Goal: Transaction & Acquisition: Obtain resource

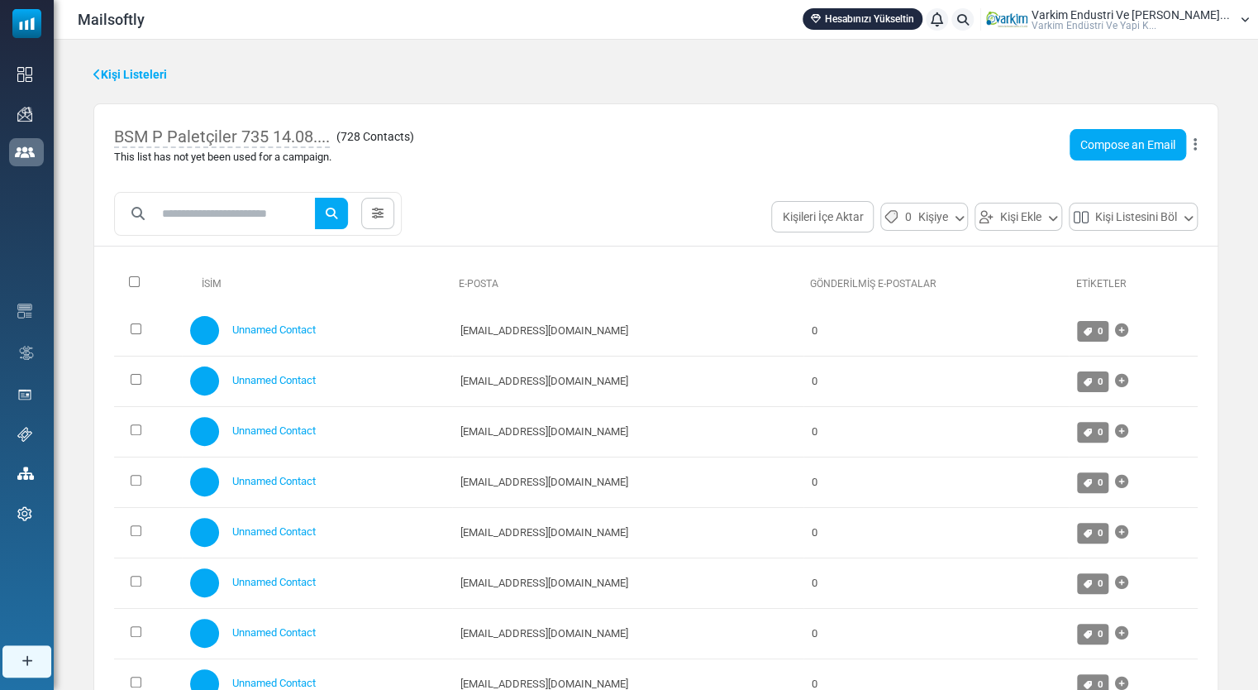
click at [0, 0] on link "Kişiler" at bounding box center [0, 0] width 0 height 0
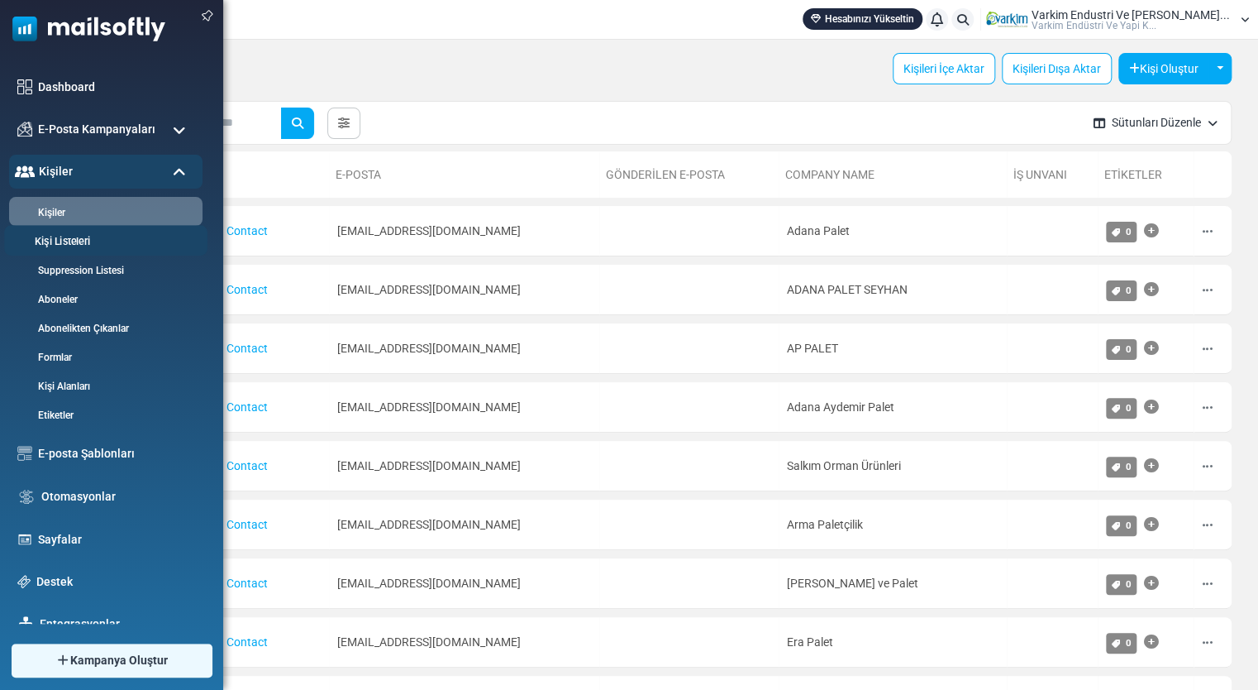
click at [79, 248] on link "Kişi Listeleri" at bounding box center [103, 242] width 198 height 16
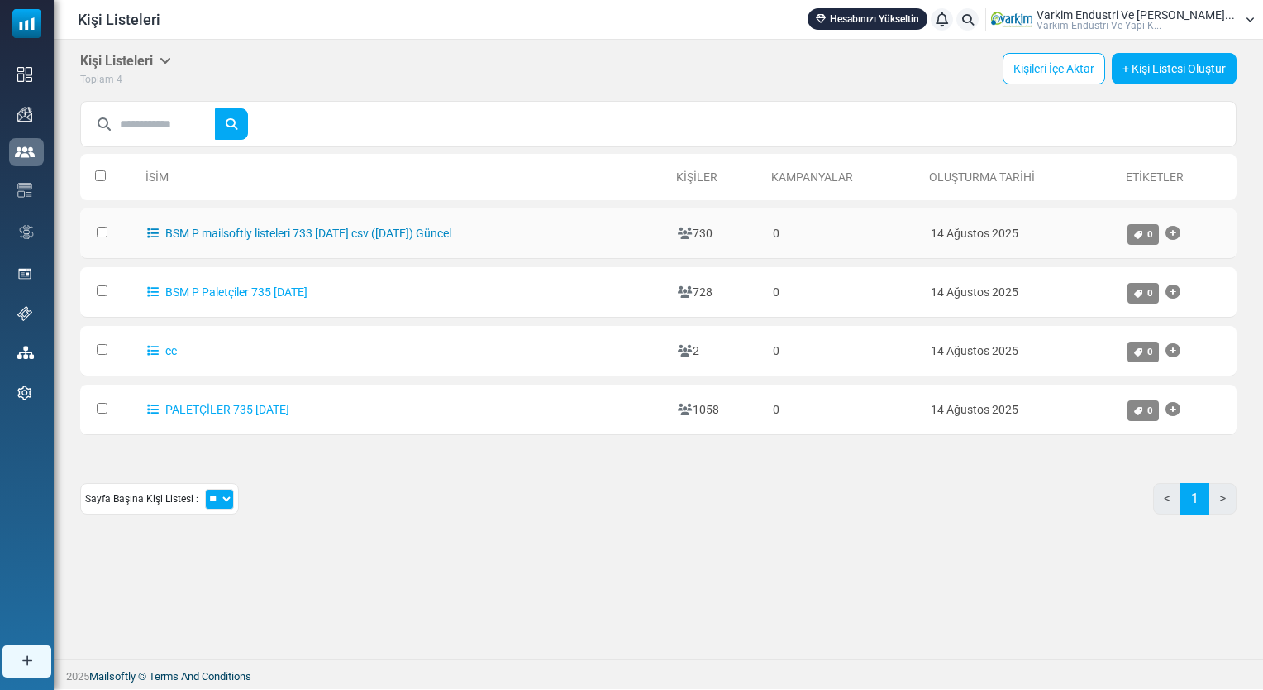
click at [424, 236] on link "BSM P mailsoftly listeleri 733 [DATE] csv ([DATE]) Güncel" at bounding box center [299, 233] width 304 height 13
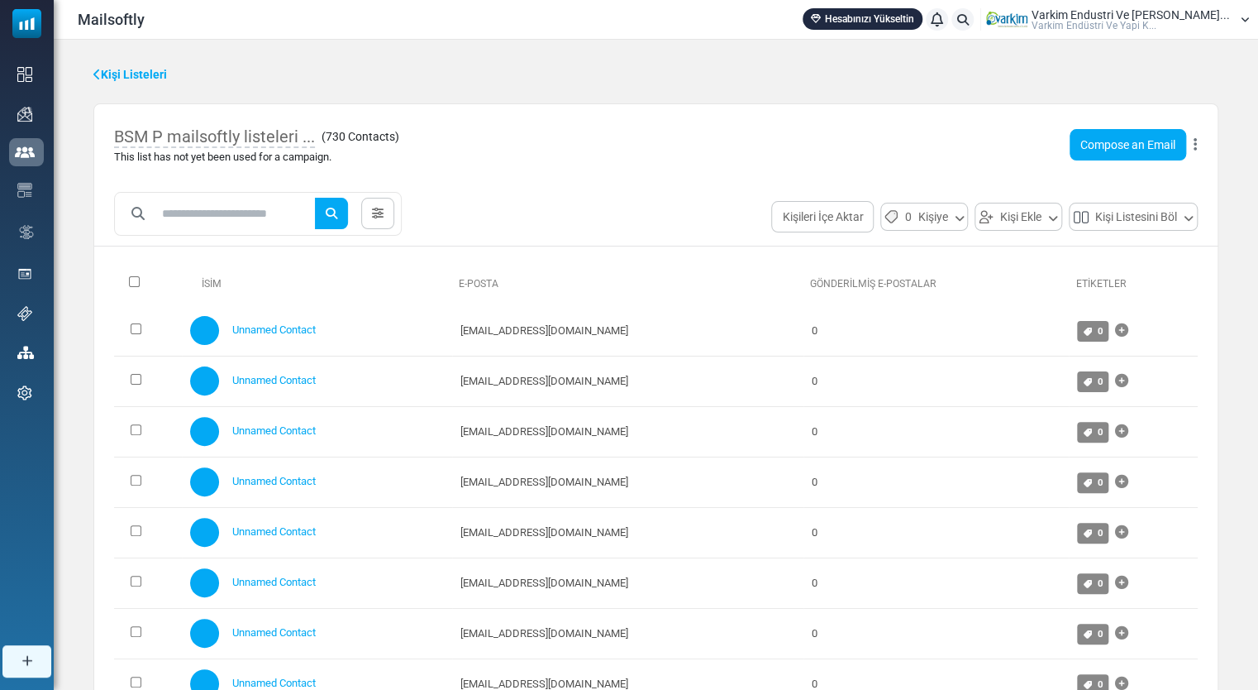
click at [1196, 154] on button at bounding box center [1195, 144] width 5 height 21
click at [1124, 275] on link "Delete List with Contacts" at bounding box center [1117, 270] width 144 height 20
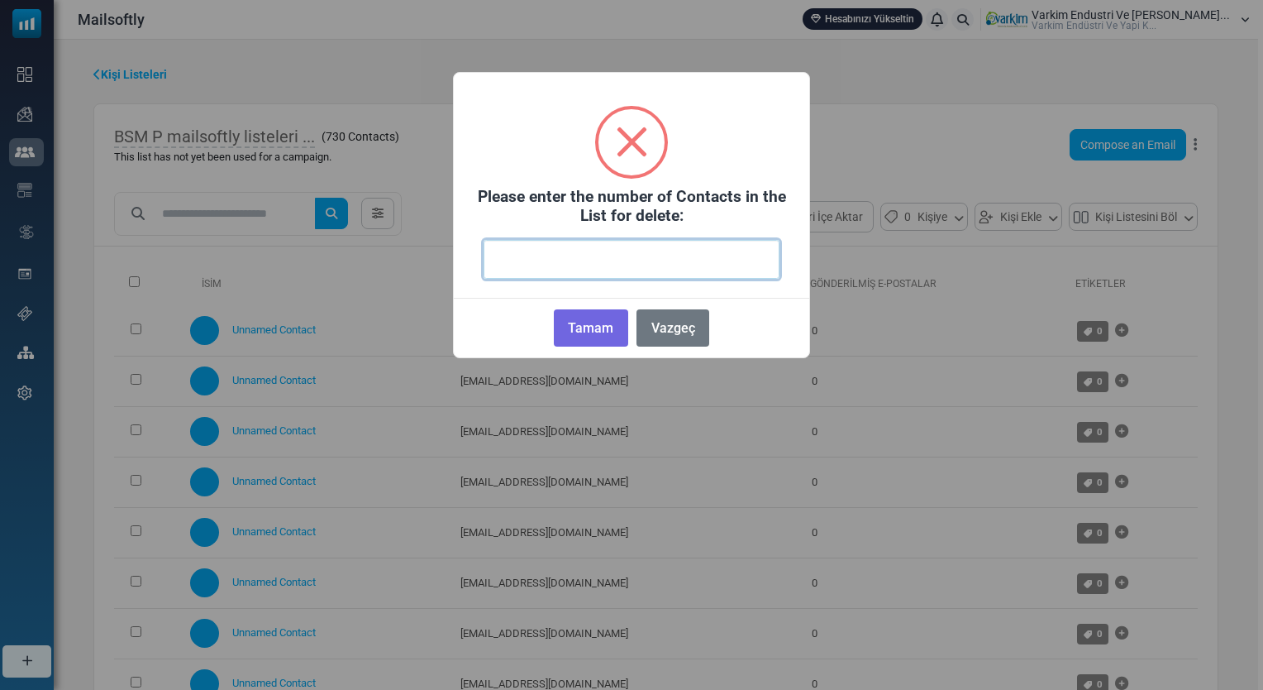
click at [503, 259] on input "number" at bounding box center [632, 259] width 296 height 39
type input "***"
click at [604, 340] on button "Tamam" at bounding box center [591, 327] width 74 height 37
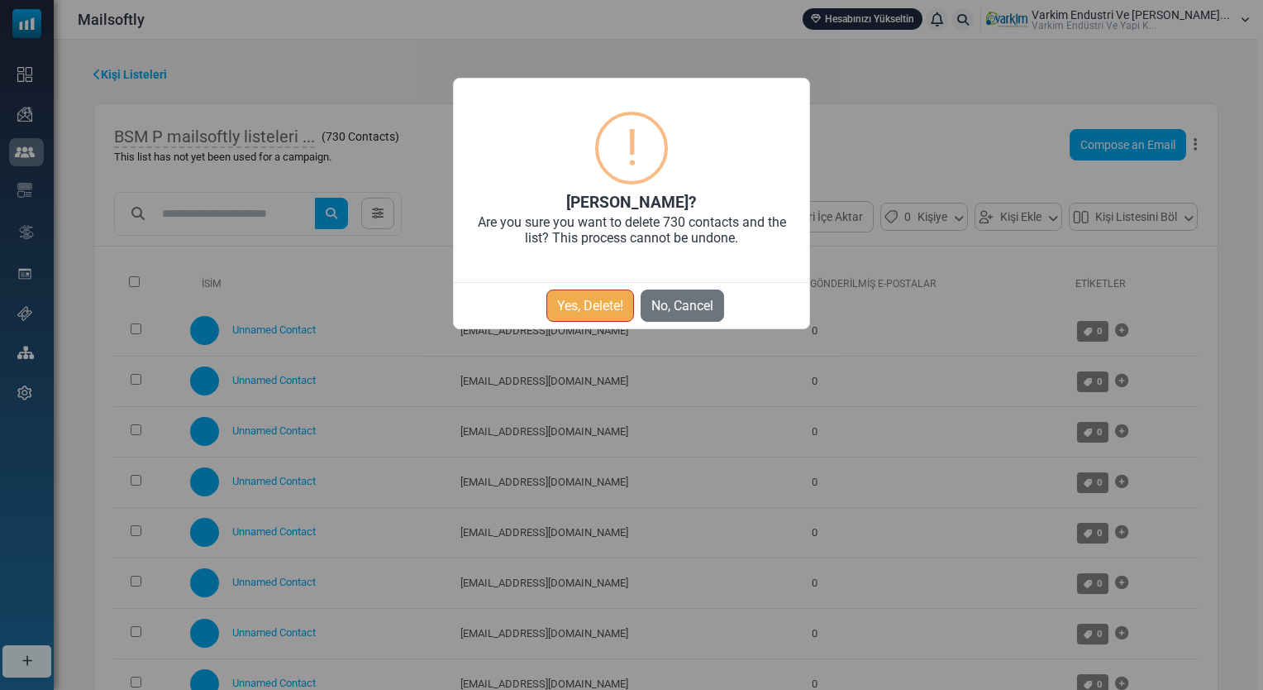
click at [587, 303] on button "Yes, Delete!" at bounding box center [591, 305] width 88 height 32
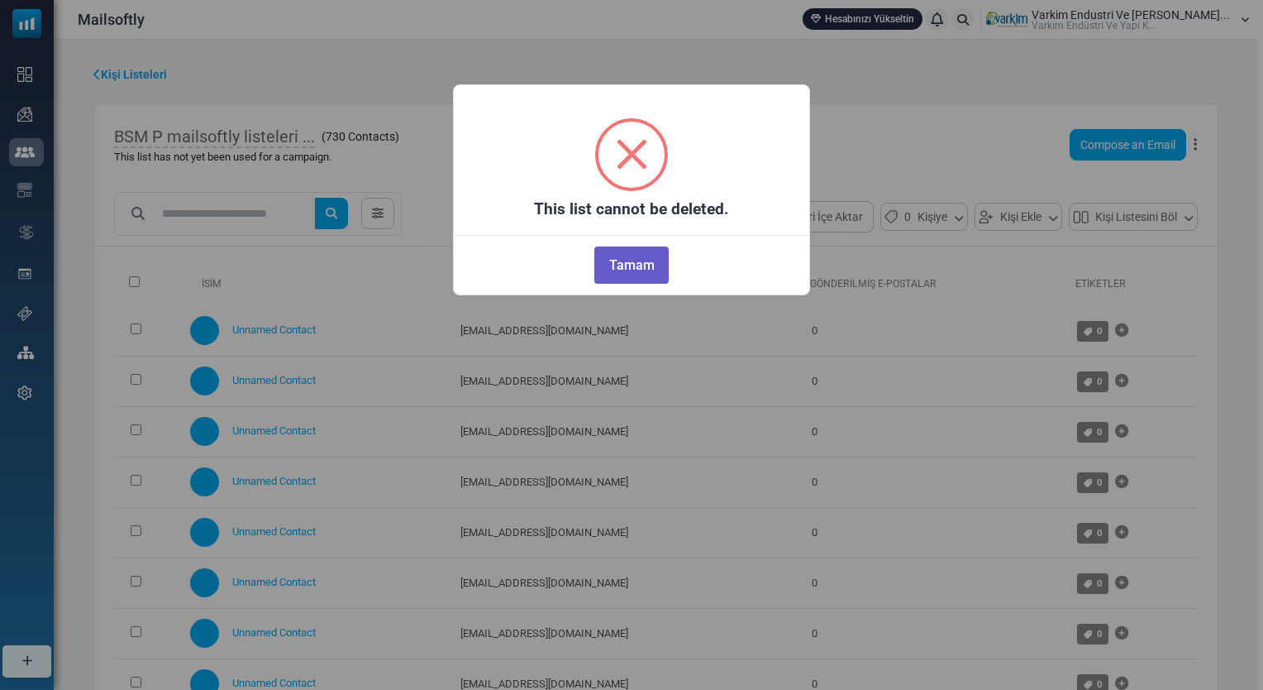
click at [635, 268] on button "Tamam" at bounding box center [632, 264] width 74 height 37
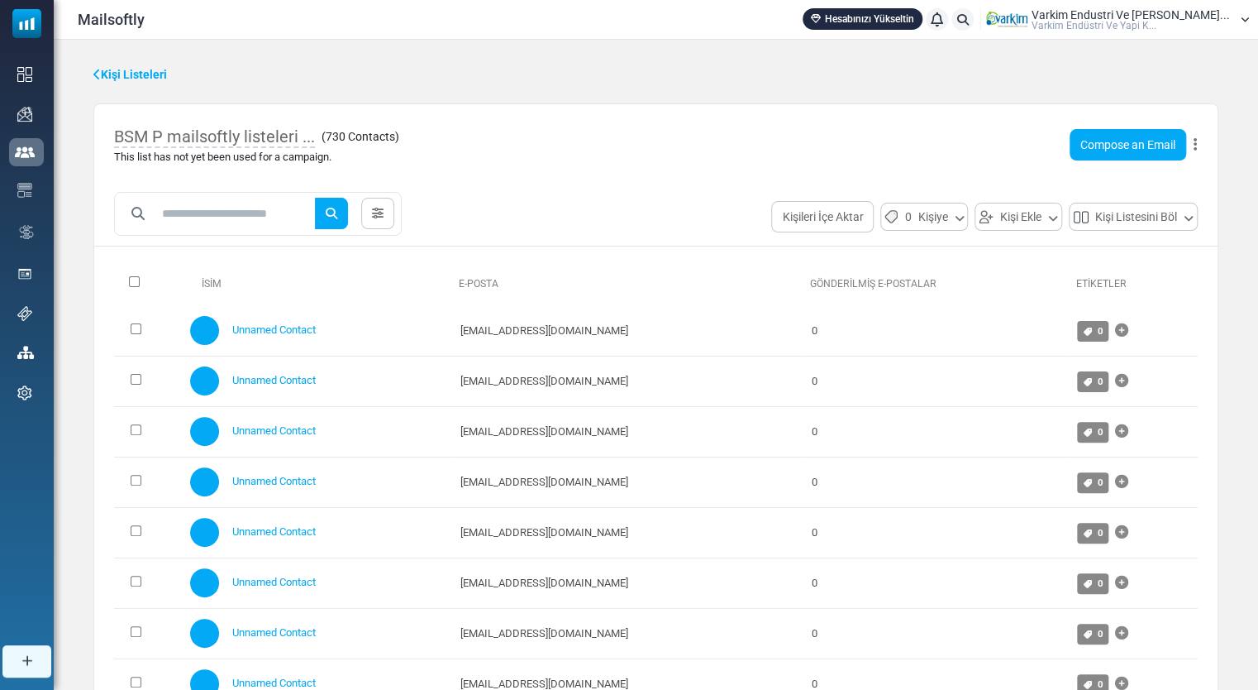
click at [1196, 146] on icon at bounding box center [1195, 145] width 3 height 1
click at [1135, 264] on link "Delete List with Contacts" at bounding box center [1117, 270] width 144 height 20
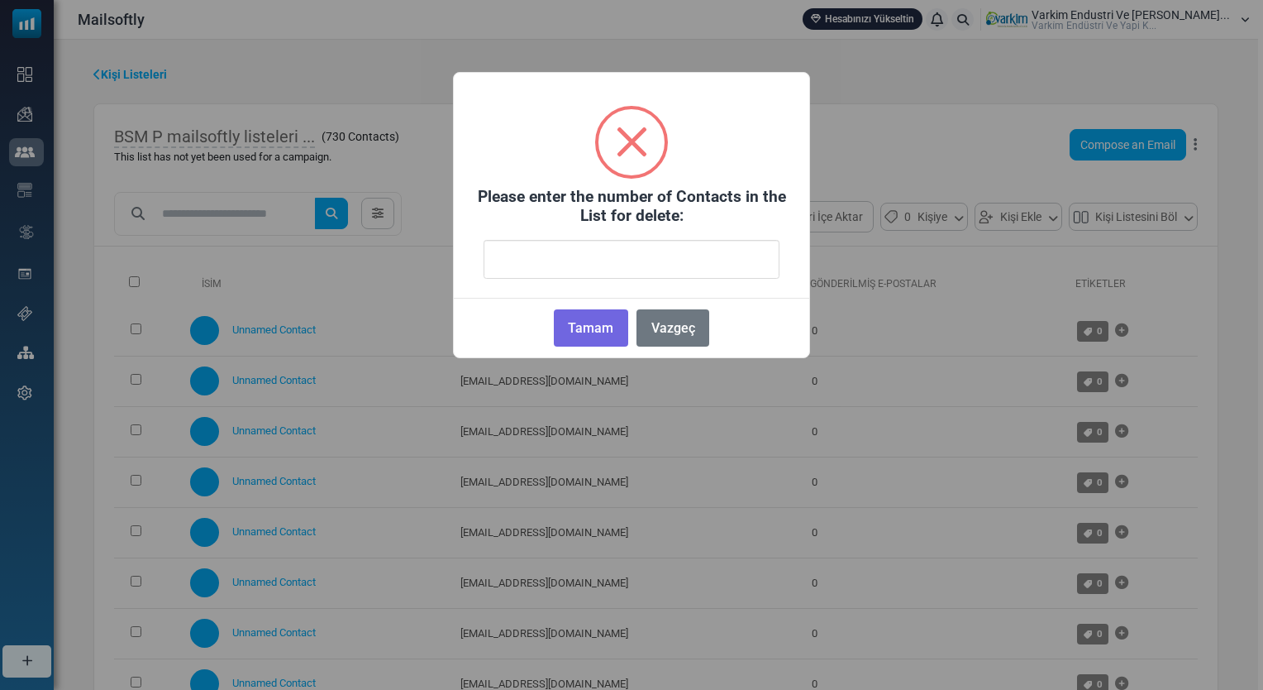
click at [574, 260] on input "number" at bounding box center [632, 259] width 296 height 39
type input "***"
click at [590, 337] on button "Tamam" at bounding box center [591, 327] width 74 height 37
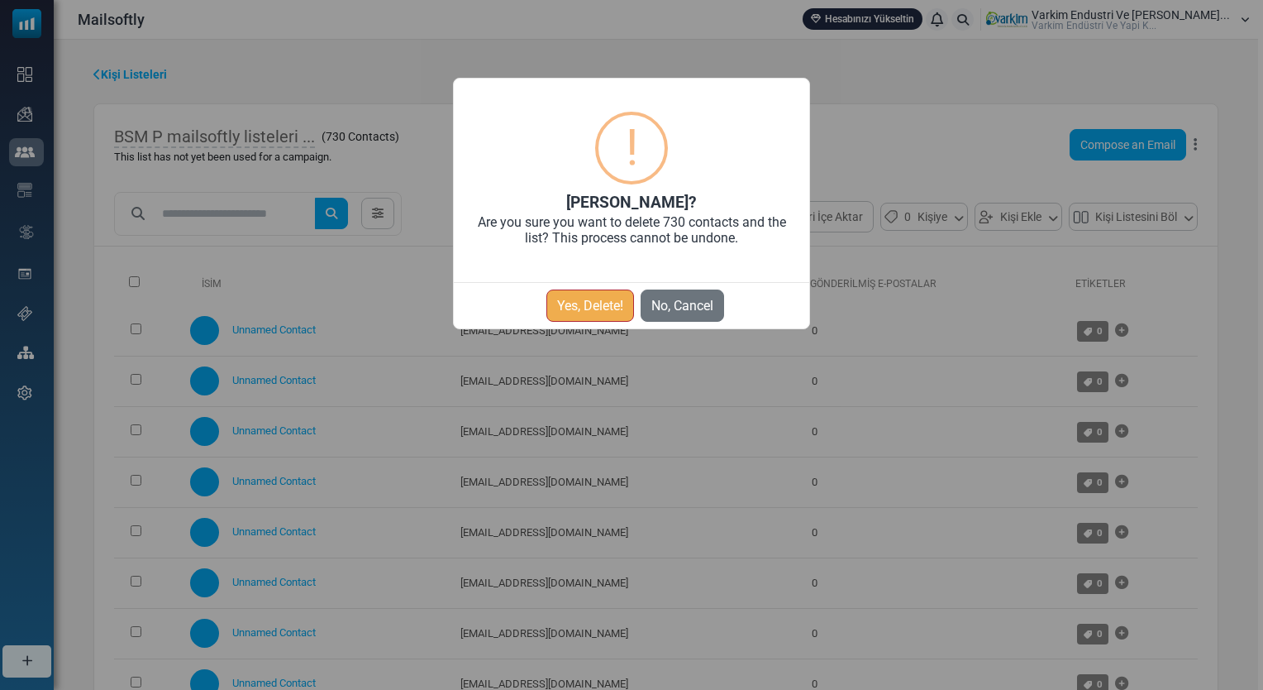
click at [600, 313] on button "Yes, Delete!" at bounding box center [591, 305] width 88 height 32
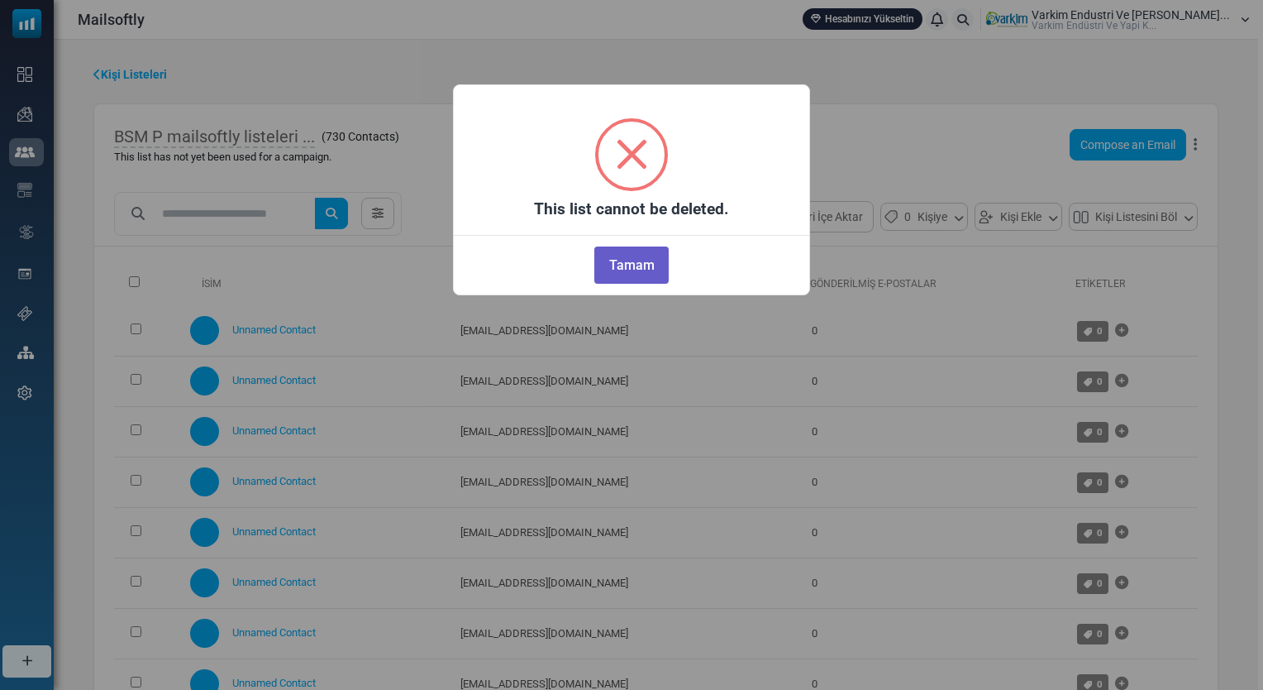
click at [629, 269] on button "Tamam" at bounding box center [632, 264] width 74 height 37
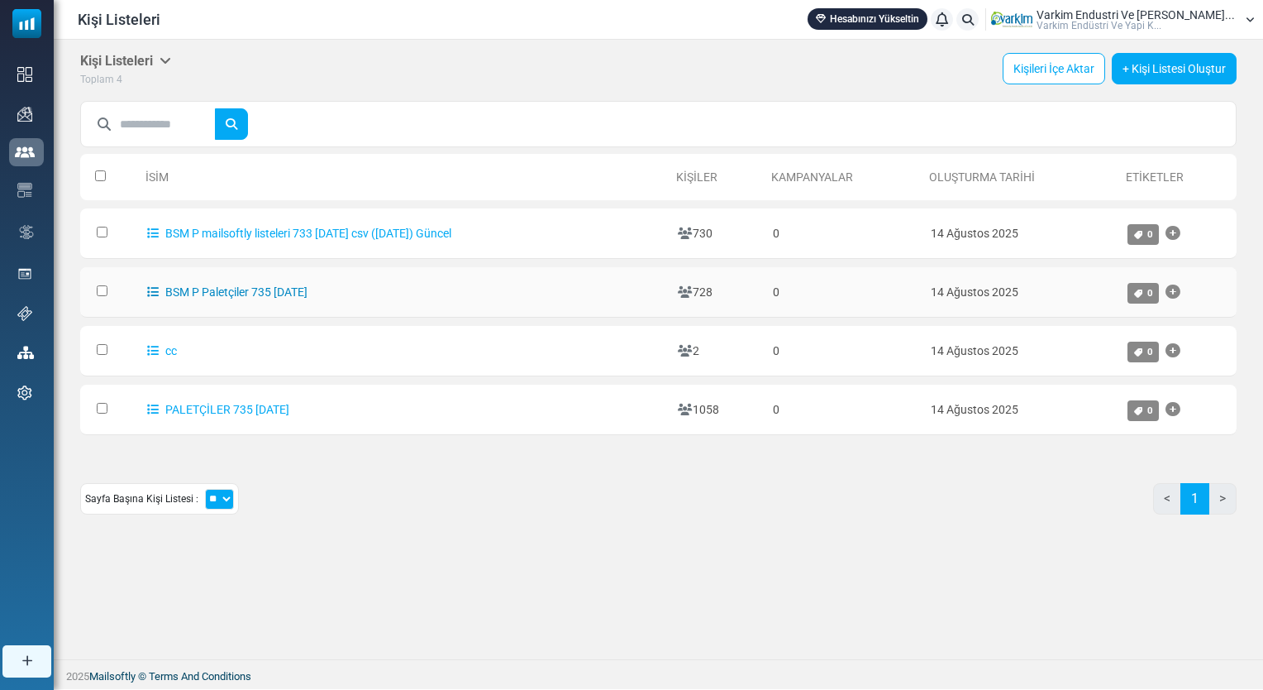
click at [261, 294] on link "BSM P Paletçiler 735 14.08.2025" at bounding box center [227, 291] width 160 height 13
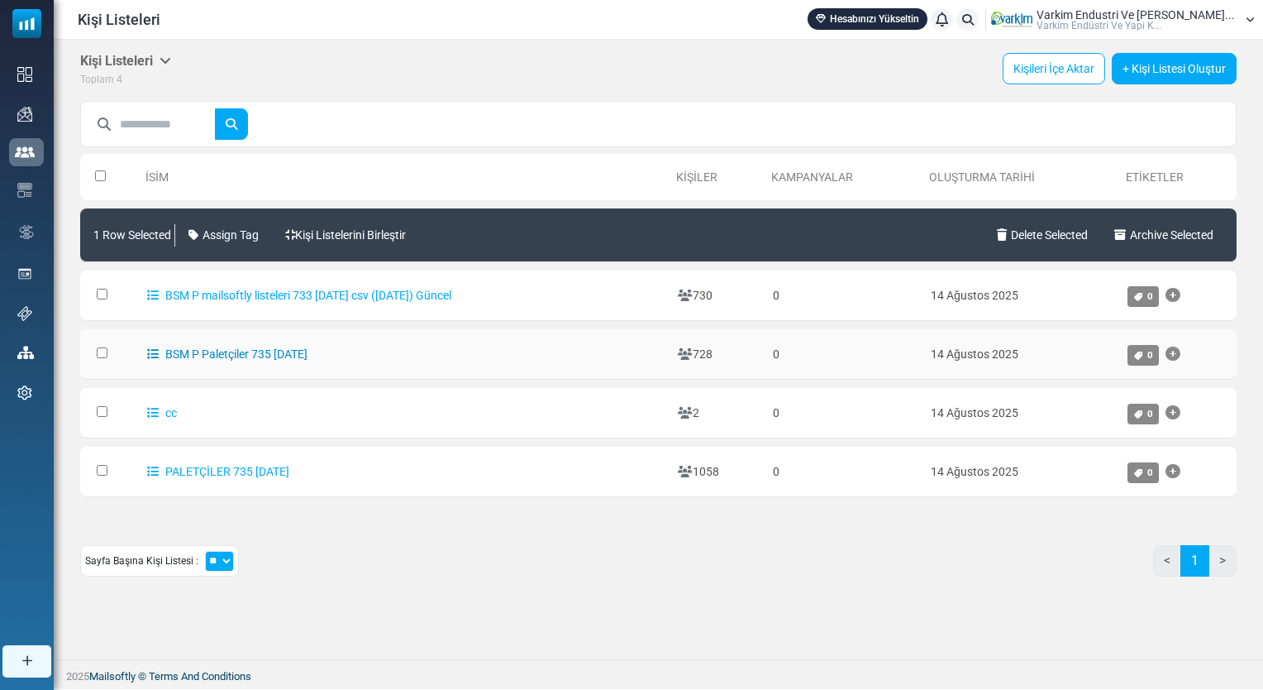
click at [253, 347] on link "BSM P Paletçiler 735 14.08.2025" at bounding box center [227, 353] width 160 height 13
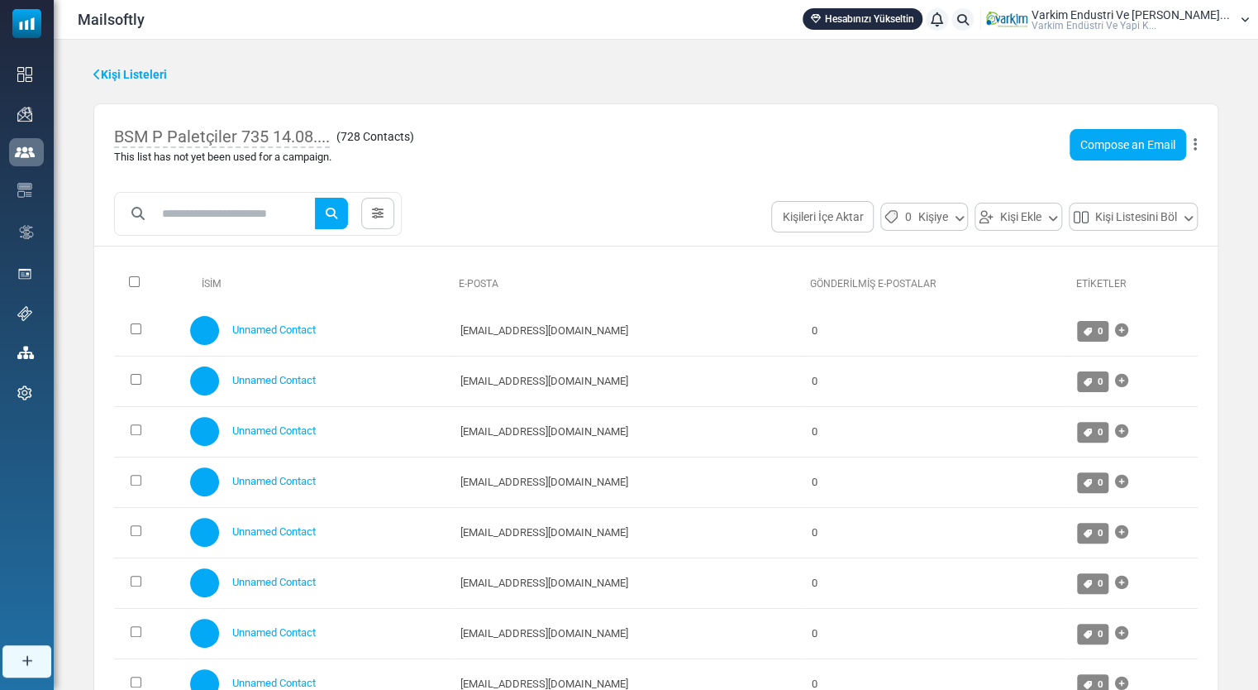
click at [1197, 140] on button at bounding box center [1195, 144] width 5 height 21
click at [1116, 263] on link "Delete List with Contacts" at bounding box center [1117, 270] width 144 height 20
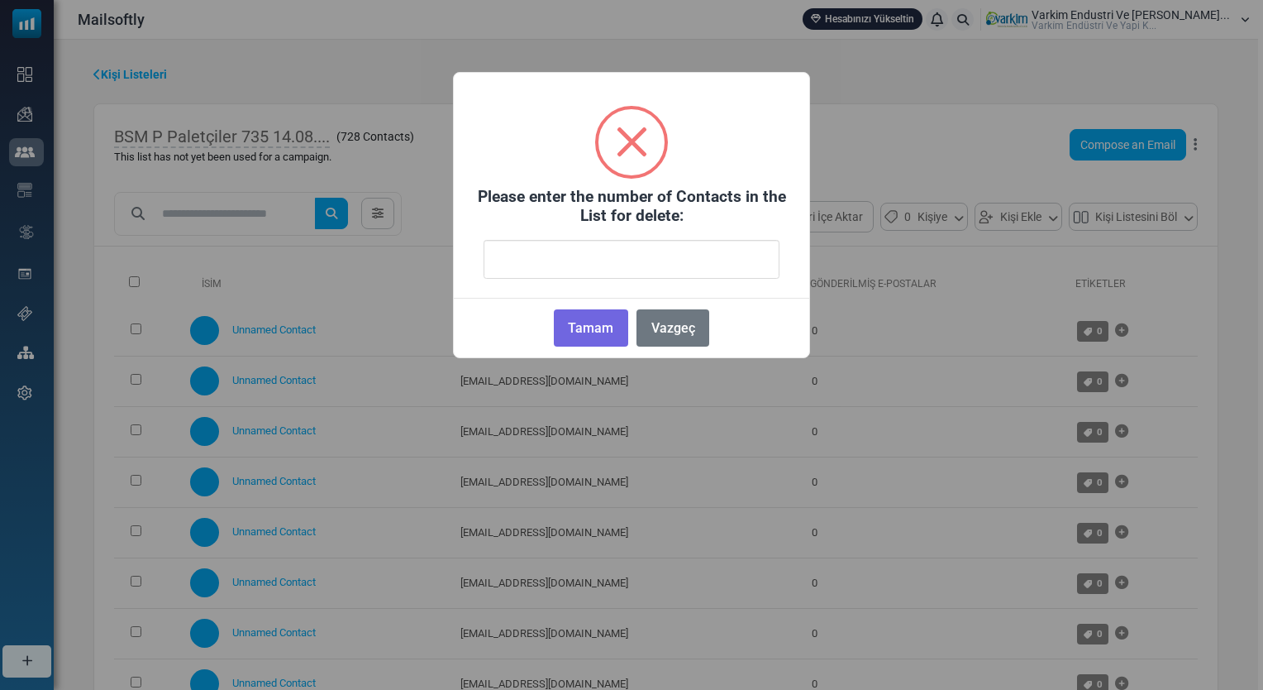
drag, startPoint x: 612, startPoint y: 268, endPoint x: 619, endPoint y: 273, distance: 8.9
click at [614, 271] on input "number" at bounding box center [632, 259] width 296 height 39
type input "***"
click at [608, 329] on button "Tamam" at bounding box center [591, 327] width 74 height 37
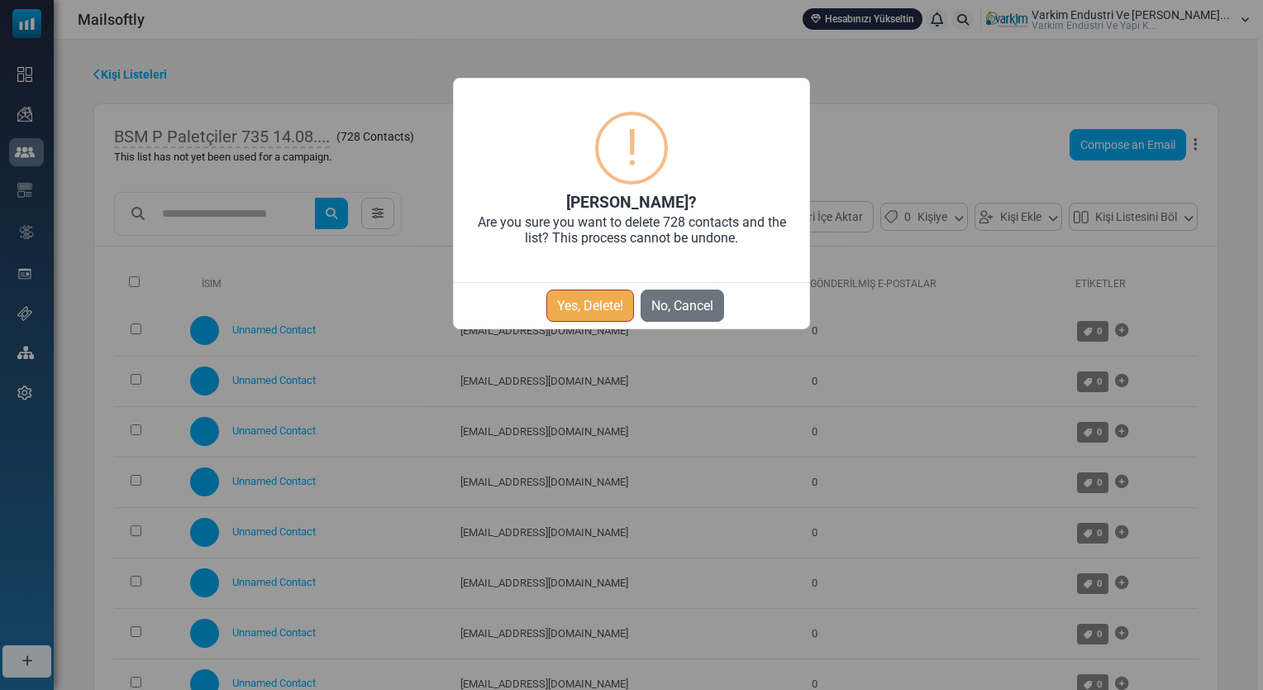
click at [599, 313] on button "Yes, Delete!" at bounding box center [591, 305] width 88 height 32
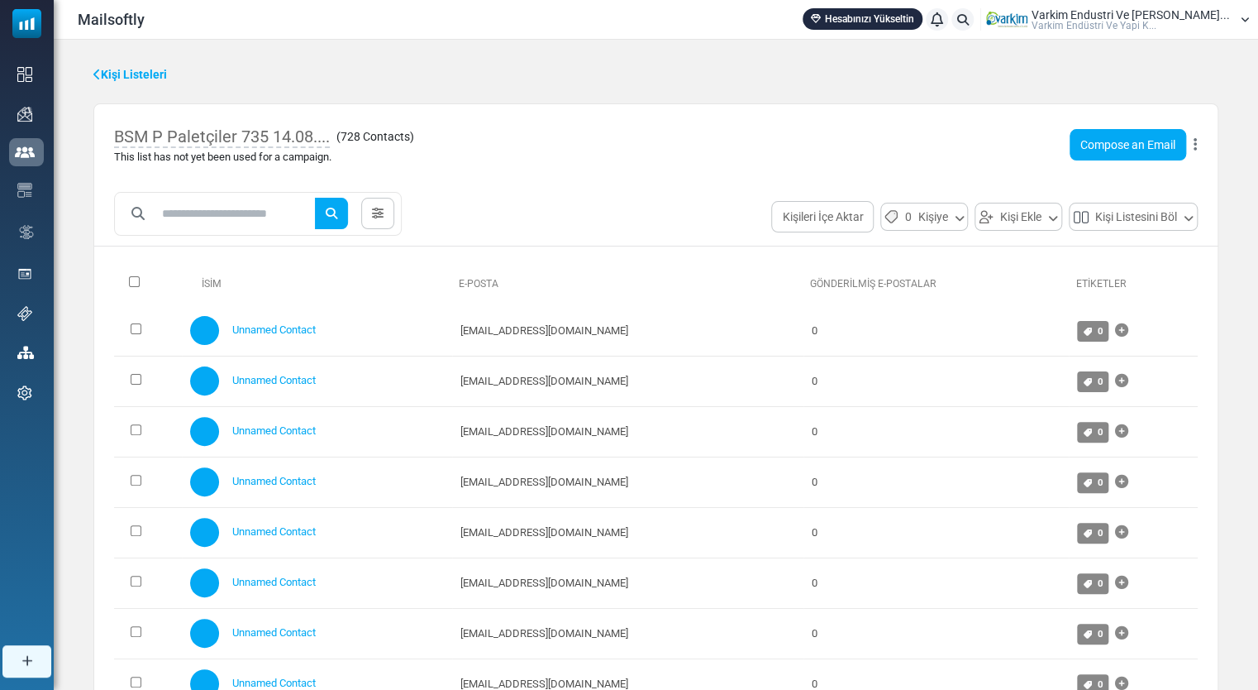
click at [1196, 145] on icon at bounding box center [1195, 145] width 3 height 1
click at [1140, 262] on link "Delete List with Contacts" at bounding box center [1117, 270] width 144 height 20
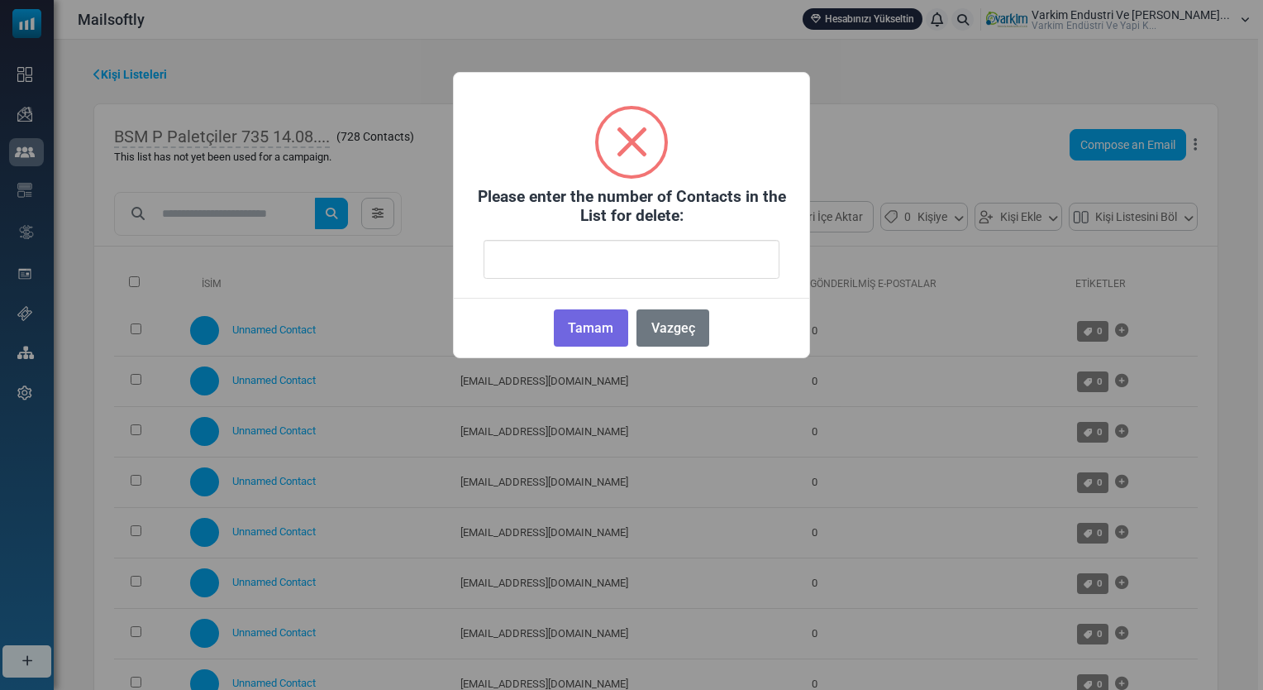
click at [663, 254] on input "number" at bounding box center [632, 259] width 296 height 39
type input "***"
click at [604, 324] on button "Tamam" at bounding box center [591, 327] width 74 height 37
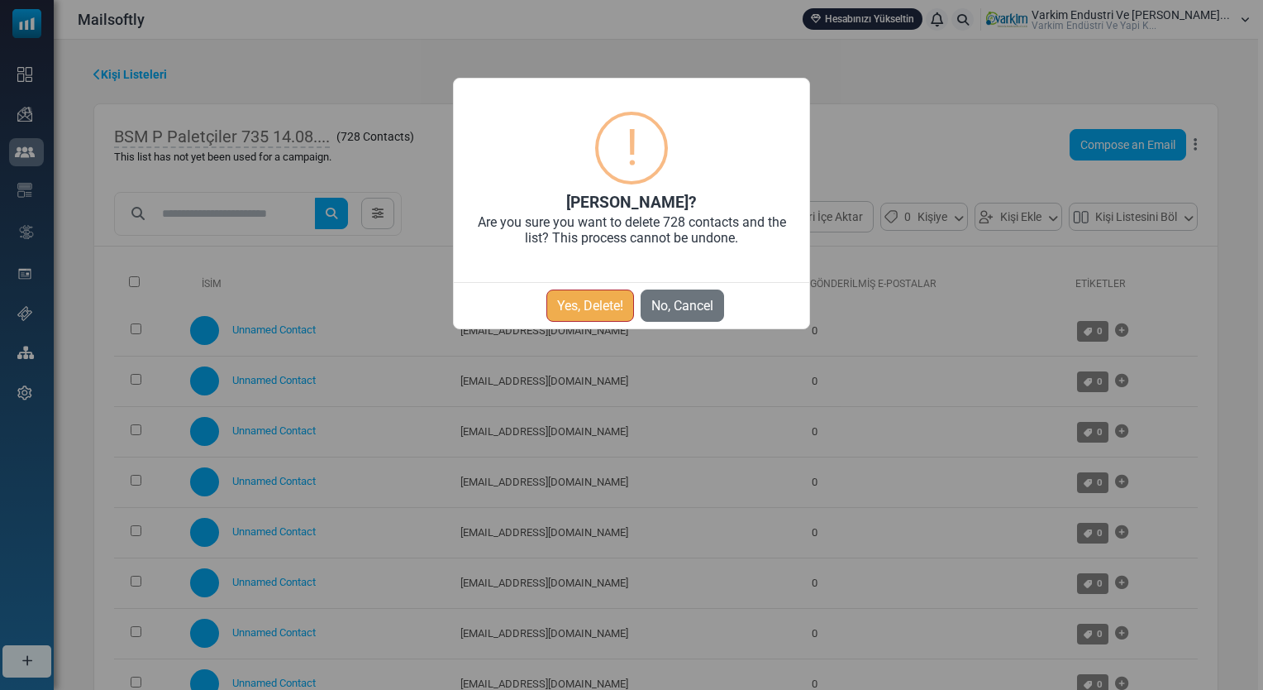
click at [596, 314] on button "Yes, Delete!" at bounding box center [591, 305] width 88 height 32
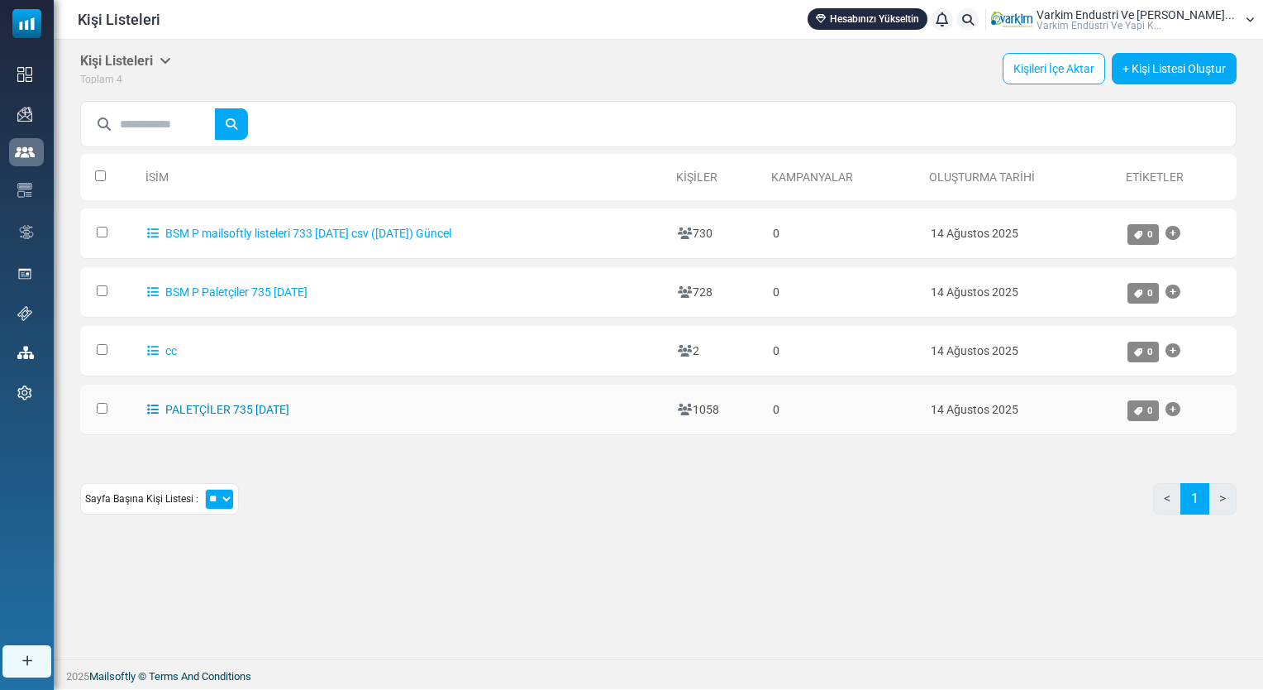
click at [261, 409] on link "PALETÇİLER 735 [DATE]" at bounding box center [218, 409] width 142 height 13
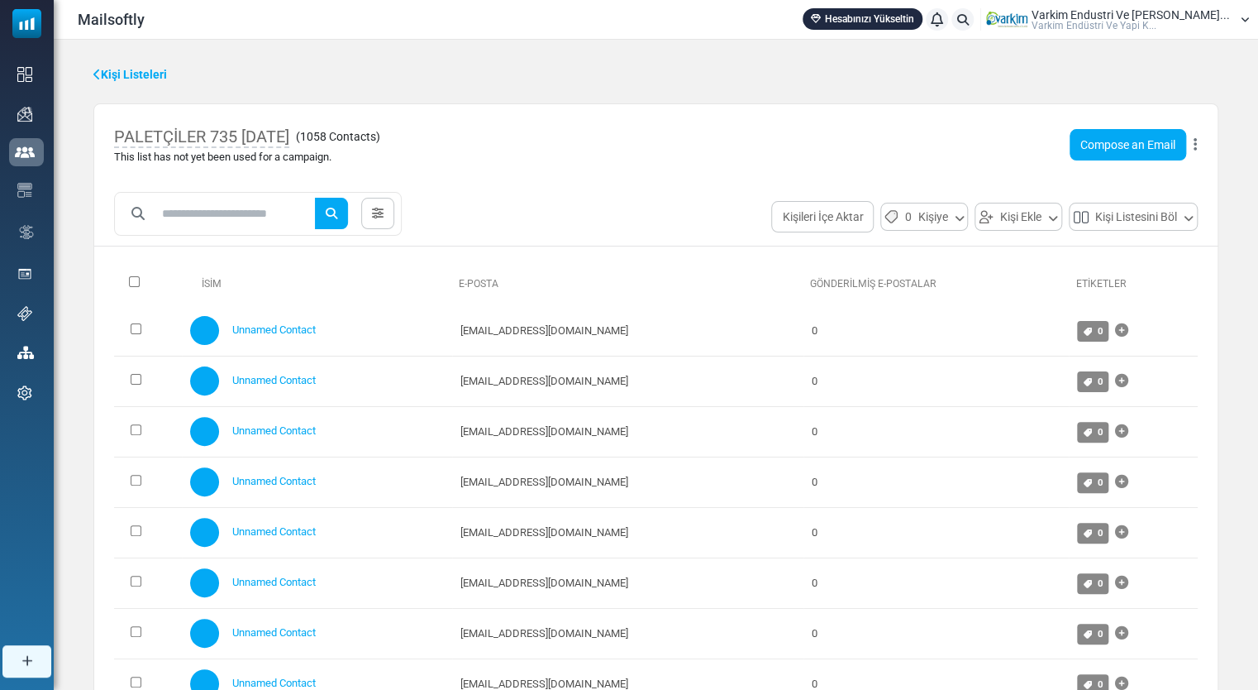
click at [1193, 153] on button at bounding box center [1195, 144] width 5 height 21
click at [1137, 270] on link "Delete List with Contacts" at bounding box center [1117, 270] width 144 height 20
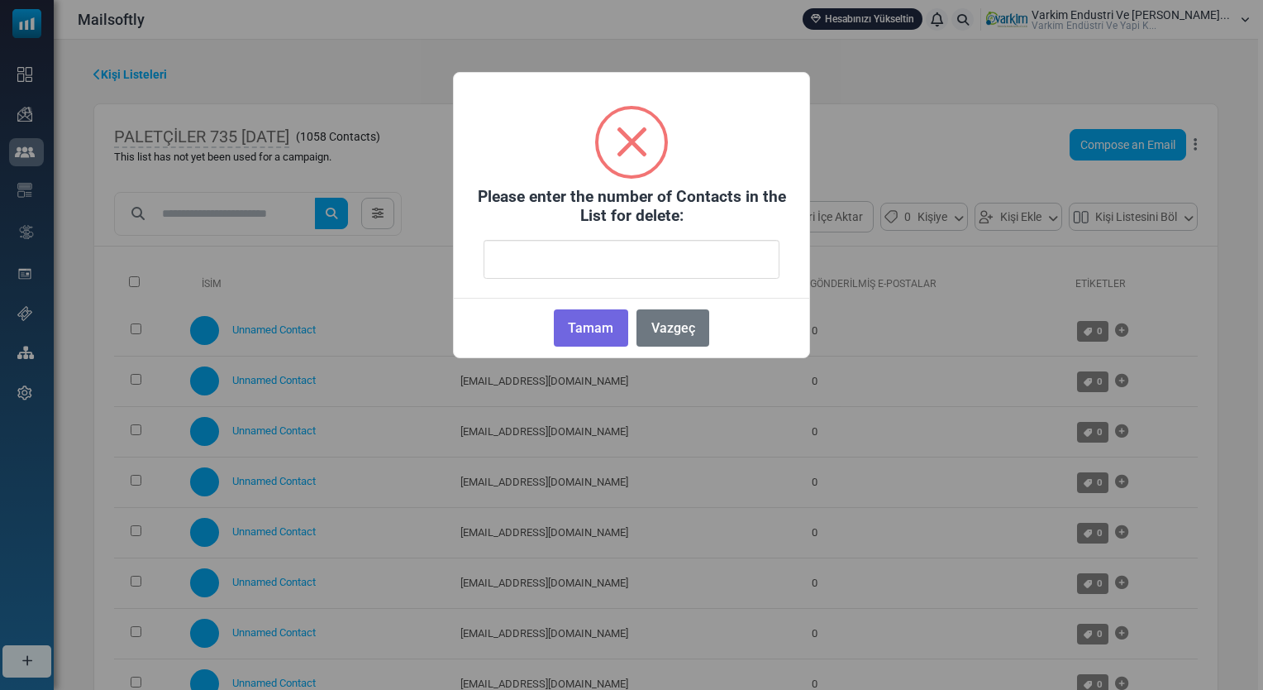
click at [602, 266] on input "number" at bounding box center [632, 259] width 296 height 39
type input "****"
click at [590, 329] on button "Tamam" at bounding box center [591, 327] width 74 height 37
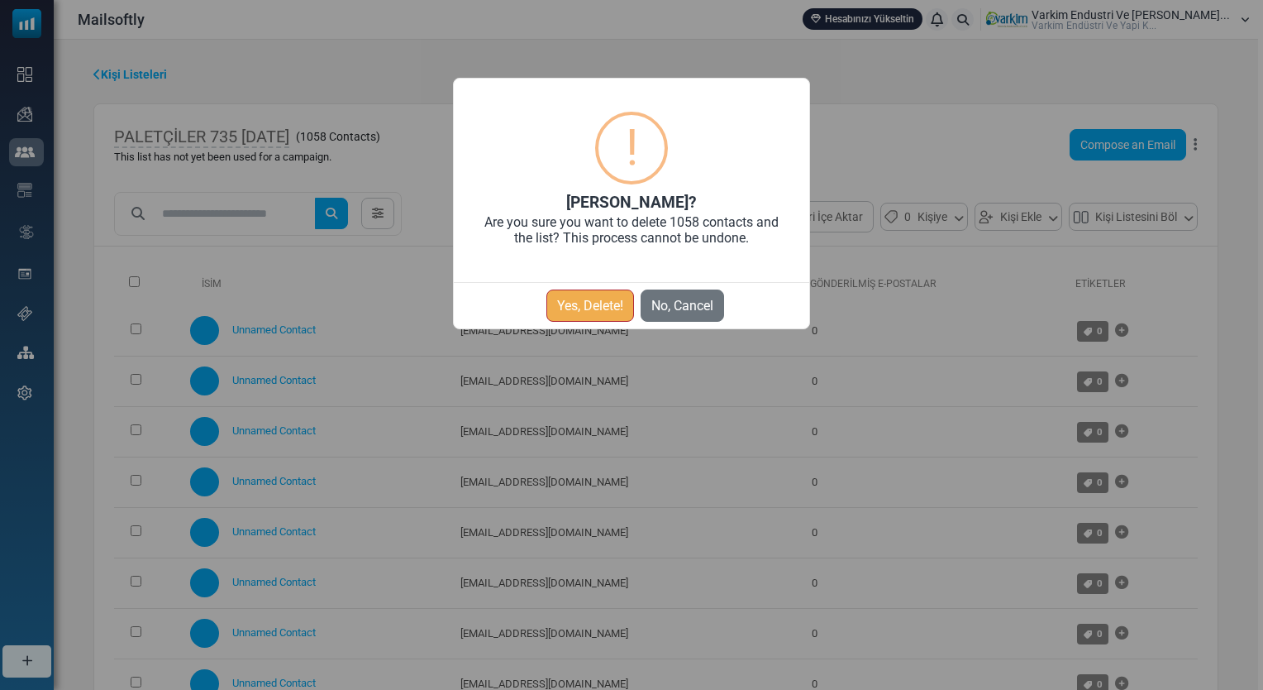
click at [579, 308] on button "Yes, Delete!" at bounding box center [591, 305] width 88 height 32
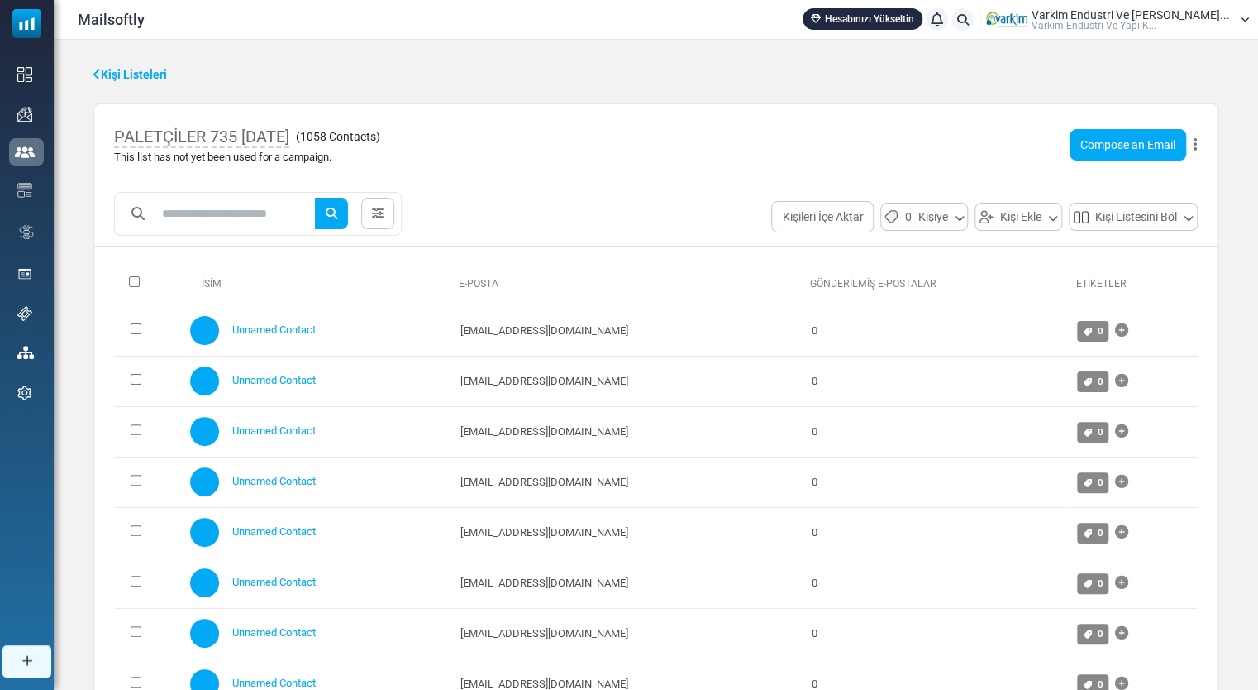
click at [1195, 146] on icon at bounding box center [1195, 145] width 3 height 1
click at [1087, 270] on link "Delete List with Contacts" at bounding box center [1117, 270] width 144 height 20
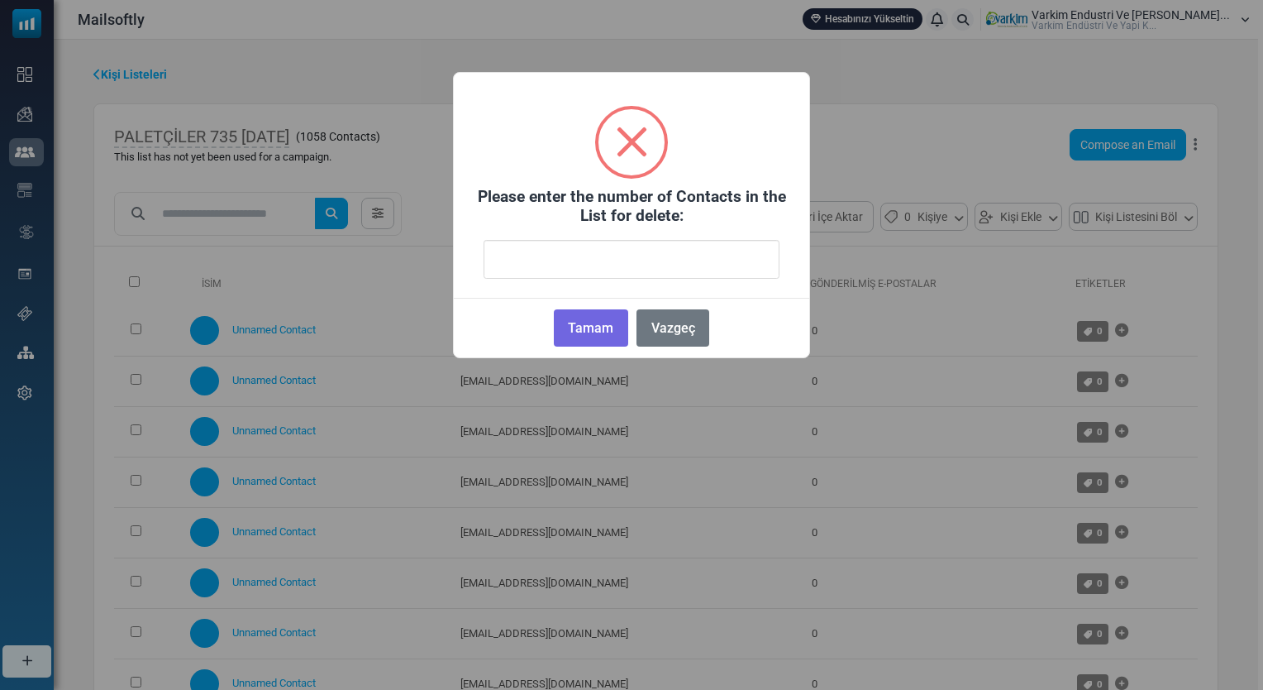
click at [582, 270] on input "number" at bounding box center [632, 259] width 296 height 39
type input "****"
click at [585, 329] on button "Tamam" at bounding box center [591, 327] width 74 height 37
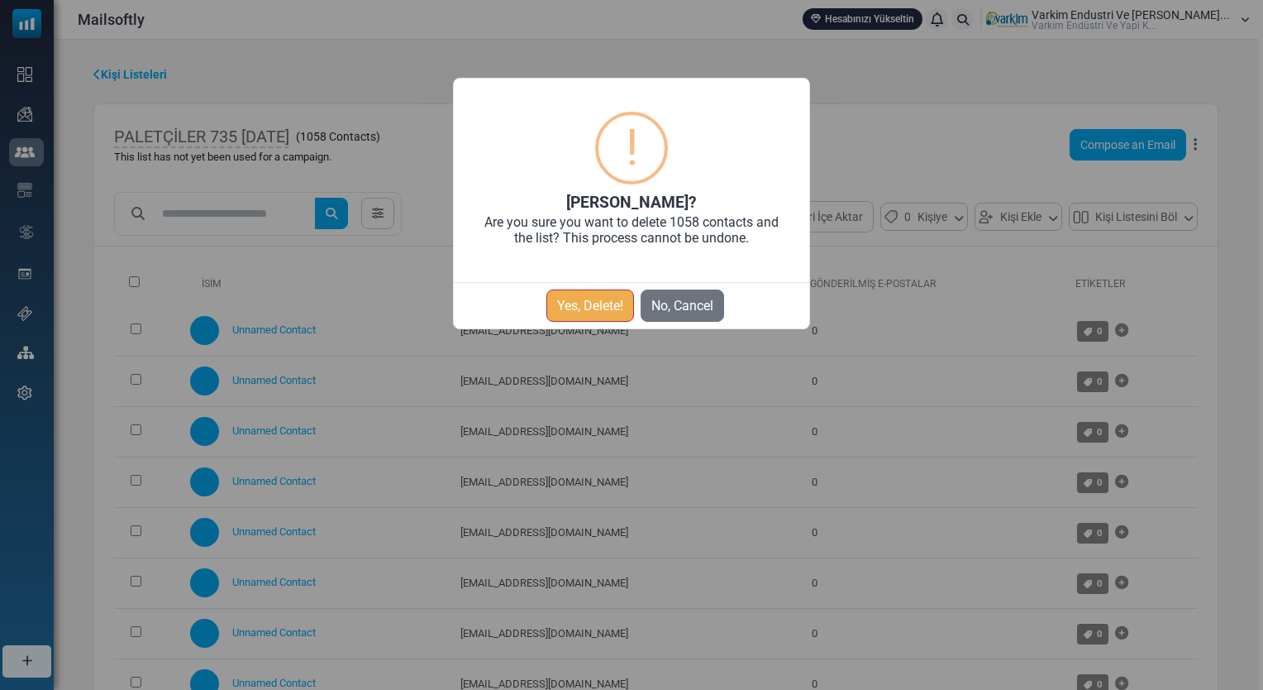
click at [590, 316] on button "Yes, Delete!" at bounding box center [591, 305] width 88 height 32
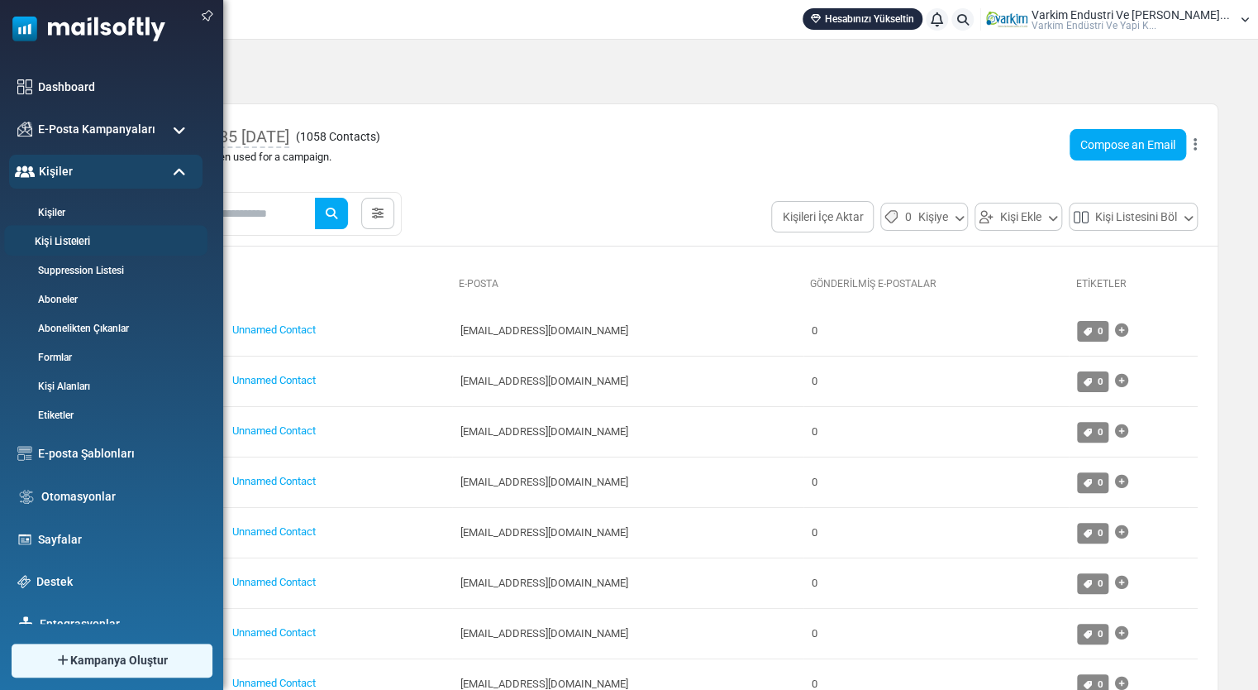
click at [77, 245] on link "Kişi Listeleri" at bounding box center [103, 242] width 198 height 16
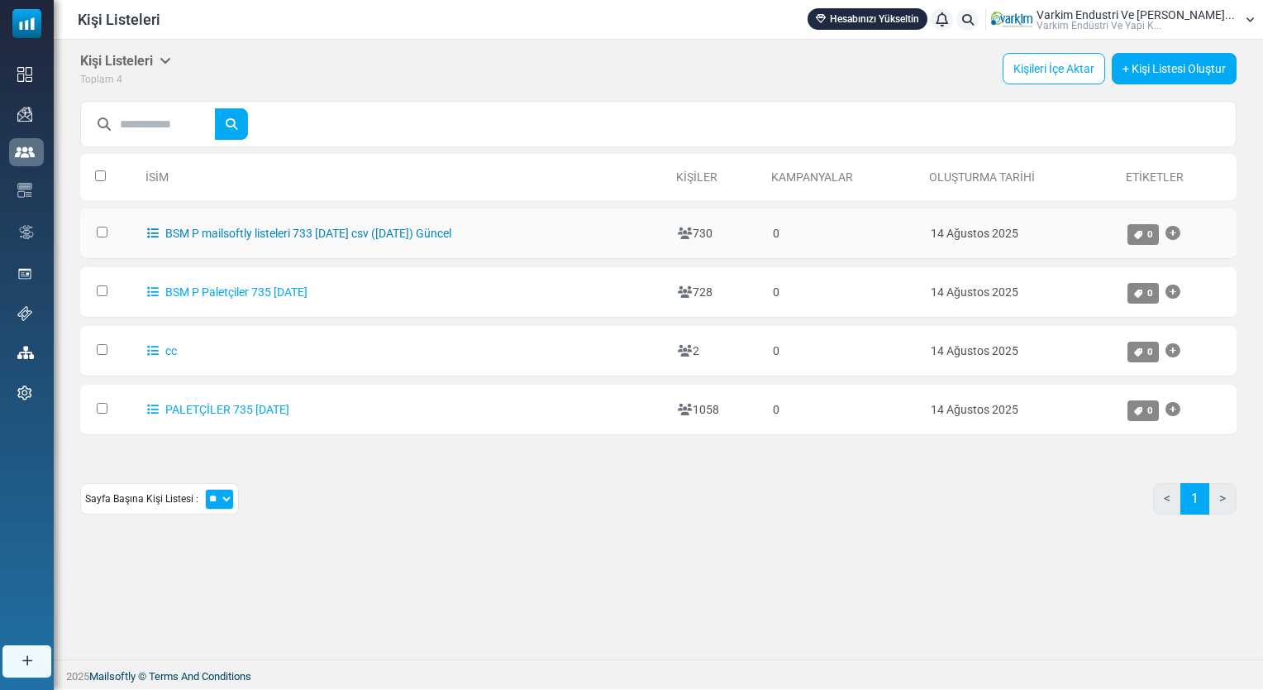
click at [361, 236] on link "BSM P mailsoftly listeleri 733 [DATE] csv ([DATE]) Güncel" at bounding box center [299, 233] width 304 height 13
click at [410, 235] on link "BSM P mailsoftly listeleri 733 [DATE] csv ([DATE]) Güncel" at bounding box center [299, 233] width 304 height 13
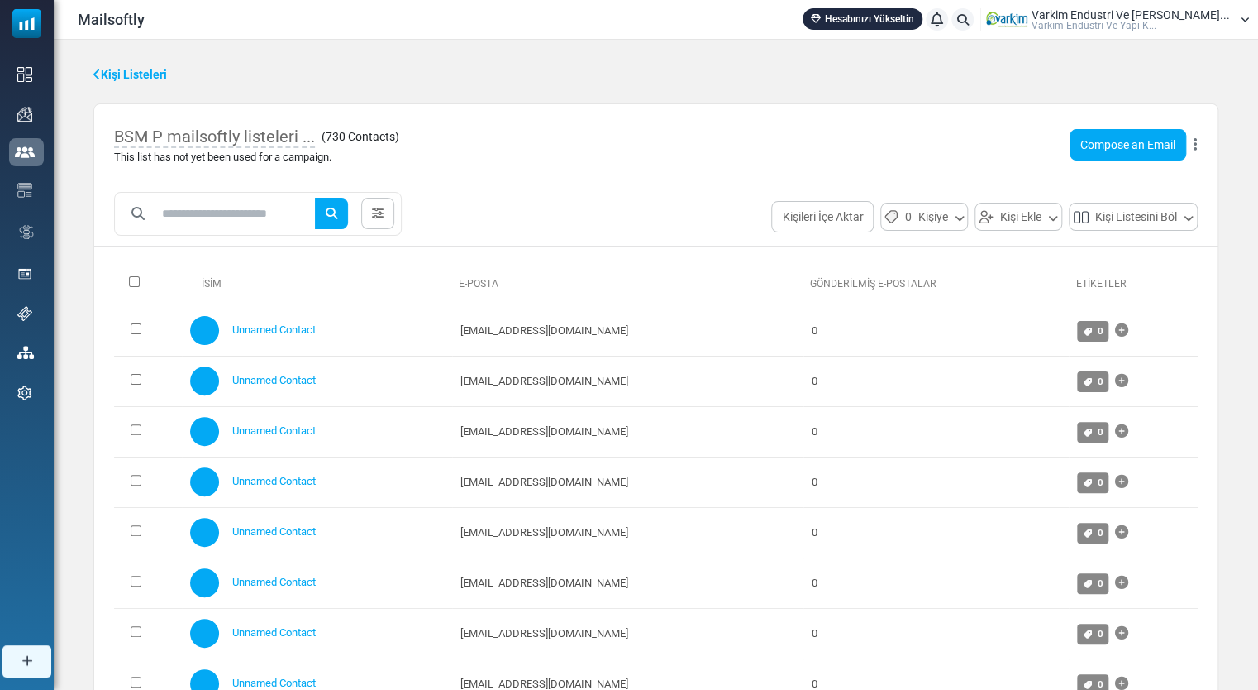
click at [1088, 279] on link "Etiketler" at bounding box center [1101, 284] width 50 height 12
click at [850, 284] on link "Gönderilmiş E-Postalar" at bounding box center [873, 284] width 127 height 12
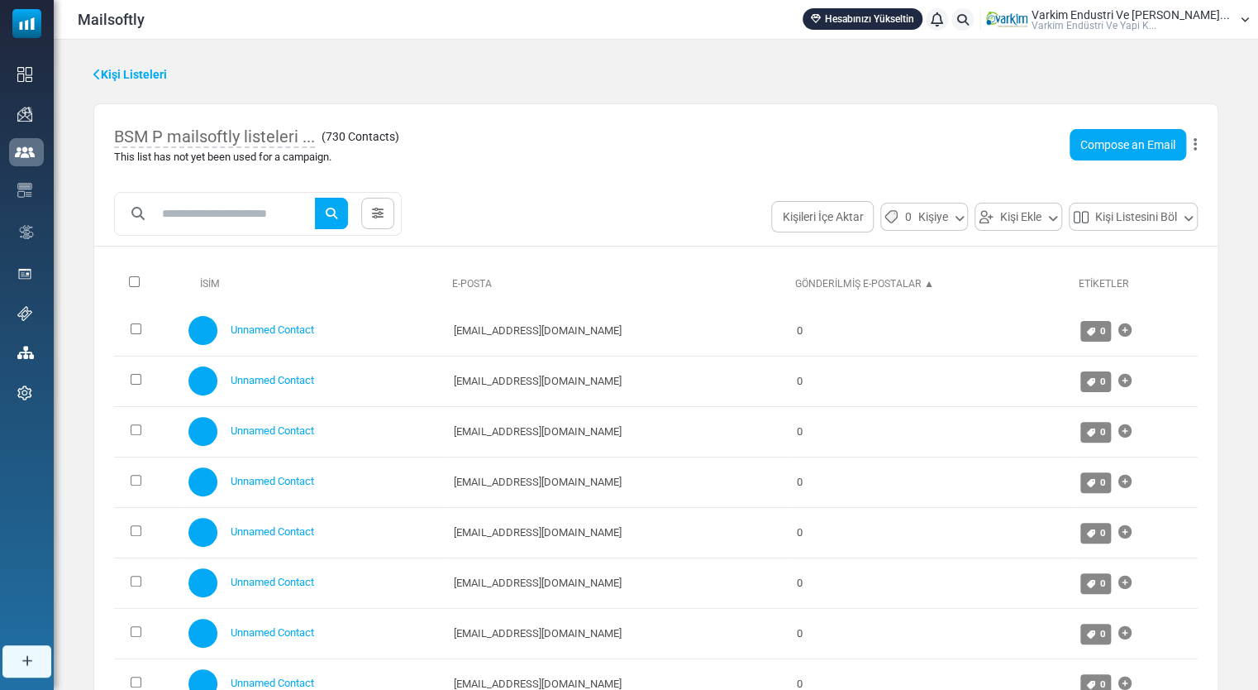
click at [882, 284] on link "Gönderilmiş E-Postalar ▲" at bounding box center [864, 284] width 139 height 12
click at [384, 216] on icon at bounding box center [378, 214] width 12 height 12
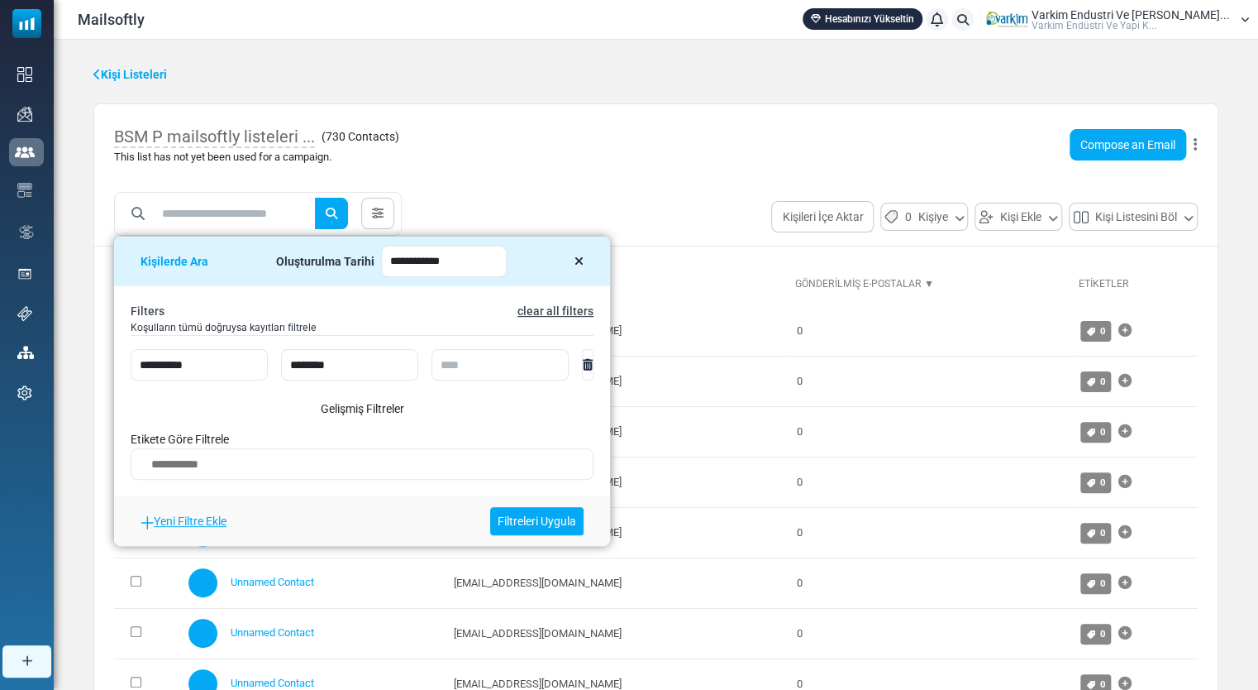
drag, startPoint x: 362, startPoint y: 246, endPoint x: 557, endPoint y: 282, distance: 198.5
click at [557, 282] on div "**********" at bounding box center [362, 261] width 496 height 50
click at [232, 365] on select "**********" at bounding box center [199, 364] width 137 height 31
click at [232, 362] on select "**********" at bounding box center [199, 364] width 137 height 31
drag, startPoint x: 332, startPoint y: 241, endPoint x: 533, endPoint y: 221, distance: 201.1
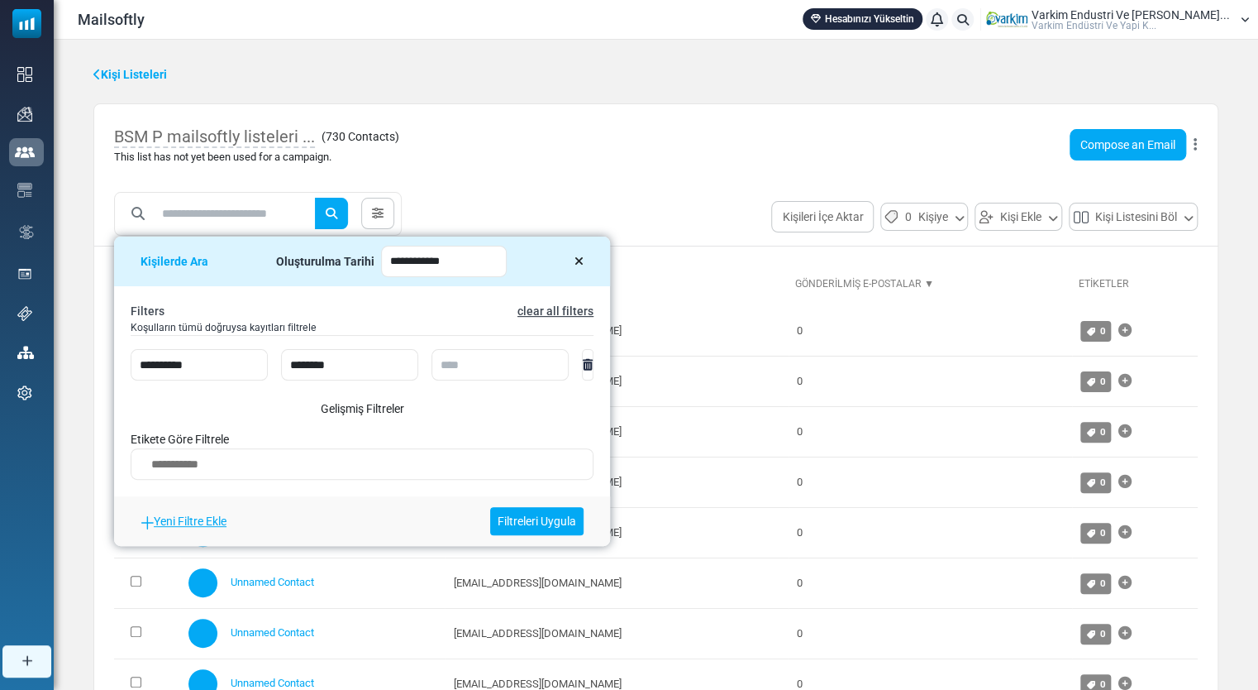
click at [533, 221] on div "**********" at bounding box center [656, 217] width 1124 height 50
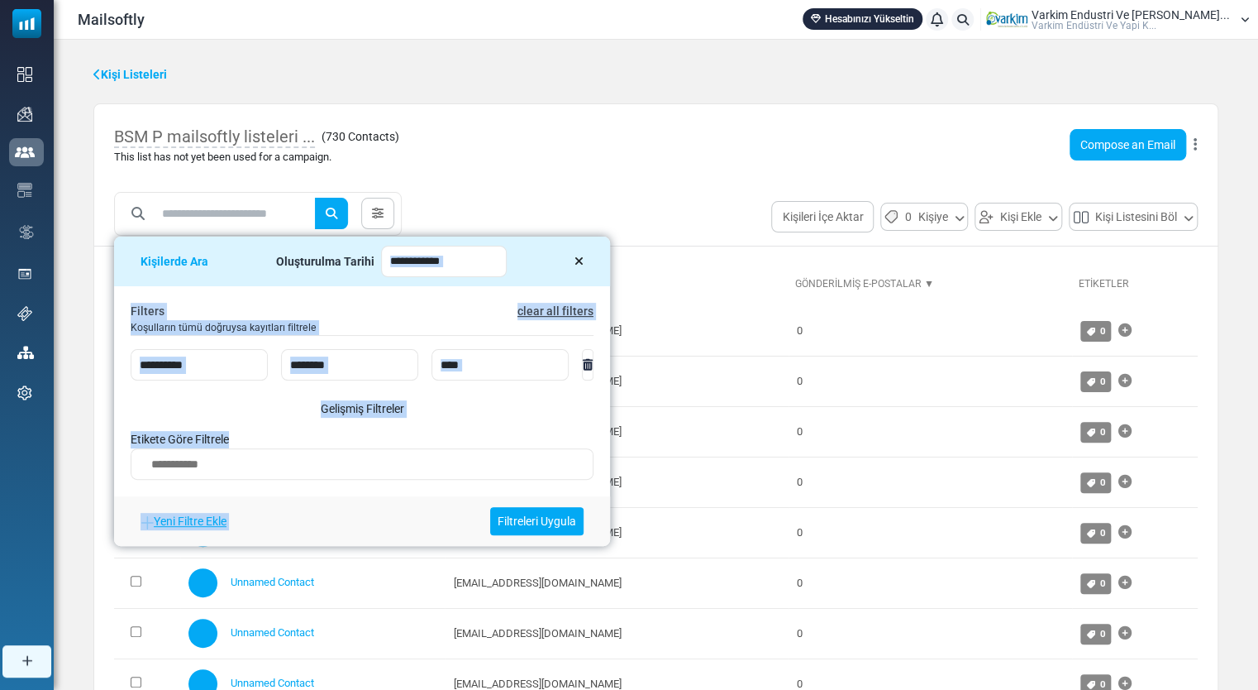
drag, startPoint x: 533, startPoint y: 221, endPoint x: 680, endPoint y: 251, distance: 150.2
click at [680, 251] on div "BSM P mailsoftly listeleri ... ( 730 Contacts ) This list has not yet been used…" at bounding box center [655, 499] width 1125 height 792
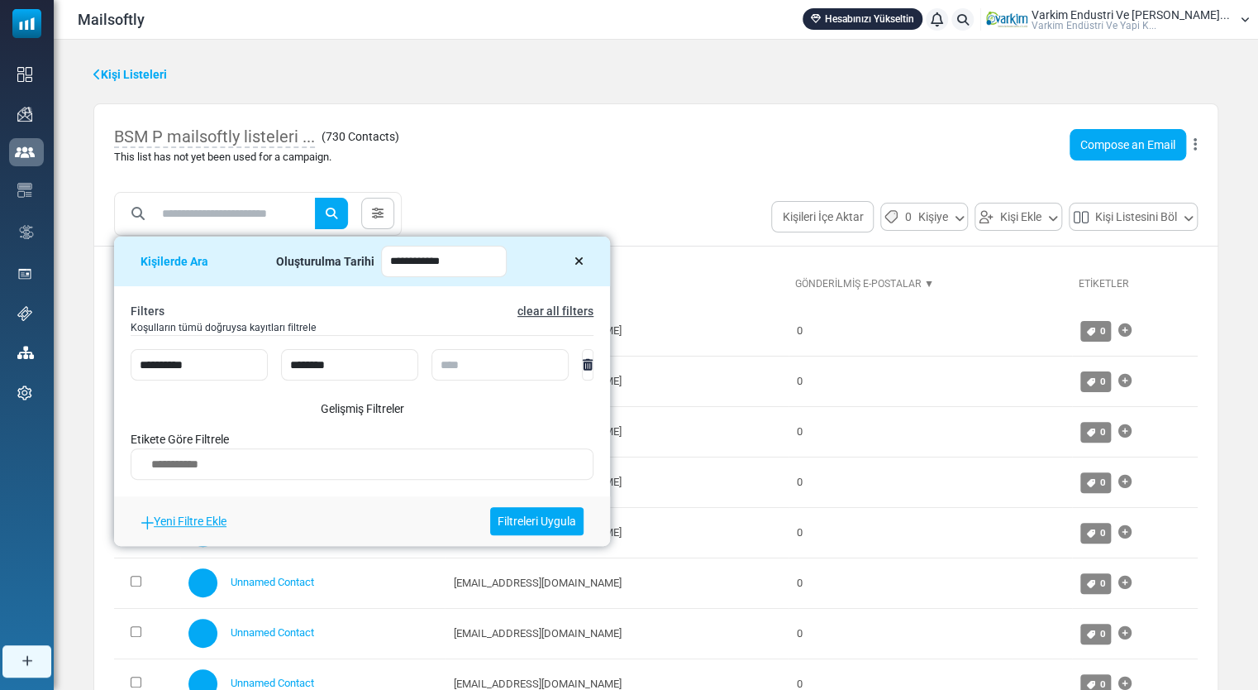
click at [513, 270] on div "**********" at bounding box center [362, 261] width 496 height 50
click at [575, 264] on icon at bounding box center [579, 262] width 9 height 12
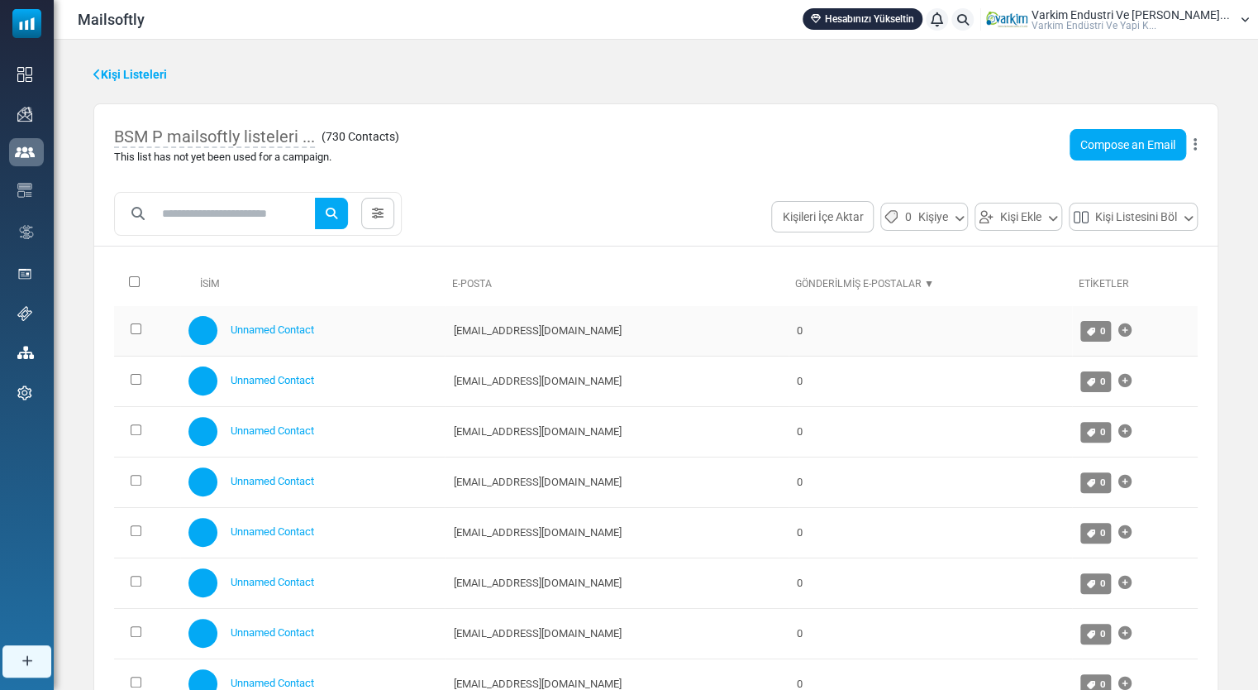
click at [128, 329] on td at bounding box center [147, 331] width 66 height 50
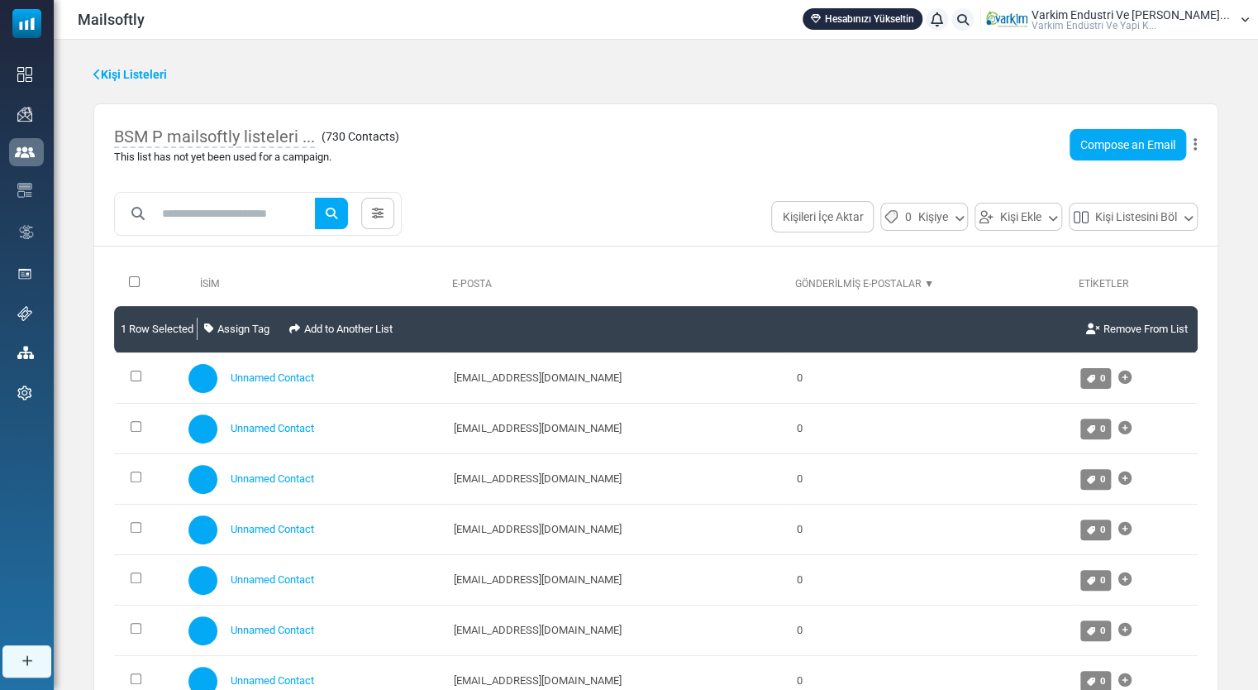
click at [1196, 145] on icon at bounding box center [1195, 145] width 3 height 1
click at [1108, 268] on link "Delete List with Contacts" at bounding box center [1117, 270] width 144 height 20
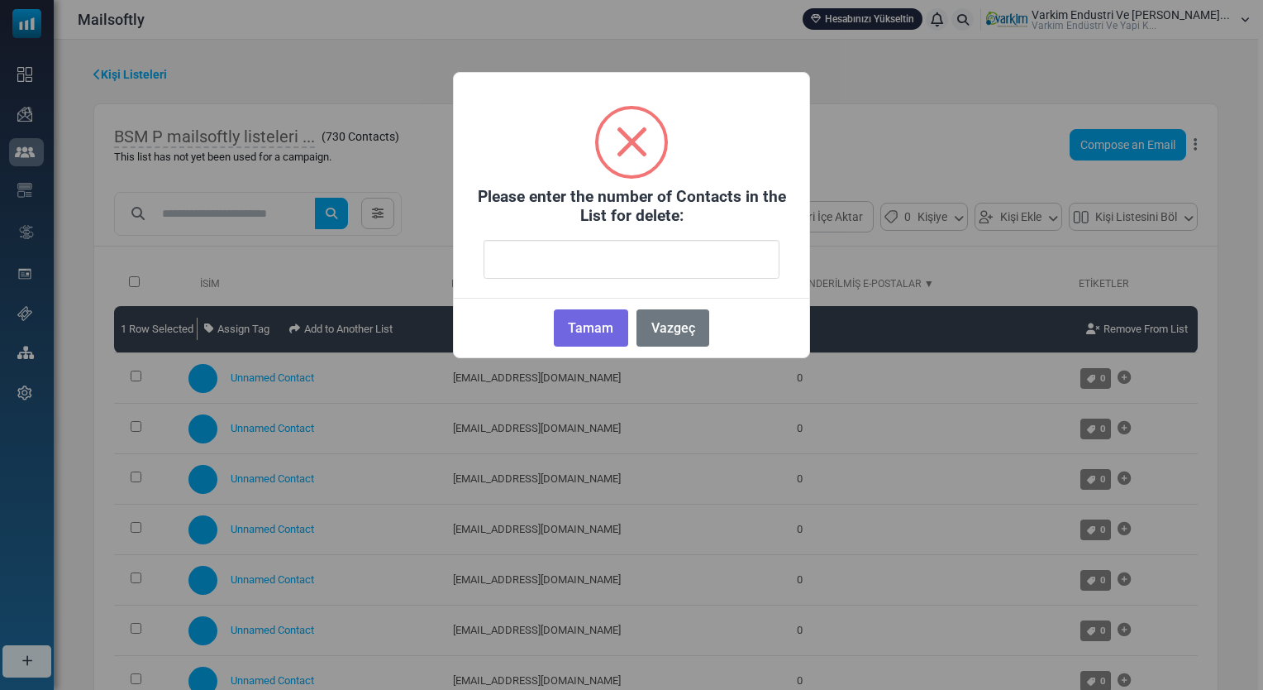
click at [643, 240] on input "number" at bounding box center [632, 259] width 296 height 39
type input "***"
click at [582, 326] on button "Tamam" at bounding box center [591, 327] width 74 height 37
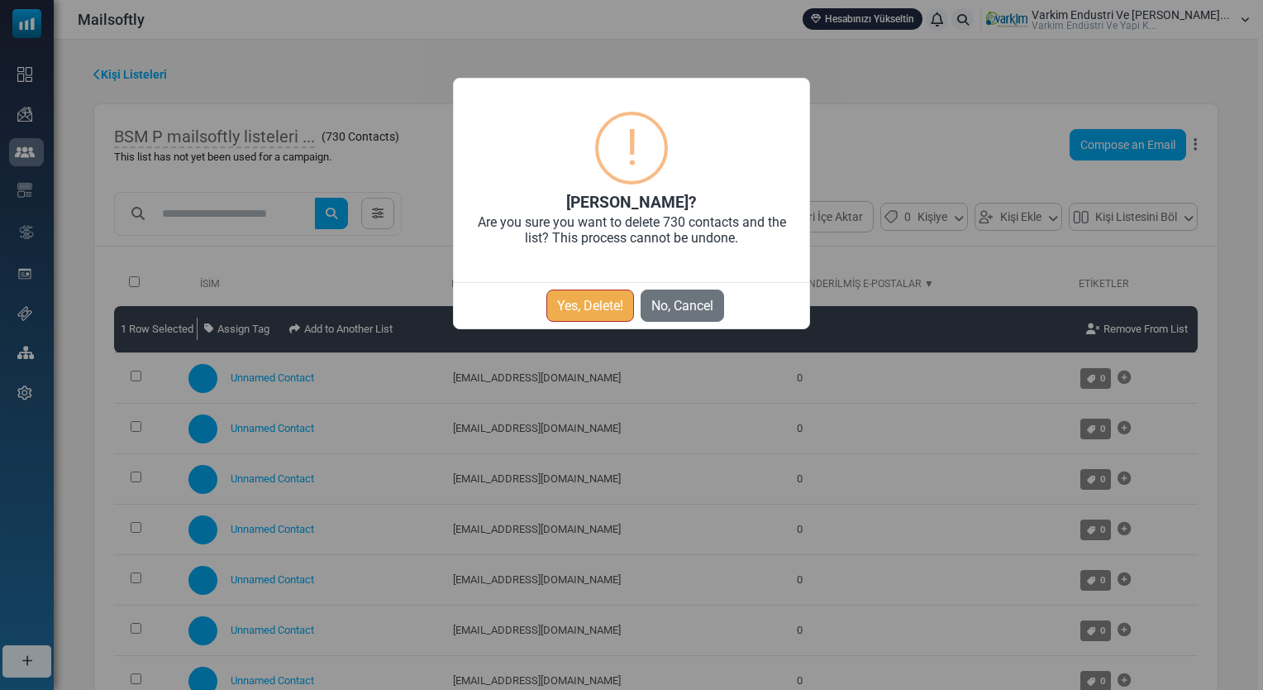
click at [594, 309] on button "Yes, Delete!" at bounding box center [591, 305] width 88 height 32
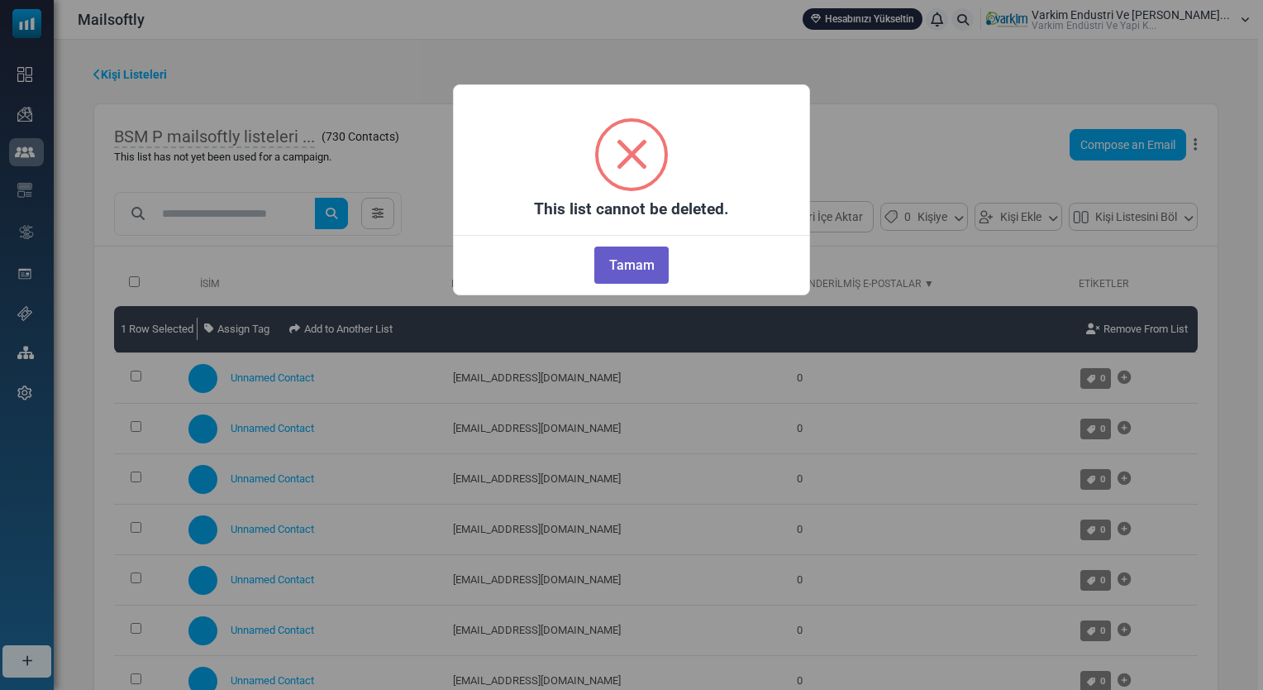
click at [623, 256] on button "Tamam" at bounding box center [632, 264] width 74 height 37
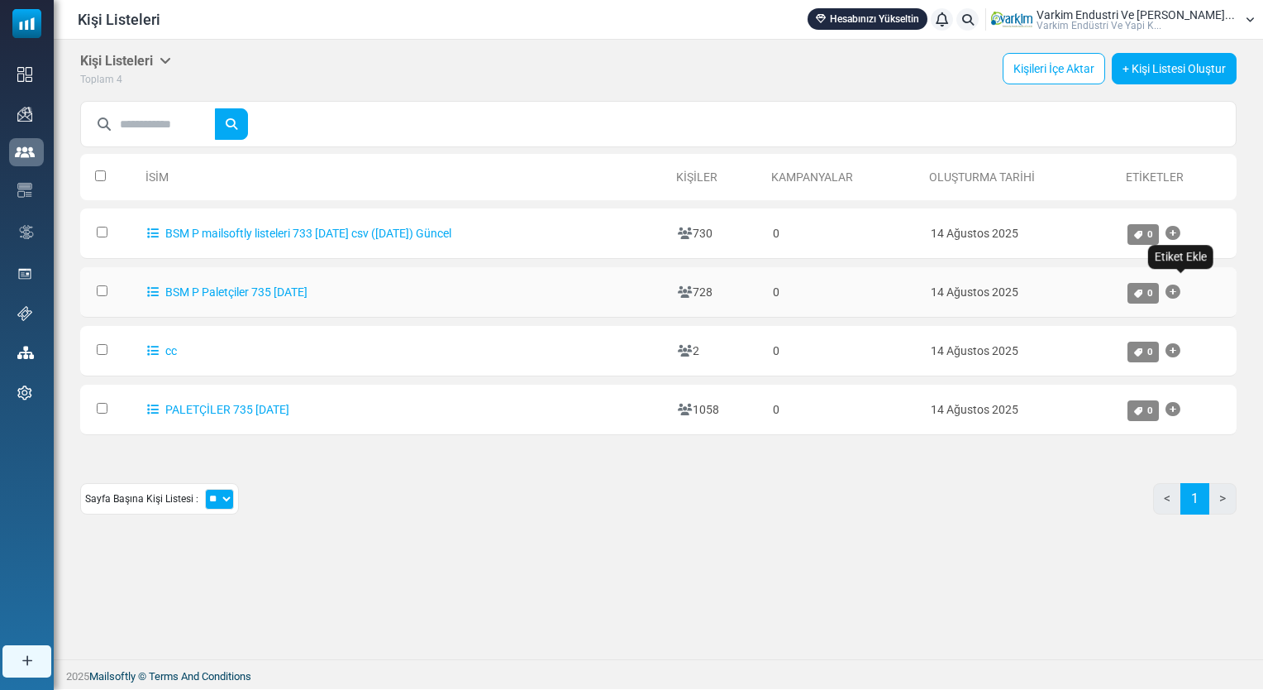
click at [1181, 293] on icon "Etiket Ekle" at bounding box center [1173, 292] width 15 height 1
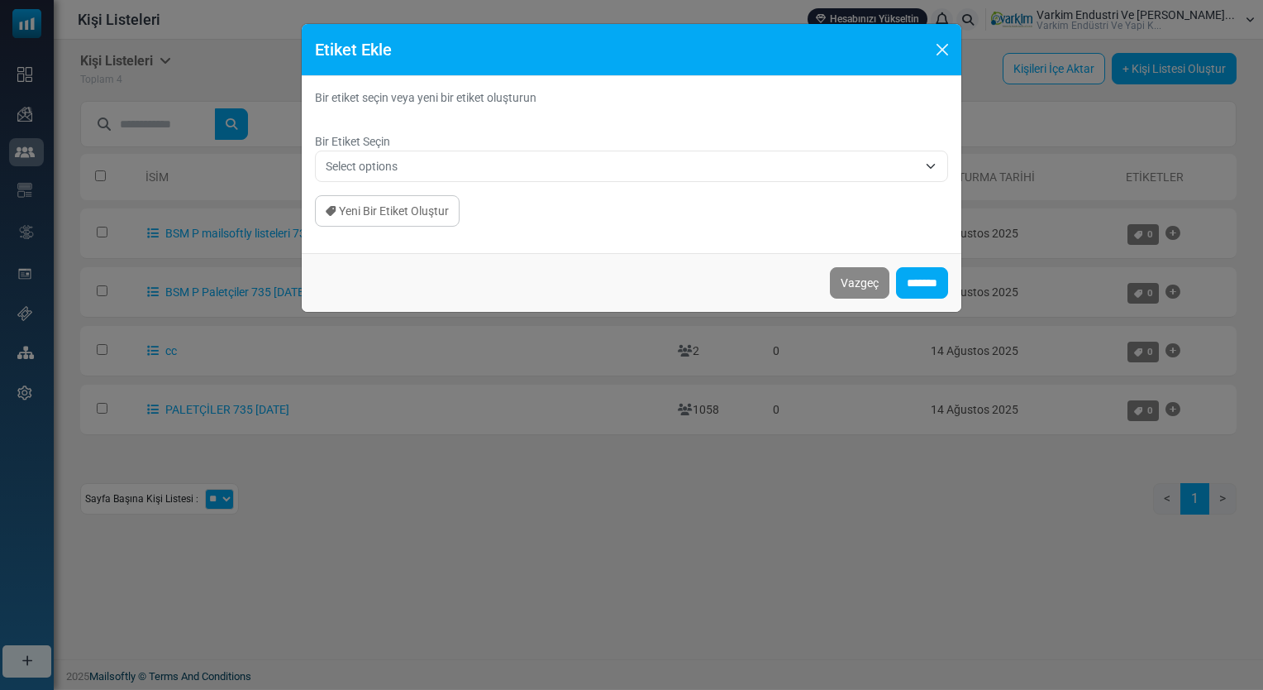
click at [480, 160] on span "Select options" at bounding box center [622, 166] width 592 height 20
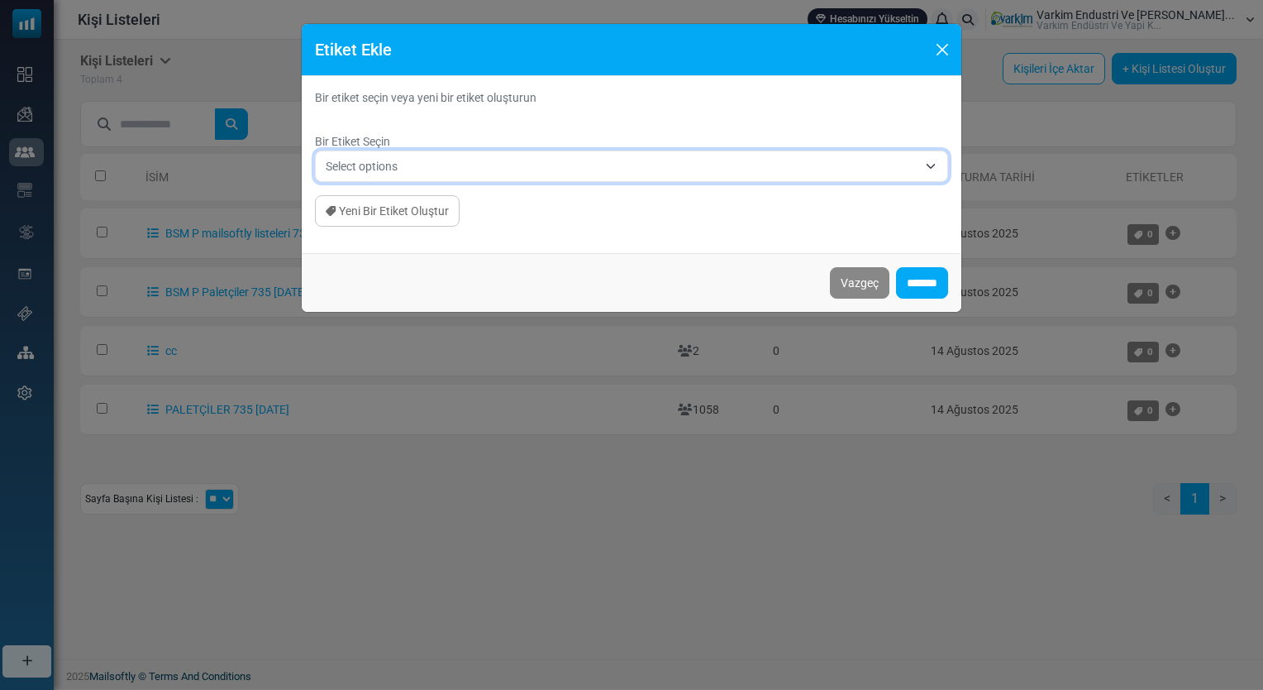
click at [480, 160] on span "Select options" at bounding box center [622, 166] width 592 height 20
click at [940, 50] on button "Close" at bounding box center [942, 49] width 25 height 25
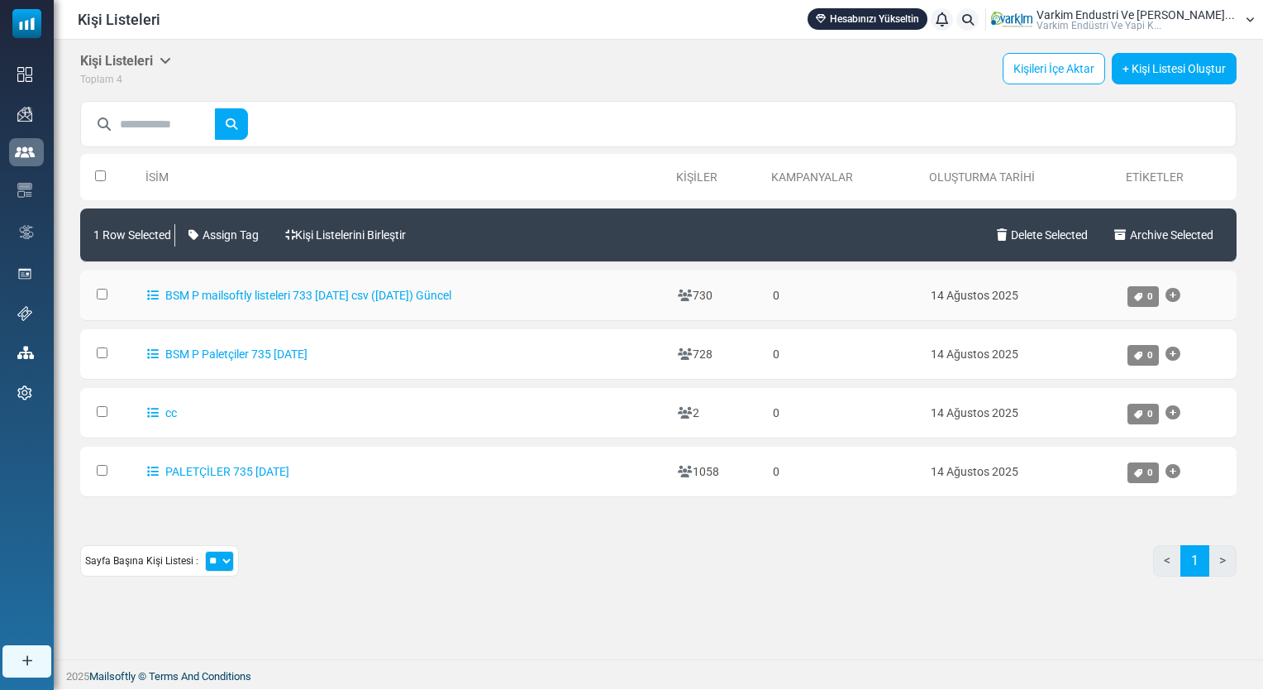
click at [107, 289] on td at bounding box center [109, 295] width 59 height 50
drag, startPoint x: 108, startPoint y: 289, endPoint x: 94, endPoint y: 294, distance: 14.9
click at [94, 294] on td at bounding box center [109, 295] width 59 height 50
click at [1060, 228] on link "Delete Selected" at bounding box center [1043, 235] width 104 height 46
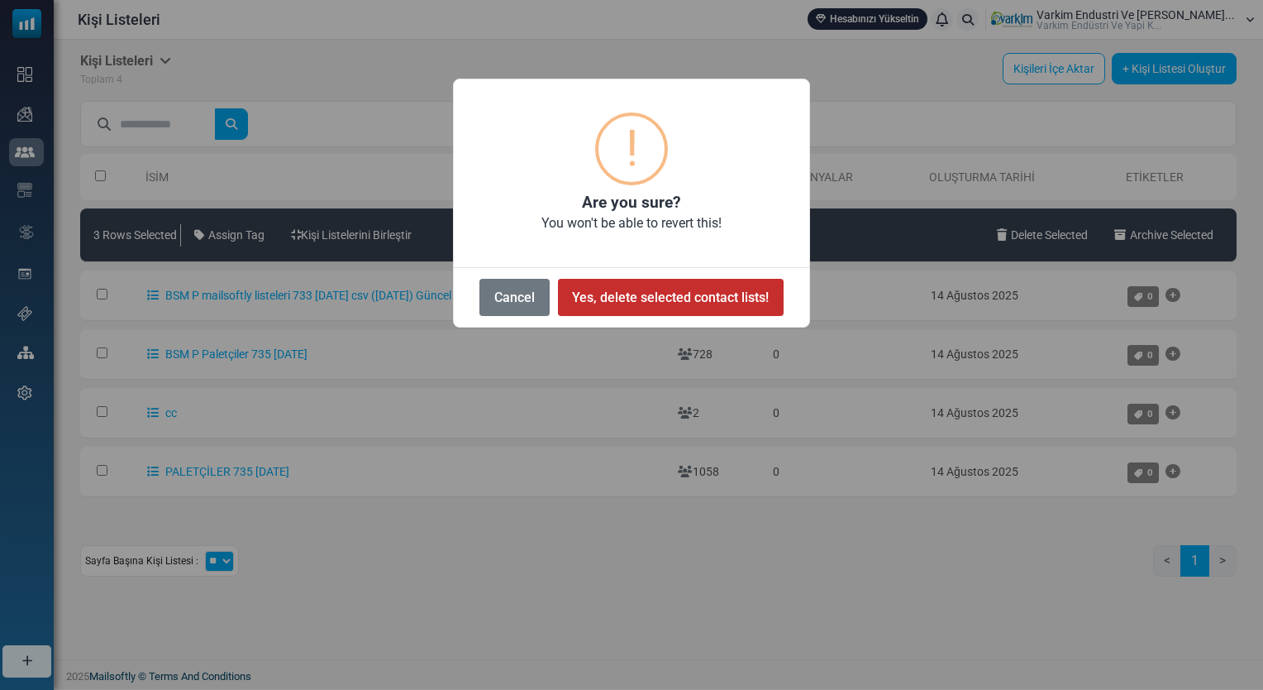
click at [655, 294] on button "Yes, delete selected contact lists!" at bounding box center [671, 297] width 226 height 37
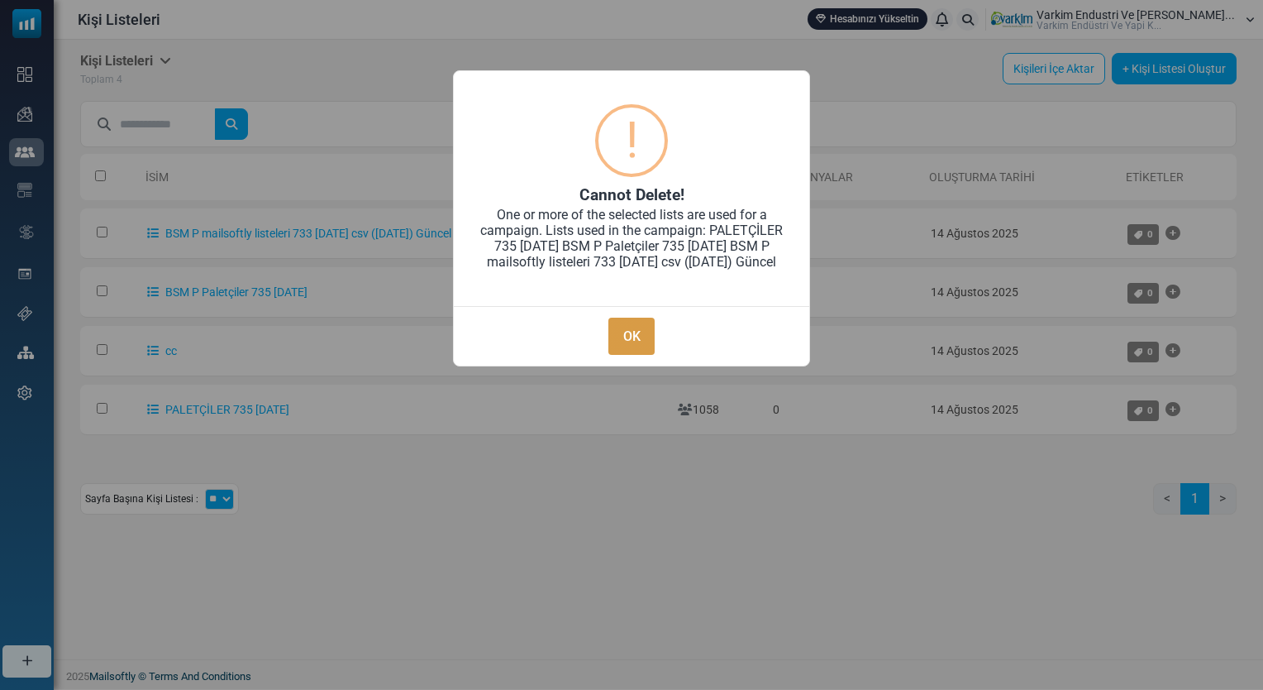
click at [623, 349] on button "OK" at bounding box center [632, 336] width 46 height 37
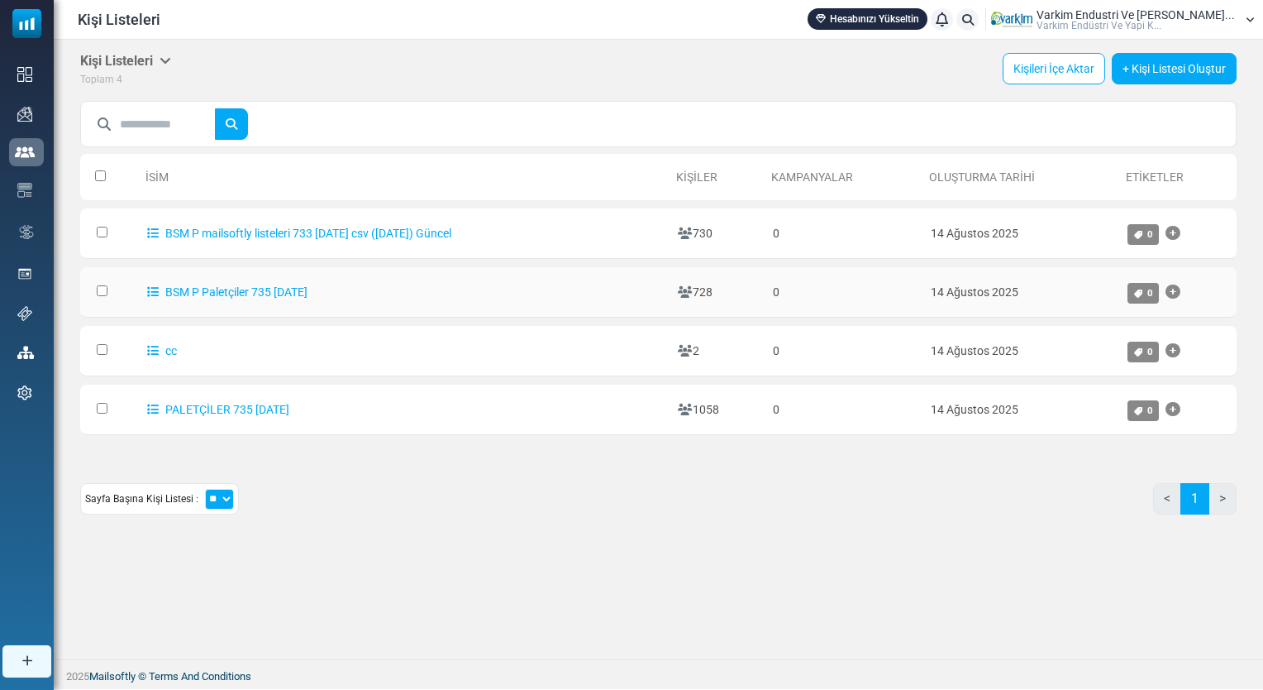
click at [93, 296] on td at bounding box center [109, 292] width 59 height 50
click at [94, 283] on td at bounding box center [109, 292] width 59 height 50
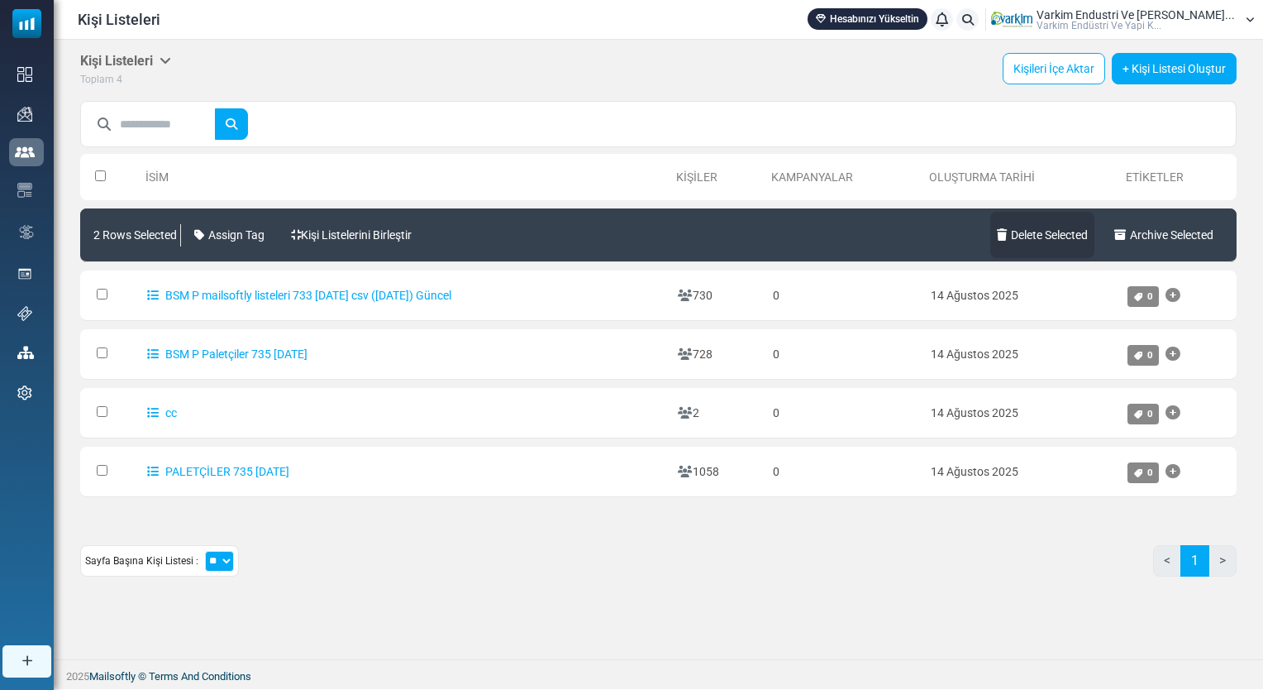
click at [1052, 241] on link "Delete Selected" at bounding box center [1043, 235] width 104 height 46
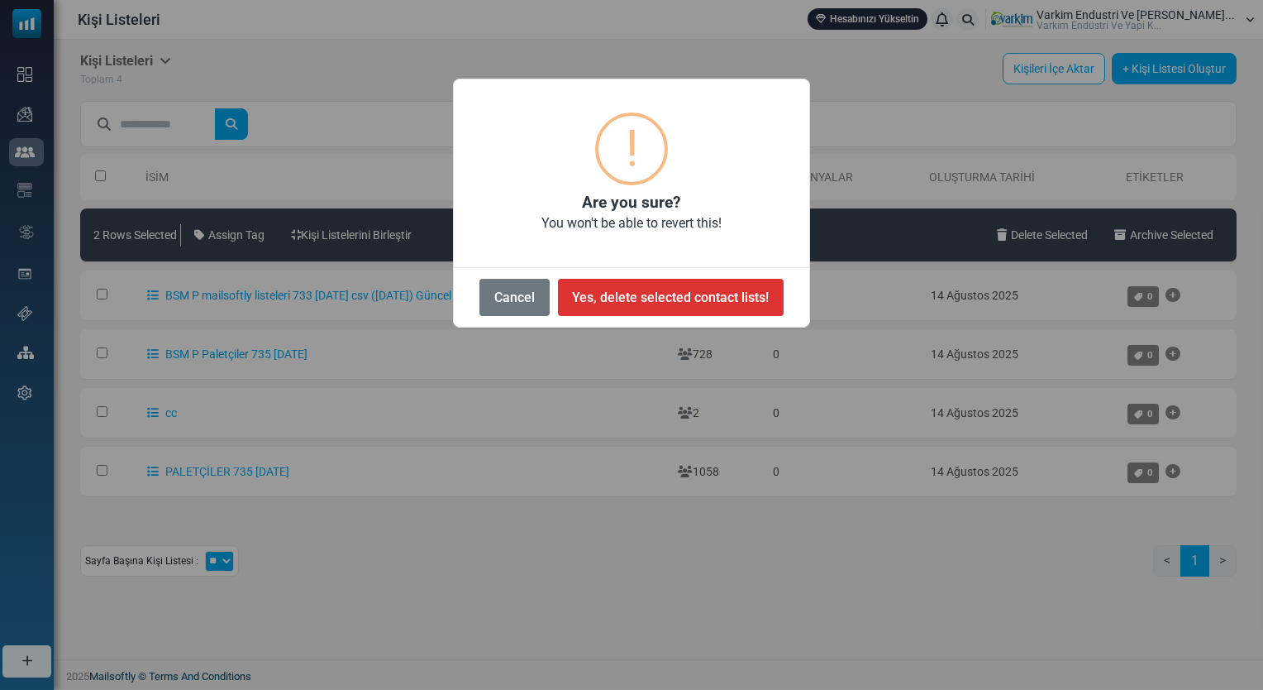
click at [662, 303] on button "Yes, delete selected contact lists!" at bounding box center [671, 297] width 226 height 37
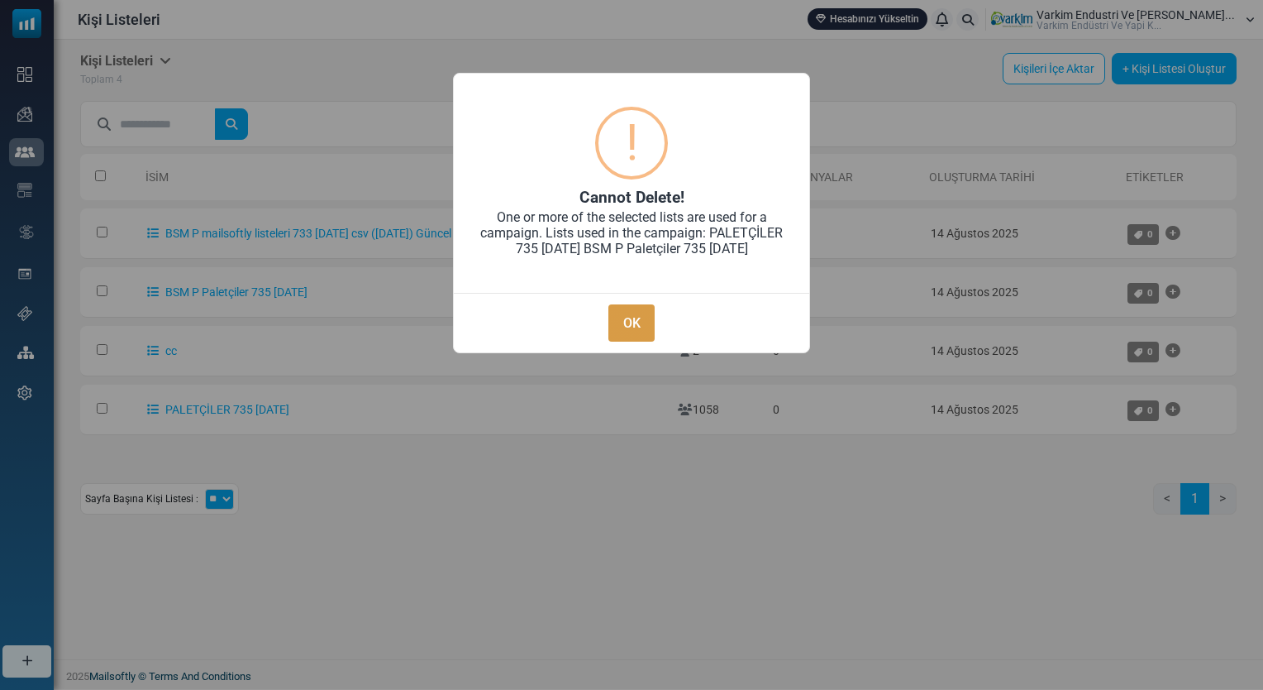
click at [638, 322] on button "OK" at bounding box center [632, 322] width 46 height 37
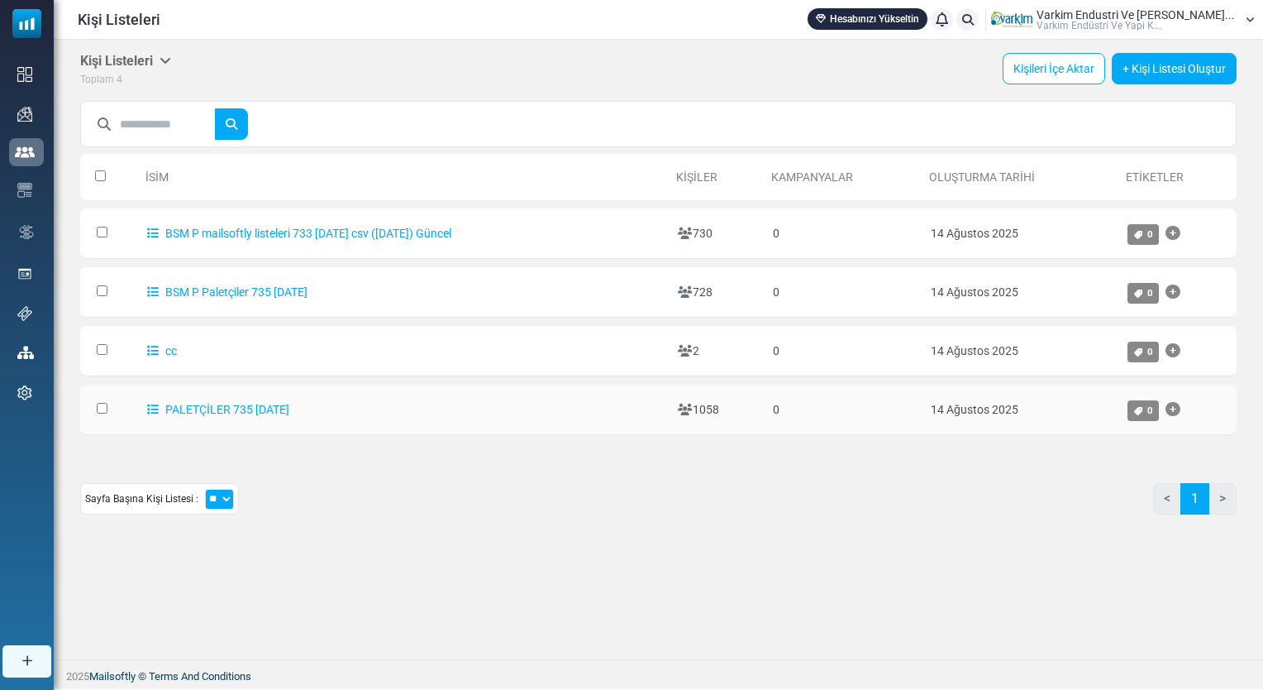
click at [98, 406] on td at bounding box center [109, 409] width 59 height 50
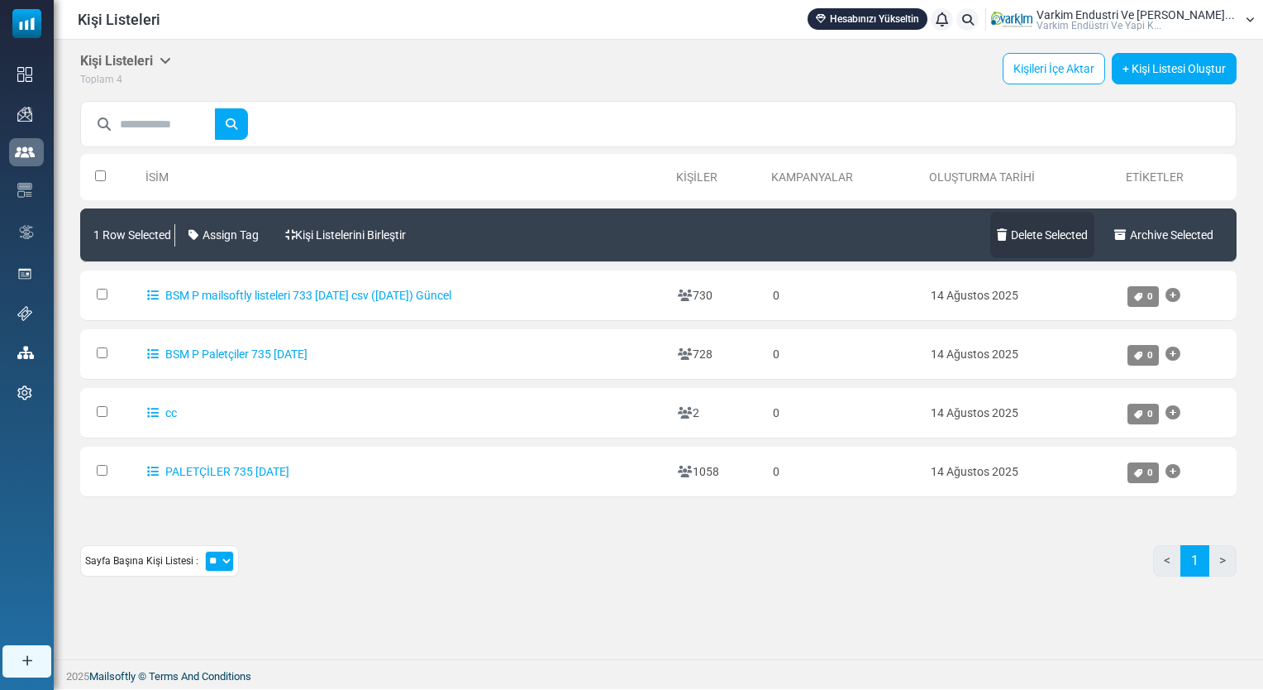
click at [1073, 227] on link "Delete Selected" at bounding box center [1043, 235] width 104 height 46
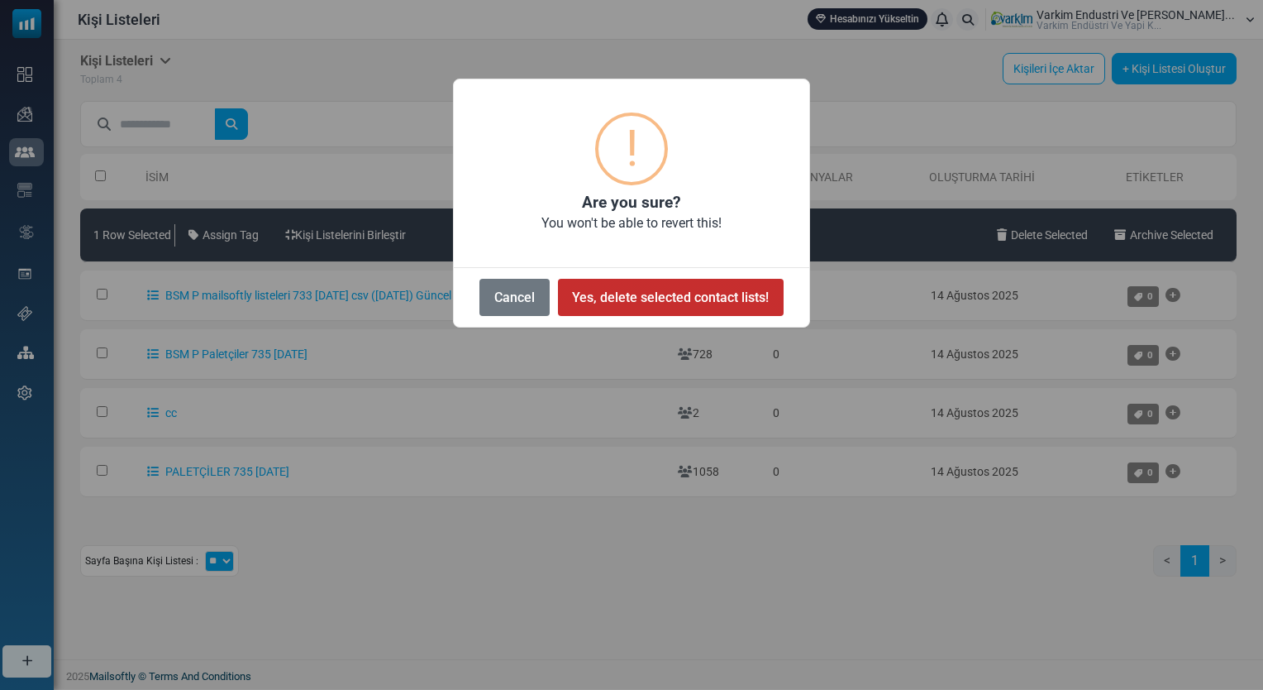
click at [685, 294] on button "Yes, delete selected contact lists!" at bounding box center [671, 297] width 226 height 37
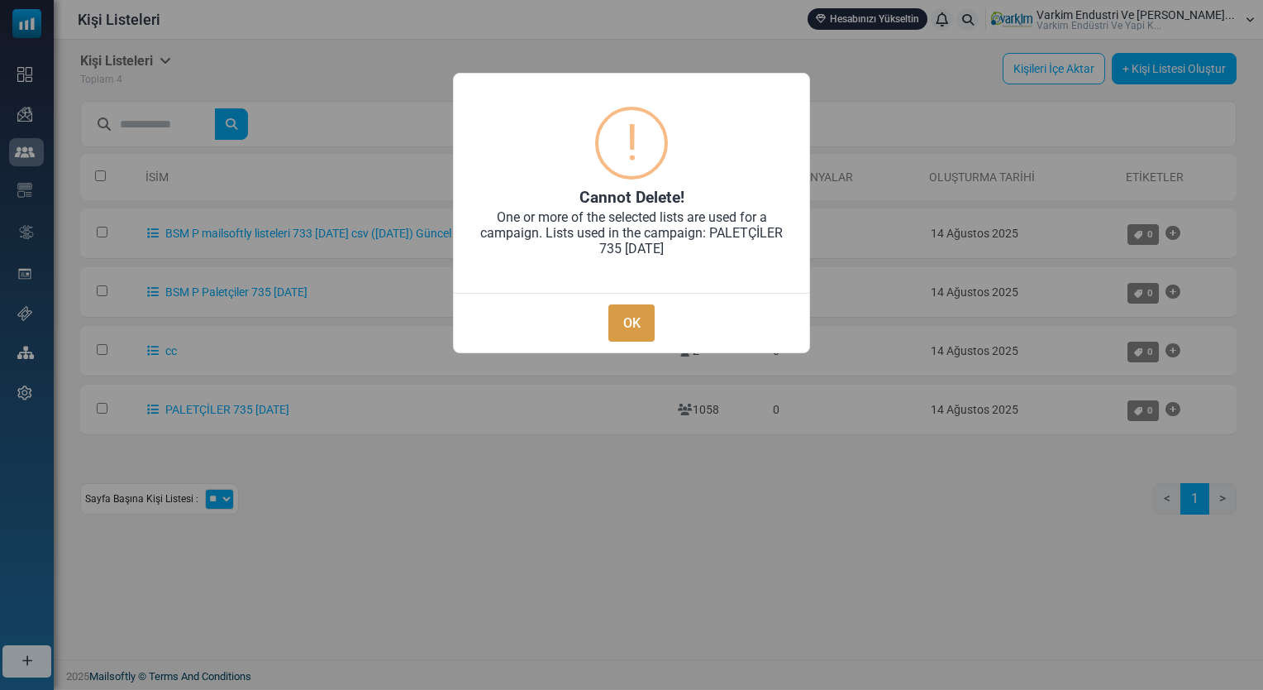
click at [635, 327] on button "OK" at bounding box center [632, 322] width 46 height 37
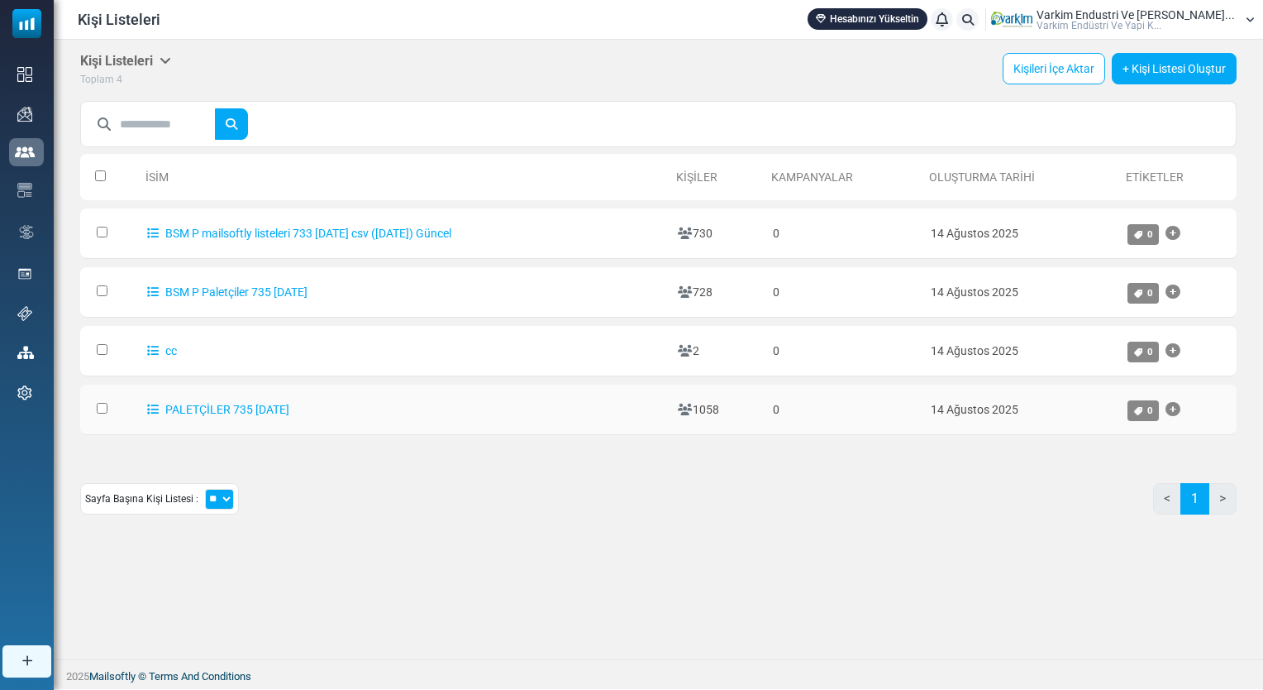
click at [89, 396] on td at bounding box center [109, 409] width 59 height 50
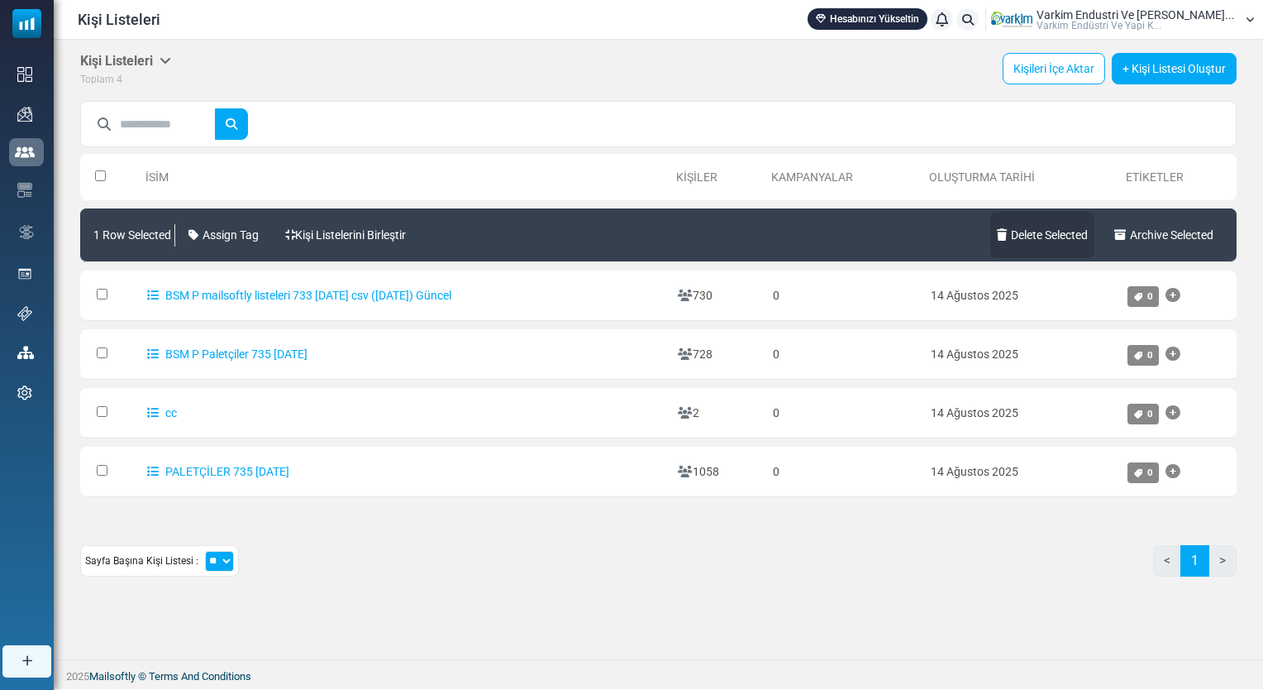
click at [1043, 230] on link "Delete Selected" at bounding box center [1043, 235] width 104 height 46
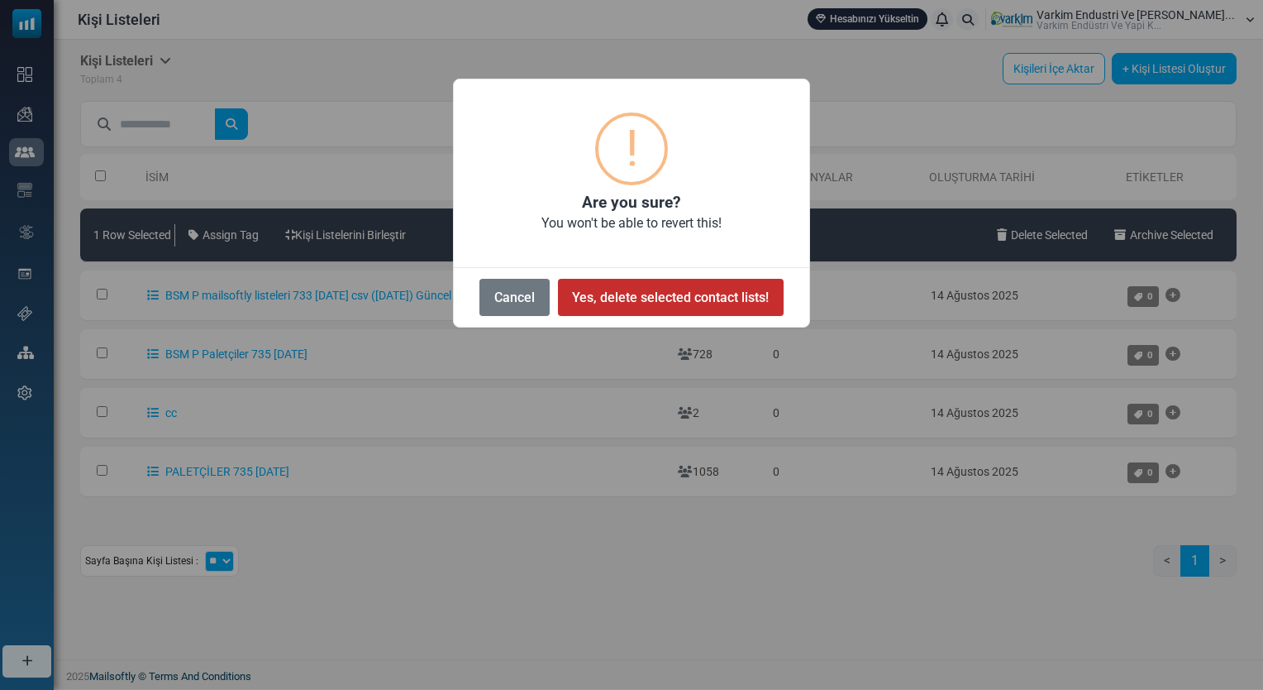
click at [649, 289] on button "Yes, delete selected contact lists!" at bounding box center [671, 297] width 226 height 37
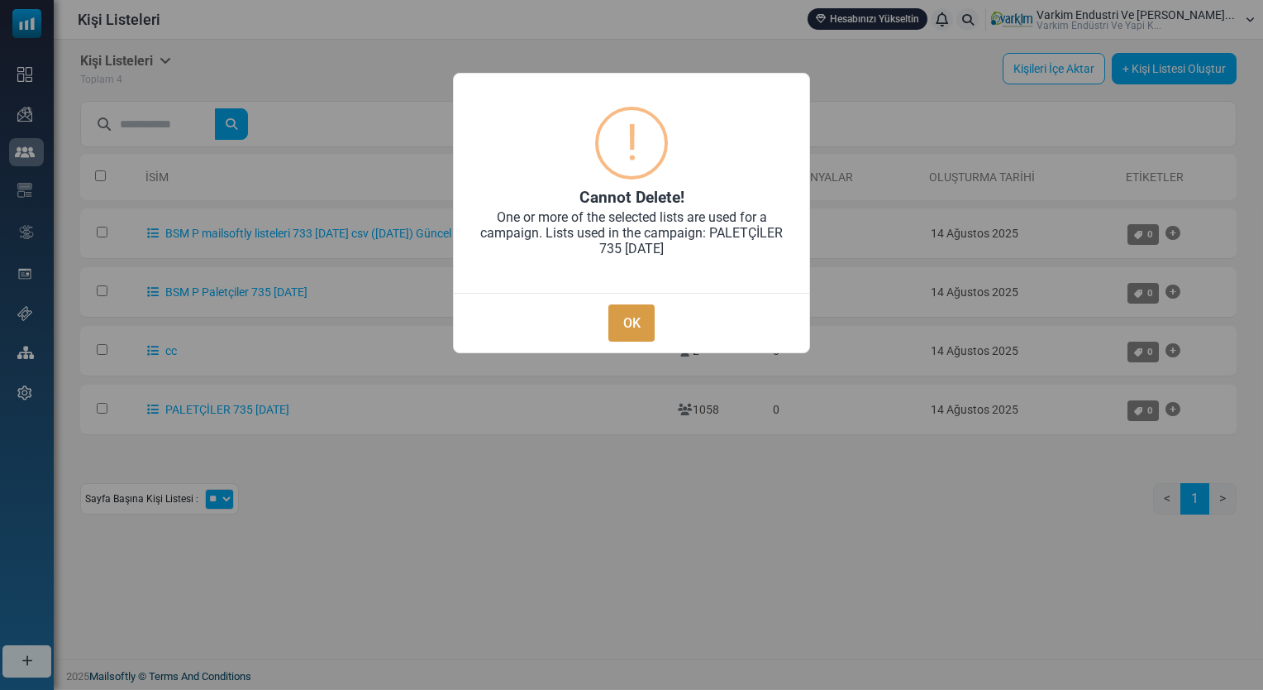
click at [632, 325] on button "OK" at bounding box center [632, 322] width 46 height 37
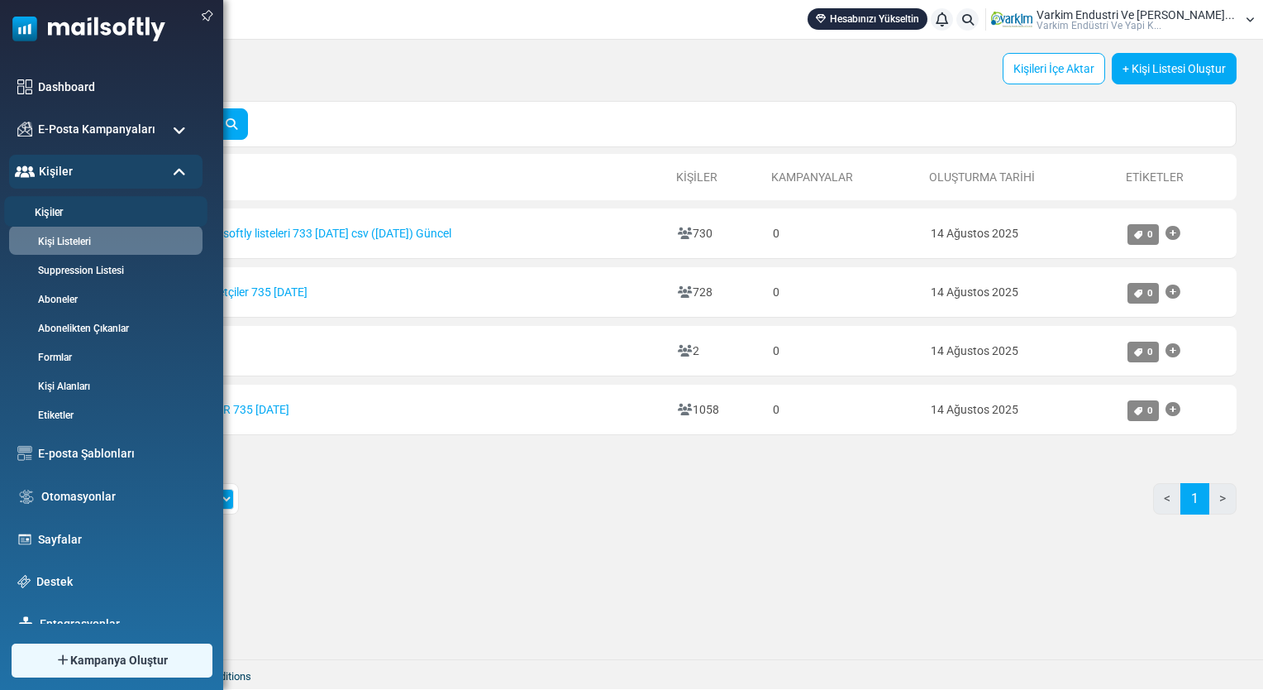
click at [60, 203] on li "Kişiler" at bounding box center [105, 211] width 203 height 31
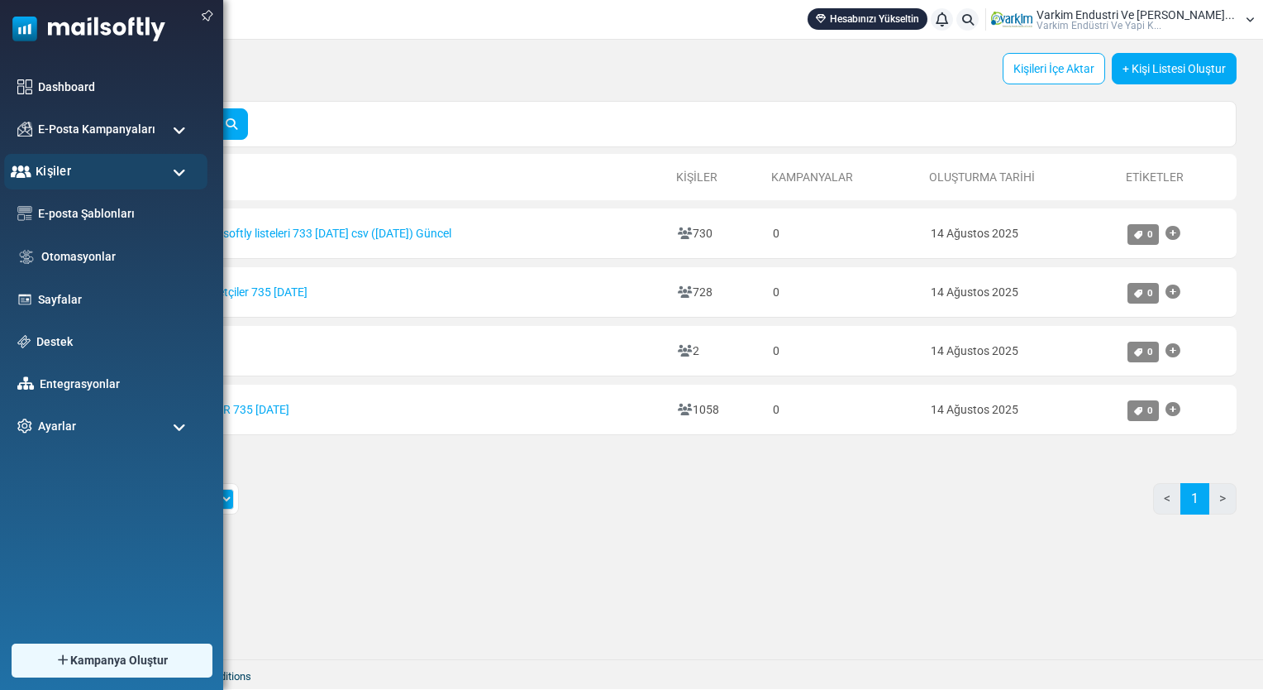
click at [71, 172] on div "Kişiler" at bounding box center [105, 172] width 203 height 36
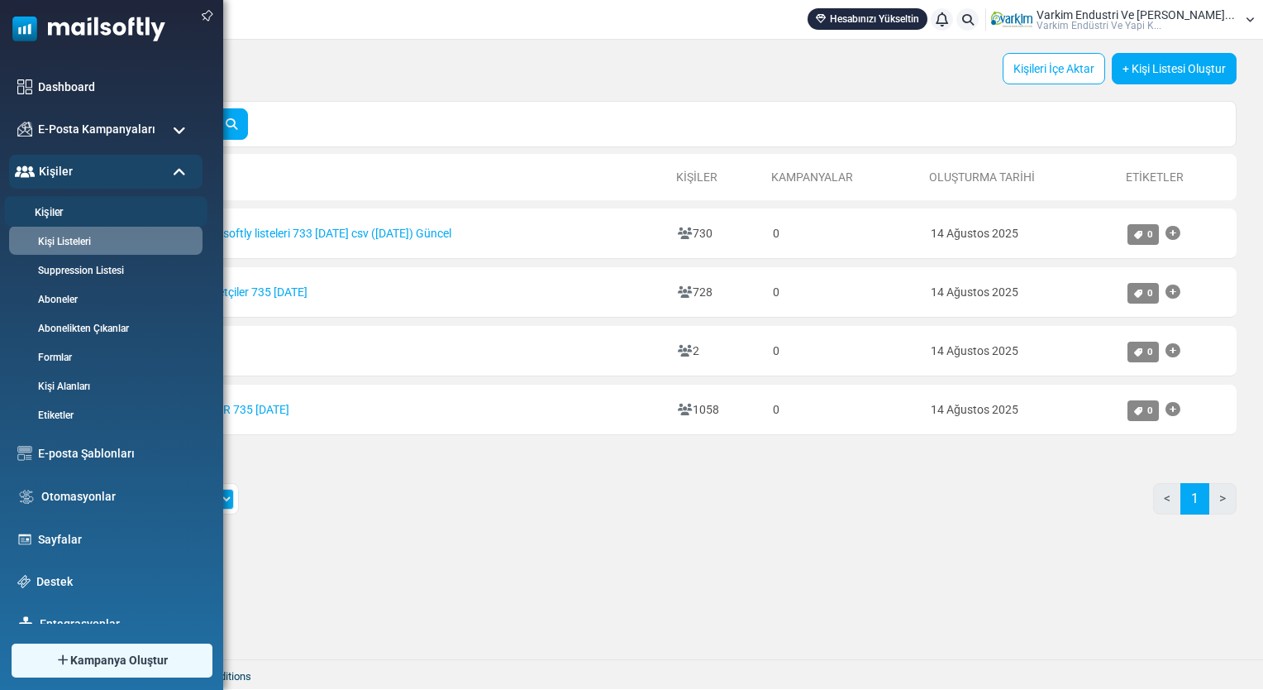
click at [86, 214] on link "Kişiler" at bounding box center [103, 213] width 198 height 16
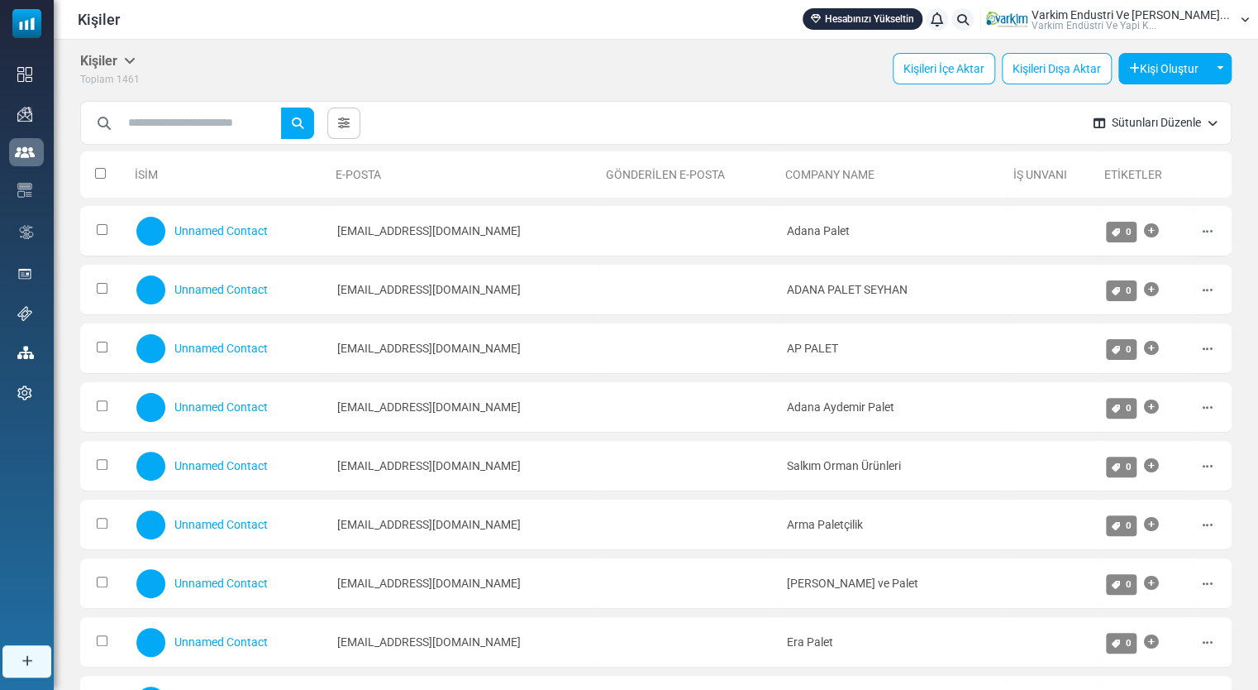
click at [1208, 121] on icon "button" at bounding box center [1213, 123] width 10 height 12
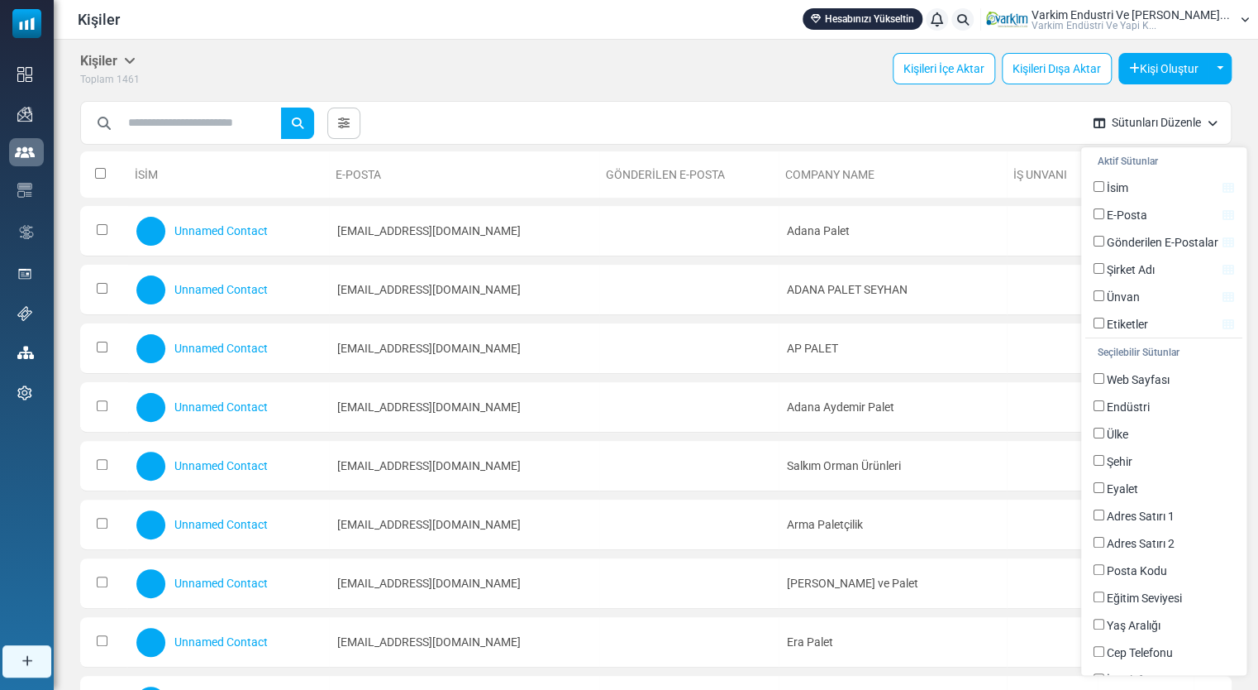
click at [1193, 121] on button "Sütunları Düzenle" at bounding box center [1156, 123] width 150 height 44
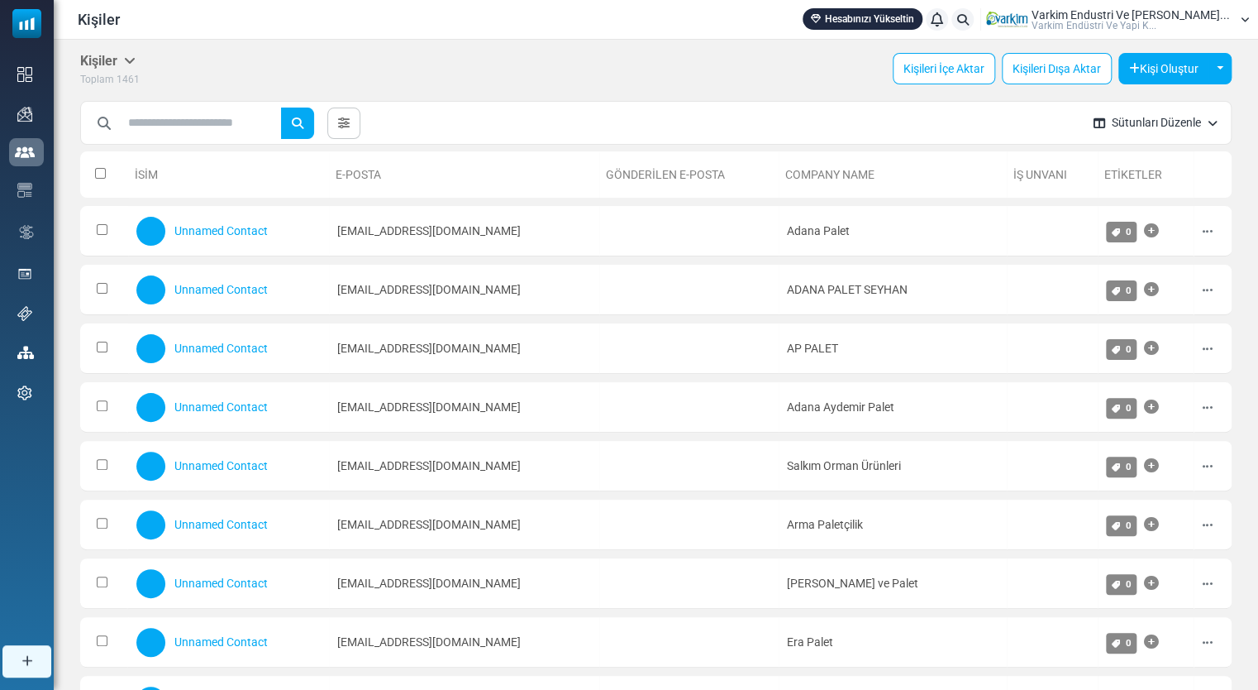
click at [1193, 121] on button "Sütunları Düzenle" at bounding box center [1156, 123] width 150 height 44
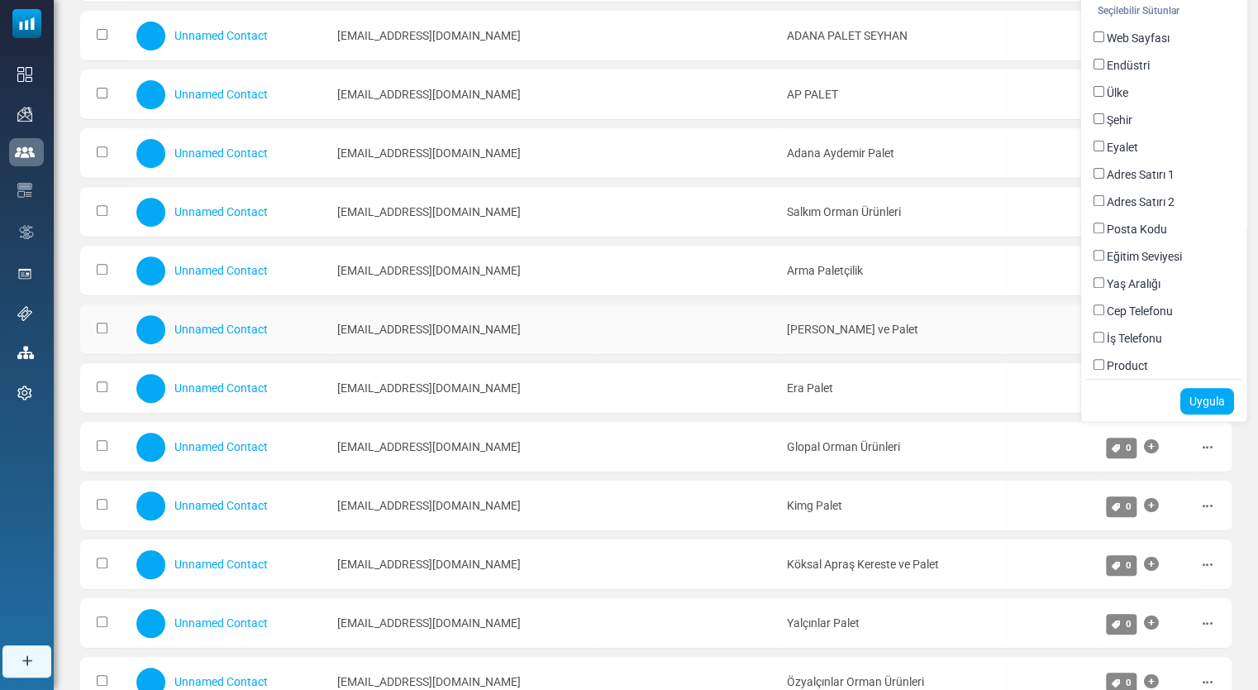
scroll to position [275, 0]
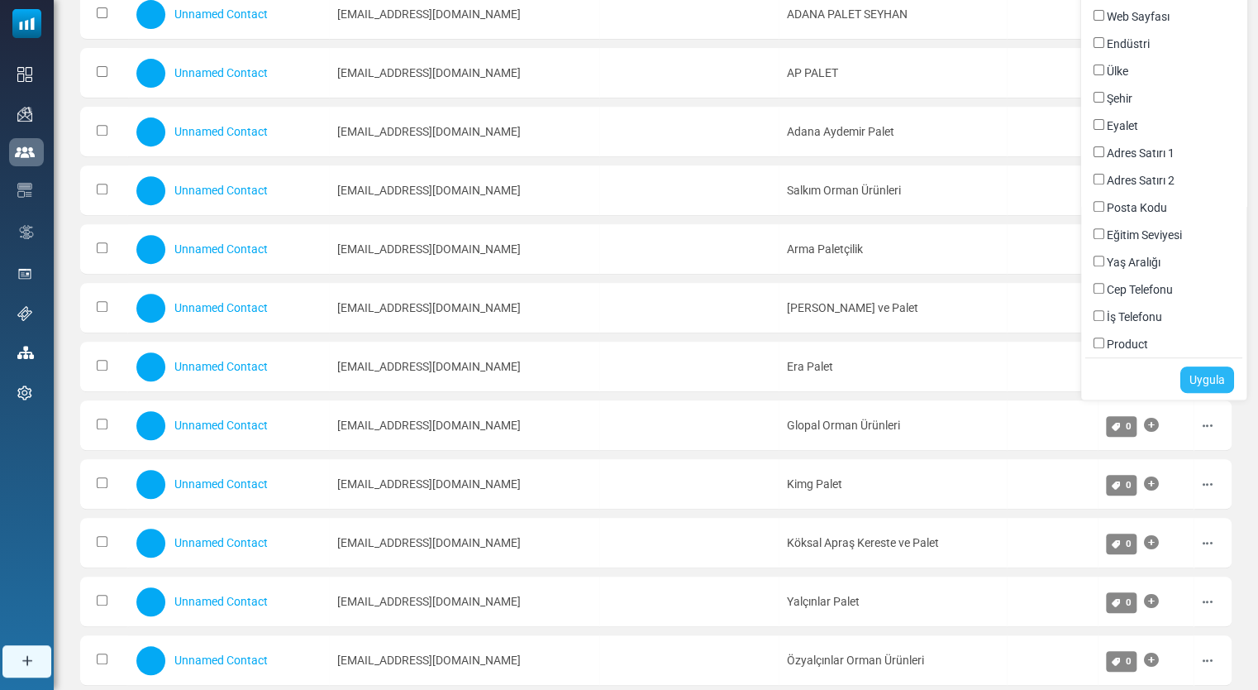
click at [1211, 379] on link "Uygula" at bounding box center [1208, 379] width 54 height 26
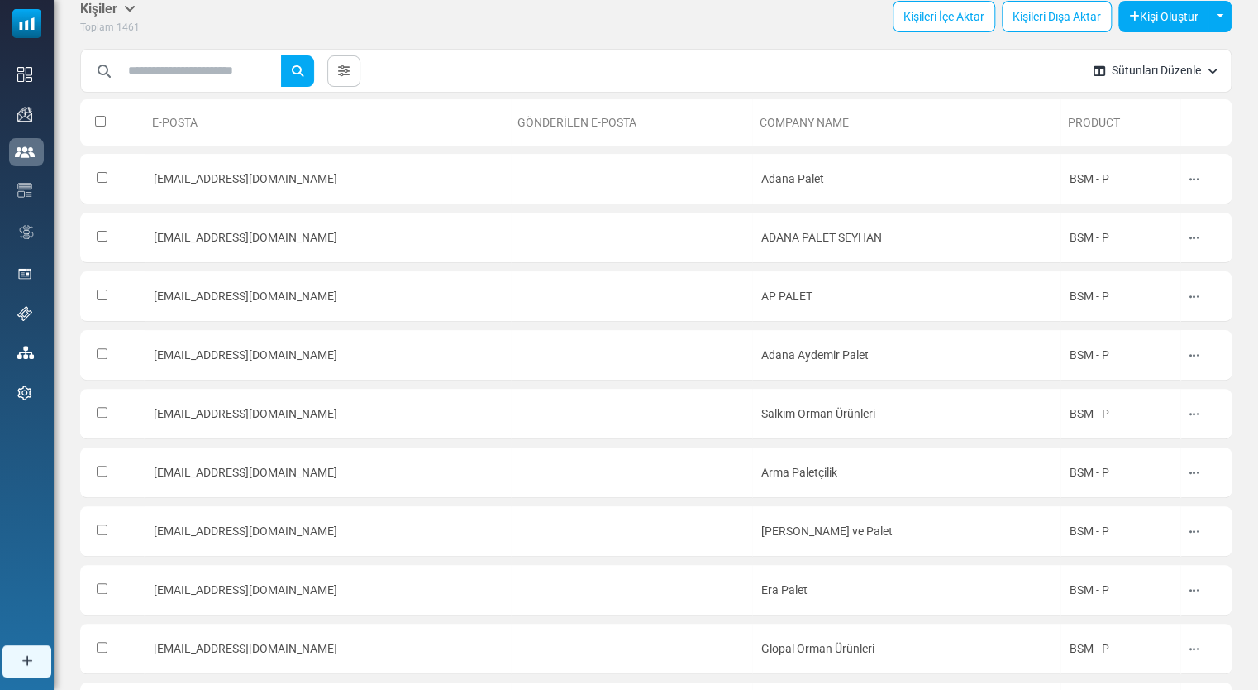
scroll to position [0, 0]
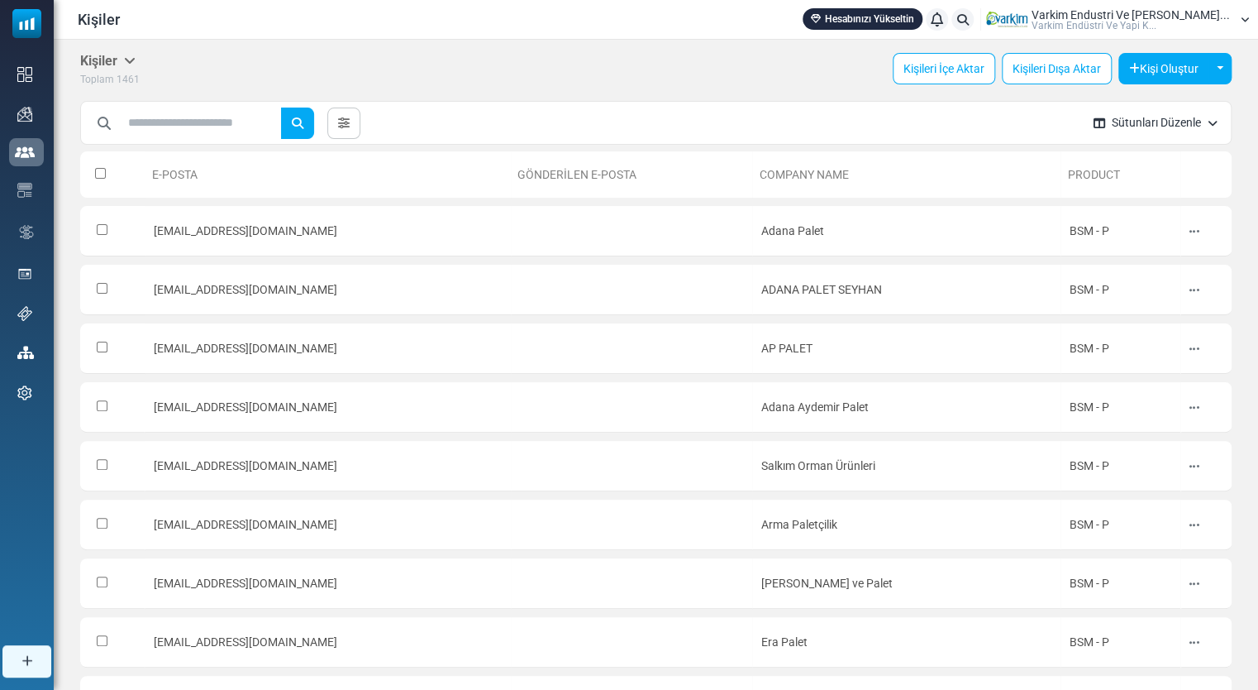
drag, startPoint x: 1133, startPoint y: 173, endPoint x: 1082, endPoint y: 169, distance: 51.4
click at [1082, 169] on th "Product" at bounding box center [1120, 174] width 119 height 46
drag, startPoint x: 1063, startPoint y: 174, endPoint x: 1121, endPoint y: 180, distance: 59.1
click at [1121, 185] on th "Product" at bounding box center [1120, 174] width 119 height 46
click at [1121, 177] on th "Product" at bounding box center [1120, 174] width 119 height 46
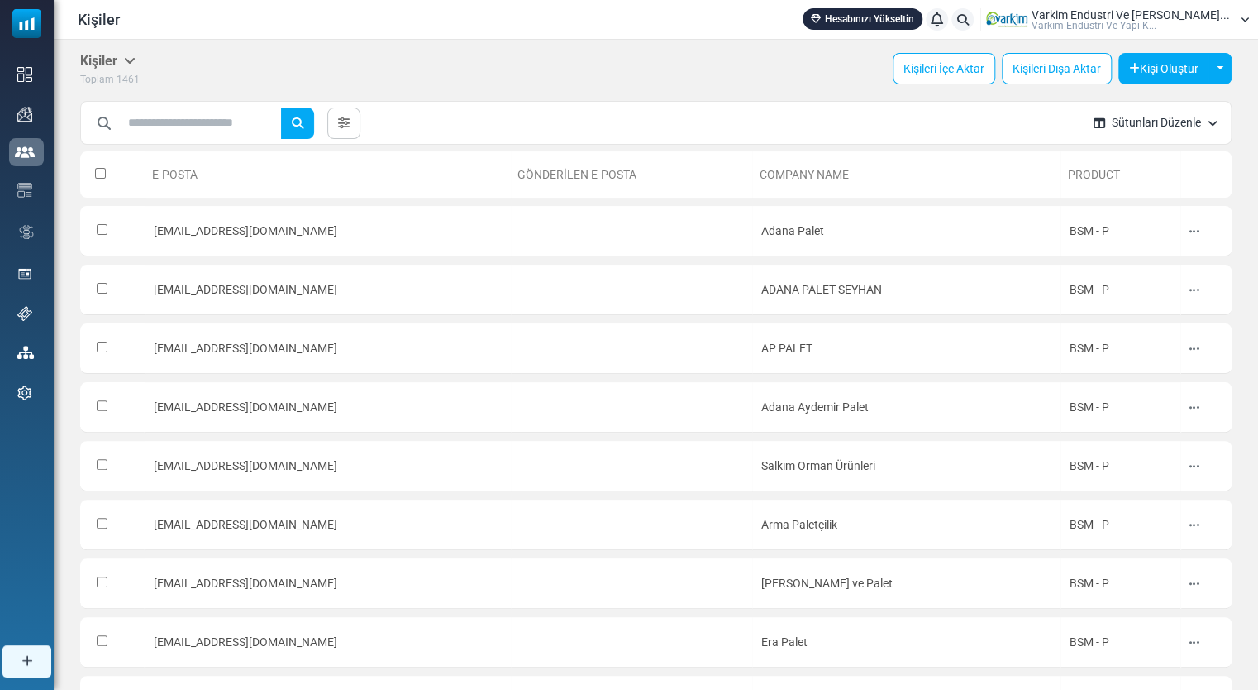
click at [1121, 177] on th "Product" at bounding box center [1120, 174] width 119 height 46
click at [1121, 174] on th "Product" at bounding box center [1120, 174] width 119 height 46
click at [1206, 126] on button "Sütunları Düzenle" at bounding box center [1156, 123] width 150 height 44
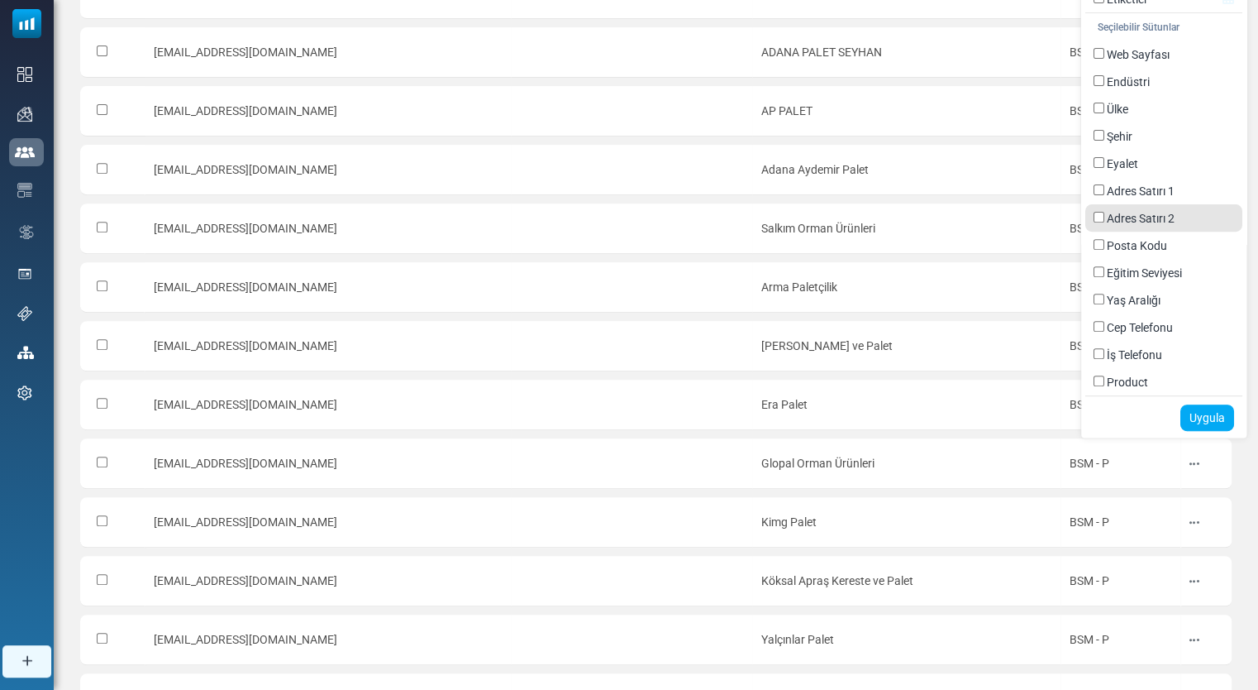
scroll to position [413, 0]
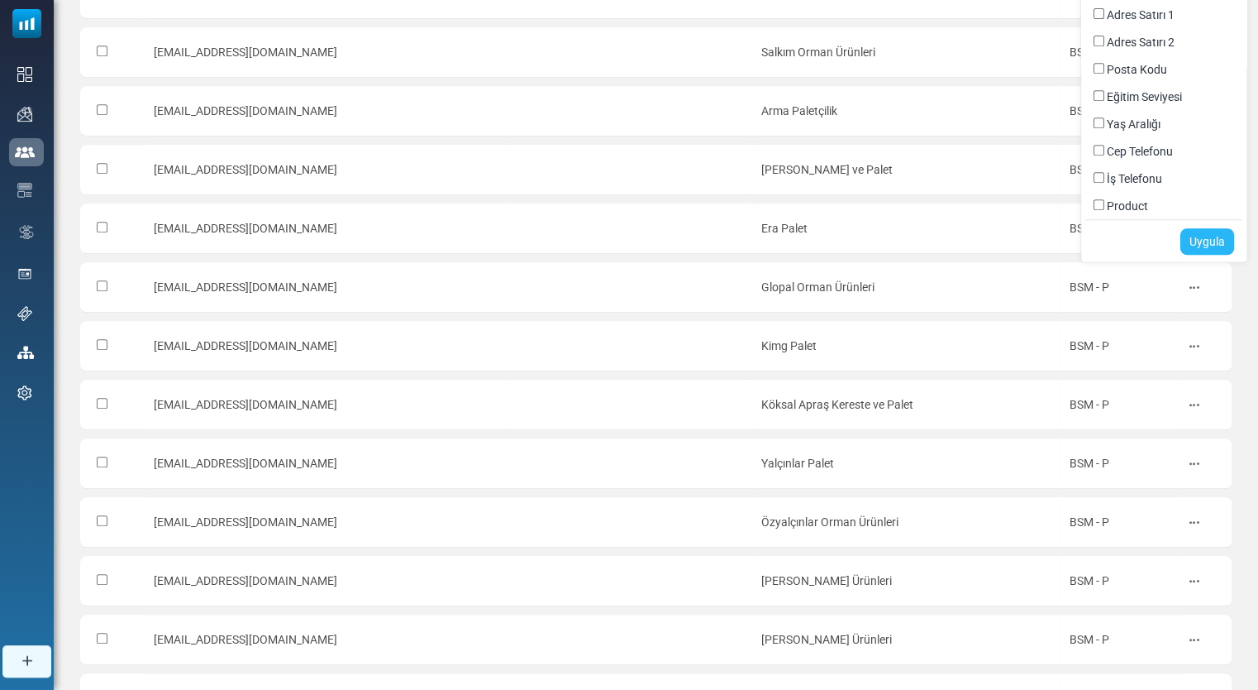
click at [1206, 237] on link "Uygula" at bounding box center [1208, 241] width 54 height 26
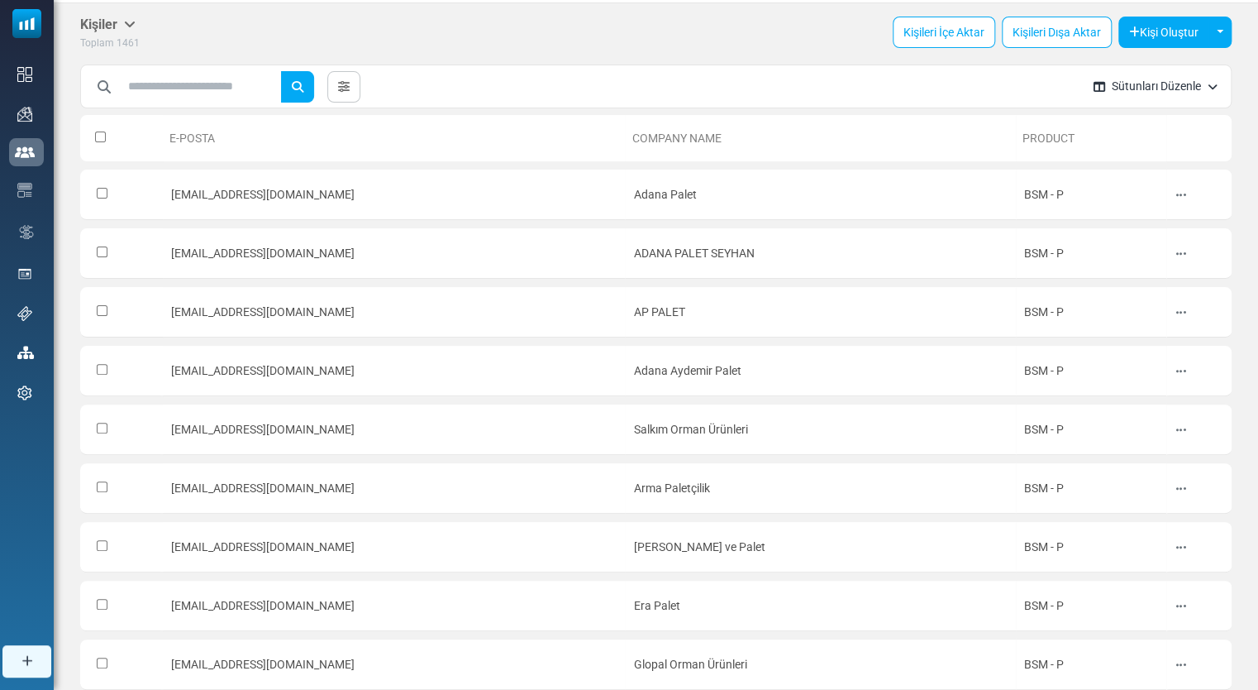
scroll to position [0, 0]
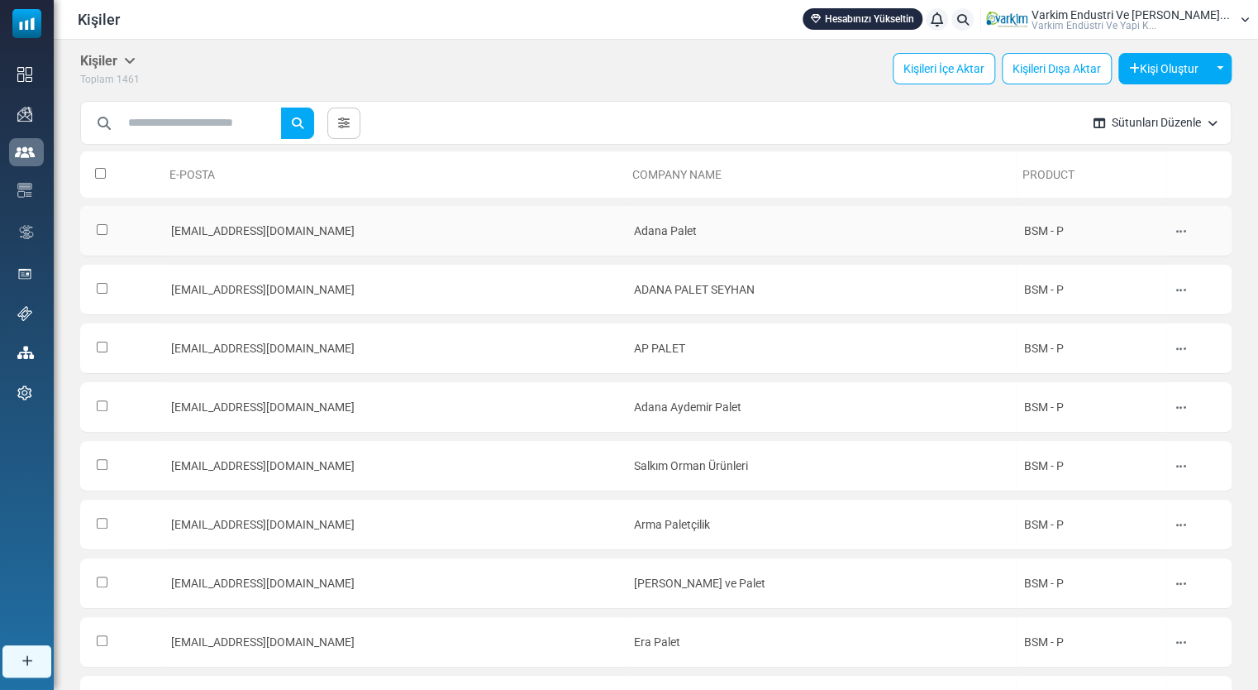
drag, startPoint x: 590, startPoint y: 178, endPoint x: 823, endPoint y: 213, distance: 235.9
click at [719, 184] on th "Company Name" at bounding box center [820, 174] width 390 height 46
click at [1085, 171] on th "Product" at bounding box center [1091, 174] width 151 height 46
click at [230, 170] on th "E-Posta" at bounding box center [394, 174] width 463 height 46
drag, startPoint x: 218, startPoint y: 176, endPoint x: 157, endPoint y: 164, distance: 62.4
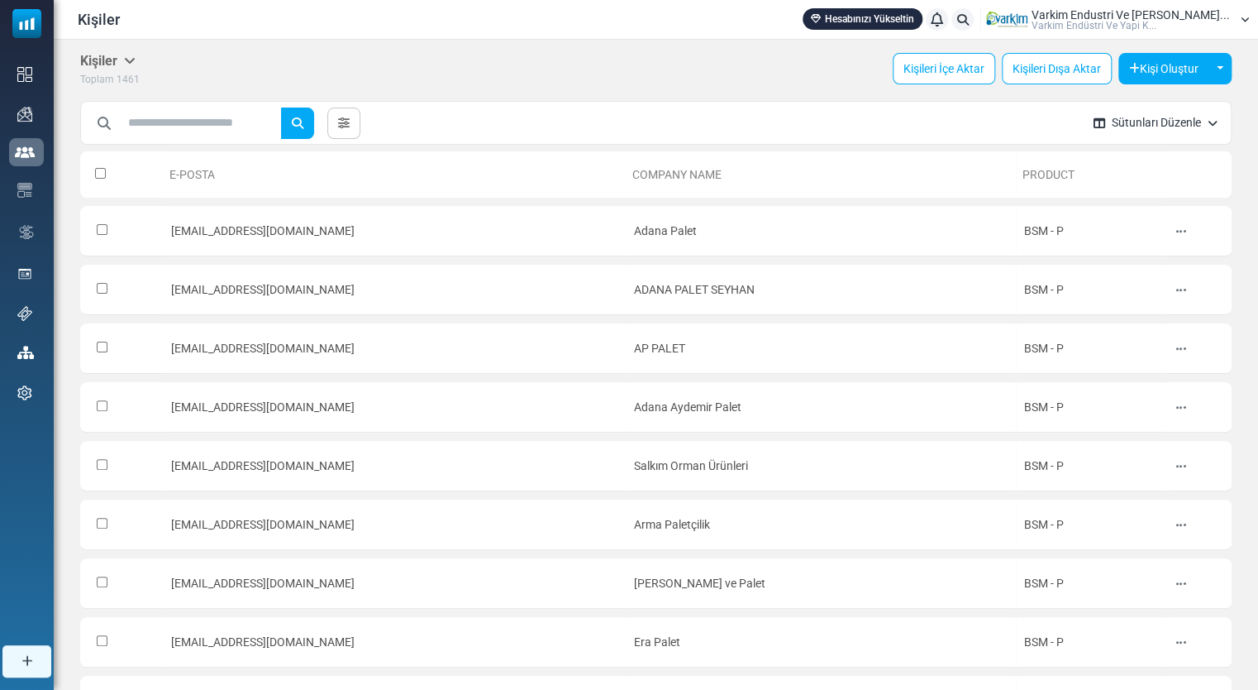
click at [157, 164] on tr "E-Posta Company Name Product" at bounding box center [656, 174] width 1152 height 46
click at [0, 0] on link "Kişi Listeleri" at bounding box center [0, 0] width 0 height 0
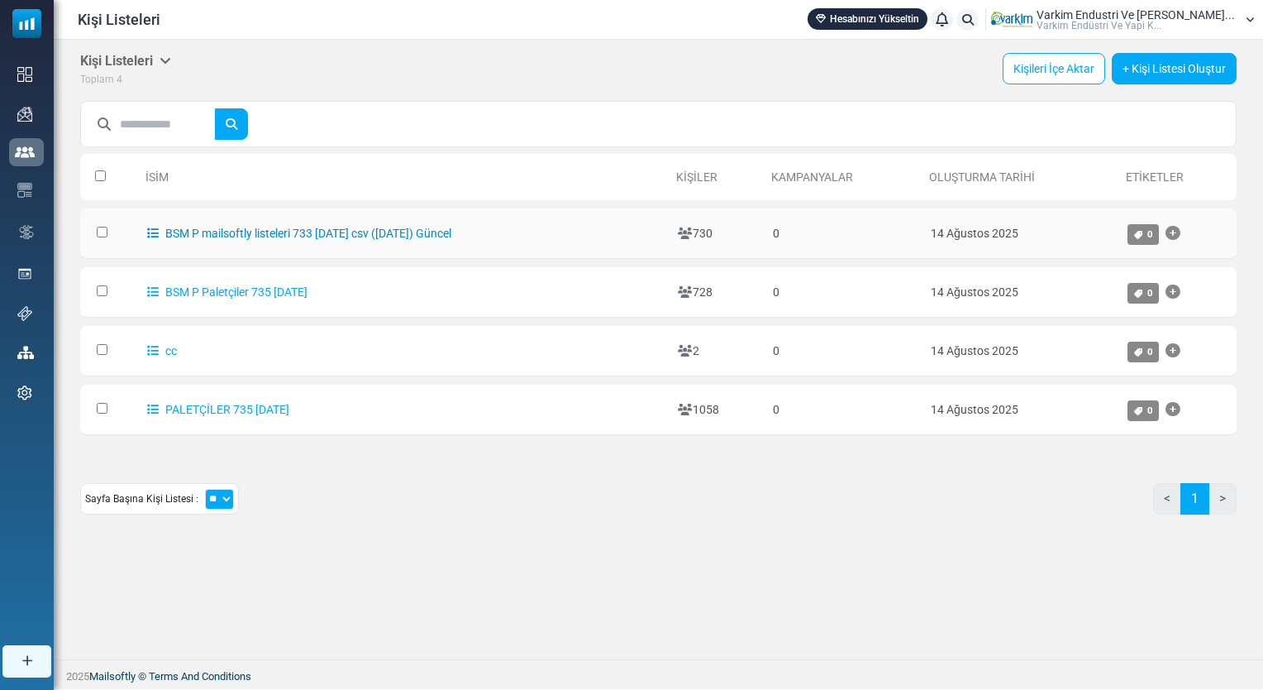
click at [273, 233] on link "BSM P mailsoftly listeleri 733 [DATE] csv ([DATE]) Güncel" at bounding box center [299, 233] width 304 height 13
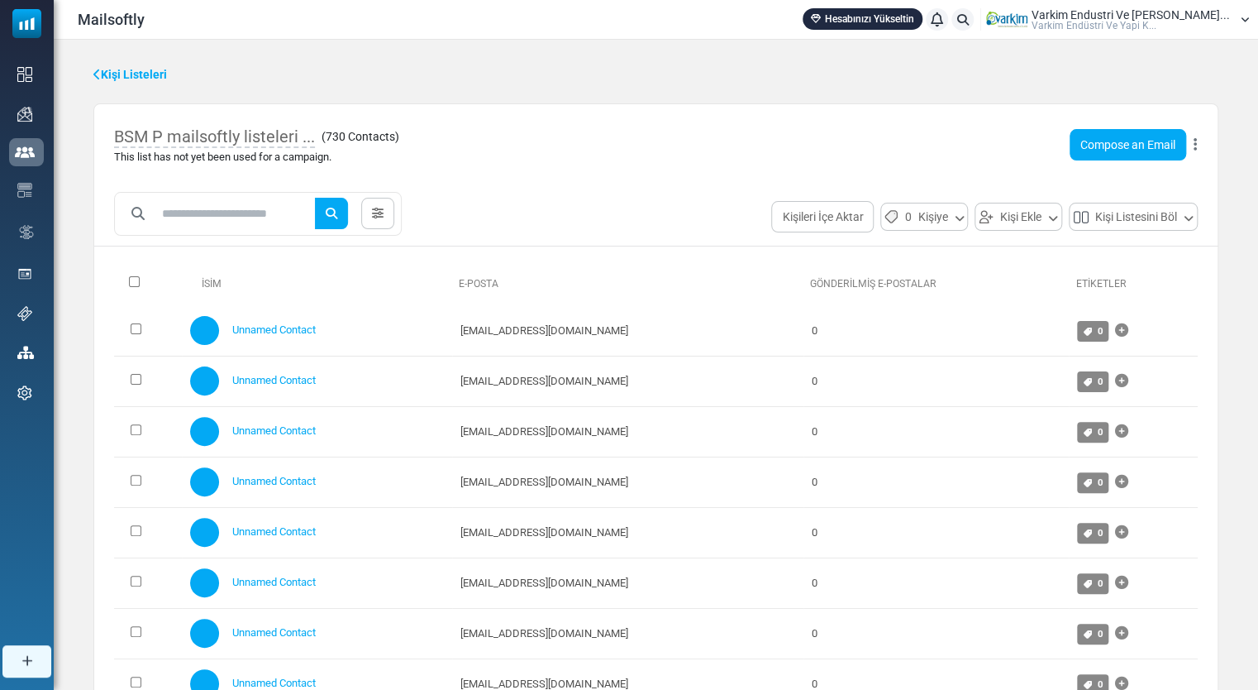
click at [1197, 147] on div "BSM P mailsoftly listeleri ... ( 730 Contacts ) This list has not yet been used…" at bounding box center [656, 144] width 1124 height 81
click at [1193, 141] on button at bounding box center [1195, 144] width 5 height 21
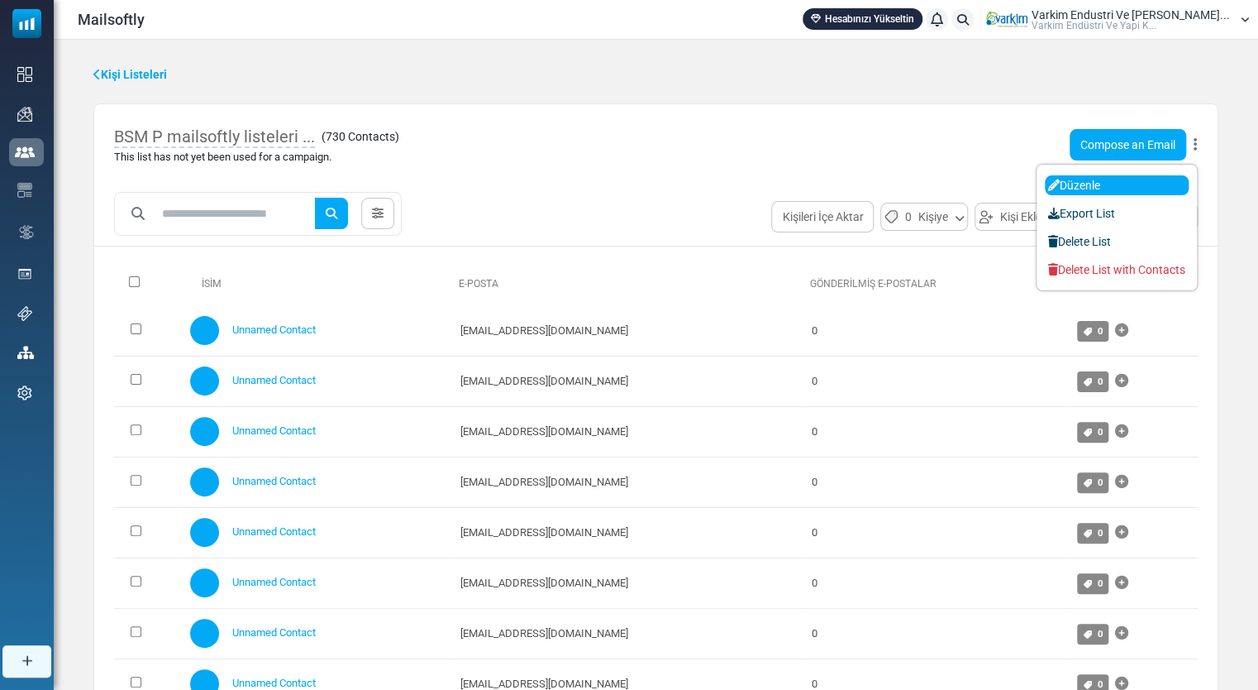
click at [1126, 189] on link "Düzenle" at bounding box center [1117, 185] width 144 height 20
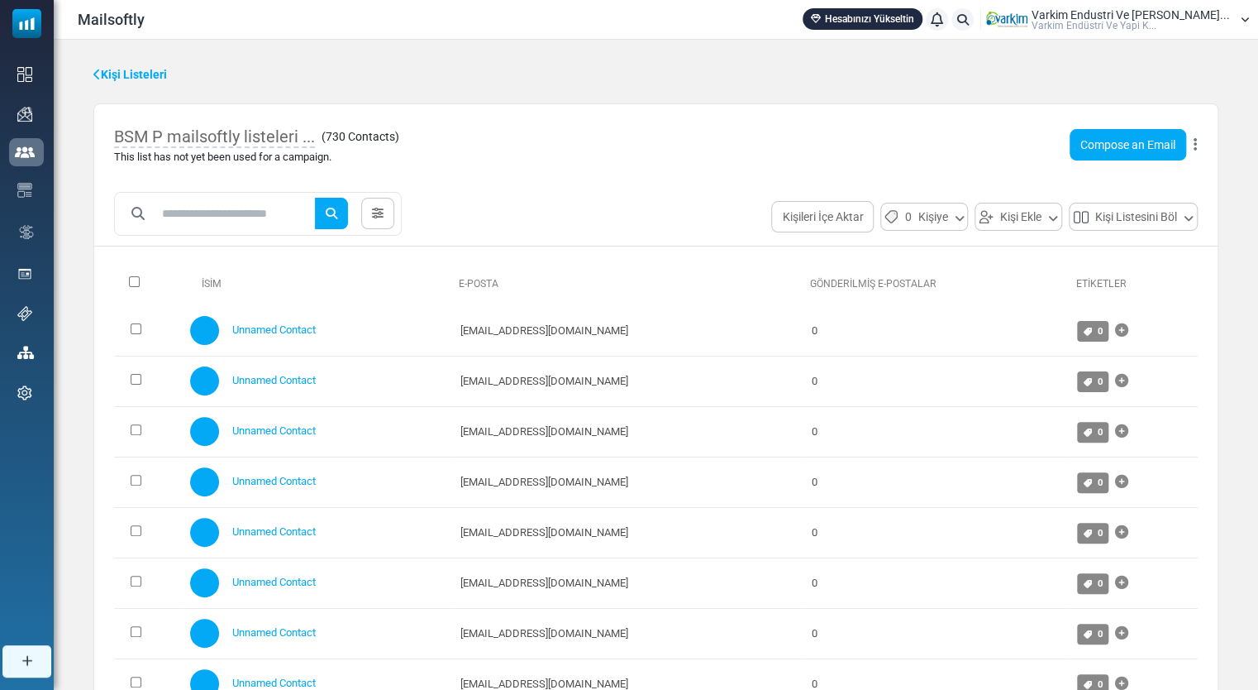
click at [1193, 146] on button at bounding box center [1195, 144] width 5 height 21
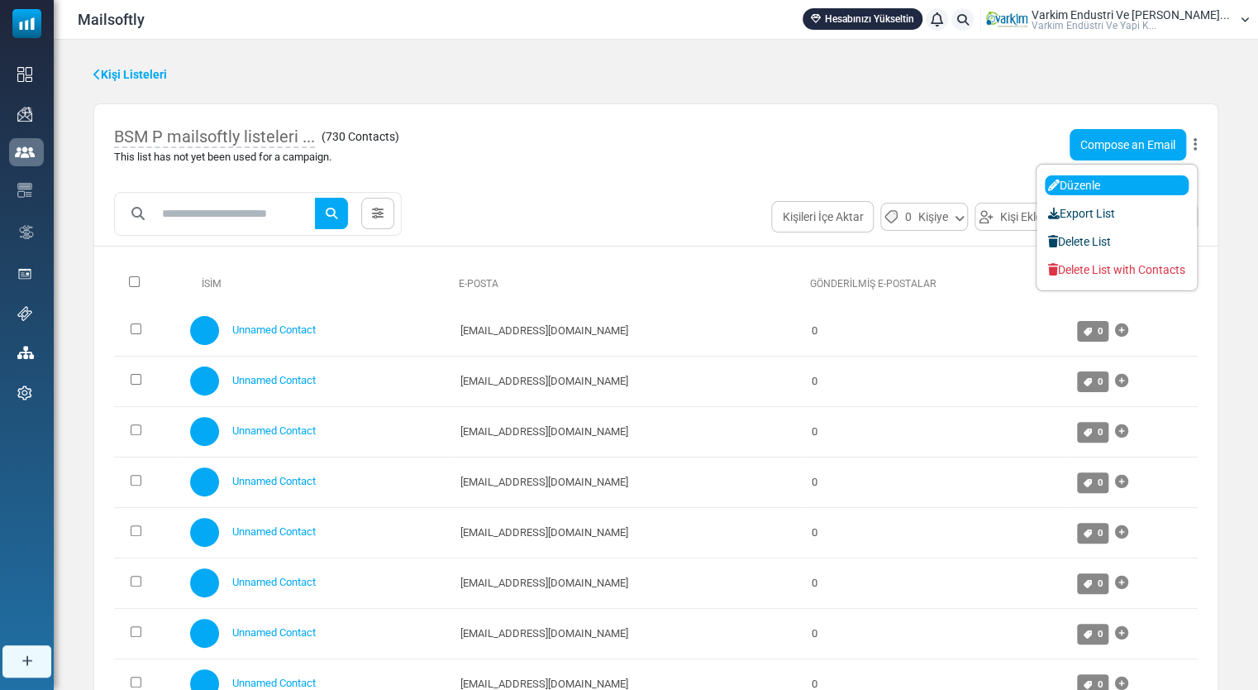
click at [1153, 187] on link "Düzenle" at bounding box center [1117, 185] width 144 height 20
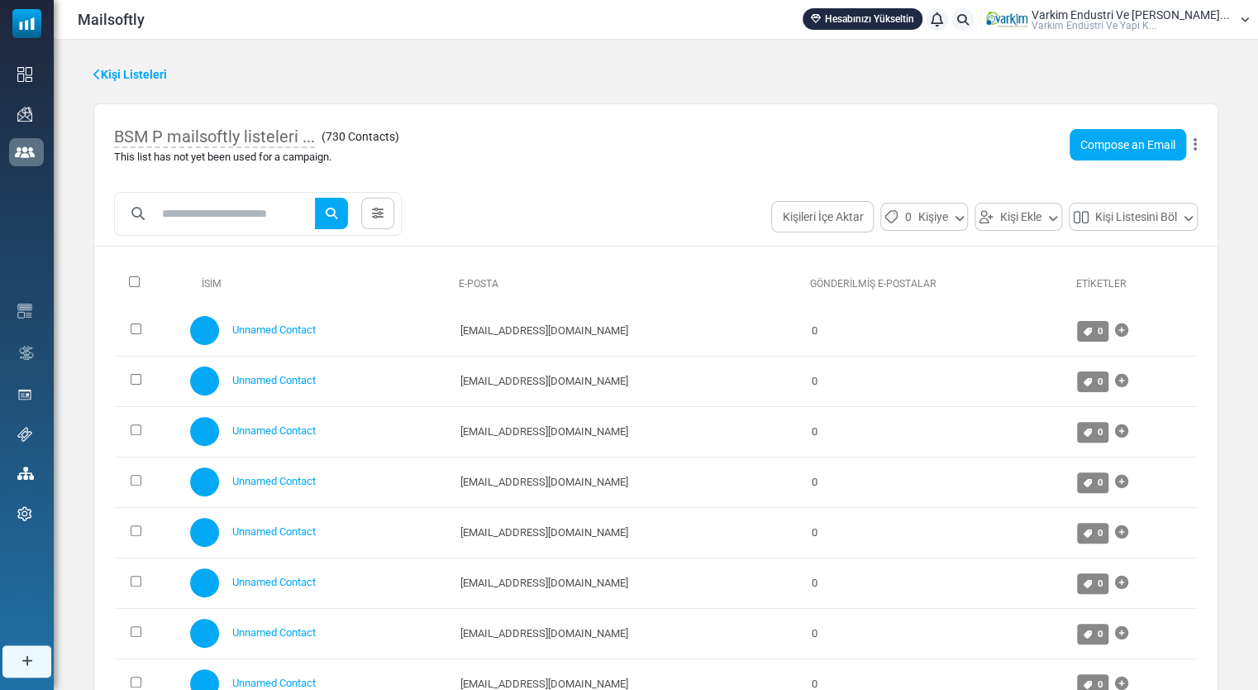
click at [0, 0] on link "Kişiler" at bounding box center [0, 0] width 0 height 0
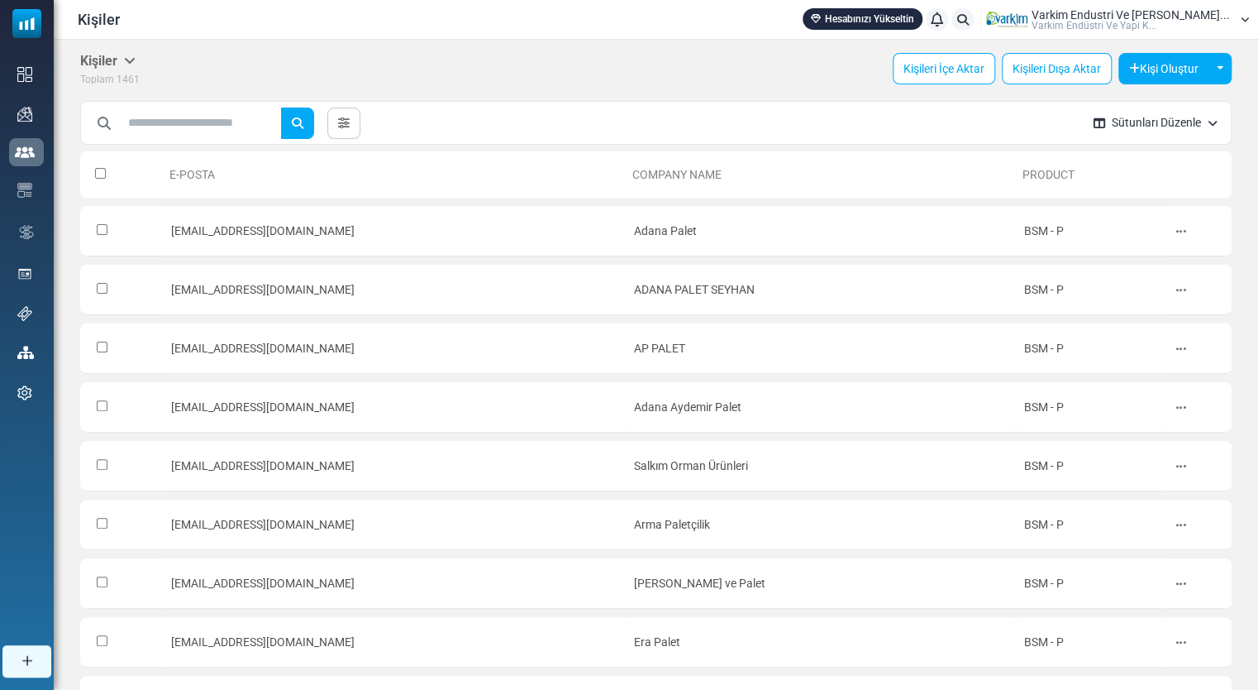
click at [1191, 123] on button "Sütunları Düzenle" at bounding box center [1156, 123] width 150 height 44
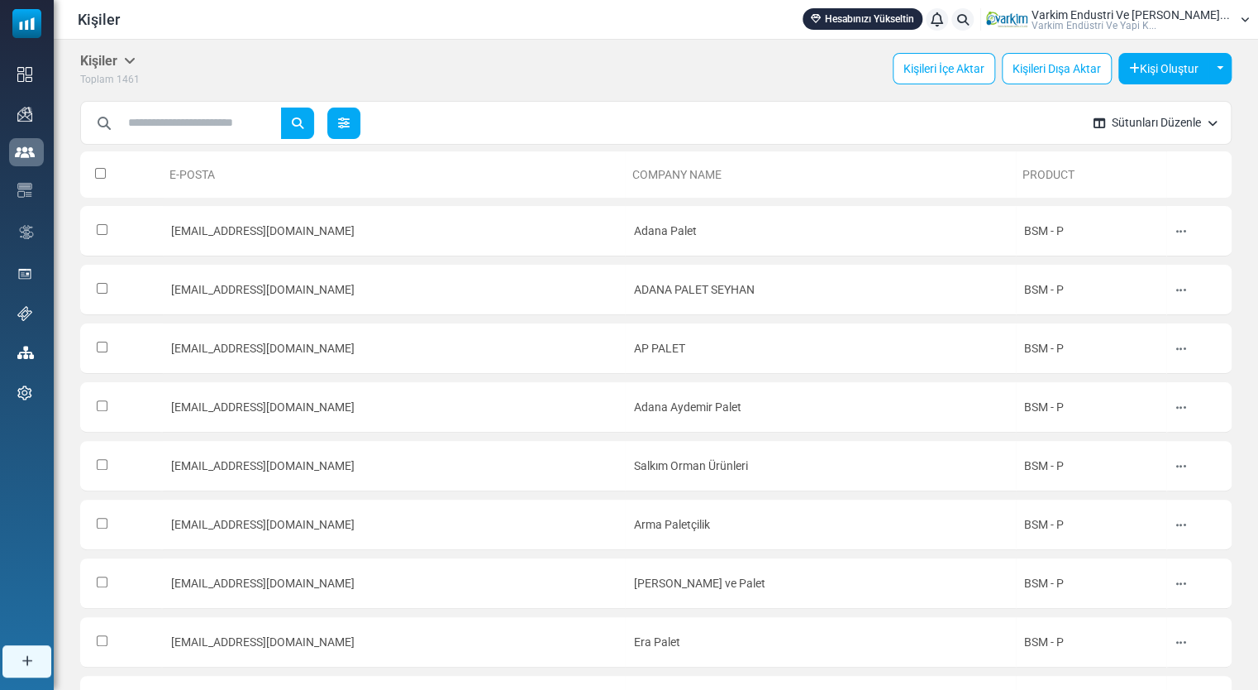
click at [361, 133] on link at bounding box center [343, 122] width 33 height 31
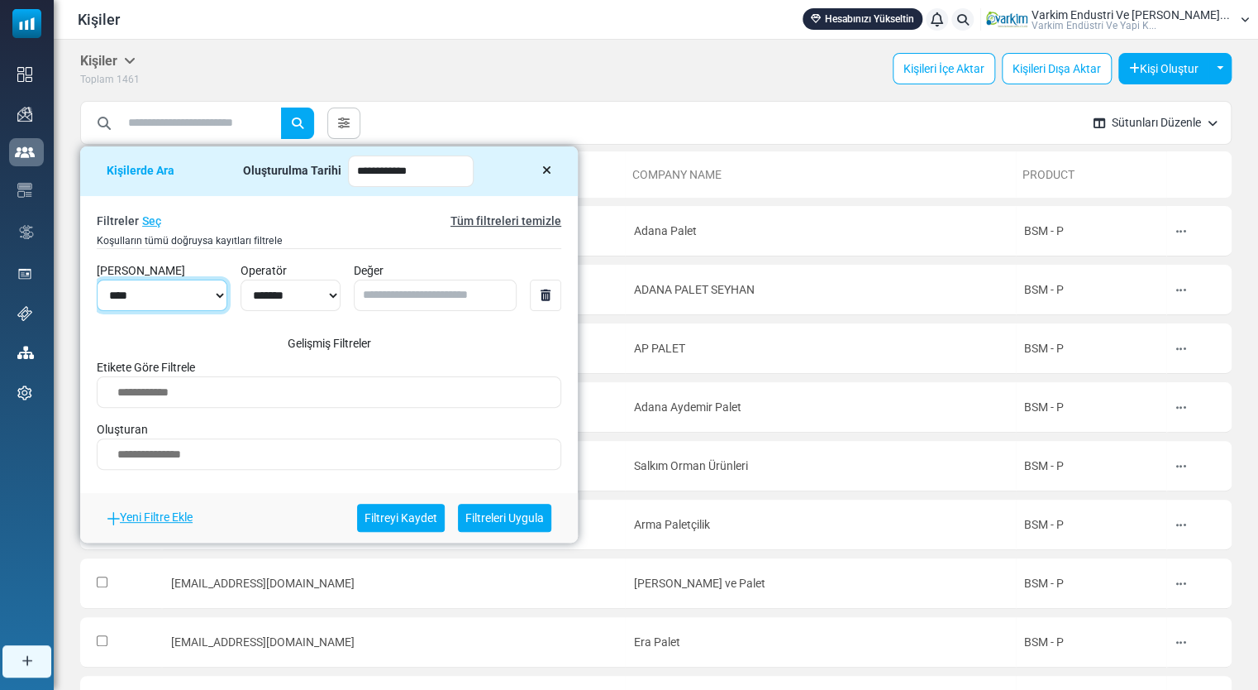
click at [199, 296] on select "**********" at bounding box center [162, 294] width 131 height 31
drag, startPoint x: 414, startPoint y: 155, endPoint x: 533, endPoint y: 184, distance: 121.5
click at [533, 184] on div "**********" at bounding box center [329, 171] width 498 height 50
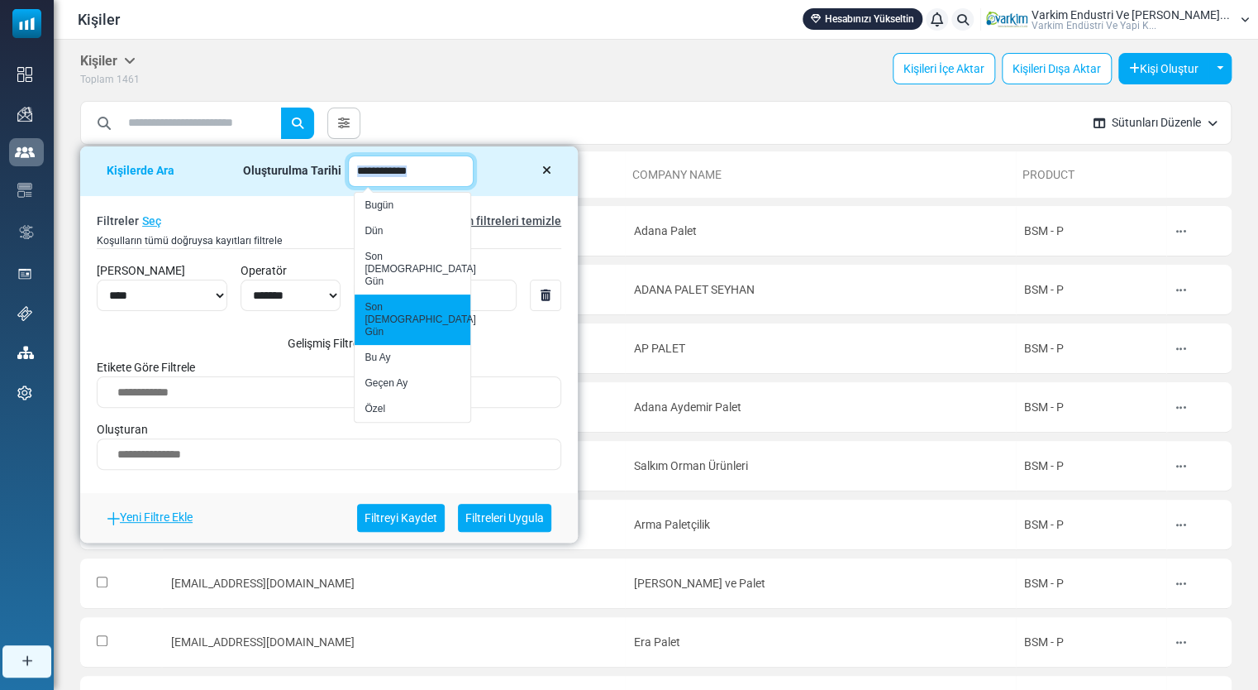
click at [474, 155] on input "**********" at bounding box center [411, 170] width 126 height 31
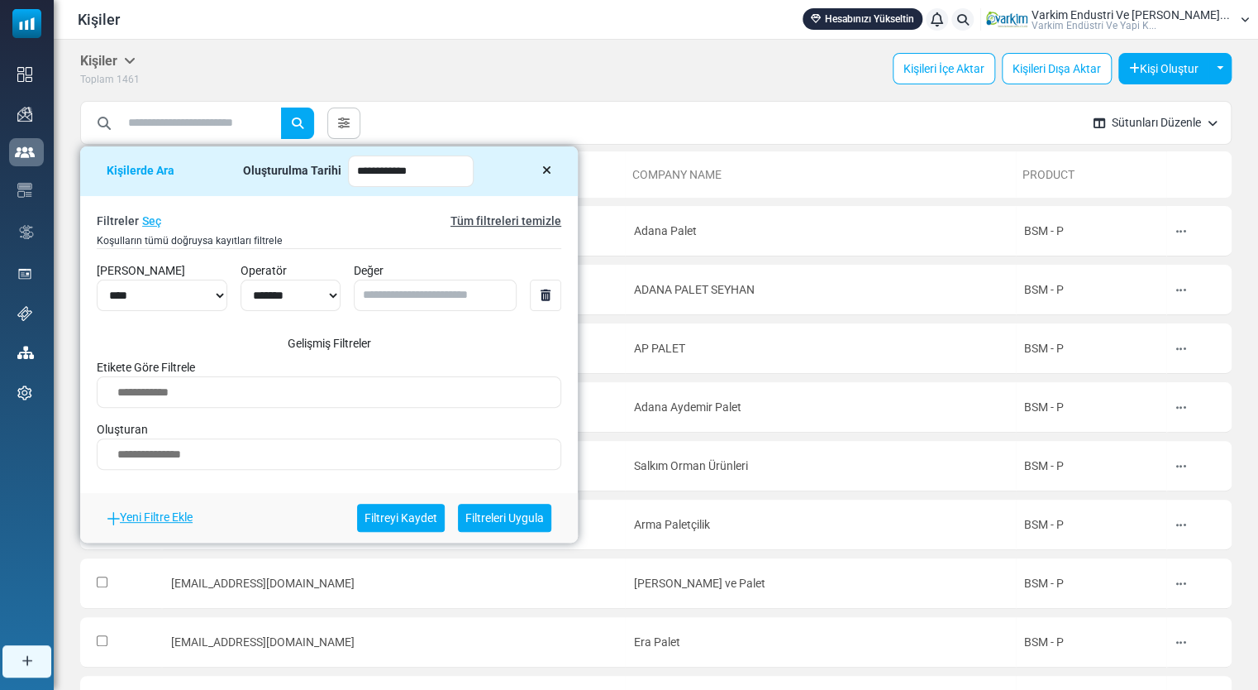
drag, startPoint x: 208, startPoint y: 160, endPoint x: 223, endPoint y: 220, distance: 62.2
click at [223, 220] on div "**********" at bounding box center [329, 344] width 498 height 396
click at [552, 167] on icon at bounding box center [546, 171] width 9 height 12
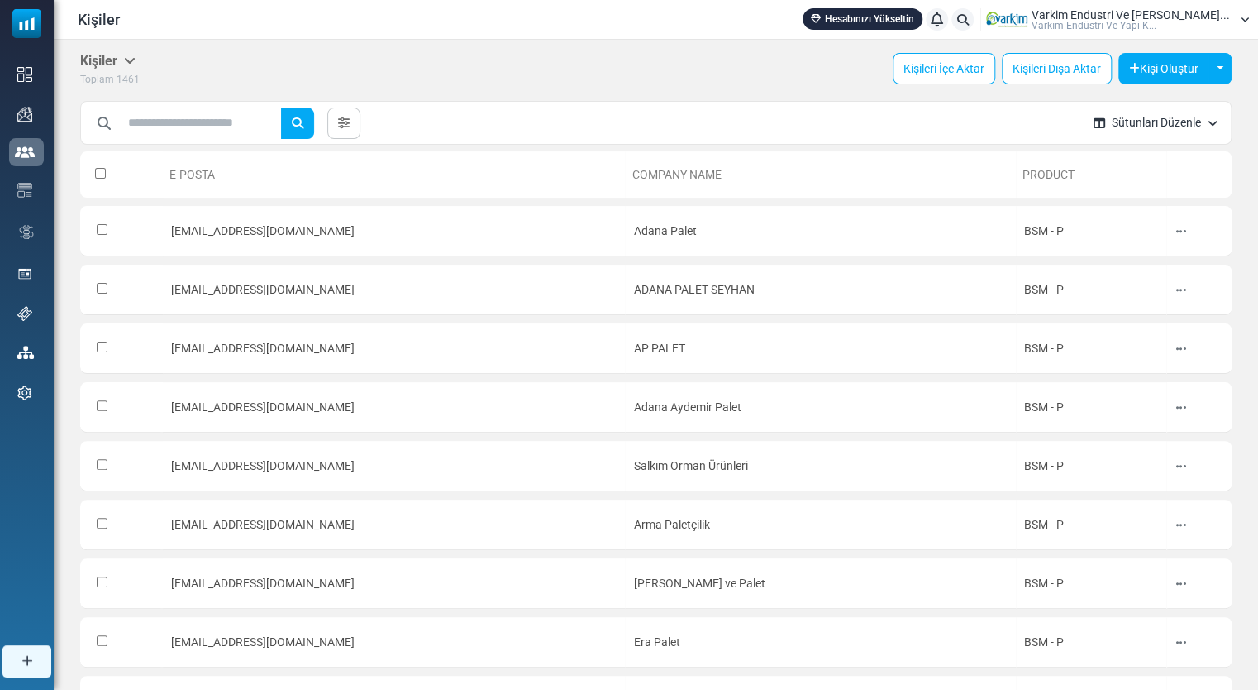
click at [1121, 120] on button "Sütunları Düzenle" at bounding box center [1156, 123] width 150 height 44
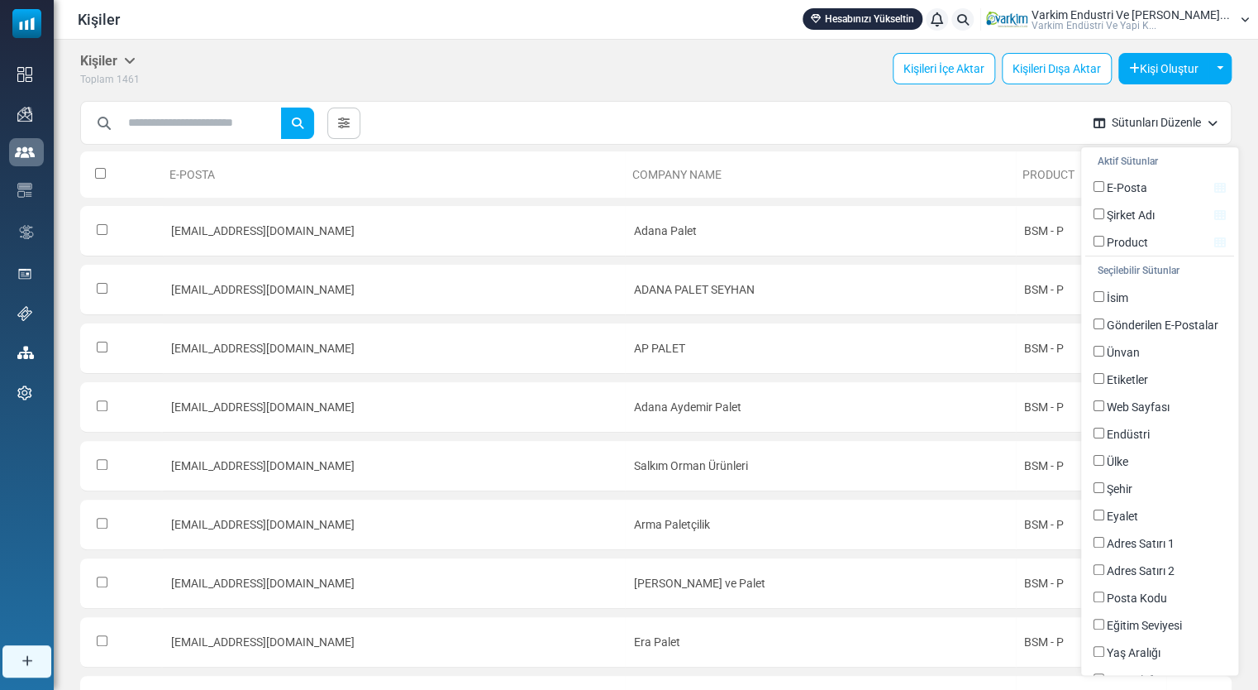
click at [1154, 119] on button "Sütunları Düzenle" at bounding box center [1156, 123] width 150 height 44
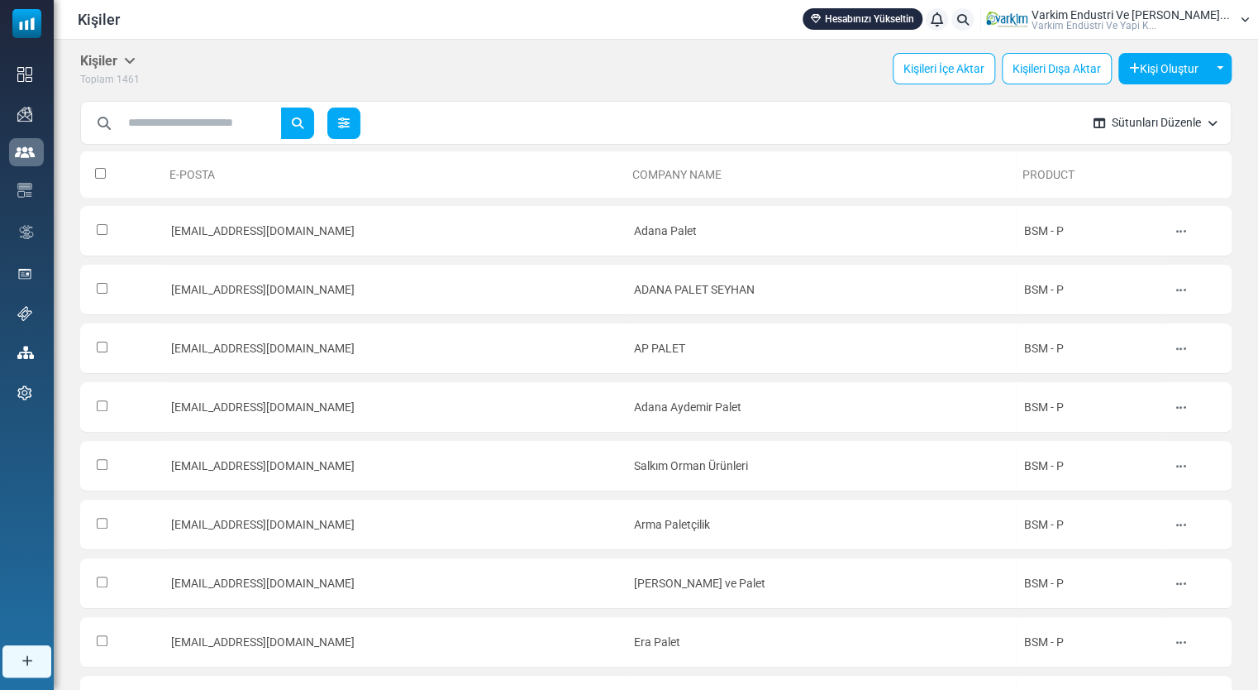
click at [361, 133] on link at bounding box center [343, 122] width 33 height 31
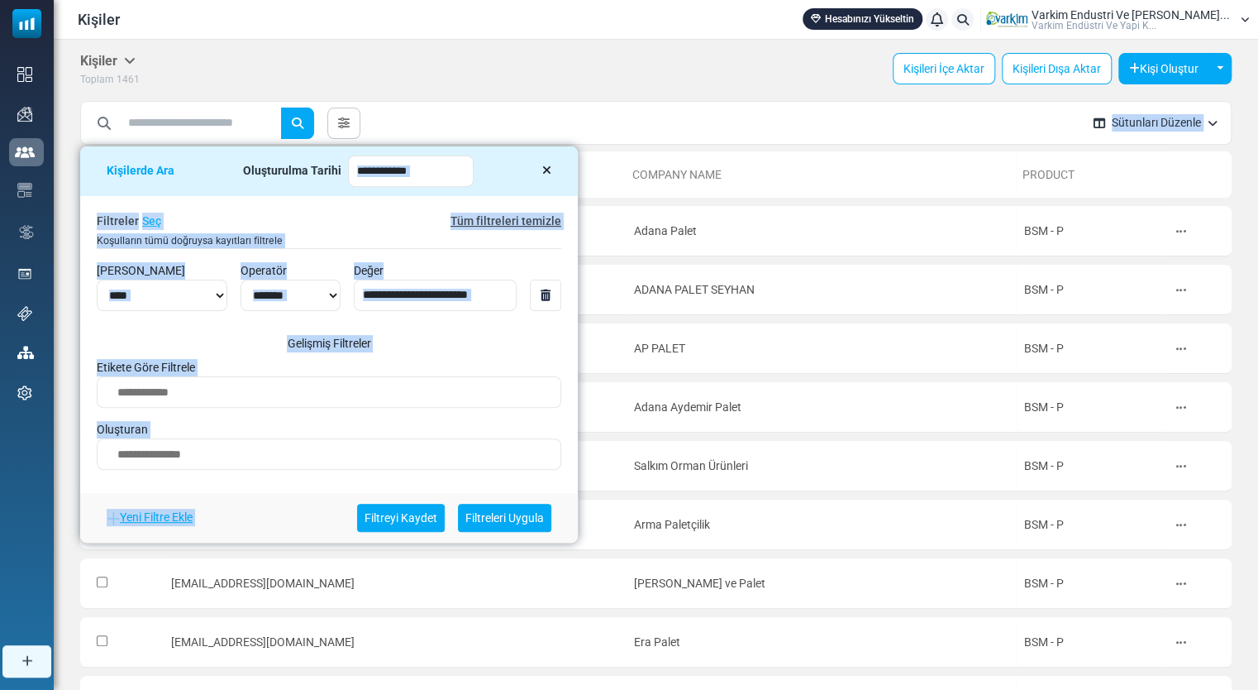
drag, startPoint x: 521, startPoint y: 162, endPoint x: 715, endPoint y: 160, distance: 194.3
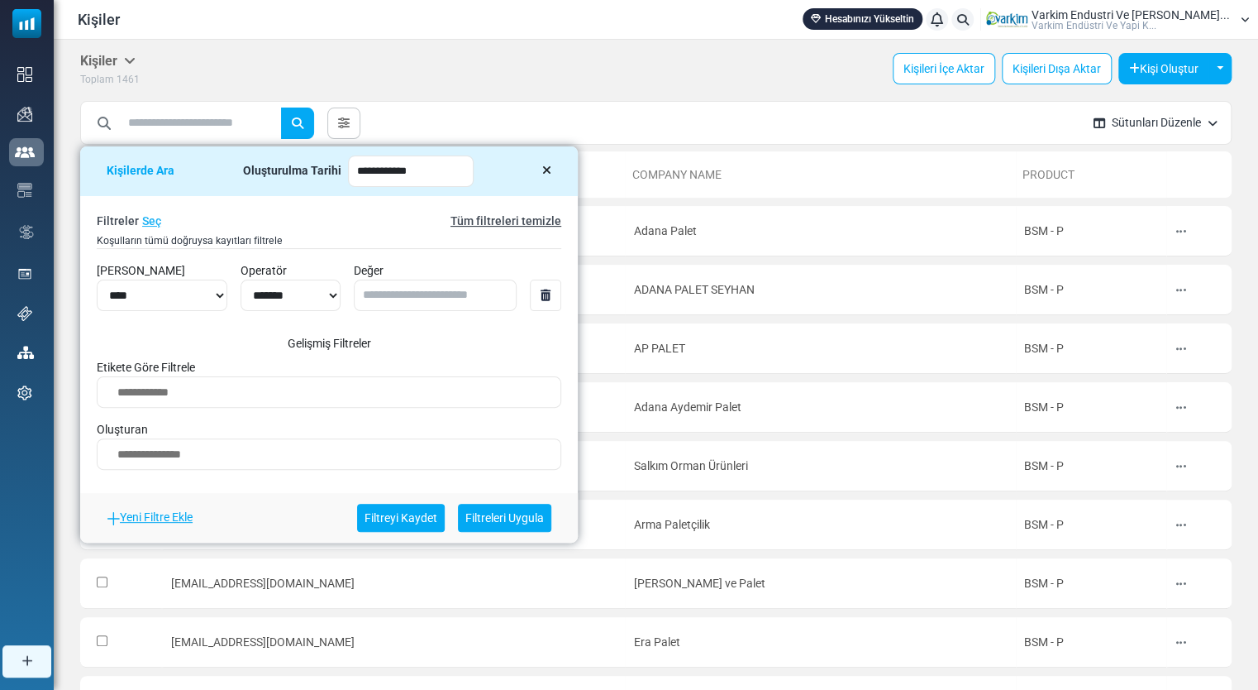
drag, startPoint x: 499, startPoint y: 168, endPoint x: 433, endPoint y: 187, distance: 68.8
click at [499, 168] on div "**********" at bounding box center [329, 171] width 498 height 50
click at [213, 289] on select "**********" at bounding box center [162, 294] width 131 height 31
click at [320, 289] on select "**********" at bounding box center [291, 294] width 100 height 31
click at [552, 170] on icon at bounding box center [546, 171] width 9 height 12
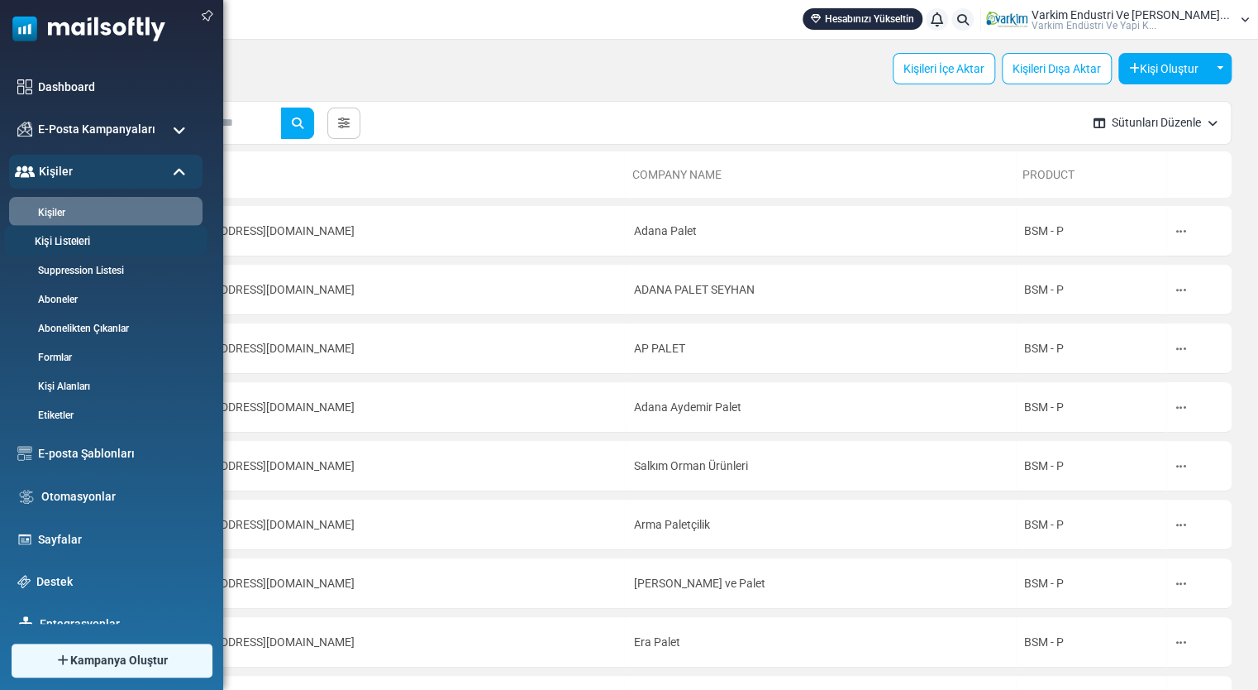
click at [86, 246] on link "Kişi Listeleri" at bounding box center [103, 242] width 198 height 16
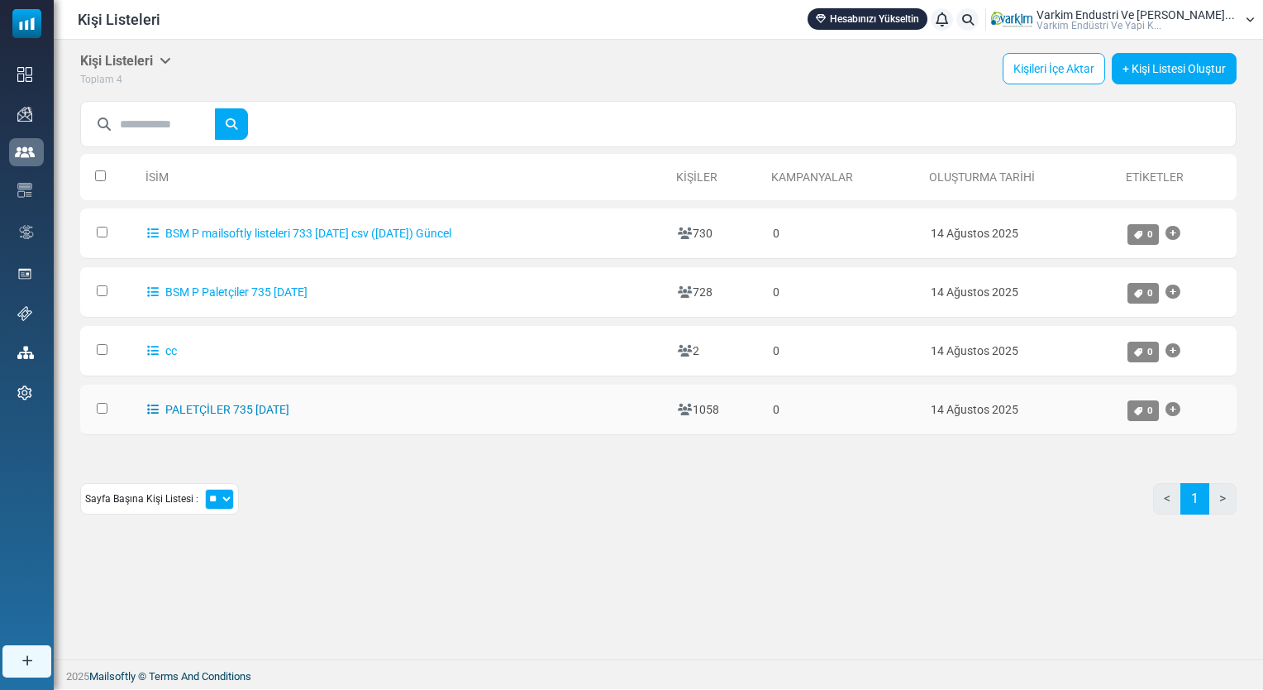
click at [245, 408] on link "PALETÇİLER 735 14/08/2025" at bounding box center [218, 409] width 142 height 13
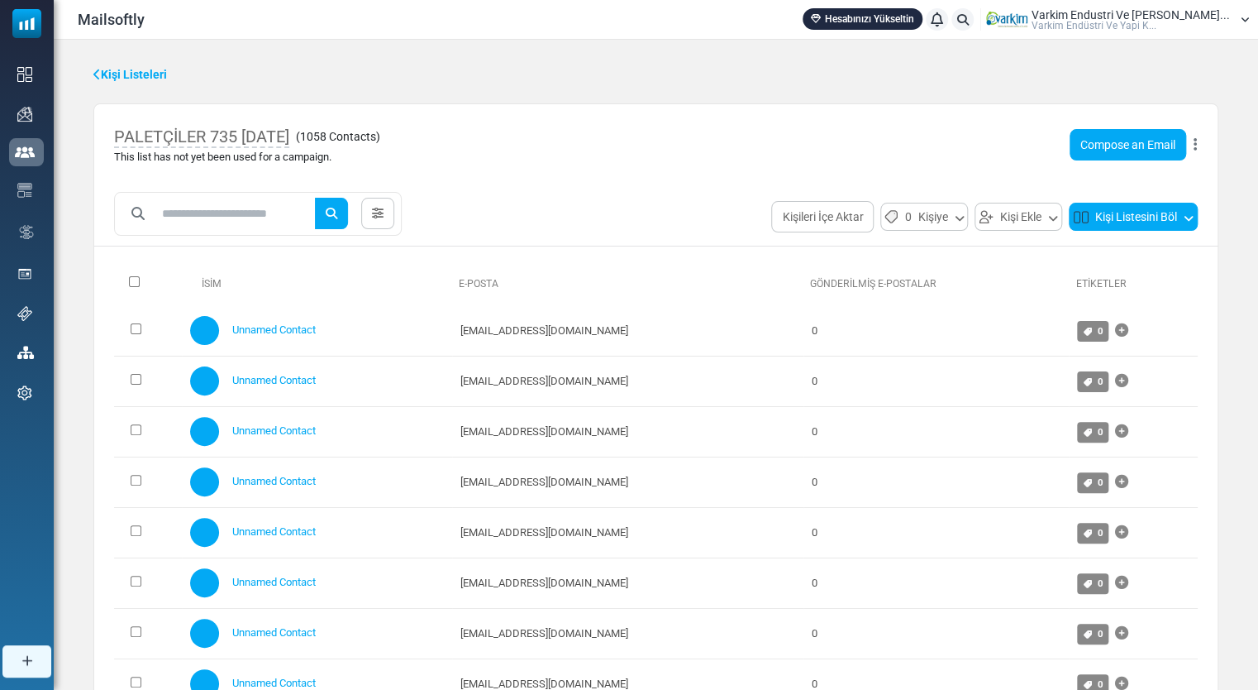
click at [1187, 217] on icon at bounding box center [1189, 216] width 10 height 15
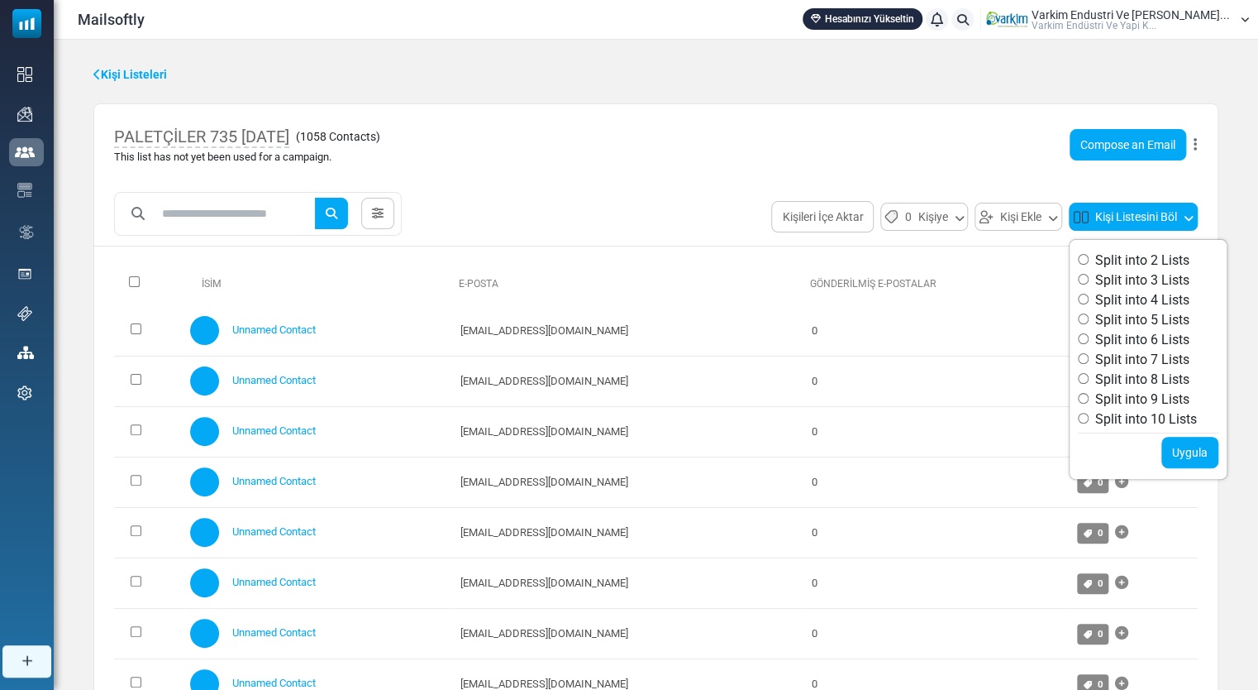
click at [1164, 211] on button "Kişi Listesini Böl" at bounding box center [1133, 217] width 129 height 28
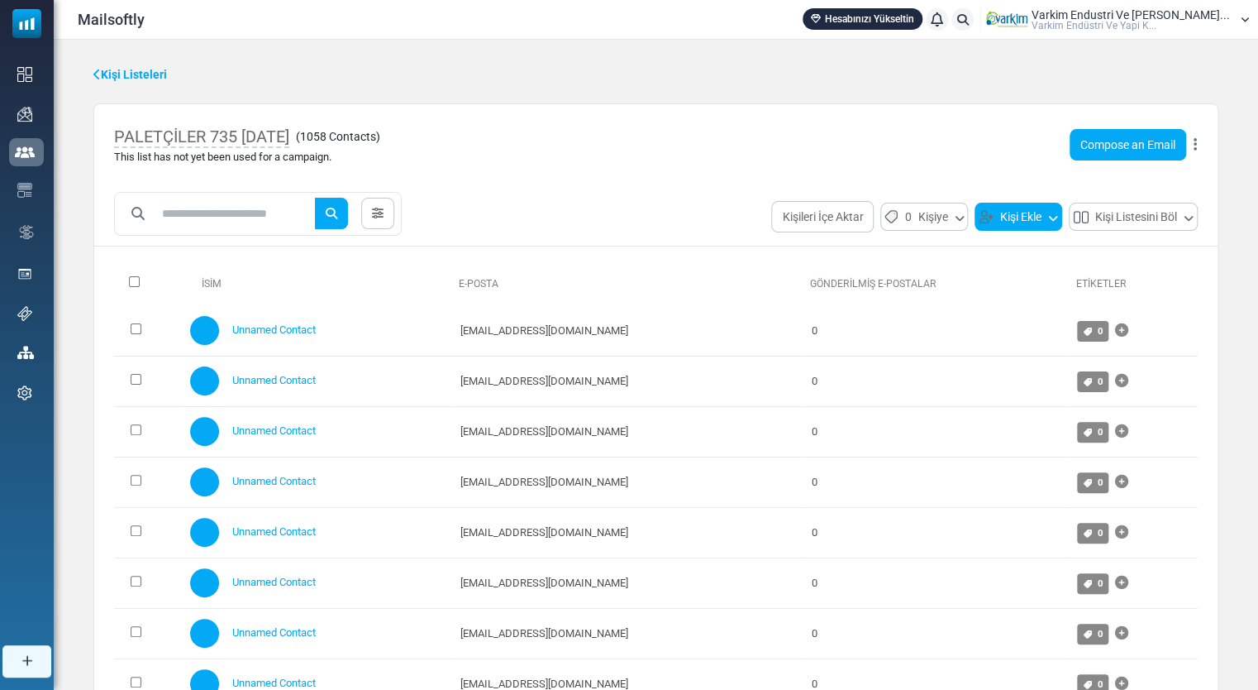
click at [1020, 220] on button "Kişi Ekle" at bounding box center [1019, 217] width 88 height 28
click at [932, 208] on button "0 Kişiye" at bounding box center [925, 217] width 88 height 28
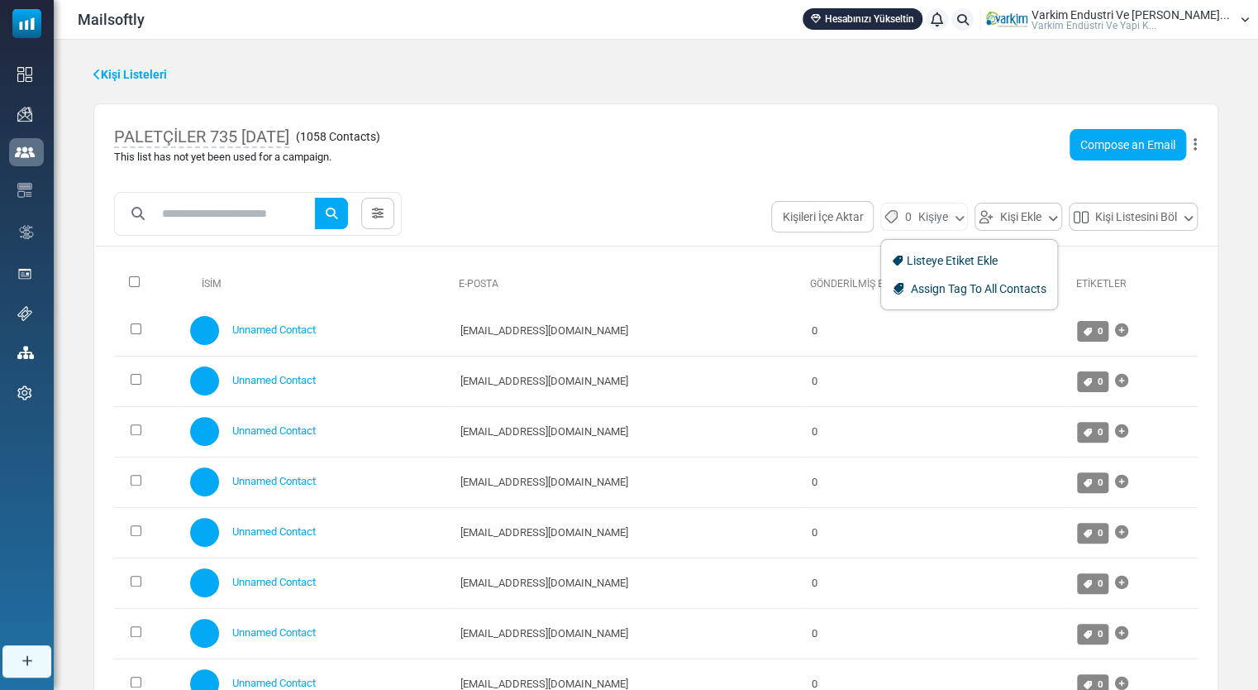
click at [609, 171] on div "PALETÇİLER 735 14/08/2025 ( 1058 Contacts ) This list has not yet been used for…" at bounding box center [656, 144] width 1124 height 81
click at [1198, 141] on div "PALETÇİLER 735 14/08/2025 ( 1058 Contacts ) This list has not yet been used for…" at bounding box center [656, 144] width 1124 height 81
click at [1196, 145] on icon at bounding box center [1195, 145] width 3 height 1
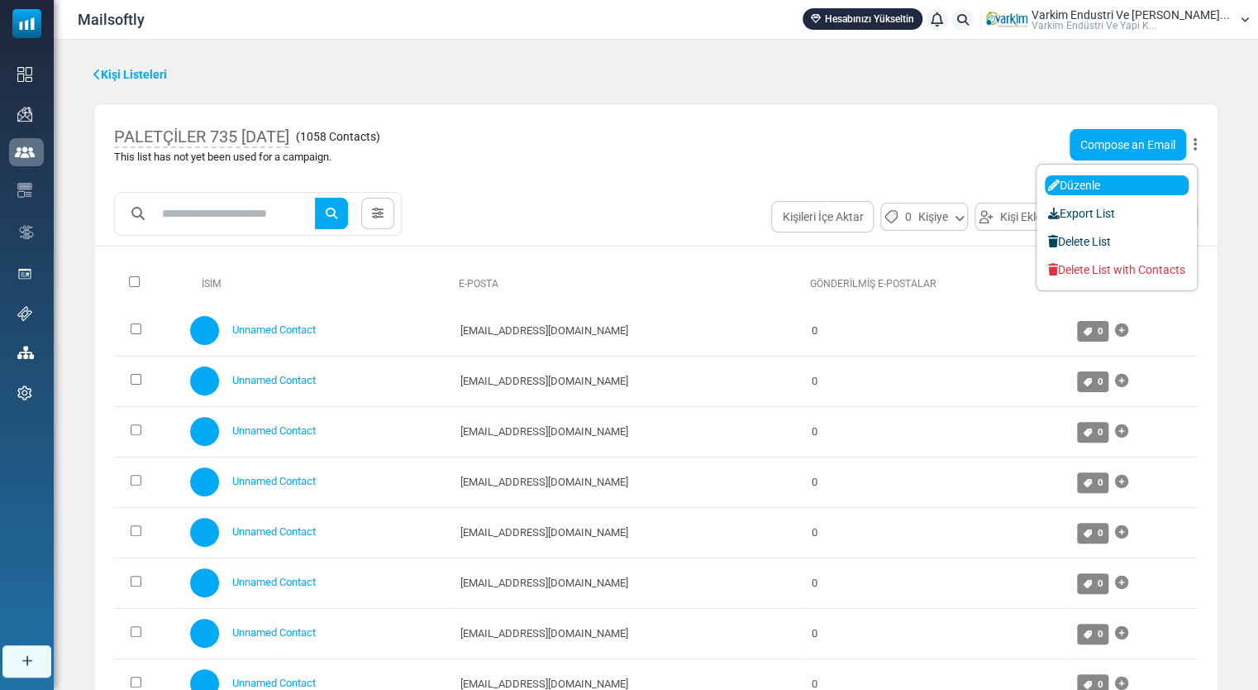
click at [1103, 191] on link "Düzenle" at bounding box center [1117, 185] width 144 height 20
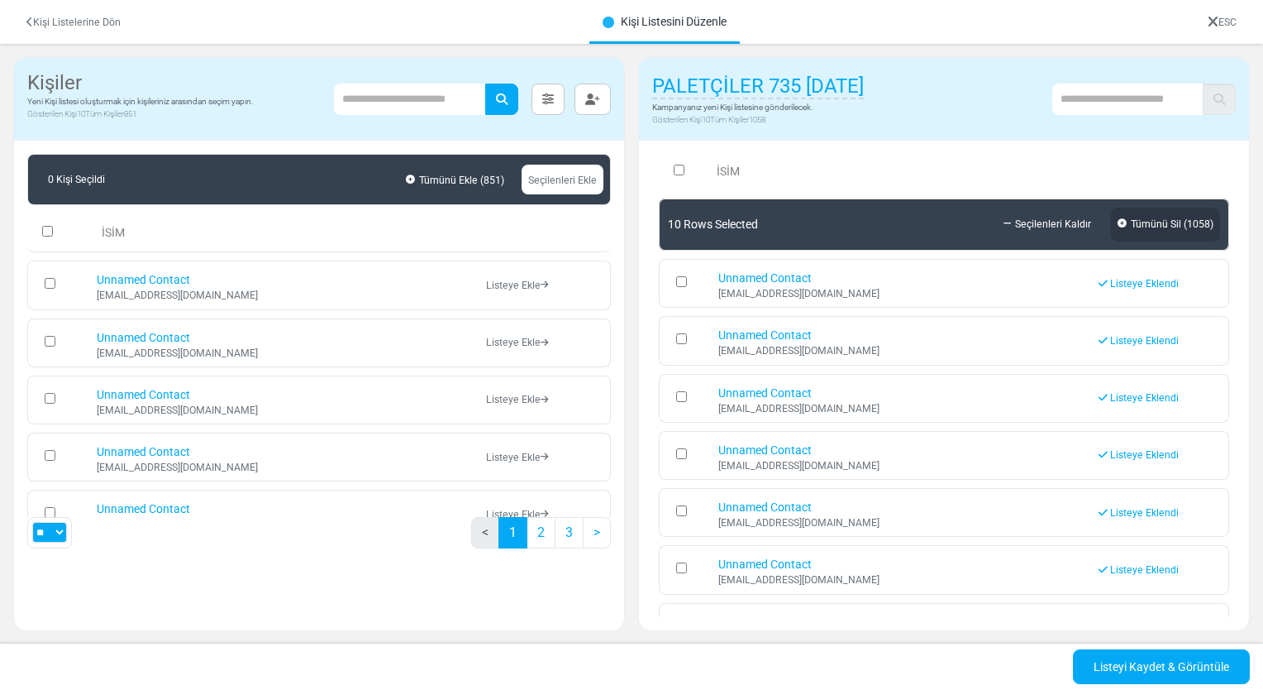
click at [1147, 223] on link "Tümünü Sil ( 1058 )" at bounding box center [1165, 225] width 109 height 34
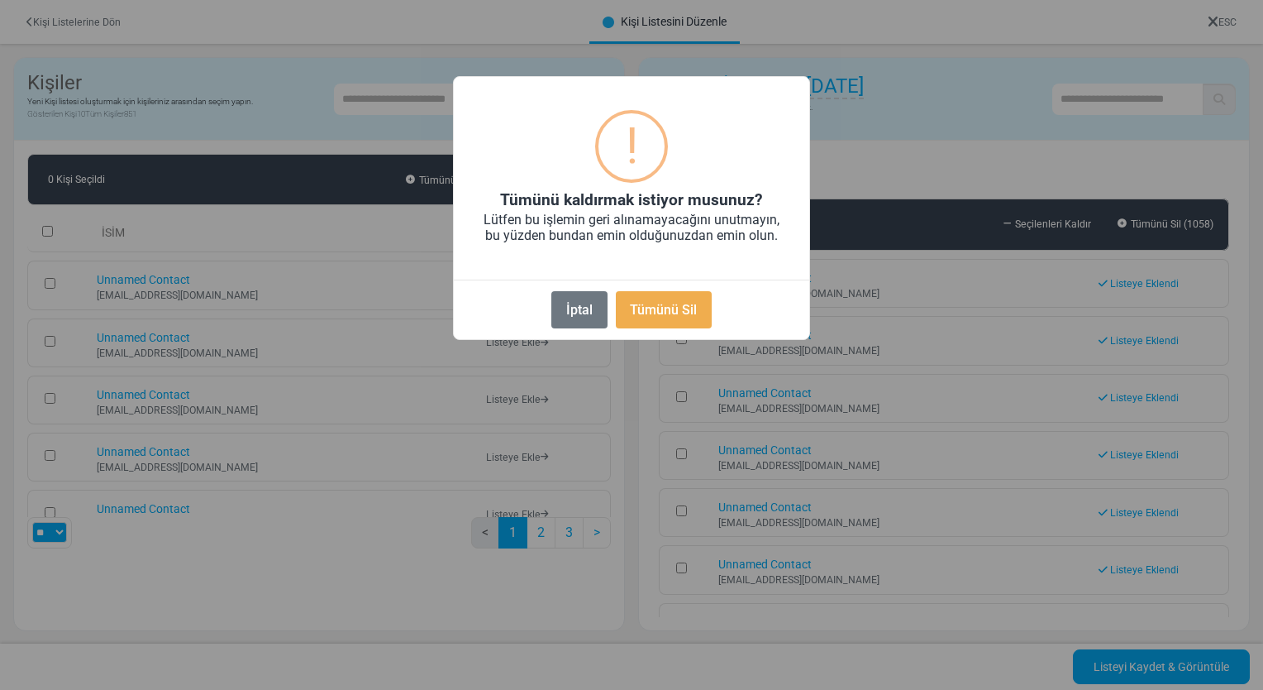
click at [662, 313] on button "Tümünü Sil" at bounding box center [664, 309] width 96 height 37
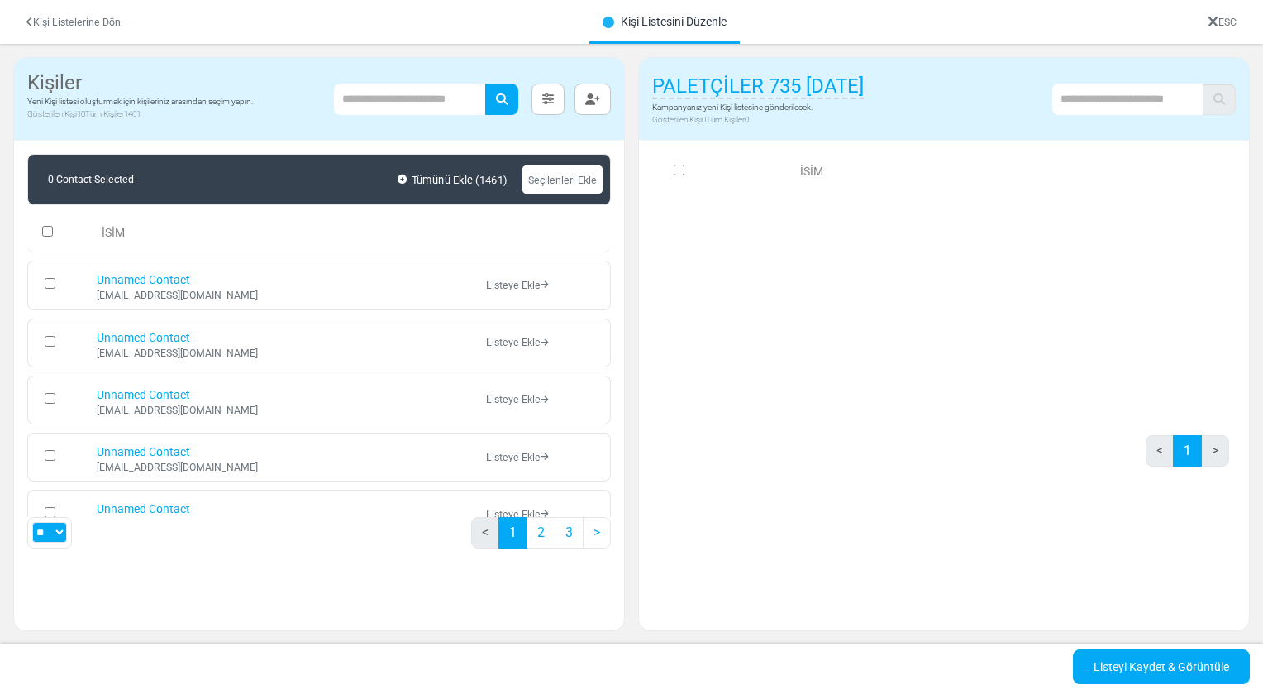
click at [473, 180] on link "Tümünü Ekle ( 1461 )" at bounding box center [453, 179] width 118 height 26
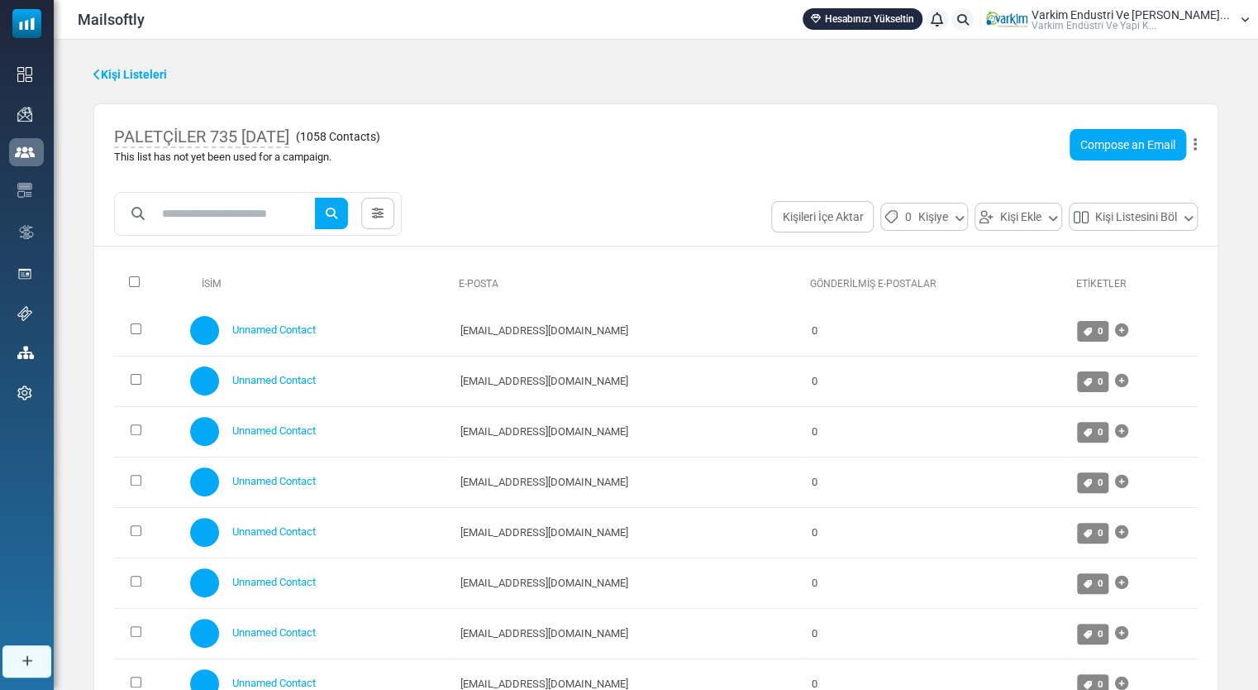
click at [1192, 146] on div "Compose an Email Düzenle Export List Delete List Delete List with Contacts" at bounding box center [1134, 144] width 128 height 31
click at [1193, 146] on button at bounding box center [1195, 144] width 5 height 21
click at [1111, 266] on link "Delete List with Contacts" at bounding box center [1117, 270] width 144 height 20
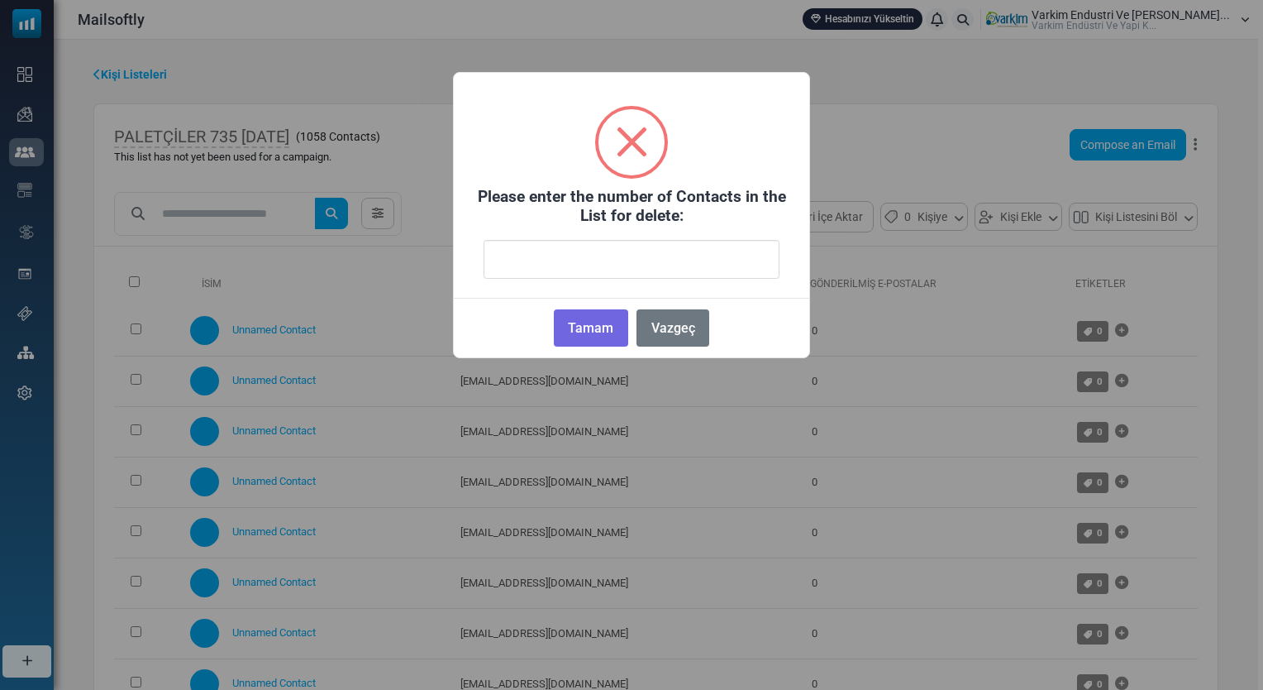
click at [594, 253] on input "number" at bounding box center [632, 259] width 296 height 39
type input "****"
click at [602, 321] on button "Tamam" at bounding box center [591, 327] width 74 height 37
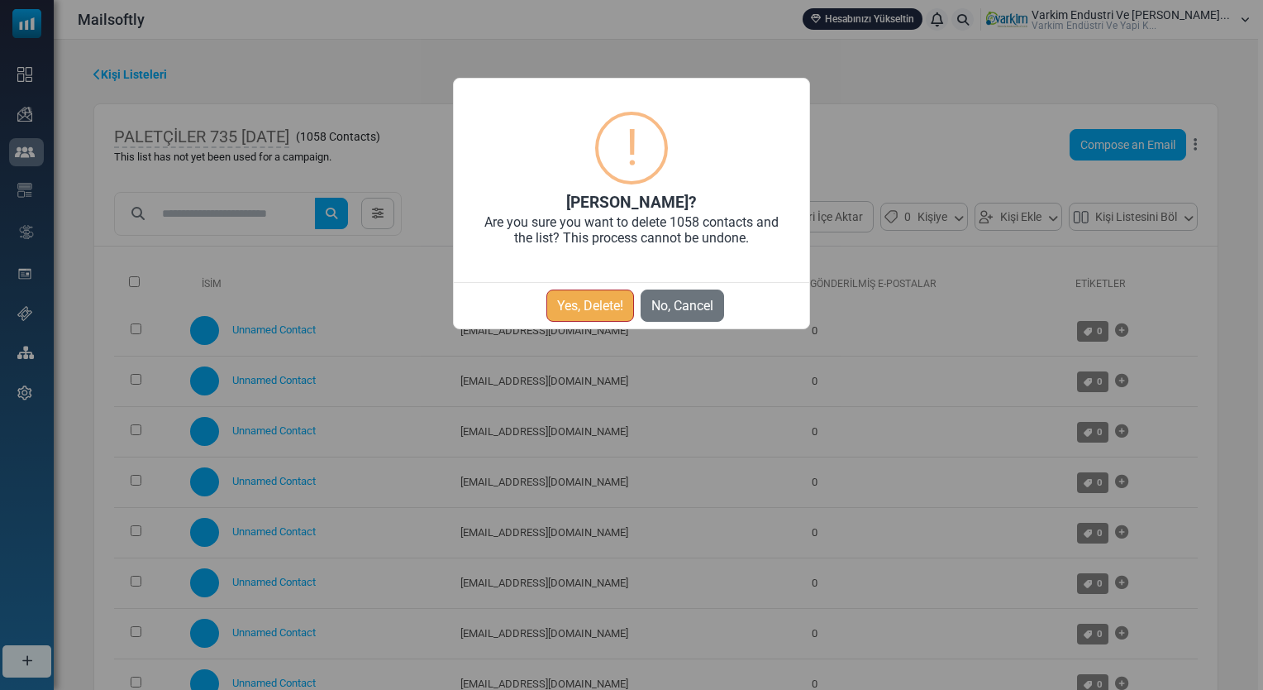
click at [591, 316] on button "Yes, Delete!" at bounding box center [591, 305] width 88 height 32
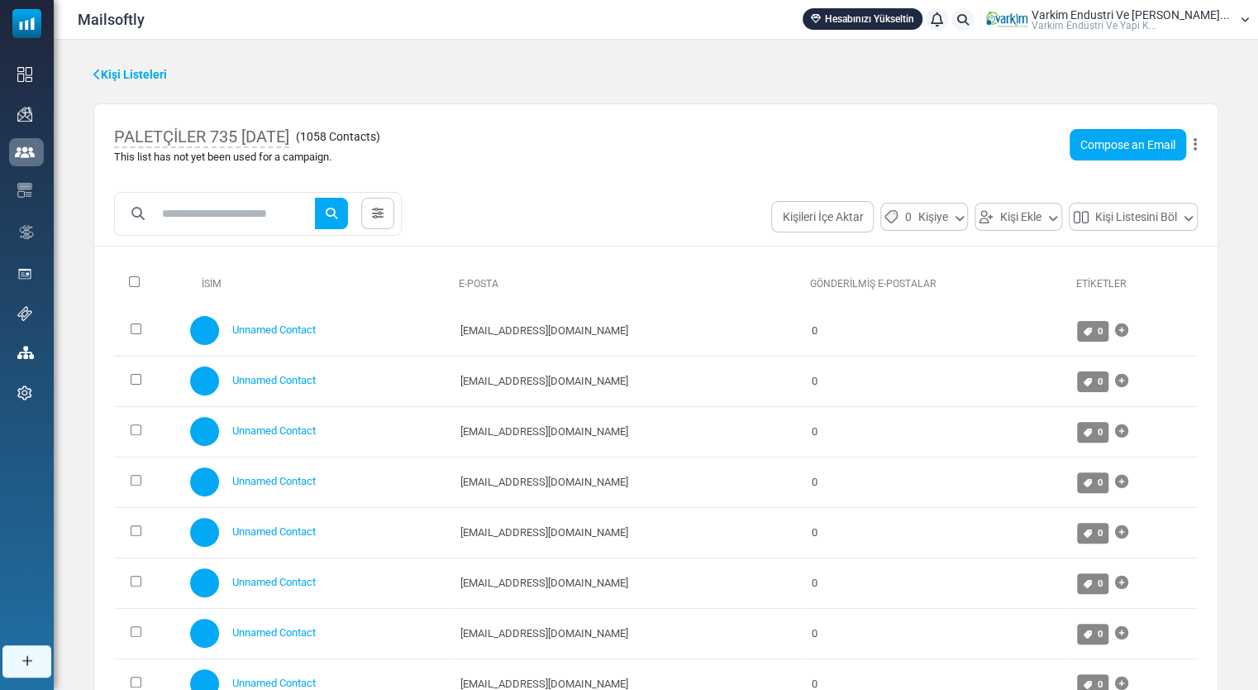
click at [1197, 141] on div "PALETÇİLER 735 14/08/2025 ( 1058 Contacts ) This list has not yet been used for…" at bounding box center [656, 144] width 1124 height 81
click at [1196, 145] on icon at bounding box center [1195, 145] width 3 height 1
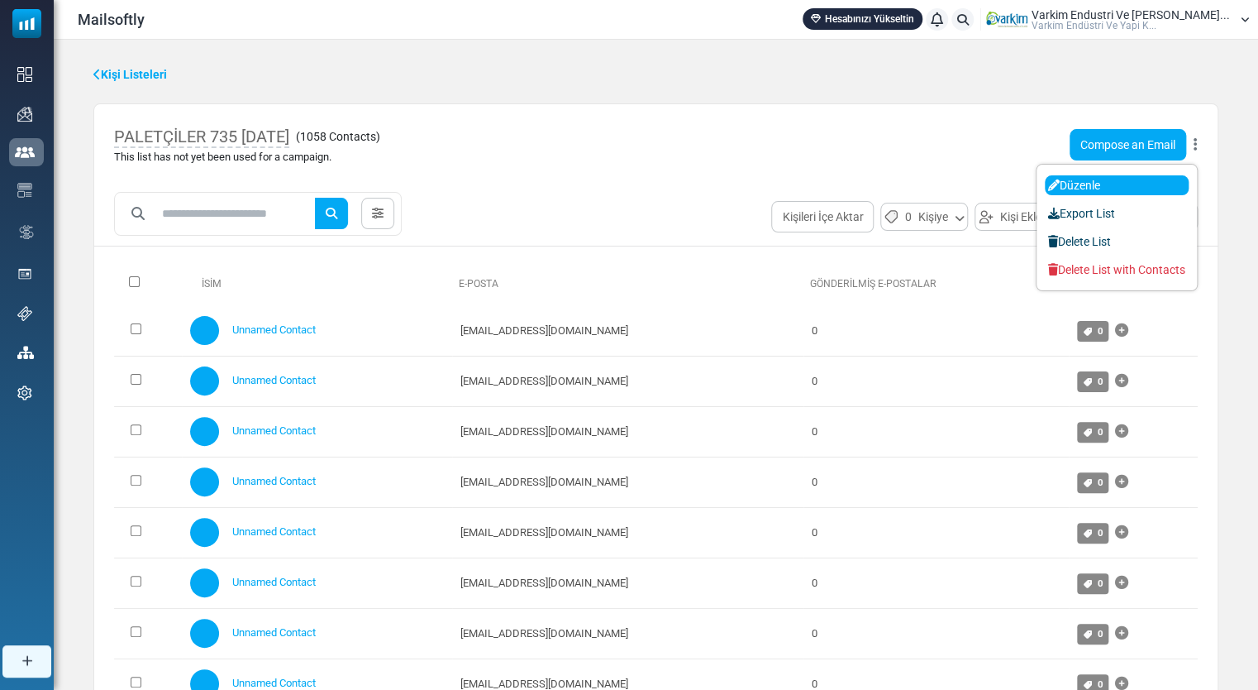
click at [1093, 180] on link "Düzenle" at bounding box center [1117, 185] width 144 height 20
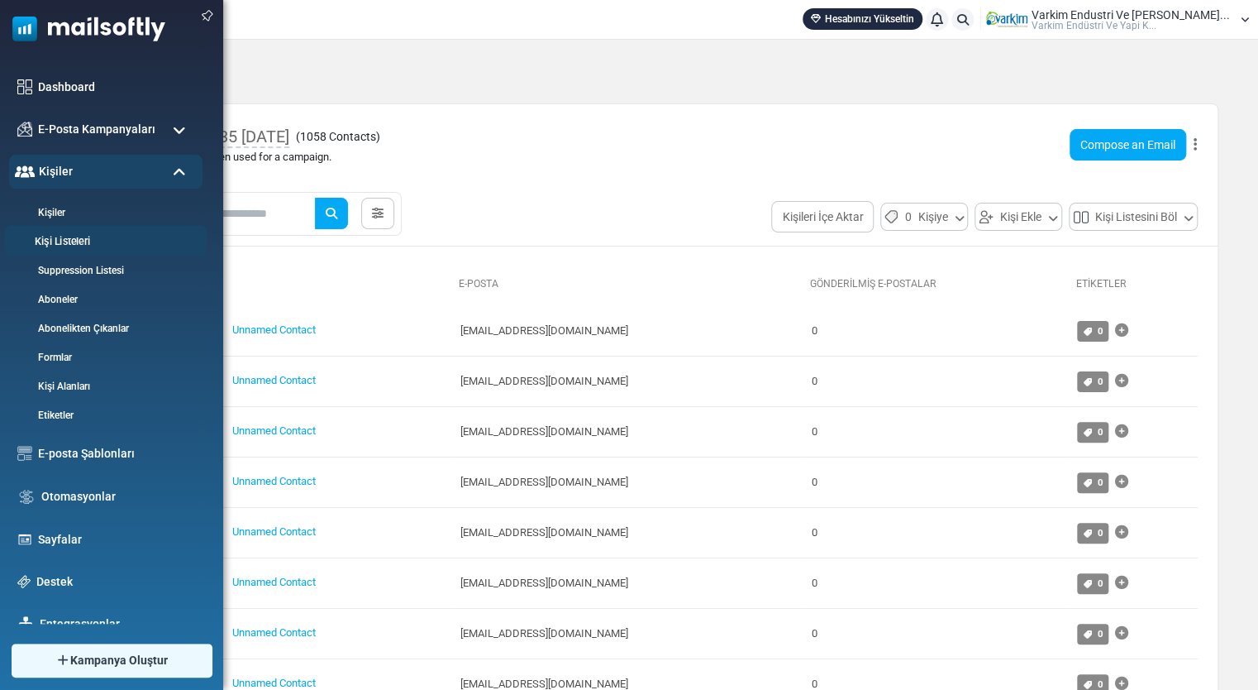
click at [82, 246] on link "Kişi Listeleri" at bounding box center [103, 242] width 198 height 16
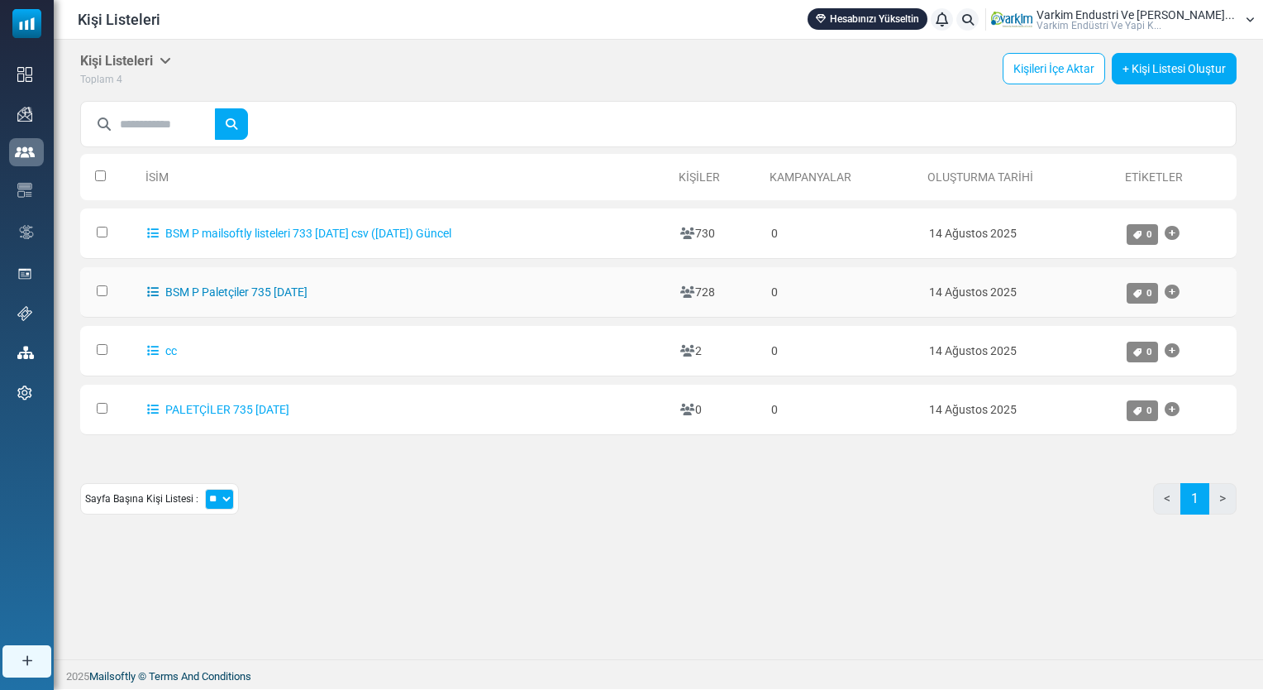
click at [297, 289] on link "BSM P Paletçiler 735 [DATE]" at bounding box center [227, 291] width 160 height 13
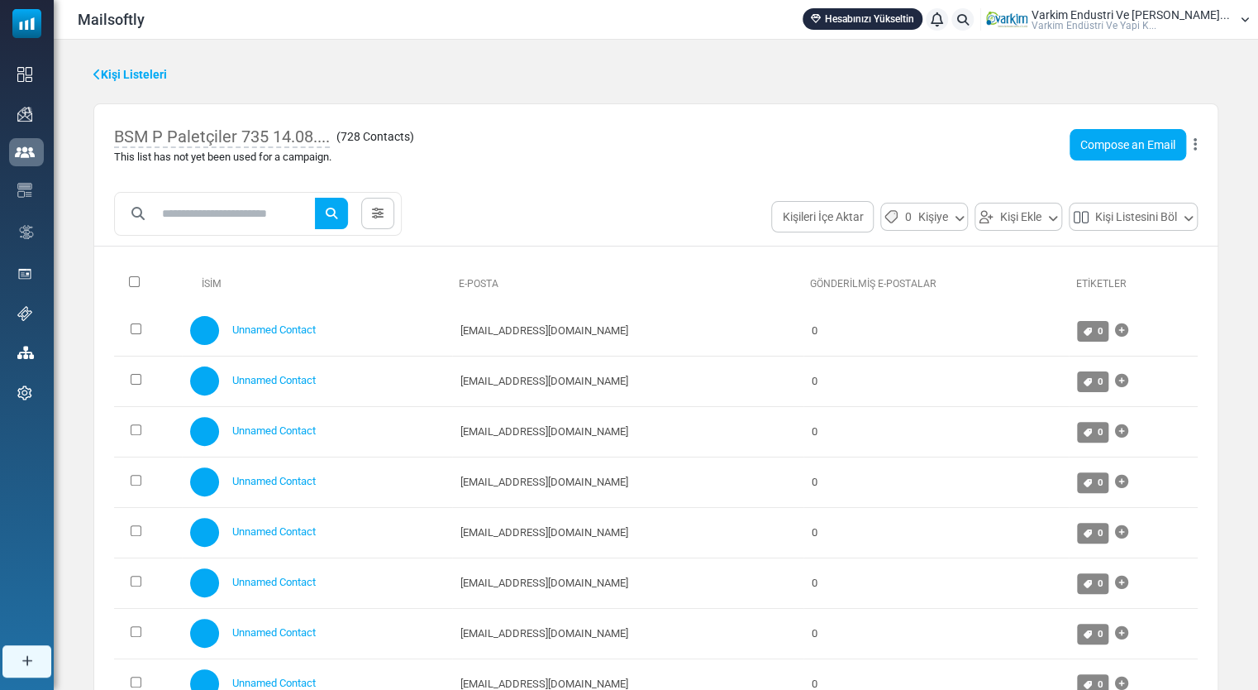
click at [1197, 146] on div "BSM P Paletçiler 735 14.08.... ( 728 Contacts ) This list has not yet been used…" at bounding box center [656, 144] width 1124 height 81
click at [1194, 145] on icon at bounding box center [1195, 145] width 3 height 1
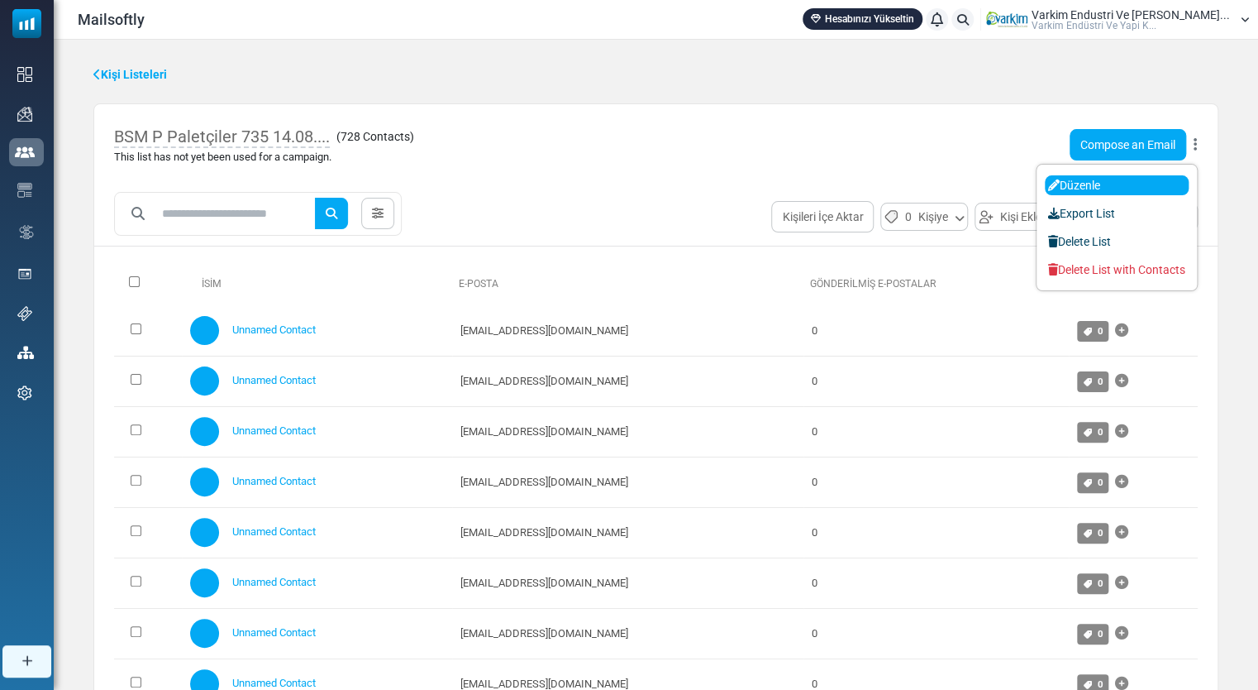
click at [1096, 184] on link "Düzenle" at bounding box center [1117, 185] width 144 height 20
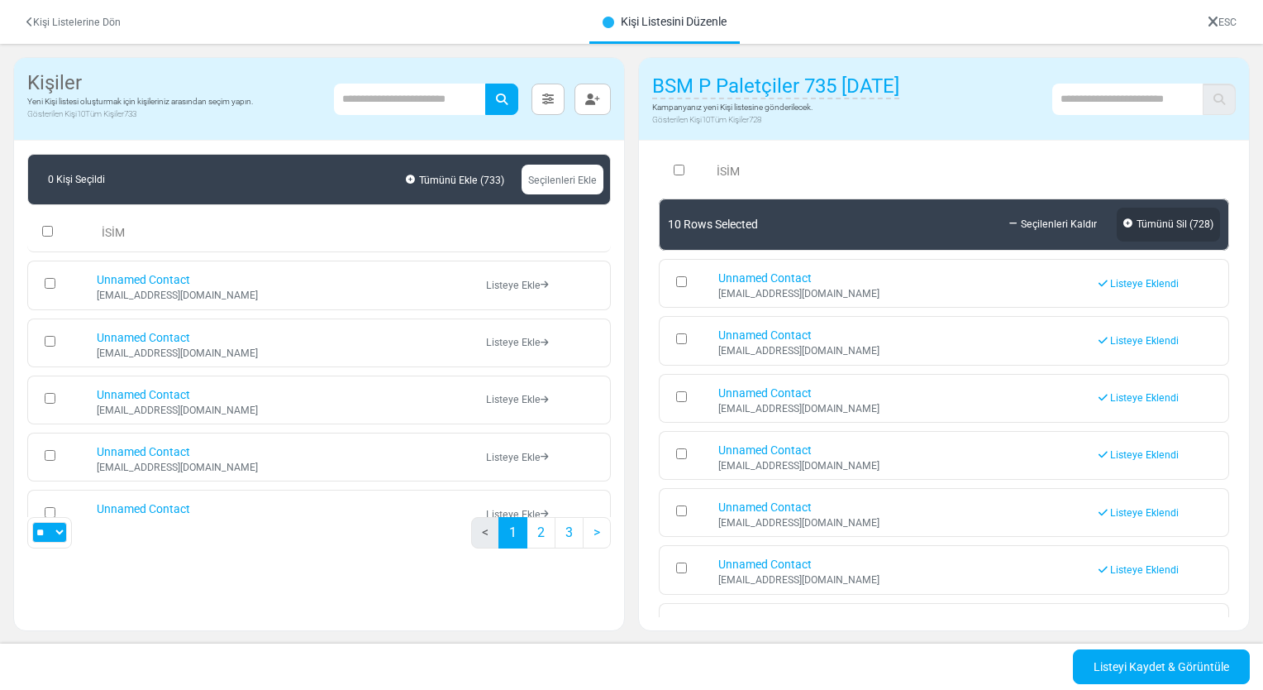
click at [1171, 233] on link "Tümünü Sil ( 728 )" at bounding box center [1168, 225] width 103 height 34
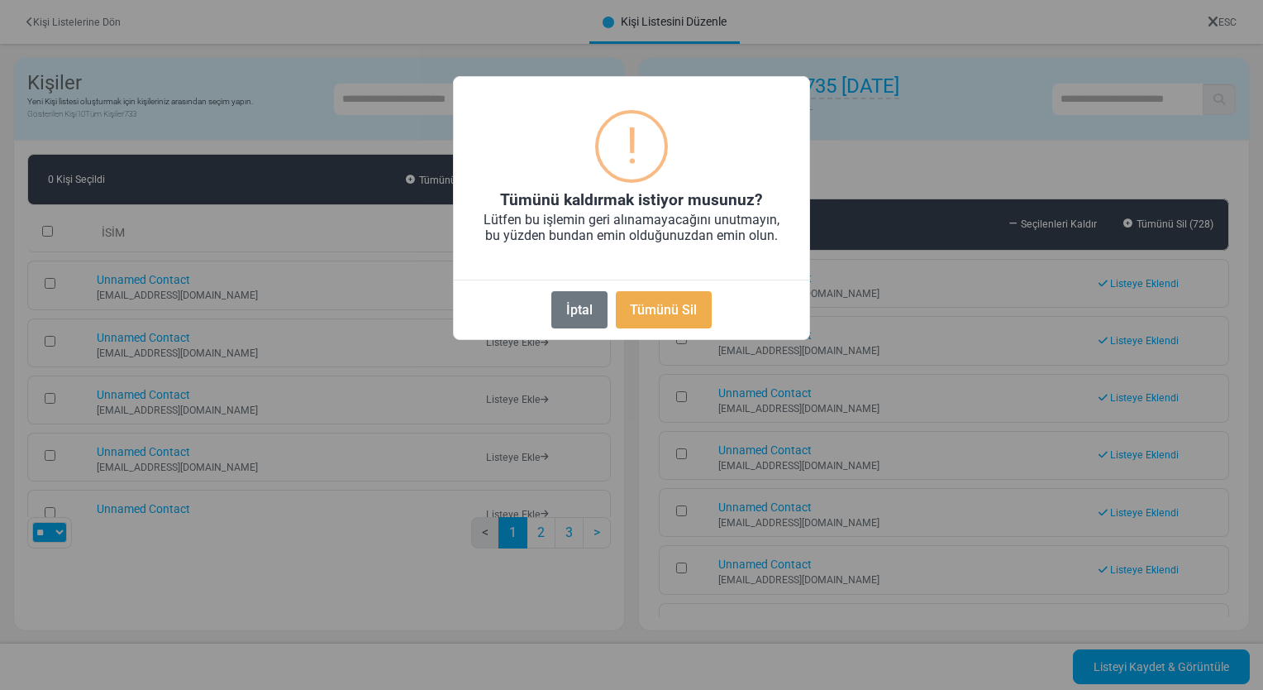
click at [648, 316] on button "Tümünü Sil" at bounding box center [664, 309] width 96 height 37
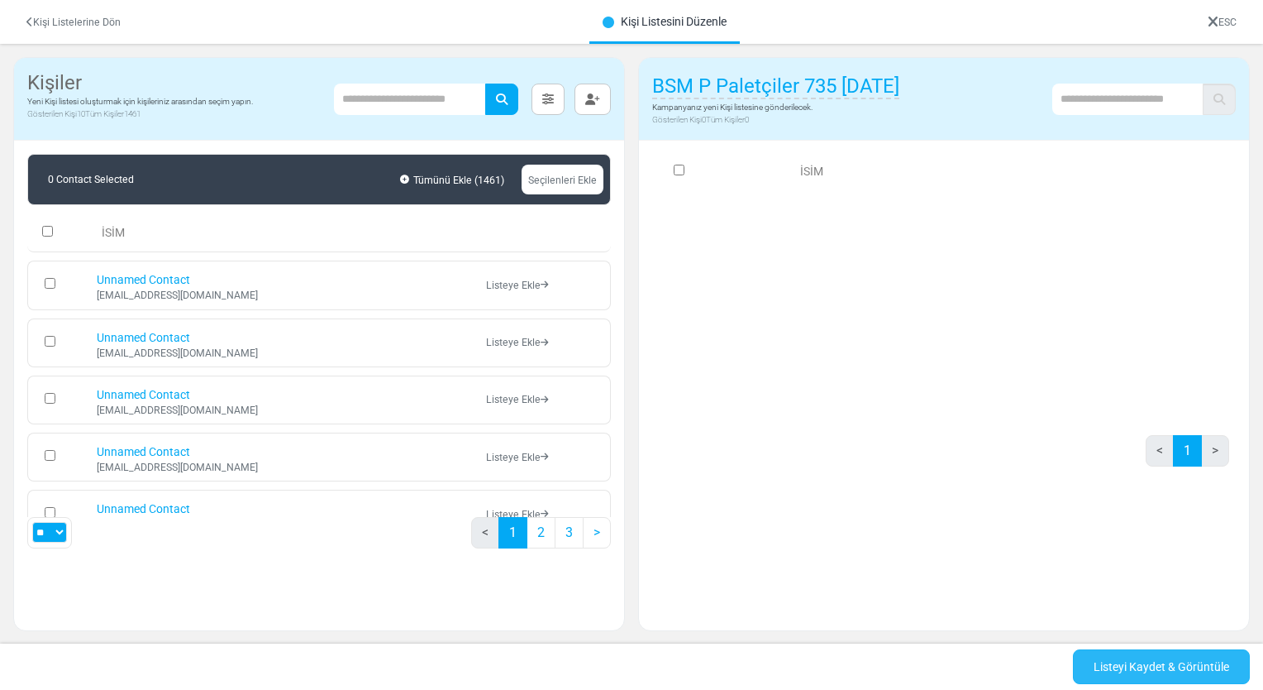
click at [1124, 660] on link "Listeyi Kaydet & Görüntüle" at bounding box center [1161, 666] width 177 height 35
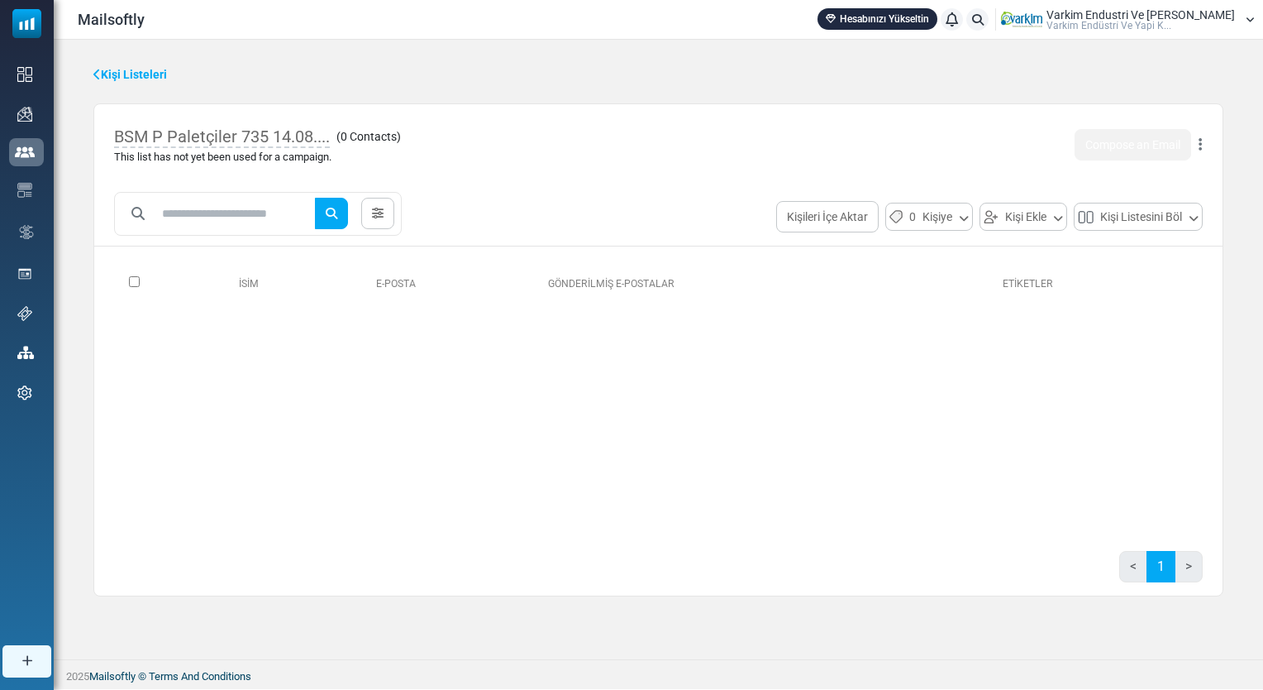
click at [1201, 145] on icon at bounding box center [1200, 145] width 3 height 1
click at [1145, 265] on link "Delete List with Contacts" at bounding box center [1122, 270] width 144 height 20
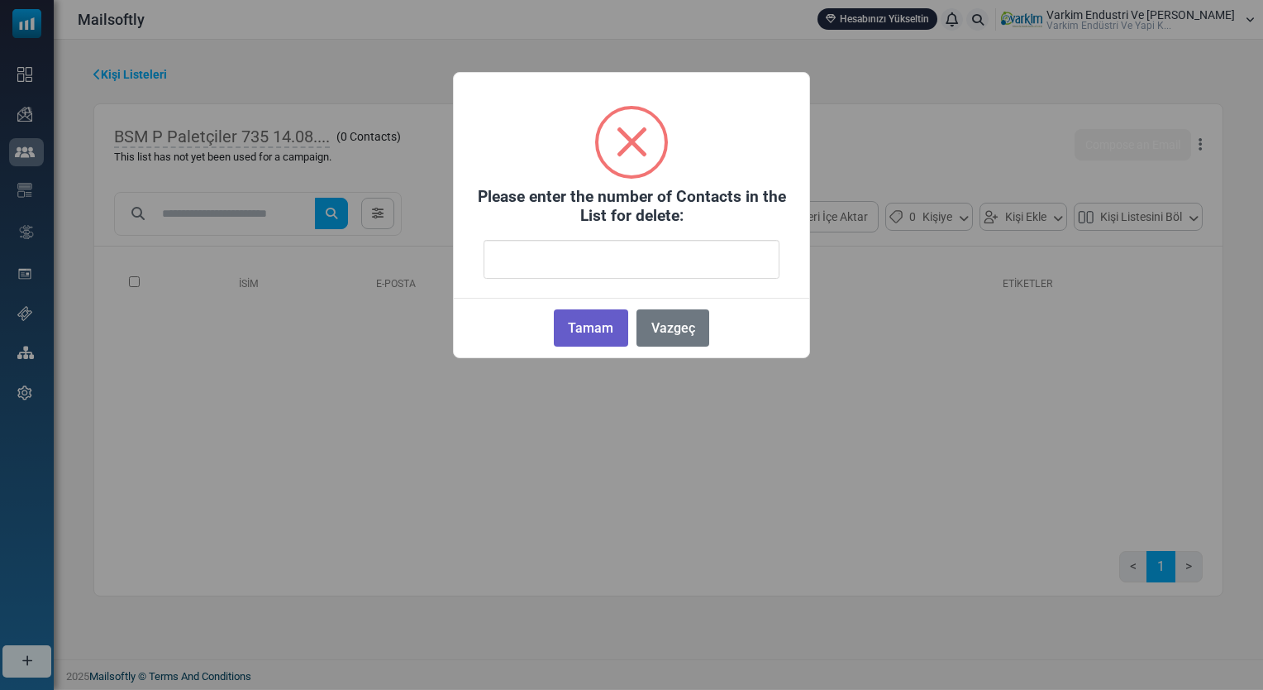
click at [591, 332] on button "Tamam" at bounding box center [591, 327] width 74 height 37
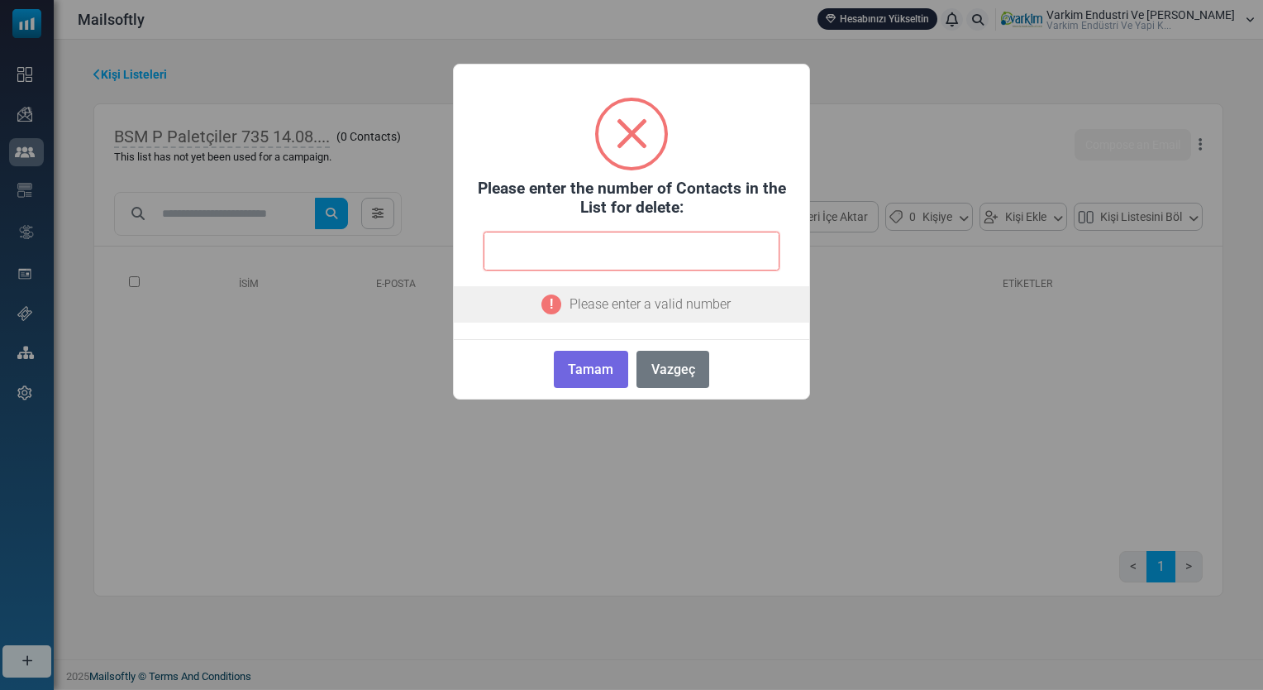
click at [624, 245] on input "number" at bounding box center [632, 251] width 296 height 39
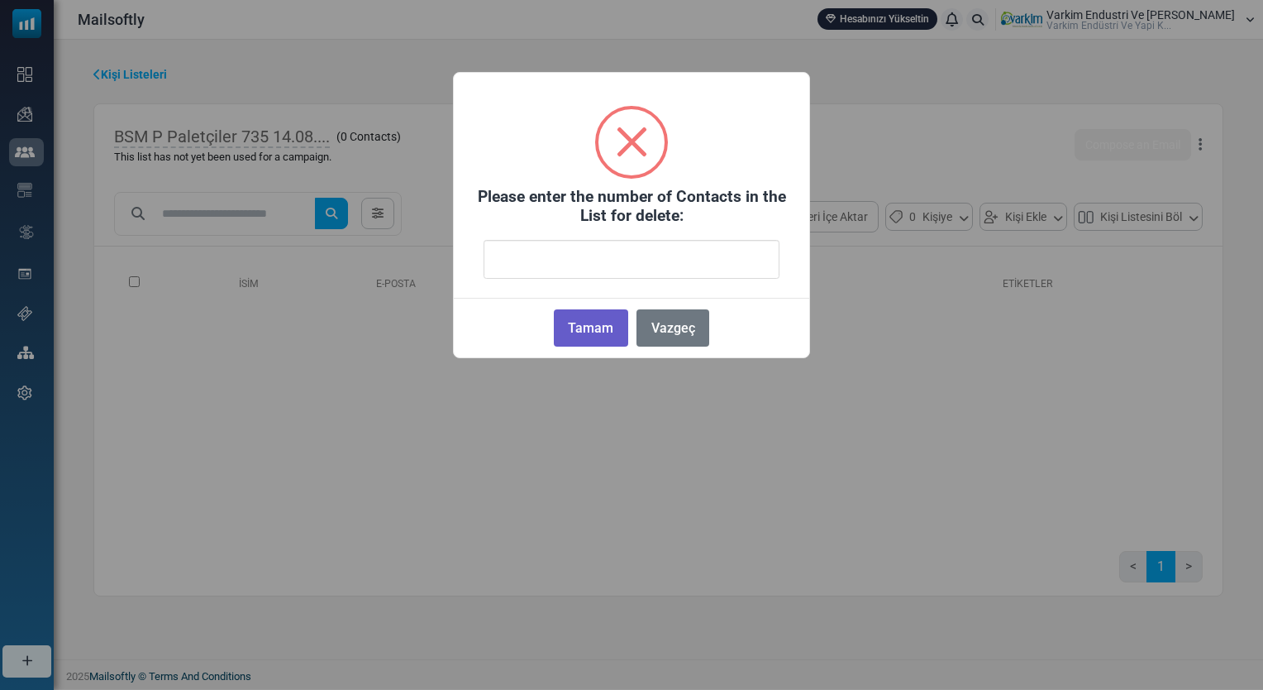
click at [605, 336] on button "Tamam" at bounding box center [591, 327] width 74 height 37
type input "*"
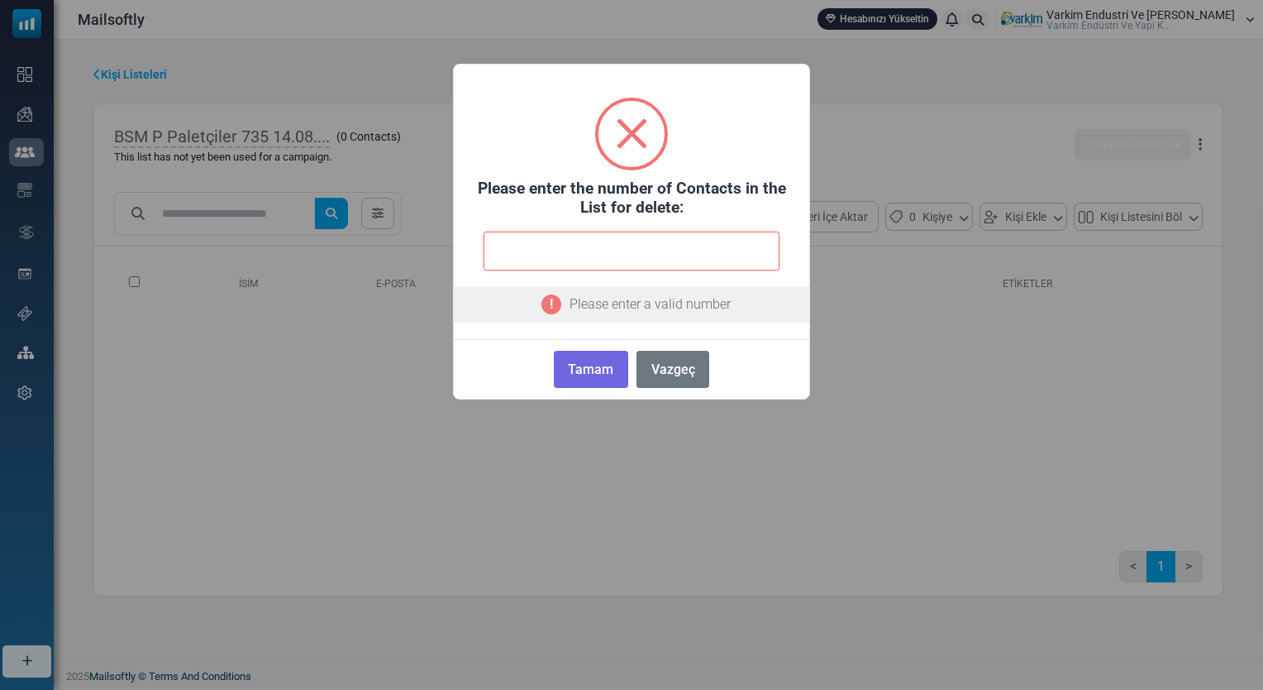
drag, startPoint x: 539, startPoint y: 254, endPoint x: 437, endPoint y: 228, distance: 104.9
click at [437, 228] on div "× Please enter the number of Contacts in the List for delete: * Please enter a …" at bounding box center [631, 345] width 1263 height 690
click at [685, 372] on button "Vazgeç" at bounding box center [673, 369] width 73 height 37
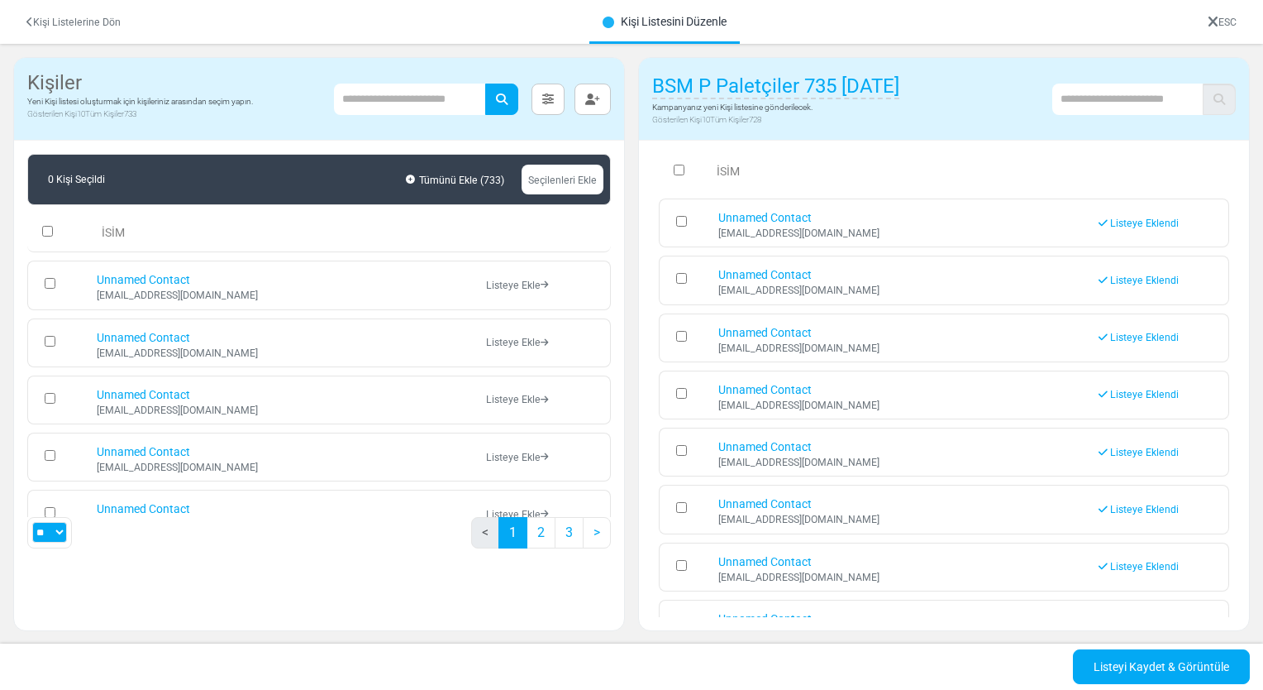
click at [36, 20] on link "Kişi Listelerine Dön" at bounding box center [73, 23] width 94 height 12
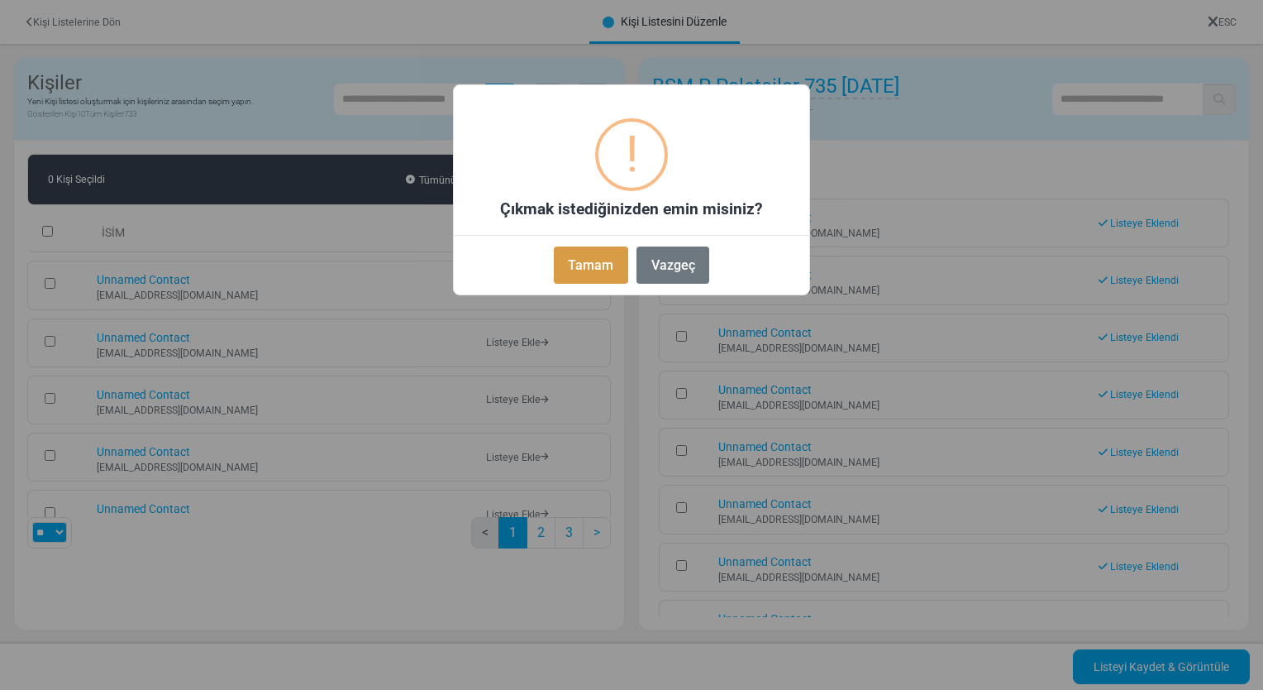
click at [615, 263] on button "Tamam" at bounding box center [591, 264] width 74 height 37
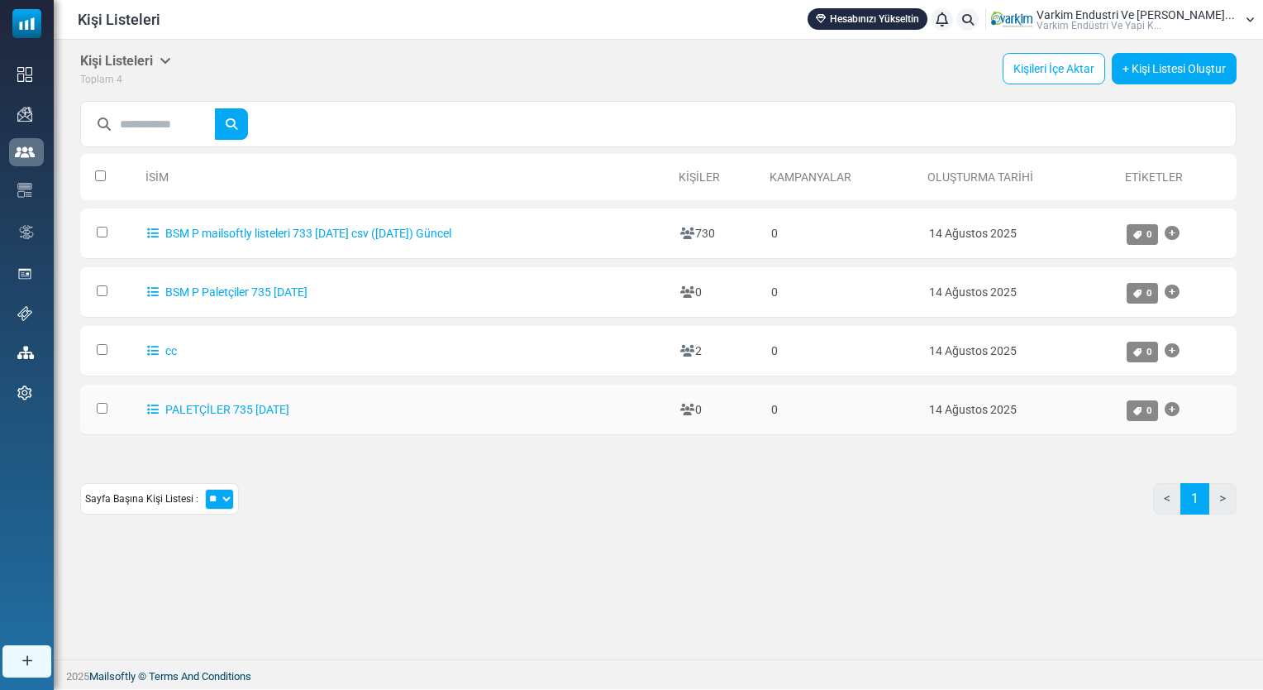
click at [105, 414] on td at bounding box center [109, 409] width 59 height 50
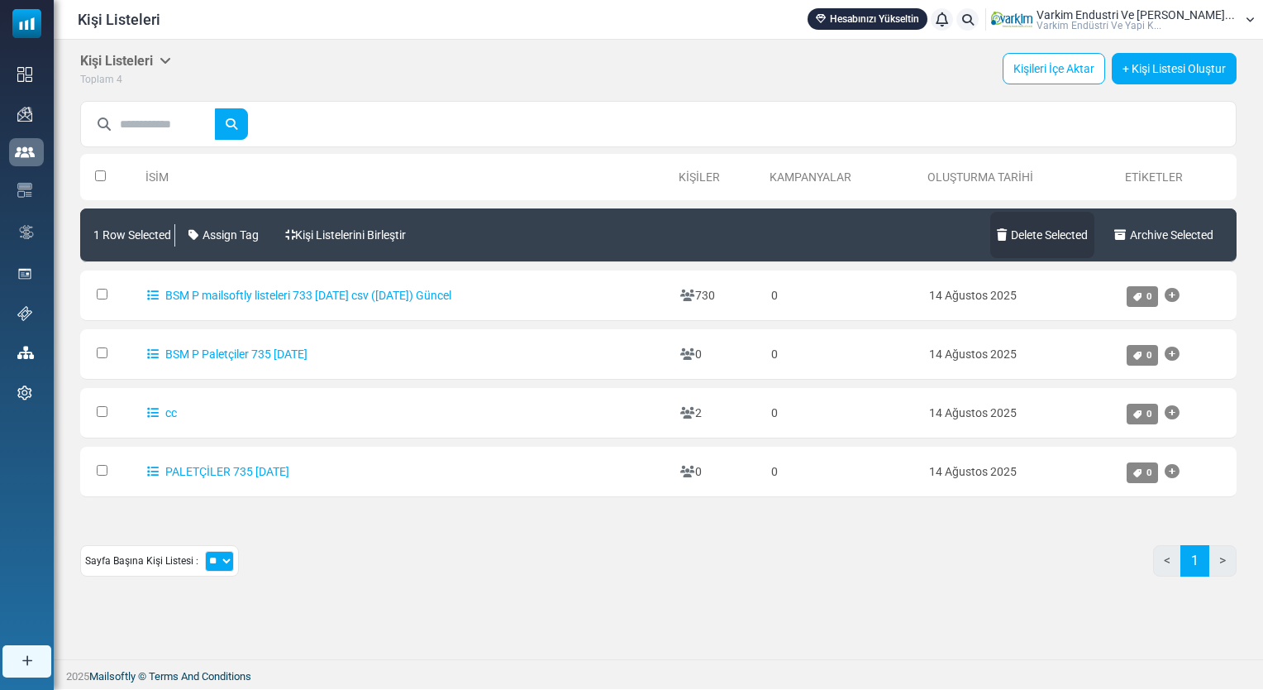
click at [1071, 240] on link "Delete Selected" at bounding box center [1043, 235] width 104 height 46
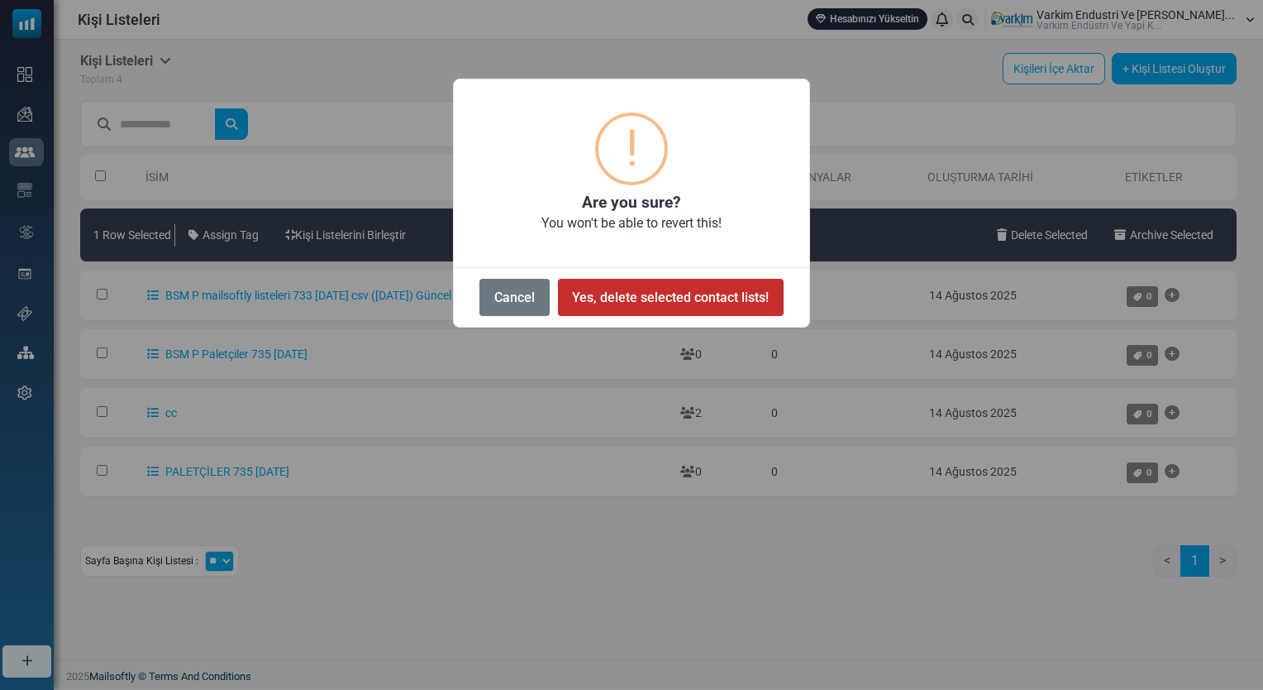
click at [658, 299] on button "Yes, delete selected contact lists!" at bounding box center [671, 297] width 226 height 37
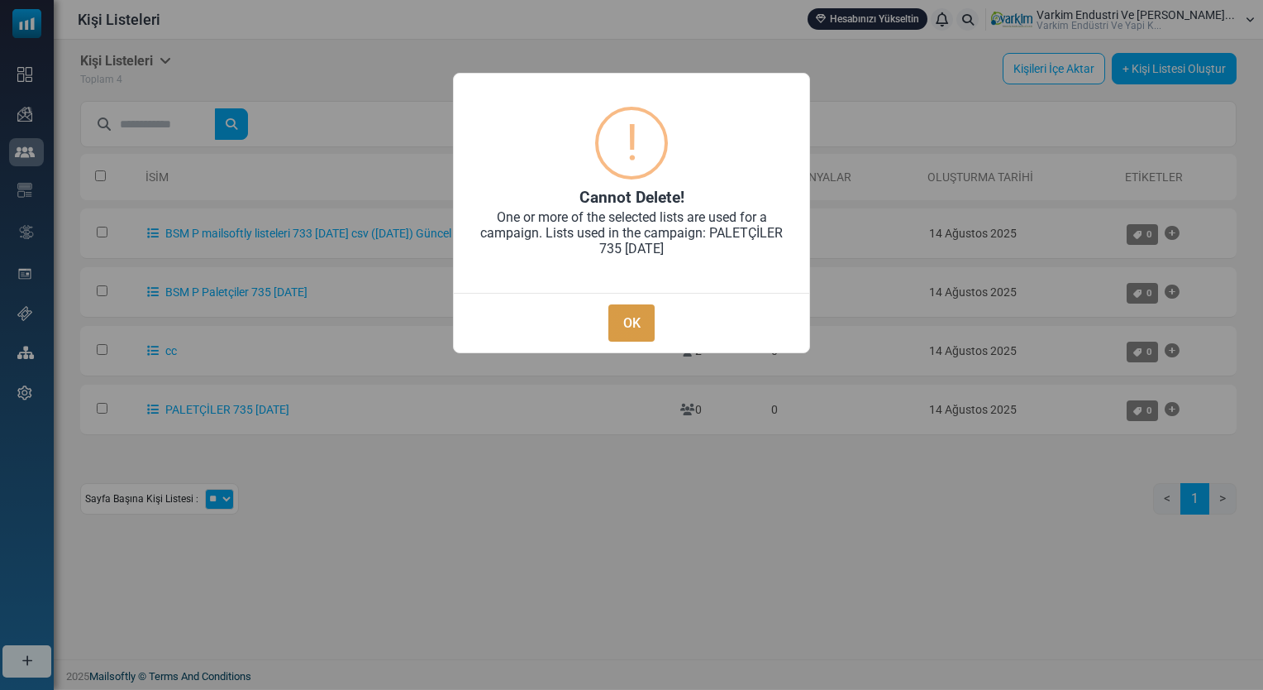
click at [627, 316] on button "OK" at bounding box center [632, 322] width 46 height 37
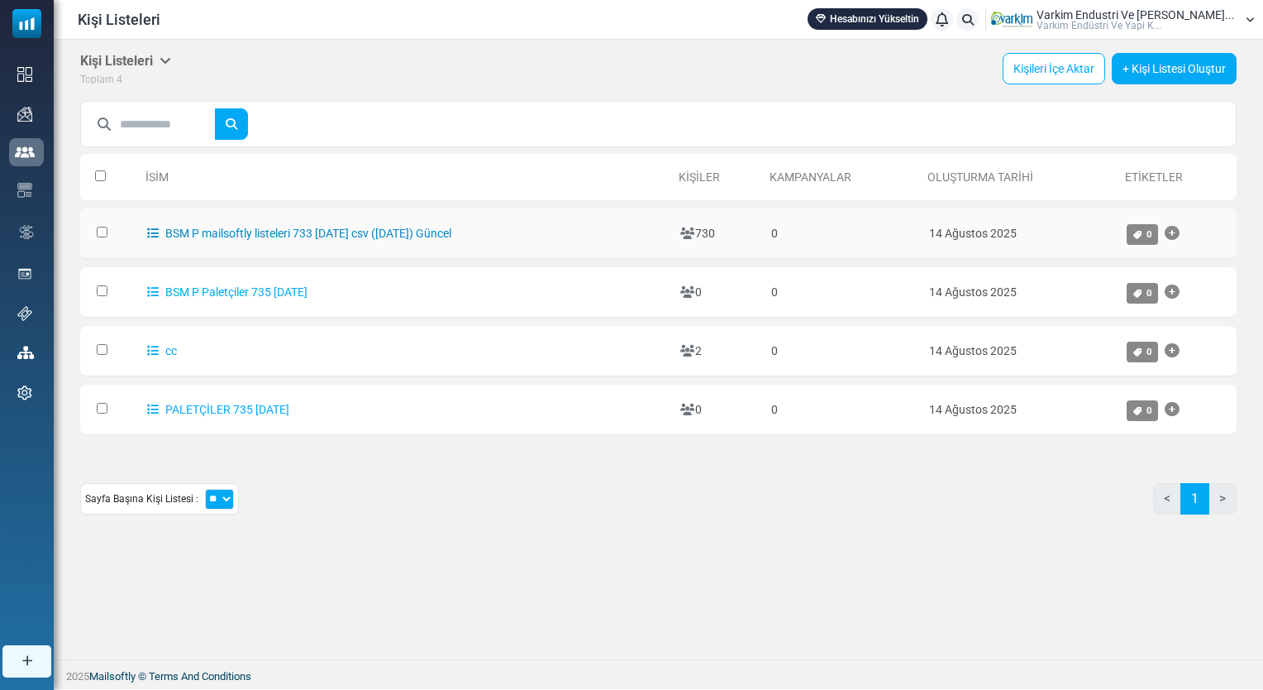
click at [418, 231] on link "BSM P mailsoftly listeleri 733 [DATE] csv ([DATE]) Güncel" at bounding box center [299, 233] width 304 height 13
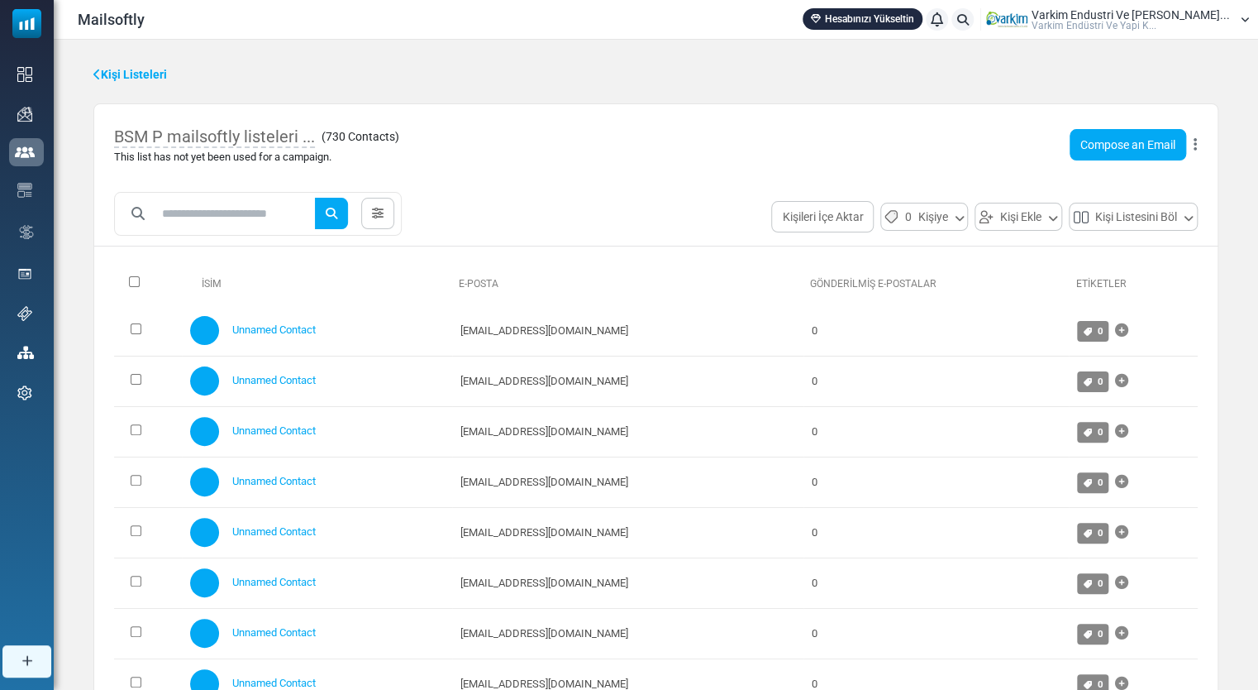
click at [1197, 145] on div "BSM P mailsoftly listeleri ... ( 730 Contacts ) This list has not yet been used…" at bounding box center [656, 144] width 1124 height 81
click at [1195, 145] on icon at bounding box center [1195, 145] width 3 height 1
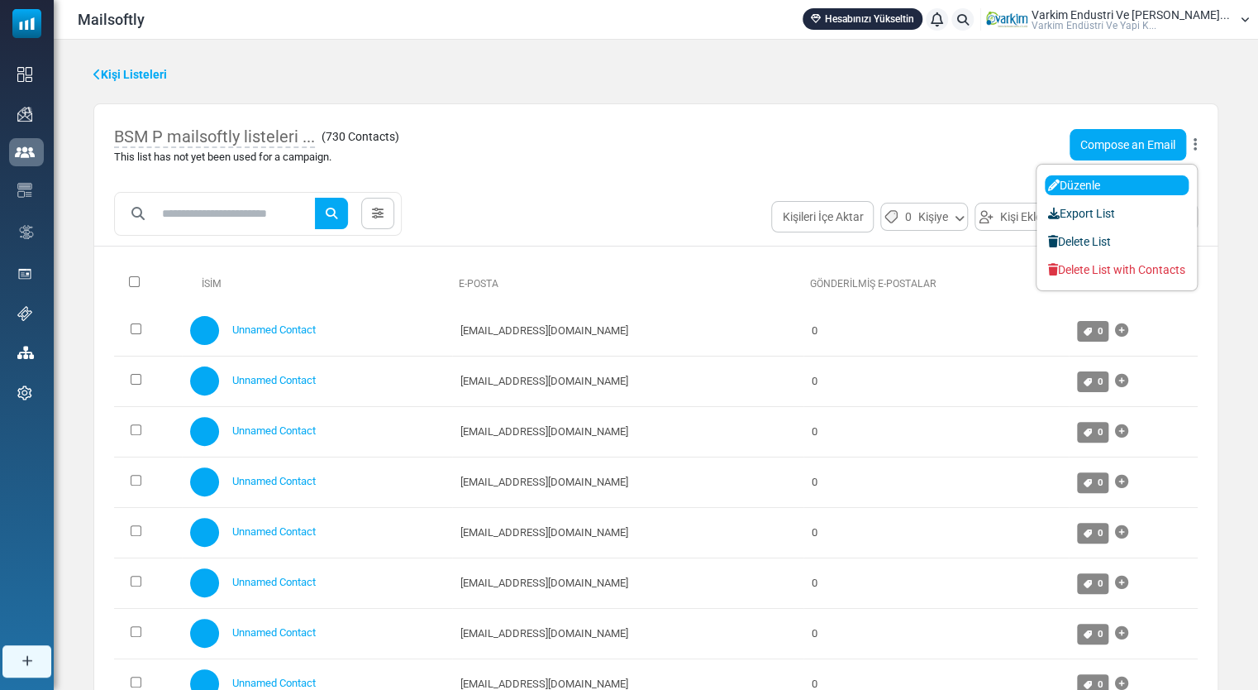
click at [1116, 186] on link "Düzenle" at bounding box center [1117, 185] width 144 height 20
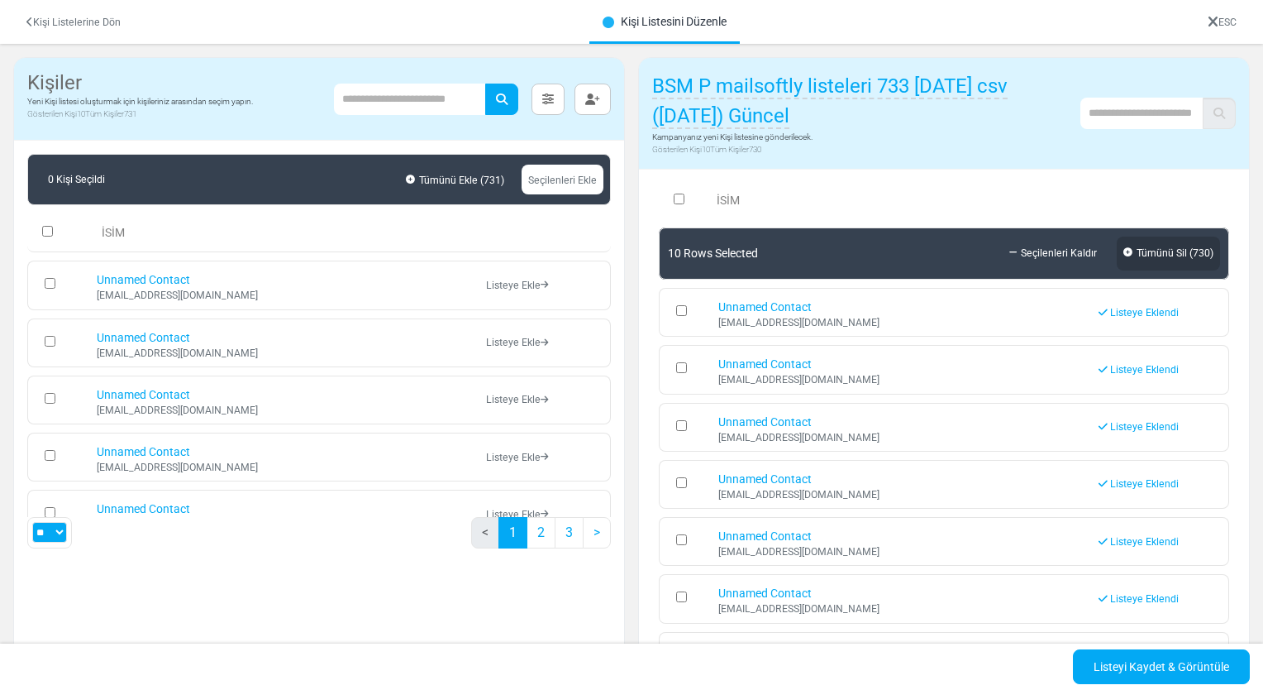
click at [1193, 247] on span "730" at bounding box center [1201, 253] width 17 height 12
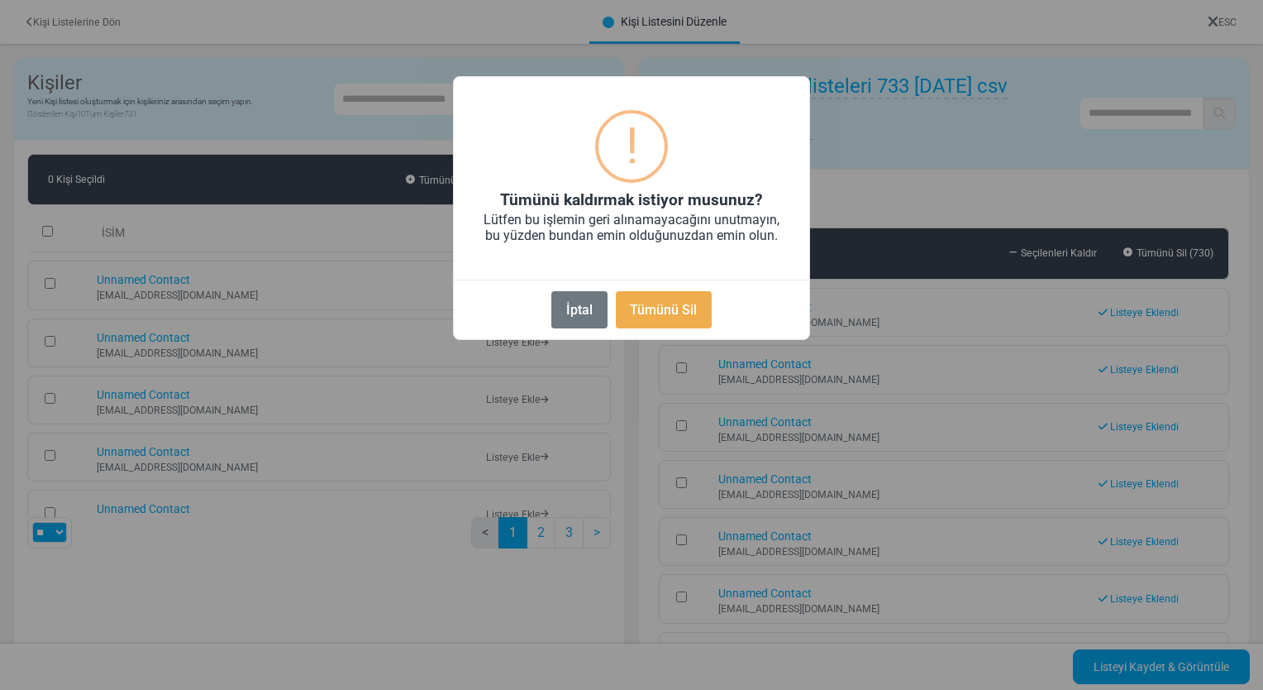
click at [648, 313] on button "Tümünü Sil" at bounding box center [664, 309] width 96 height 37
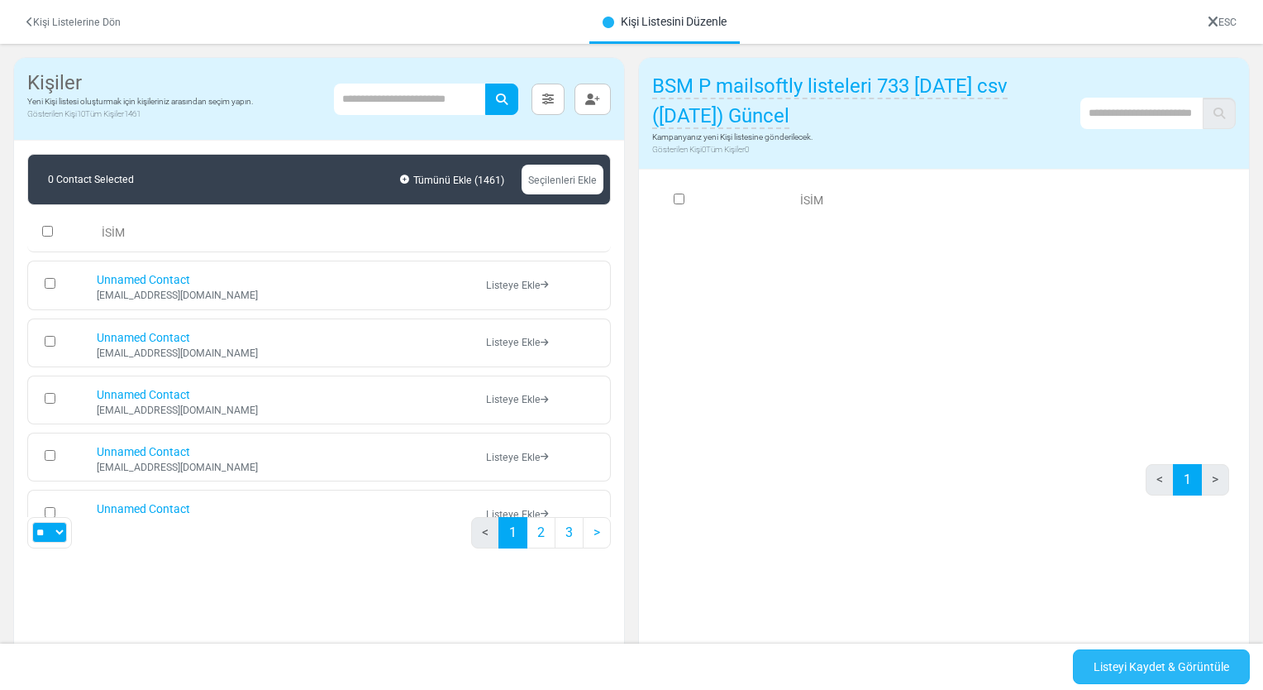
click at [1154, 657] on link "Listeyi Kaydet & Görüntüle" at bounding box center [1161, 666] width 177 height 35
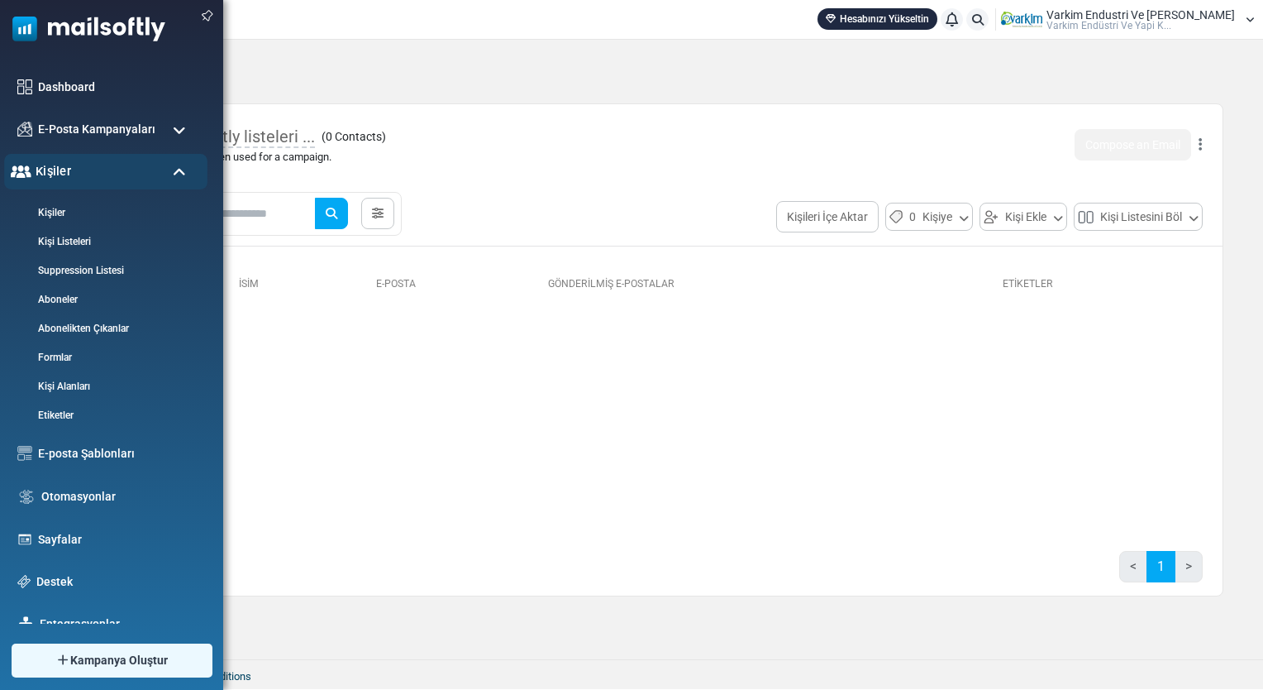
click at [47, 179] on span "Kişiler" at bounding box center [54, 171] width 36 height 18
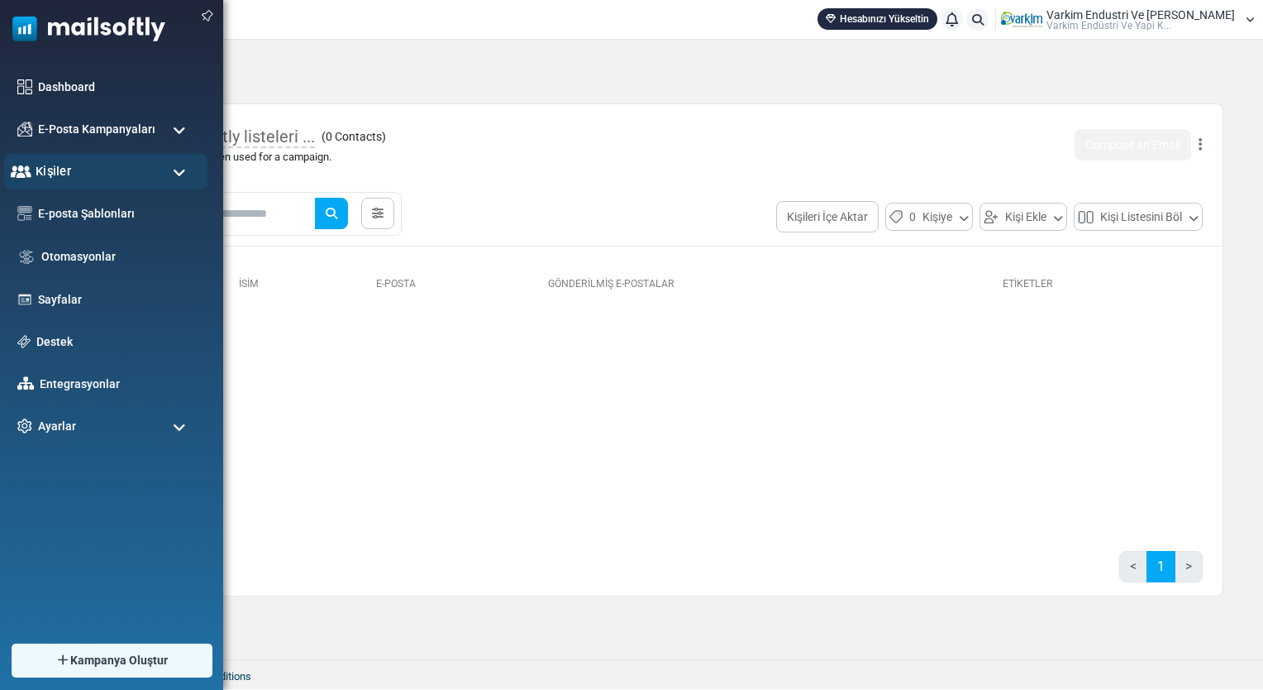
click at [58, 184] on div "Kişiler" at bounding box center [105, 172] width 203 height 36
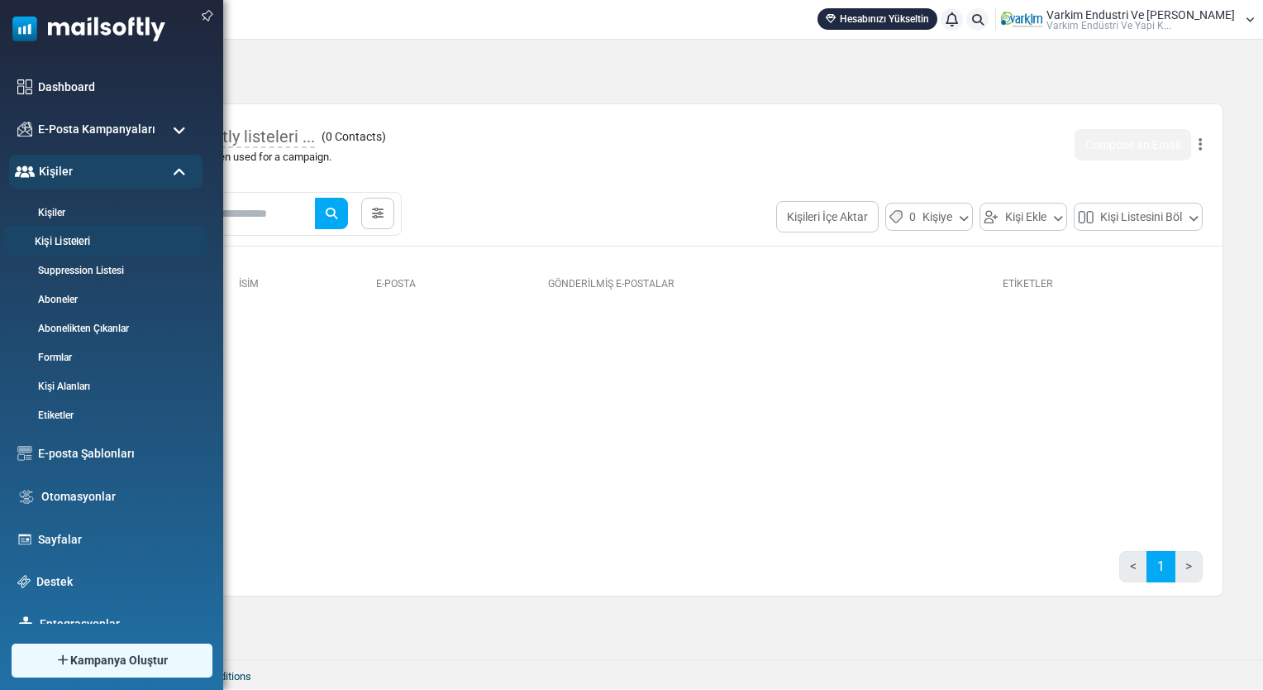
click at [84, 236] on link "Kişi Listeleri" at bounding box center [103, 242] width 198 height 16
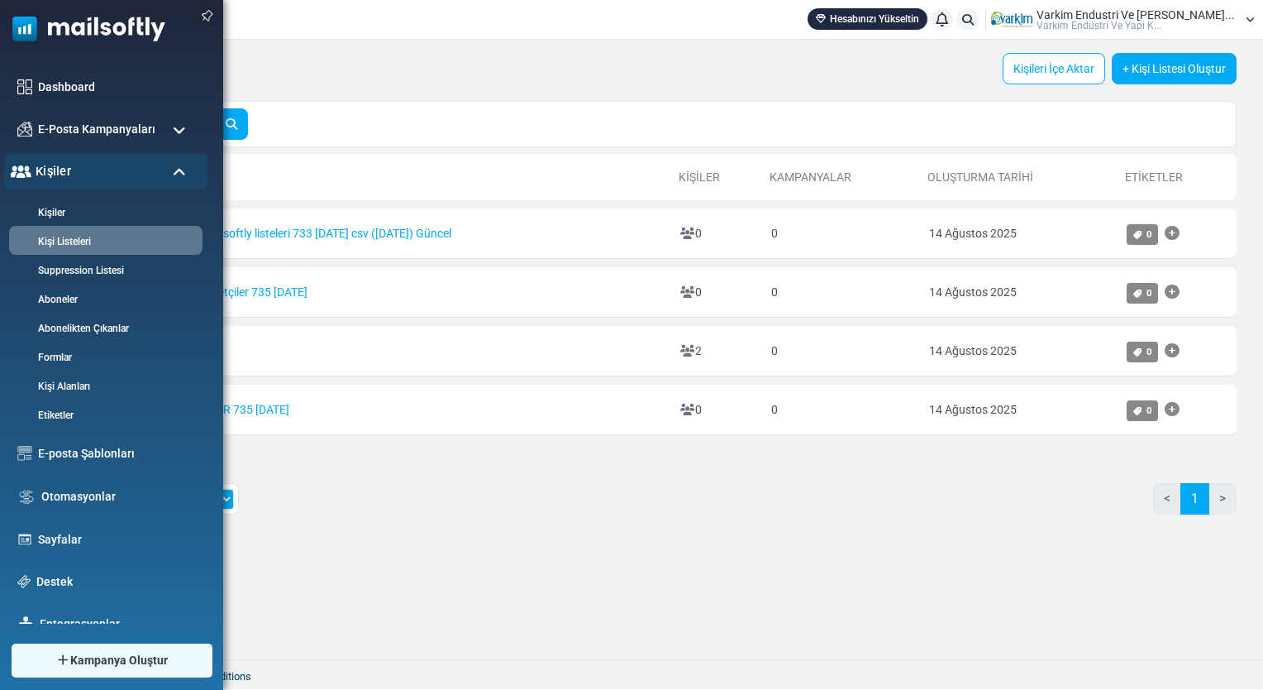
click at [60, 177] on span "Kişiler" at bounding box center [54, 171] width 36 height 18
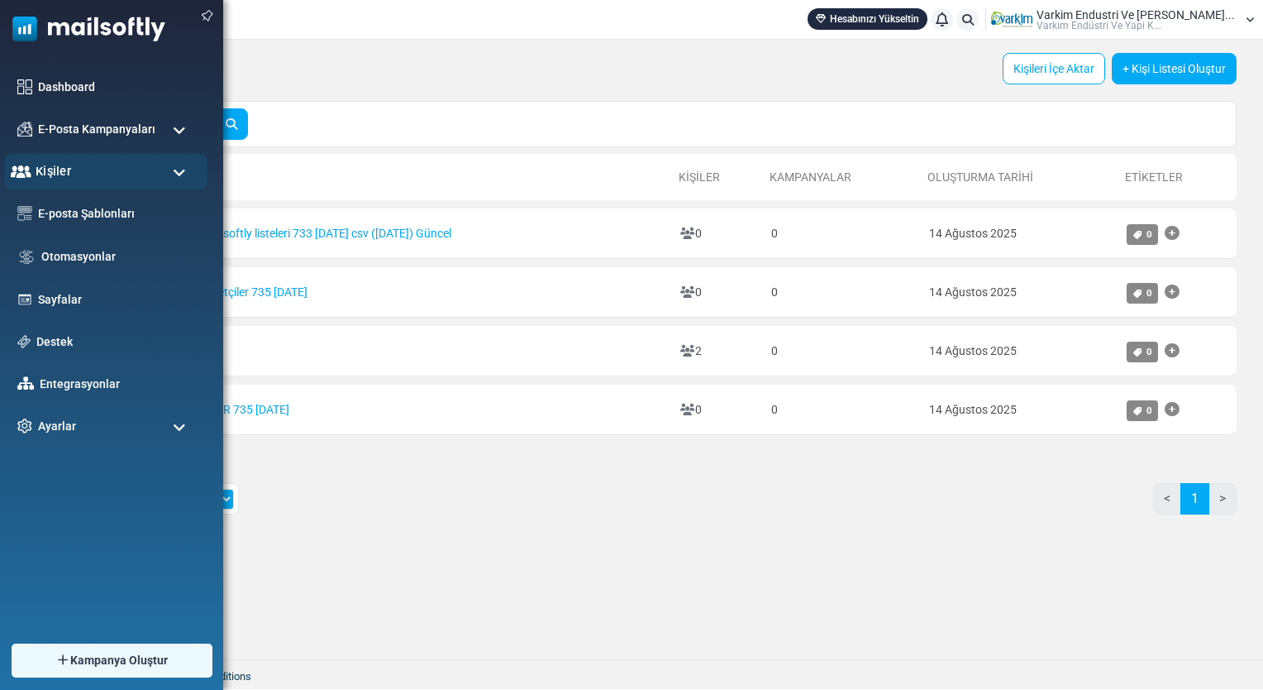
click at [70, 172] on div "Kişiler" at bounding box center [105, 172] width 203 height 36
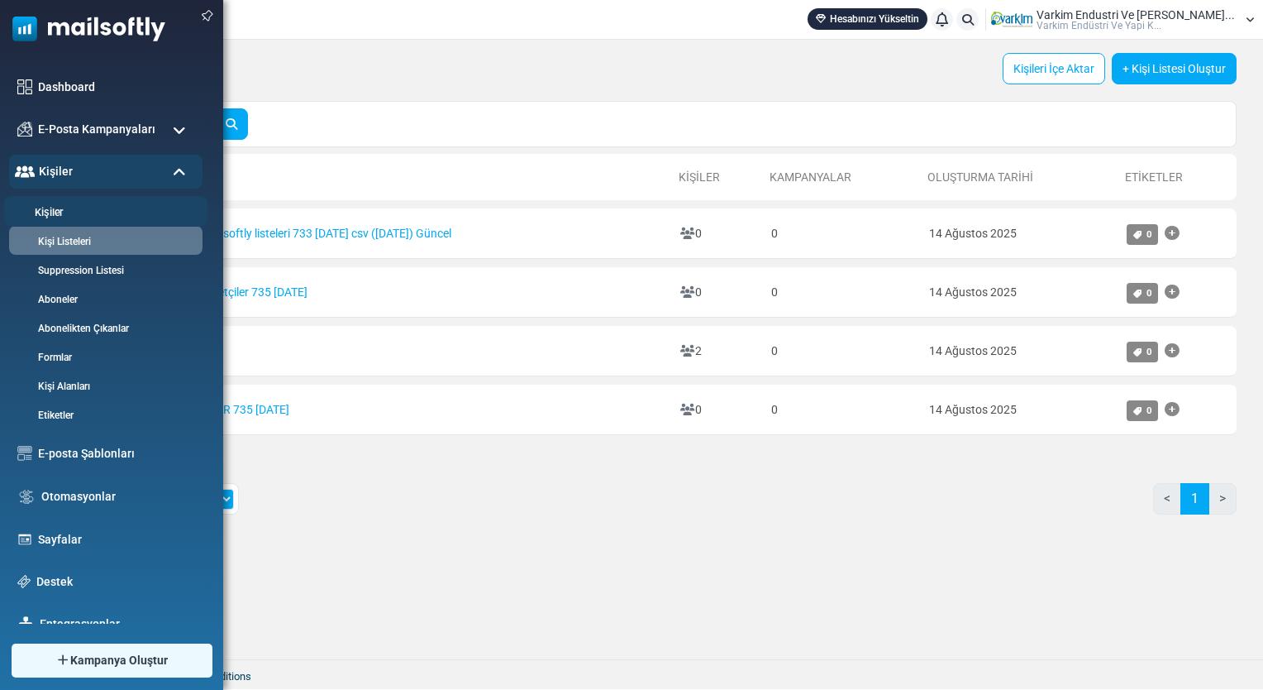
click at [65, 205] on link "Kişiler" at bounding box center [103, 213] width 198 height 16
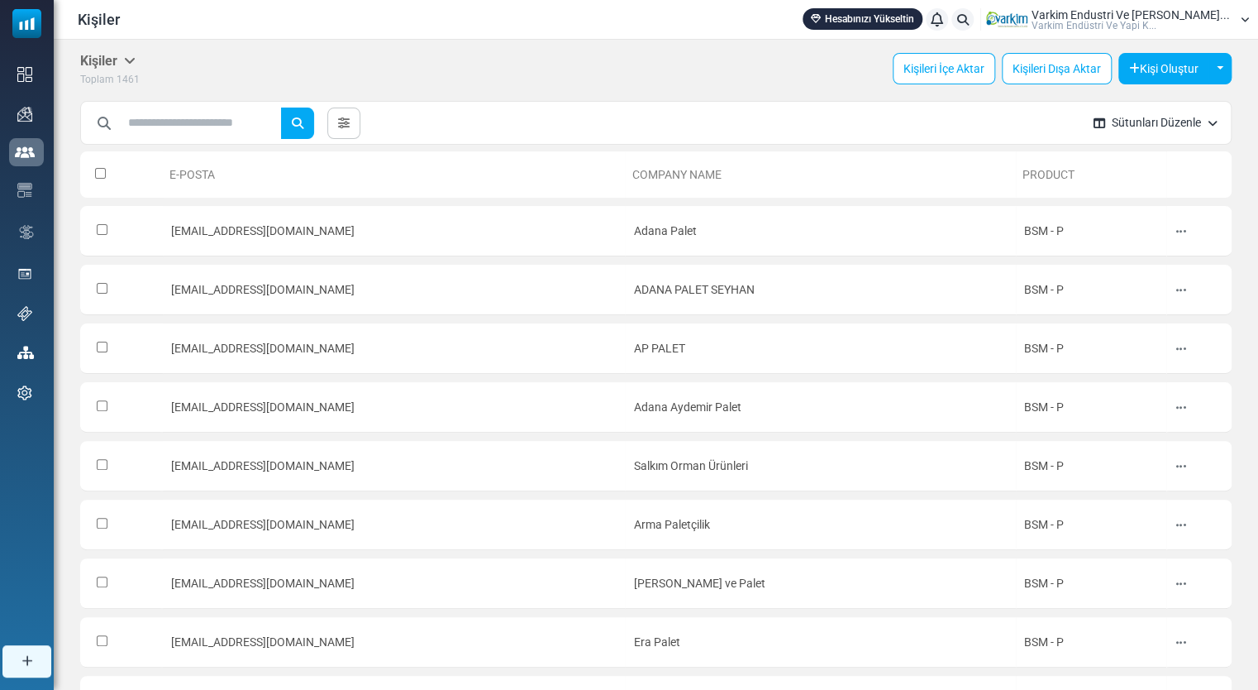
click at [1207, 128] on button "Sütunları Düzenle" at bounding box center [1156, 123] width 150 height 44
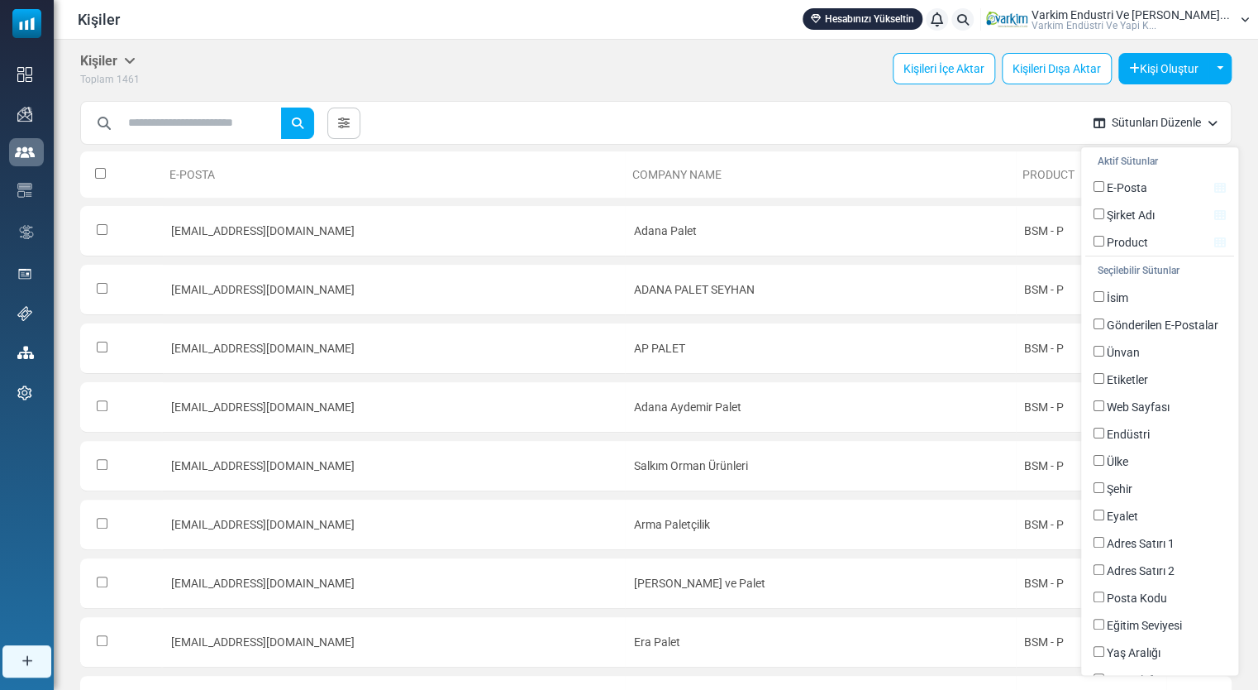
click at [1207, 128] on button "Sütunları Düzenle" at bounding box center [1156, 123] width 150 height 44
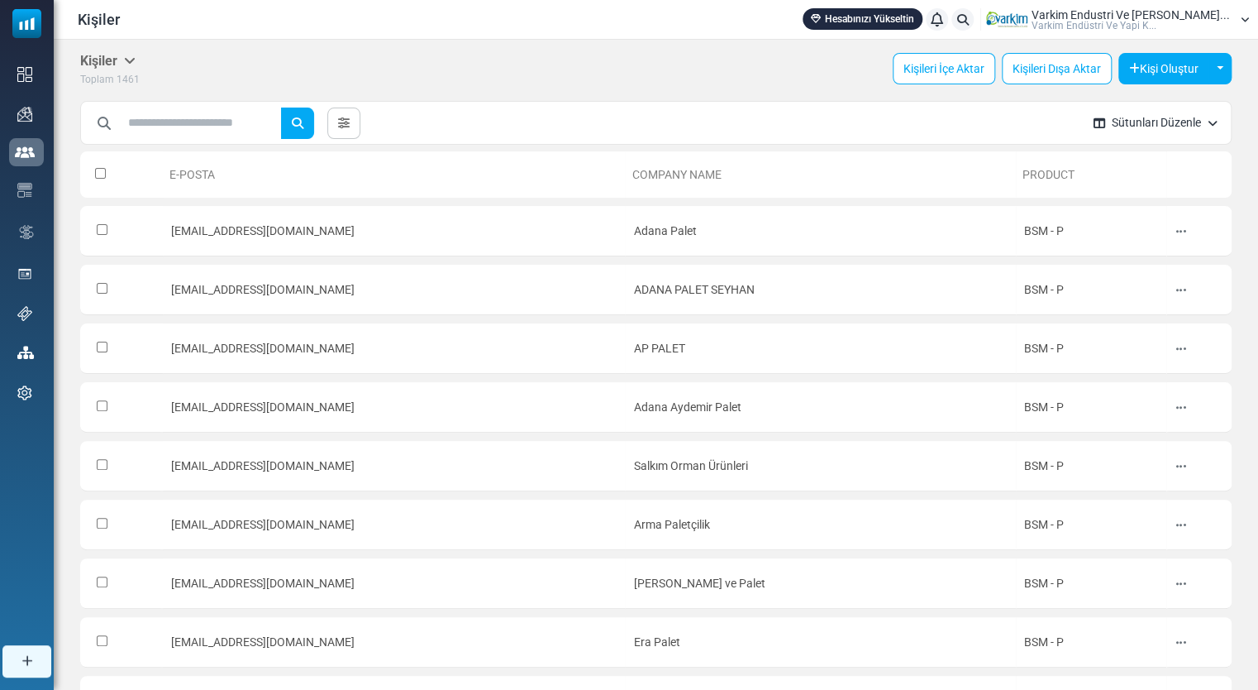
click at [132, 61] on icon at bounding box center [130, 60] width 12 height 13
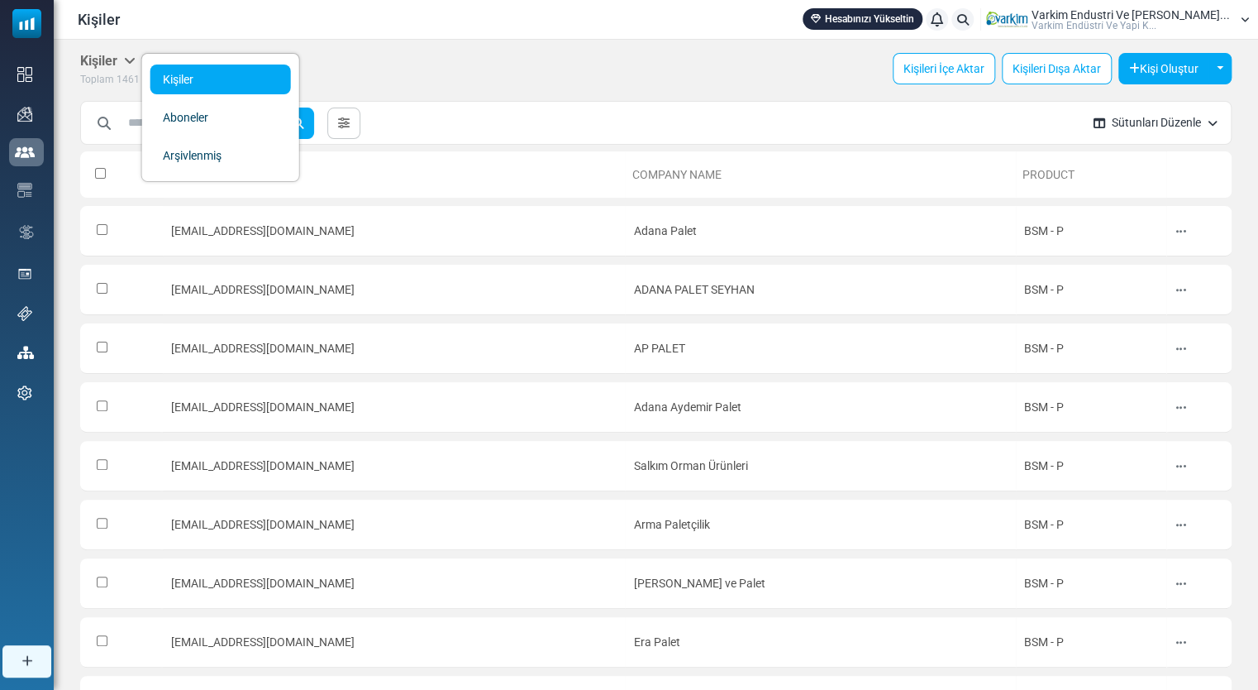
click at [190, 84] on link "Kişiler" at bounding box center [220, 79] width 141 height 30
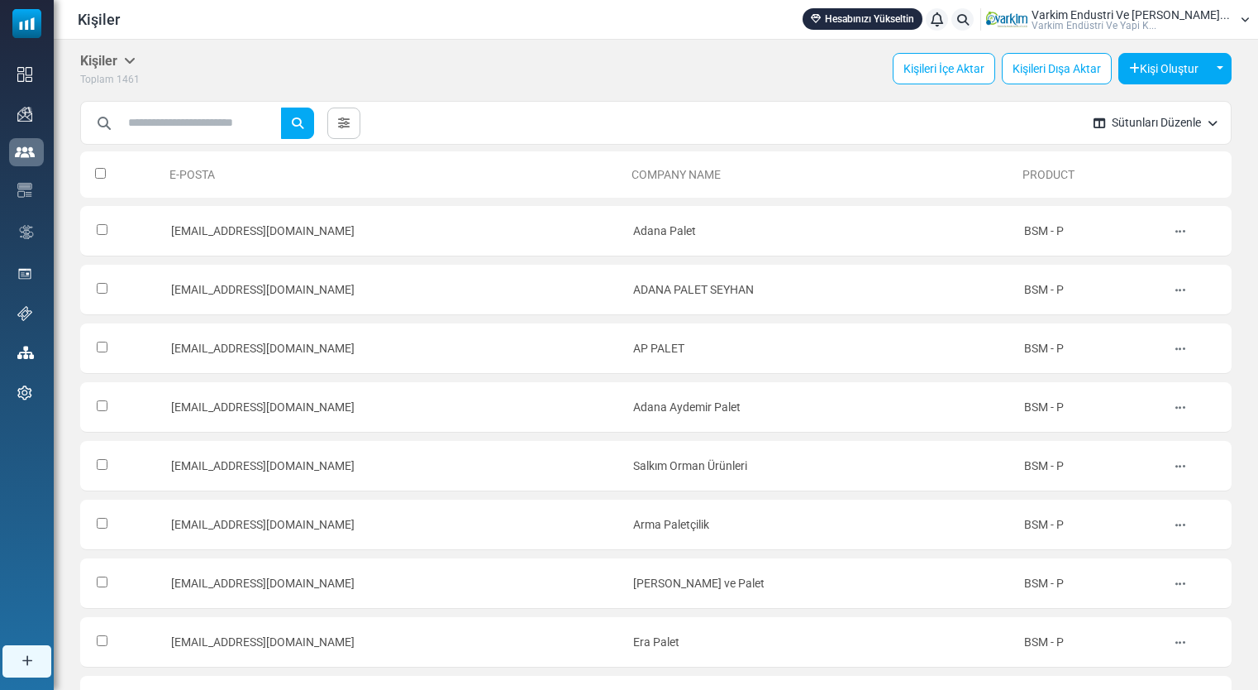
select select
click at [350, 127] on icon at bounding box center [344, 123] width 12 height 12
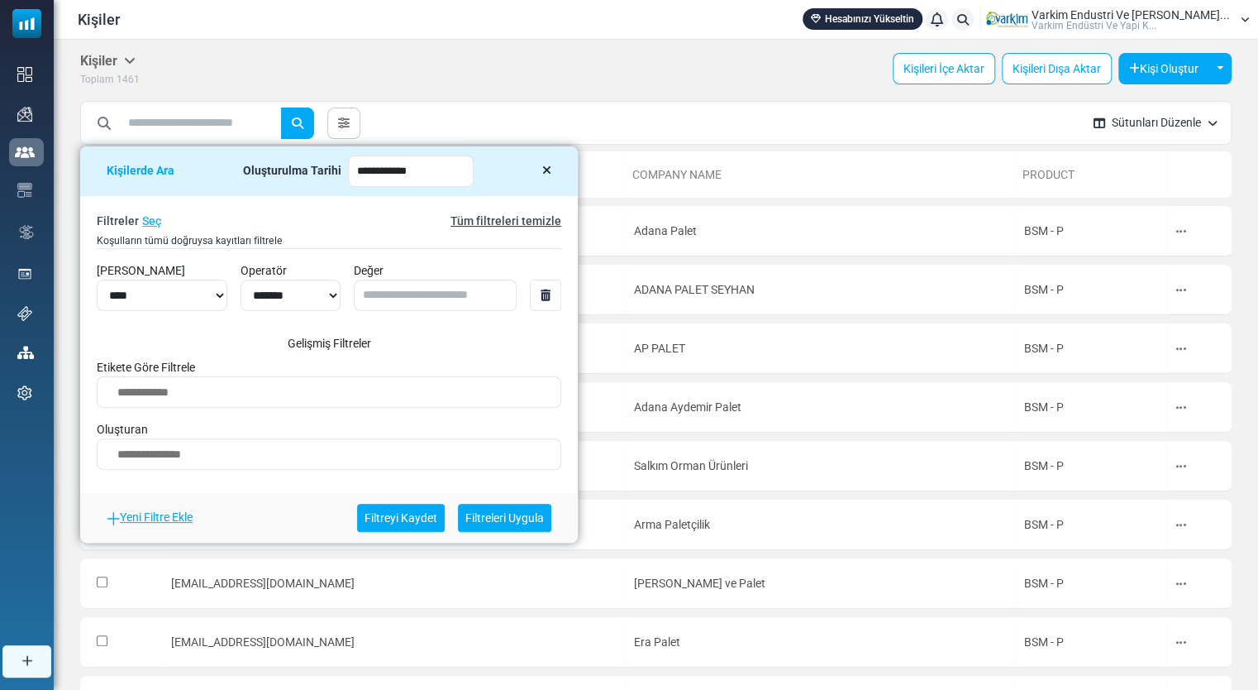
click at [561, 291] on link at bounding box center [545, 294] width 31 height 31
click at [541, 174] on icon at bounding box center [545, 171] width 9 height 12
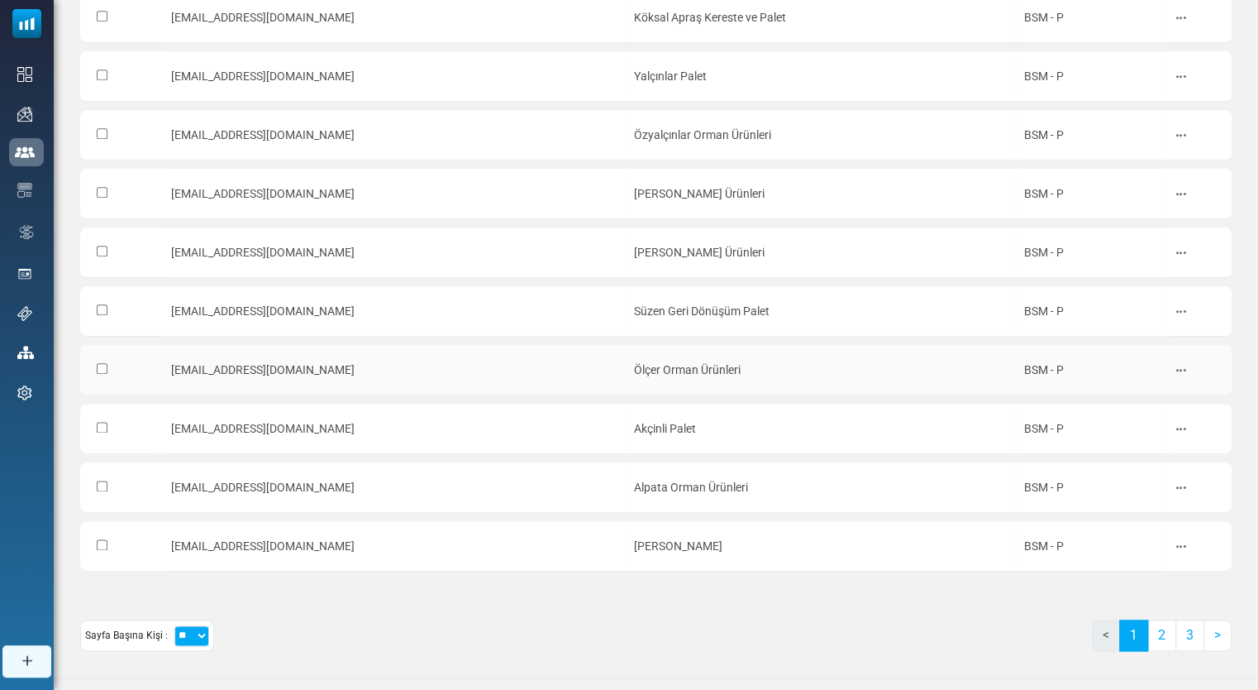
scroll to position [805, 0]
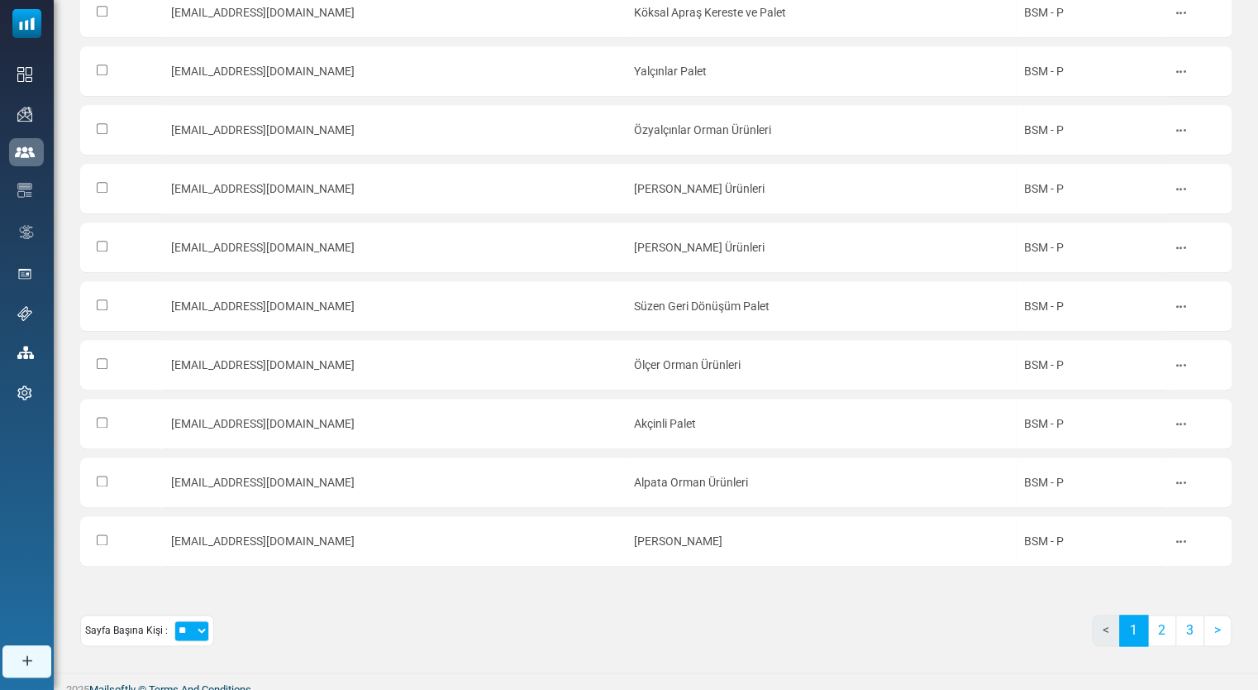
click at [189, 620] on select "** ** ***" at bounding box center [191, 630] width 35 height 21
select select "***"
click at [174, 620] on select "** ** ***" at bounding box center [191, 630] width 35 height 21
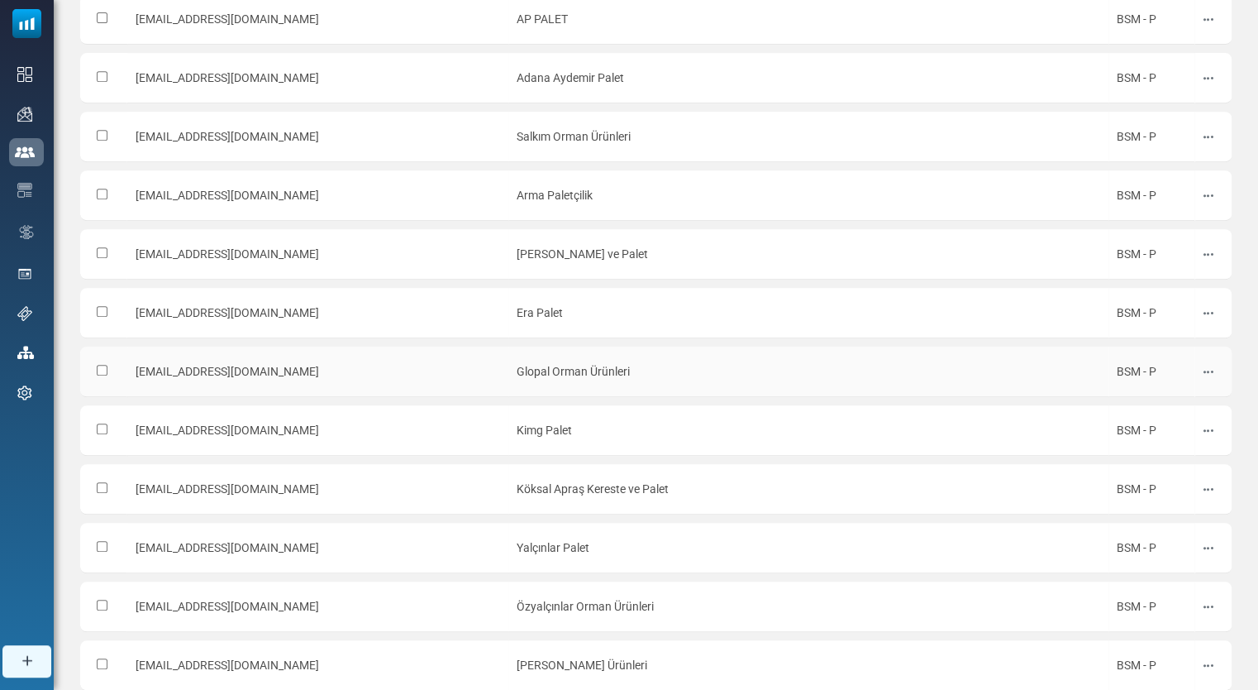
scroll to position [0, 0]
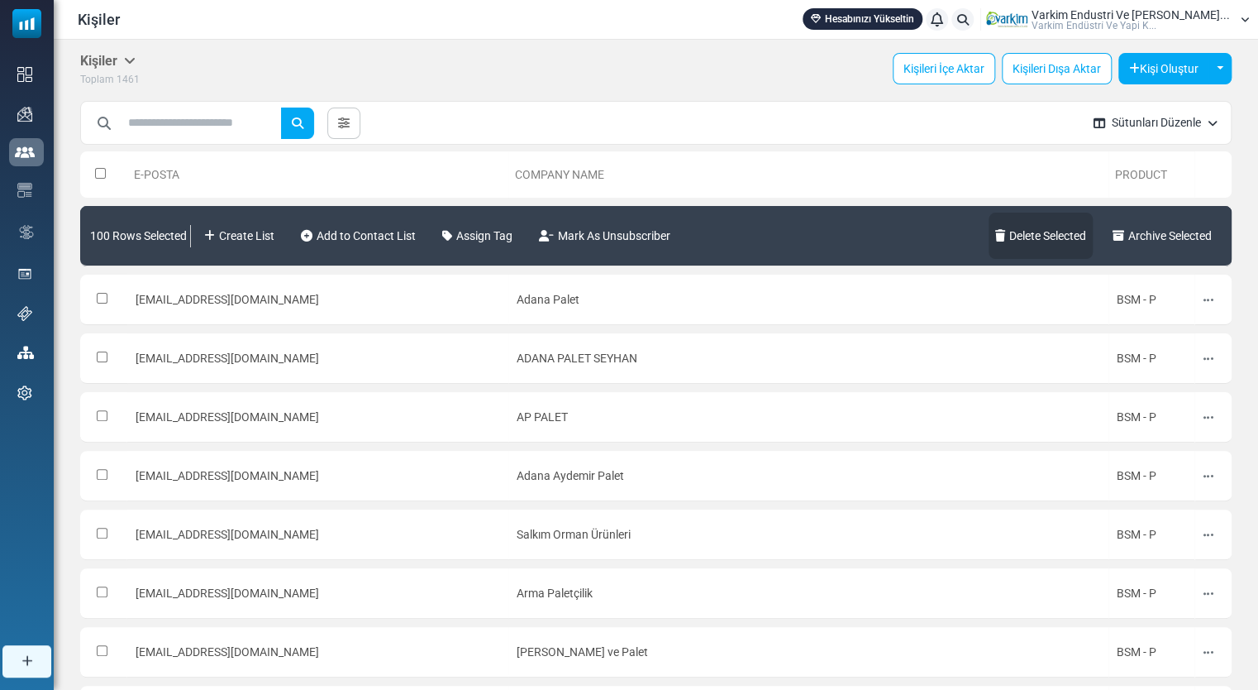
click at [1052, 238] on link "Delete Selected" at bounding box center [1041, 236] width 104 height 46
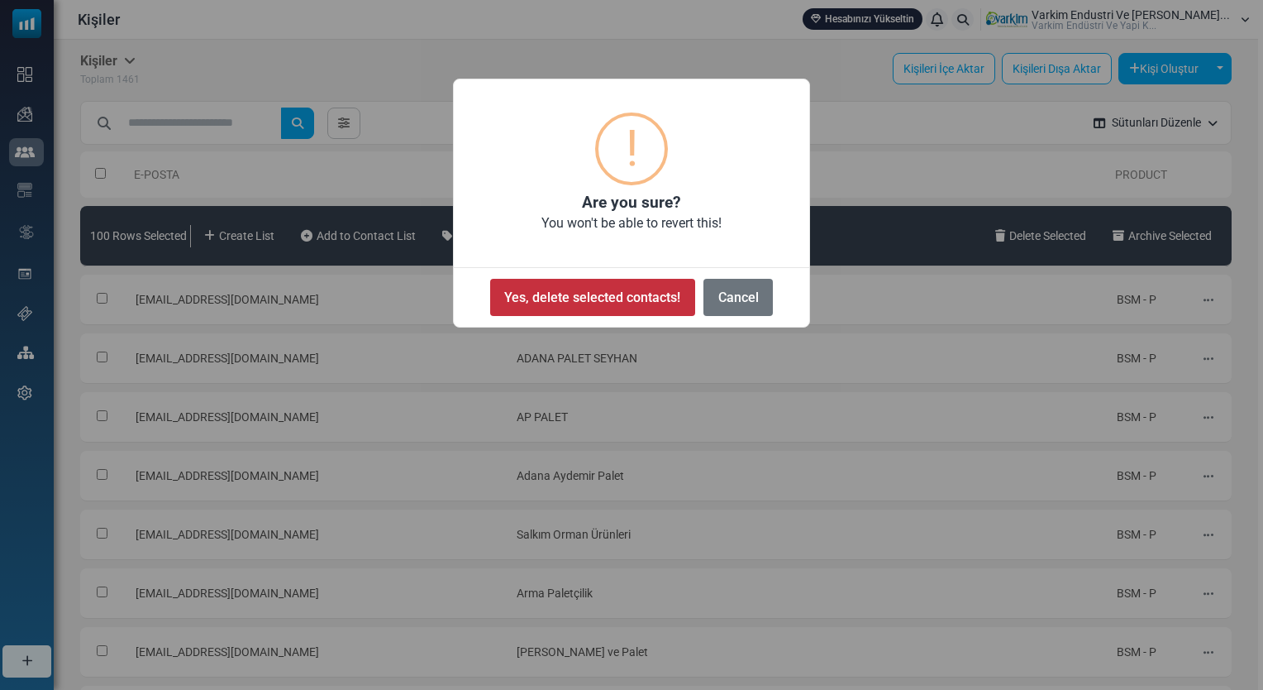
click at [616, 288] on button "Yes, delete selected contacts!" at bounding box center [592, 297] width 205 height 37
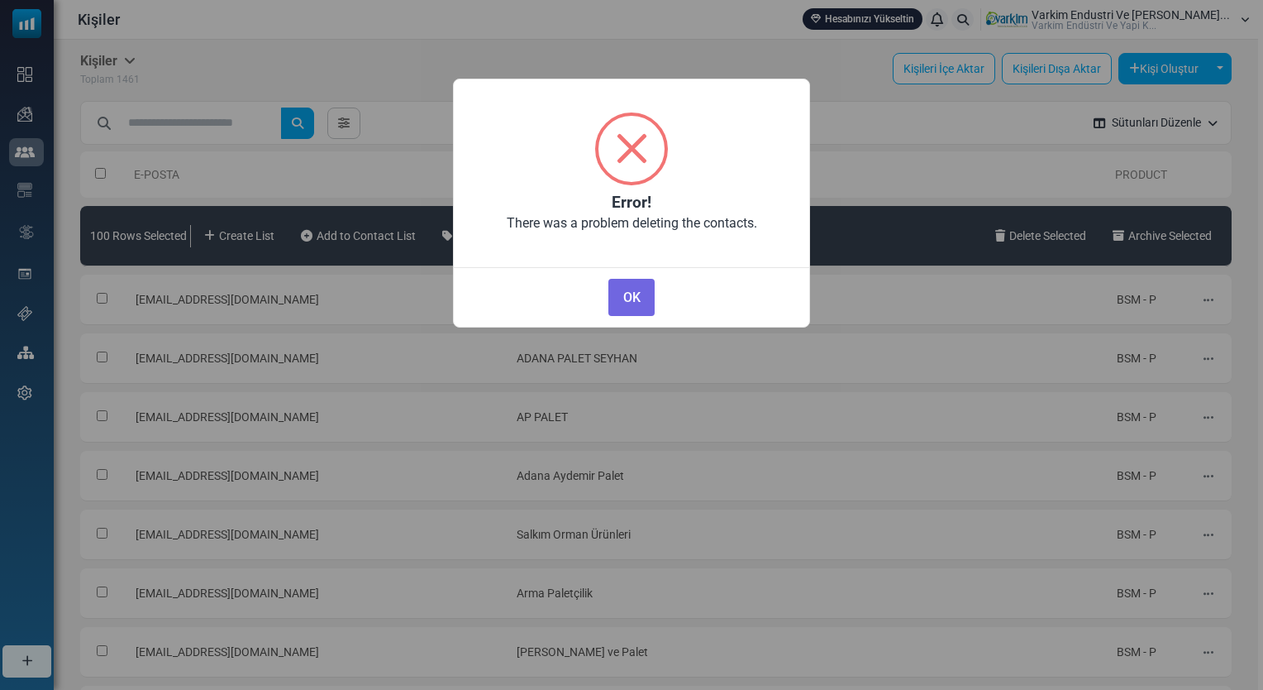
click at [614, 298] on button "OK" at bounding box center [632, 297] width 46 height 37
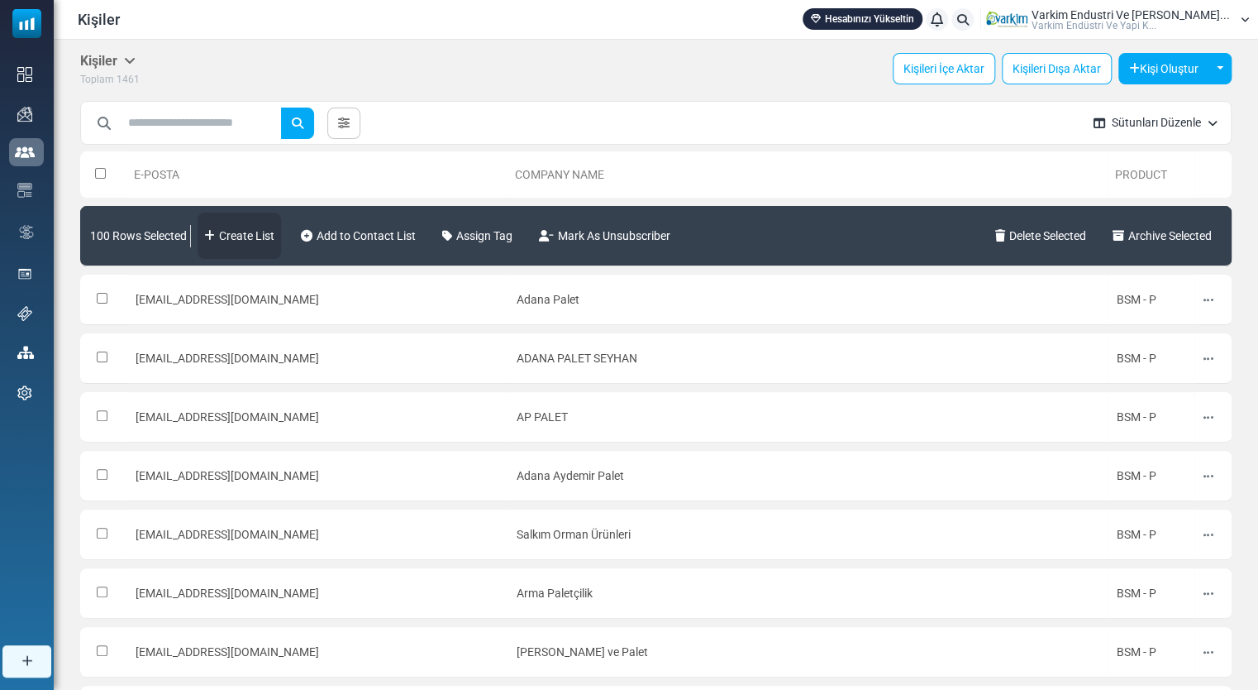
click at [260, 241] on link "Create List" at bounding box center [240, 236] width 84 height 46
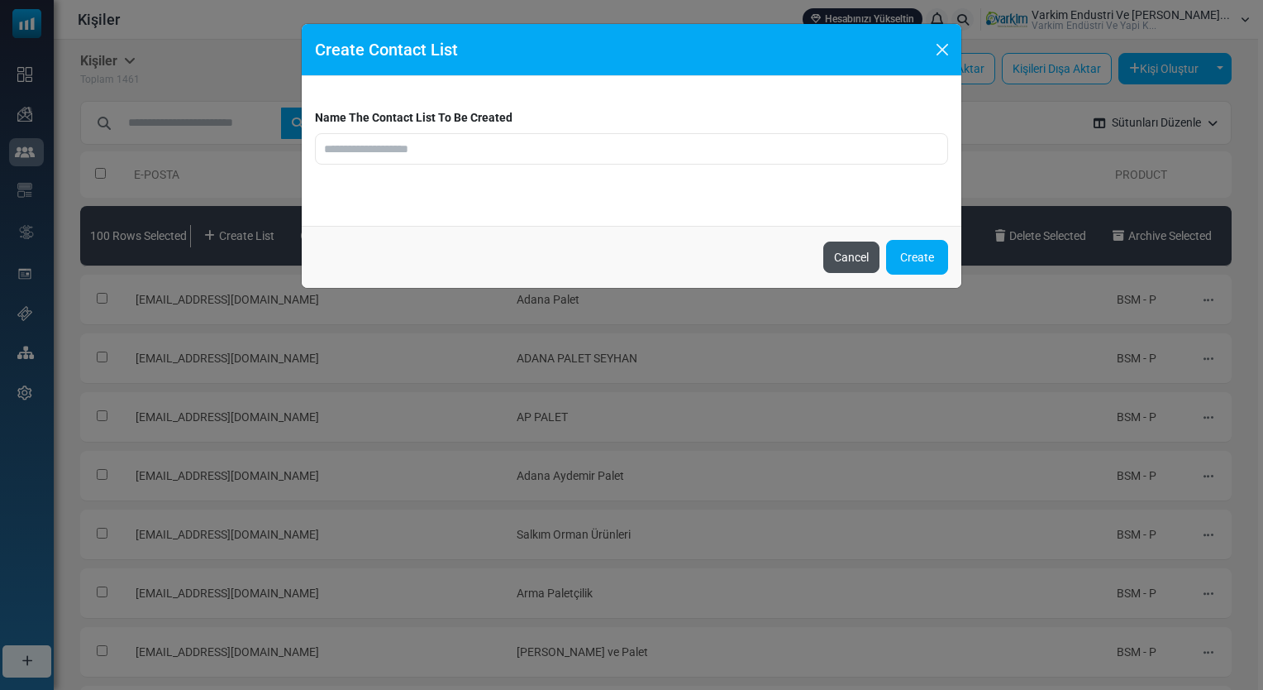
click at [859, 260] on button "Cancel" at bounding box center [852, 256] width 56 height 31
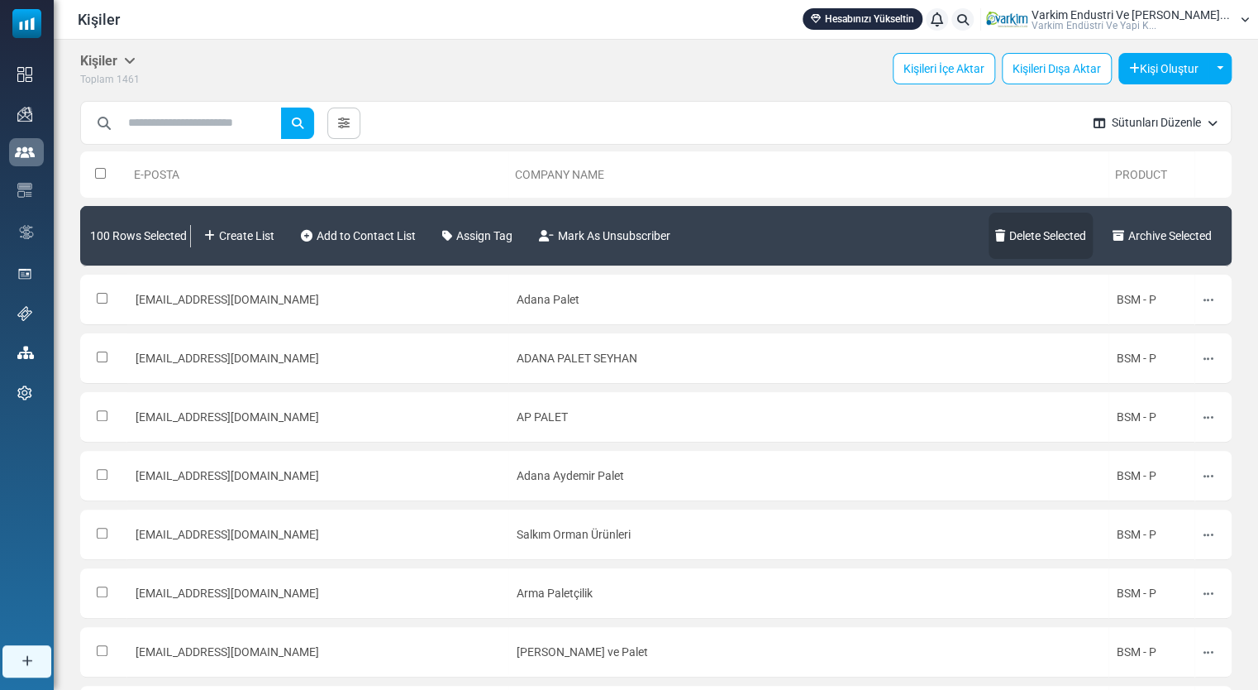
click at [1075, 232] on link "Delete Selected" at bounding box center [1041, 236] width 104 height 46
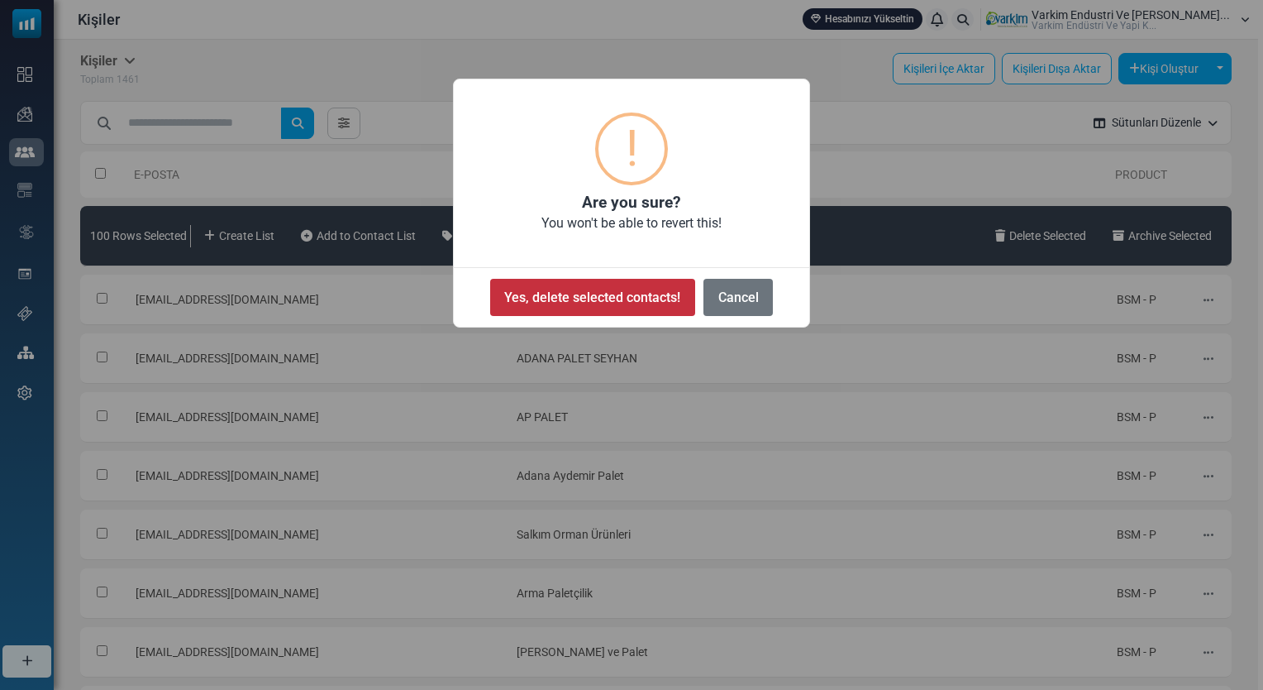
click at [633, 298] on button "Yes, delete selected contacts!" at bounding box center [592, 297] width 205 height 37
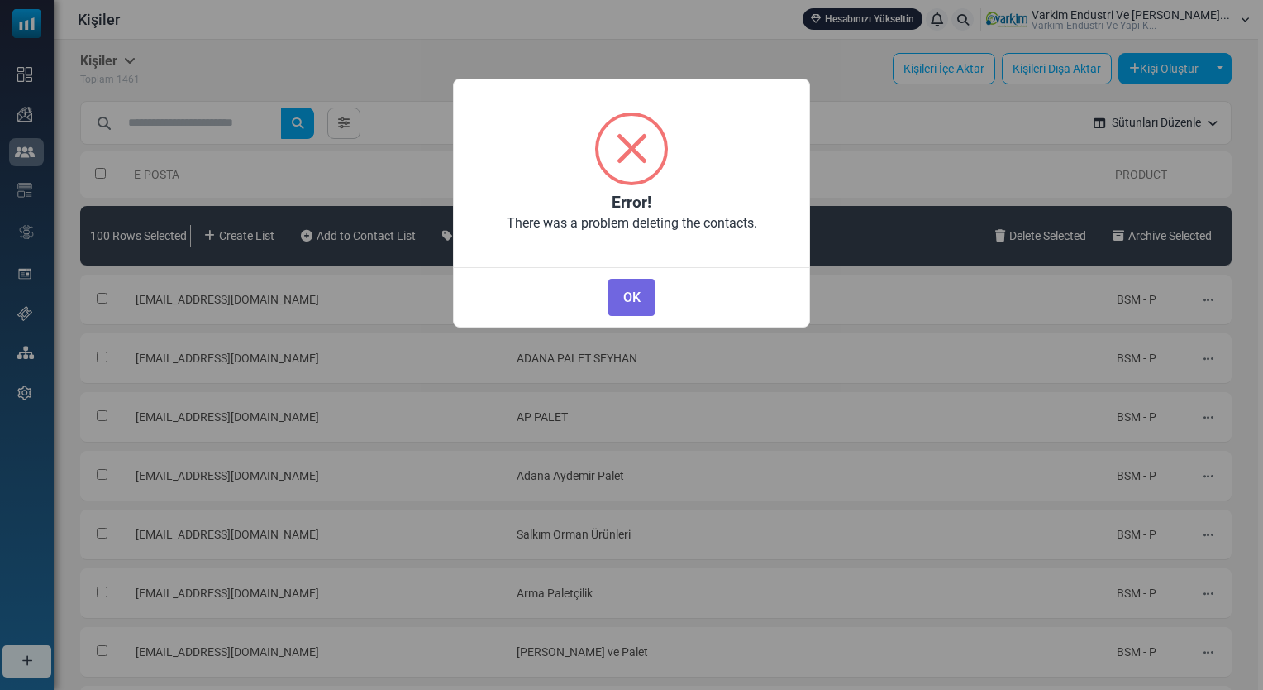
click at [633, 298] on button "OK" at bounding box center [632, 297] width 46 height 37
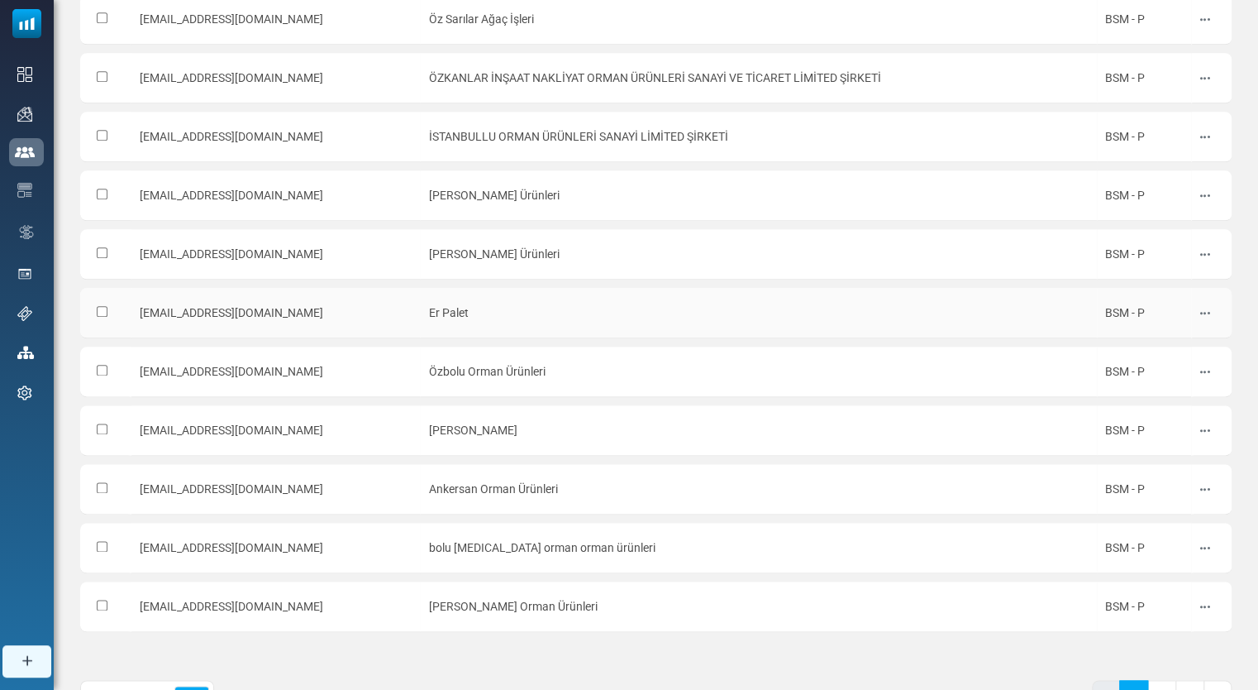
scroll to position [873, 0]
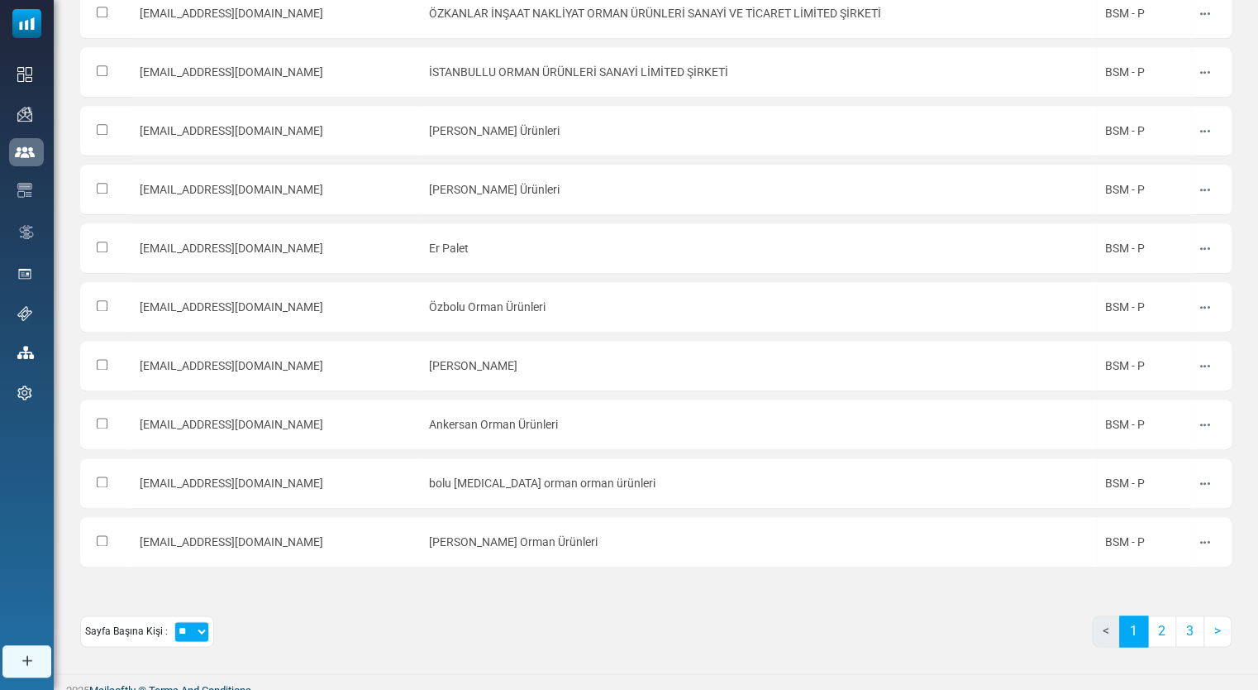
click at [198, 621] on select "** ** ***" at bounding box center [191, 631] width 35 height 21
select select "***"
click at [174, 621] on select "** ** ***" at bounding box center [191, 631] width 35 height 21
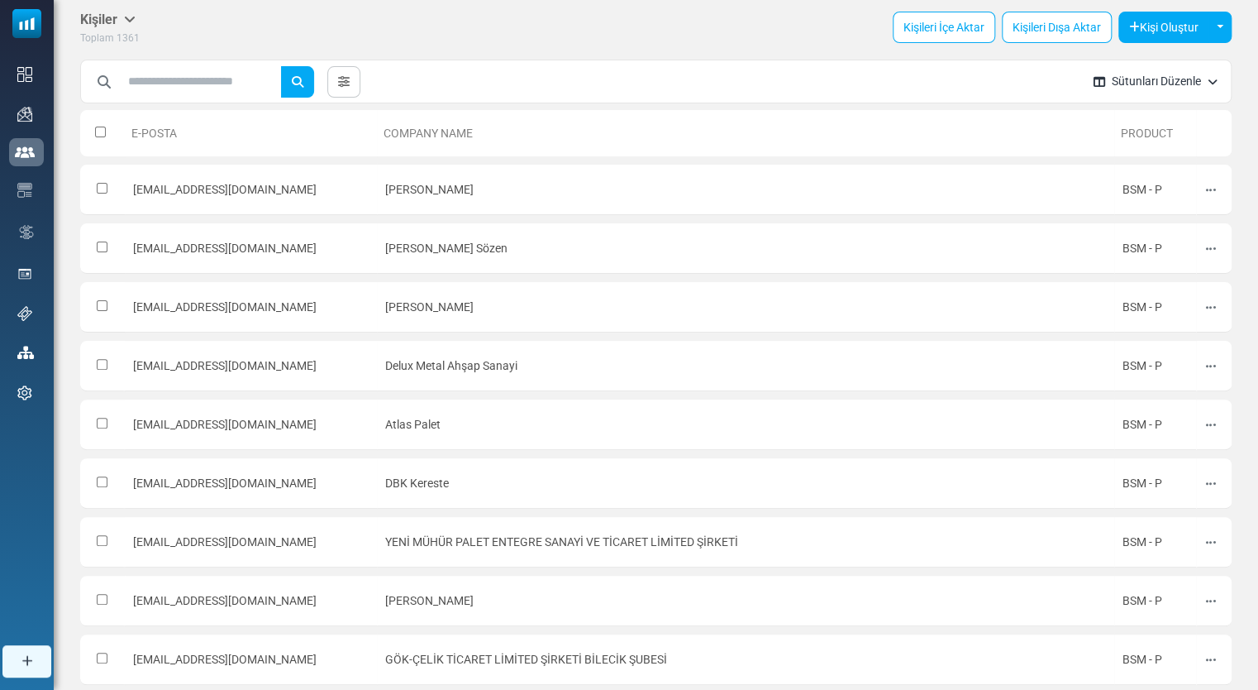
scroll to position [0, 0]
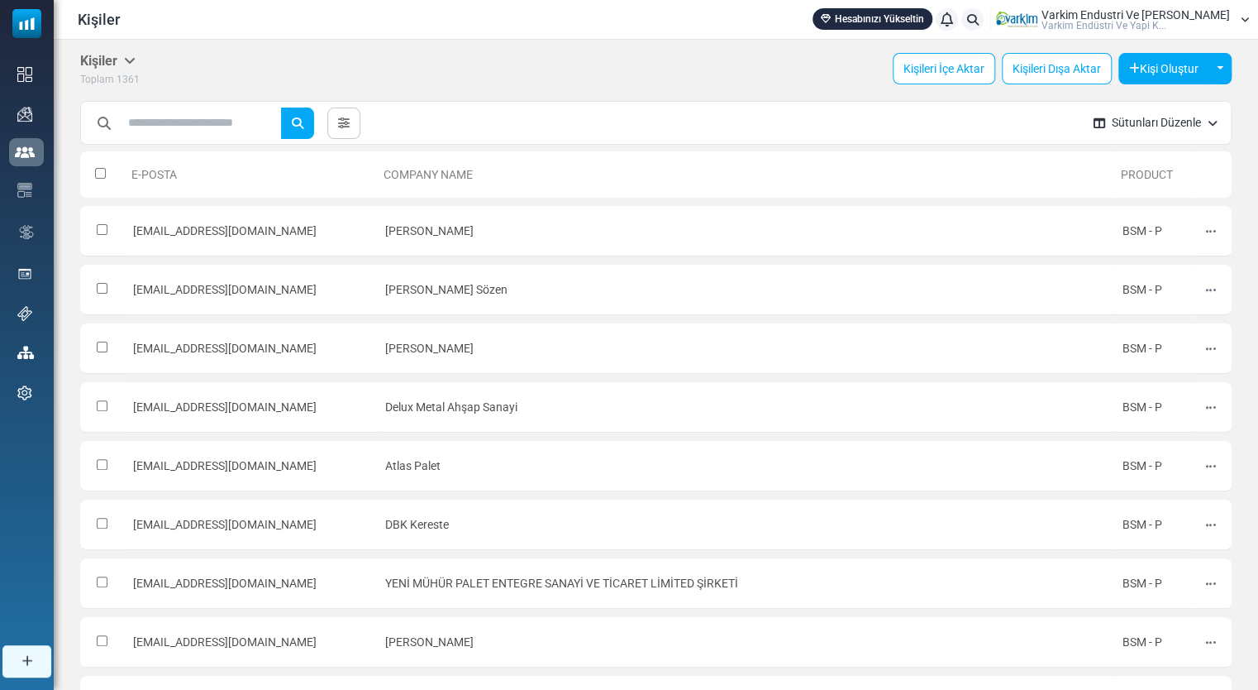
click at [93, 171] on th at bounding box center [102, 174] width 45 height 46
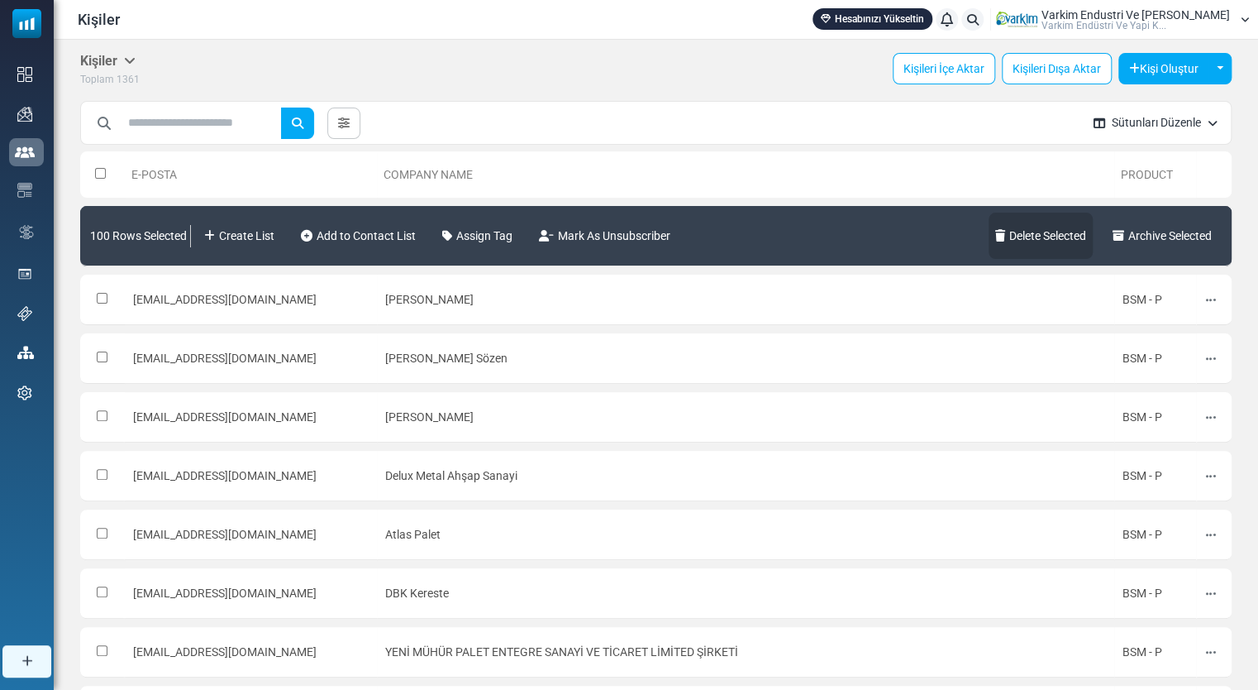
click at [1066, 233] on link "Delete Selected" at bounding box center [1041, 236] width 104 height 46
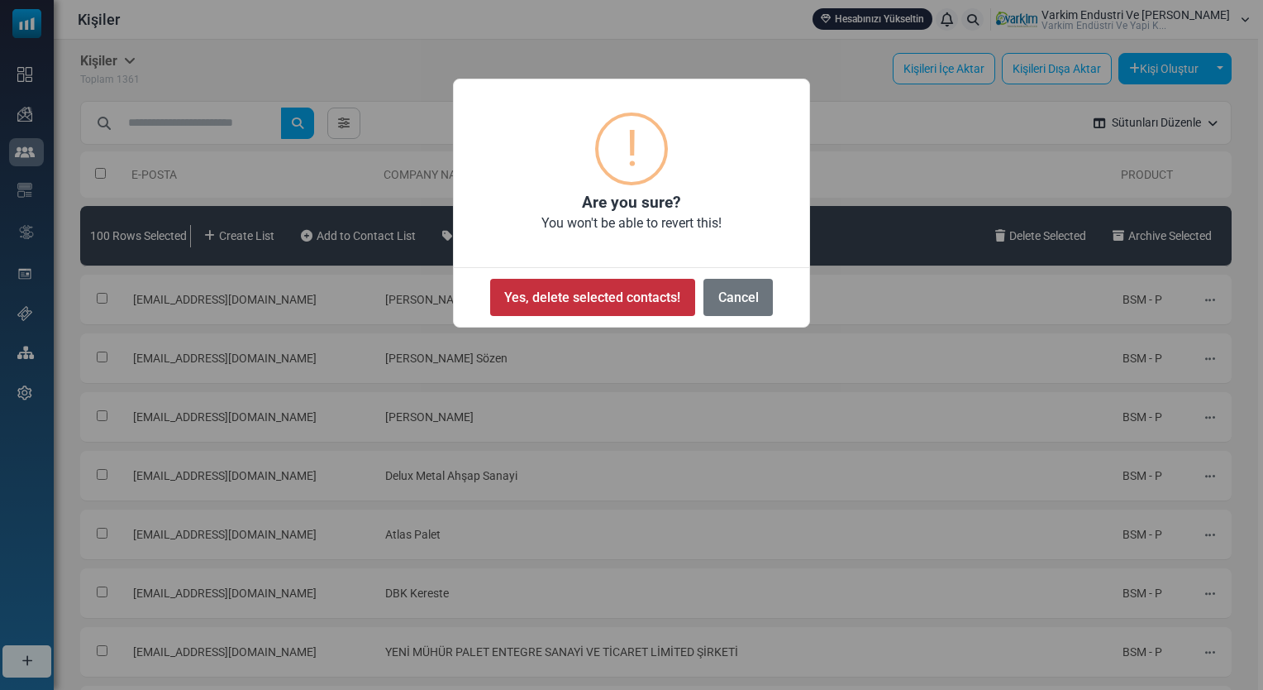
click at [604, 287] on button "Yes, delete selected contacts!" at bounding box center [592, 297] width 205 height 37
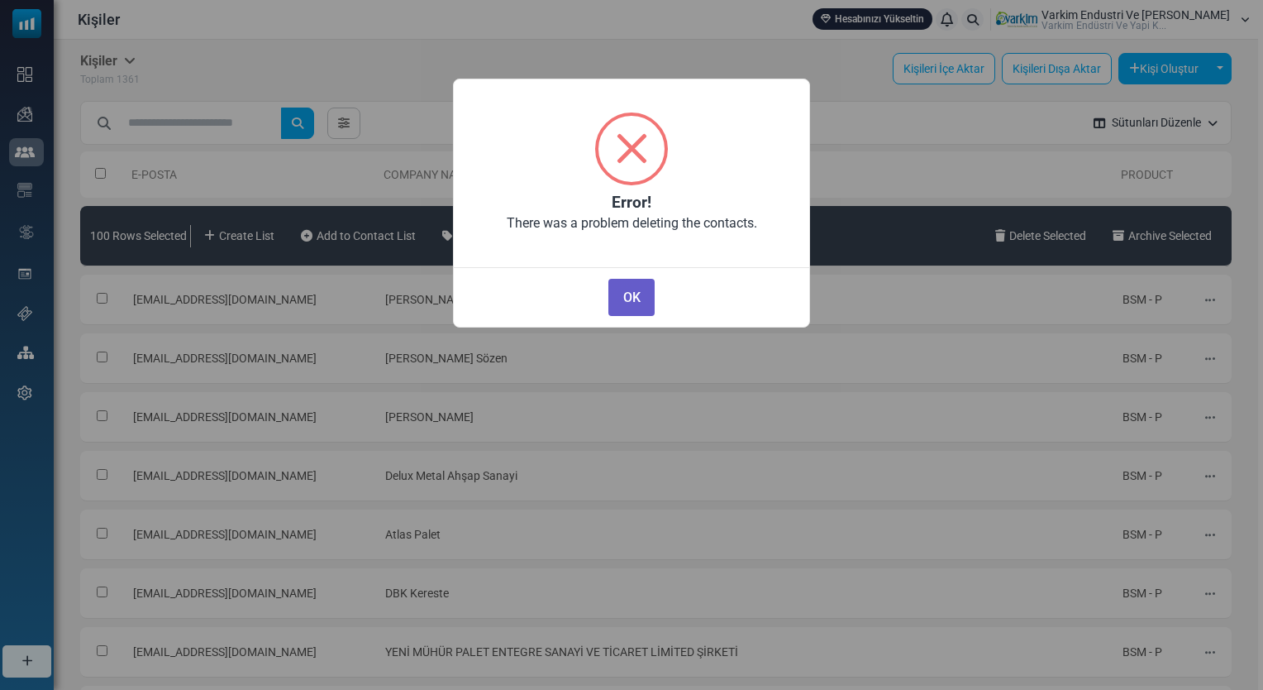
click at [612, 293] on button "OK" at bounding box center [632, 297] width 46 height 37
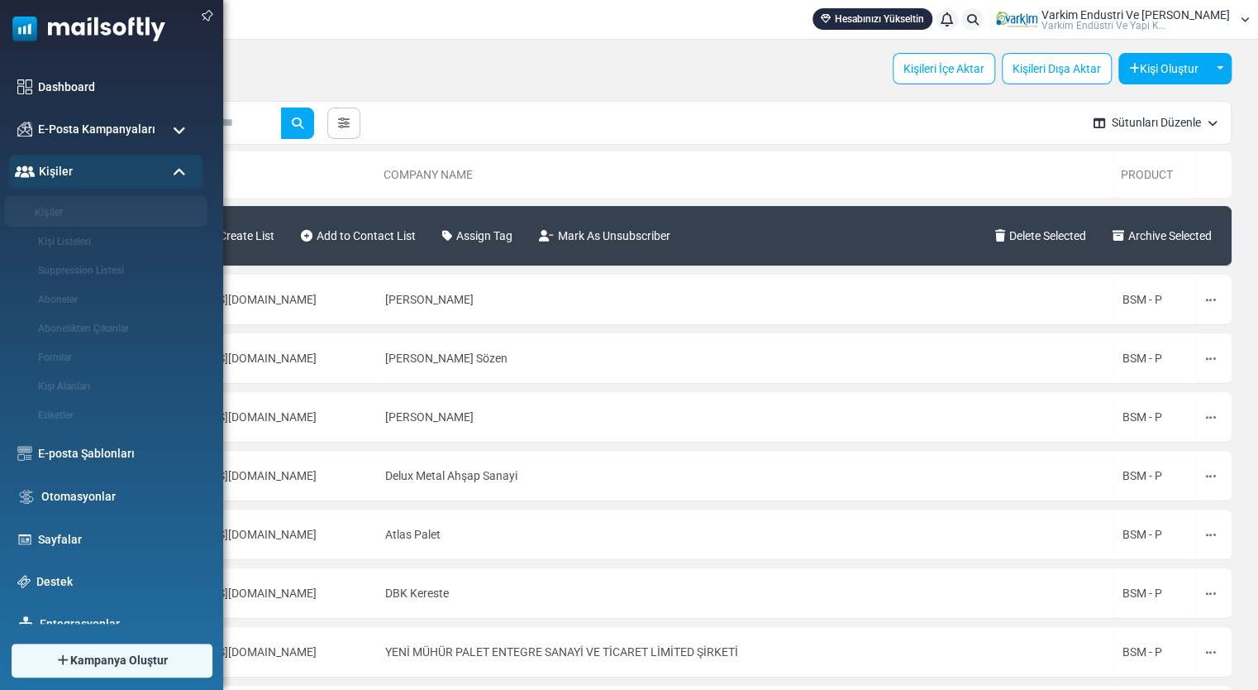
click at [51, 219] on link "Kişiler" at bounding box center [103, 213] width 198 height 16
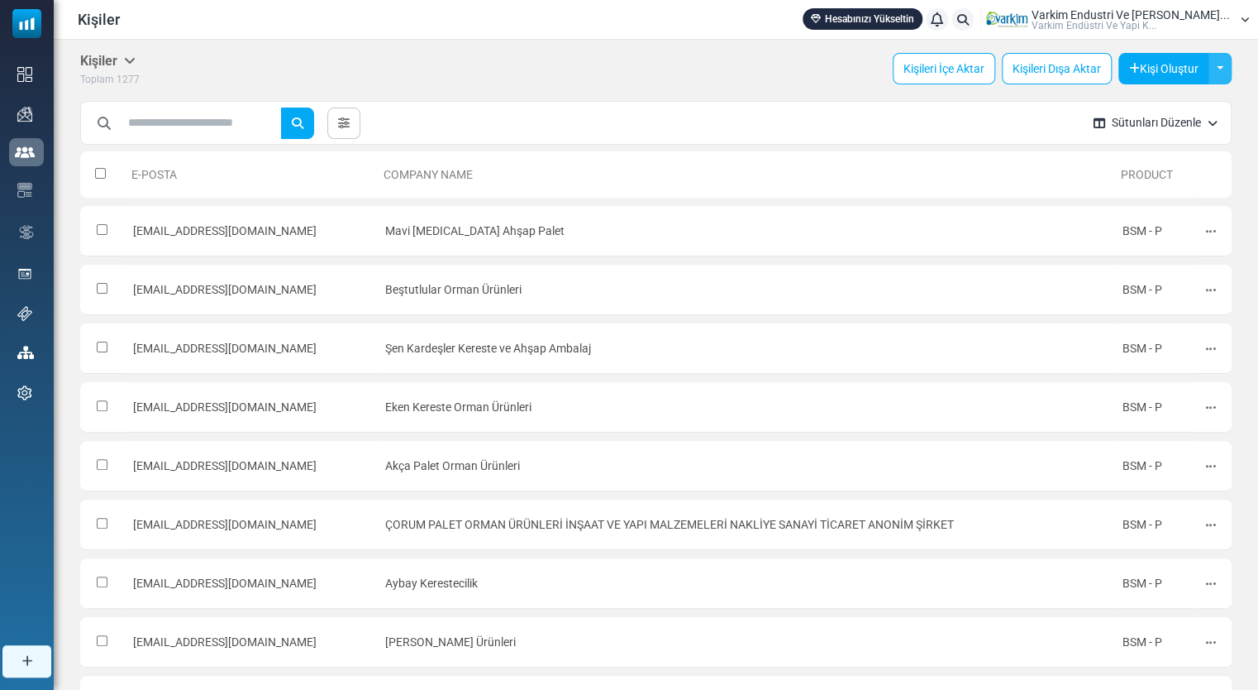
click at [1215, 74] on button "Toggle Dropdown" at bounding box center [1220, 68] width 23 height 31
click at [1149, 157] on link "Çoklu Oluştur" at bounding box center [1152, 151] width 141 height 30
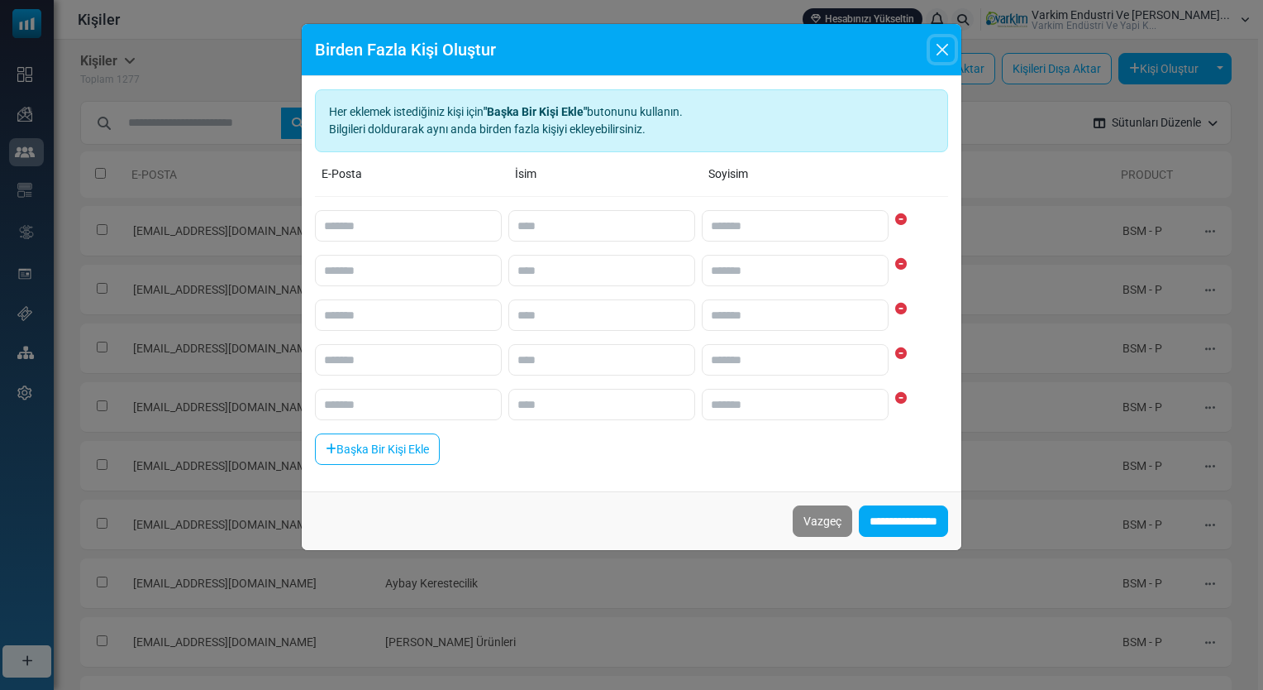
click at [934, 45] on button "Close" at bounding box center [942, 49] width 25 height 25
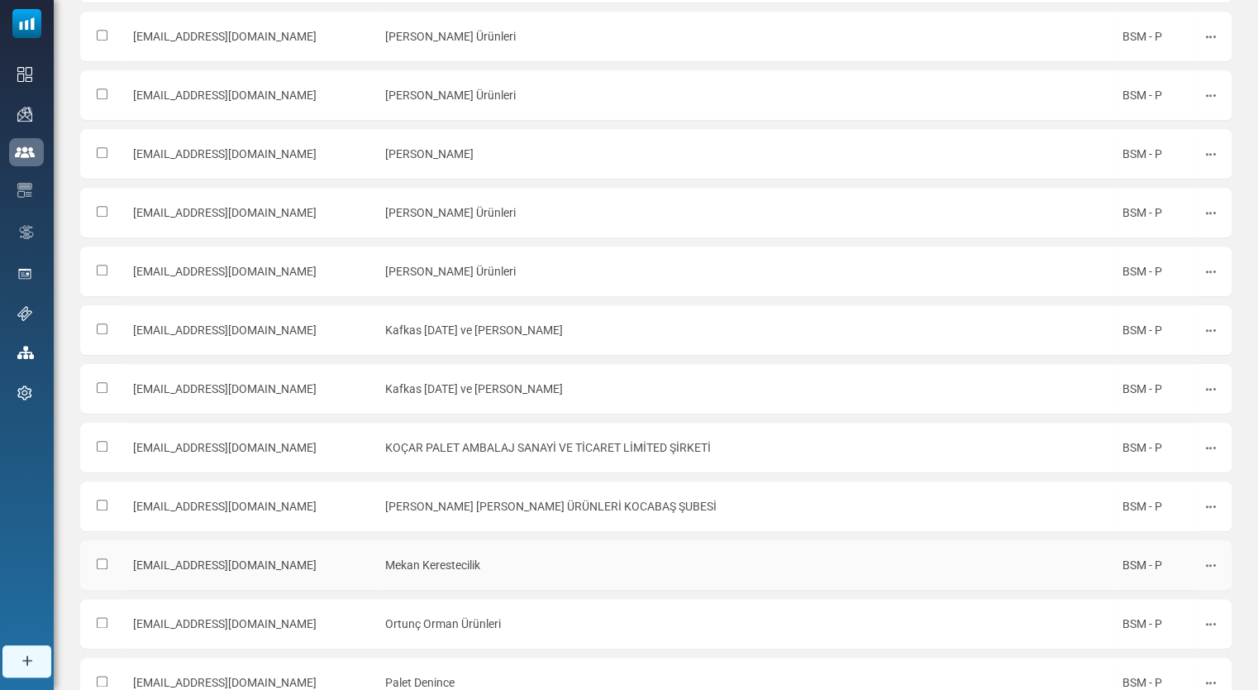
scroll to position [805, 0]
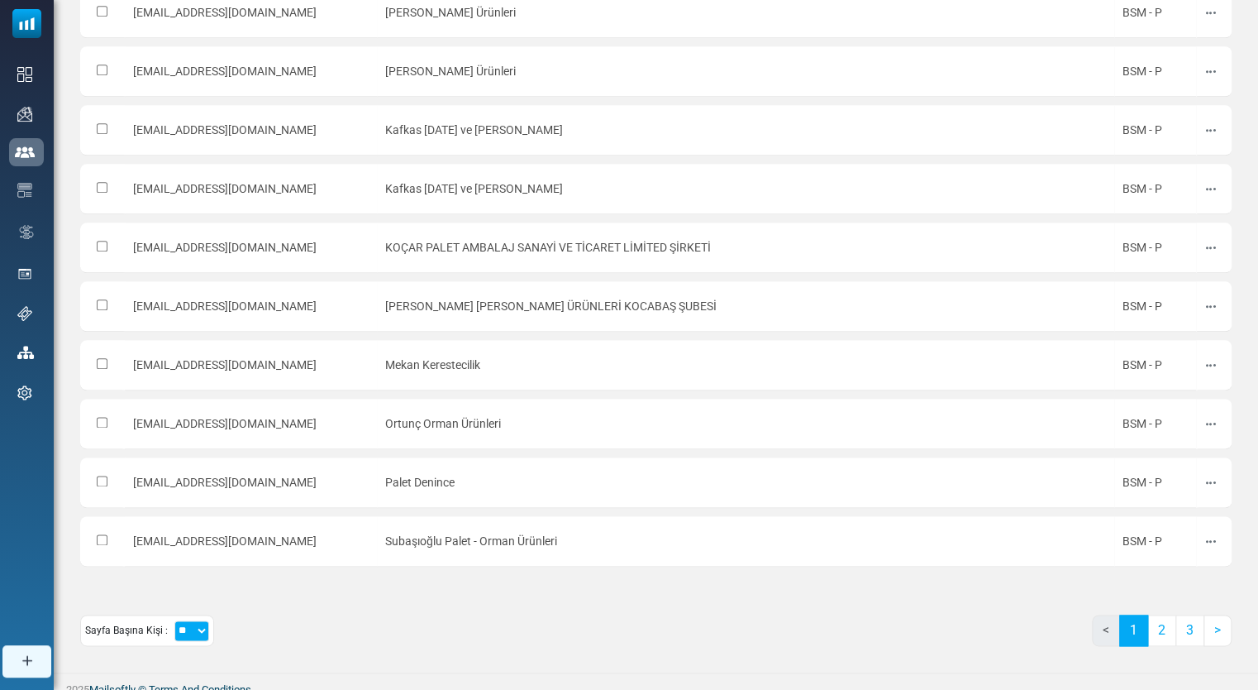
click at [183, 620] on select "** ** ***" at bounding box center [191, 630] width 35 height 21
select select "***"
click at [174, 620] on select "** ** ***" at bounding box center [191, 630] width 35 height 21
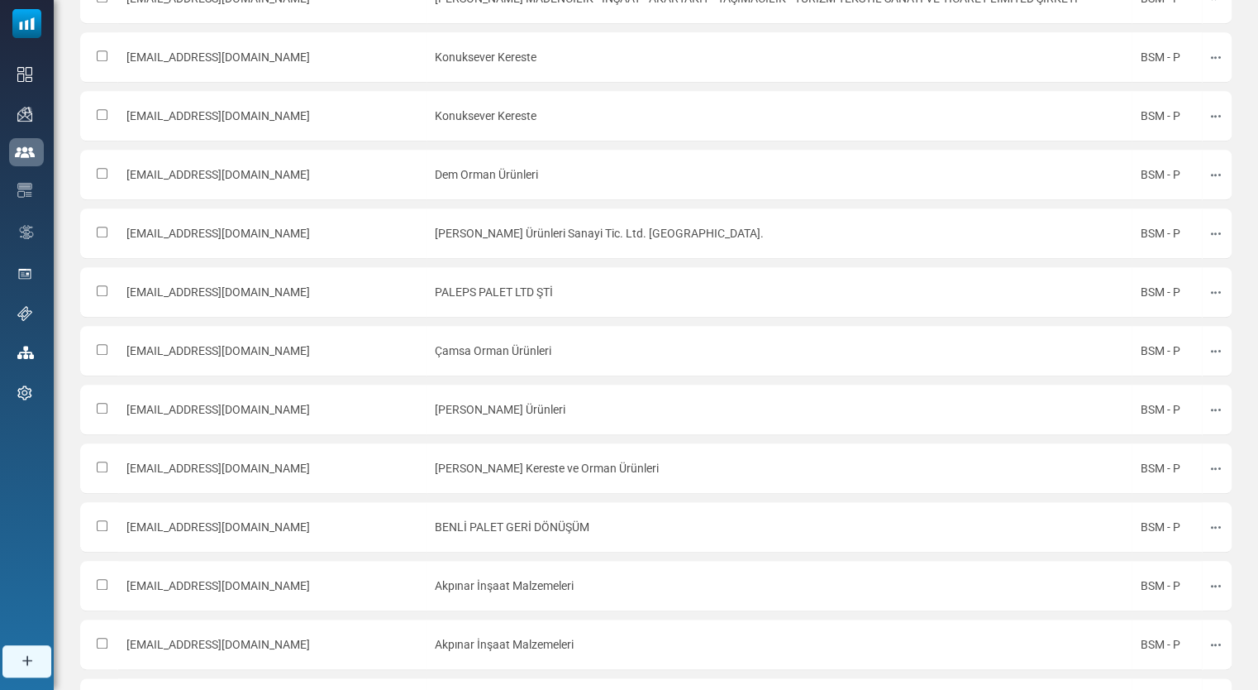
scroll to position [0, 0]
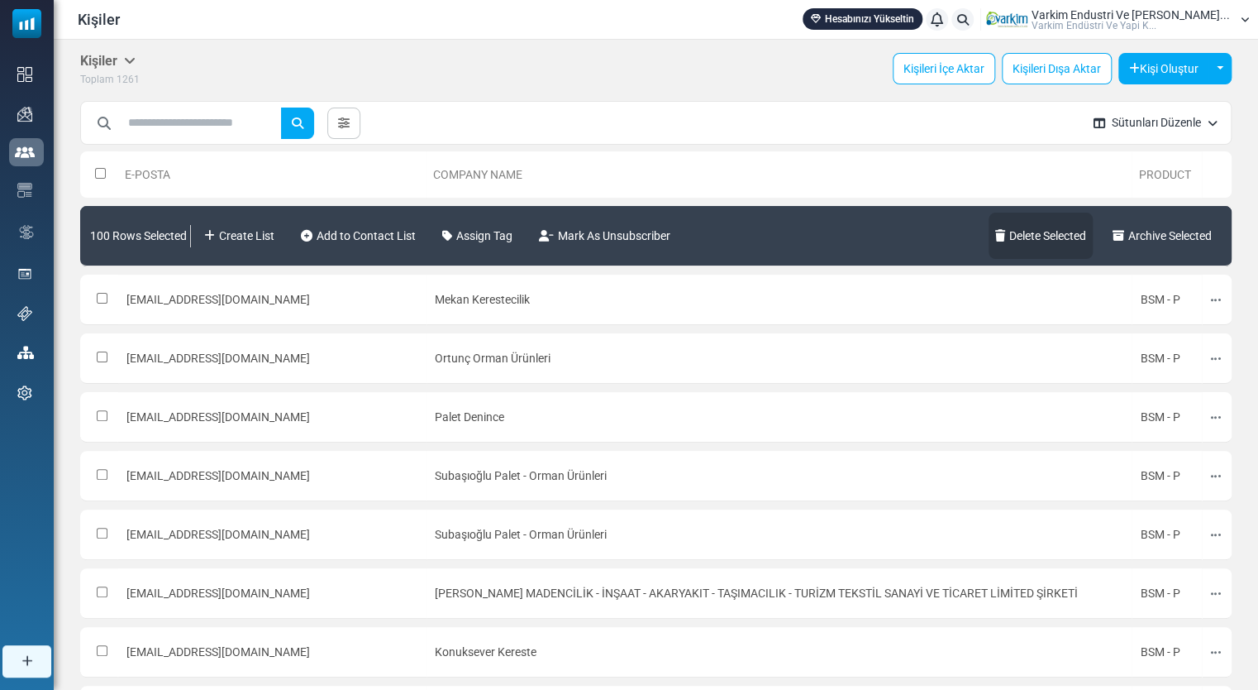
click at [1066, 236] on link "Delete Selected" at bounding box center [1041, 236] width 104 height 46
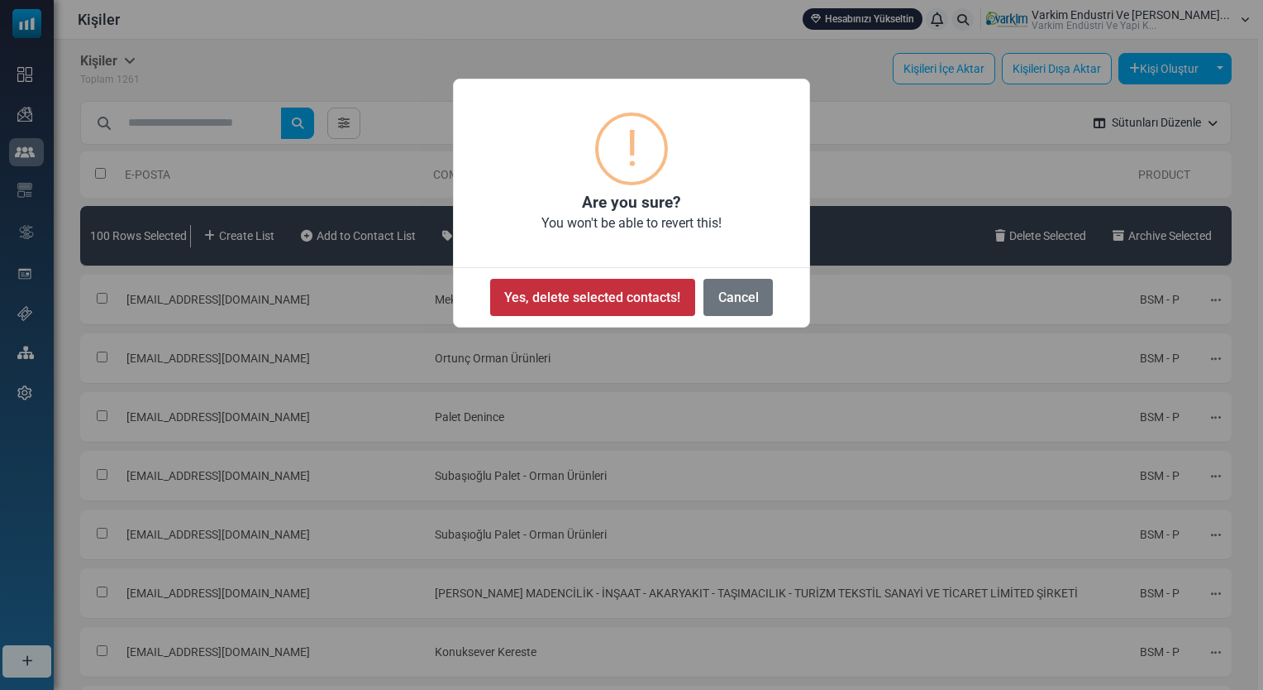
click at [633, 293] on button "Yes, delete selected contacts!" at bounding box center [592, 297] width 205 height 37
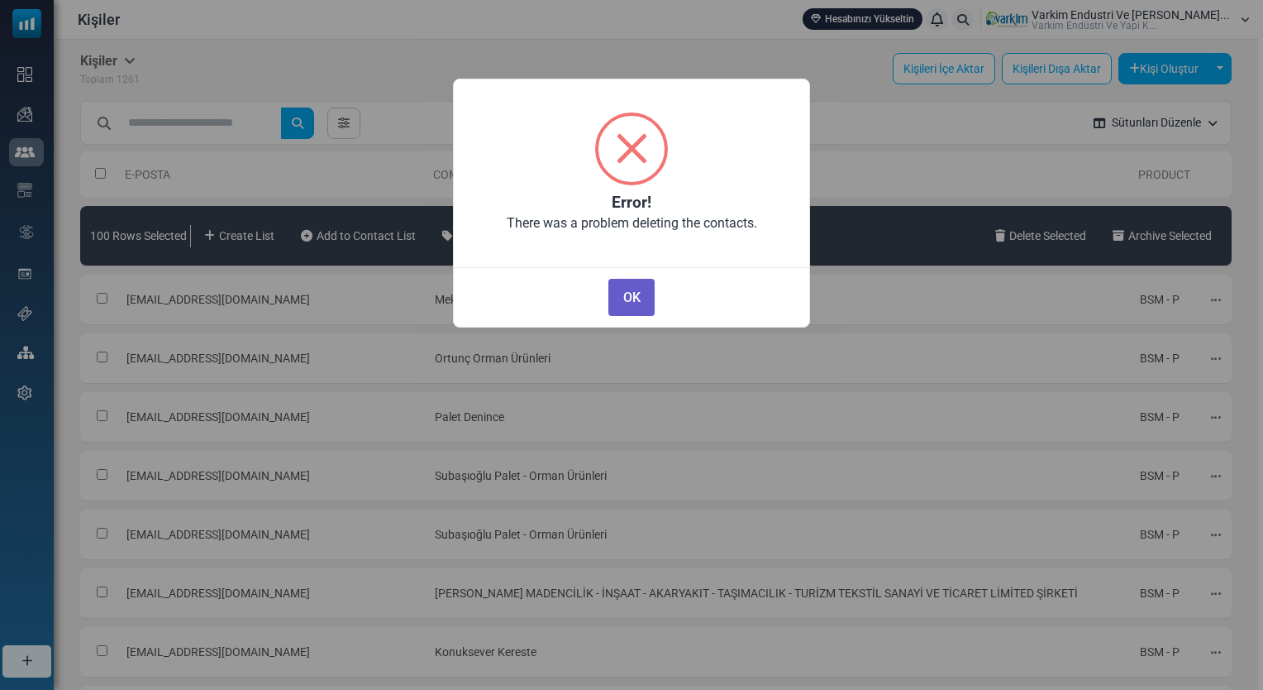
click at [628, 296] on button "OK" at bounding box center [632, 297] width 46 height 37
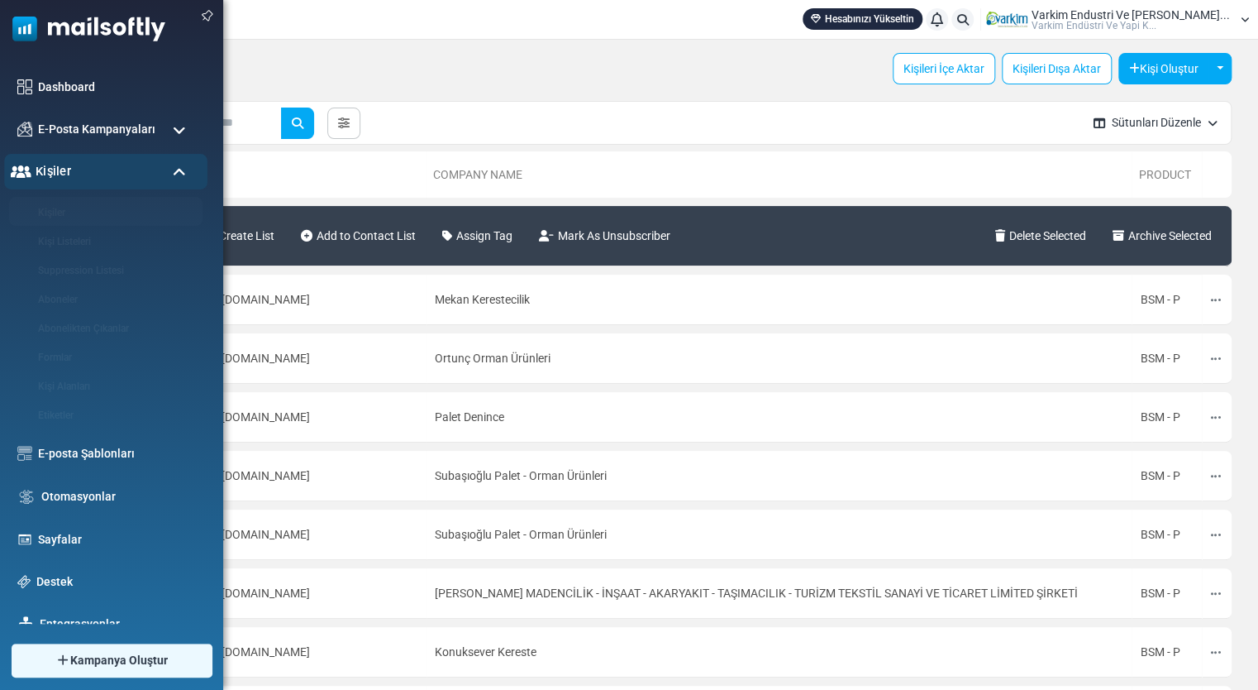
click at [56, 184] on div "Kişiler" at bounding box center [105, 172] width 203 height 36
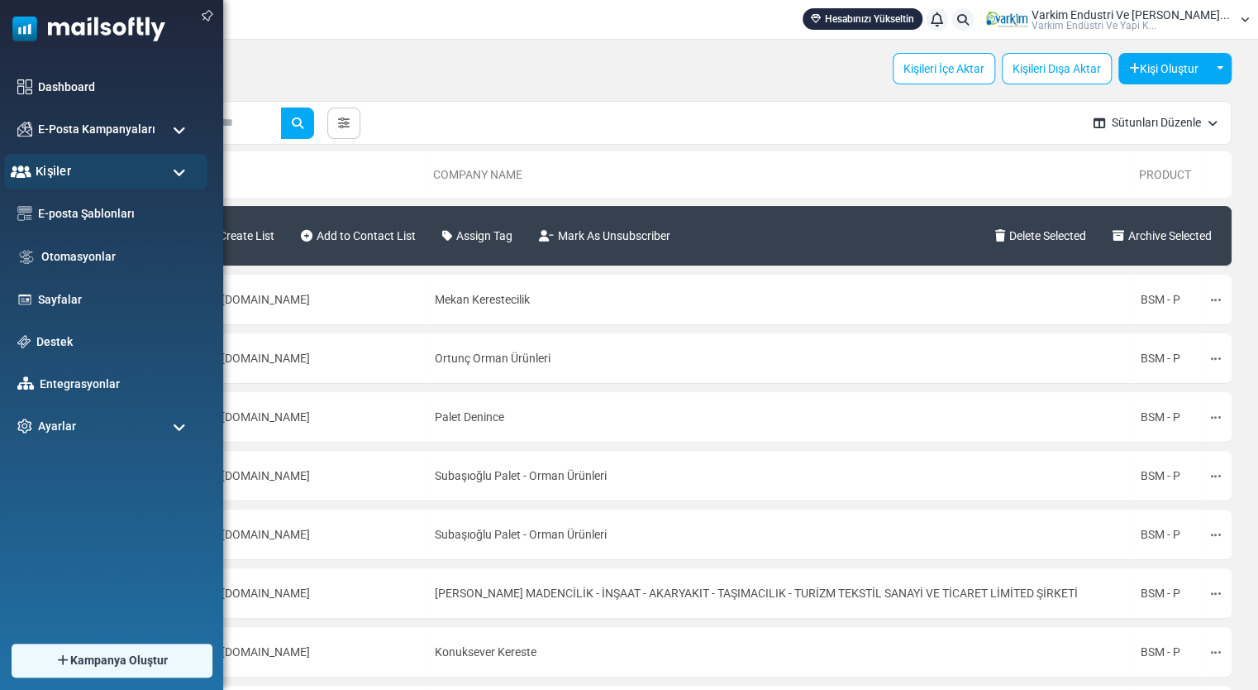
click at [55, 167] on span "Kişiler" at bounding box center [54, 171] width 36 height 18
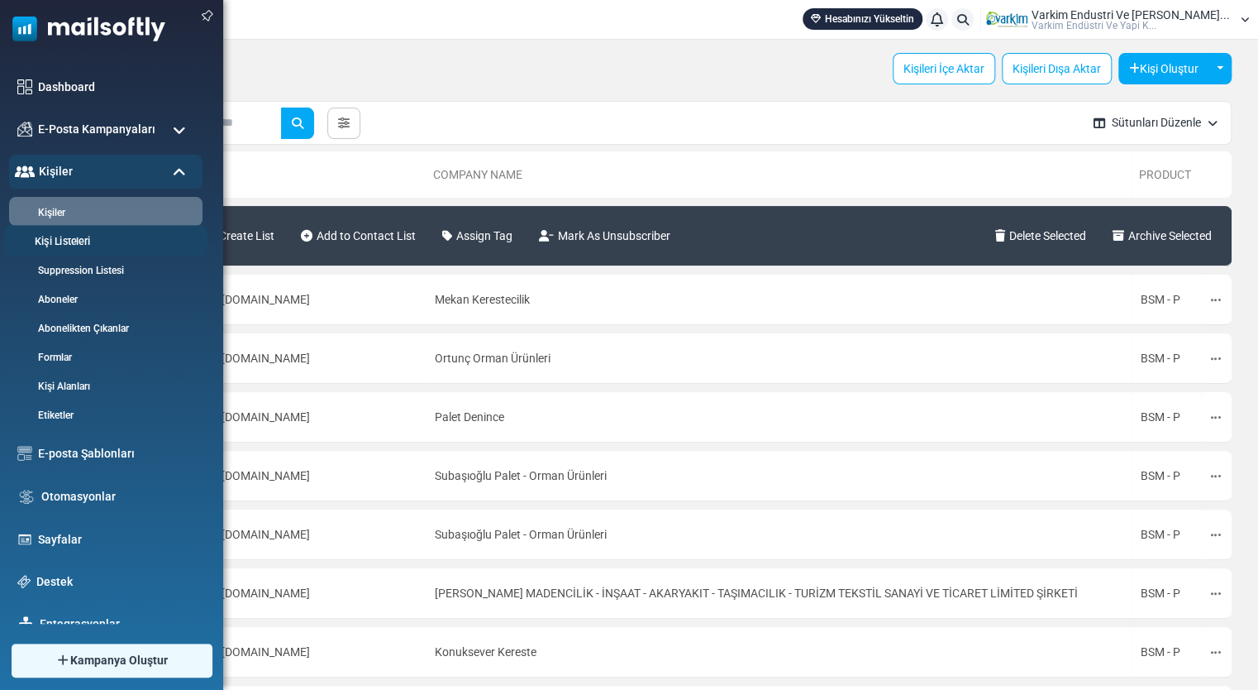
click at [78, 241] on link "Kişi Listeleri" at bounding box center [103, 242] width 198 height 16
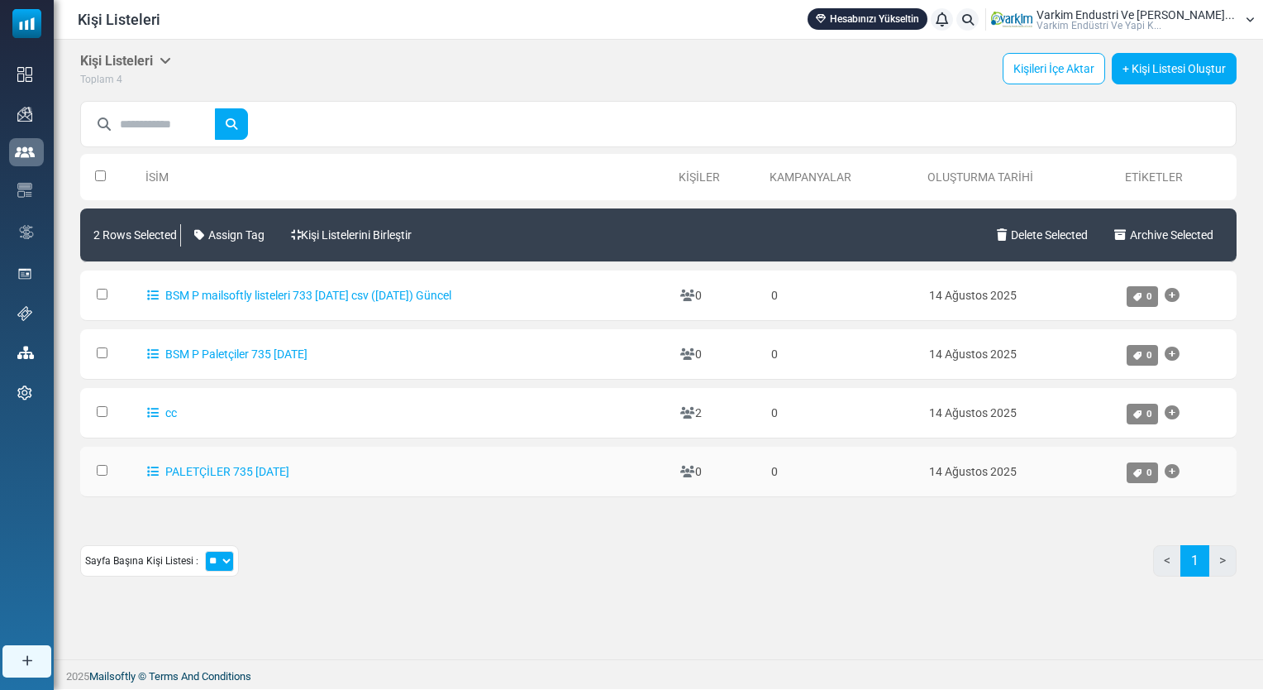
click at [96, 466] on td at bounding box center [109, 472] width 59 height 50
click at [1058, 236] on link "Delete Selected" at bounding box center [1043, 235] width 104 height 46
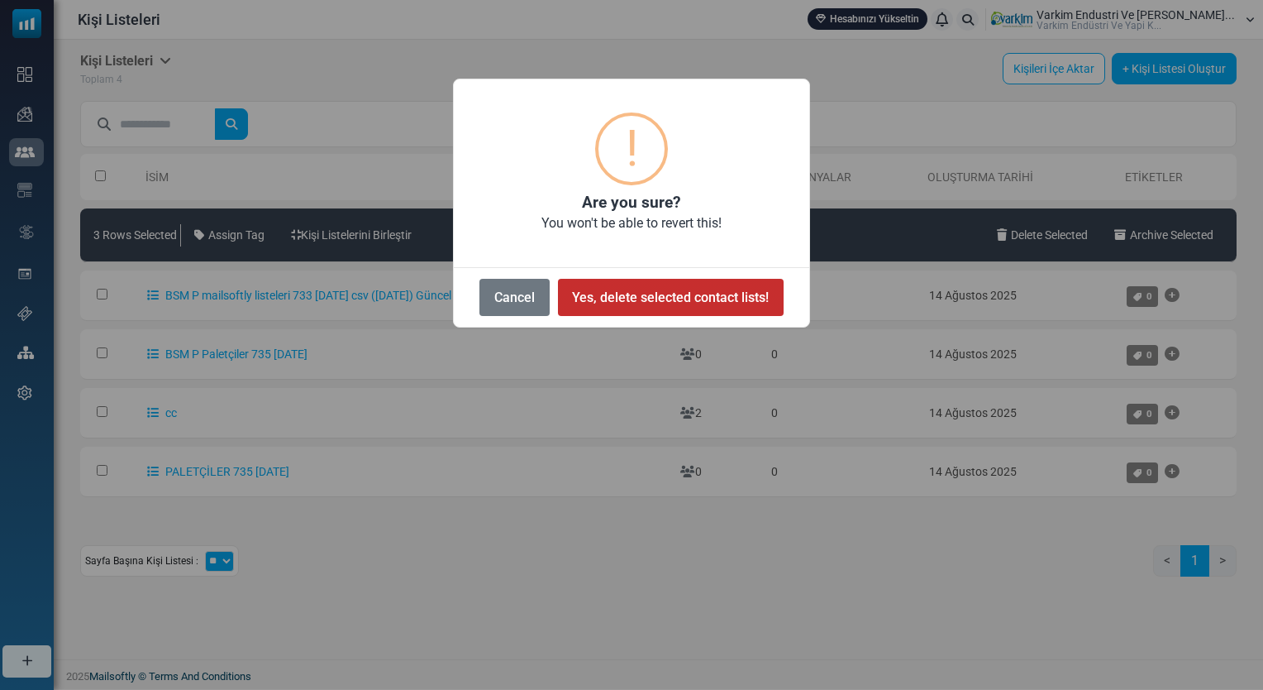
click at [685, 284] on button "Yes, delete selected contact lists!" at bounding box center [671, 297] width 226 height 37
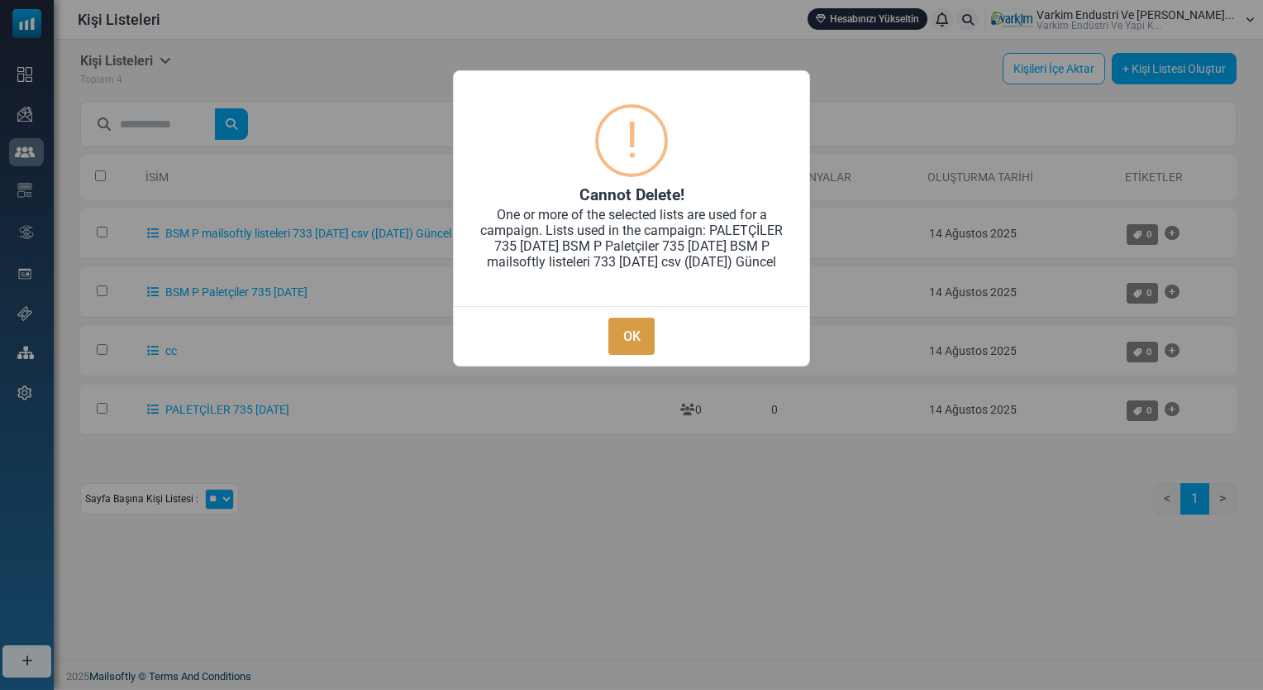
click at [622, 347] on button "OK" at bounding box center [632, 336] width 46 height 37
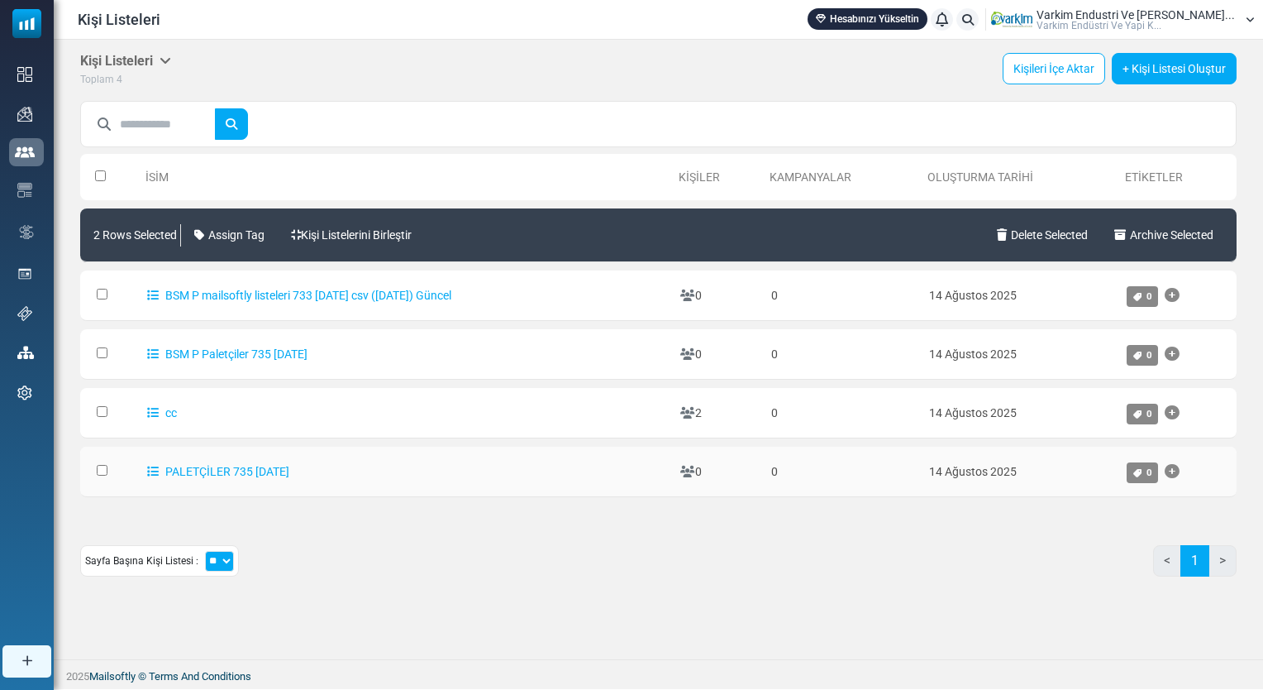
click at [94, 465] on td at bounding box center [109, 472] width 59 height 50
click at [1133, 245] on link "Archive Selected" at bounding box center [1164, 235] width 112 height 46
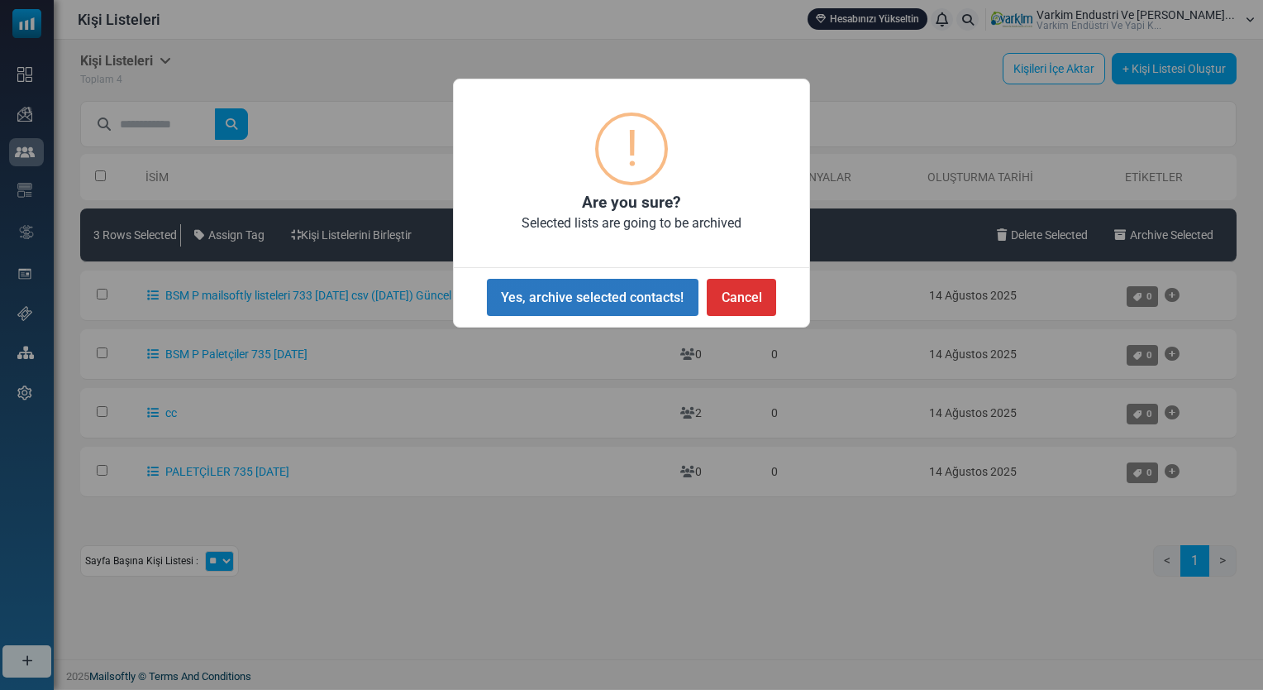
click at [657, 303] on button "Yes, archive selected contacts!" at bounding box center [593, 297] width 212 height 37
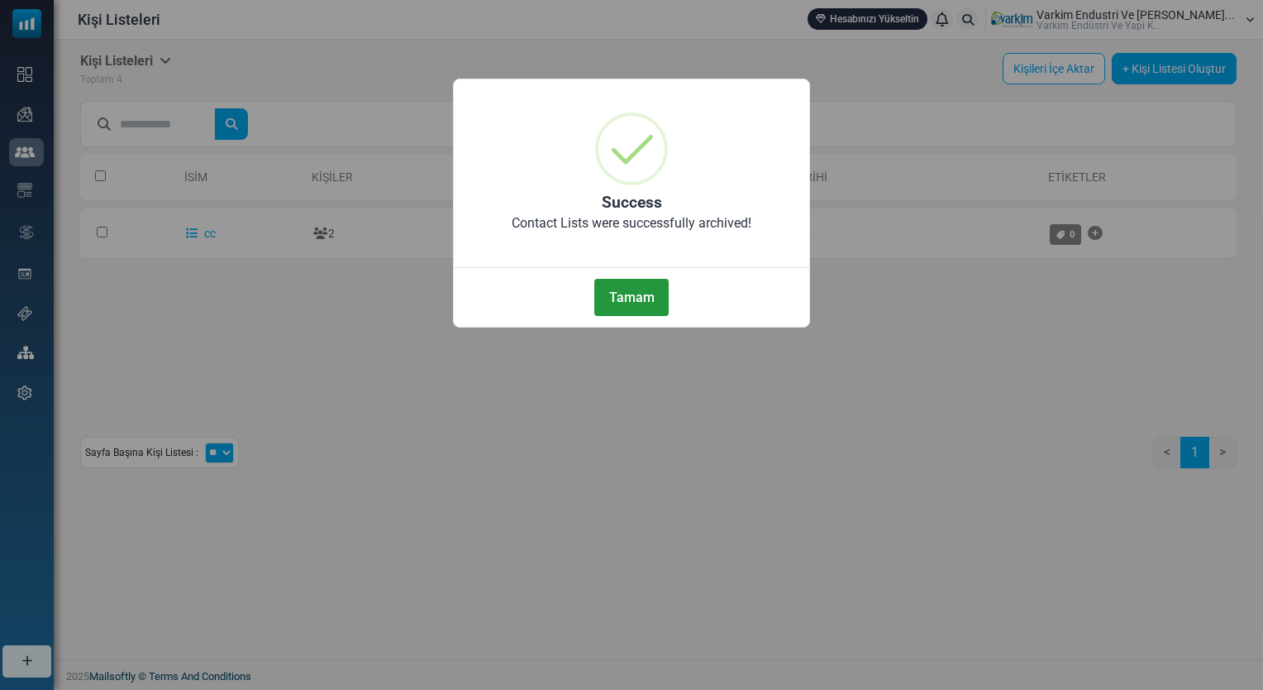
click at [646, 299] on button "Tamam" at bounding box center [632, 297] width 74 height 37
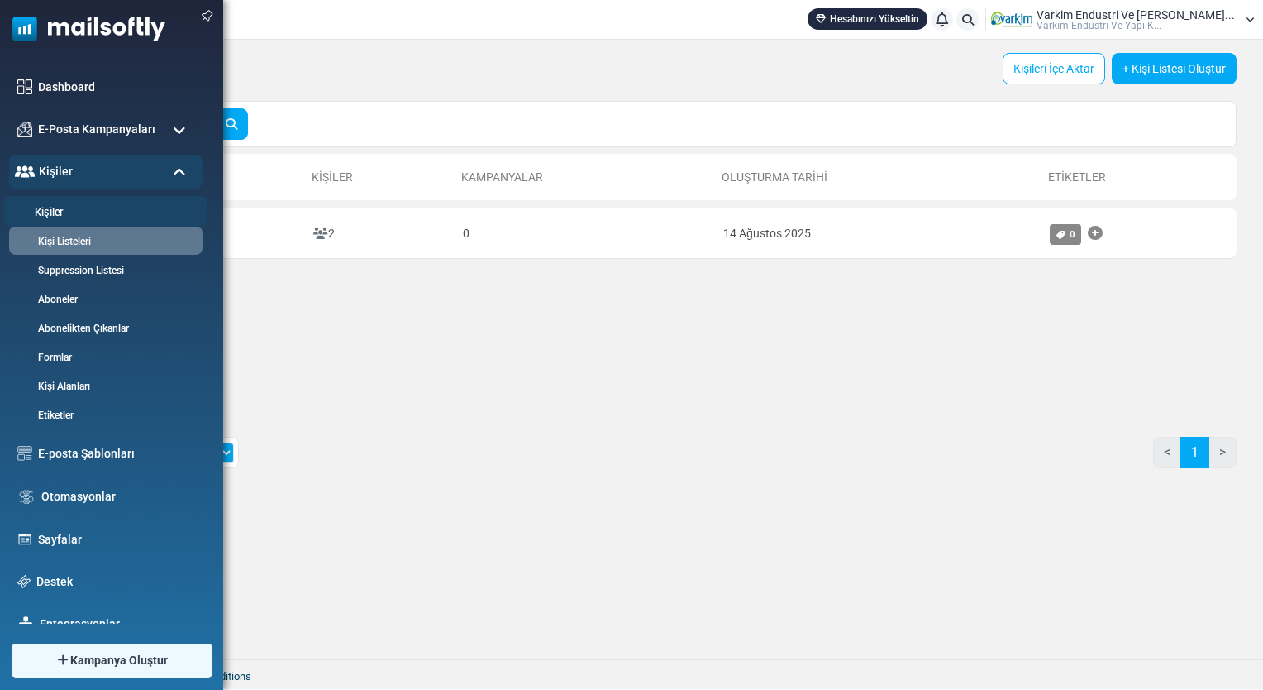
click at [85, 205] on link "Kişiler" at bounding box center [103, 213] width 198 height 16
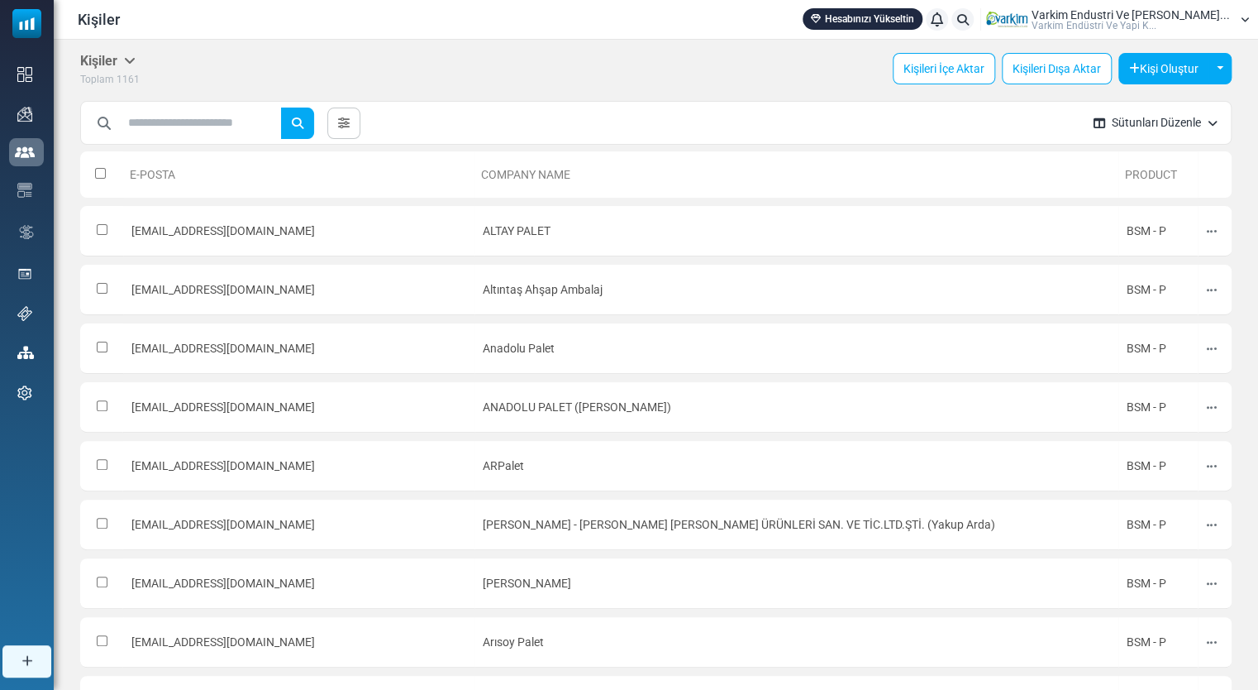
click at [117, 81] on span "1161" at bounding box center [128, 80] width 23 height 12
click at [133, 60] on icon at bounding box center [130, 60] width 12 height 13
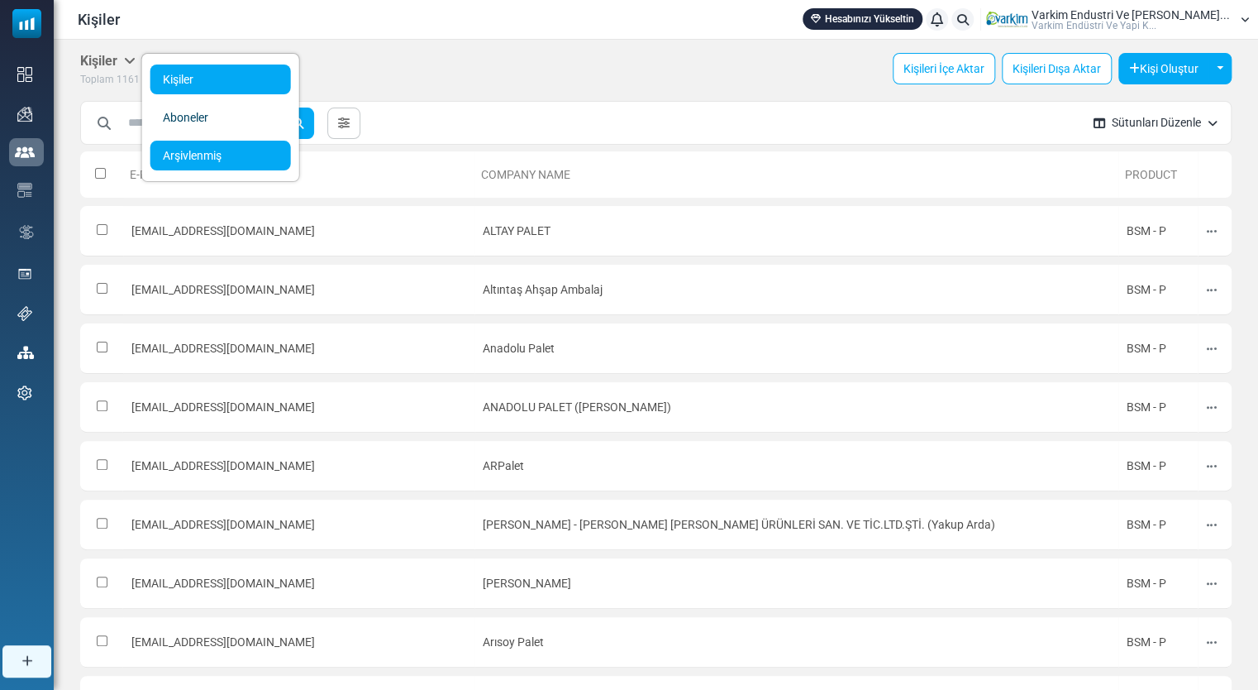
click at [205, 160] on link "Arşivlenmiş" at bounding box center [220, 156] width 141 height 30
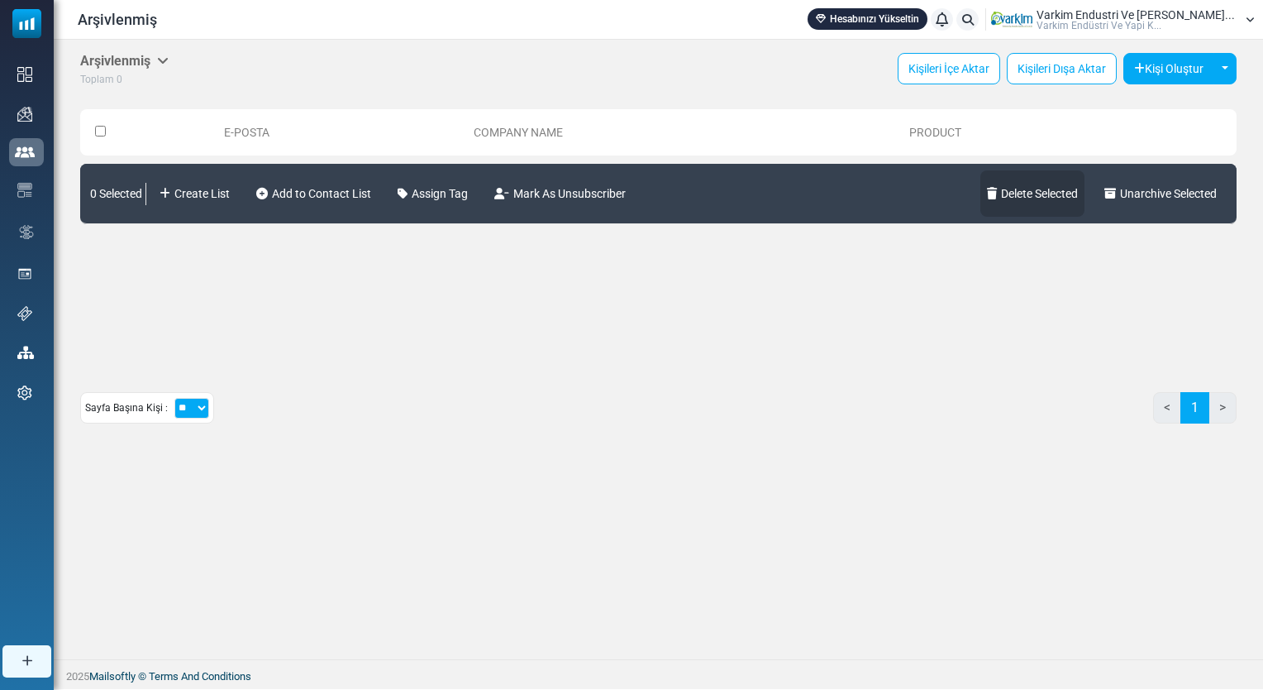
click at [1039, 200] on link "Delete Selected" at bounding box center [1033, 193] width 104 height 46
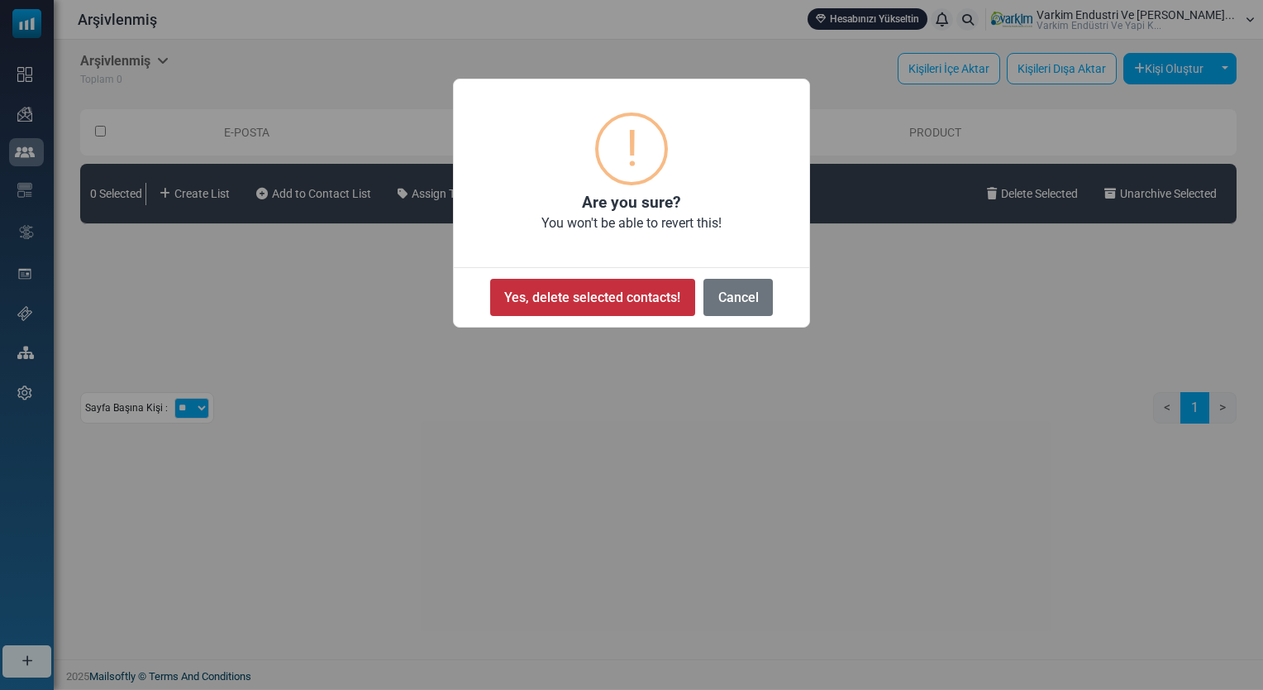
click at [636, 303] on button "Yes, delete selected contacts!" at bounding box center [592, 297] width 205 height 37
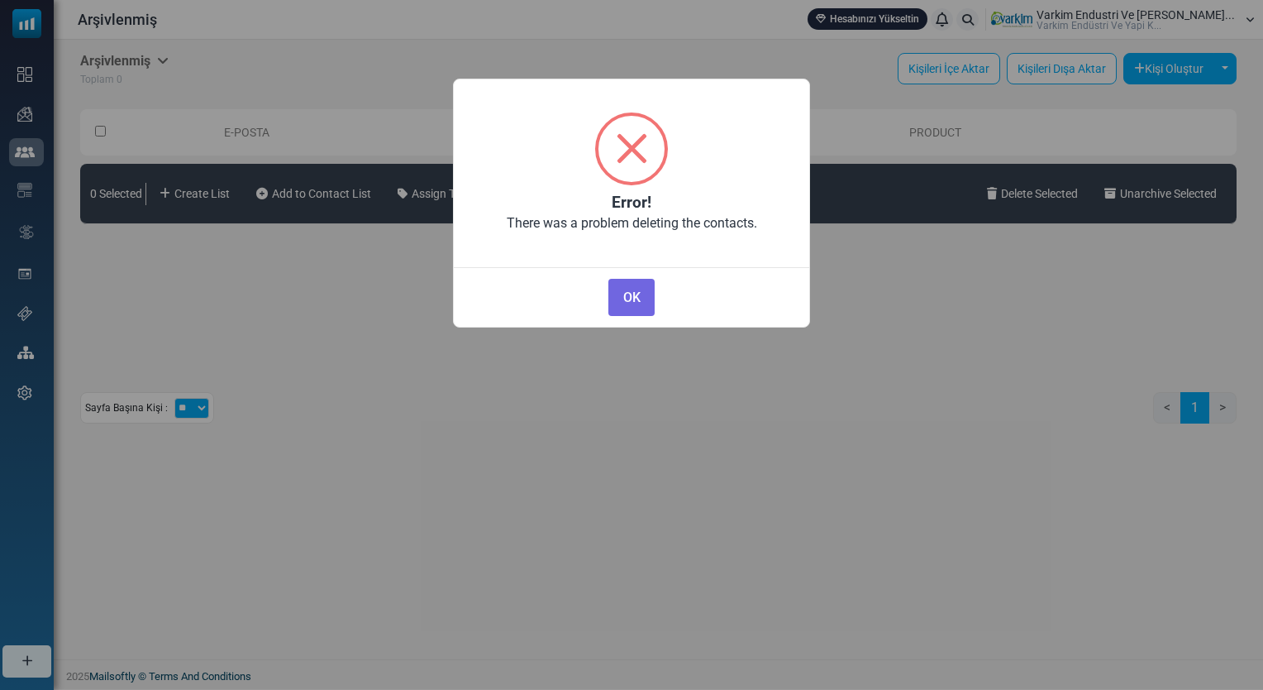
click at [636, 303] on button "OK" at bounding box center [632, 297] width 46 height 37
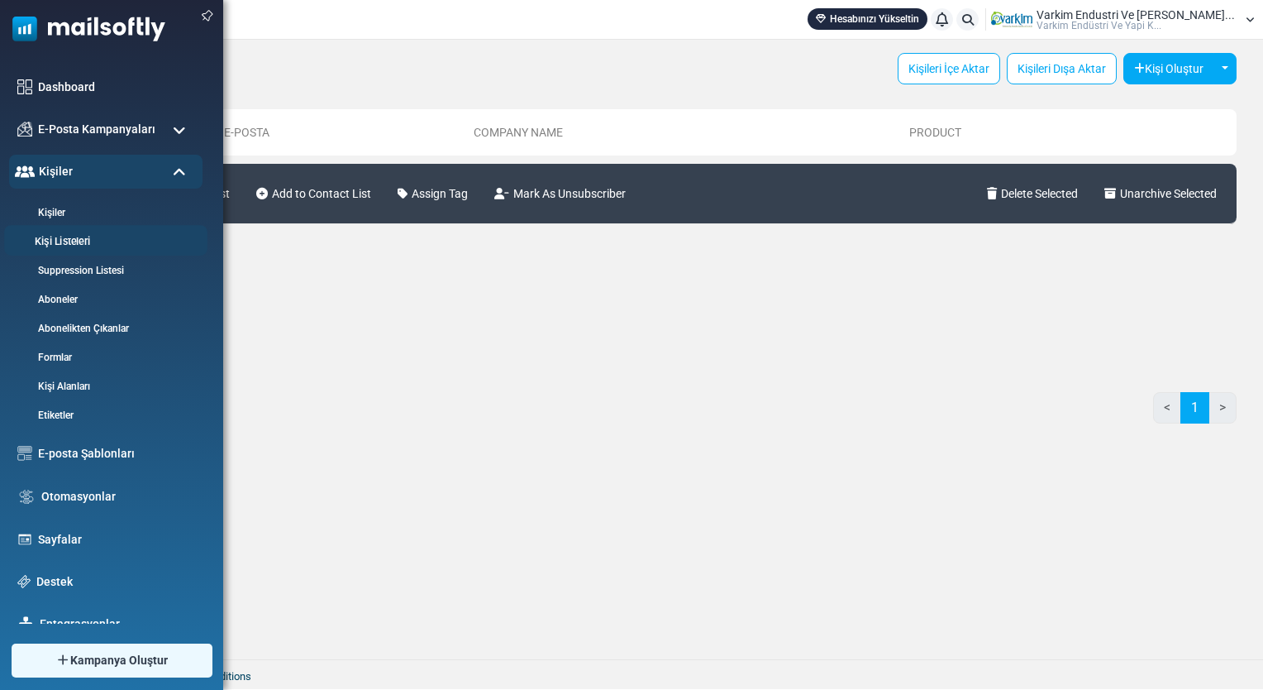
click at [90, 242] on link "Kişi Listeleri" at bounding box center [103, 242] width 198 height 16
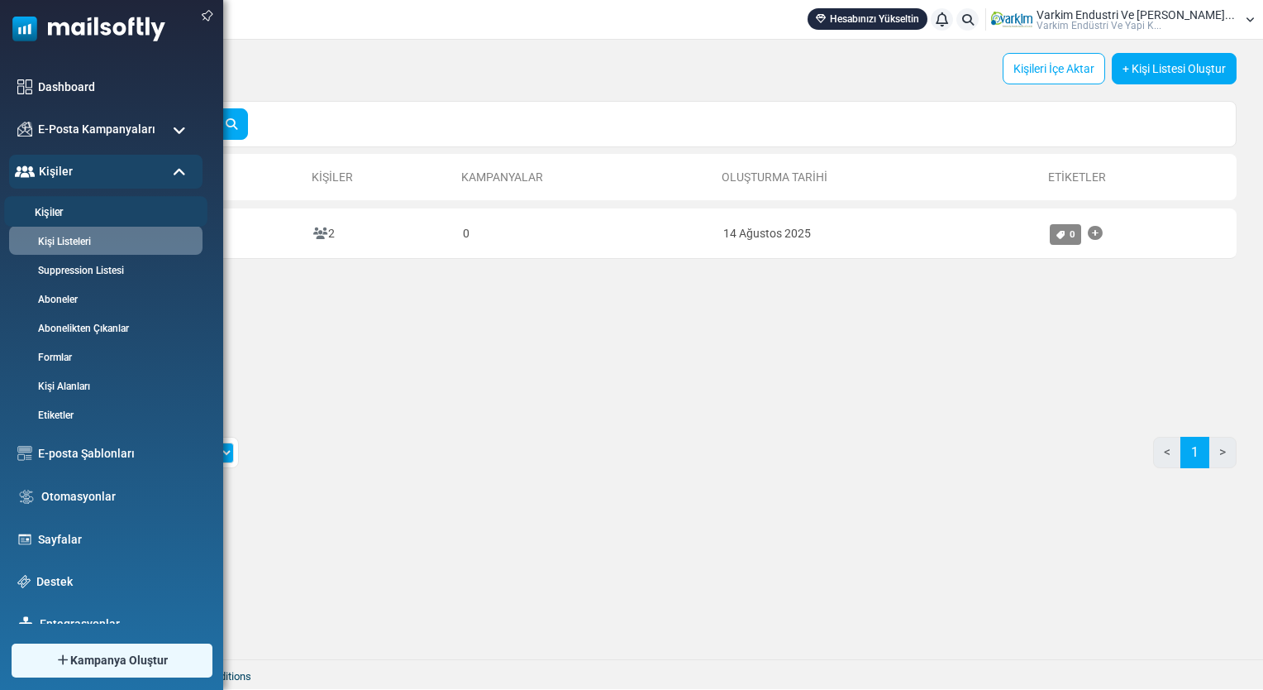
click at [50, 205] on link "Kişiler" at bounding box center [103, 213] width 198 height 16
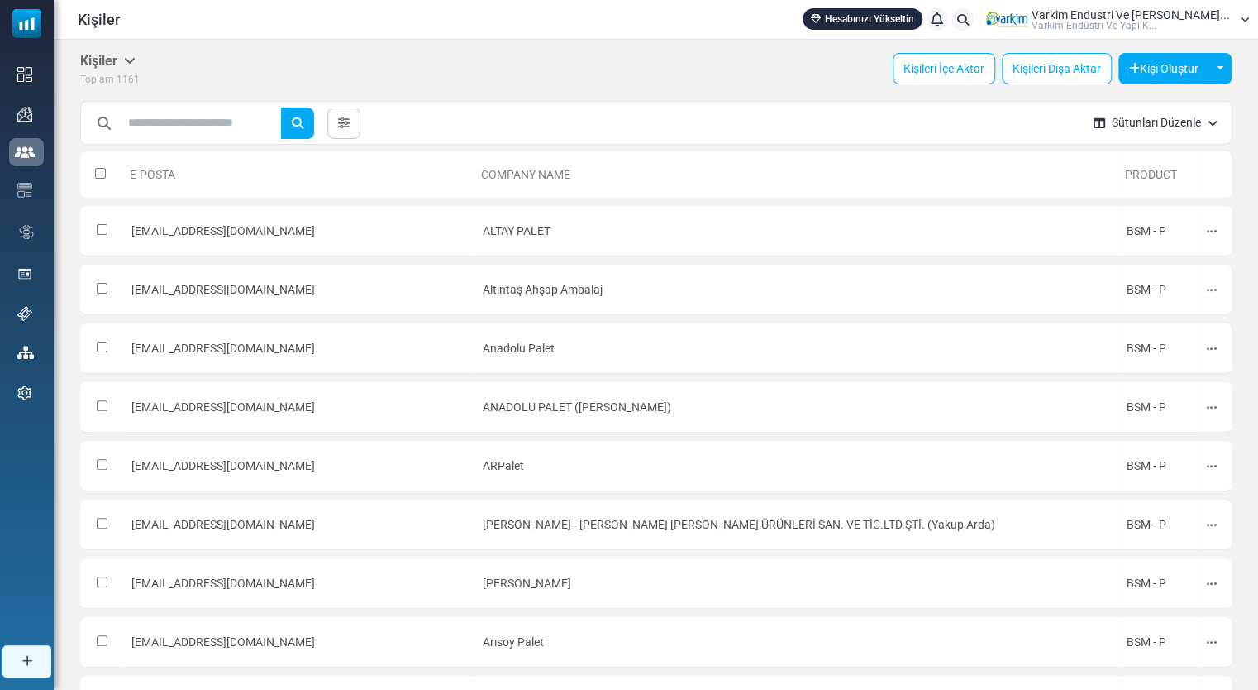
drag, startPoint x: 1090, startPoint y: 179, endPoint x: 1139, endPoint y: 183, distance: 49.8
click at [1132, 184] on th "Product" at bounding box center [1158, 174] width 79 height 46
drag, startPoint x: 1153, startPoint y: 180, endPoint x: 1130, endPoint y: 170, distance: 26.0
click at [1130, 170] on th "Product" at bounding box center [1158, 174] width 79 height 46
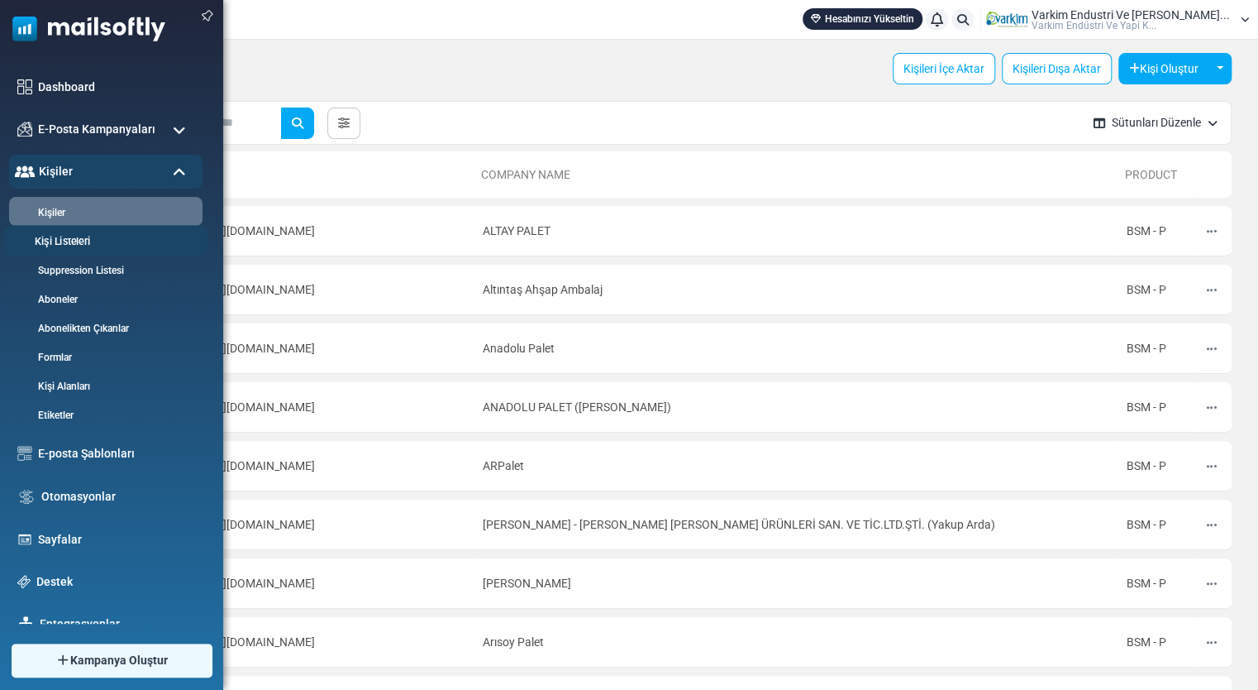
click at [61, 246] on link "Kişi Listeleri" at bounding box center [103, 242] width 198 height 16
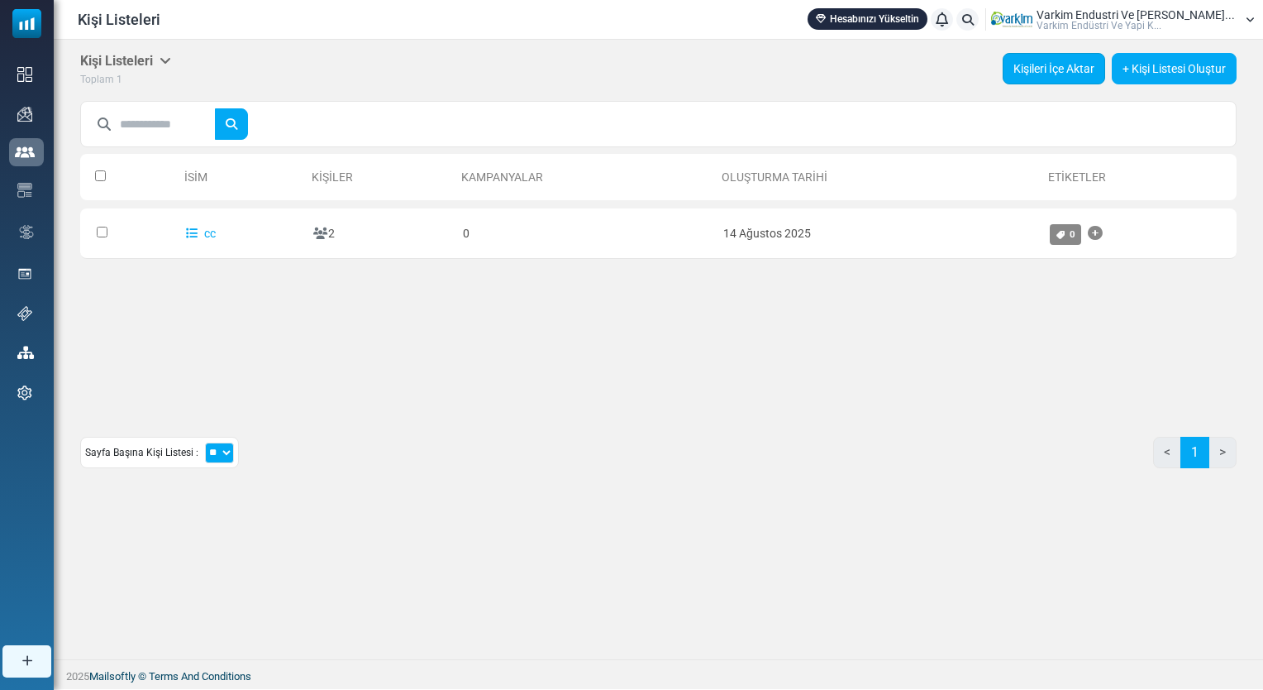
click at [1036, 80] on link "Kişileri İçe Aktar" at bounding box center [1054, 68] width 103 height 31
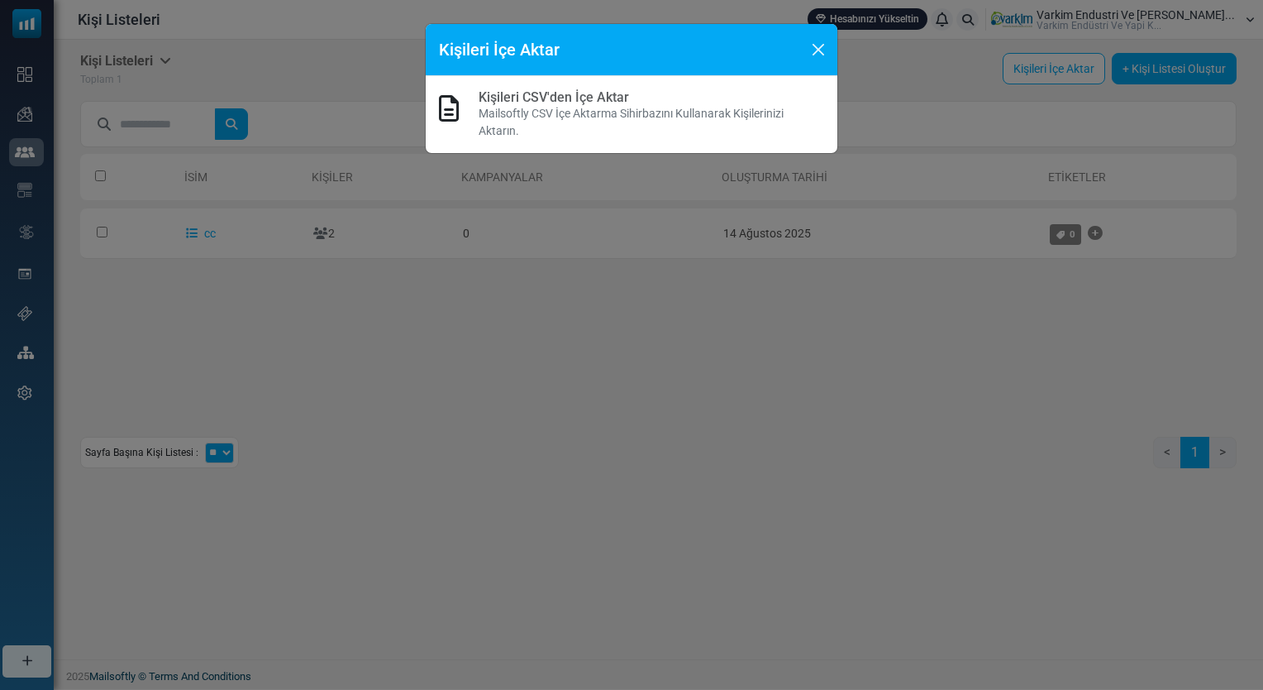
click at [805, 53] on div "Kişileri İçe Aktar" at bounding box center [632, 50] width 412 height 52
click at [655, 112] on p "Mailsoftly CSV İçe Aktarma Sihirbazını Kullanarak Kişilerinizi Aktarın." at bounding box center [652, 122] width 346 height 35
click at [819, 48] on button "Close" at bounding box center [818, 49] width 25 height 25
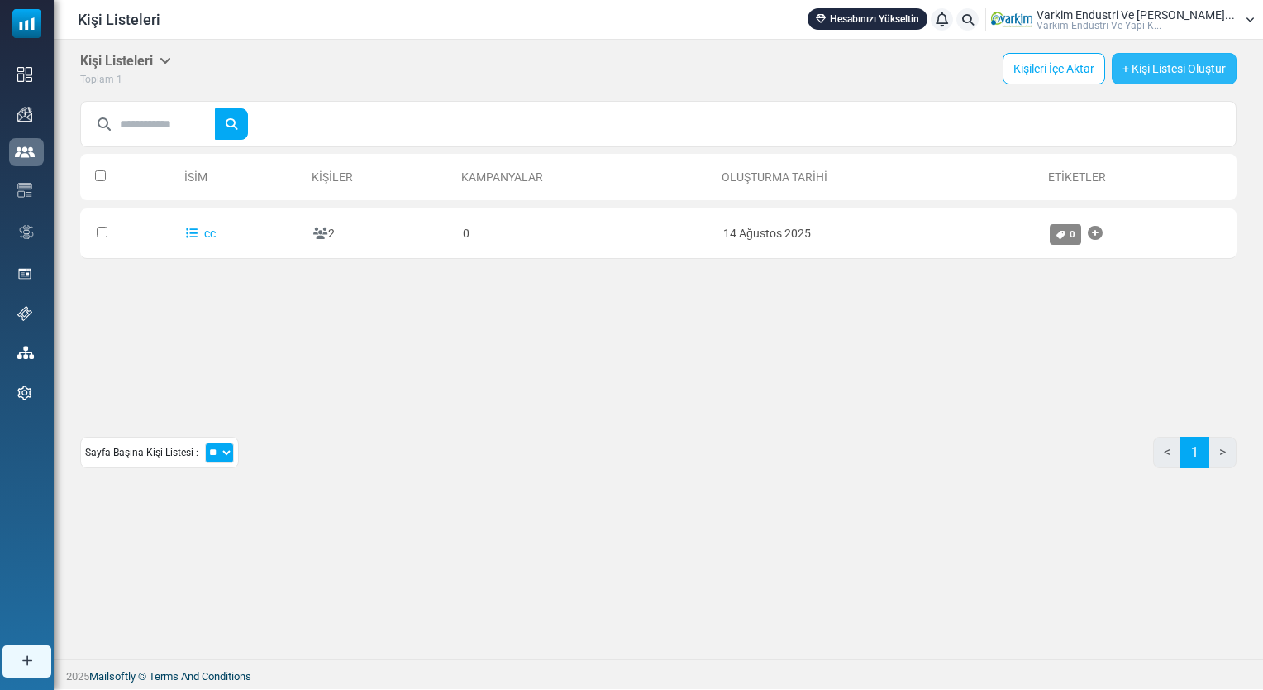
click at [1134, 79] on link "+ Kişi Listesi Oluştur" at bounding box center [1174, 68] width 125 height 31
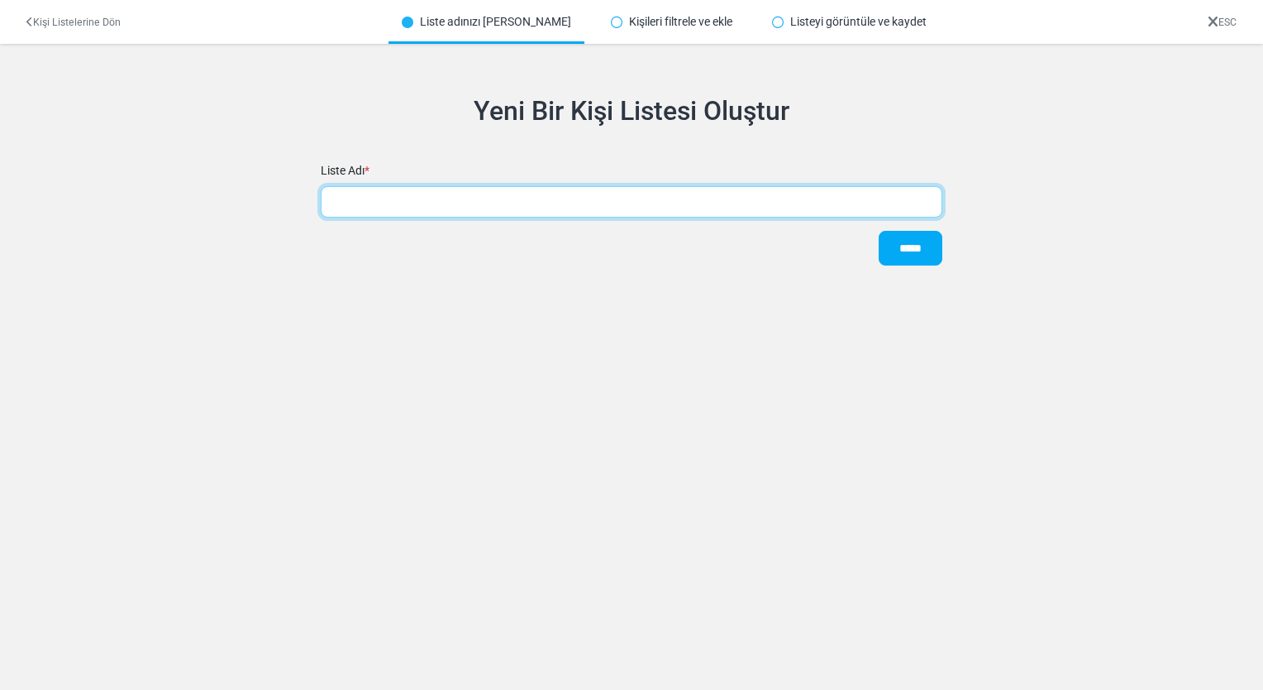
click at [536, 198] on input "text" at bounding box center [632, 201] width 622 height 31
drag, startPoint x: 535, startPoint y: 198, endPoint x: 493, endPoint y: 193, distance: 42.5
click at [493, 193] on input "text" at bounding box center [632, 201] width 622 height 31
click at [416, 210] on input "text" at bounding box center [632, 201] width 622 height 31
paste input "**********"
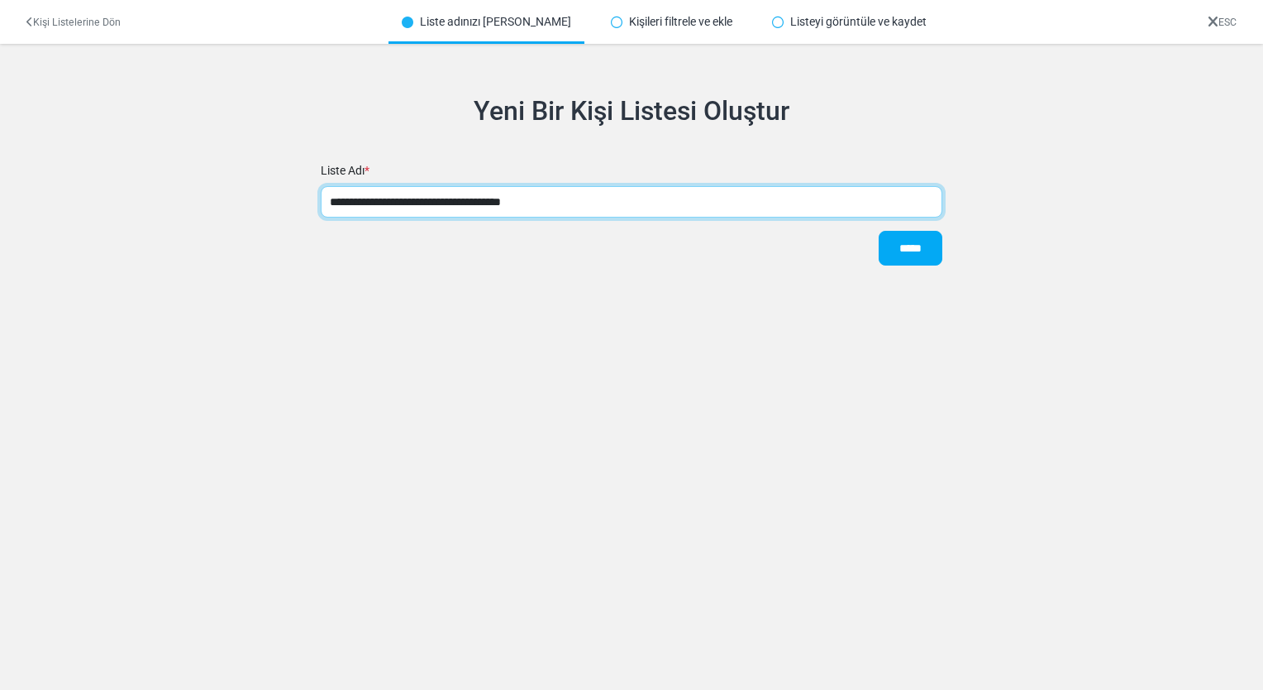
drag, startPoint x: 457, startPoint y: 200, endPoint x: 367, endPoint y: 203, distance: 90.2
click at [367, 203] on input "**********" at bounding box center [632, 201] width 622 height 31
click at [551, 213] on input "**********" at bounding box center [632, 201] width 622 height 31
type input "**********"
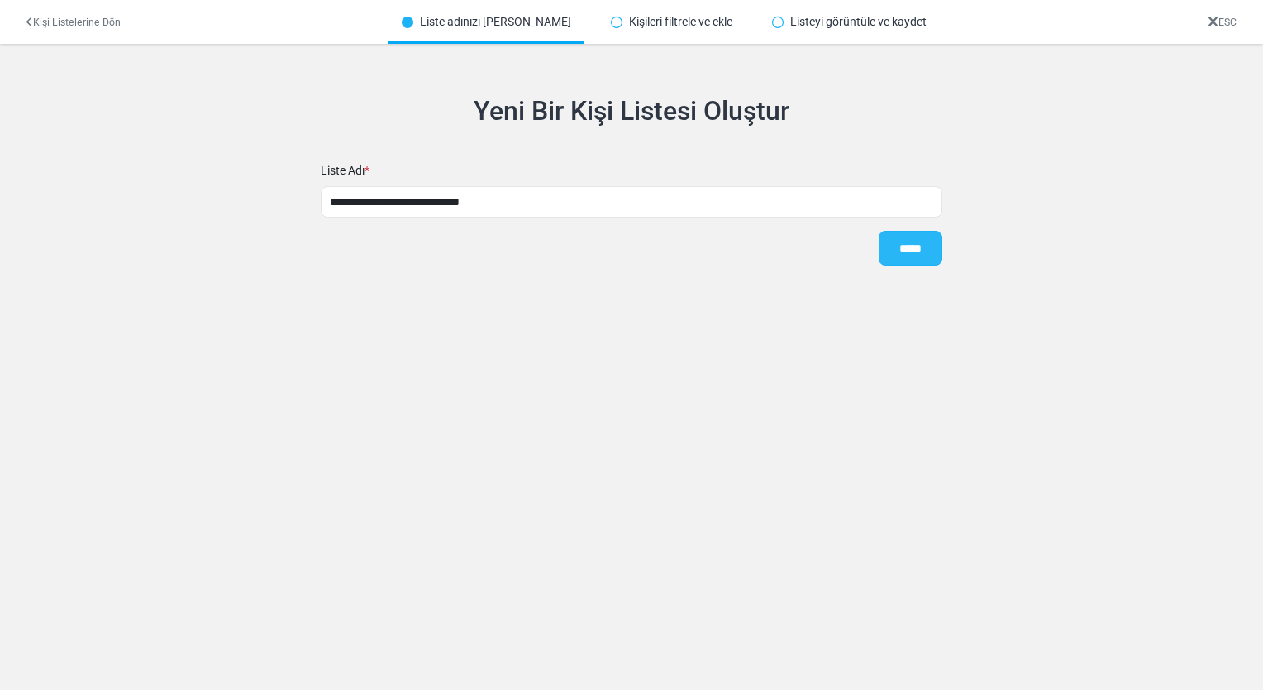
click at [898, 243] on input "*****" at bounding box center [911, 248] width 64 height 35
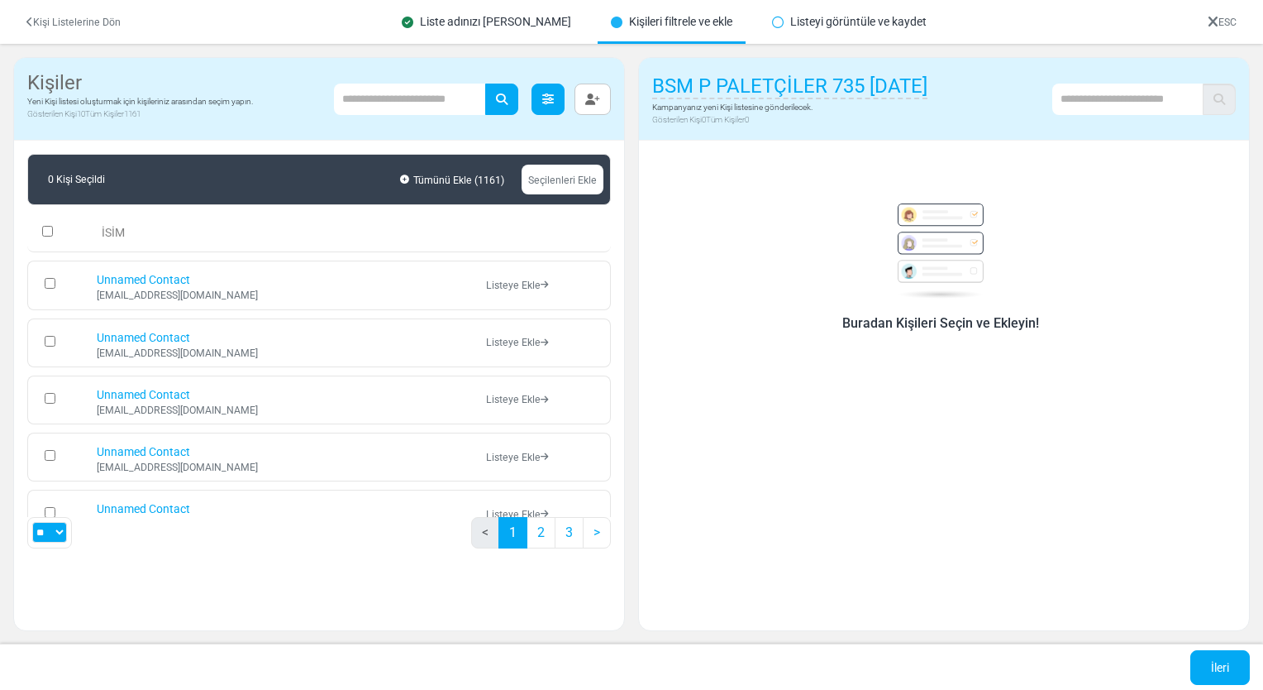
click at [552, 110] on link at bounding box center [548, 99] width 33 height 31
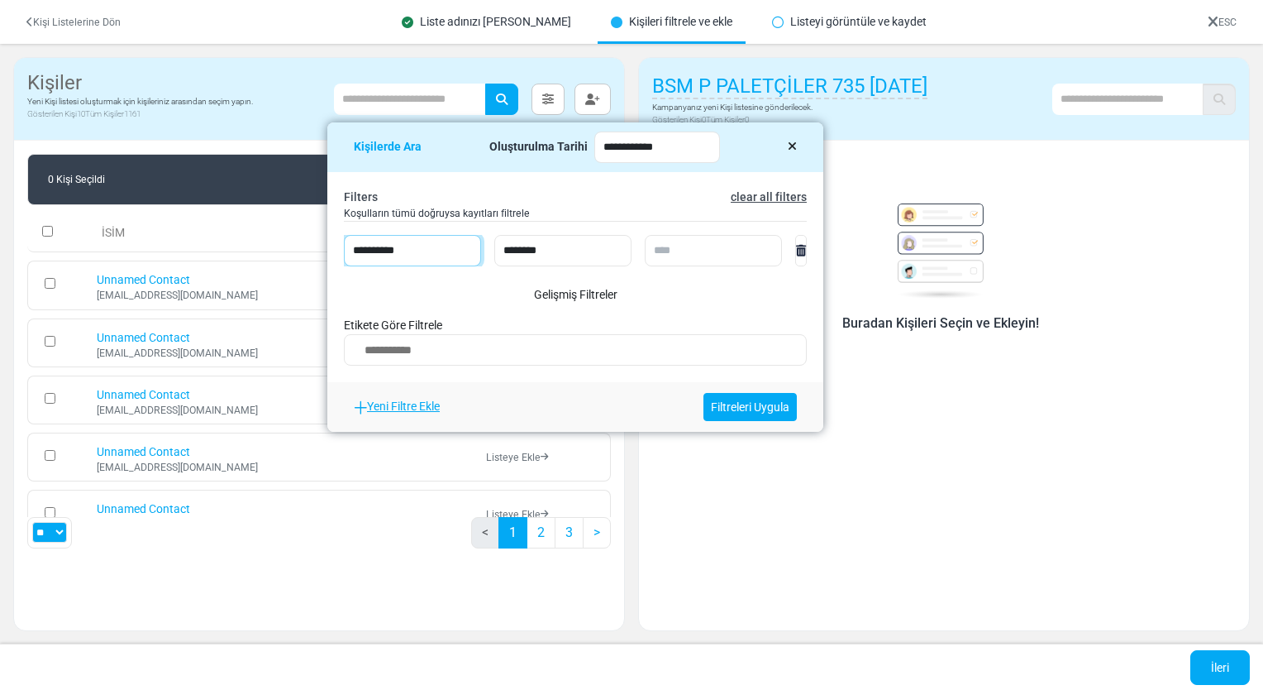
click at [408, 252] on select "**********" at bounding box center [412, 250] width 137 height 31
click at [258, 231] on th "İSİM" at bounding box center [282, 232] width 389 height 39
click at [788, 147] on icon at bounding box center [792, 147] width 9 height 12
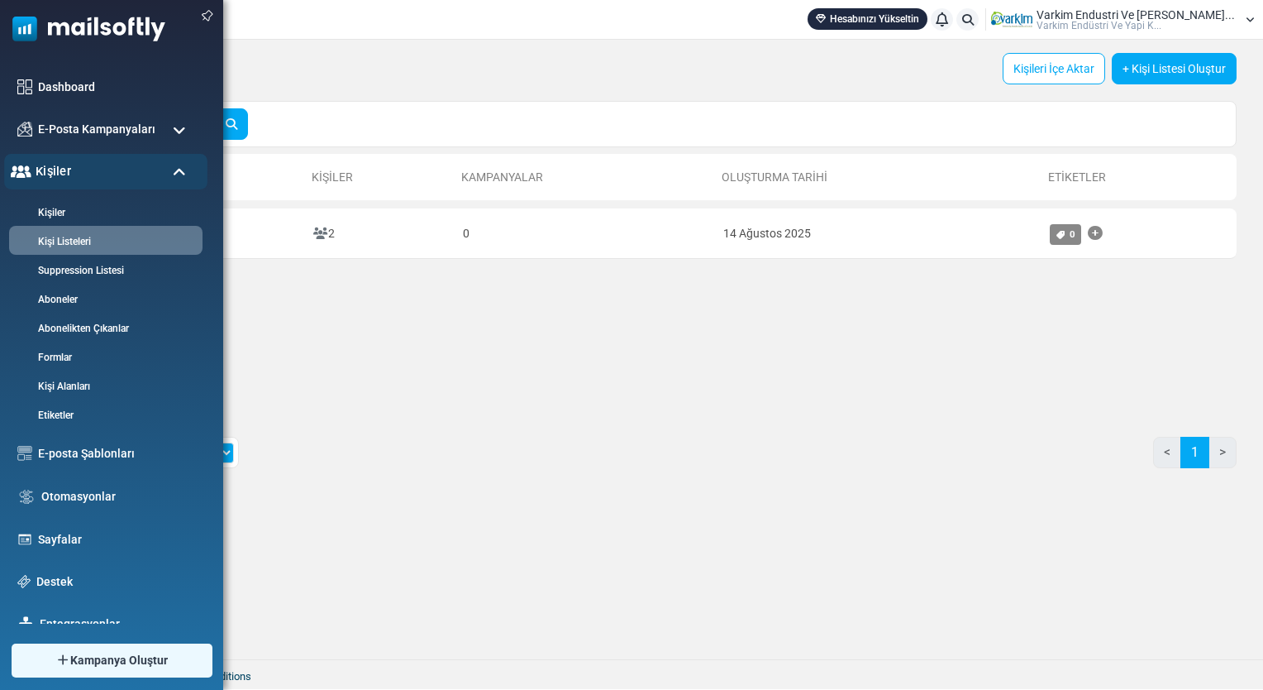
click at [60, 174] on span "Kişiler" at bounding box center [54, 171] width 36 height 18
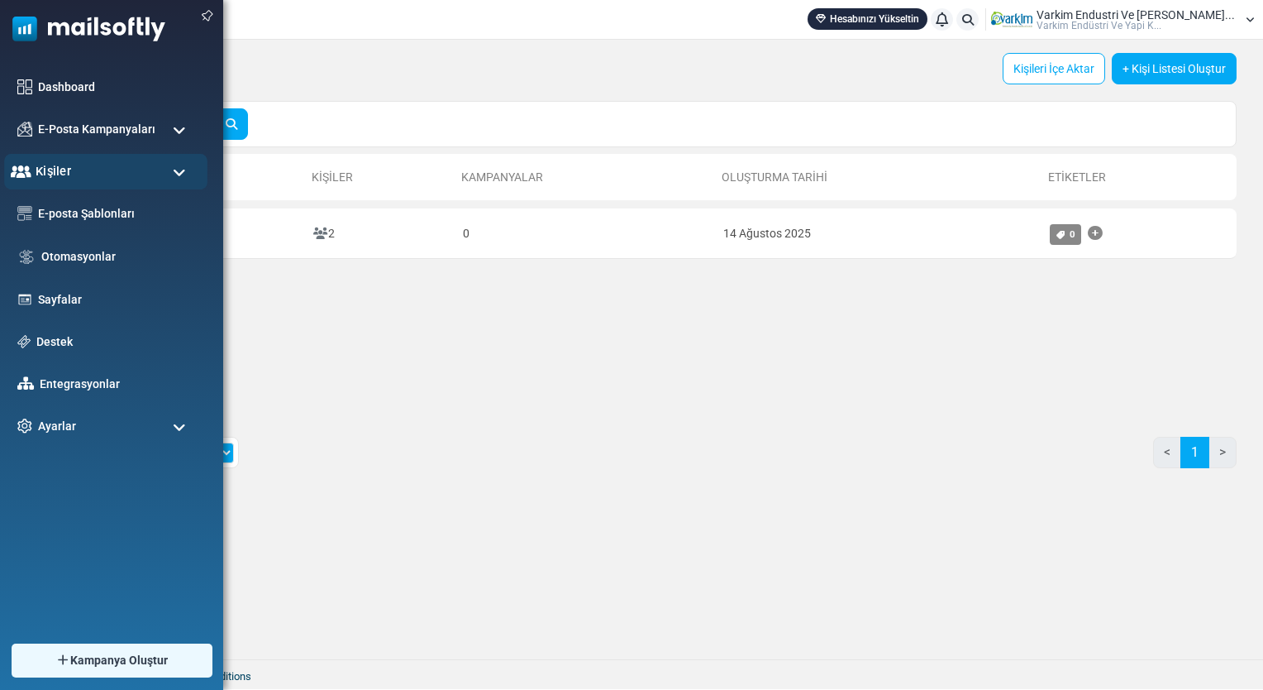
click at [60, 174] on span "Kişiler" at bounding box center [54, 171] width 36 height 18
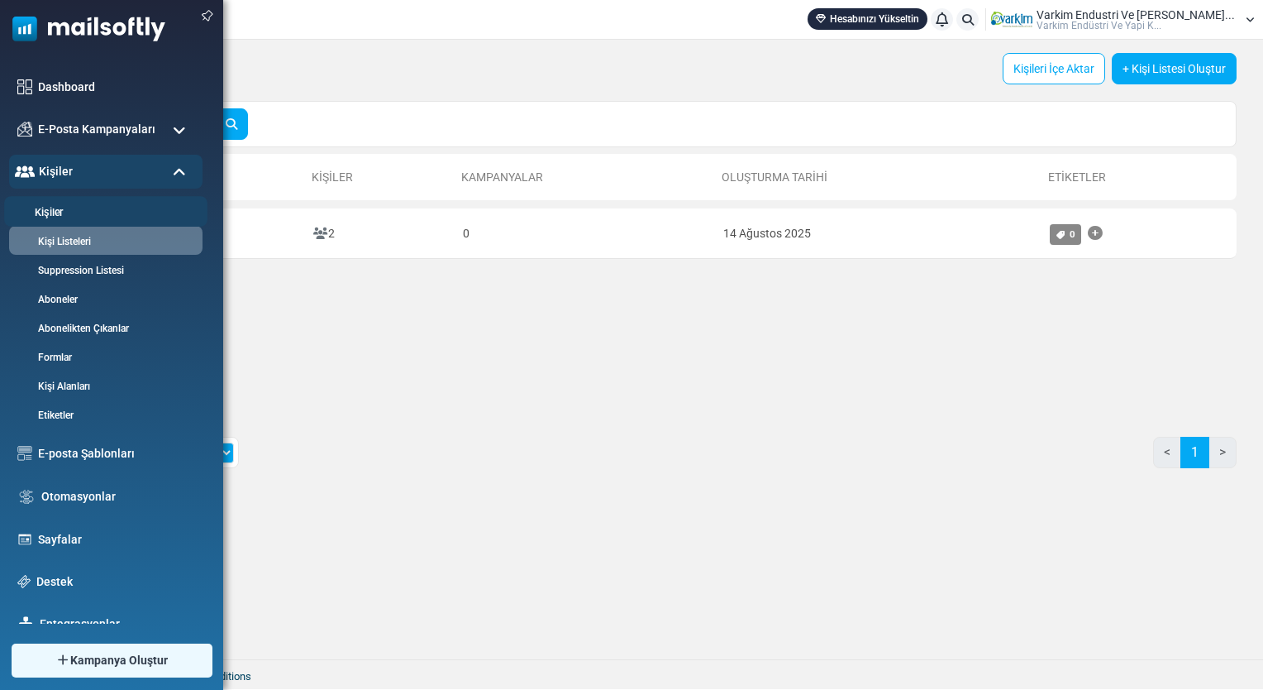
click at [64, 203] on li "Kişiler" at bounding box center [105, 211] width 203 height 31
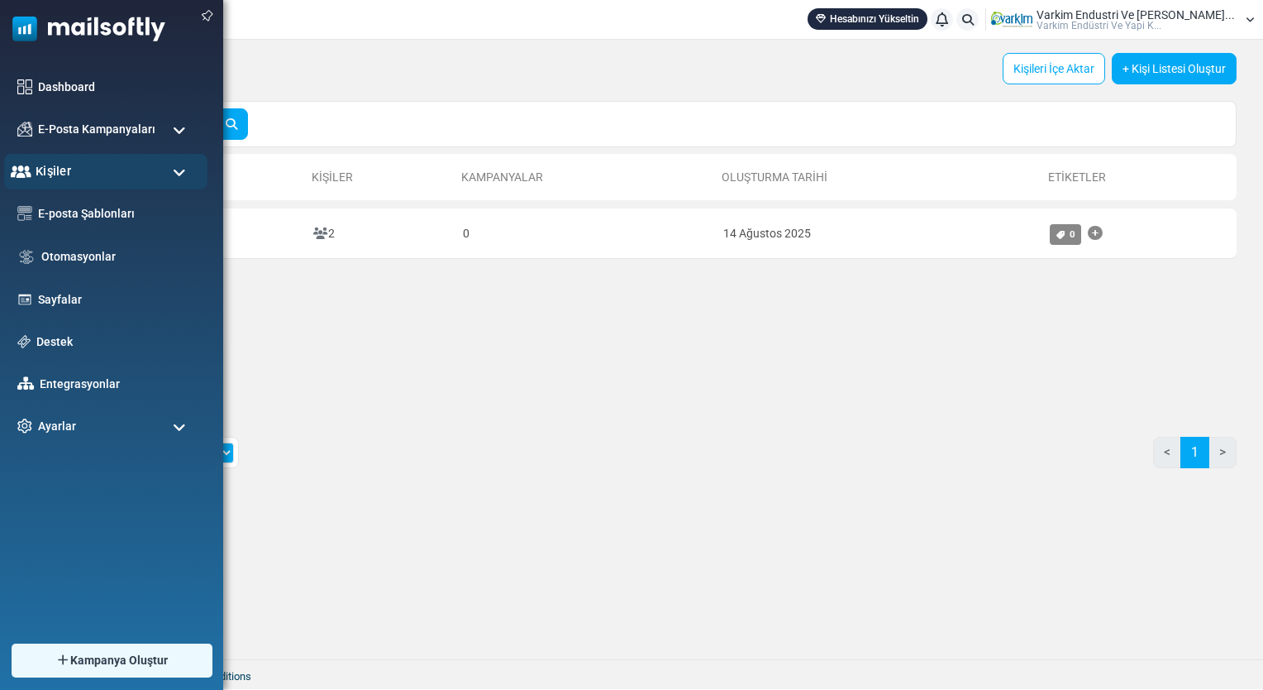
click at [88, 166] on div "Kişiler" at bounding box center [105, 172] width 203 height 36
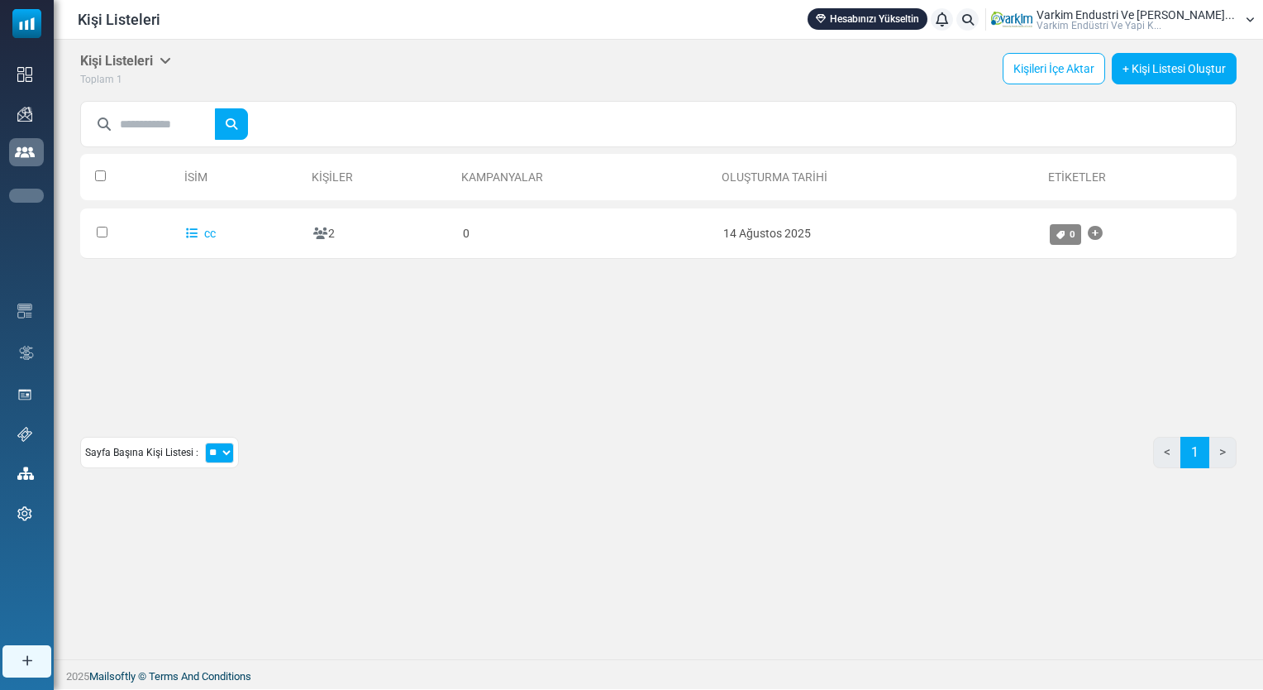
click at [0, 0] on link "Kişiler" at bounding box center [0, 0] width 0 height 0
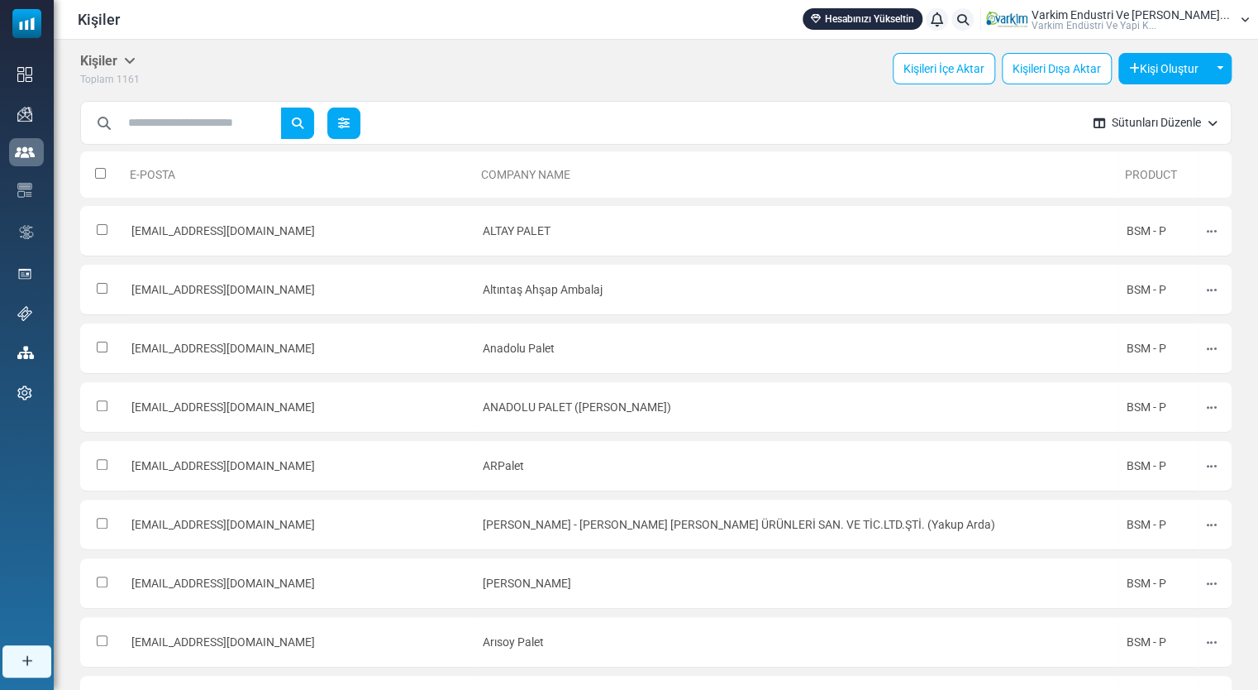
click at [351, 114] on link at bounding box center [343, 122] width 33 height 31
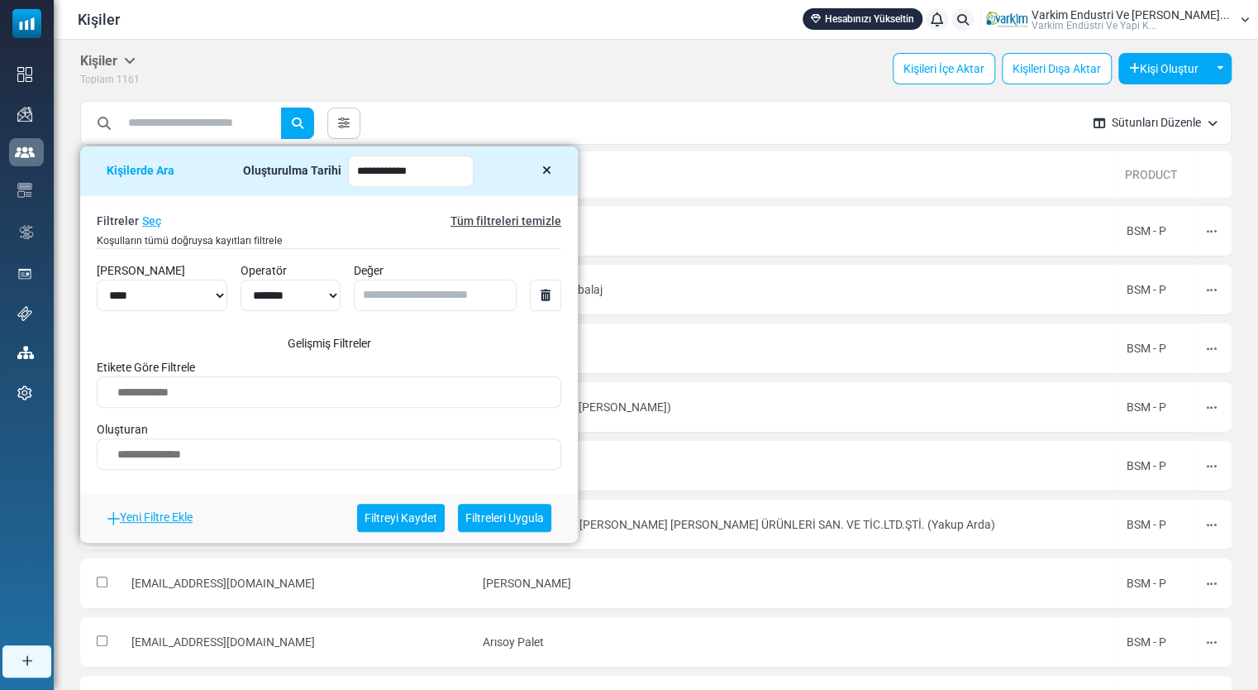
click at [551, 297] on icon at bounding box center [546, 295] width 10 height 12
click at [541, 170] on icon at bounding box center [545, 171] width 9 height 12
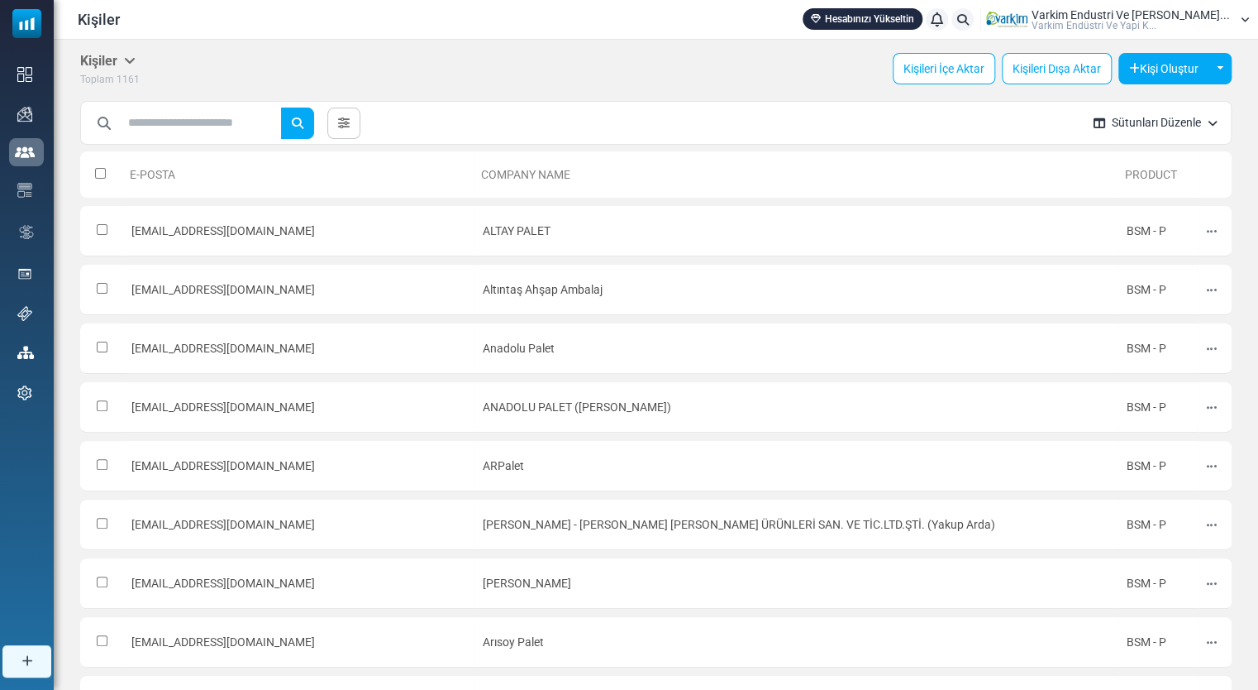
click at [1160, 125] on button "Sütunları Düzenle" at bounding box center [1156, 123] width 150 height 44
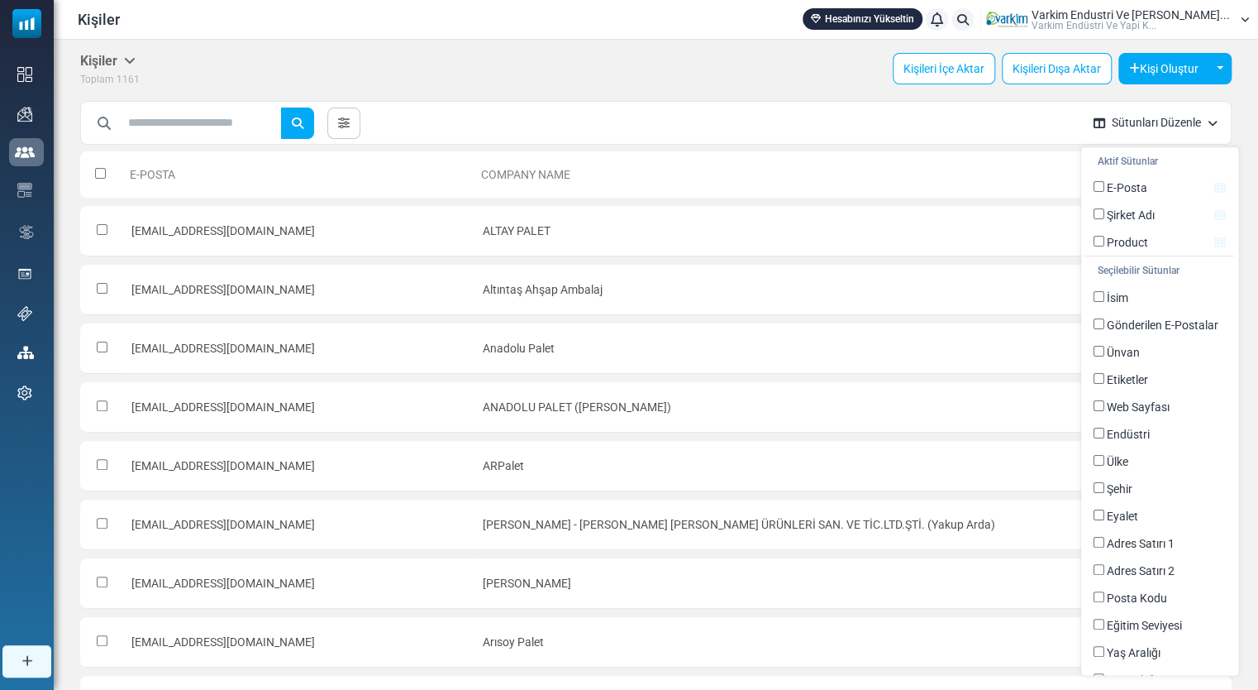
click at [1161, 126] on button "Sütunları Düzenle" at bounding box center [1156, 123] width 150 height 44
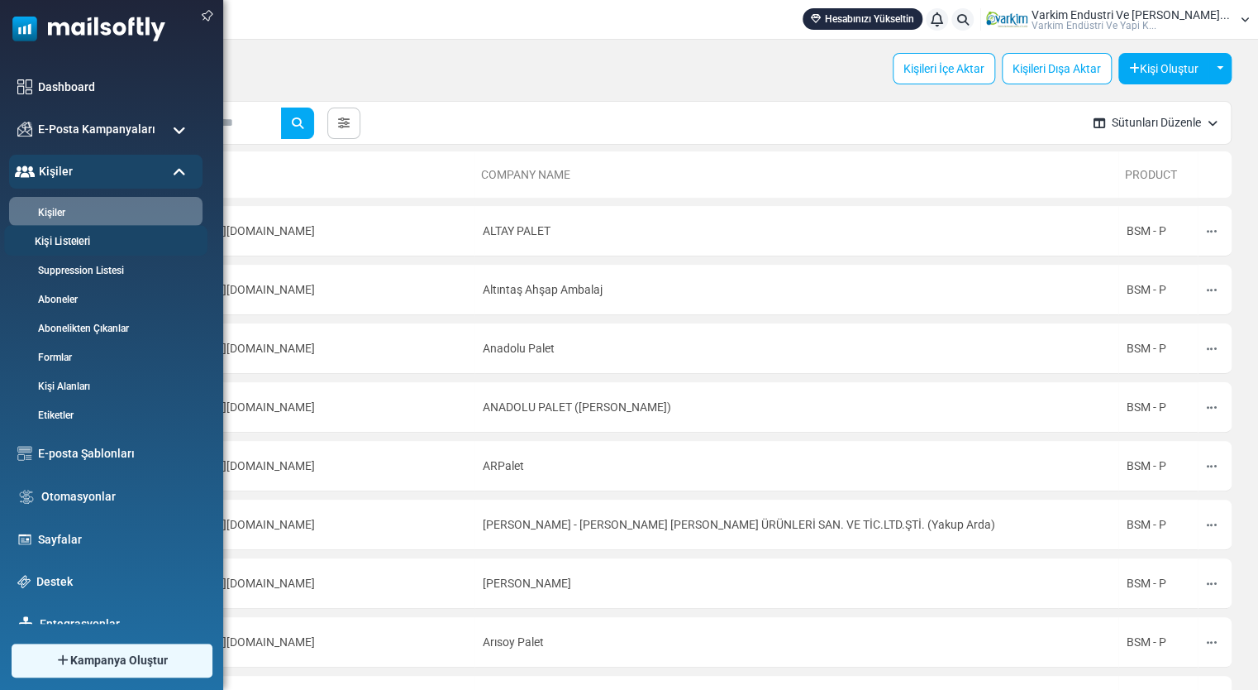
click at [75, 250] on li "Kişi Listeleri" at bounding box center [105, 240] width 203 height 31
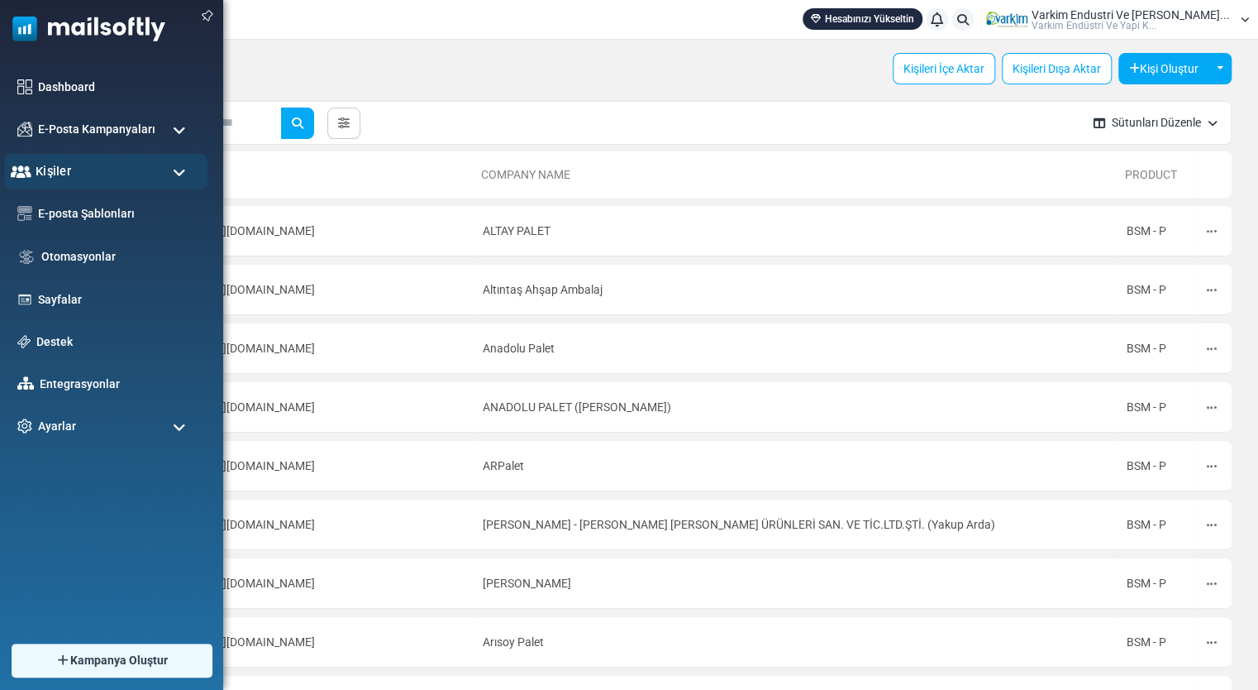
click at [98, 184] on div "Kişiler" at bounding box center [105, 172] width 203 height 36
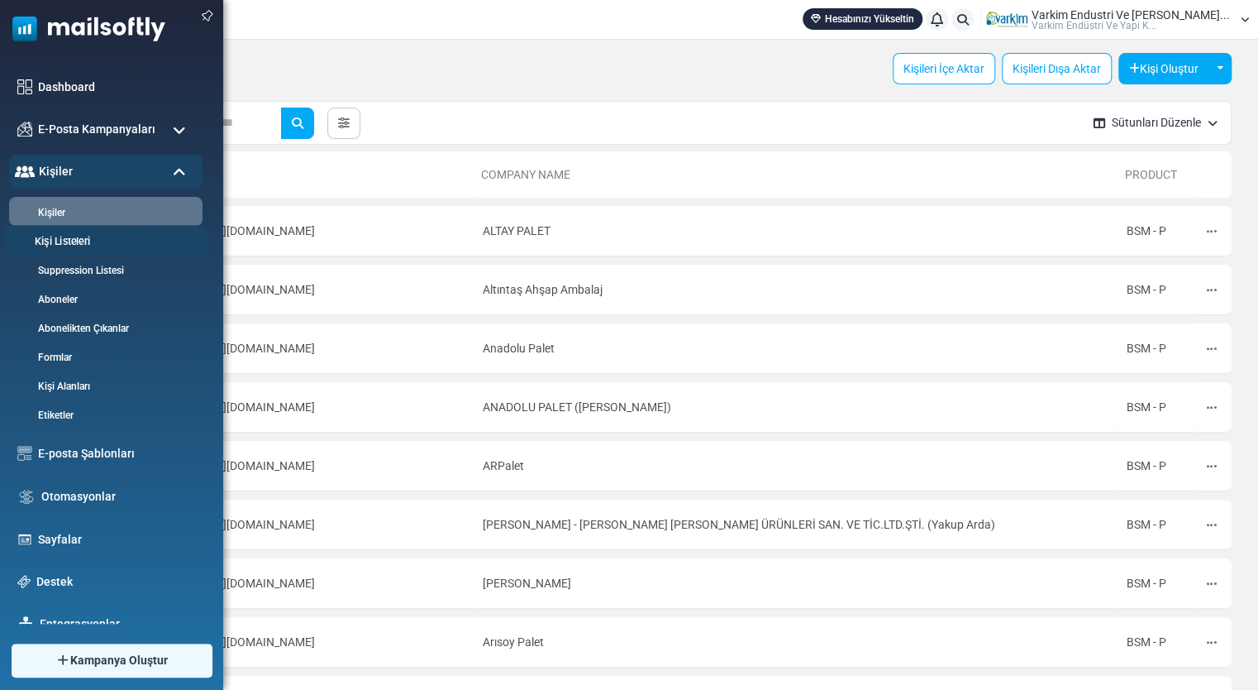
click at [92, 234] on link "Kişi Listeleri" at bounding box center [103, 242] width 198 height 16
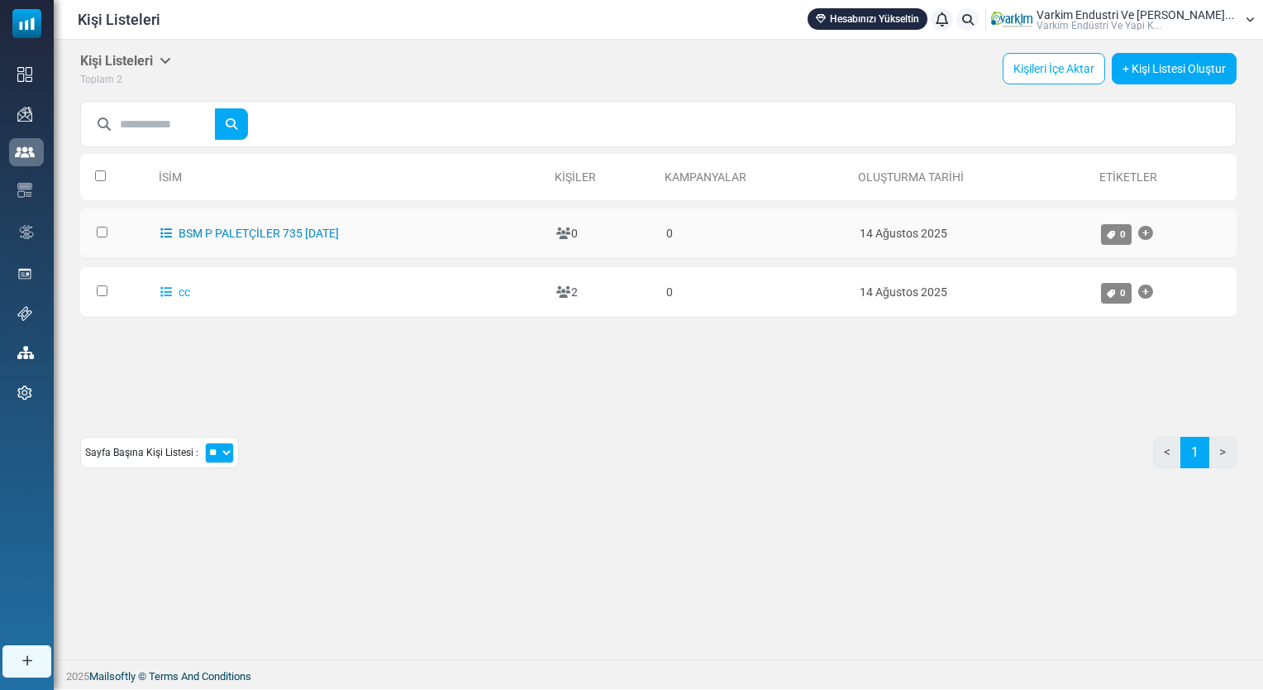
click at [290, 233] on link "BSM P PALETÇİLER 735 [DATE]" at bounding box center [249, 233] width 179 height 13
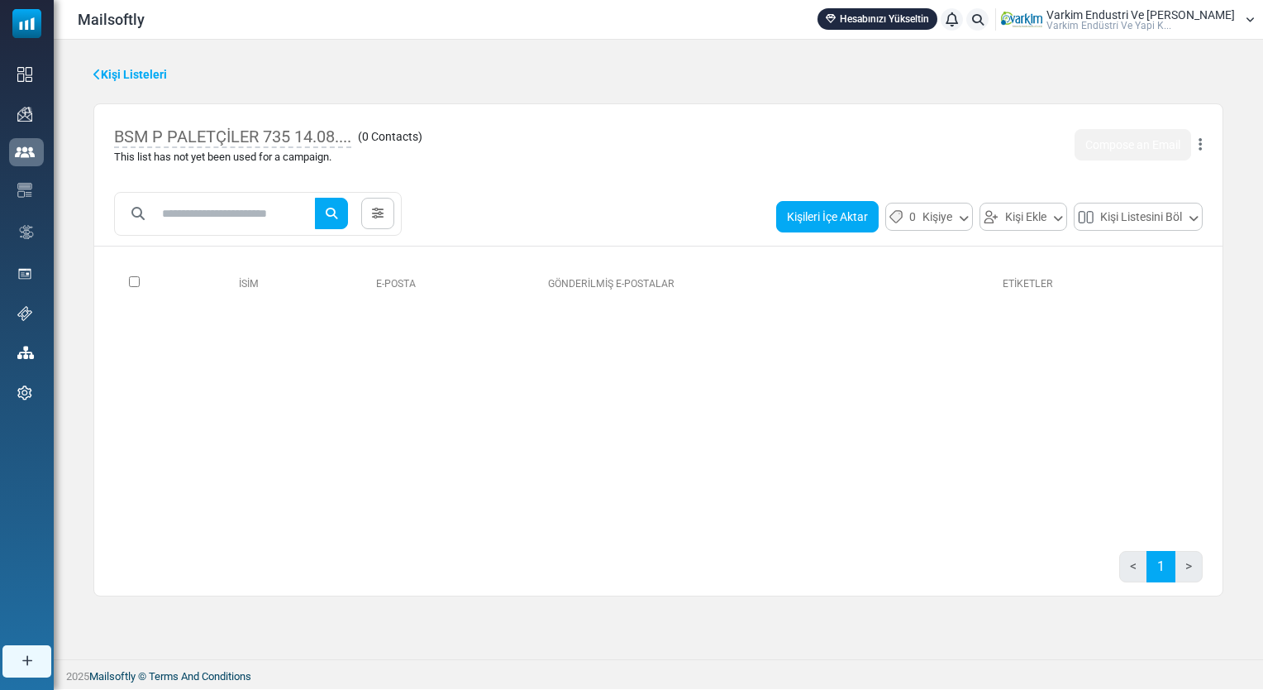
click at [827, 218] on button "Kişileri İçe Aktar" at bounding box center [827, 216] width 103 height 31
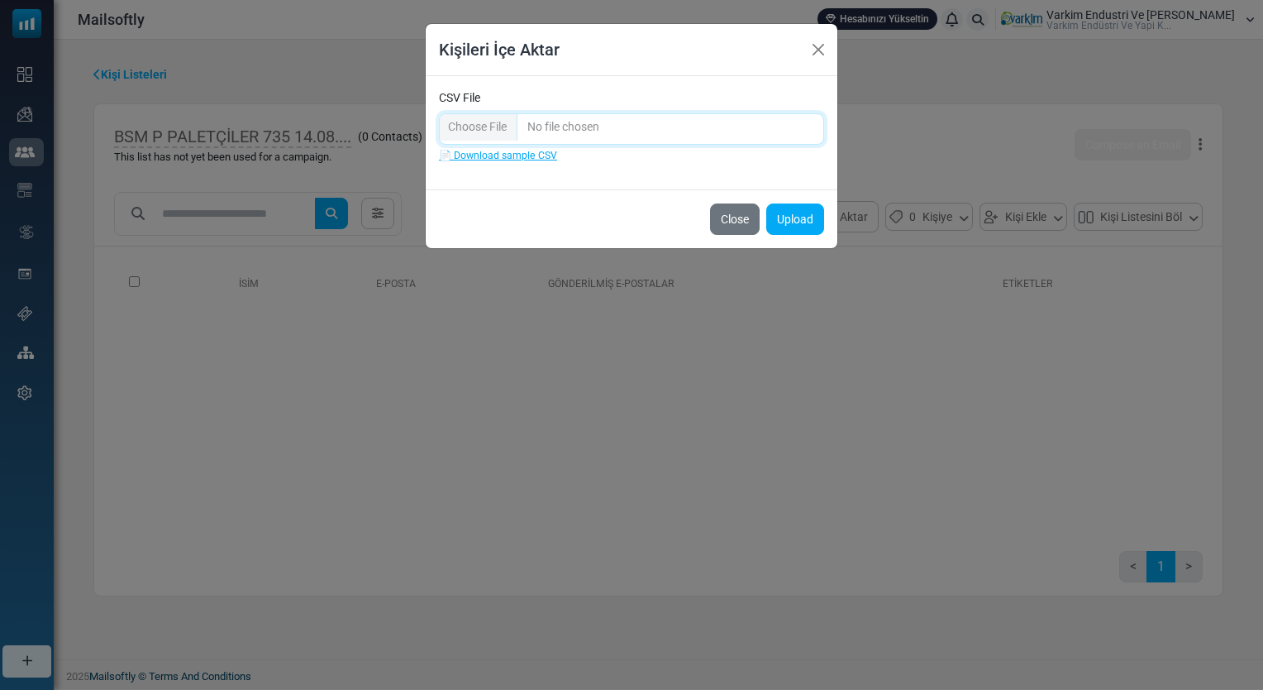
click at [480, 120] on input "CSV File" at bounding box center [631, 128] width 385 height 31
type input "**********"
click at [622, 176] on div "CSV File 📄 Download sample CSV" at bounding box center [632, 132] width 412 height 113
click at [788, 229] on button "Upload" at bounding box center [796, 218] width 58 height 31
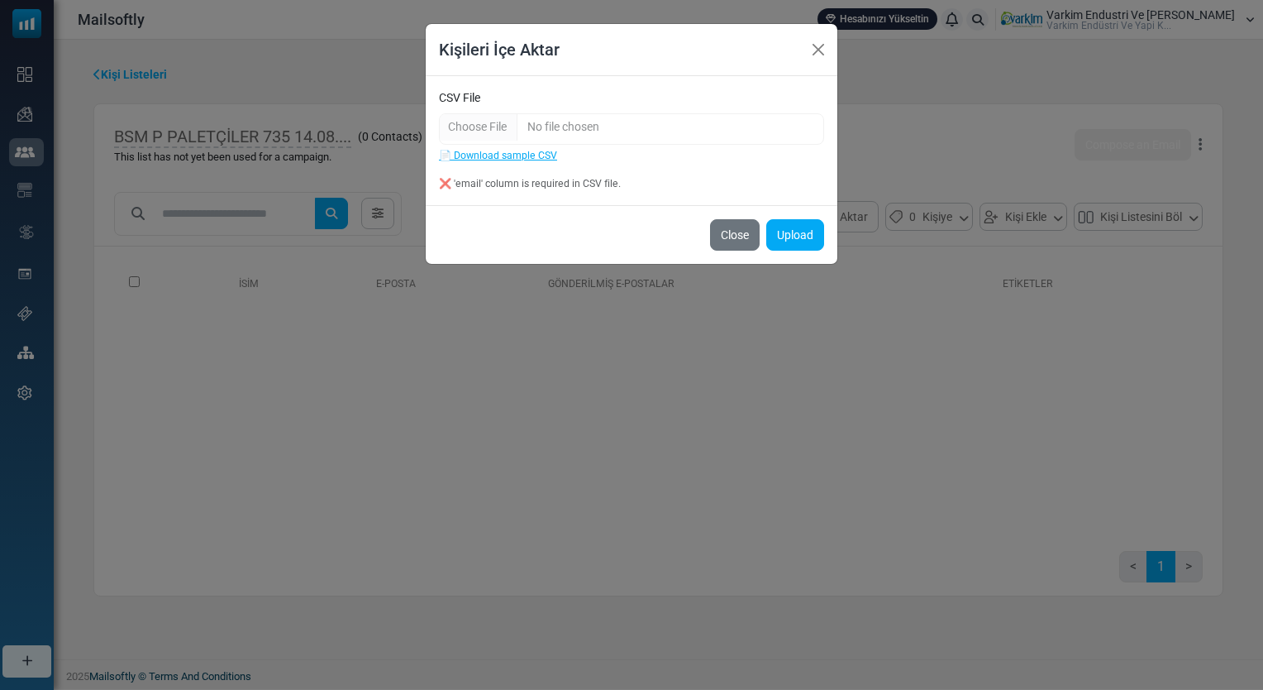
click at [578, 178] on div "❌ 'email' column is required in CSV file." at bounding box center [631, 183] width 385 height 15
click at [638, 131] on input "CSV File" at bounding box center [631, 128] width 385 height 31
click at [791, 236] on button "Upload" at bounding box center [796, 234] width 58 height 31
click at [506, 155] on link "📄 Download sample CSV" at bounding box center [498, 156] width 118 height 12
click at [821, 49] on button "Close" at bounding box center [818, 49] width 25 height 25
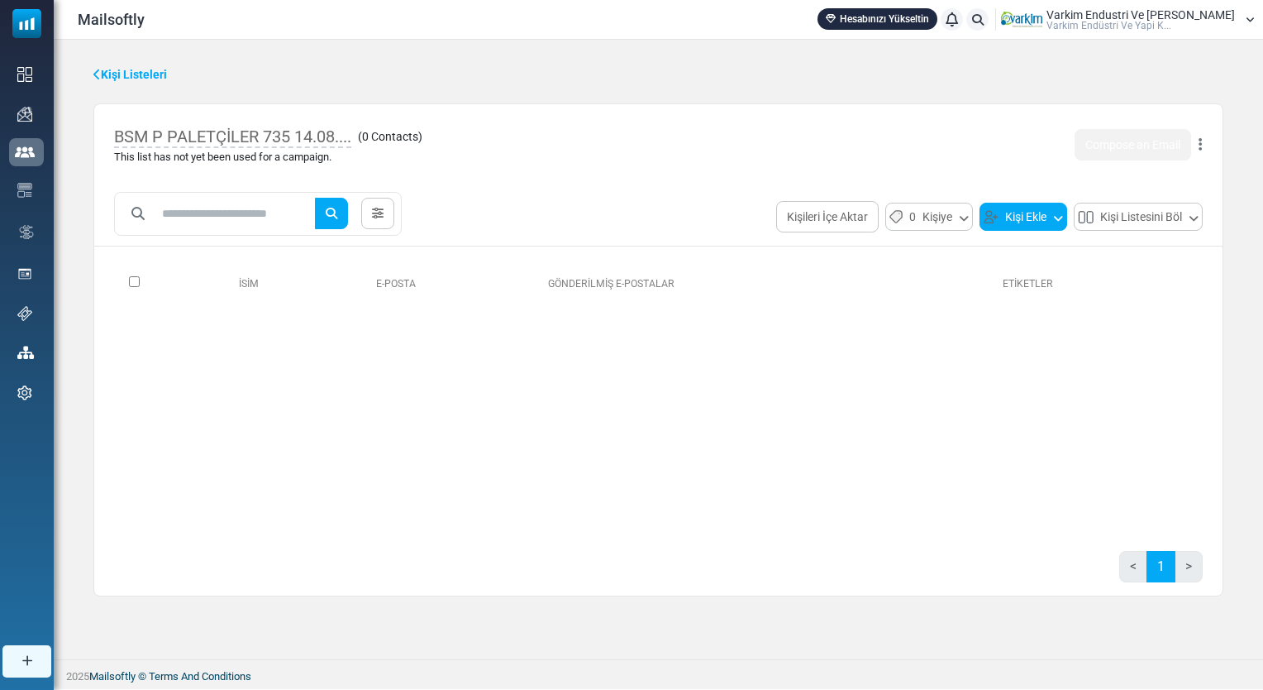
click at [982, 227] on button "Kişi Ekle" at bounding box center [1024, 217] width 88 height 28
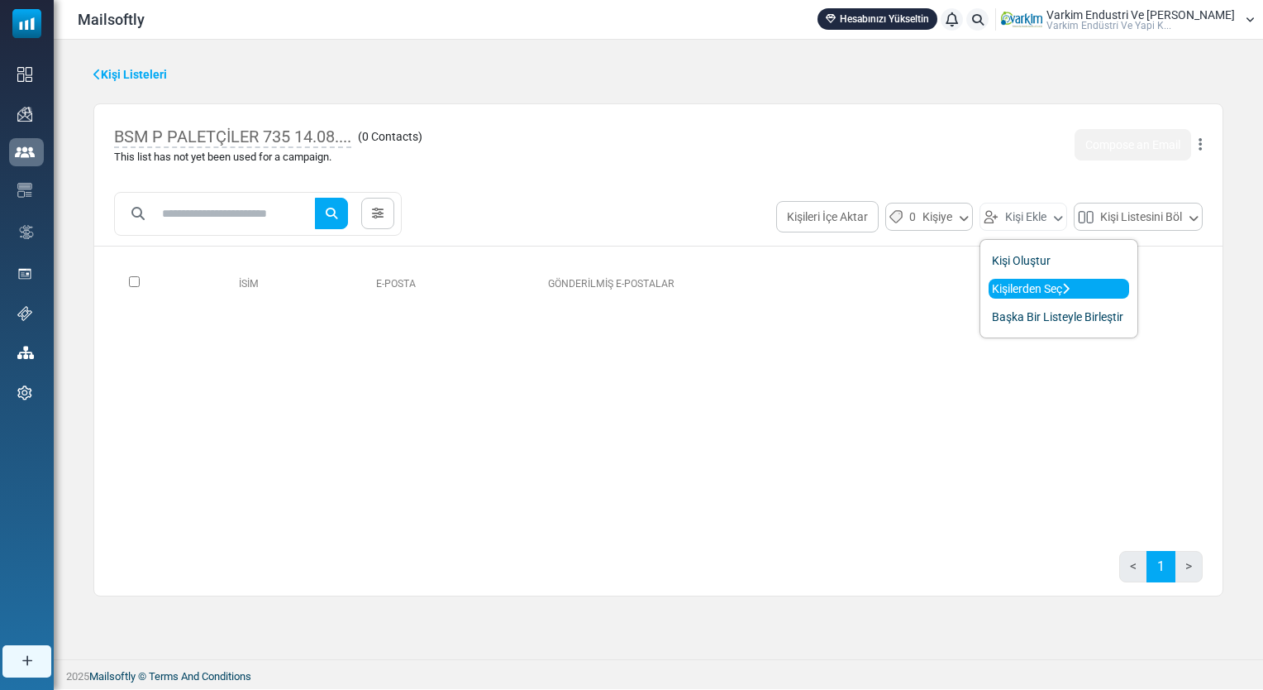
click at [1030, 287] on link "Kişilerden Seç" at bounding box center [1059, 289] width 141 height 20
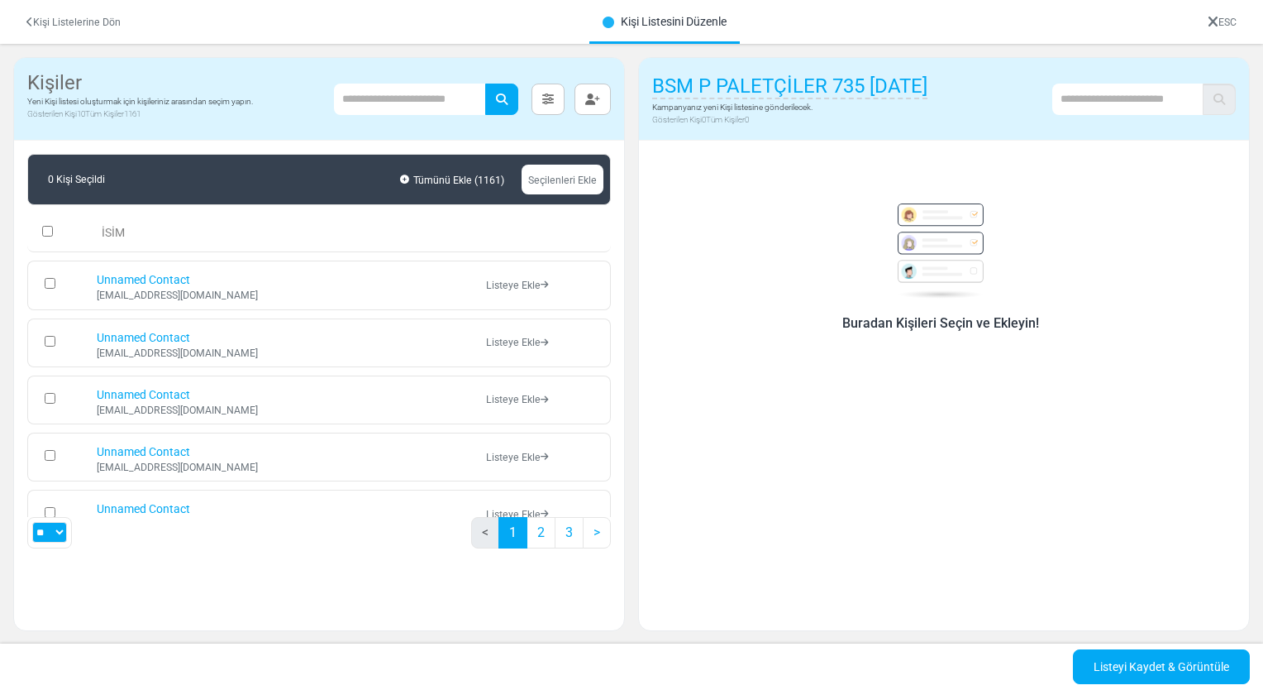
click at [548, 184] on link "Seçilenleri Ekle" at bounding box center [563, 180] width 82 height 30
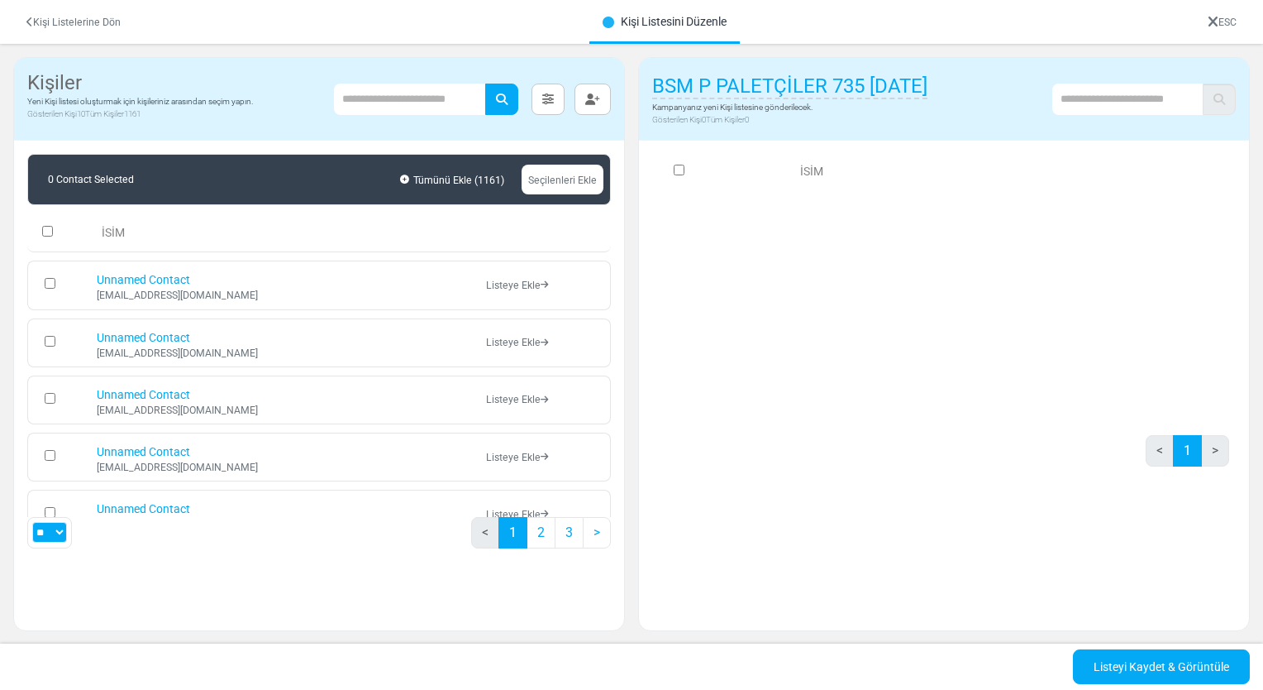
click at [549, 184] on link "Seçilenleri Ekle" at bounding box center [563, 180] width 82 height 30
click at [595, 105] on button "button" at bounding box center [593, 99] width 36 height 31
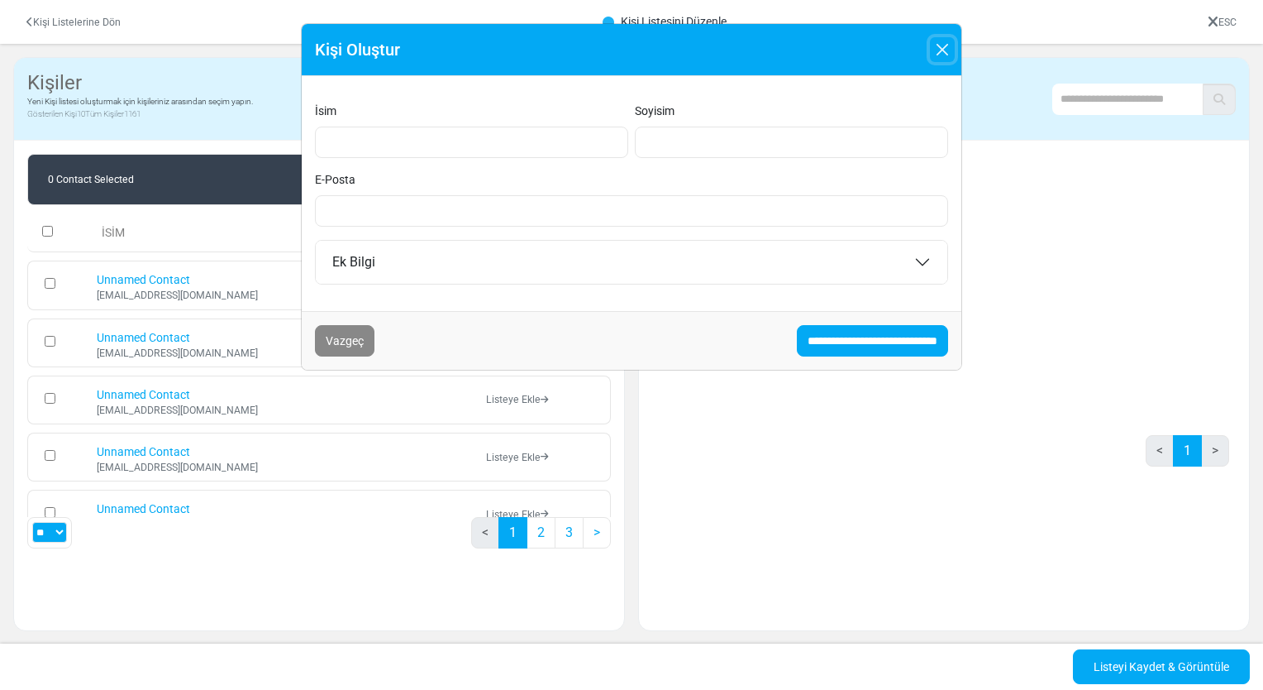
click at [944, 51] on button "Close" at bounding box center [942, 49] width 25 height 25
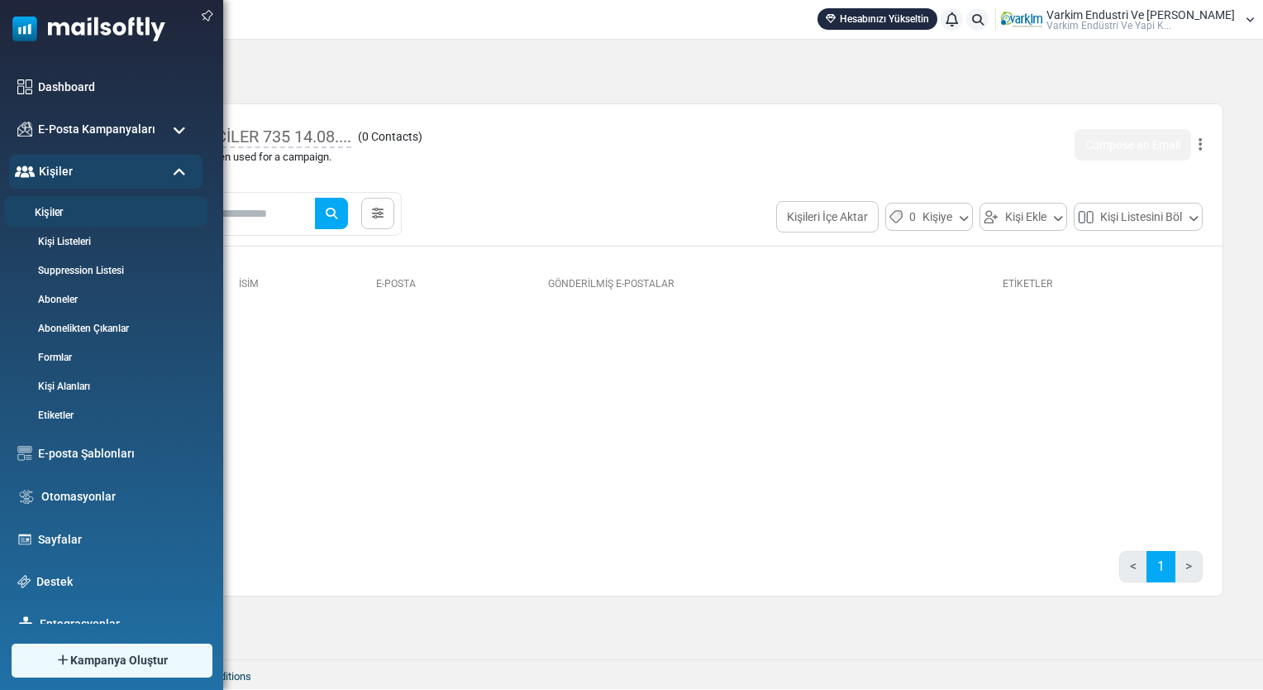
click at [70, 213] on link "Kişiler" at bounding box center [103, 213] width 198 height 16
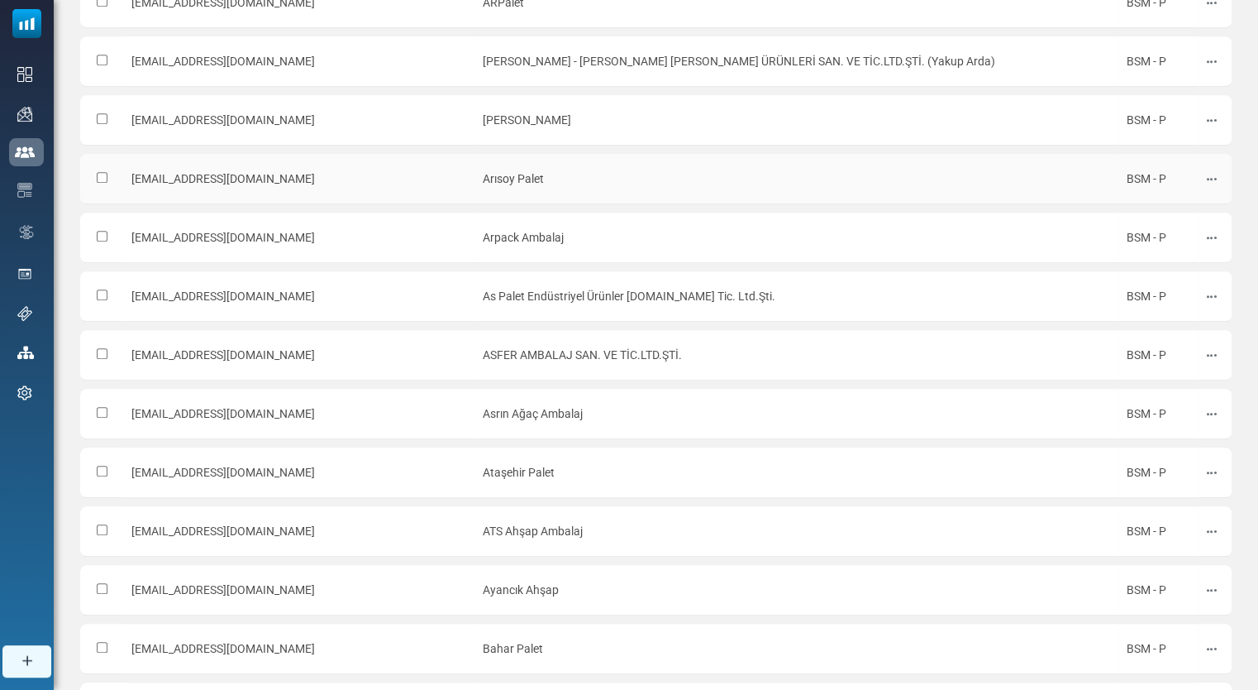
scroll to position [805, 0]
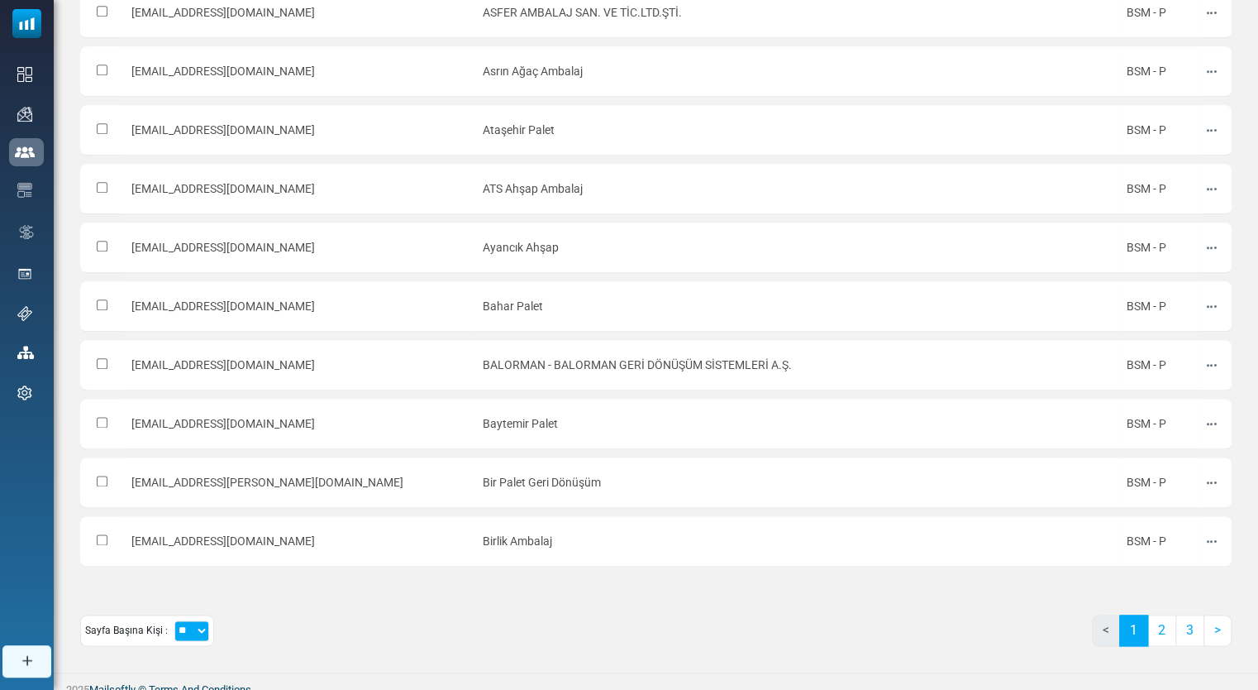
click at [195, 620] on select "** ** ***" at bounding box center [191, 630] width 35 height 21
select select "***"
click at [174, 620] on select "** ** ***" at bounding box center [191, 630] width 35 height 21
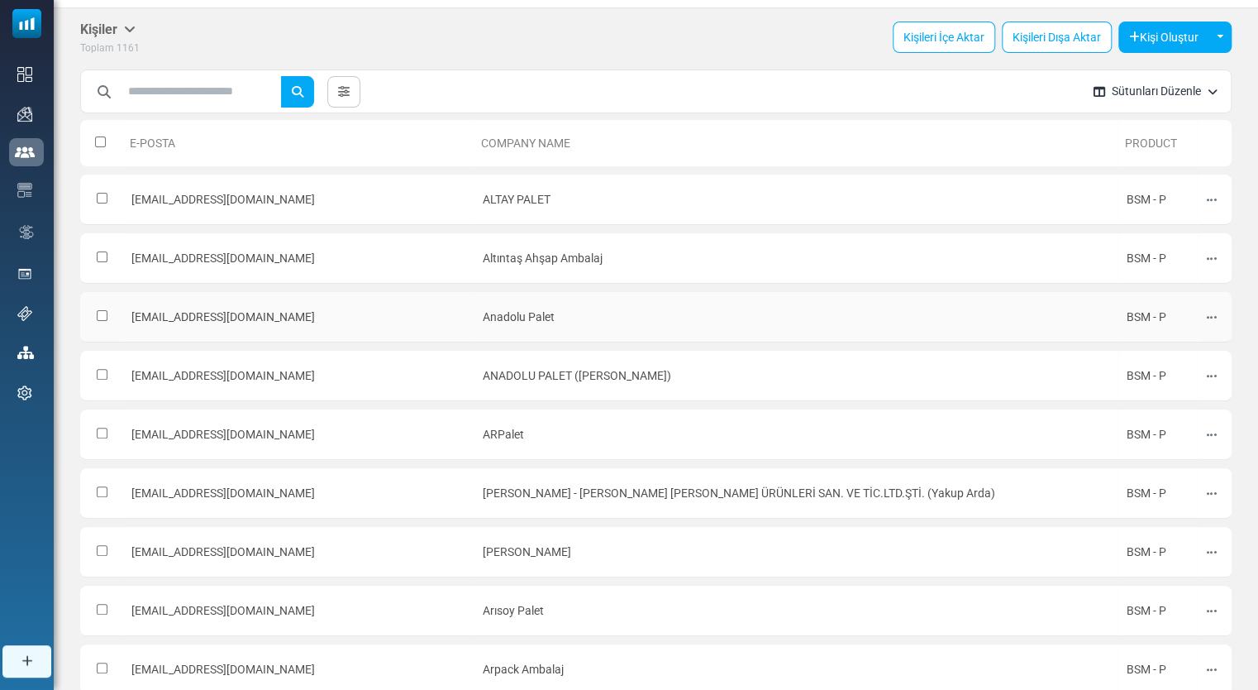
scroll to position [0, 0]
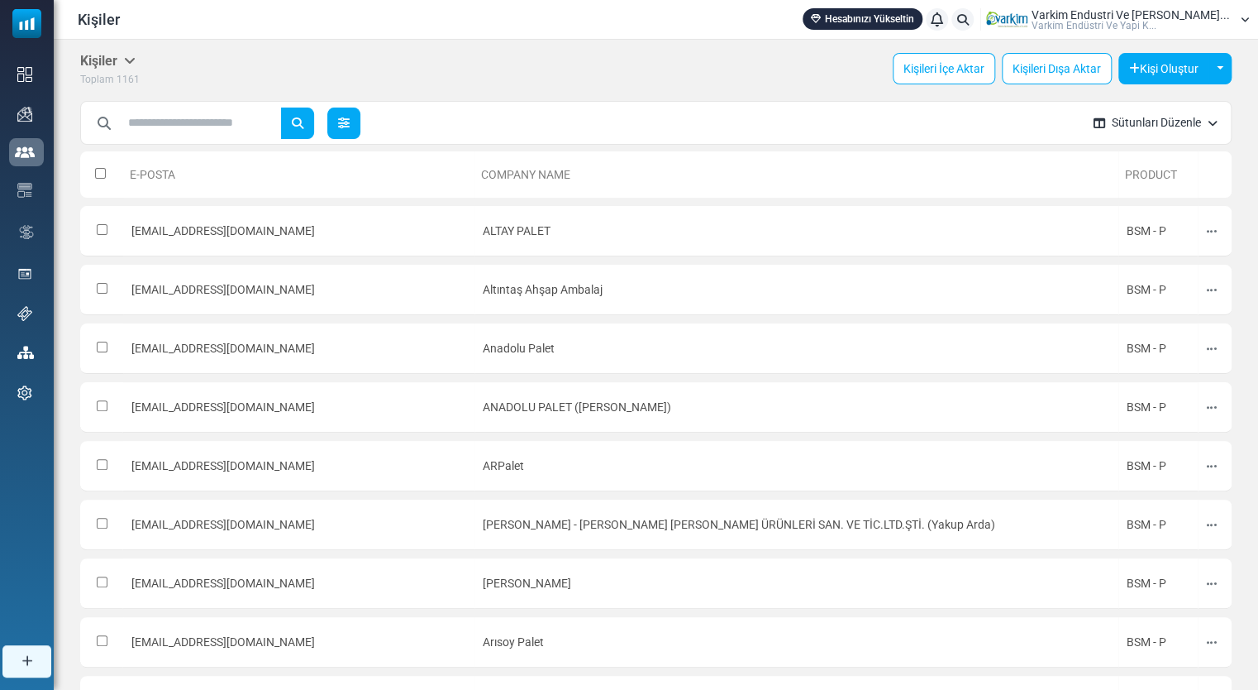
click at [350, 117] on icon at bounding box center [344, 123] width 12 height 12
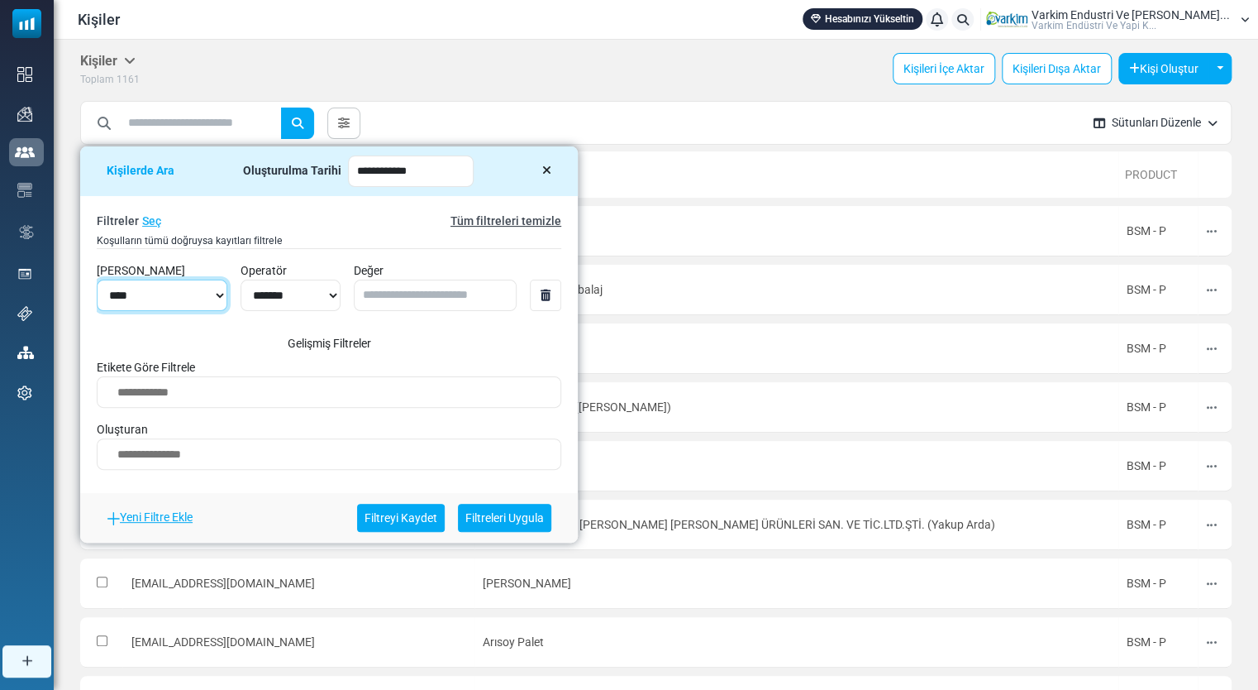
click at [193, 302] on select "**********" at bounding box center [162, 294] width 131 height 31
select select "**********"
click at [97, 279] on select "**********" at bounding box center [162, 294] width 131 height 31
drag, startPoint x: 258, startPoint y: 161, endPoint x: 449, endPoint y: 184, distance: 192.3
click at [449, 184] on div "**********" at bounding box center [329, 171] width 498 height 50
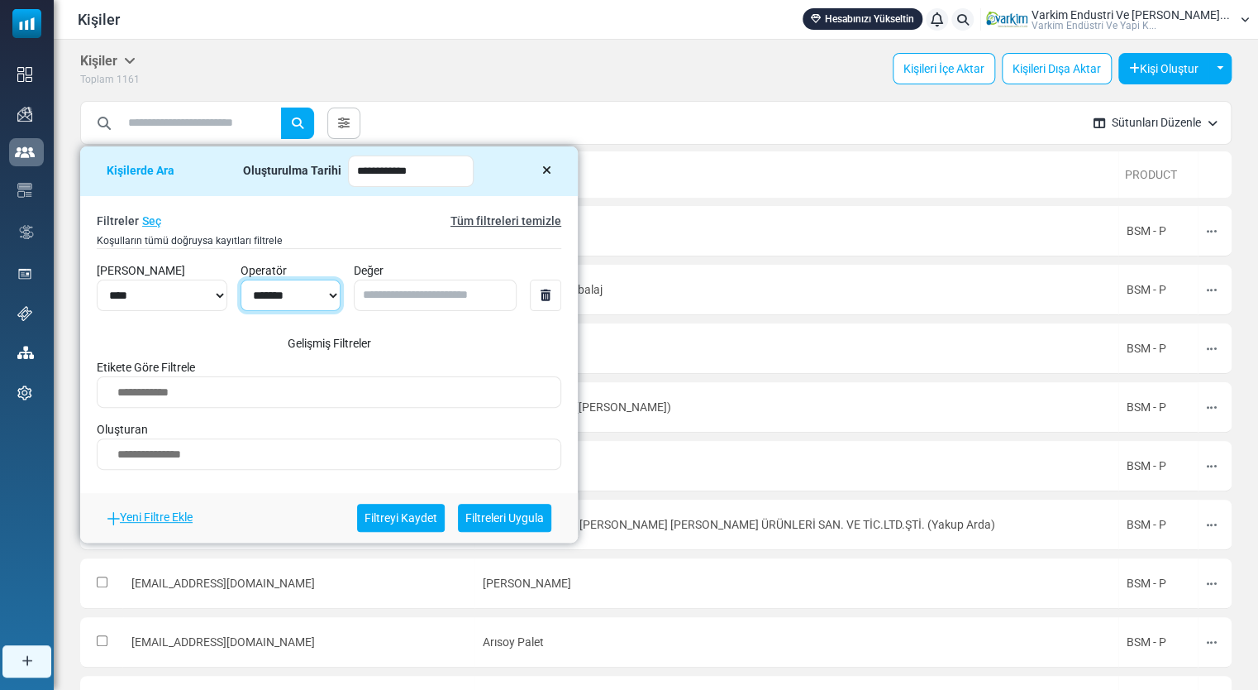
click at [285, 293] on select "**********" at bounding box center [291, 294] width 100 height 31
click at [318, 292] on select "**********" at bounding box center [291, 294] width 100 height 31
click at [413, 294] on input "Değer" at bounding box center [435, 294] width 163 height 31
click at [561, 294] on link at bounding box center [545, 294] width 31 height 31
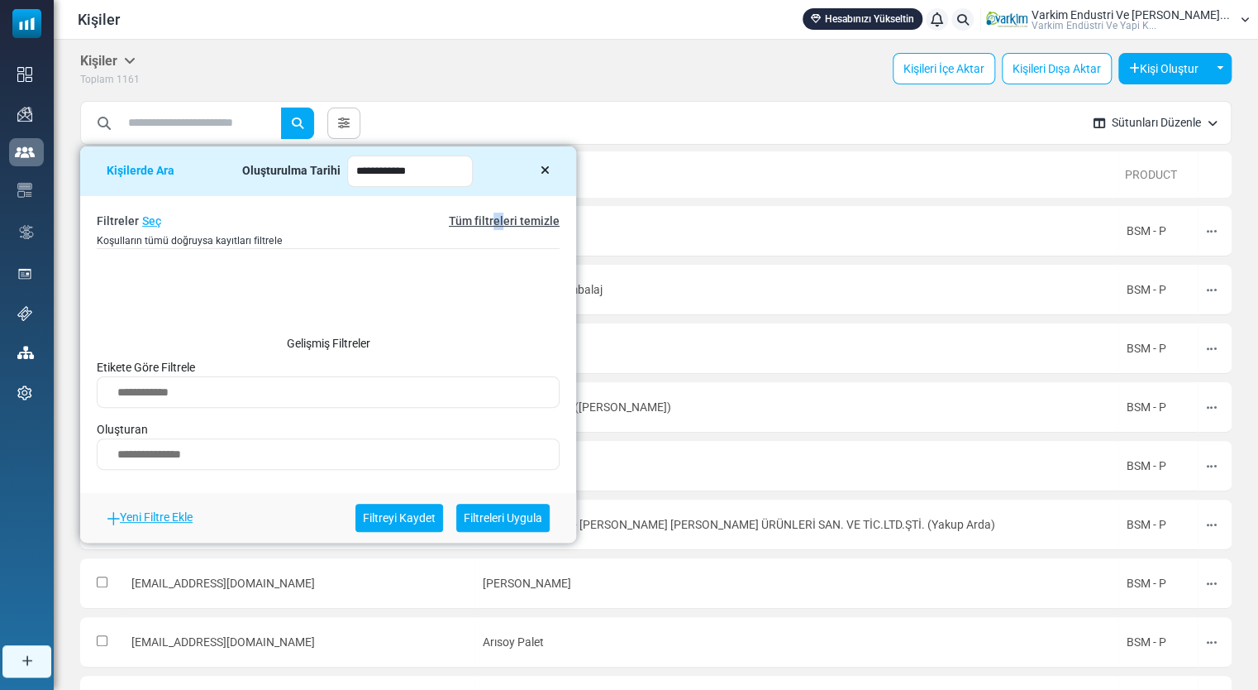
click at [504, 223] on link "Tüm filtreleri temizle" at bounding box center [504, 220] width 111 height 13
type input "**********"
select select
click at [224, 400] on textarea "Search" at bounding box center [328, 395] width 442 height 26
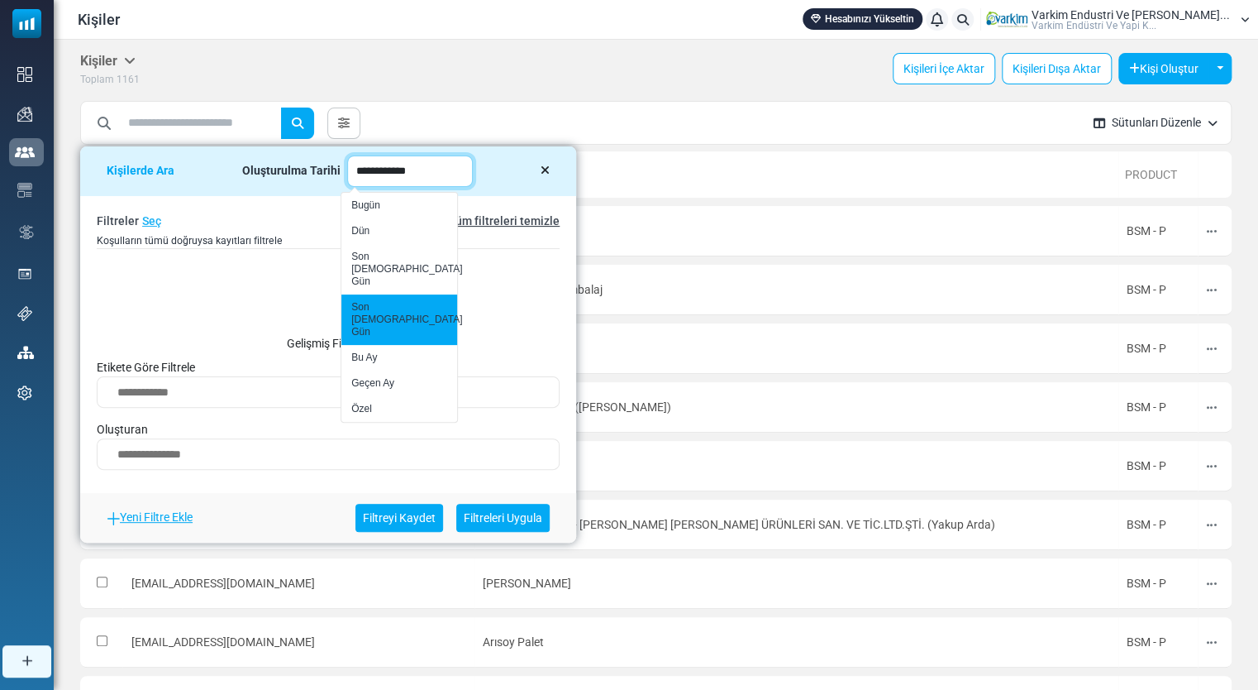
click at [404, 170] on input "**********" at bounding box center [410, 170] width 126 height 31
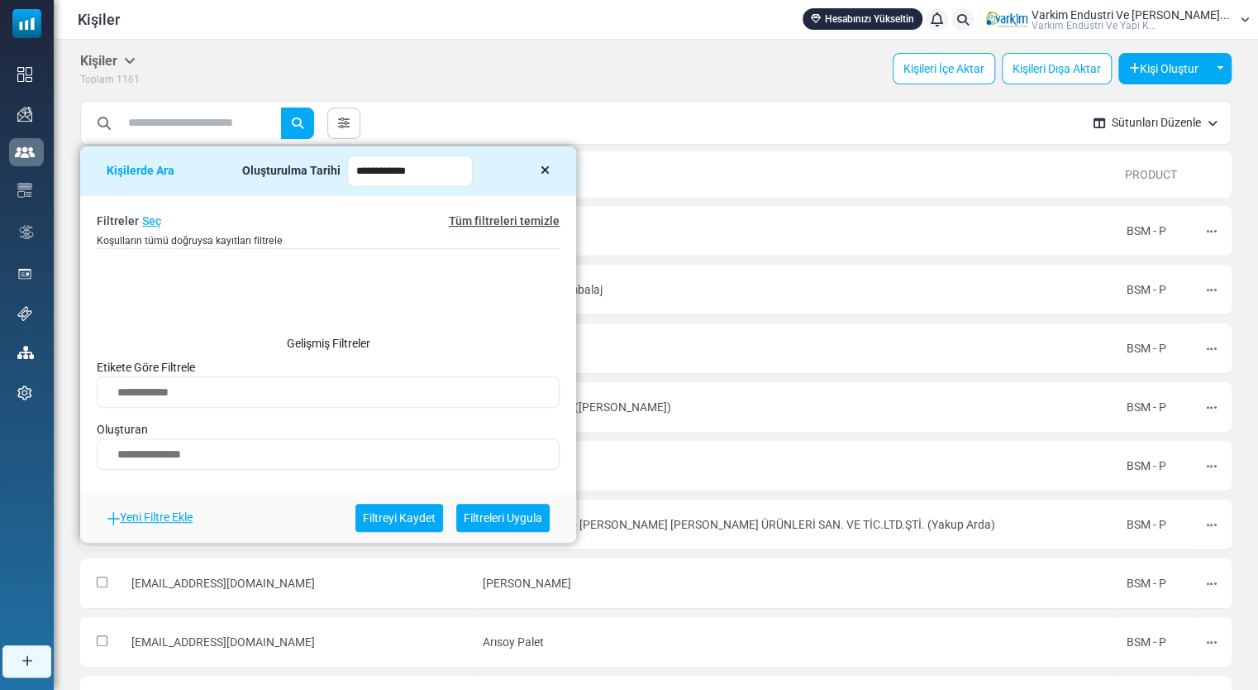
click at [504, 214] on link "Tüm filtreleri temizle" at bounding box center [504, 220] width 111 height 13
type input "**********"
select select
click at [543, 167] on icon at bounding box center [545, 171] width 9 height 12
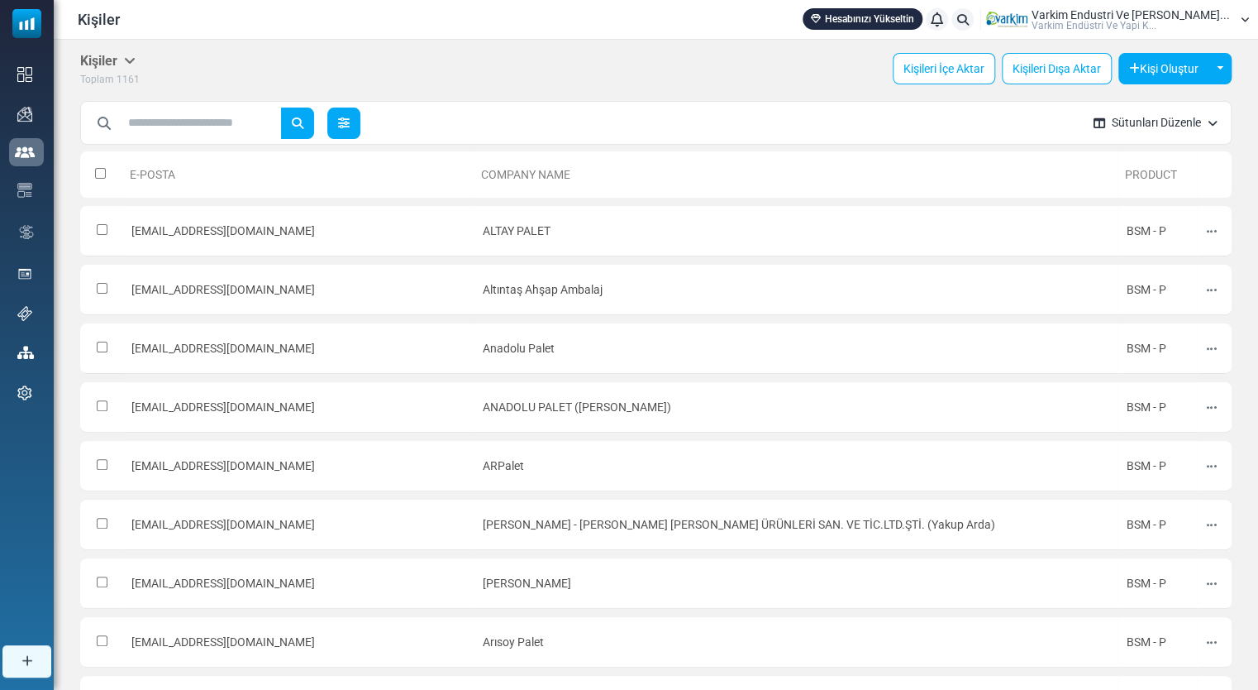
click at [360, 133] on link at bounding box center [343, 122] width 33 height 31
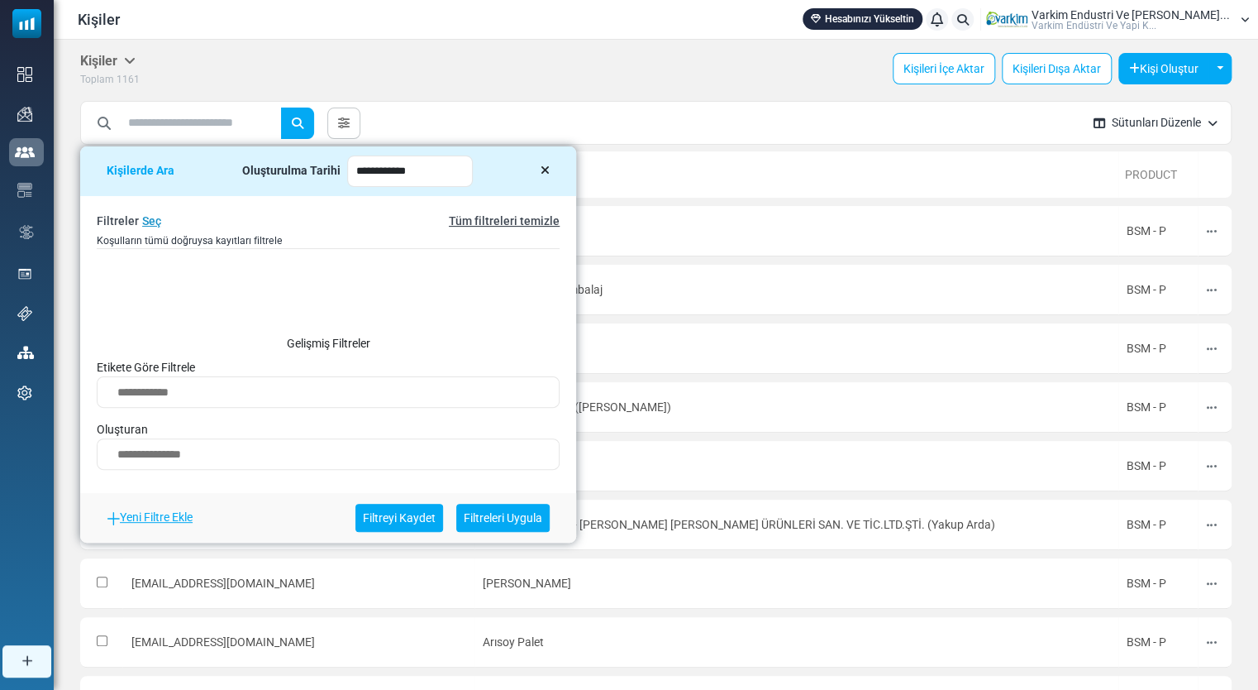
click at [146, 222] on link "Seç" at bounding box center [151, 220] width 19 height 13
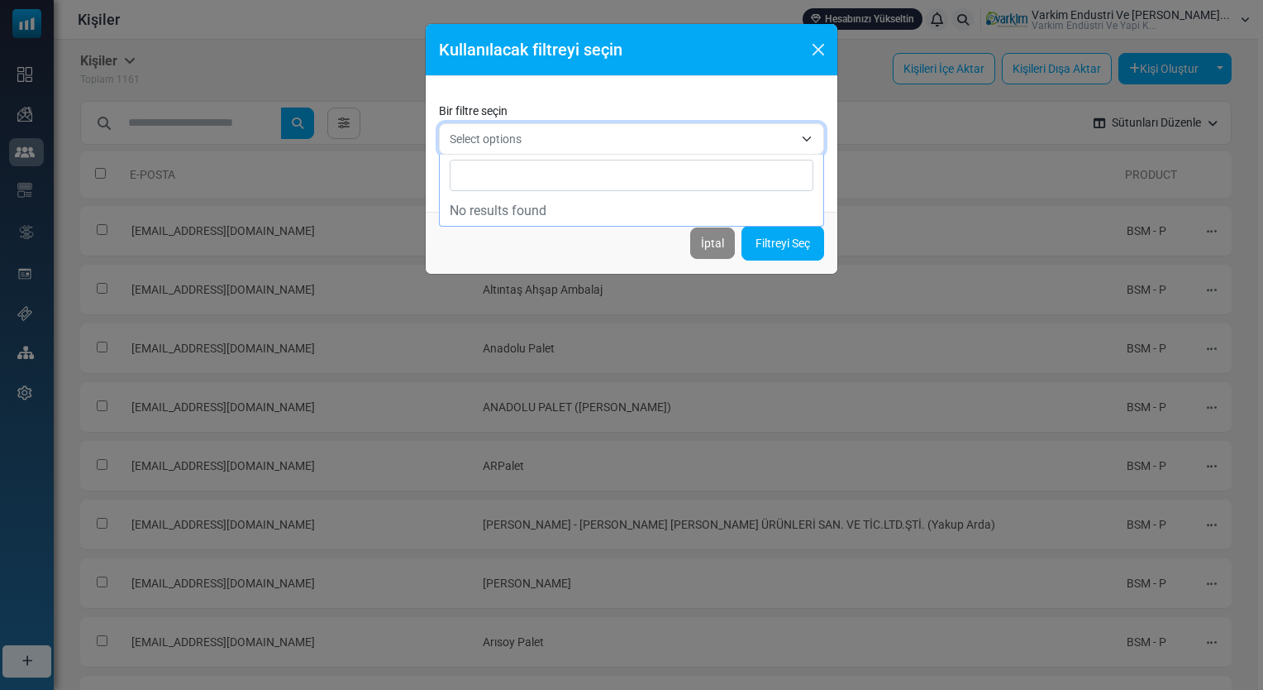
click at [652, 150] on span "Select options" at bounding box center [631, 138] width 385 height 31
click at [652, 147] on span "Select options" at bounding box center [622, 139] width 344 height 20
click at [820, 46] on button "Close" at bounding box center [818, 49] width 25 height 25
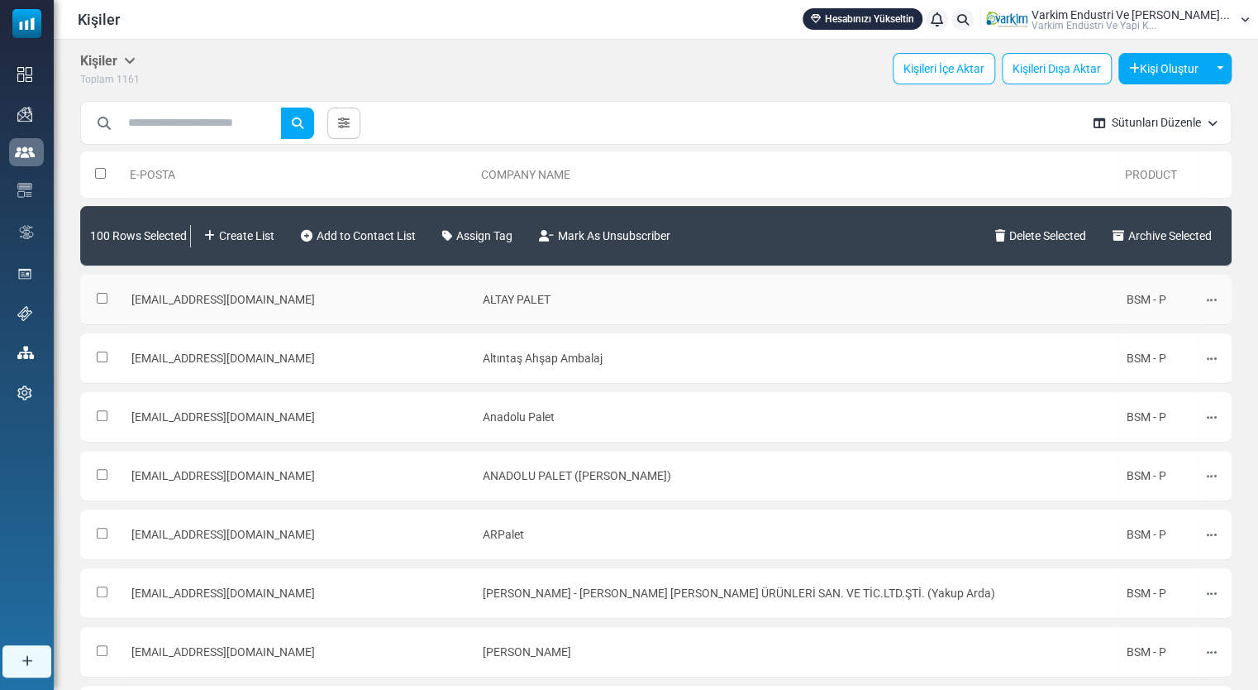
click at [1206, 310] on div "Düzenle Arşivle Sil" at bounding box center [1214, 299] width 17 height 33
click at [1207, 299] on icon at bounding box center [1212, 300] width 10 height 12
click at [1112, 411] on link "Sil" at bounding box center [1160, 415] width 141 height 30
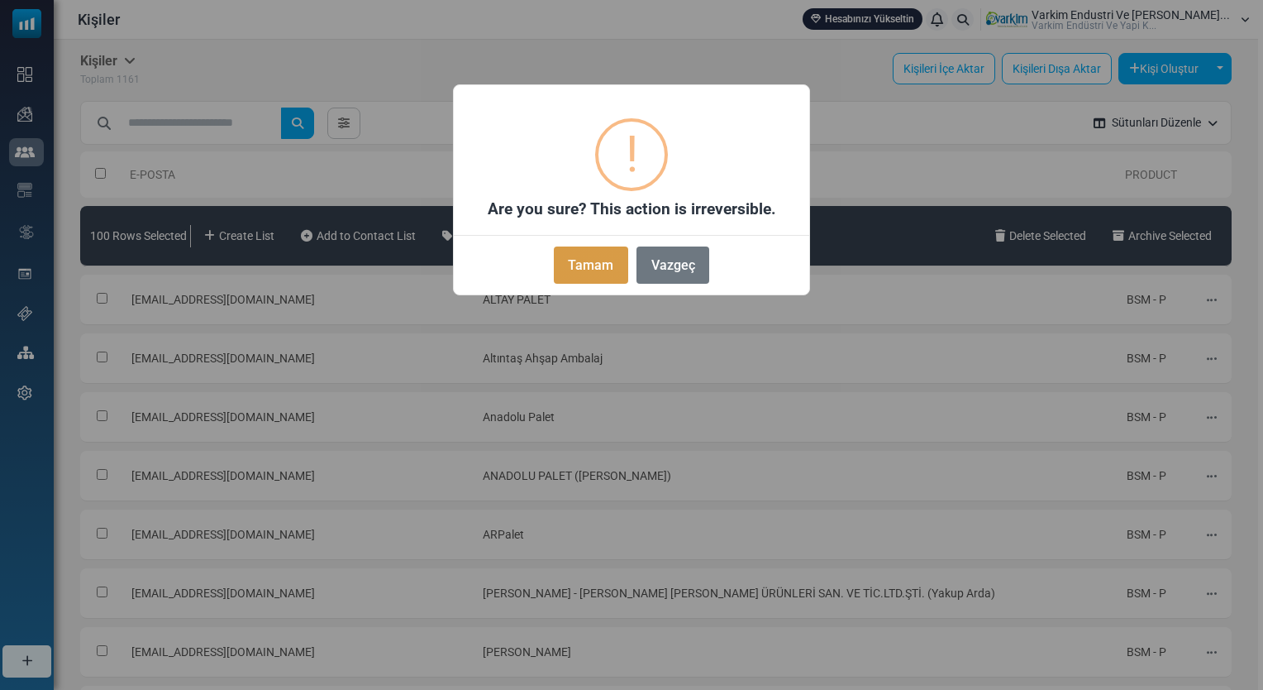
click at [599, 262] on button "Tamam" at bounding box center [591, 264] width 74 height 37
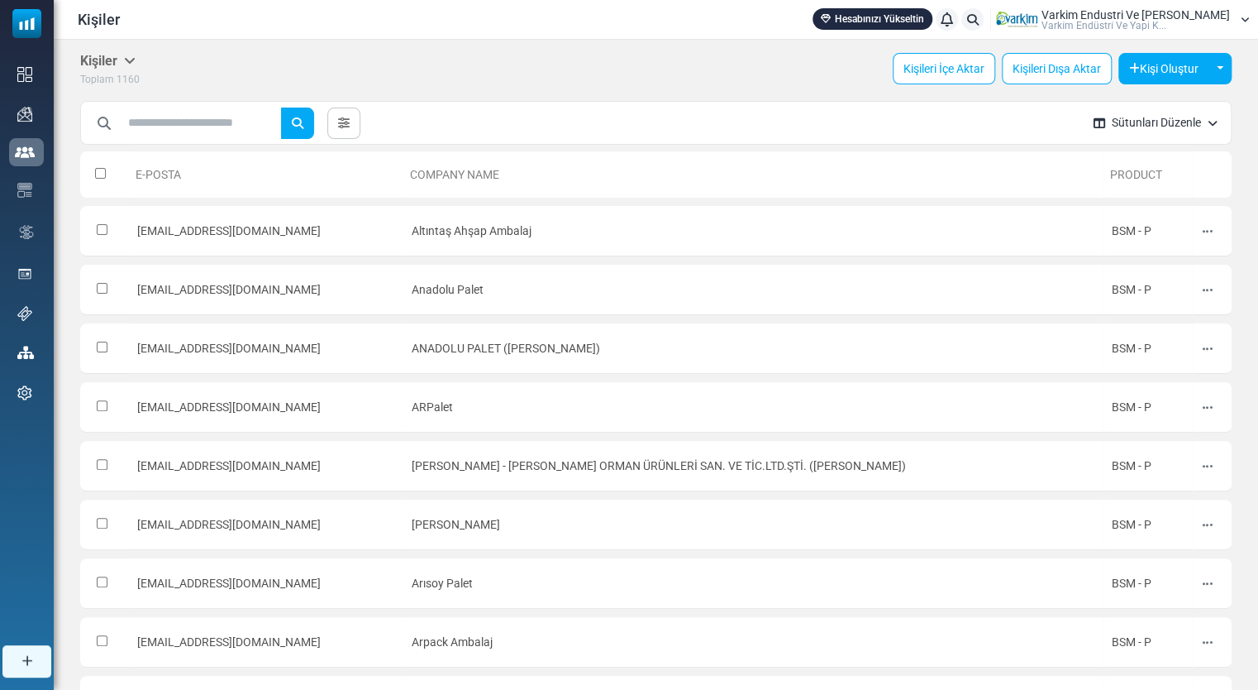
click at [96, 167] on th at bounding box center [104, 174] width 49 height 46
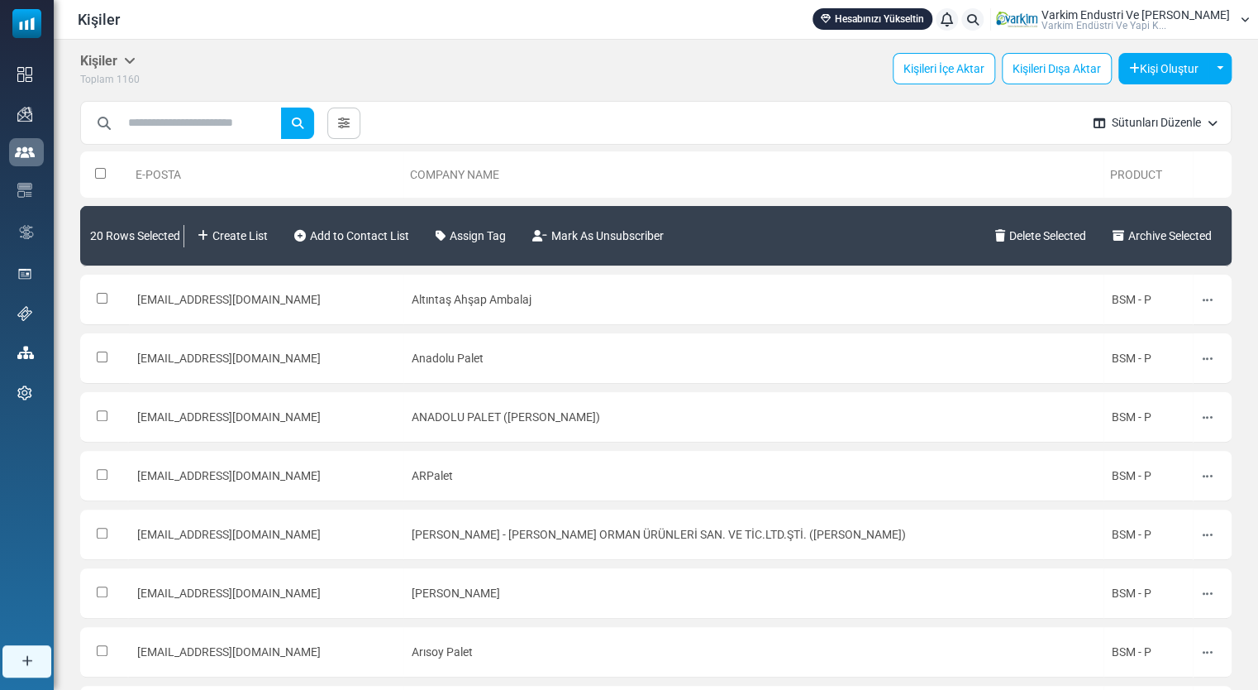
click at [174, 230] on span "20 Rows Selected" at bounding box center [135, 235] width 90 height 33
click at [1206, 306] on button at bounding box center [1207, 299] width 12 height 21
click at [1123, 422] on link "Sil" at bounding box center [1158, 415] width 141 height 30
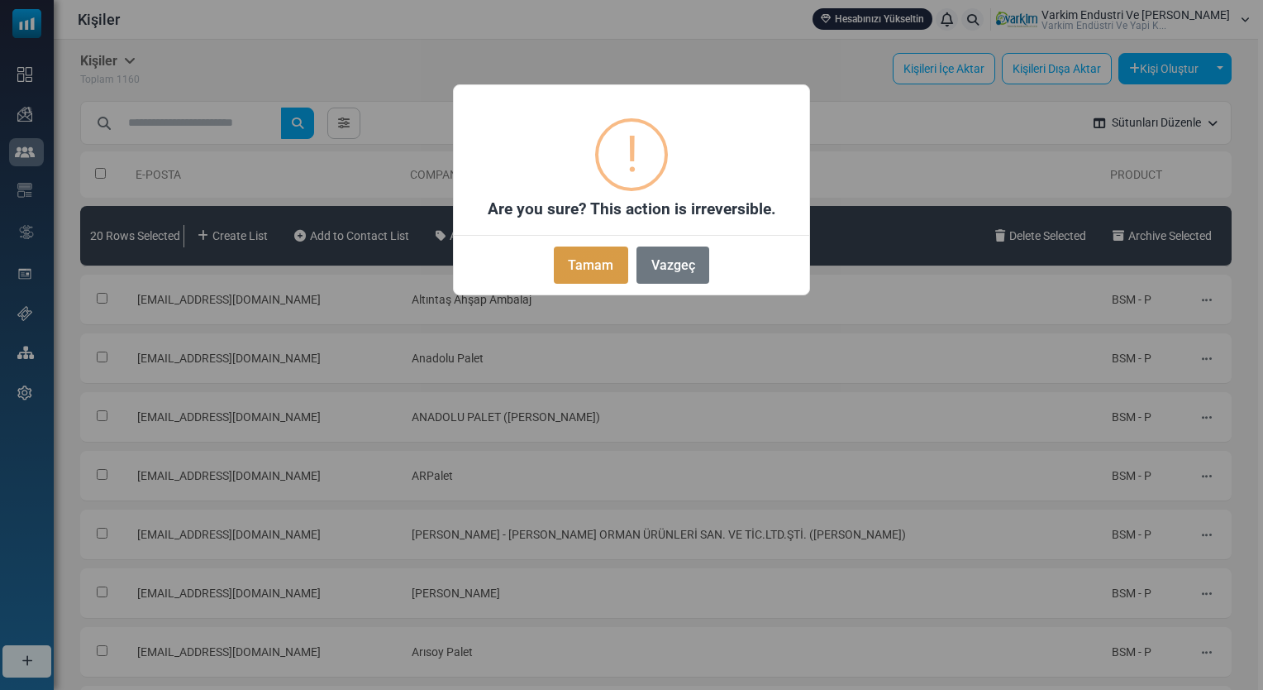
click at [605, 275] on button "Tamam" at bounding box center [591, 264] width 74 height 37
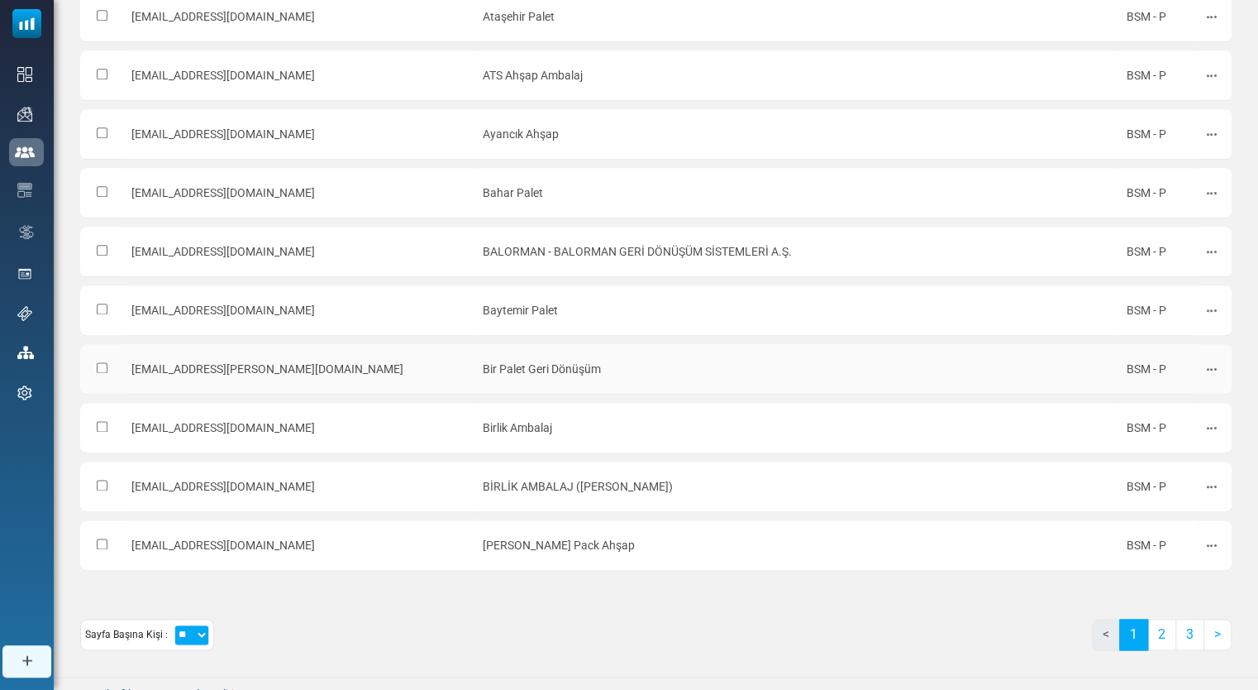
scroll to position [873, 0]
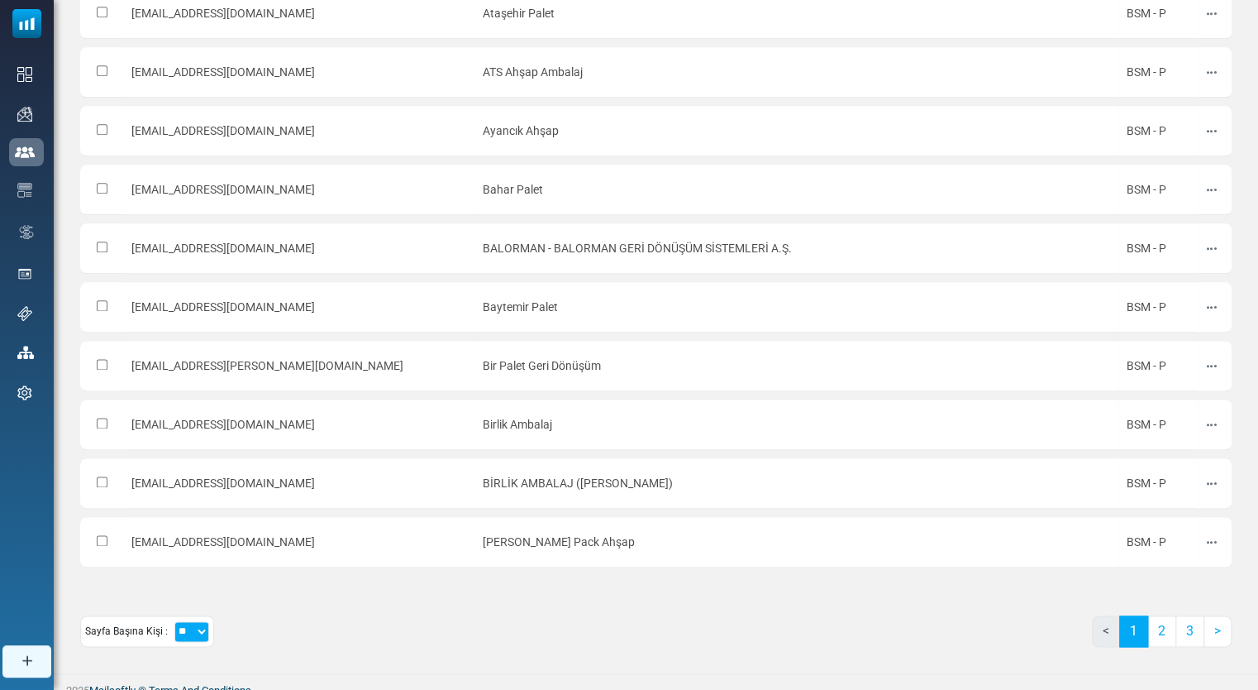
click at [198, 623] on select "** ** ***" at bounding box center [191, 631] width 35 height 21
select select "***"
click at [174, 621] on select "** ** ***" at bounding box center [191, 631] width 35 height 21
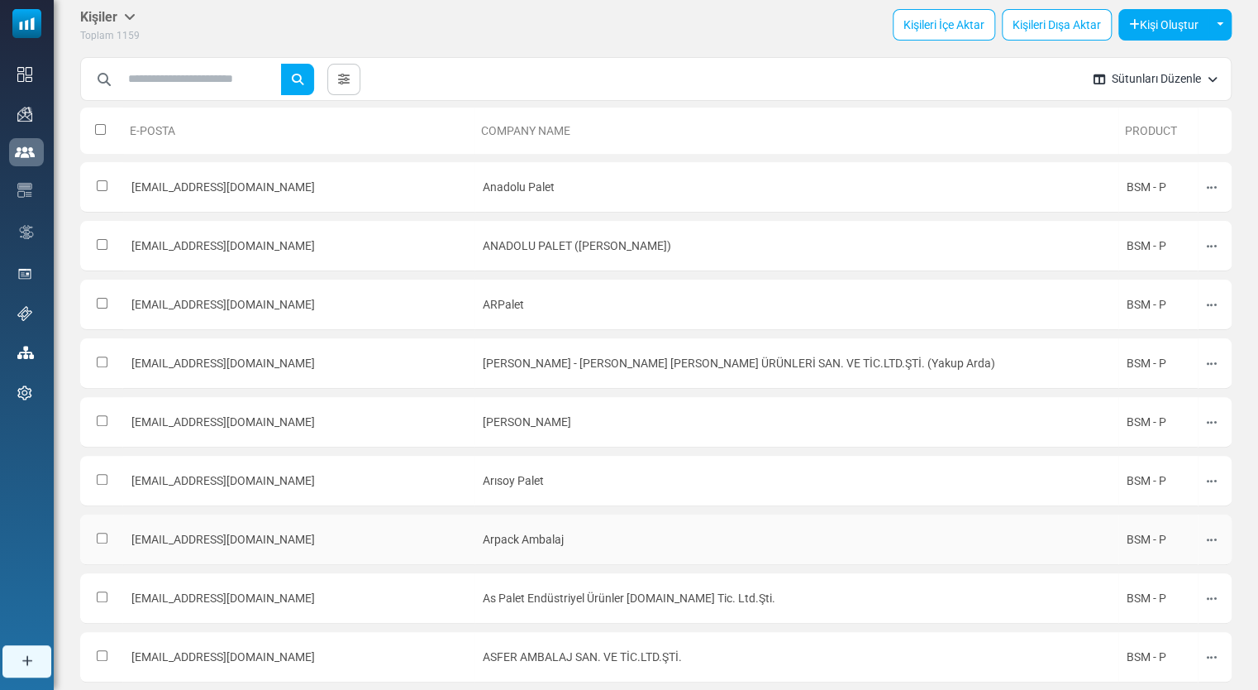
scroll to position [0, 0]
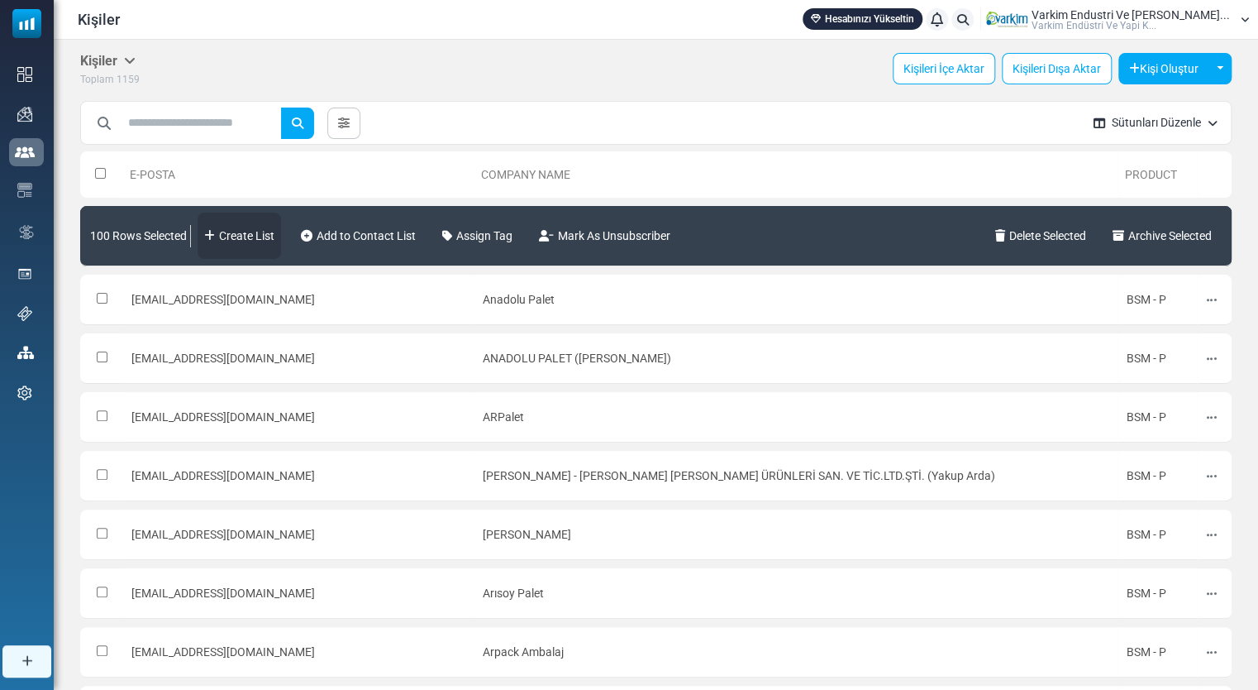
click at [227, 234] on link "Create List" at bounding box center [240, 236] width 84 height 46
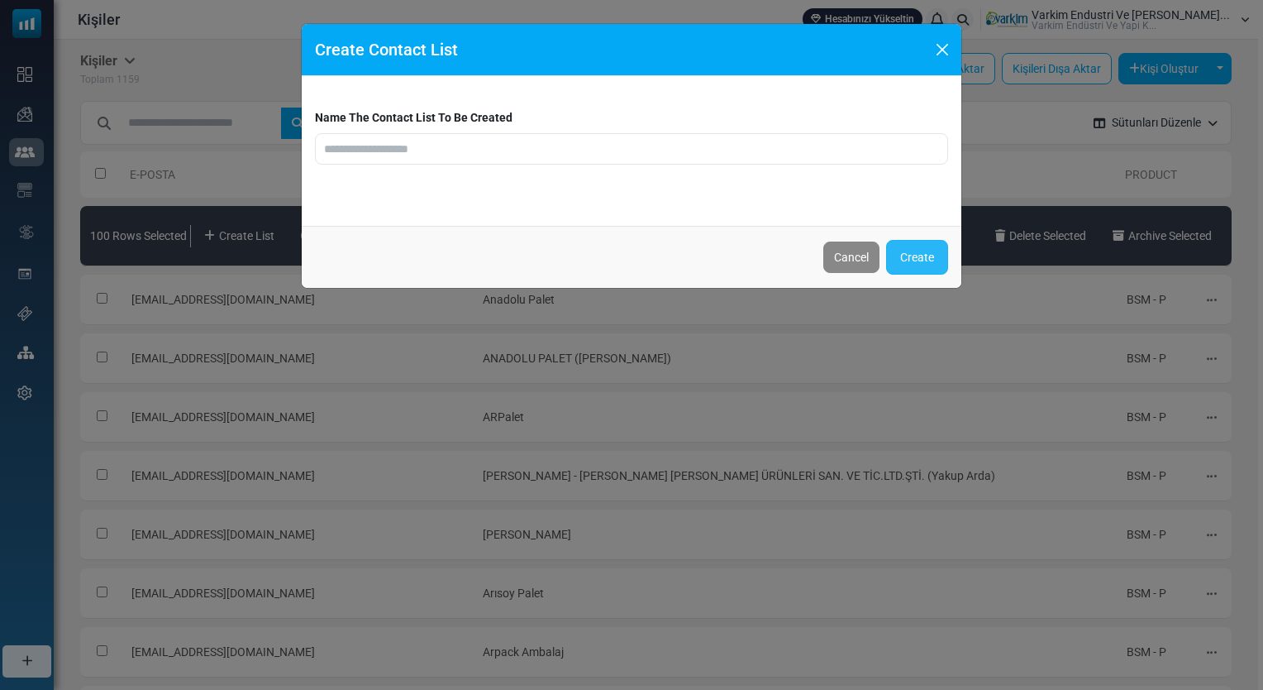
click at [900, 265] on button "Create" at bounding box center [917, 257] width 62 height 35
click at [947, 47] on button "Close" at bounding box center [942, 49] width 25 height 25
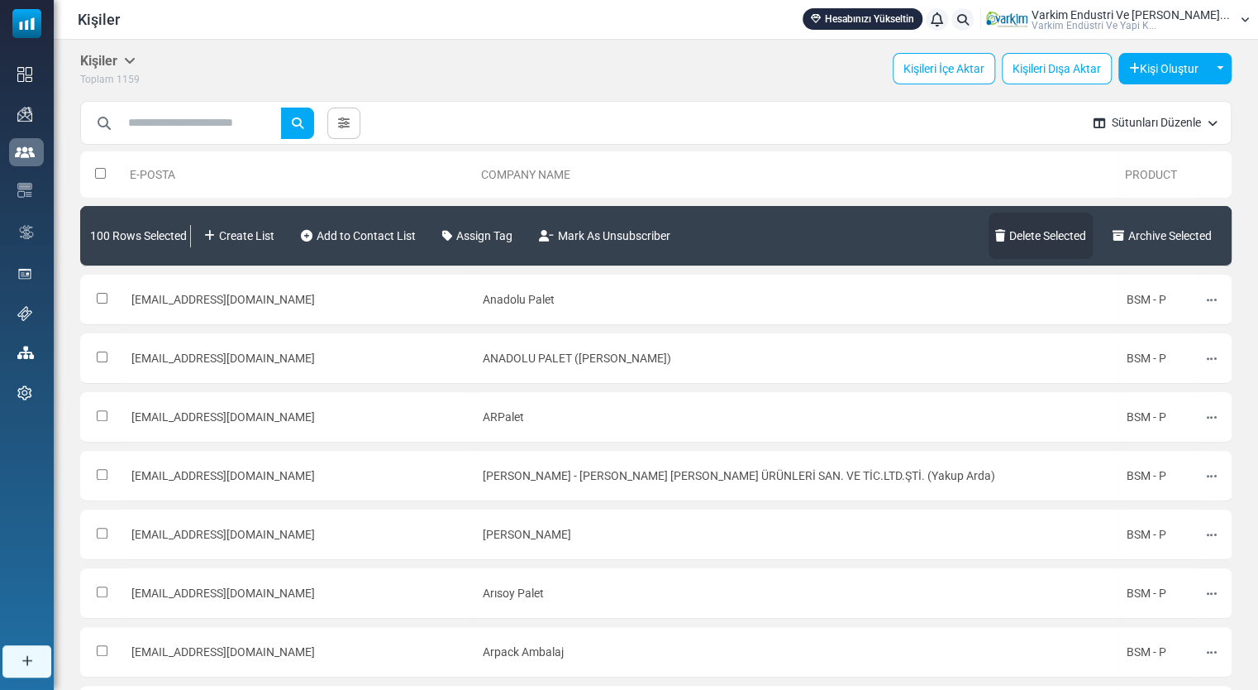
click at [1022, 236] on link "Delete Selected" at bounding box center [1041, 236] width 104 height 46
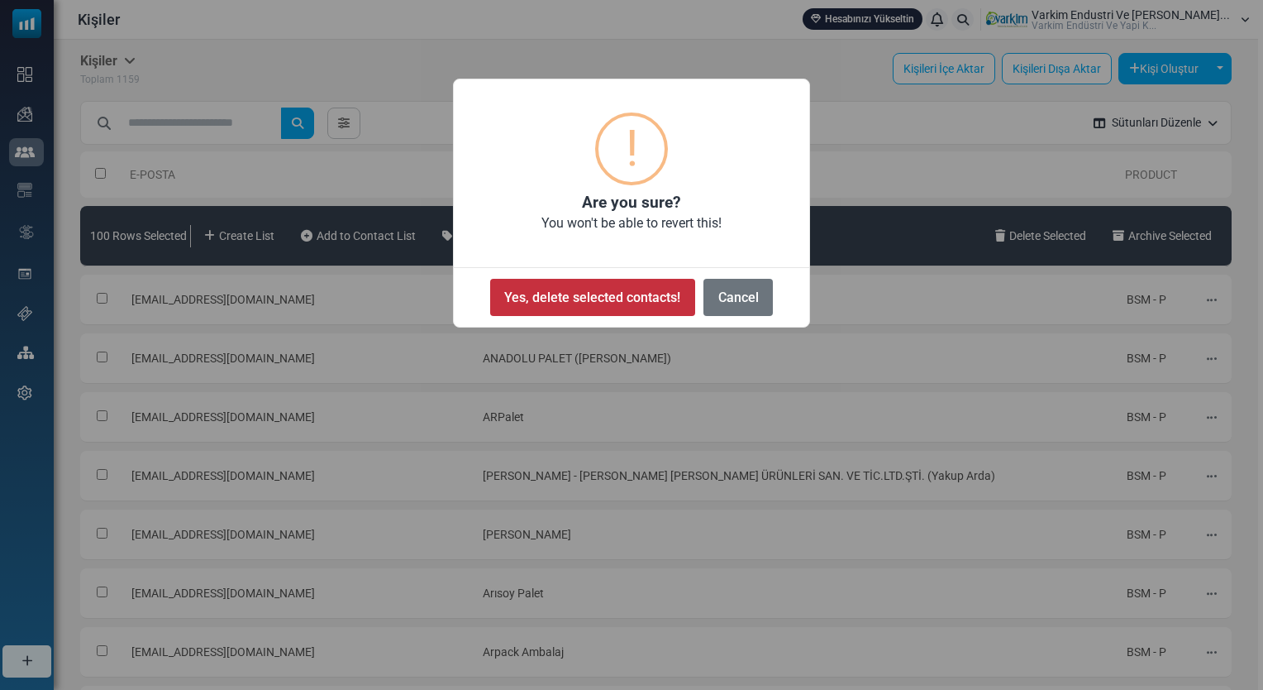
click at [667, 285] on button "Yes, delete selected contacts!" at bounding box center [592, 297] width 205 height 37
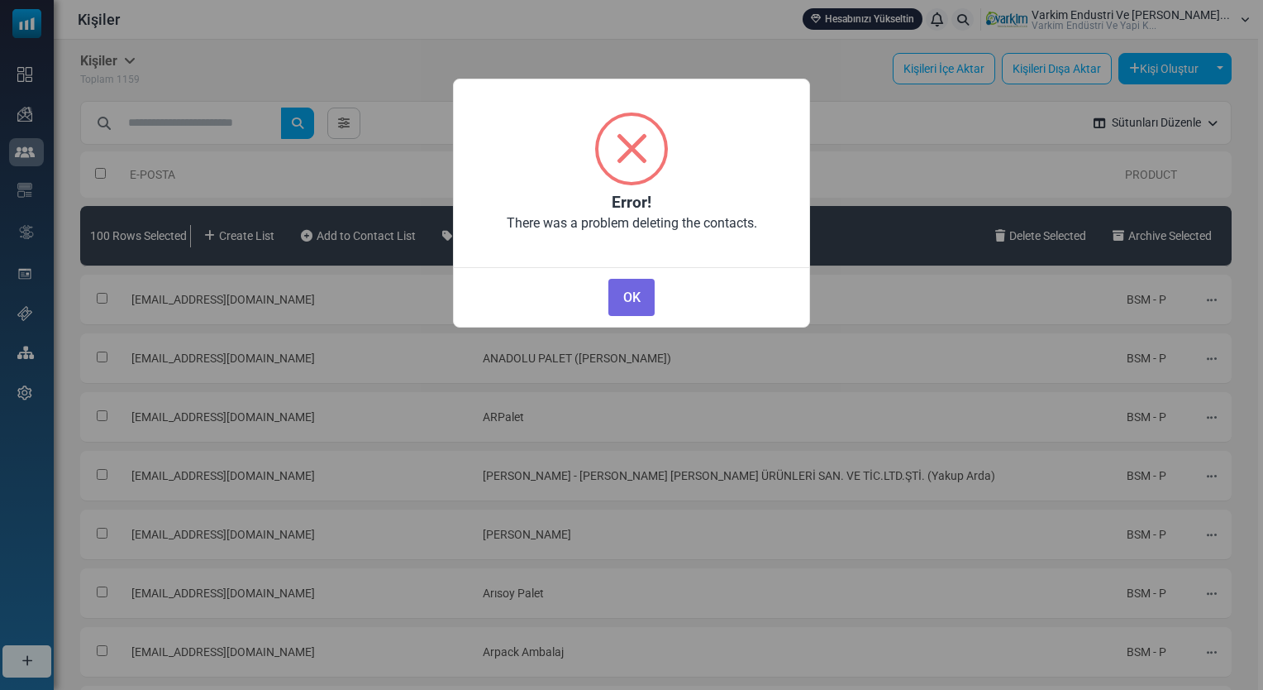
click at [686, 184] on div "× Error! There was a problem deleting the contacts. OK No Cancel" at bounding box center [631, 203] width 357 height 249
click at [638, 306] on button "OK" at bounding box center [632, 297] width 46 height 37
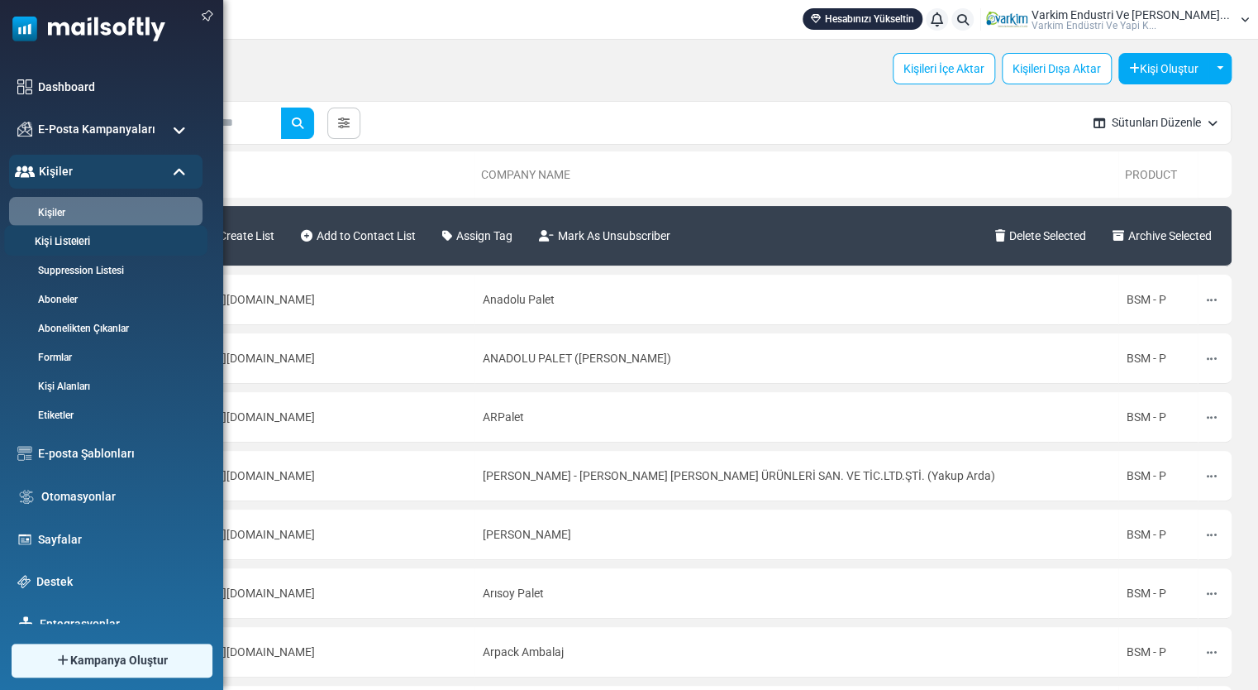
click at [55, 244] on link "Kişi Listeleri" at bounding box center [103, 242] width 198 height 16
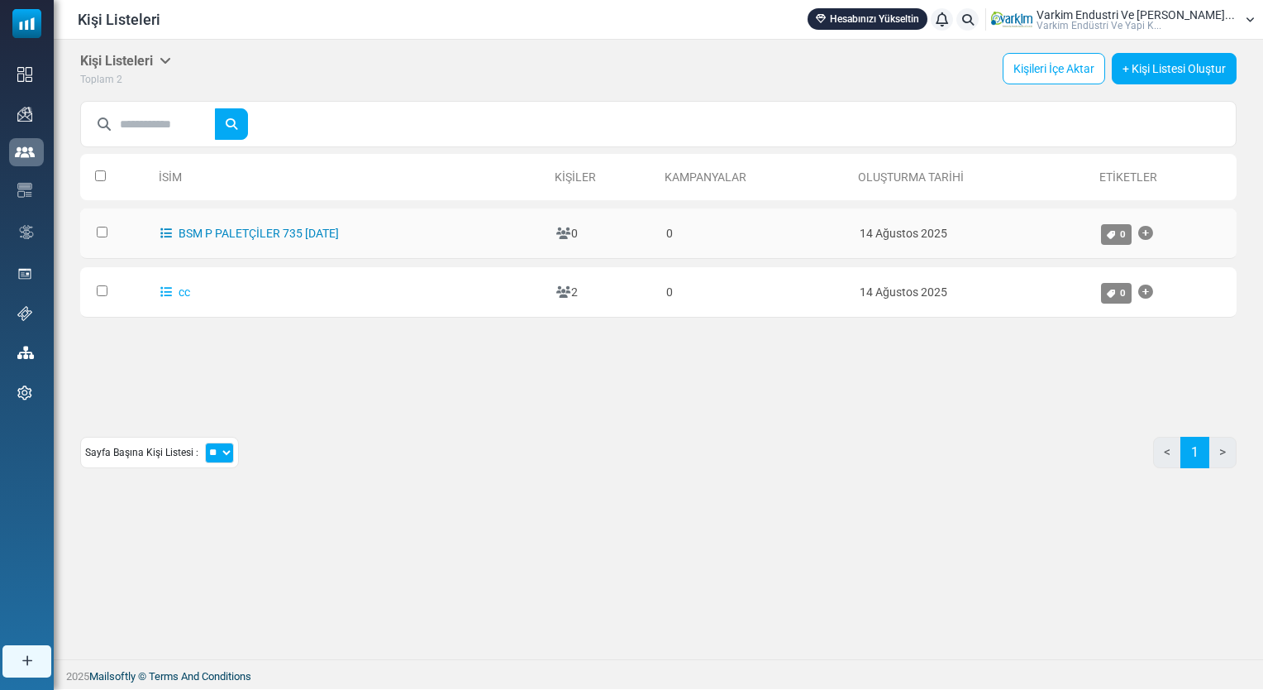
click at [298, 231] on link "BSM P PALETÇİLER 735 [DATE]" at bounding box center [249, 233] width 179 height 13
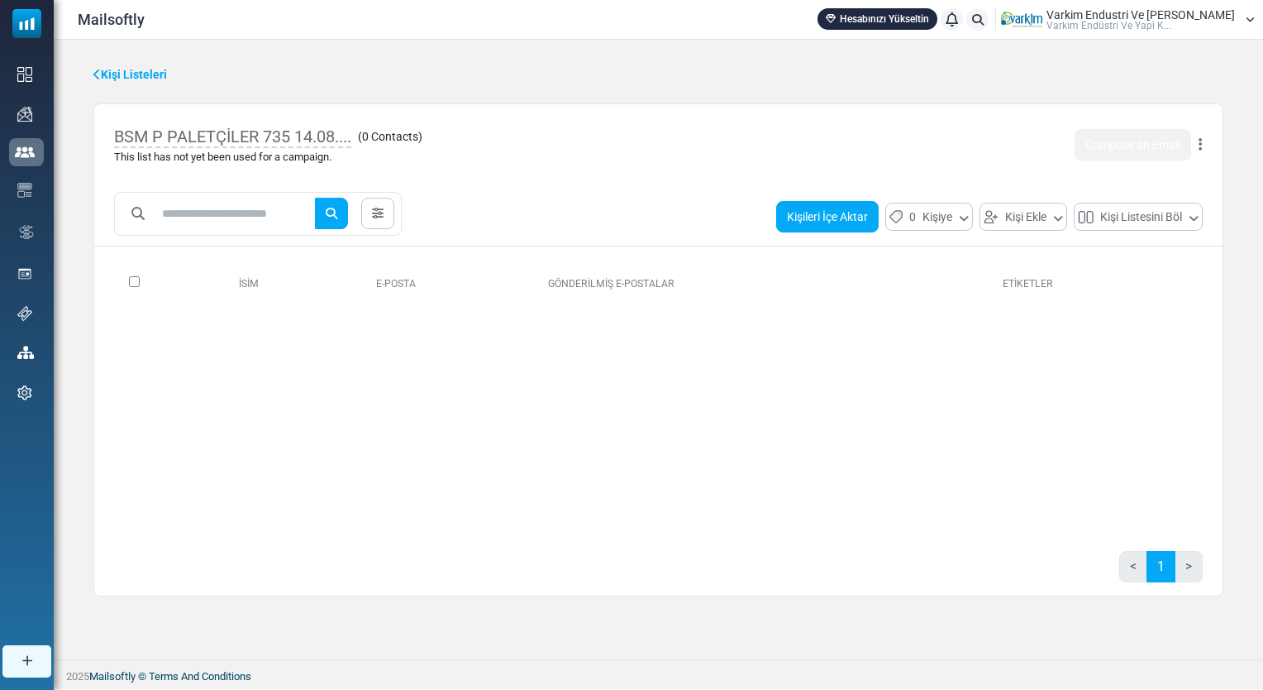
click at [829, 222] on button "Kişileri İçe Aktar" at bounding box center [827, 216] width 103 height 31
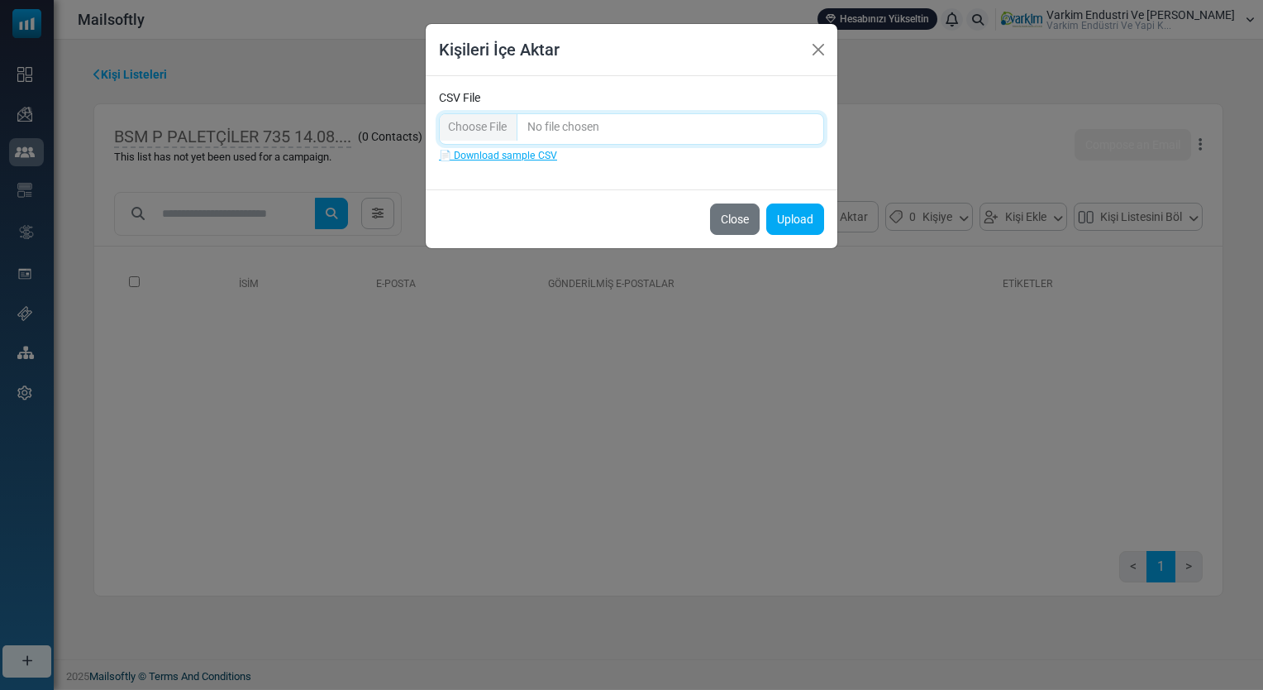
click at [501, 130] on input "CSV File" at bounding box center [631, 128] width 385 height 31
type input "**********"
click at [786, 222] on button "Upload" at bounding box center [796, 218] width 58 height 31
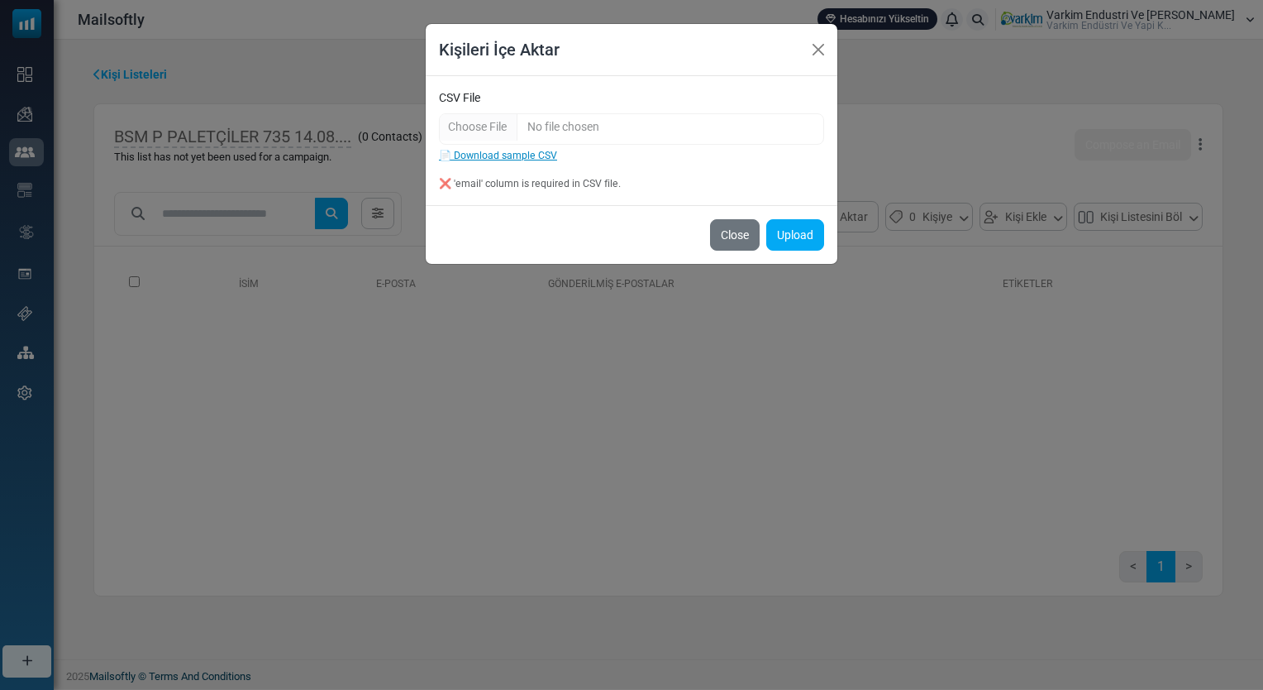
click at [504, 151] on link "📄 Download sample CSV" at bounding box center [498, 156] width 118 height 12
drag, startPoint x: 824, startPoint y: 51, endPoint x: 800, endPoint y: 41, distance: 26.0
click at [822, 51] on button "Close" at bounding box center [818, 49] width 25 height 25
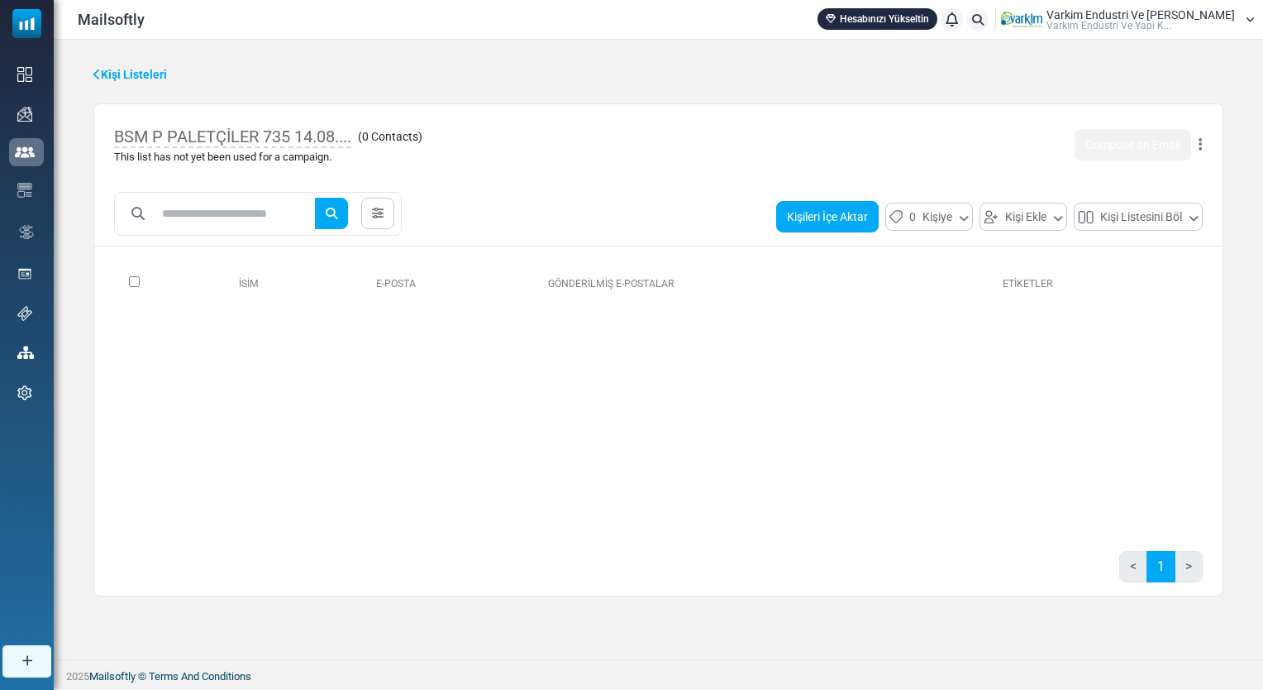
click at [854, 220] on button "Kişileri İçe Aktar" at bounding box center [827, 216] width 103 height 31
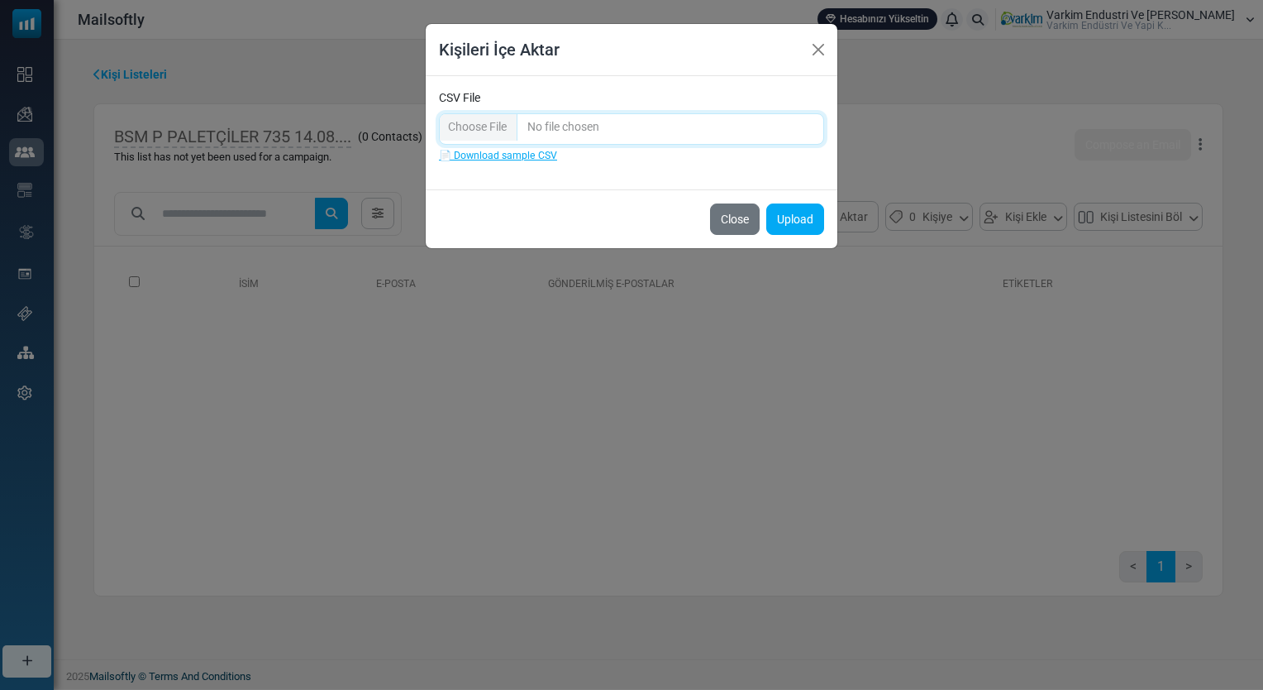
click at [486, 124] on input "CSV File" at bounding box center [631, 128] width 385 height 31
type input "**********"
click at [797, 221] on button "Upload" at bounding box center [796, 218] width 58 height 31
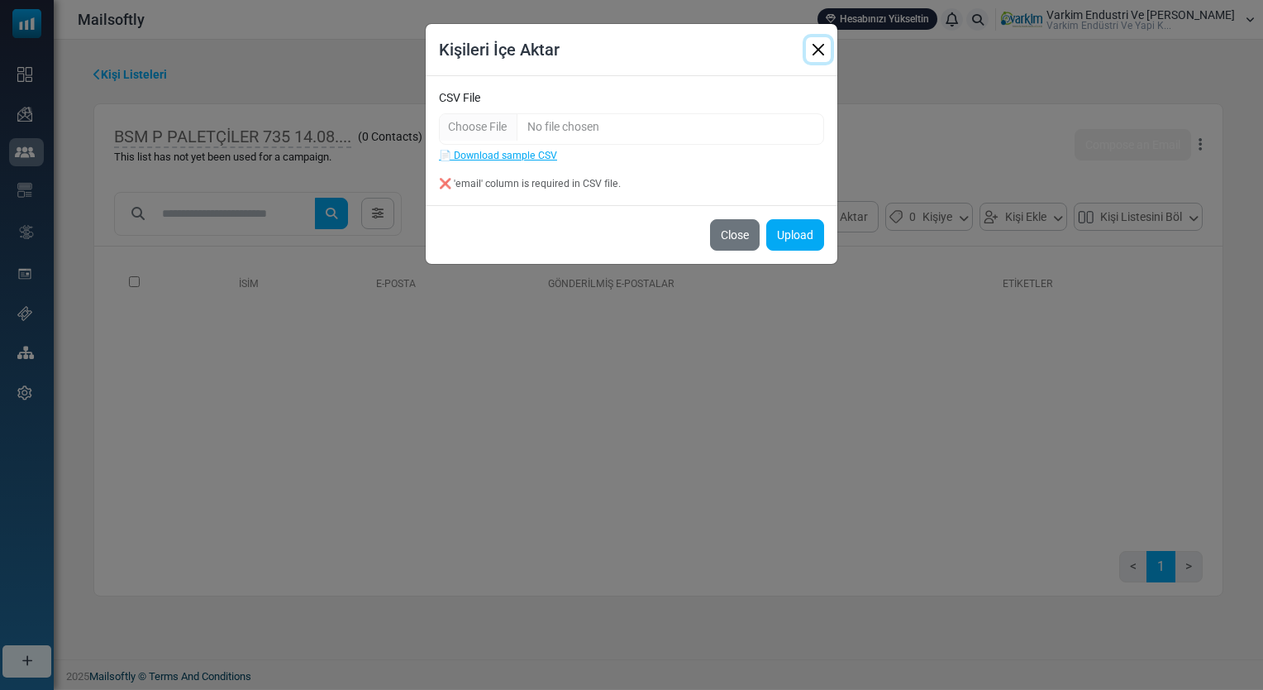
click at [824, 43] on button "Close" at bounding box center [818, 49] width 25 height 25
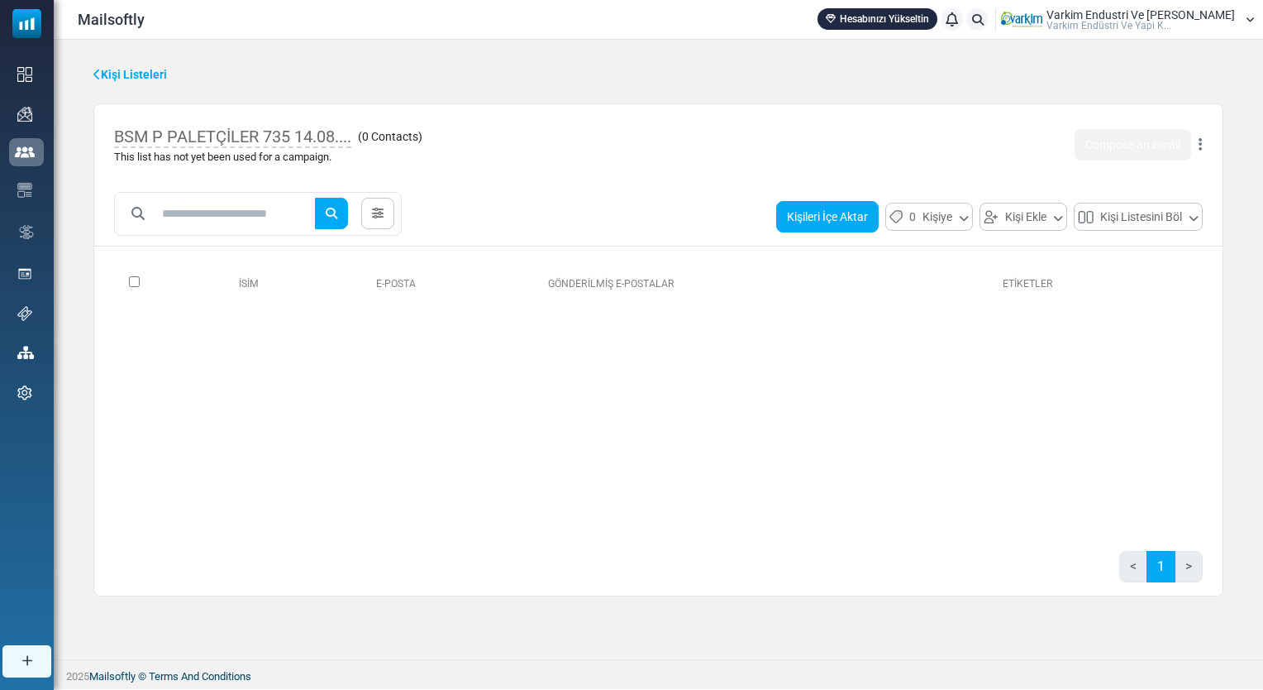
click at [833, 220] on button "Kişileri İçe Aktar" at bounding box center [827, 216] width 103 height 31
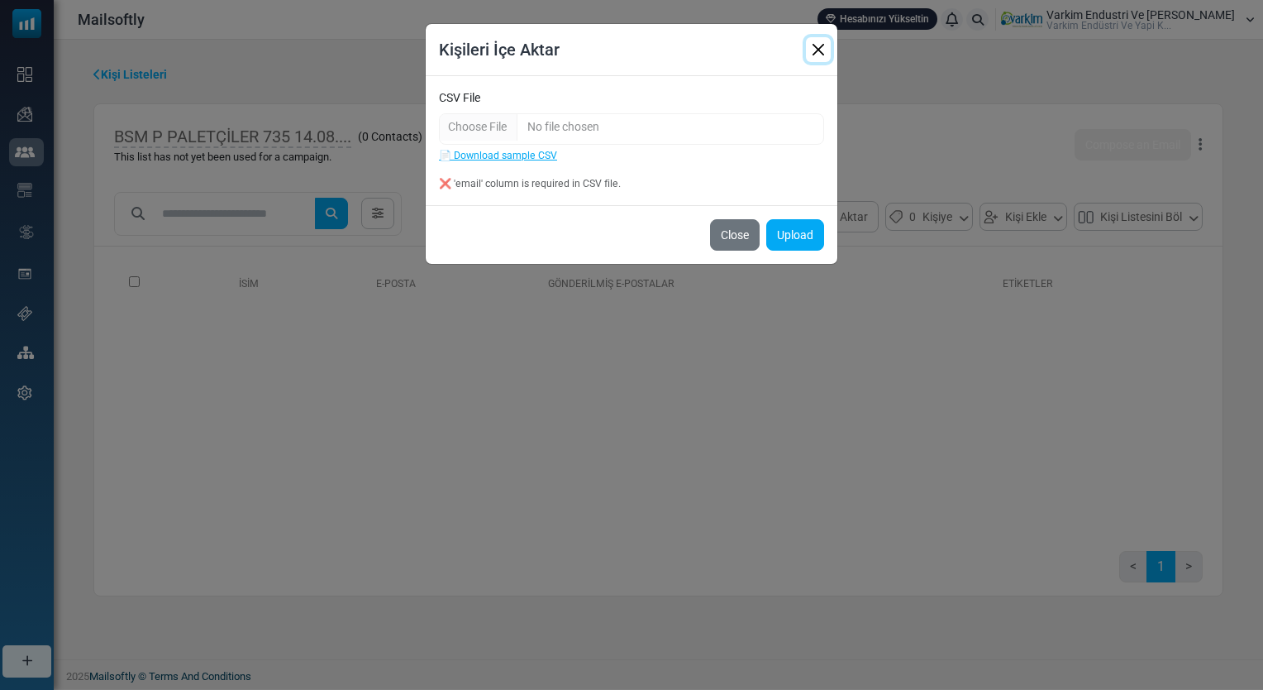
click at [814, 59] on button "Close" at bounding box center [818, 49] width 25 height 25
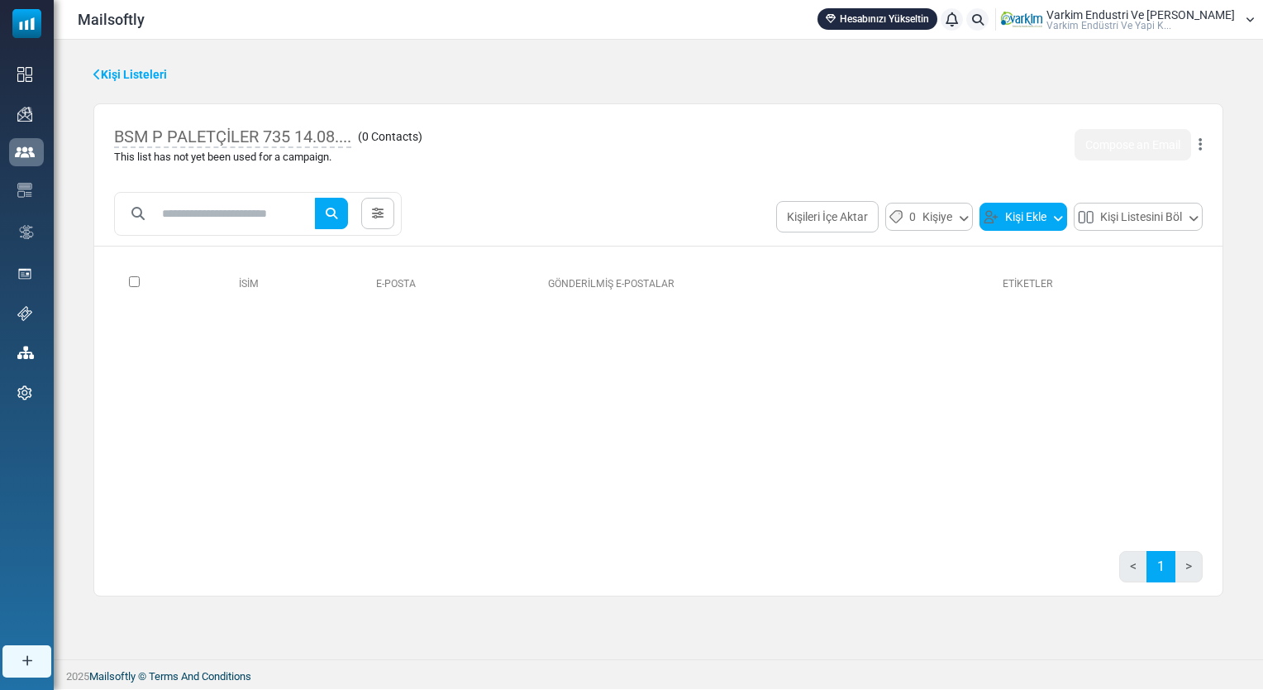
click at [996, 223] on button "Kişi Ekle" at bounding box center [1024, 217] width 88 height 28
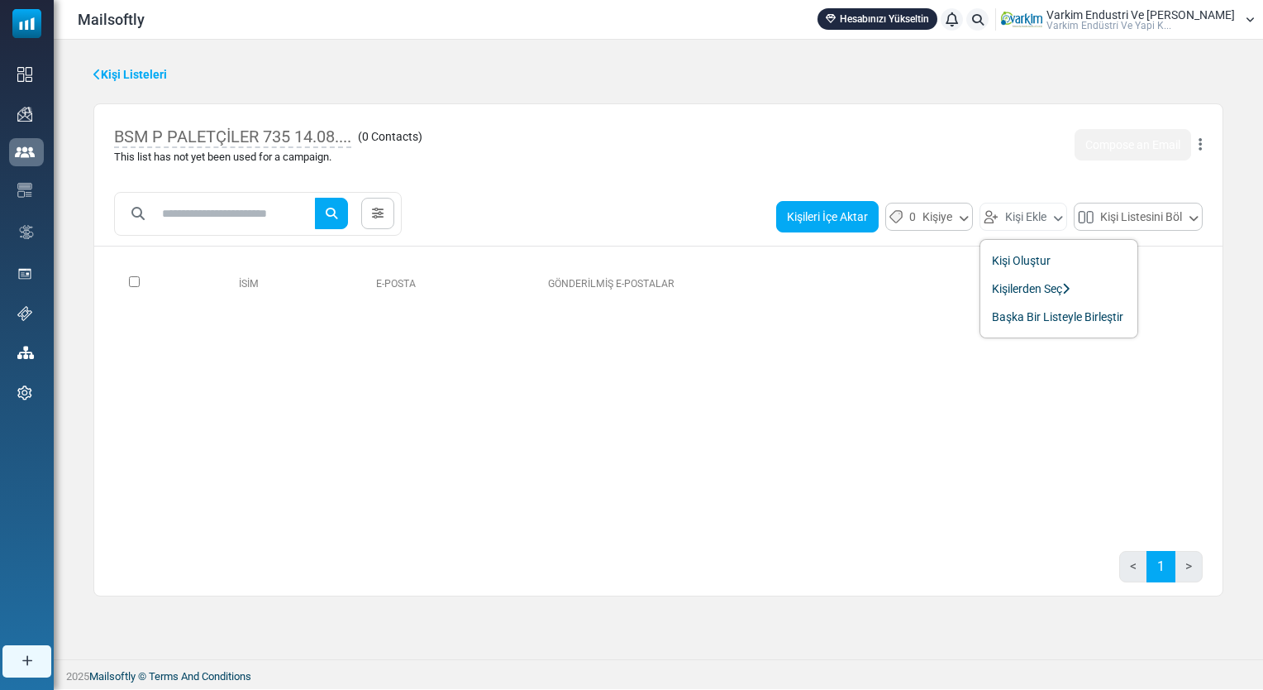
click at [837, 227] on button "Kişileri İçe Aktar" at bounding box center [827, 216] width 103 height 31
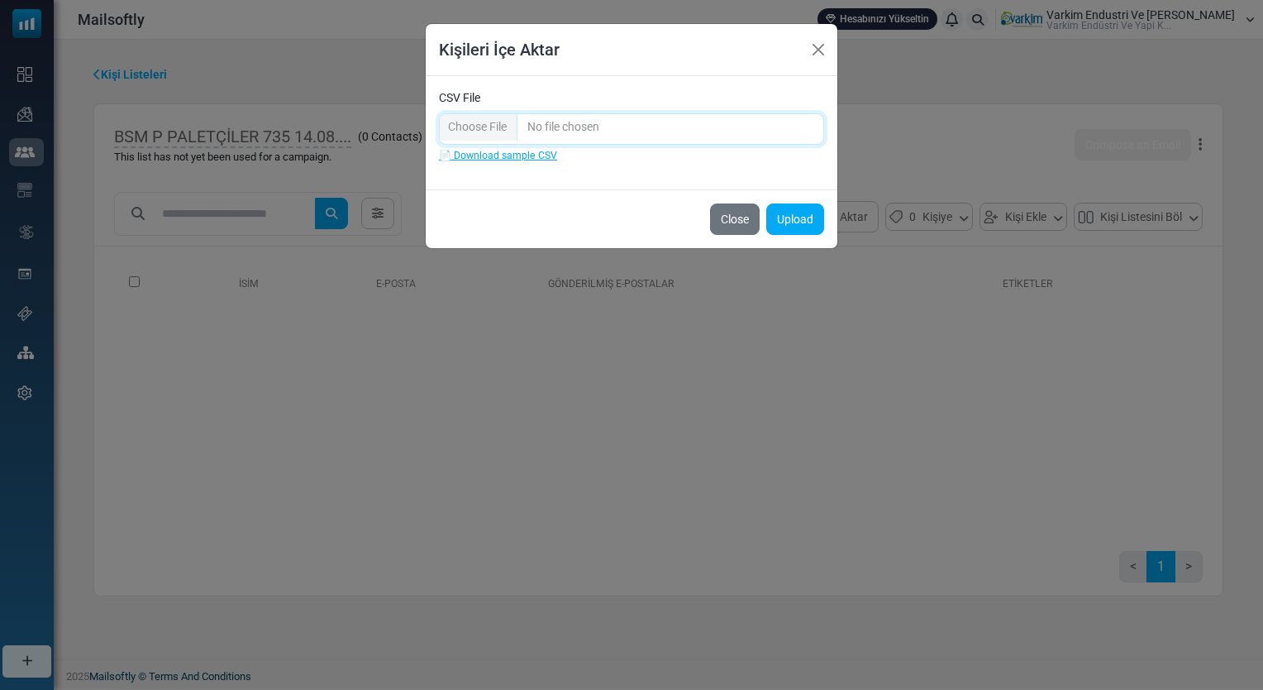
click at [502, 131] on input "CSV File" at bounding box center [631, 128] width 385 height 31
type input "**********"
click at [794, 222] on button "Upload" at bounding box center [796, 218] width 58 height 31
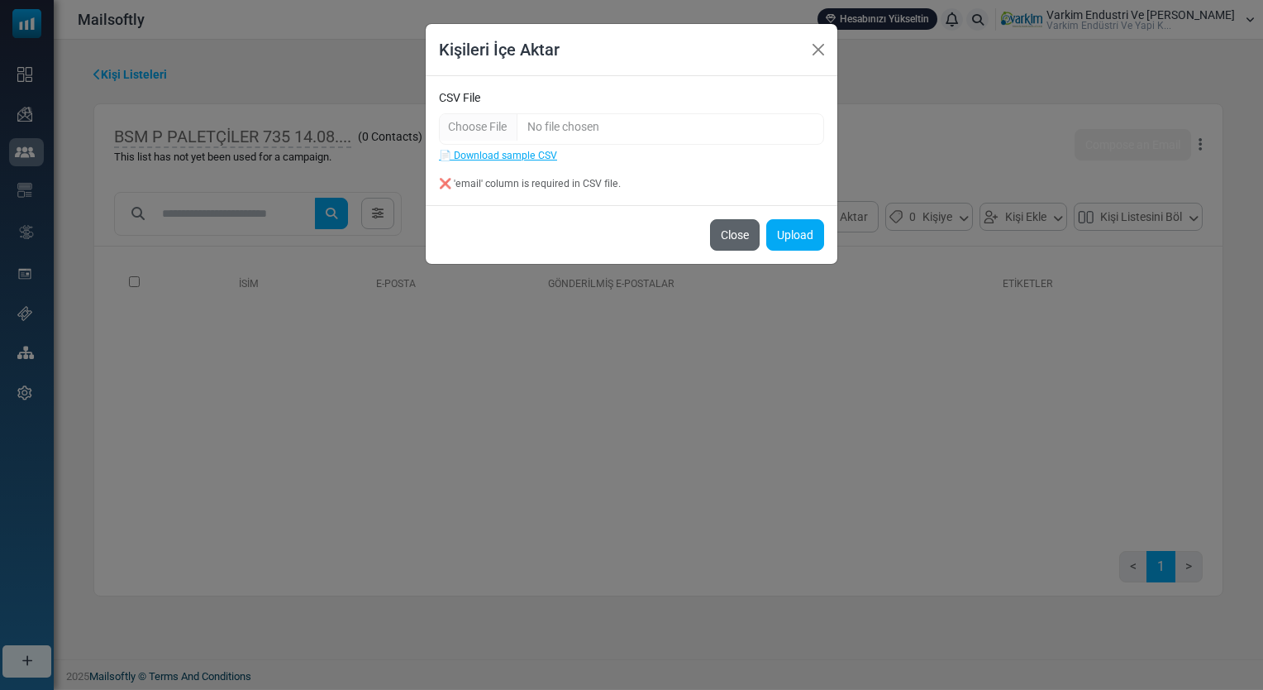
click at [748, 240] on button "Close" at bounding box center [735, 234] width 50 height 31
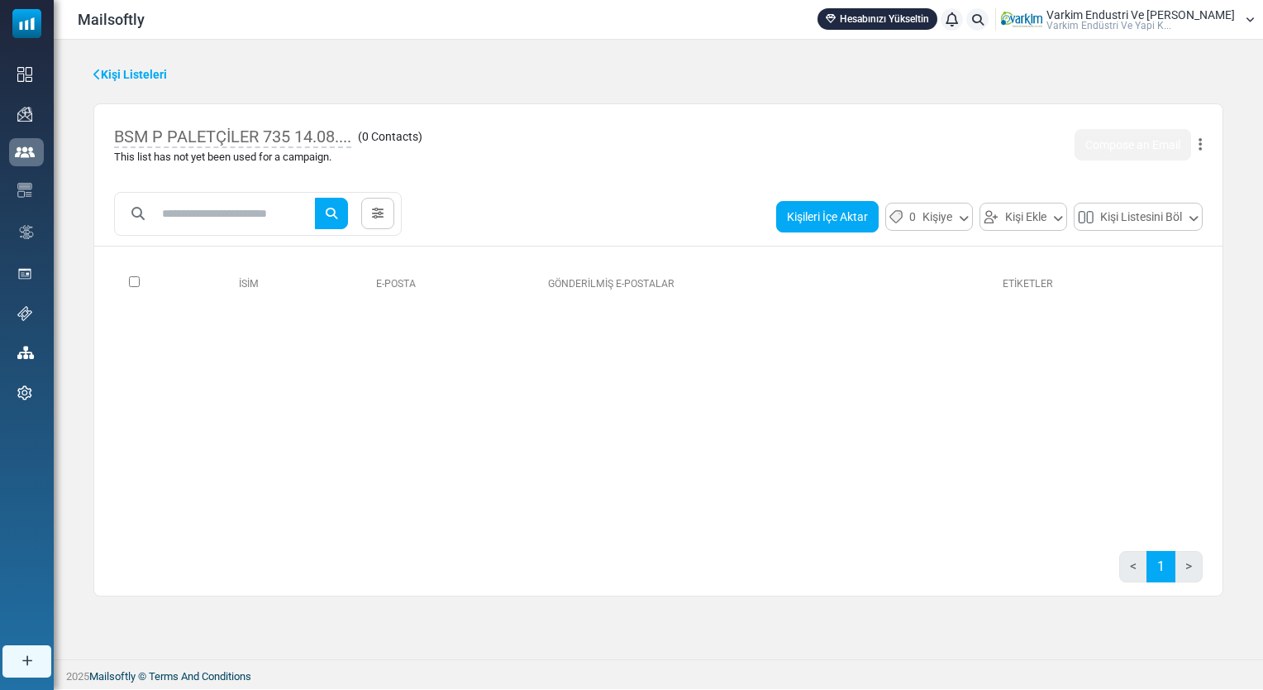
click at [848, 220] on button "Kişileri İçe Aktar" at bounding box center [827, 216] width 103 height 31
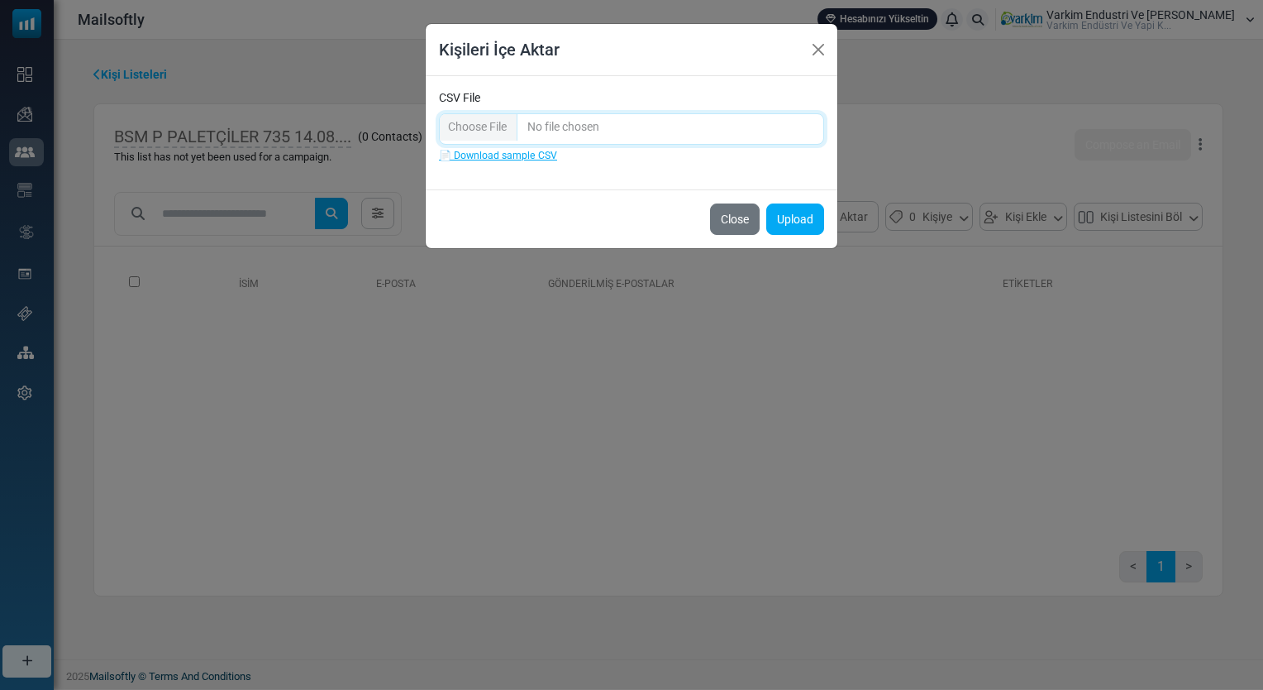
click at [485, 124] on input "CSV File" at bounding box center [631, 128] width 385 height 31
type input "**********"
click at [795, 224] on button "Upload" at bounding box center [796, 218] width 58 height 31
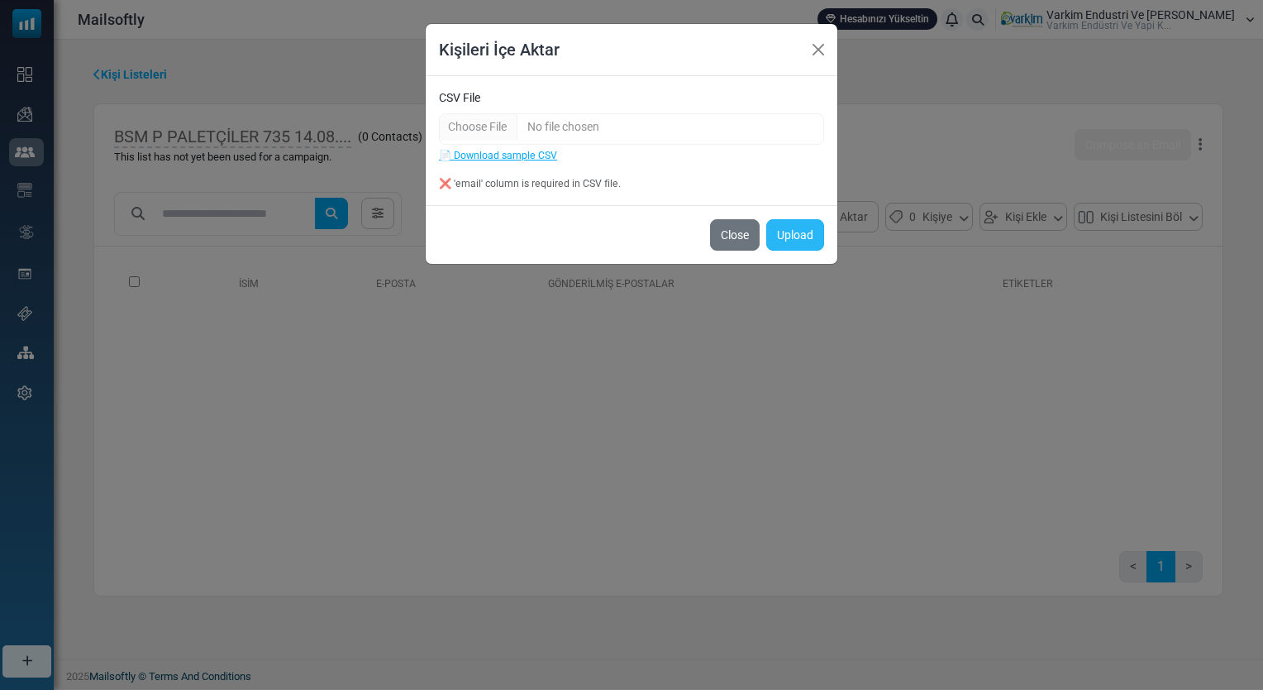
click at [791, 227] on button "Upload" at bounding box center [796, 234] width 58 height 31
click at [736, 240] on button "Close" at bounding box center [735, 234] width 50 height 31
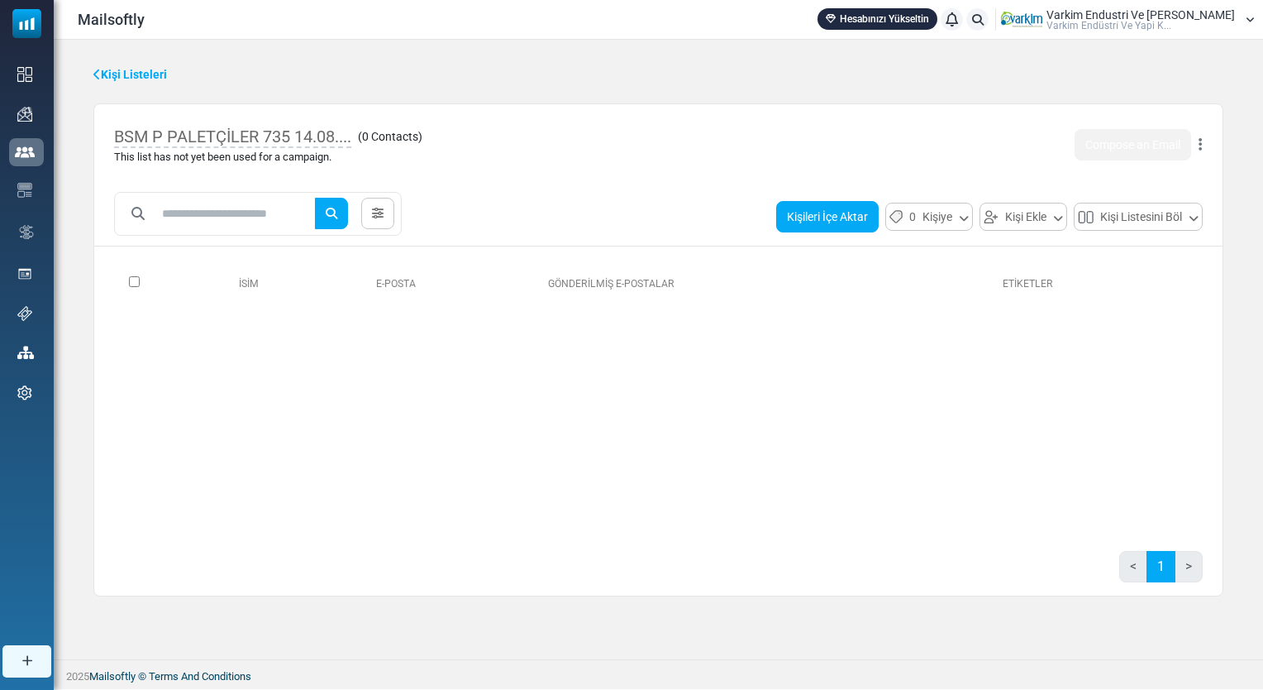
click at [819, 210] on button "Kişileri İçe Aktar" at bounding box center [827, 216] width 103 height 31
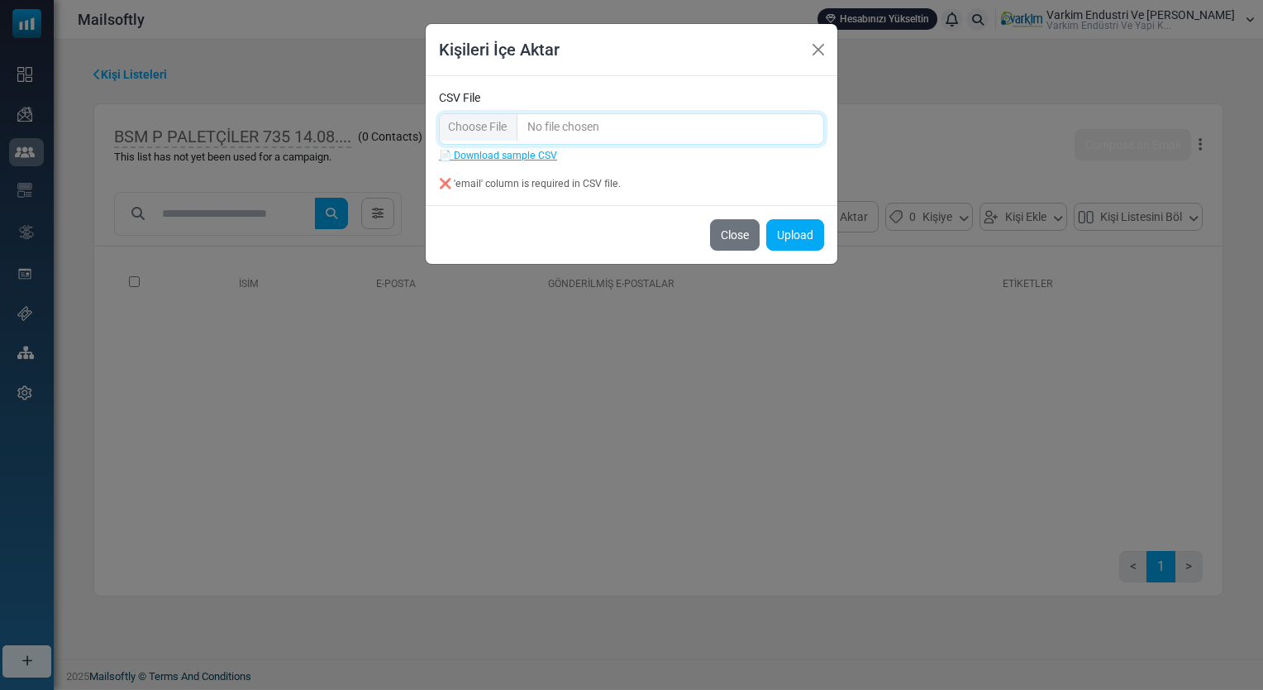
click at [499, 133] on input "CSV File" at bounding box center [631, 128] width 385 height 31
click at [795, 236] on button "Upload" at bounding box center [796, 234] width 58 height 31
click at [822, 46] on button "Close" at bounding box center [818, 49] width 25 height 25
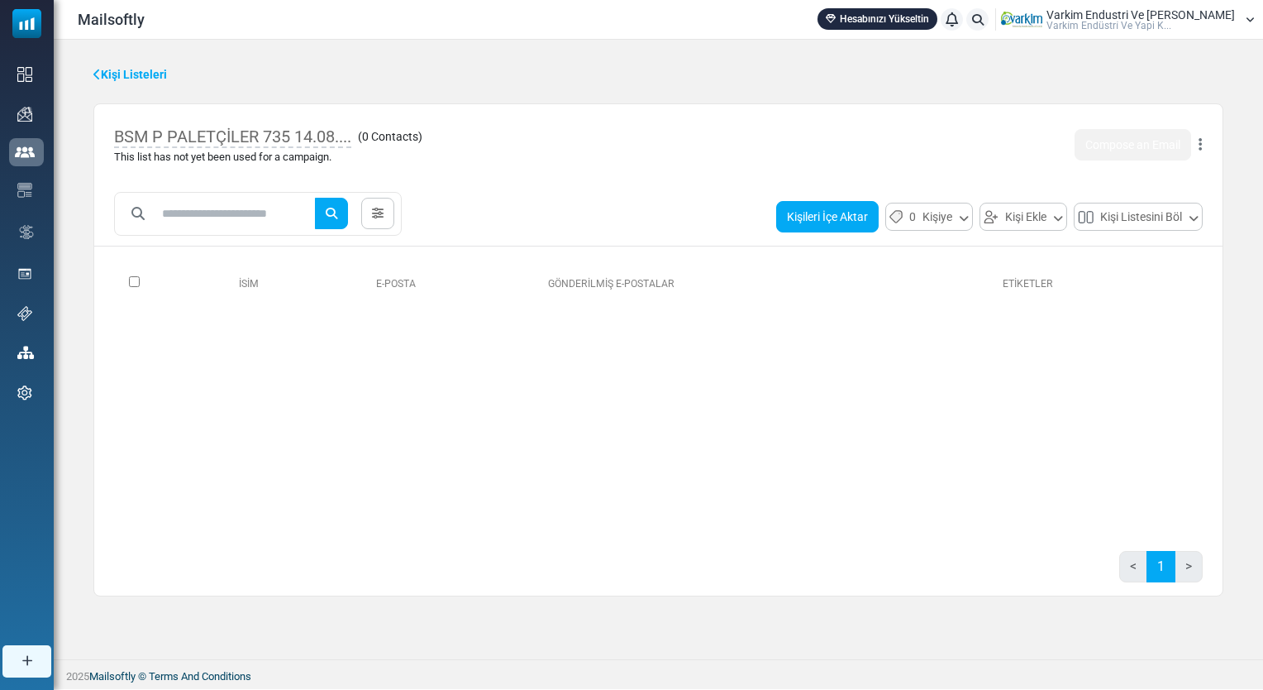
click at [823, 223] on button "Kişileri İçe Aktar" at bounding box center [827, 216] width 103 height 31
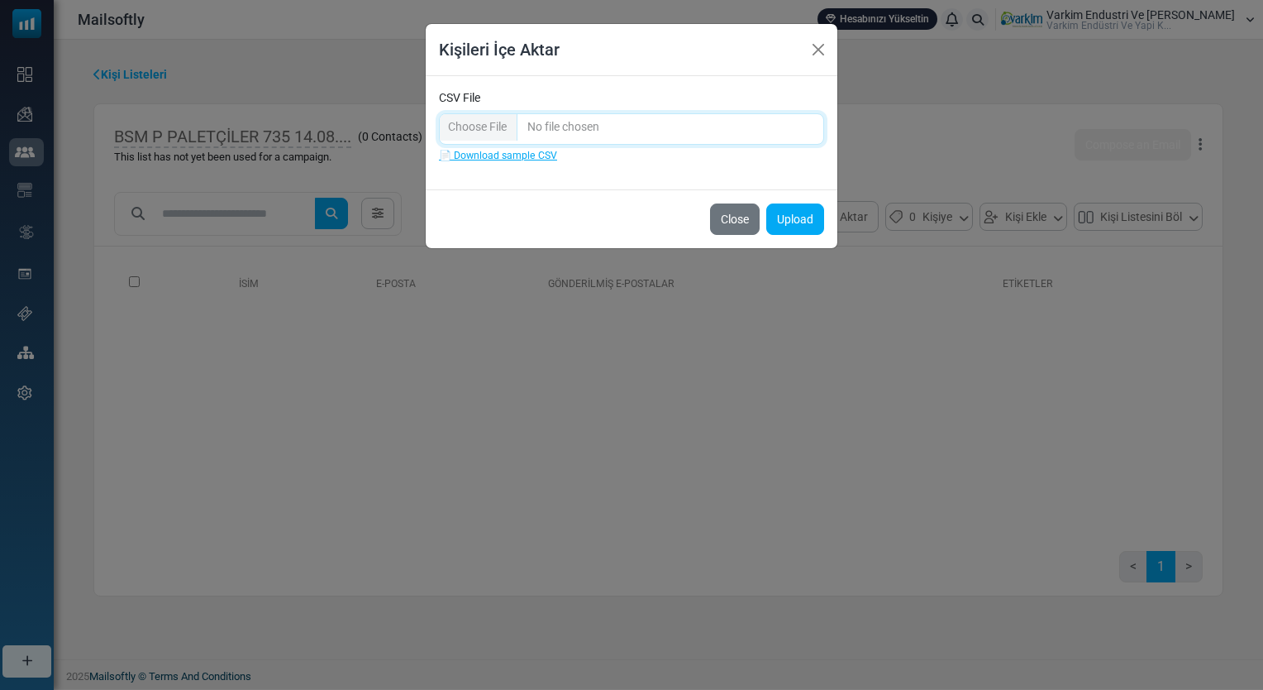
click at [502, 129] on input "CSV File" at bounding box center [631, 128] width 385 height 31
type input "**********"
click at [792, 217] on button "Upload" at bounding box center [796, 218] width 58 height 31
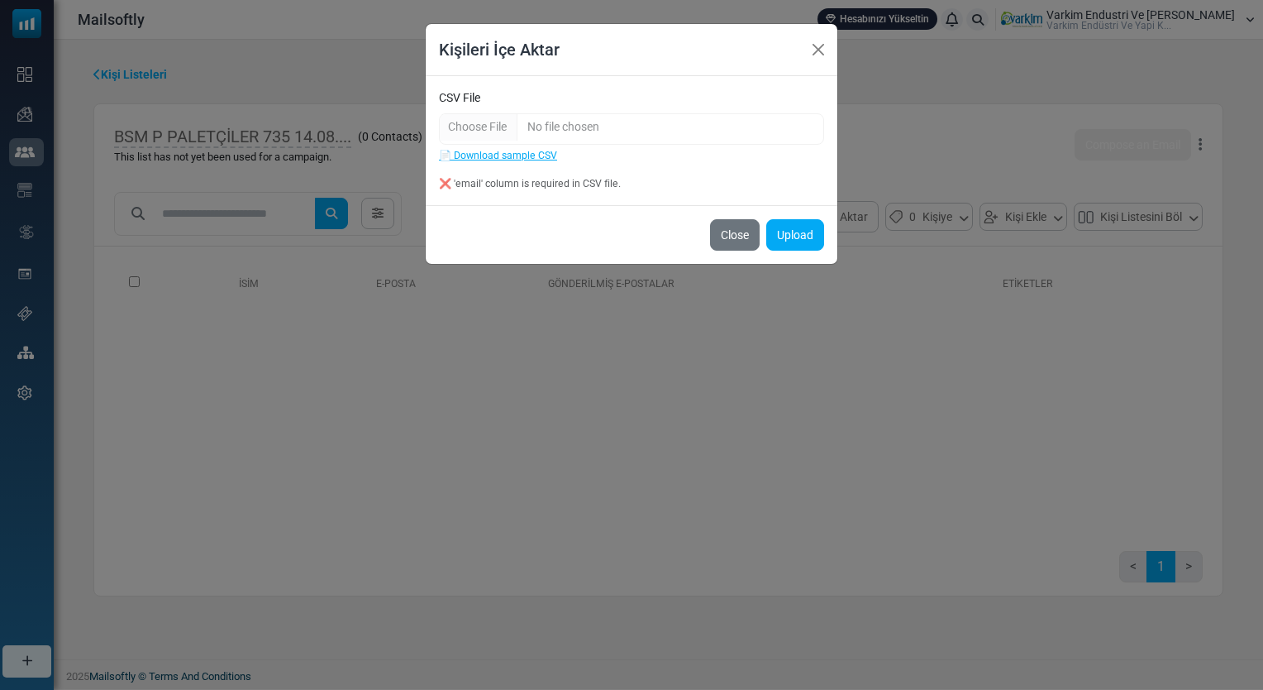
click at [547, 180] on div "❌ 'email' column is required in CSV file." at bounding box center [631, 183] width 385 height 15
click at [529, 157] on link "📄 Download sample CSV" at bounding box center [498, 156] width 118 height 12
click at [824, 44] on button "Close" at bounding box center [818, 49] width 25 height 25
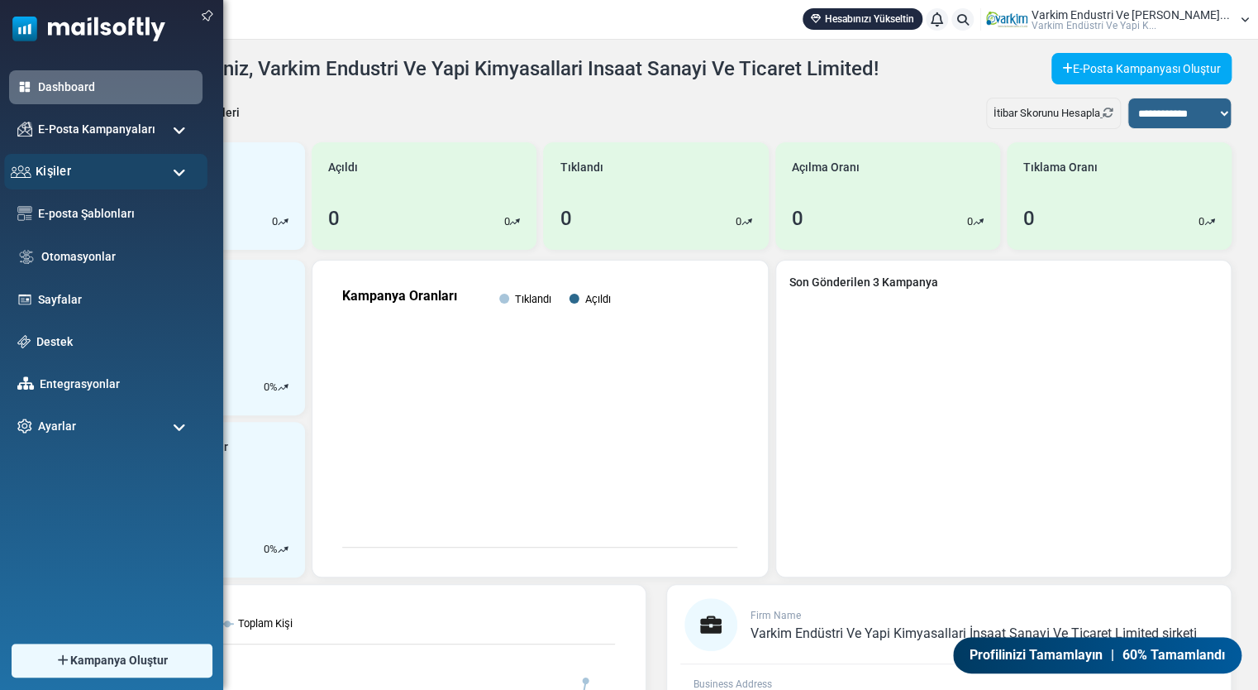
click at [56, 174] on span "Kişiler" at bounding box center [54, 171] width 36 height 18
click at [120, 179] on div "Kişiler" at bounding box center [105, 172] width 203 height 36
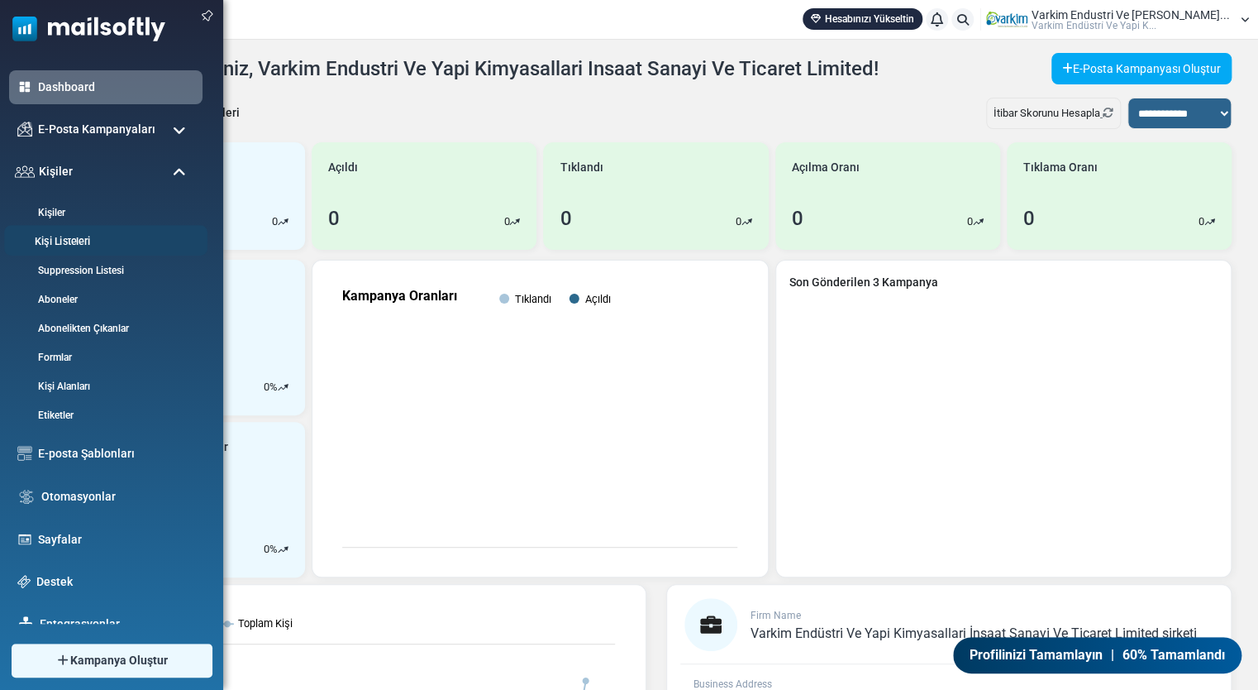
click at [96, 237] on link "Kişi Listeleri" at bounding box center [103, 242] width 198 height 16
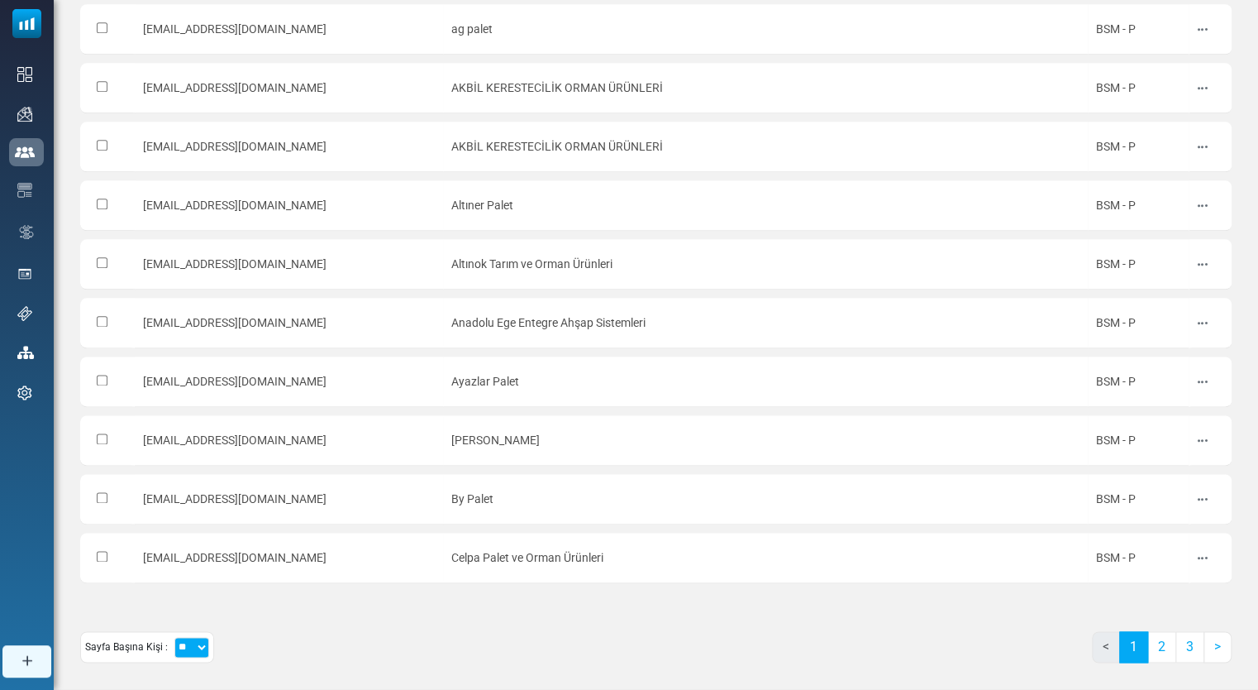
scroll to position [873, 0]
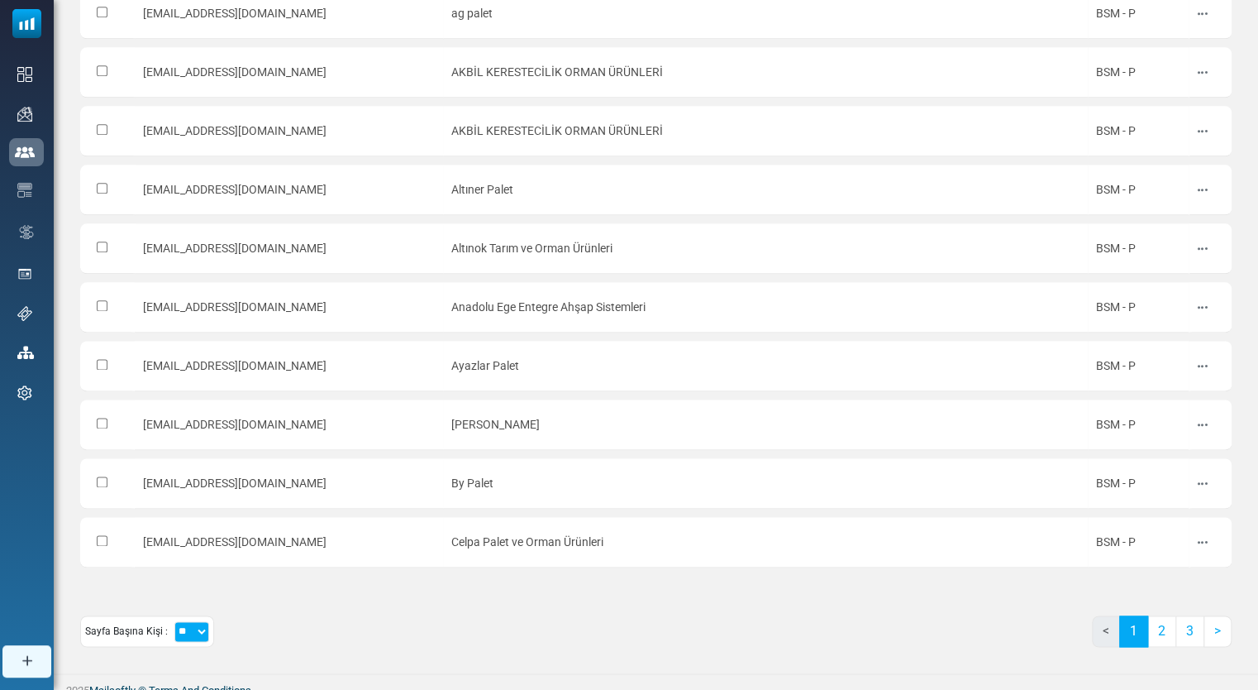
click at [205, 623] on select "** ** ***" at bounding box center [191, 631] width 35 height 21
select select "***"
click at [174, 621] on select "** ** ***" at bounding box center [191, 631] width 35 height 21
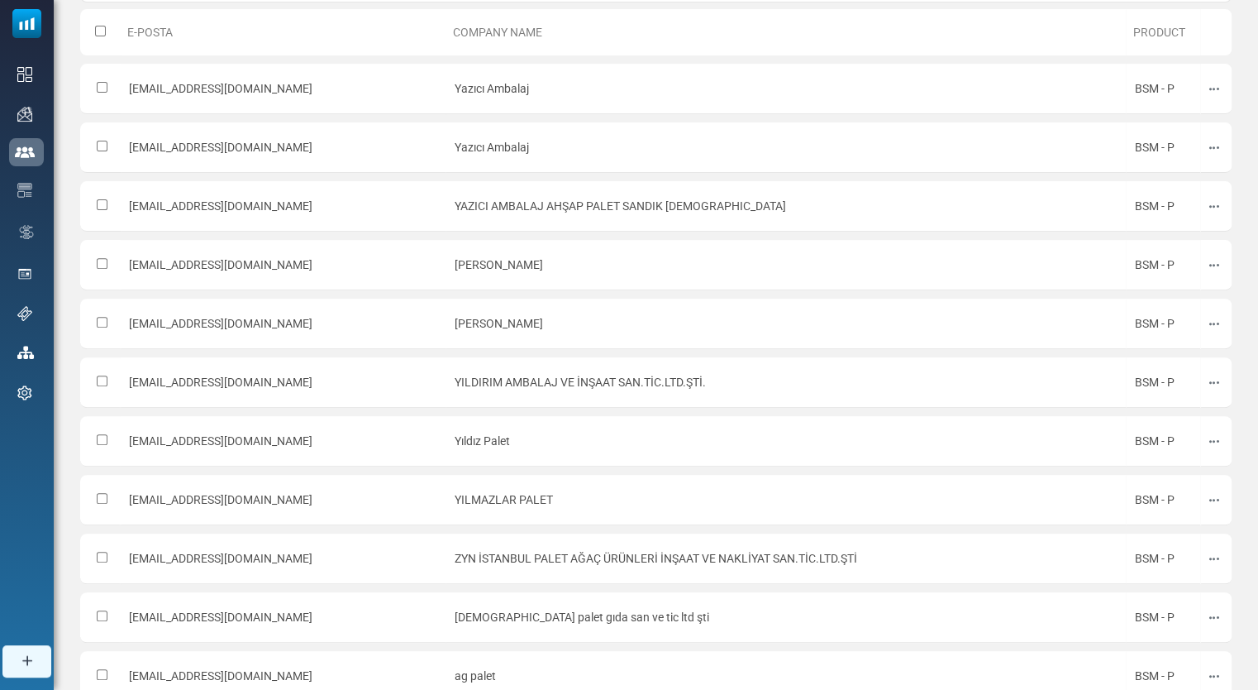
scroll to position [0, 0]
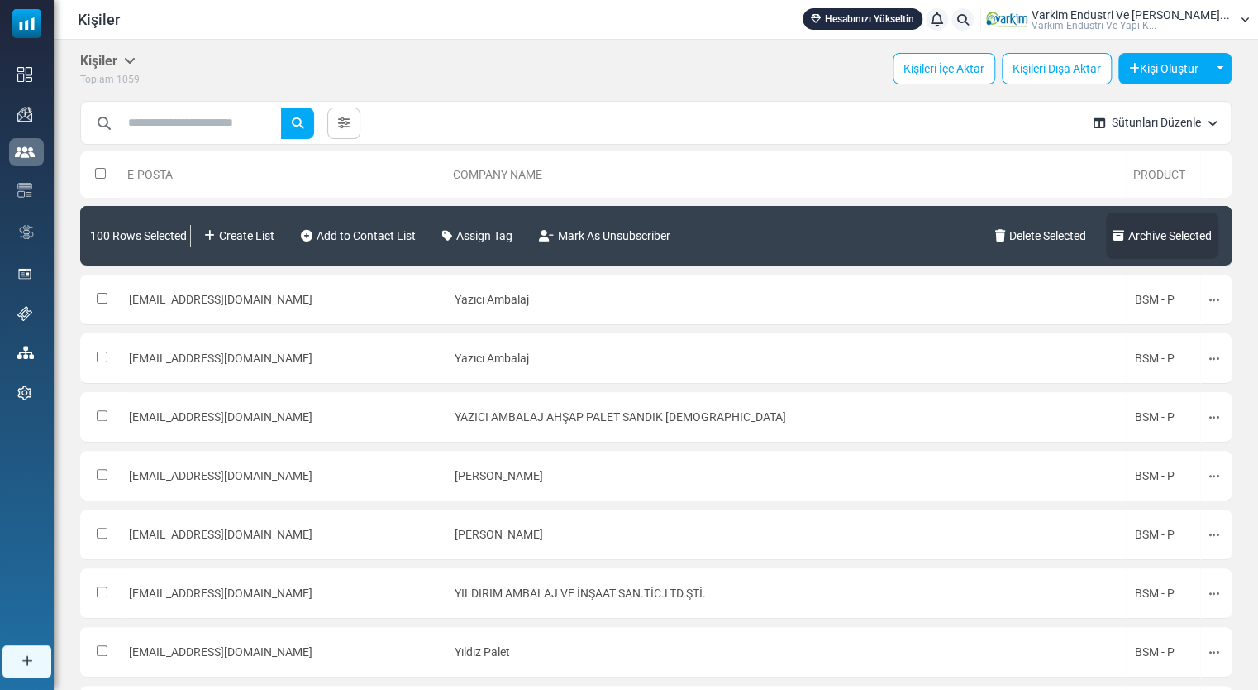
click at [1139, 246] on link "Archive Selected" at bounding box center [1162, 236] width 112 height 46
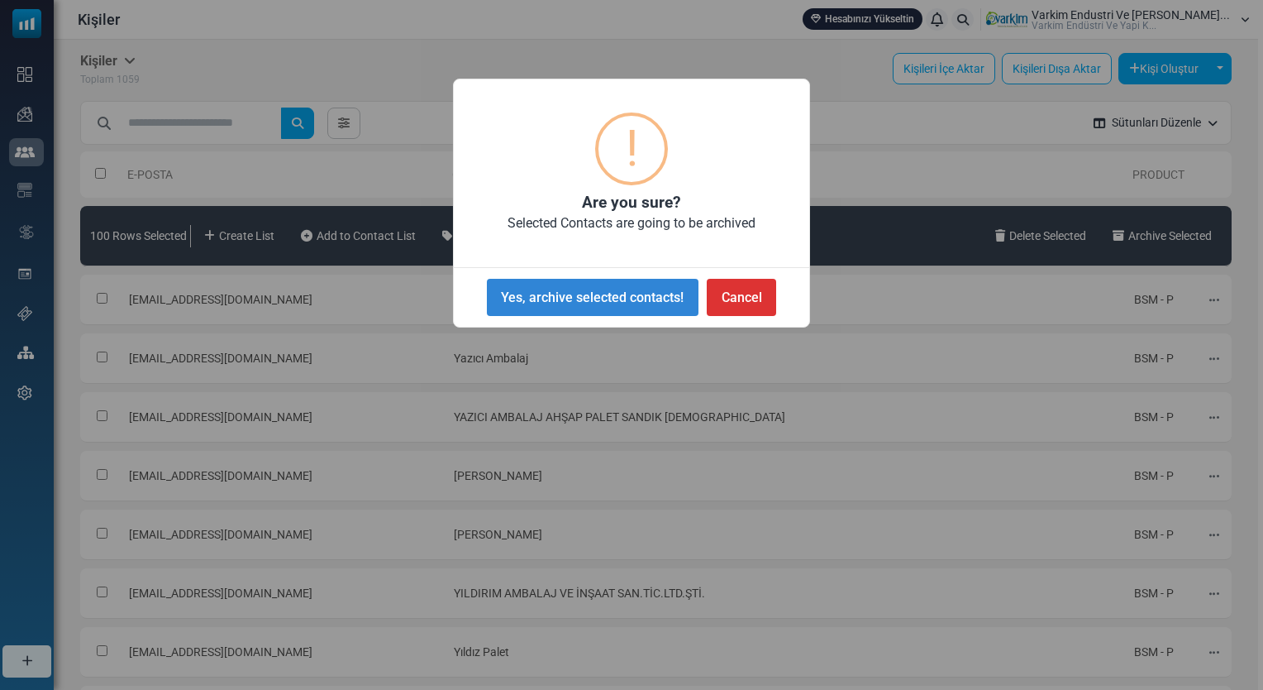
drag, startPoint x: 738, startPoint y: 306, endPoint x: 751, endPoint y: 292, distance: 18.7
click at [740, 304] on button "Cancel" at bounding box center [741, 297] width 69 height 37
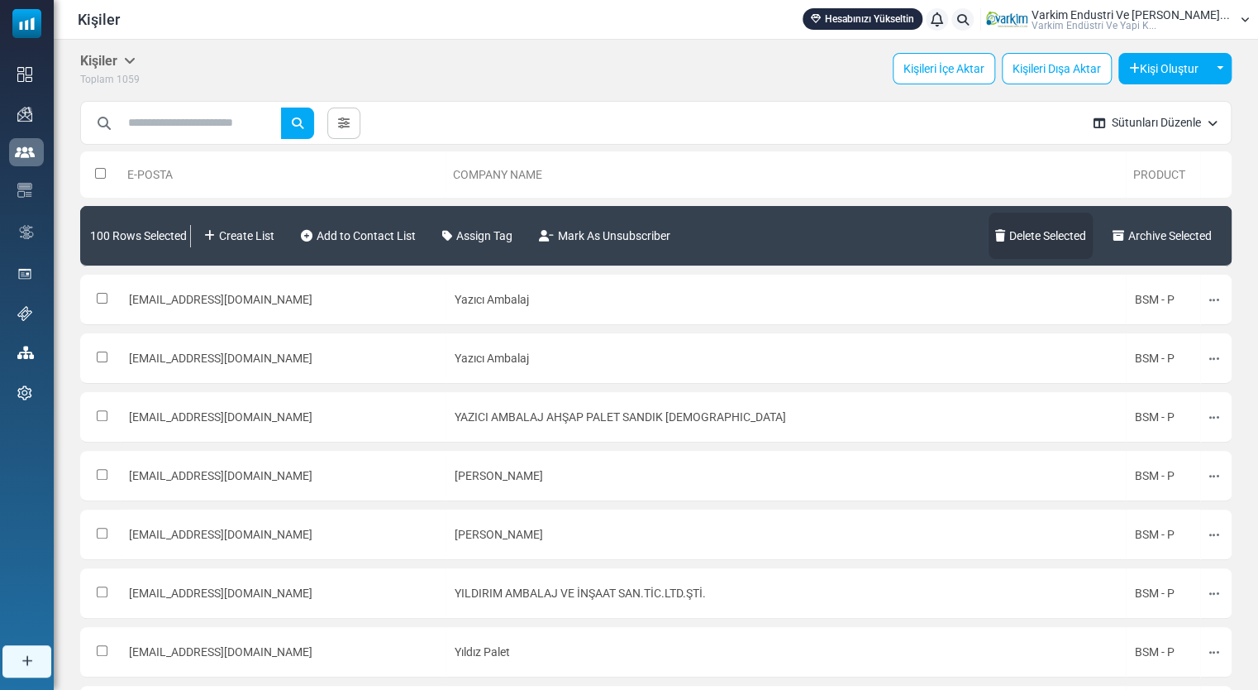
click at [1032, 239] on link "Delete Selected" at bounding box center [1041, 236] width 104 height 46
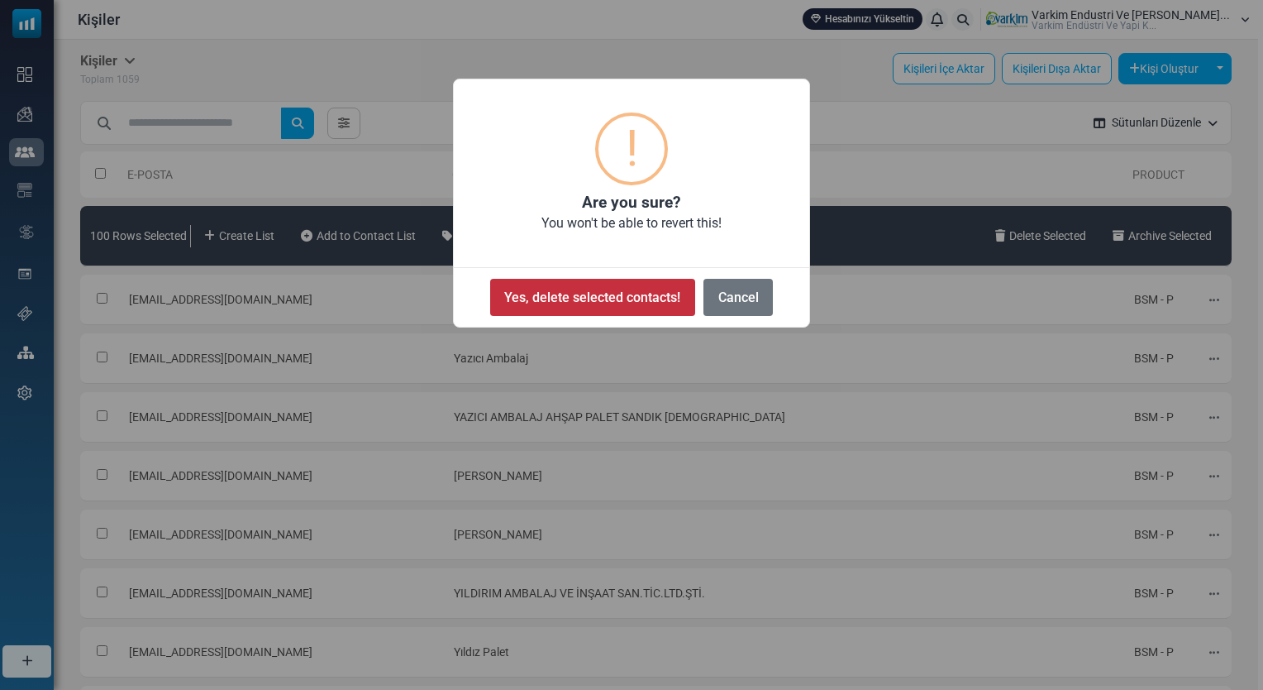
click at [672, 296] on button "Yes, delete selected contacts!" at bounding box center [592, 297] width 205 height 37
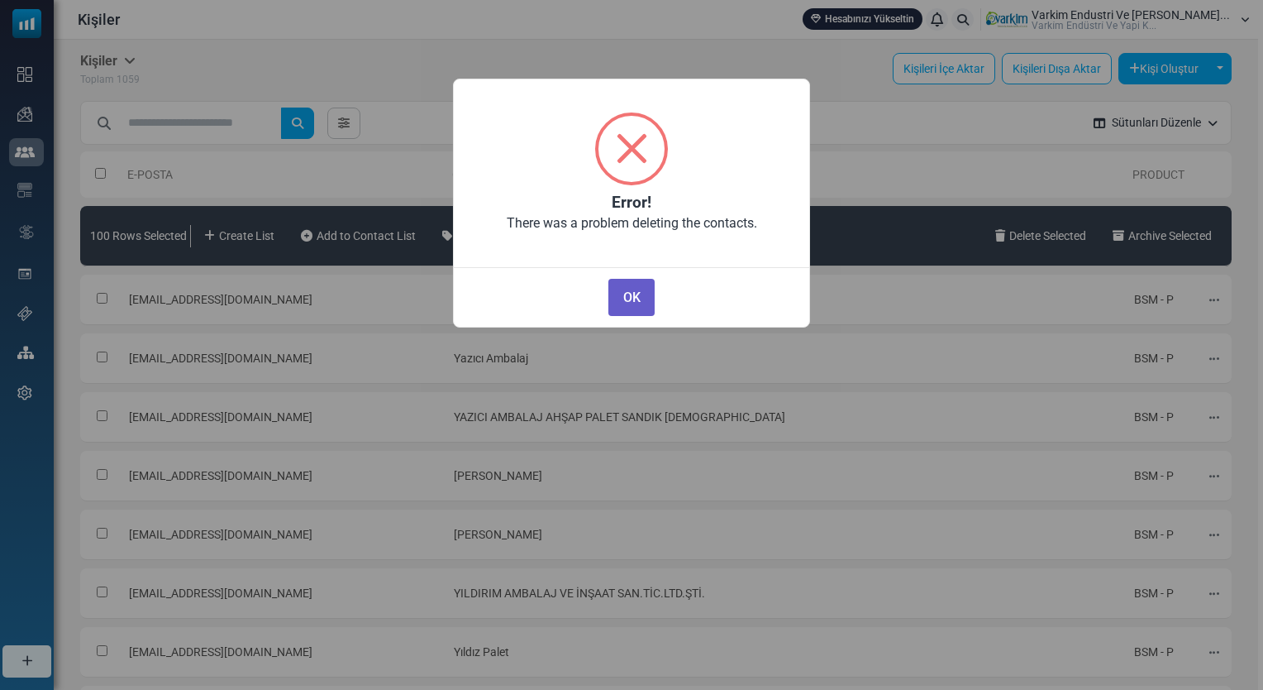
click at [638, 302] on button "OK" at bounding box center [632, 297] width 46 height 37
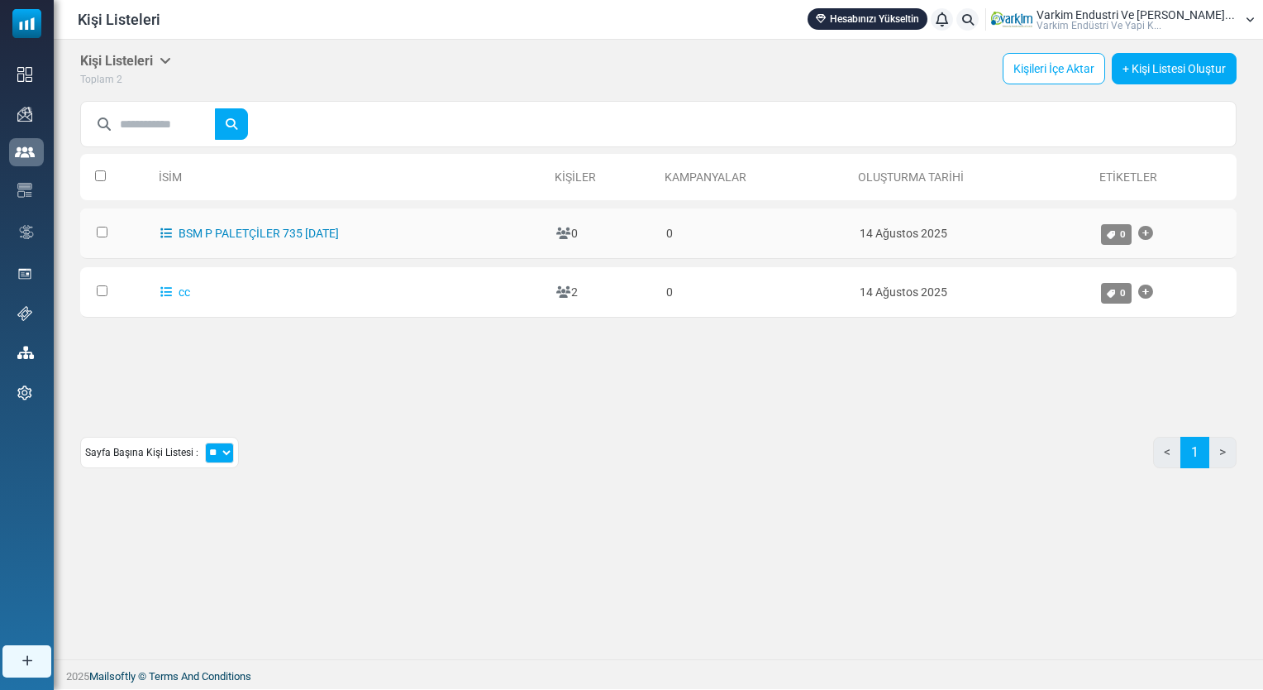
click at [315, 228] on link "BSM P PALETÇİLER 735 14.08.2025" at bounding box center [249, 233] width 179 height 13
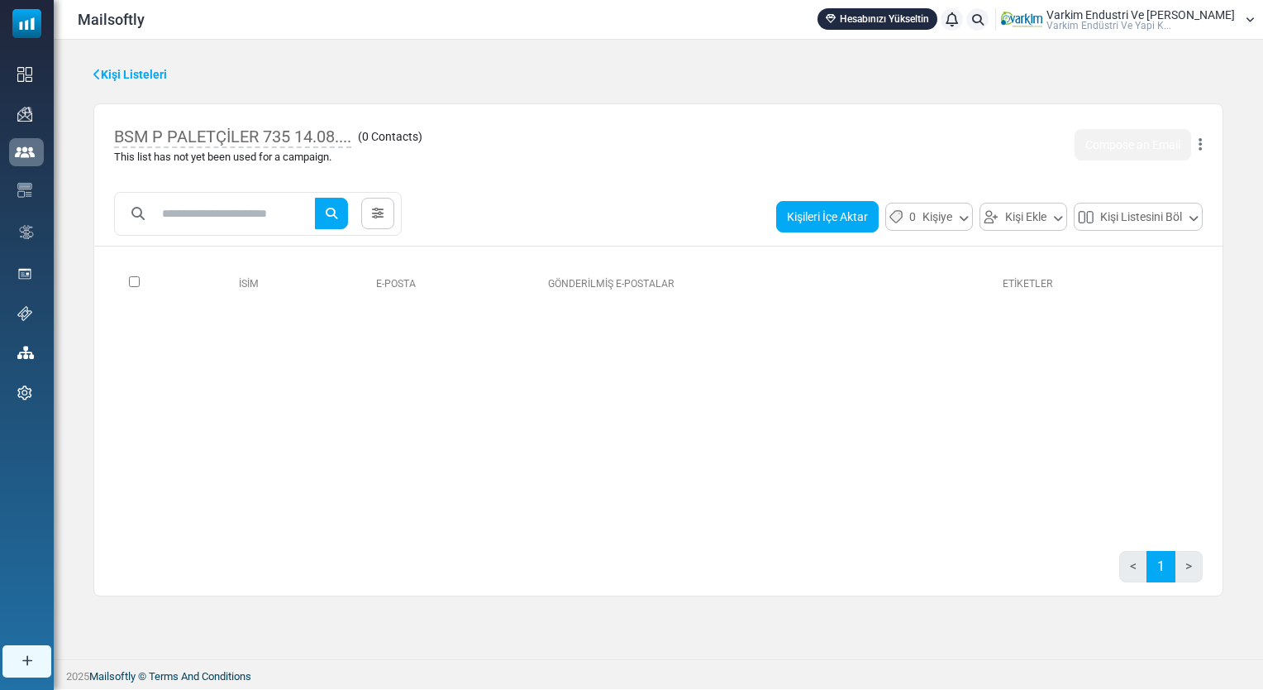
click at [848, 214] on button "Kişileri İçe Aktar" at bounding box center [827, 216] width 103 height 31
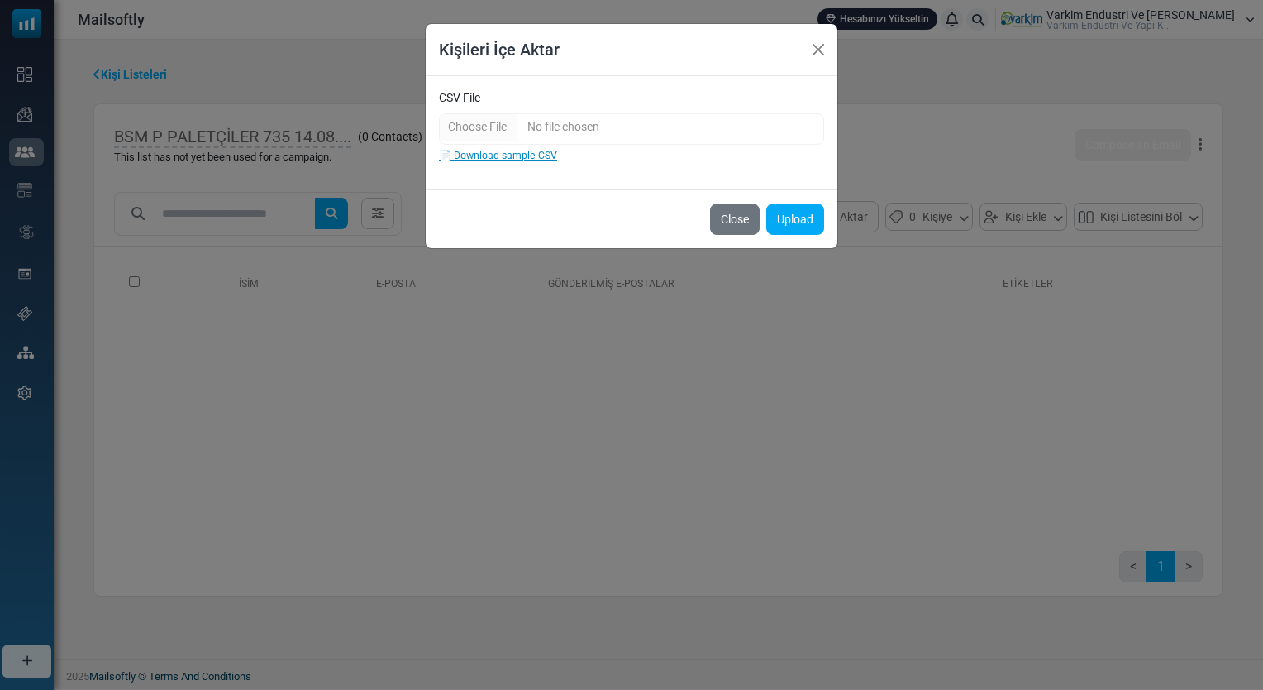
click at [537, 152] on link "📄 Download sample CSV" at bounding box center [498, 156] width 118 height 12
click at [825, 58] on button "Close" at bounding box center [818, 49] width 25 height 25
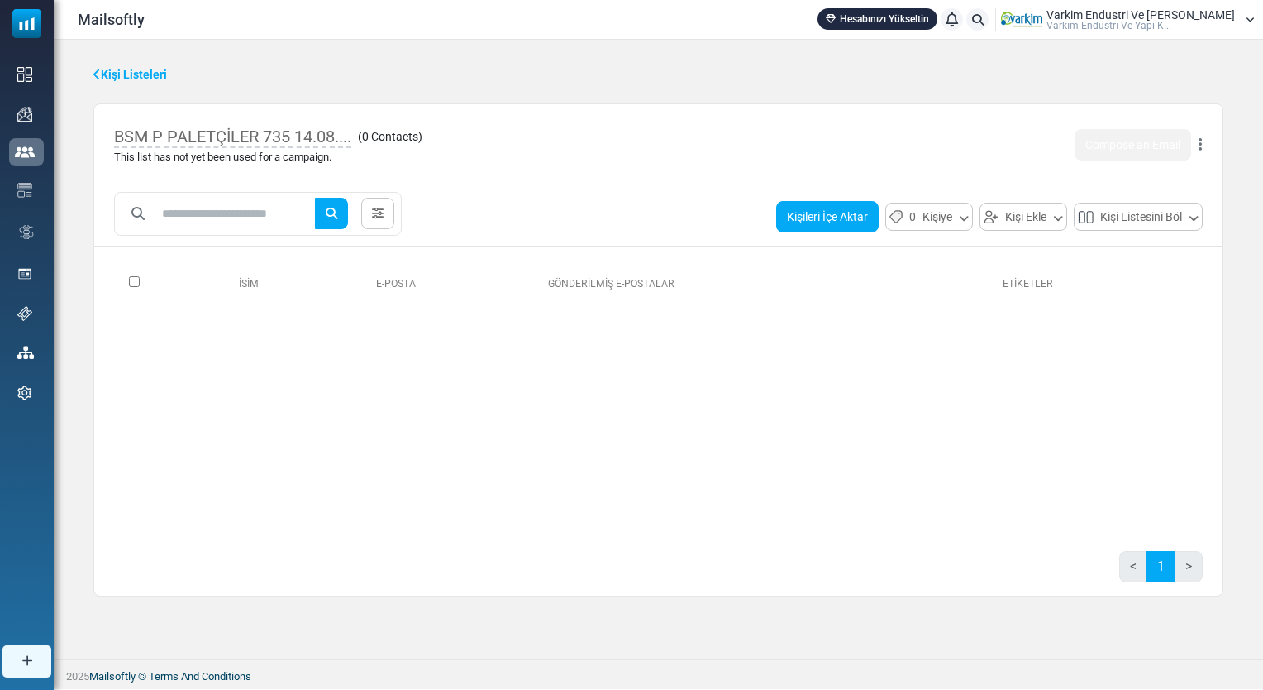
click at [834, 221] on button "Kişileri İçe Aktar" at bounding box center [827, 216] width 103 height 31
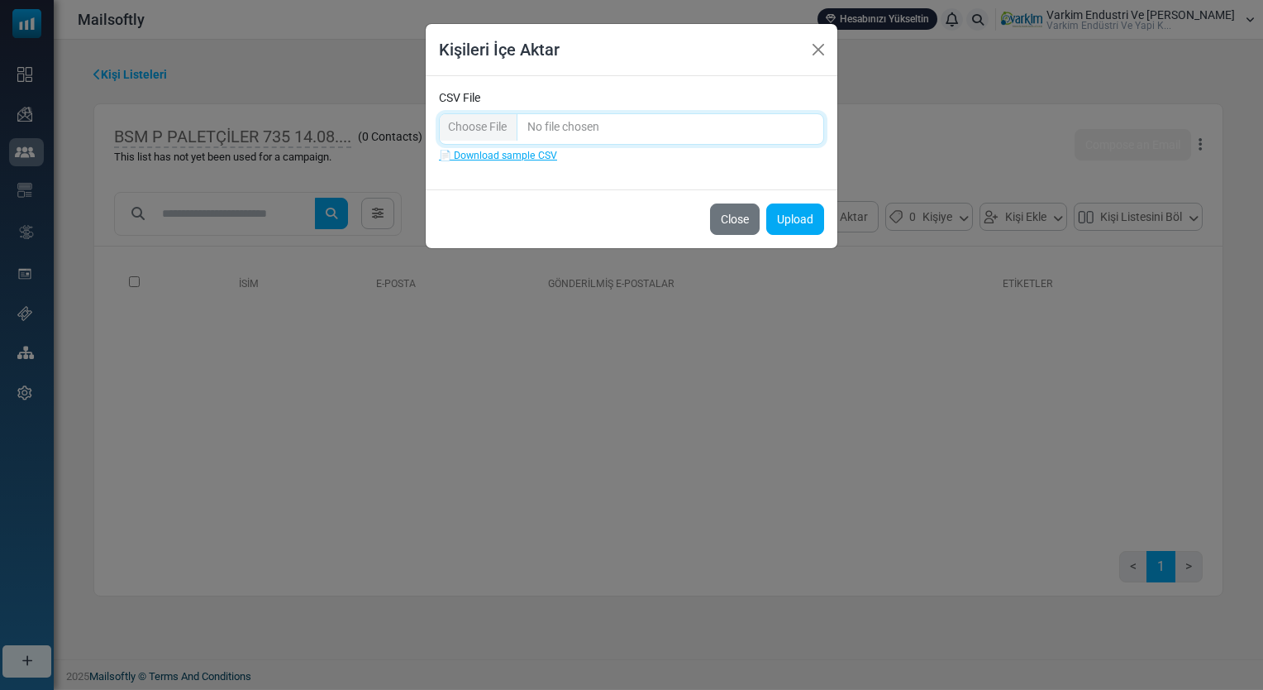
click at [465, 131] on input "CSV File" at bounding box center [631, 128] width 385 height 31
type input "**********"
click at [810, 222] on button "Upload" at bounding box center [796, 218] width 58 height 31
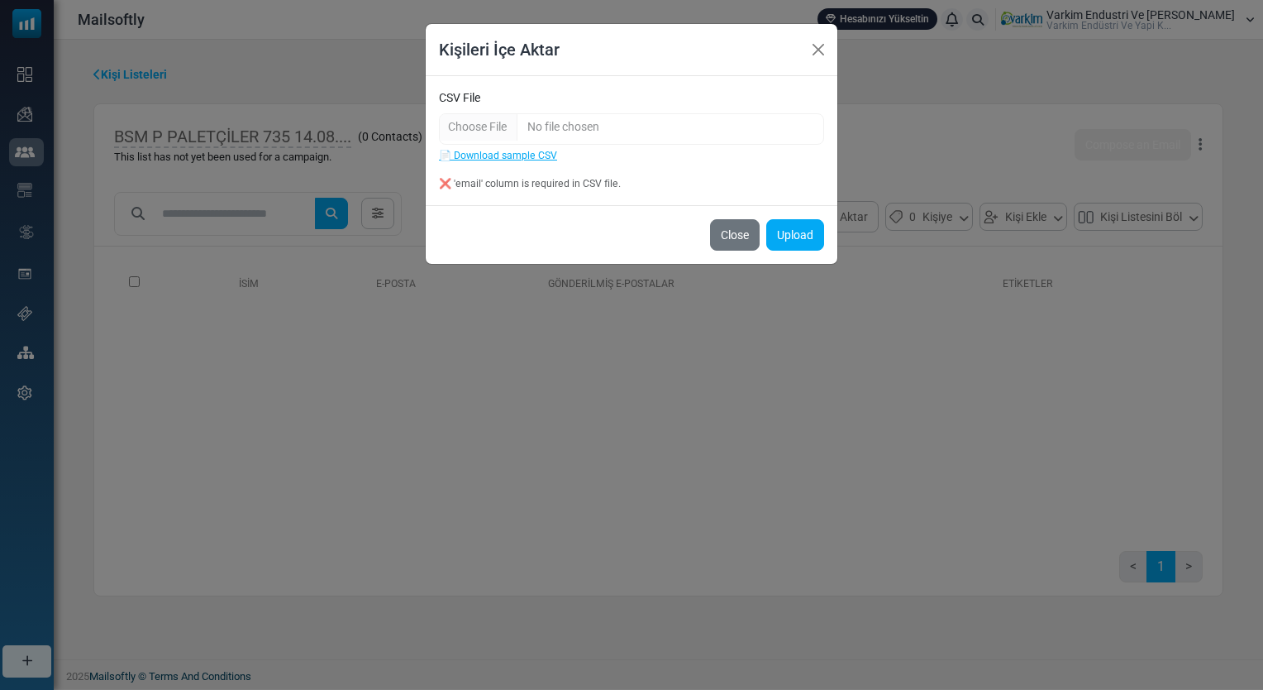
click at [552, 190] on div "❌ 'email' column is required in CSV file." at bounding box center [631, 183] width 385 height 15
click at [824, 51] on button "Close" at bounding box center [818, 49] width 25 height 25
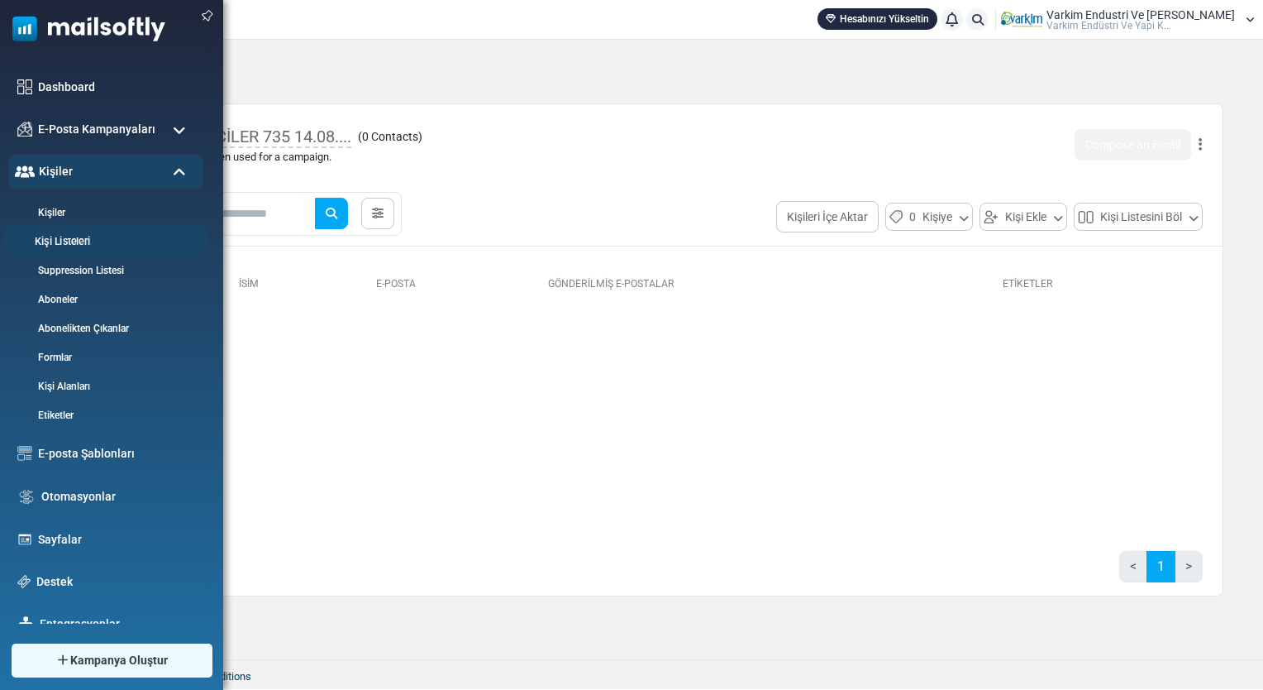
click at [69, 242] on link "Kişi Listeleri" at bounding box center [103, 242] width 198 height 16
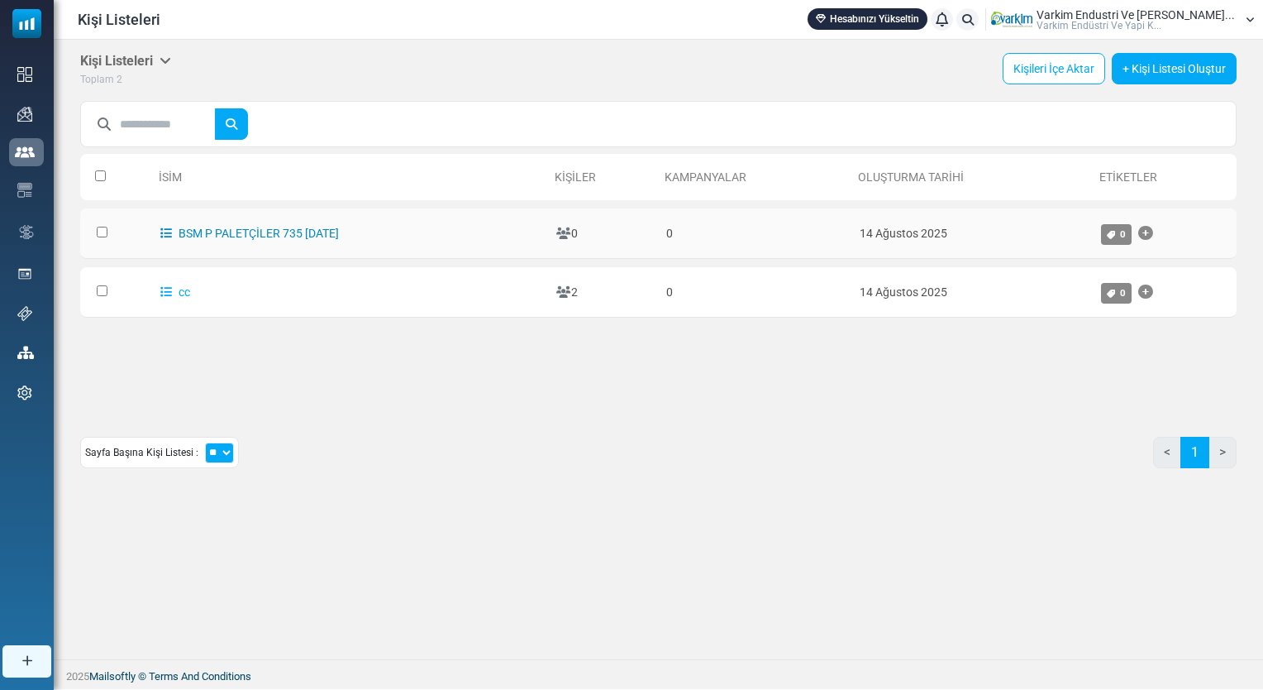
click at [321, 228] on link "BSM P PALETÇİLER 735 [DATE]" at bounding box center [249, 233] width 179 height 13
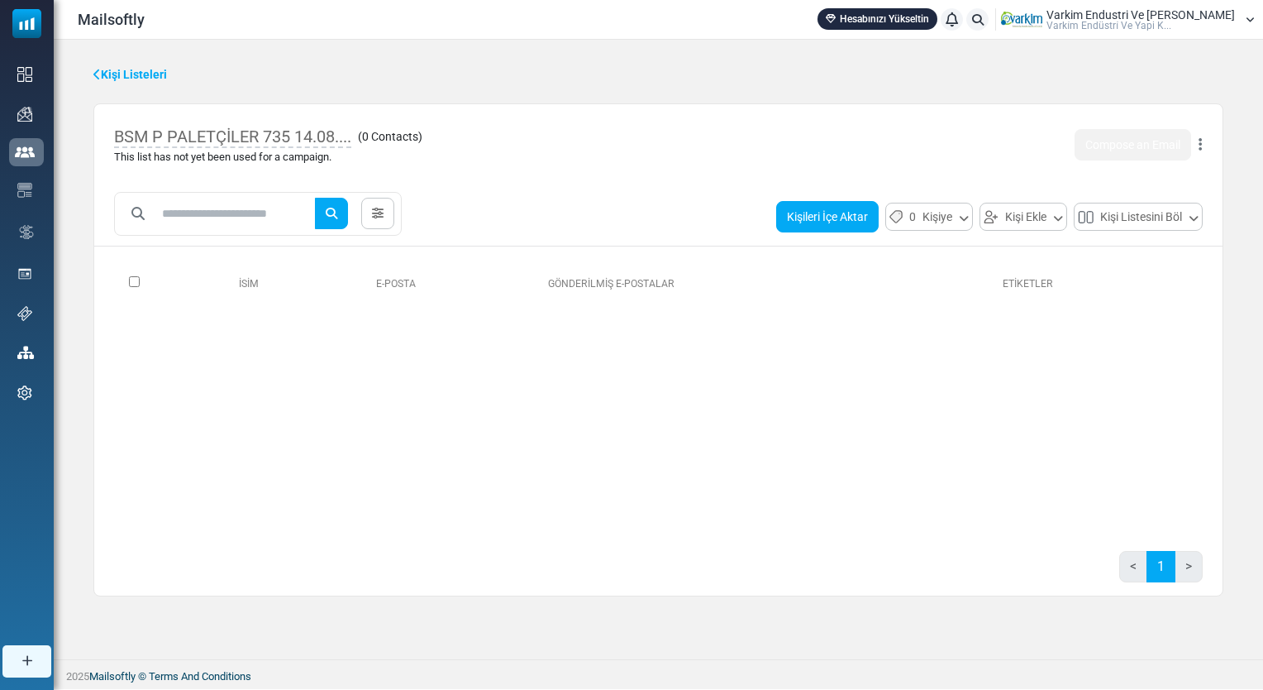
click at [836, 217] on button "Kişileri İçe Aktar" at bounding box center [827, 216] width 103 height 31
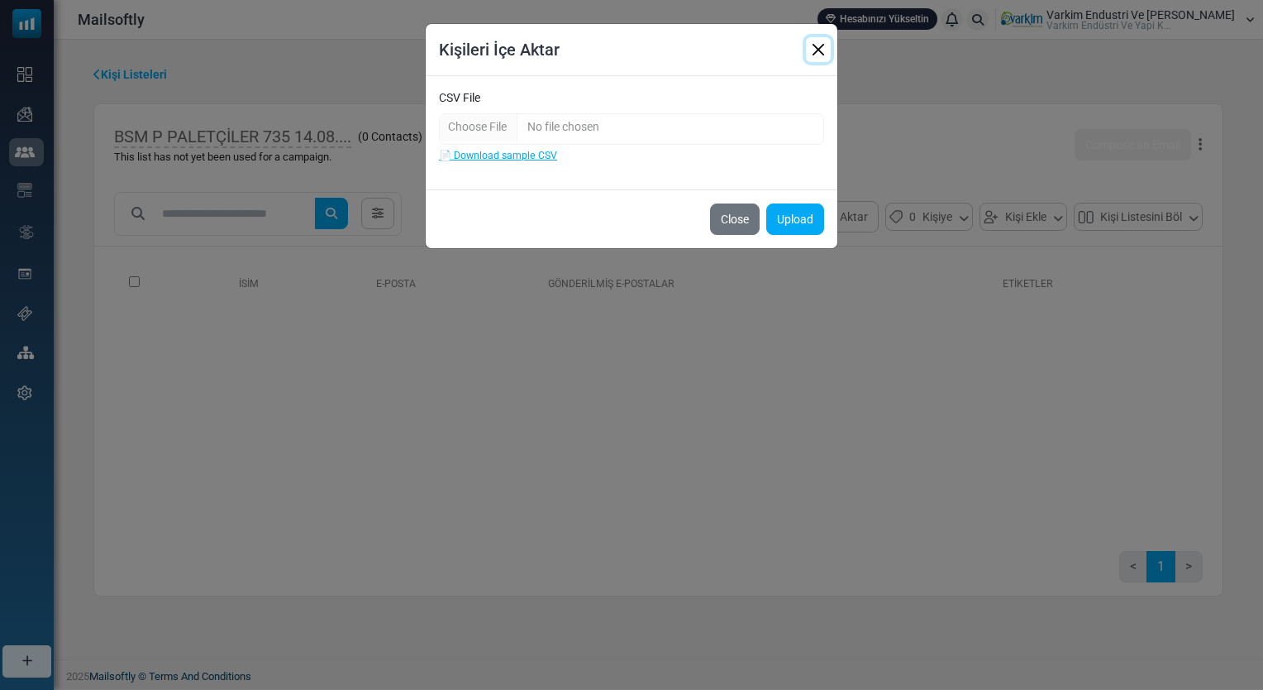
drag, startPoint x: 822, startPoint y: 60, endPoint x: 808, endPoint y: 48, distance: 18.2
click at [822, 60] on button "Close" at bounding box center [818, 49] width 25 height 25
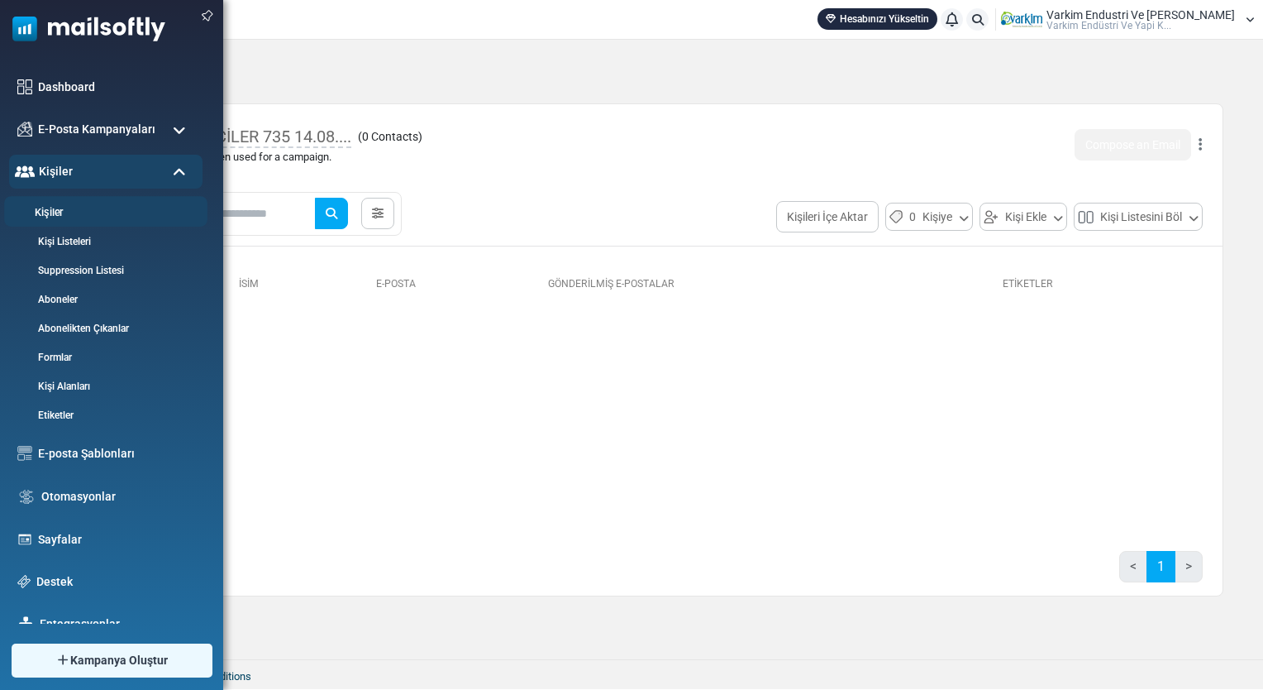
drag, startPoint x: 37, startPoint y: 203, endPoint x: 42, endPoint y: 210, distance: 8.9
click at [42, 210] on li "Kişiler" at bounding box center [105, 211] width 203 height 31
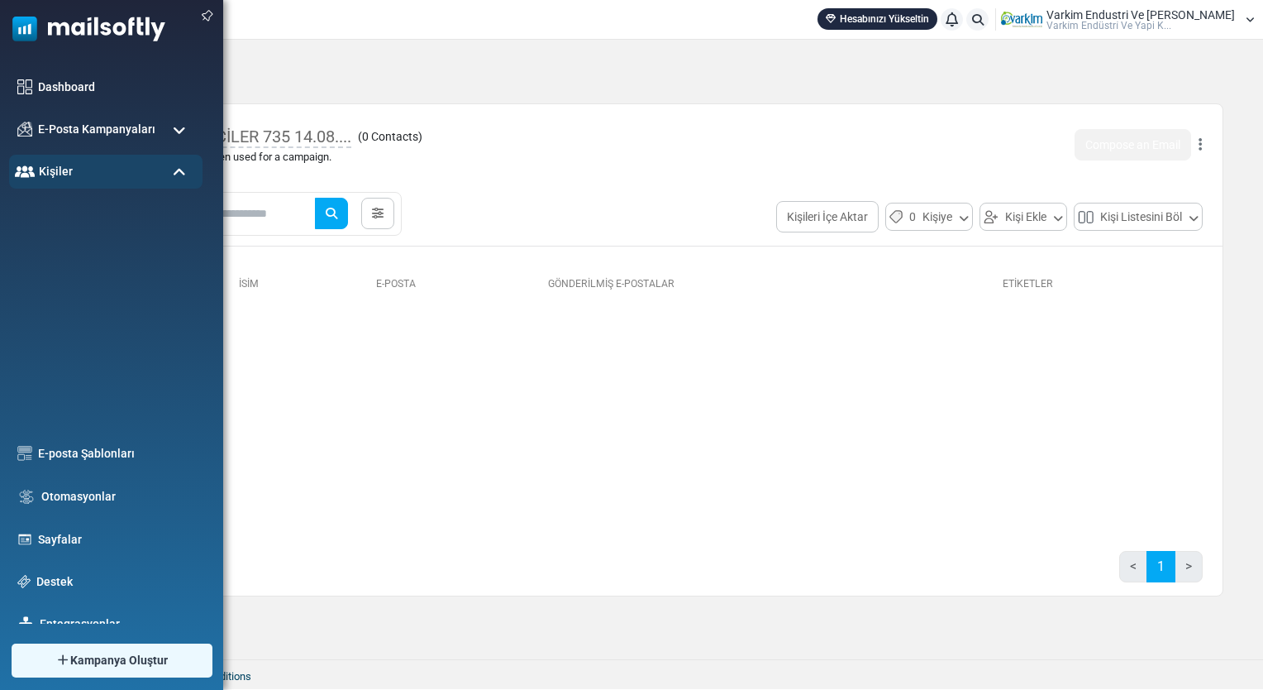
drag, startPoint x: 42, startPoint y: 210, endPoint x: 10, endPoint y: 146, distance: 72.1
click at [10, 146] on ul "Dashboard E-Posta Kampanyaları [GEOGRAPHIC_DATA] Gönderici İtibarı Kişiler Kişi…" at bounding box center [107, 376] width 215 height 613
click at [67, 220] on li "Kişiler" at bounding box center [105, 211] width 203 height 31
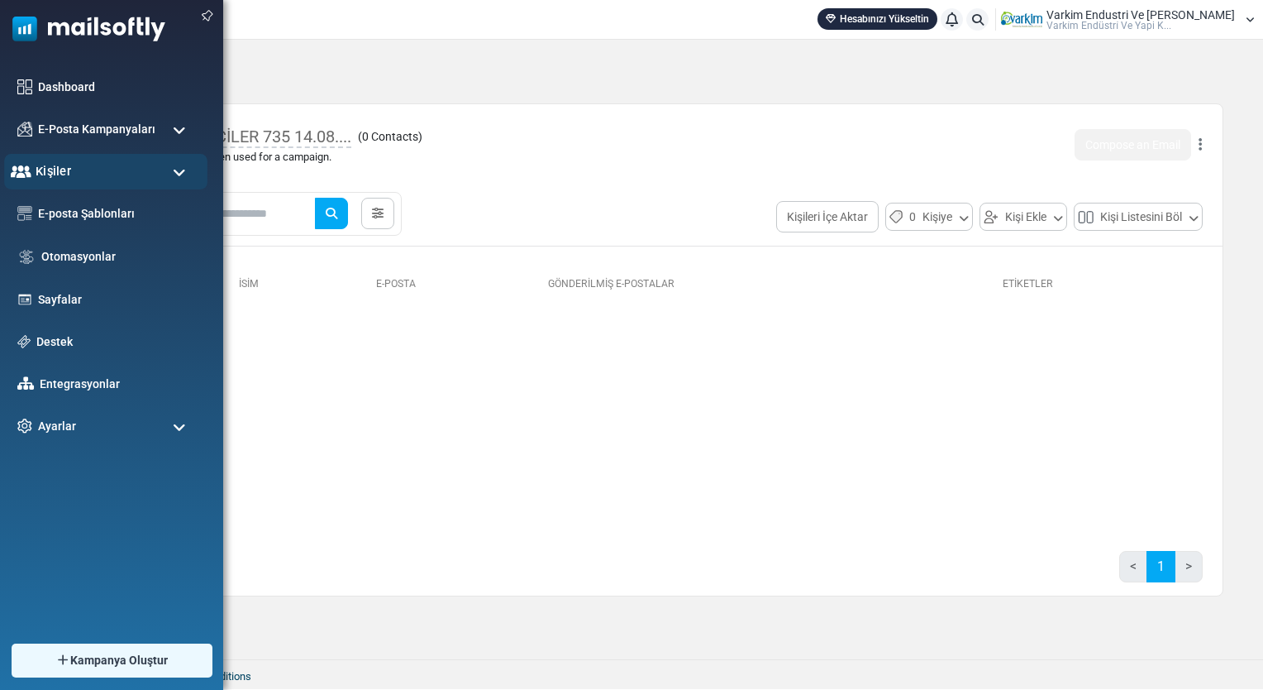
click at [98, 181] on div "Kişiler" at bounding box center [105, 172] width 203 height 36
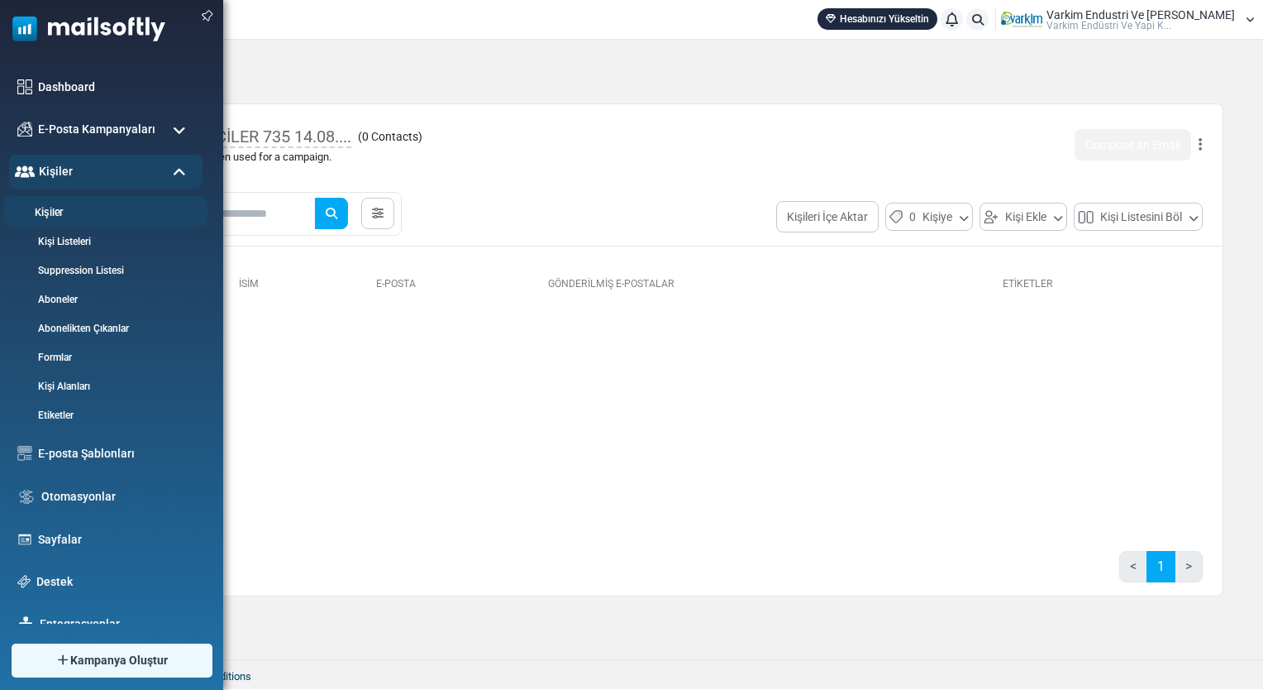
click at [76, 214] on link "Kişiler" at bounding box center [103, 213] width 198 height 16
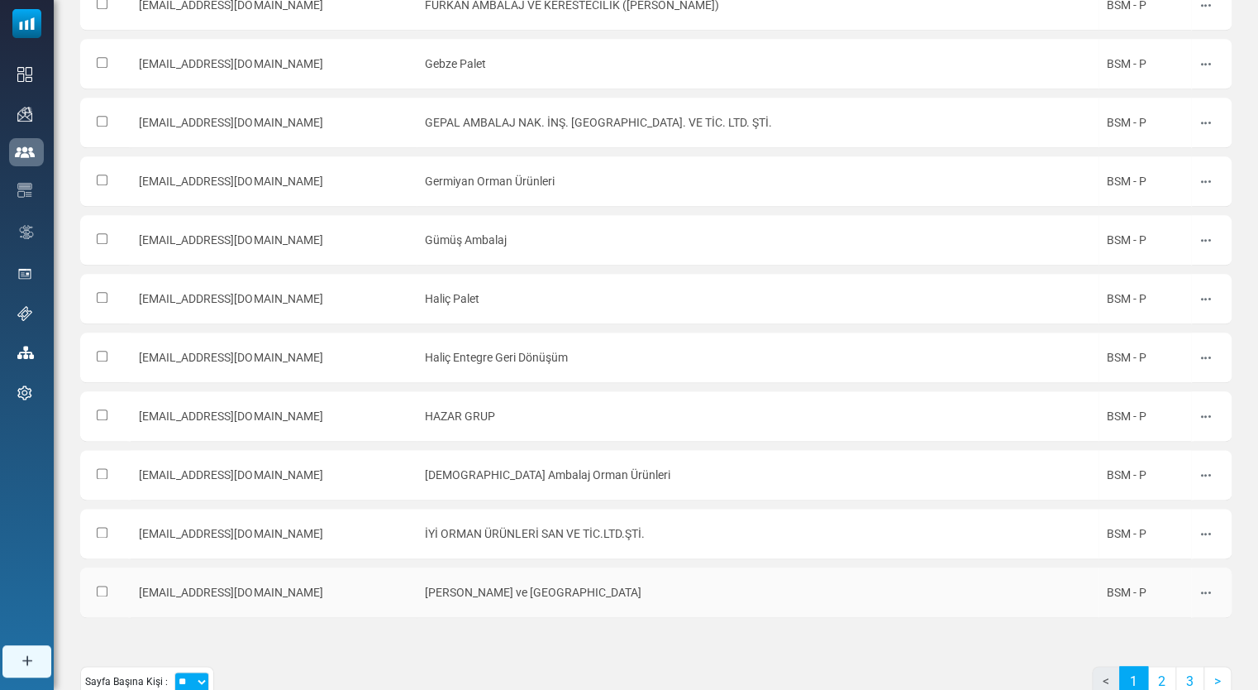
scroll to position [805, 0]
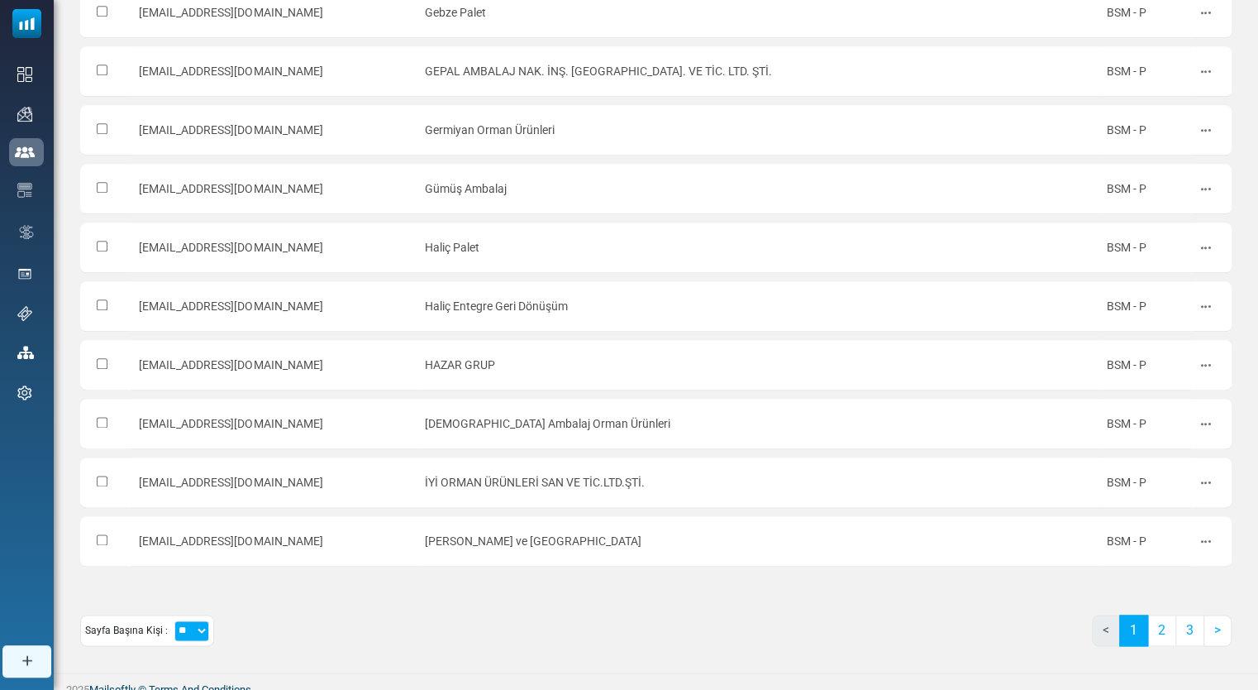
click at [186, 622] on select "** ** ***" at bounding box center [191, 630] width 35 height 21
select select "***"
click at [174, 620] on select "** ** ***" at bounding box center [191, 630] width 35 height 21
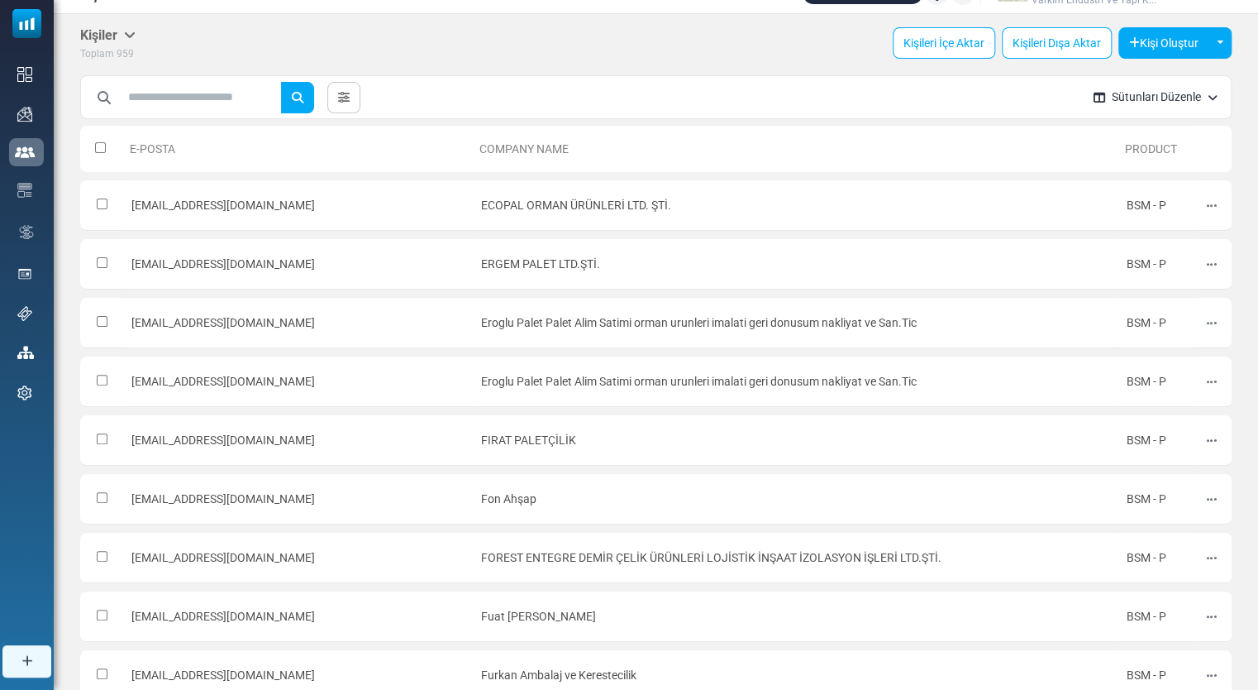
scroll to position [0, 0]
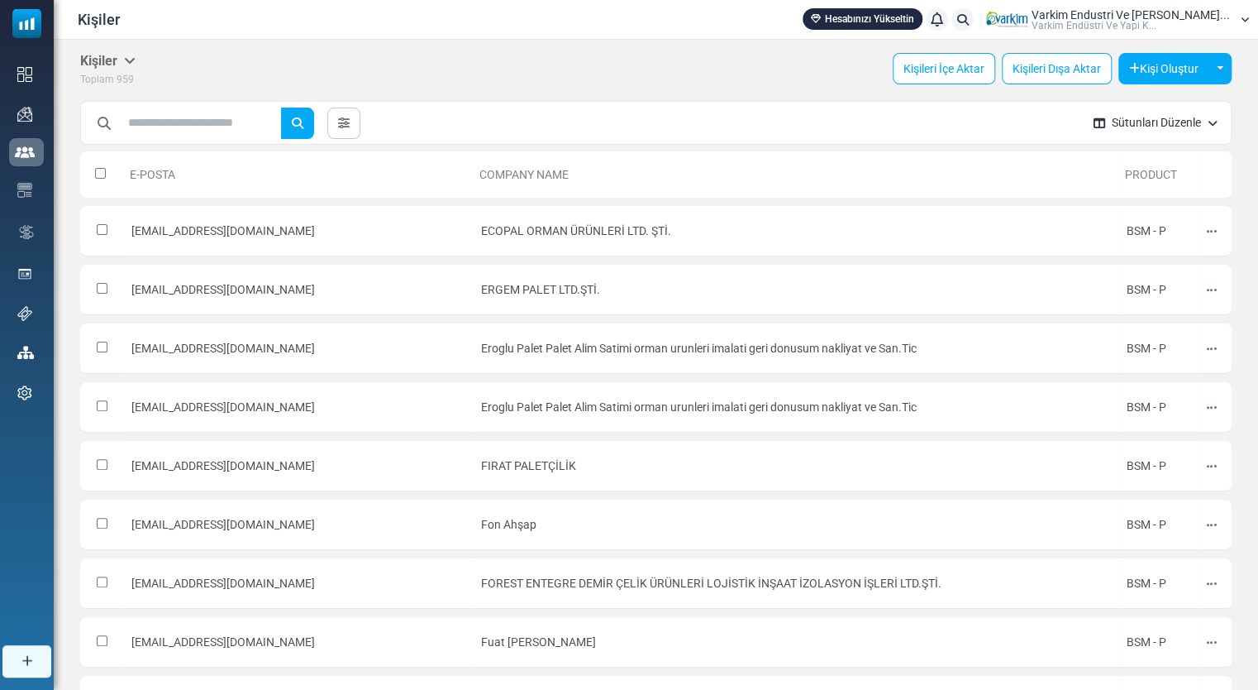
click at [93, 171] on th at bounding box center [101, 174] width 43 height 46
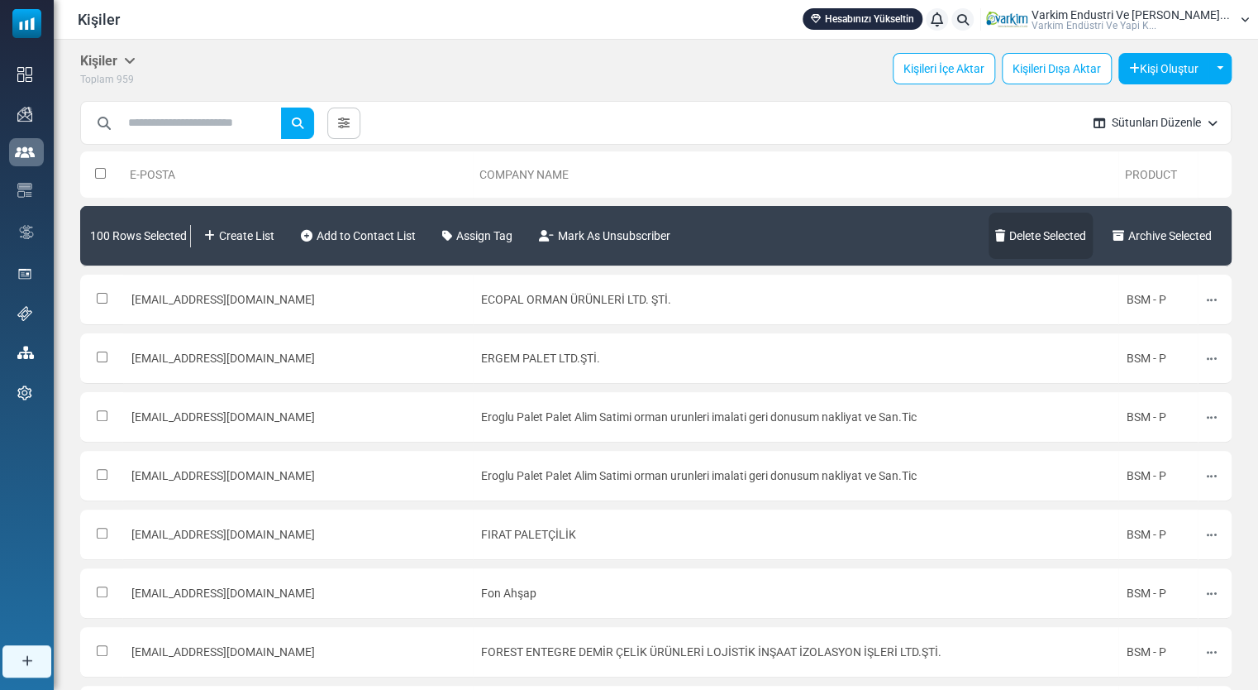
click at [1072, 242] on link "Delete Selected" at bounding box center [1041, 236] width 104 height 46
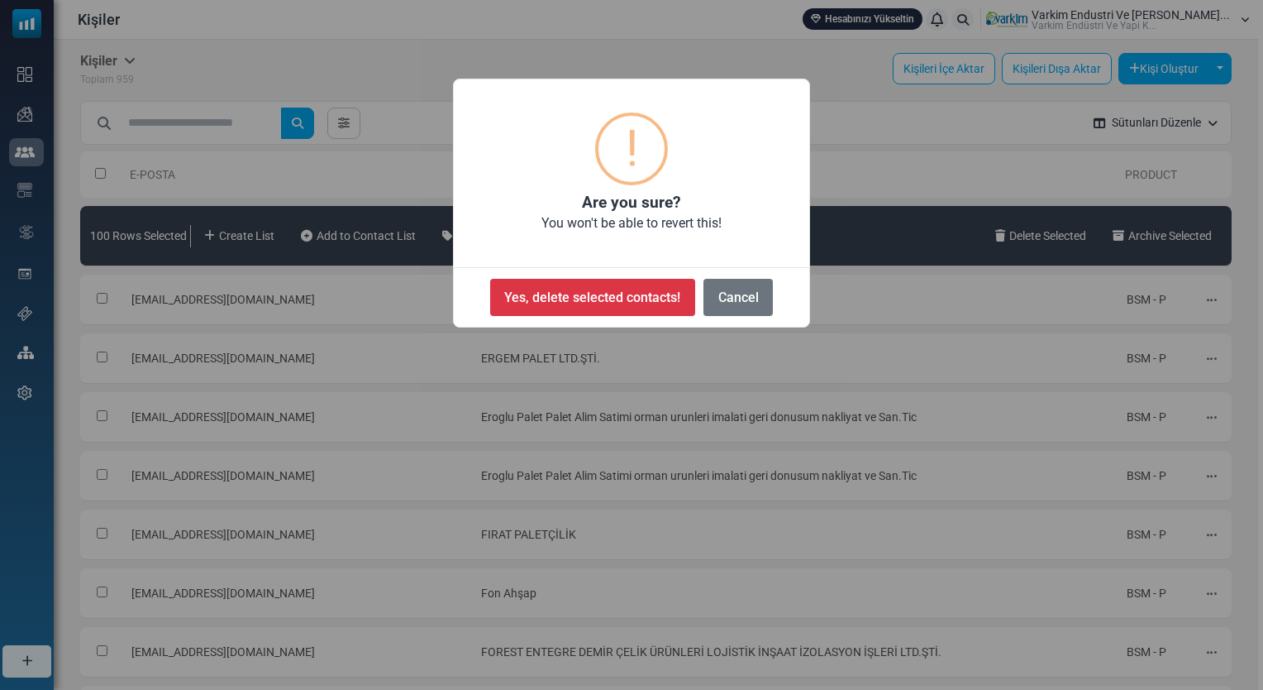
click at [567, 301] on button "Yes, delete selected contacts!" at bounding box center [592, 297] width 205 height 37
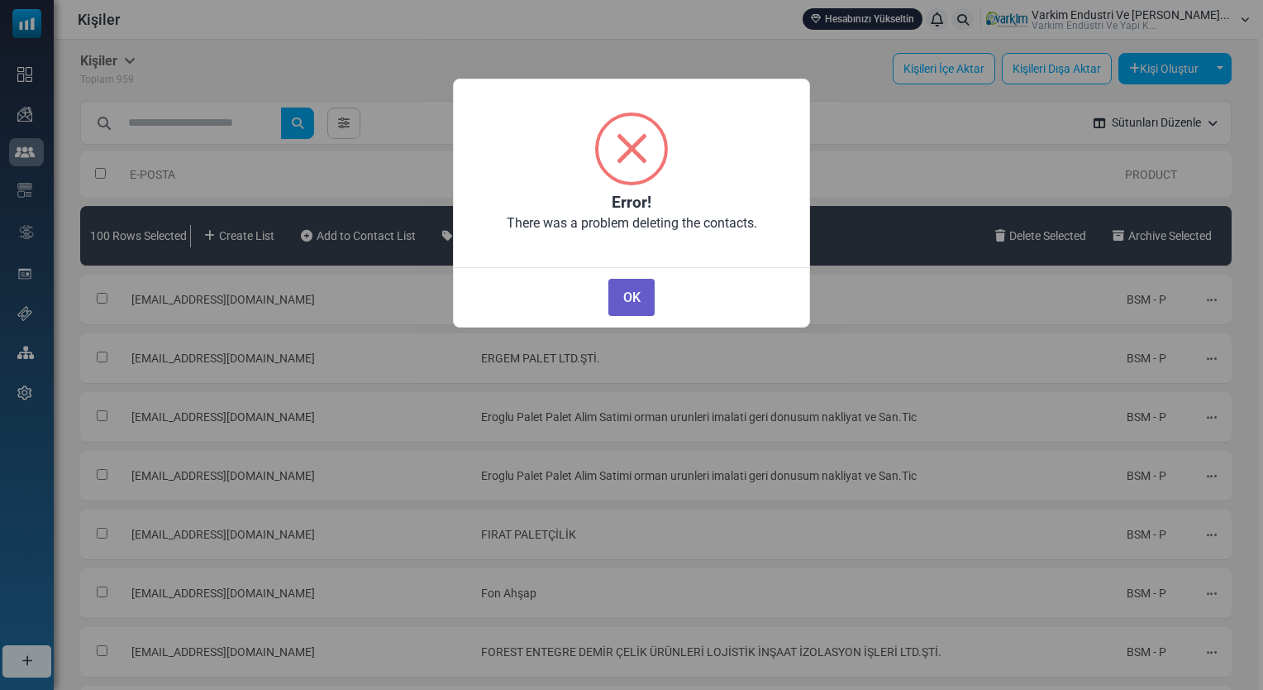
click at [640, 309] on div "OK No Cancel" at bounding box center [632, 293] width 356 height 53
click at [643, 306] on button "OK" at bounding box center [632, 297] width 46 height 37
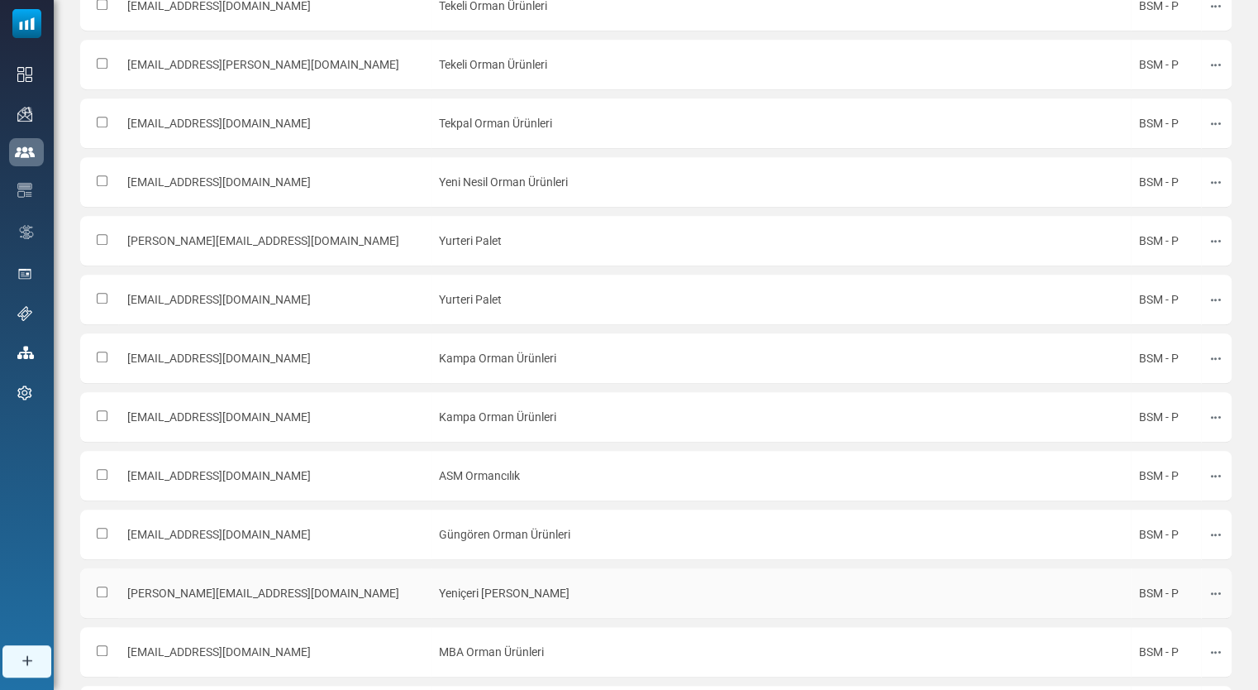
scroll to position [805, 0]
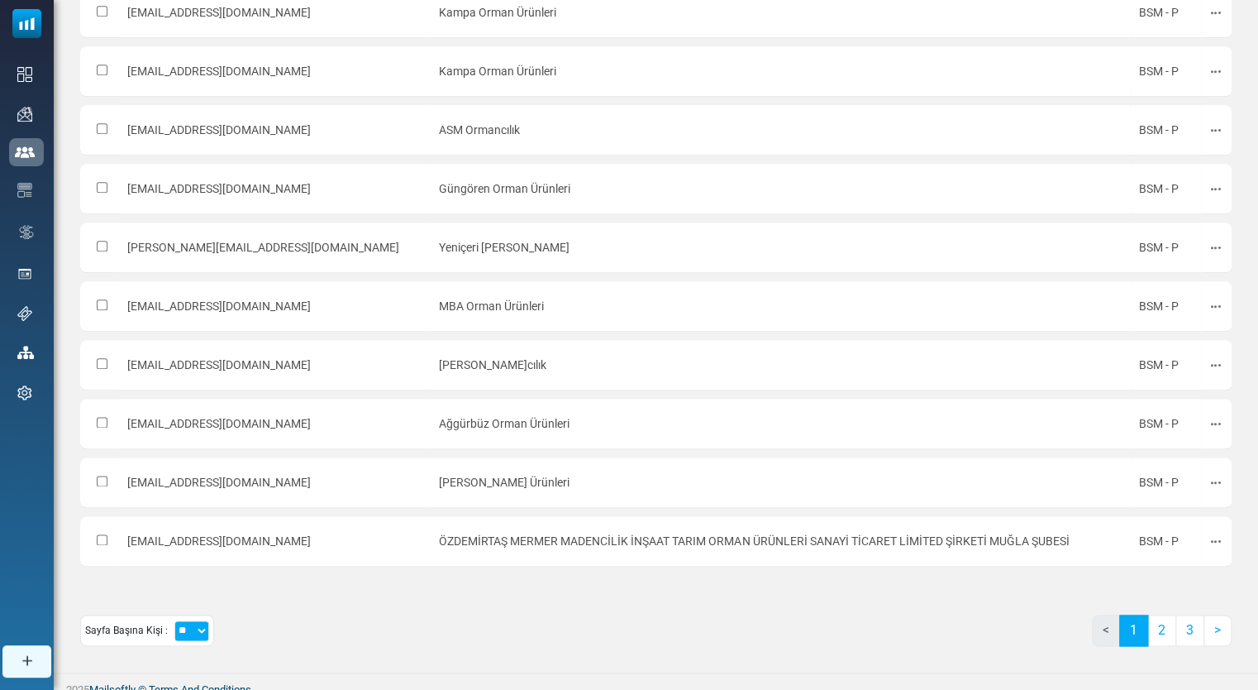
click at [198, 620] on select "** ** ***" at bounding box center [191, 630] width 35 height 21
select select "***"
click at [174, 620] on select "** ** ***" at bounding box center [191, 630] width 35 height 21
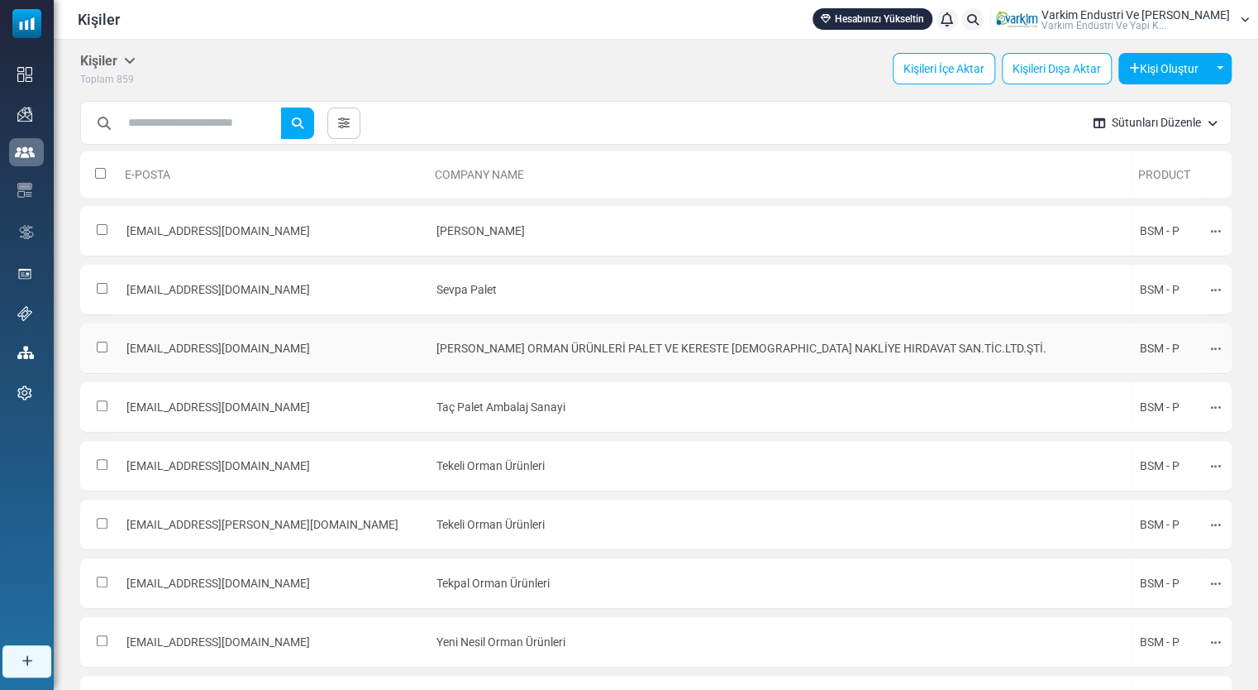
scroll to position [0, 0]
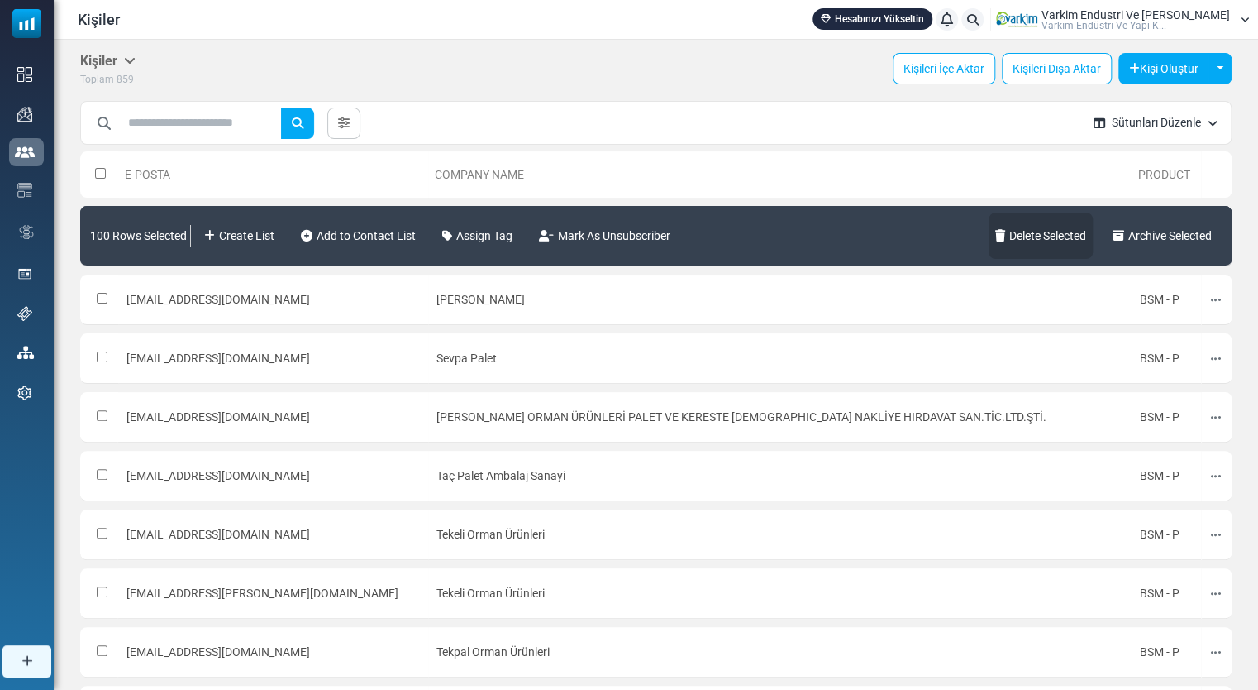
click at [1040, 230] on link "Delete Selected" at bounding box center [1041, 236] width 104 height 46
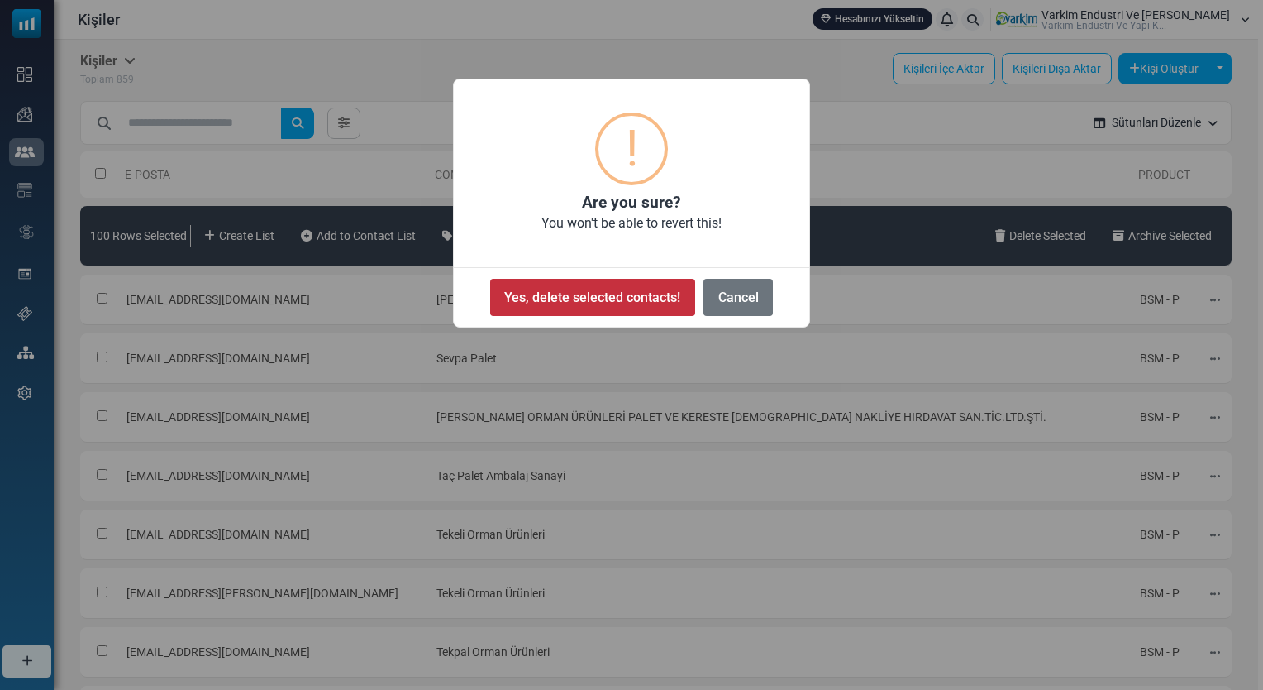
click at [605, 306] on button "Yes, delete selected contacts!" at bounding box center [592, 297] width 205 height 37
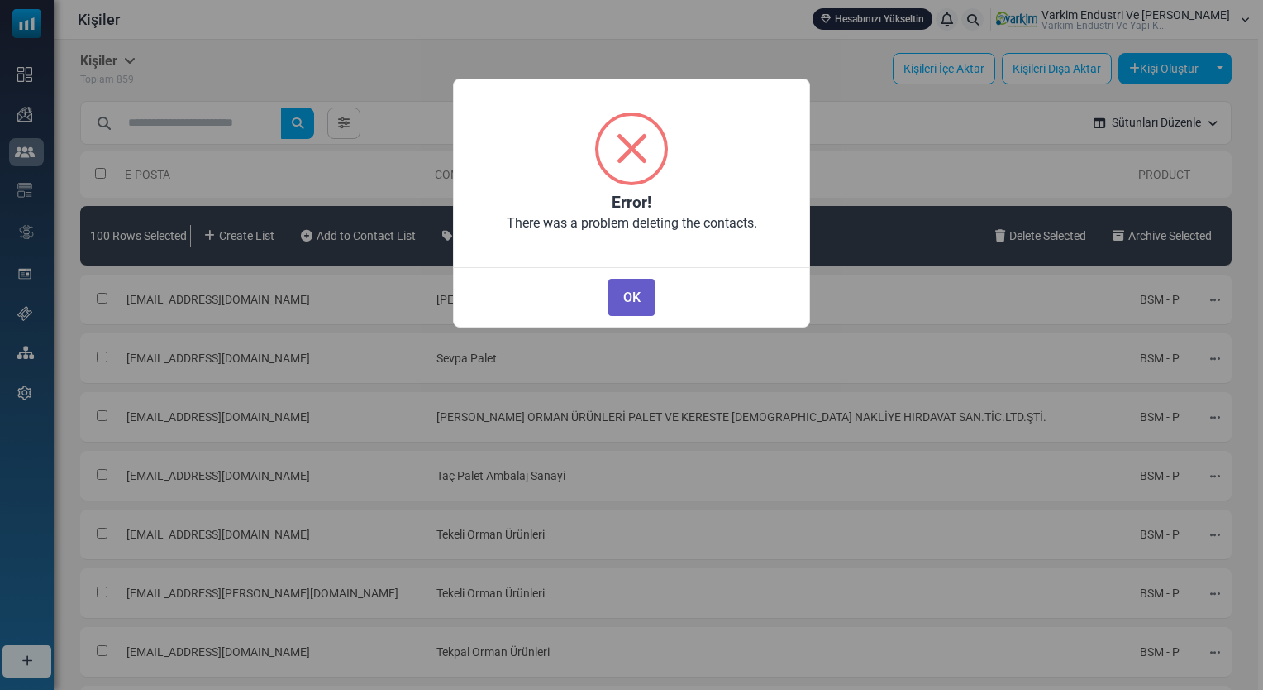
click at [632, 299] on button "OK" at bounding box center [632, 297] width 46 height 37
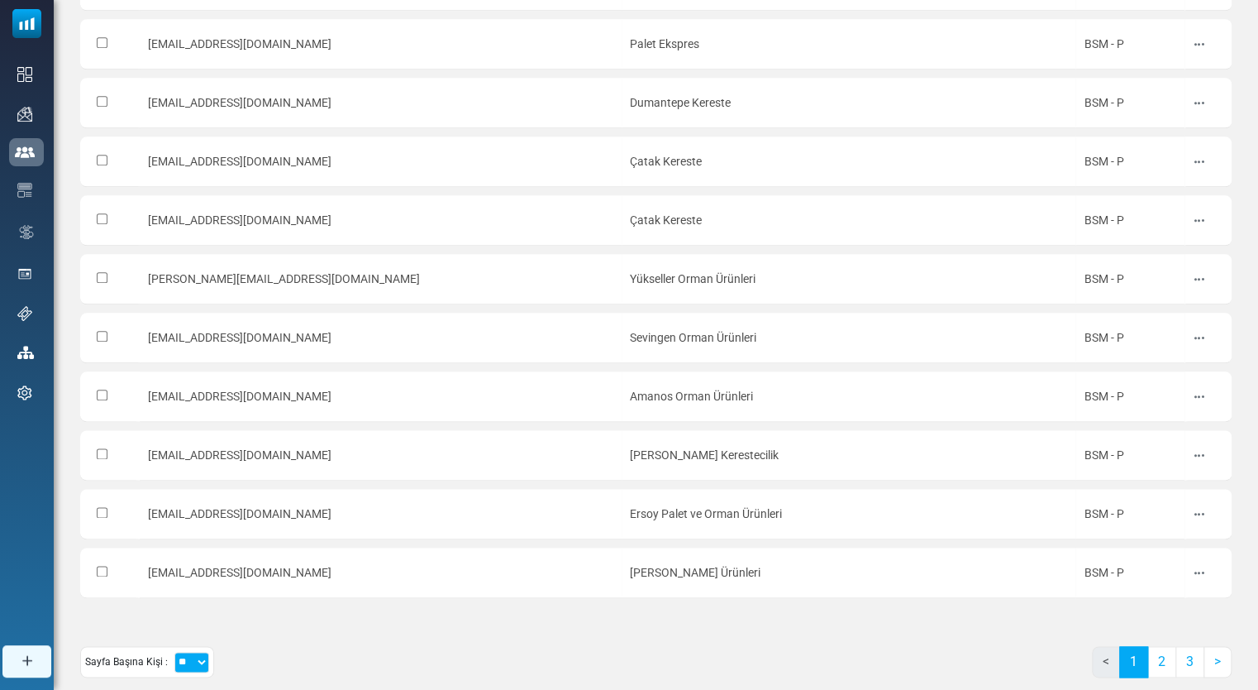
scroll to position [805, 0]
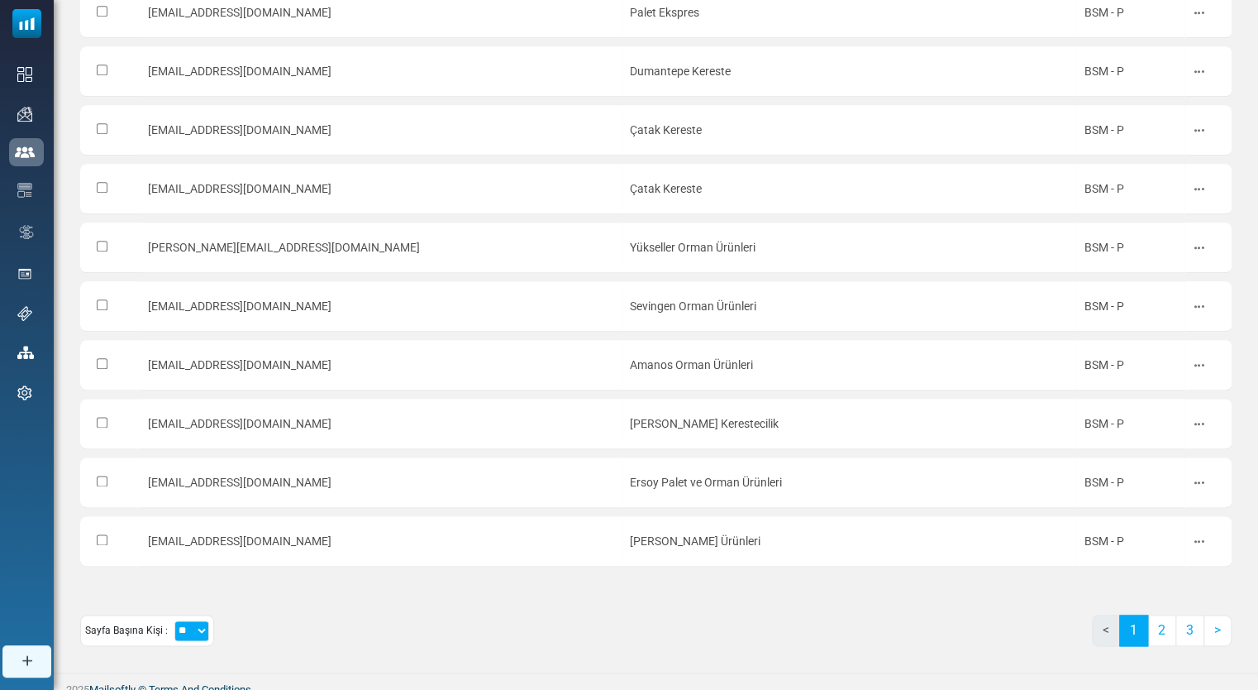
click at [193, 621] on select "** ** ***" at bounding box center [191, 630] width 35 height 21
click at [198, 622] on select "** ** ***" at bounding box center [191, 630] width 35 height 21
select select "***"
click at [174, 620] on select "** ** ***" at bounding box center [191, 630] width 35 height 21
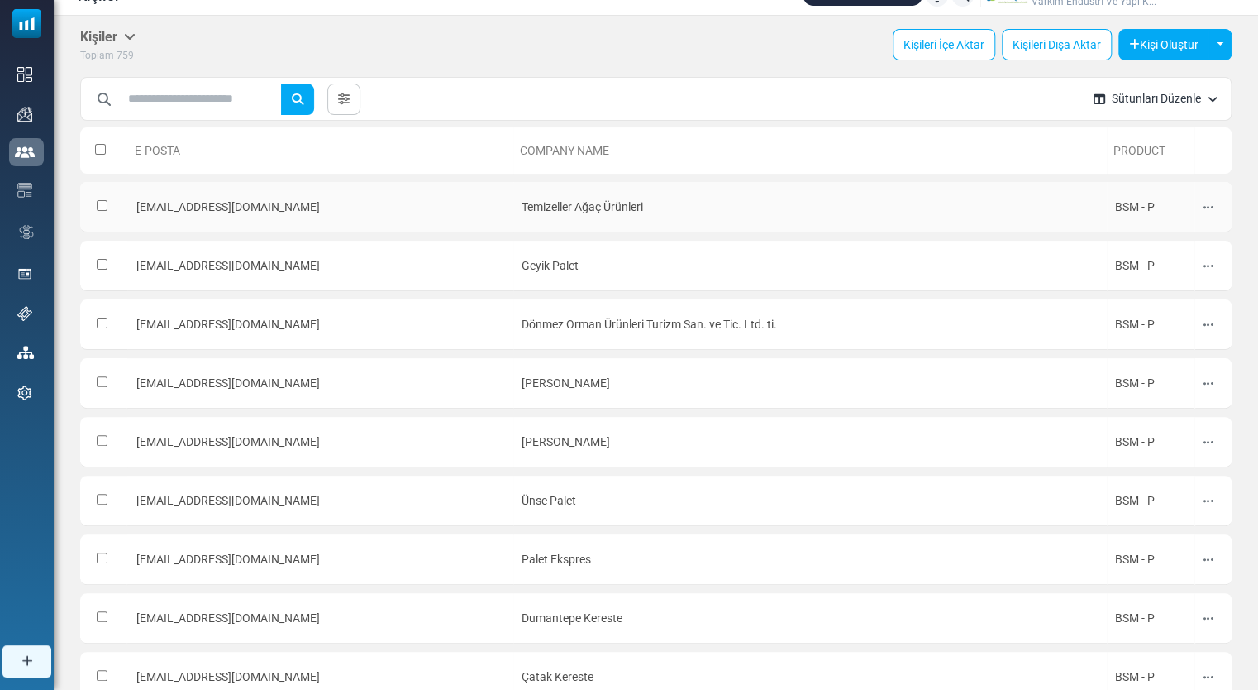
scroll to position [0, 0]
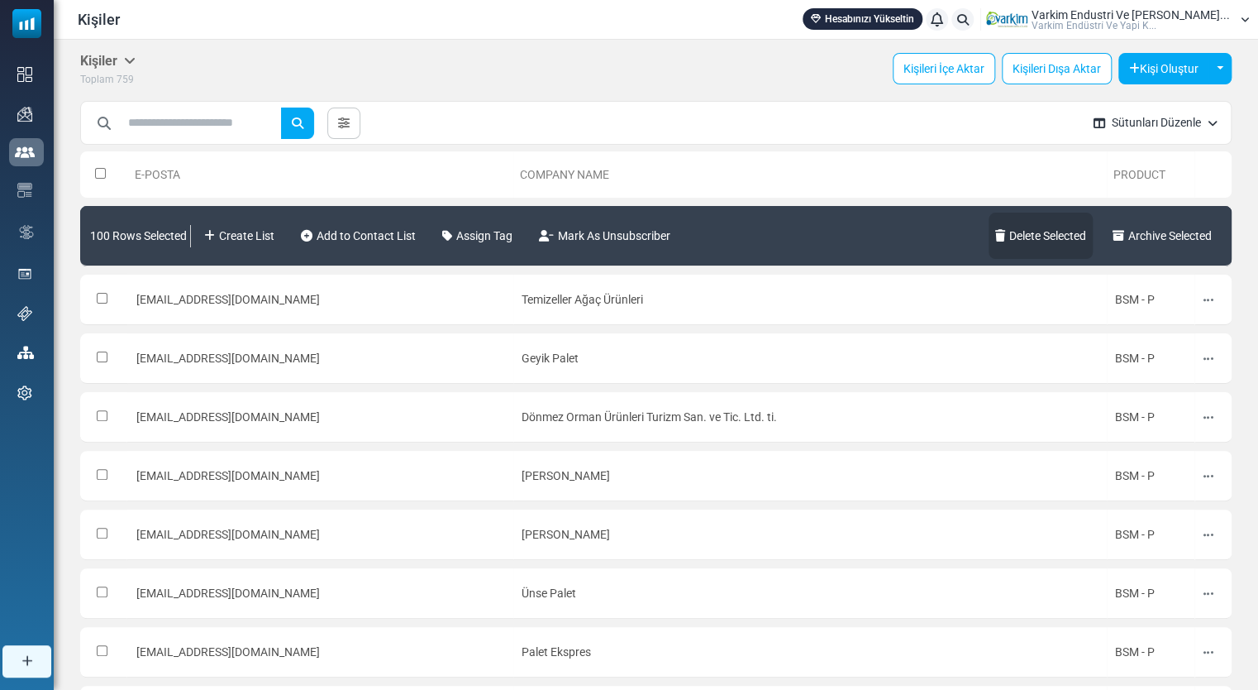
click at [1062, 240] on link "Delete Selected" at bounding box center [1041, 236] width 104 height 46
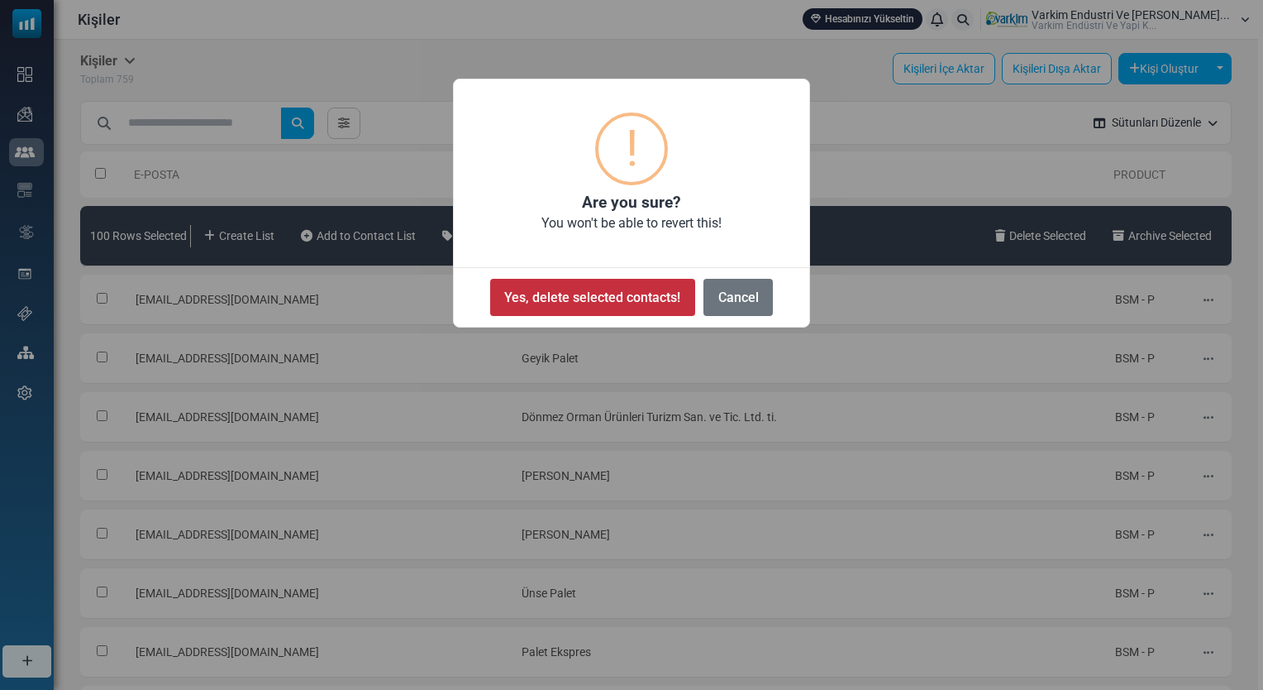
click at [645, 302] on button "Yes, delete selected contacts!" at bounding box center [592, 297] width 205 height 37
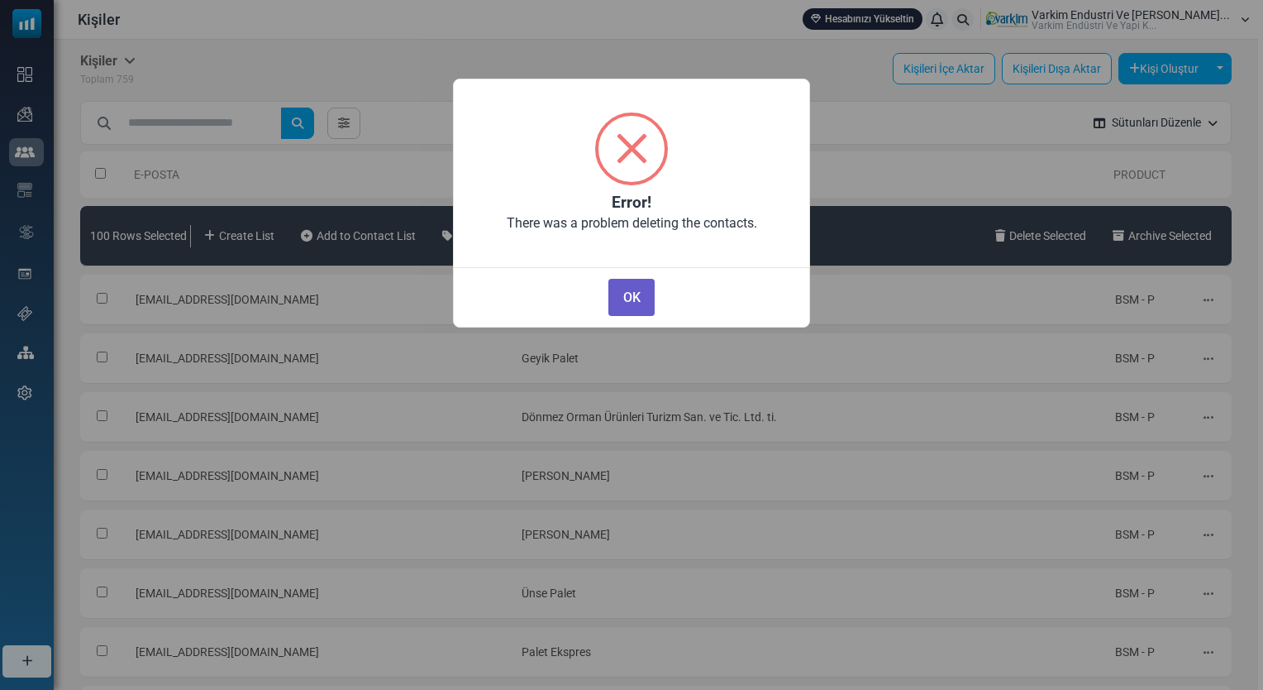
click at [646, 305] on button "OK" at bounding box center [632, 297] width 46 height 37
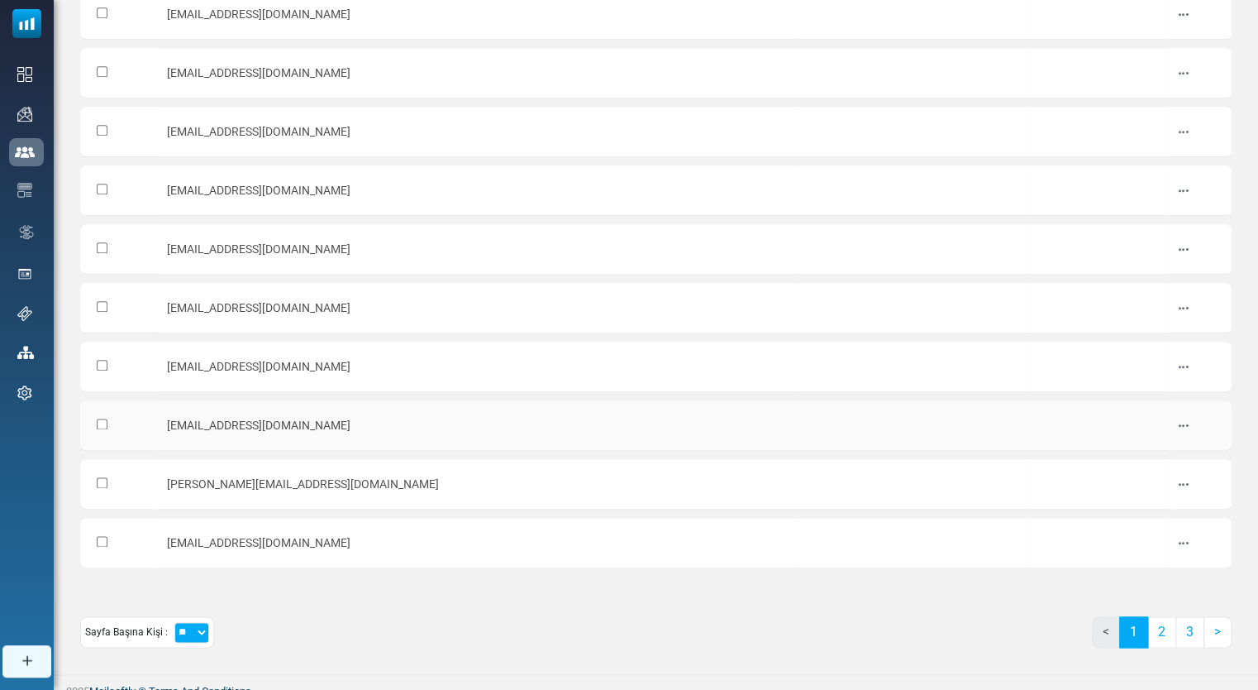
scroll to position [805, 0]
click at [182, 621] on select "** ** ***" at bounding box center [191, 630] width 35 height 21
select select "***"
click at [174, 620] on select "** ** ***" at bounding box center [191, 630] width 35 height 21
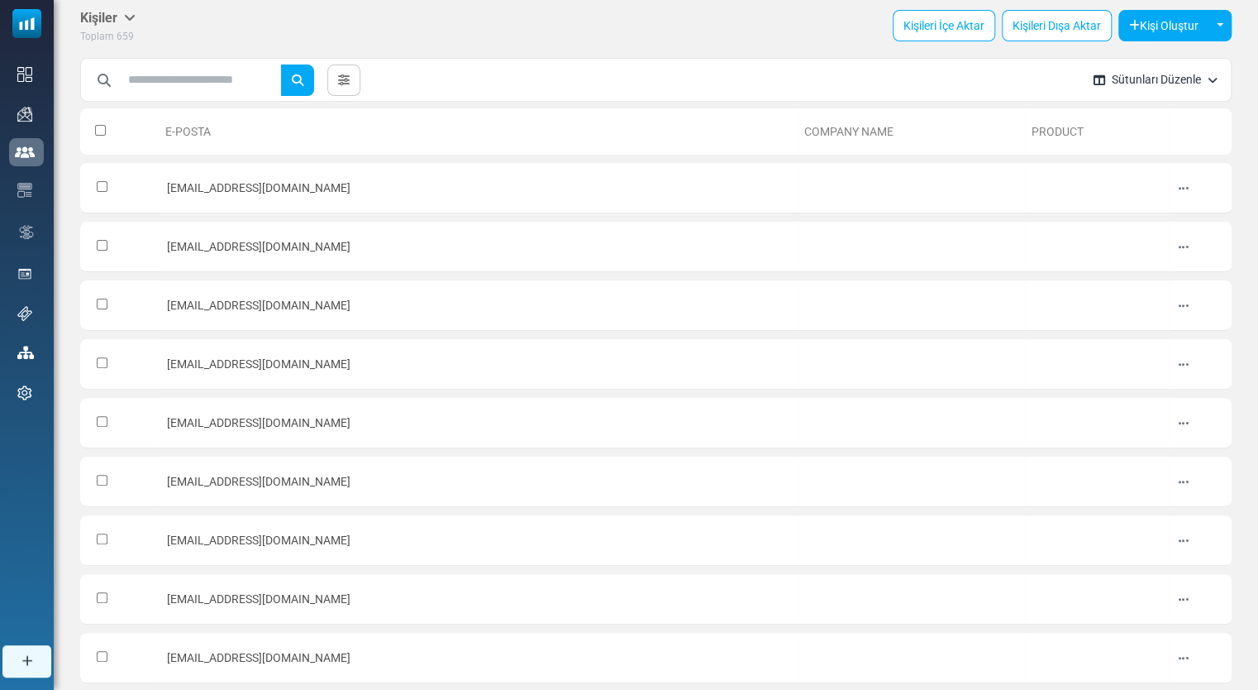
scroll to position [0, 0]
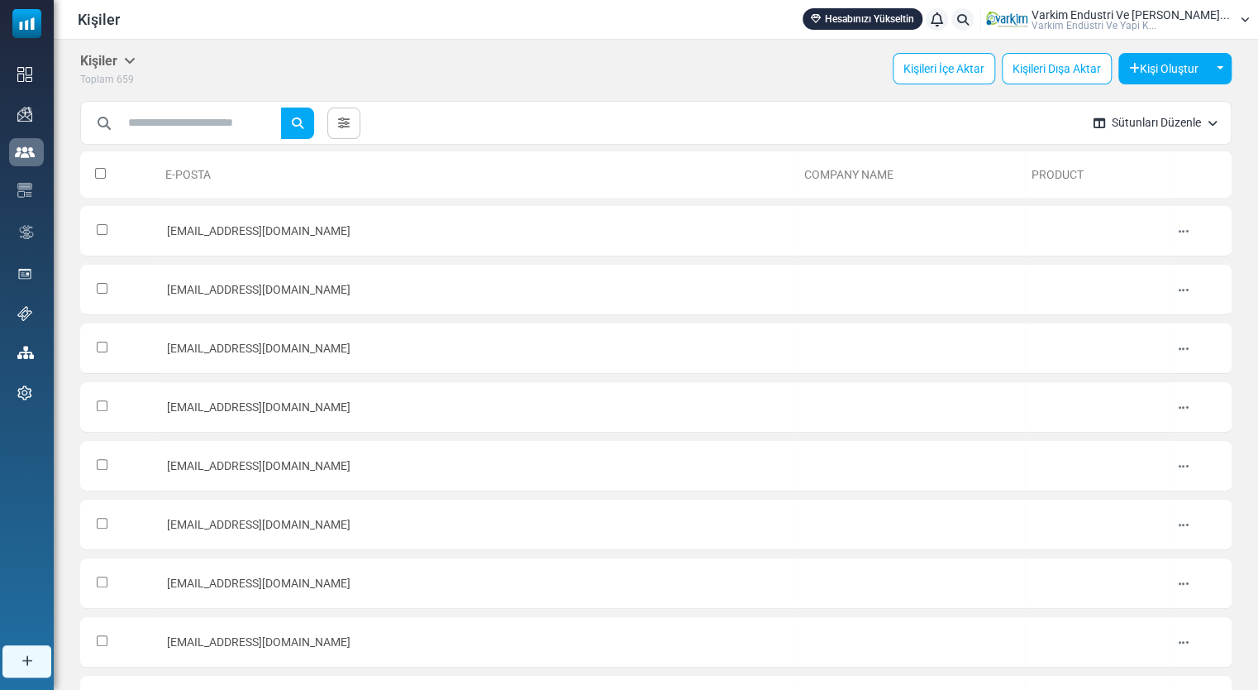
click at [93, 175] on th at bounding box center [119, 174] width 79 height 46
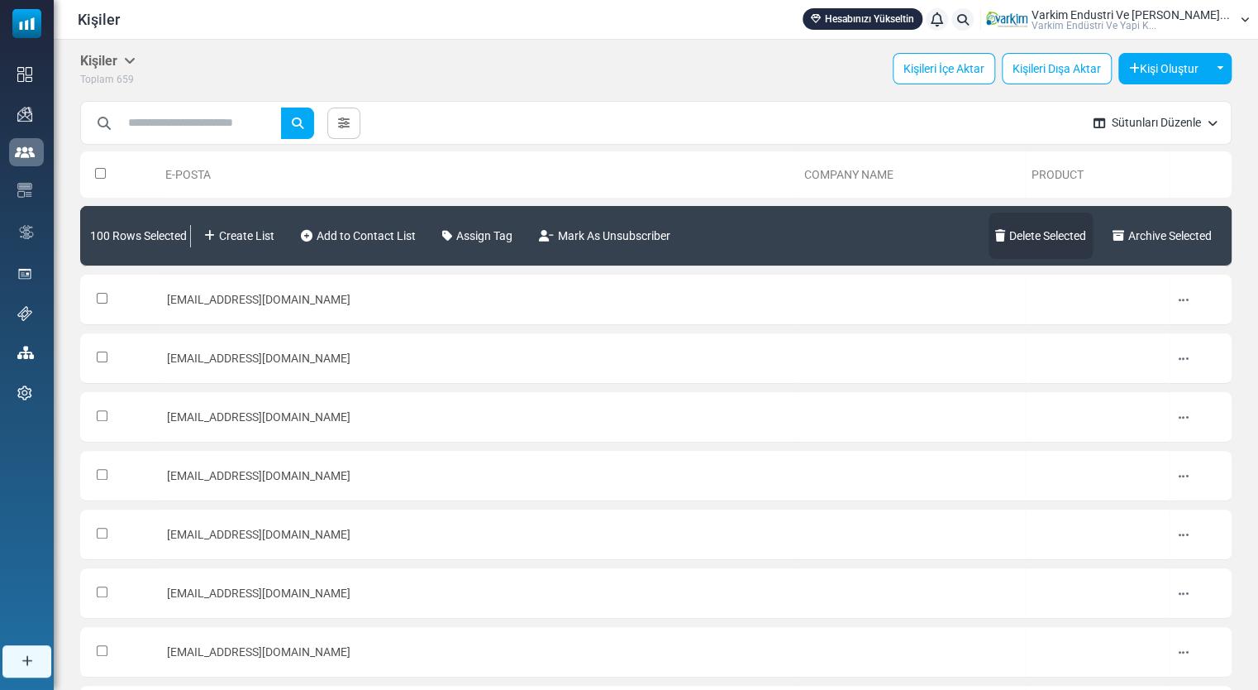
click at [1056, 244] on link "Delete Selected" at bounding box center [1041, 236] width 104 height 46
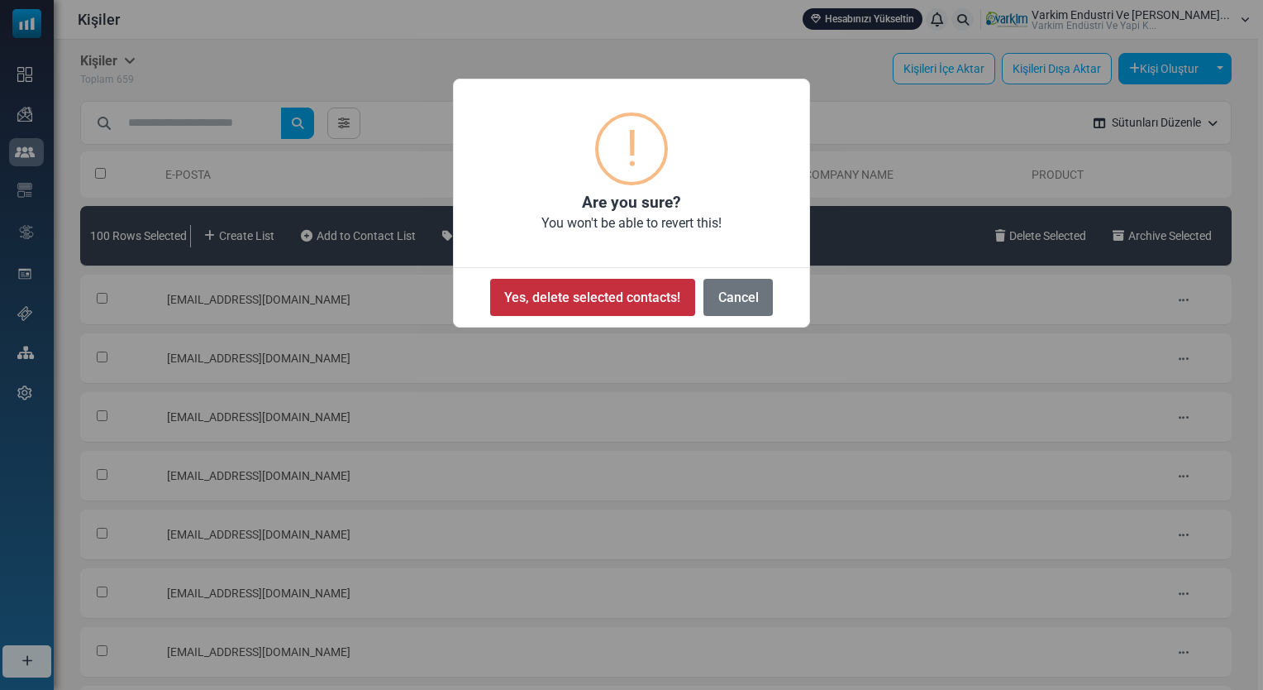
click at [613, 291] on button "Yes, delete selected contacts!" at bounding box center [592, 297] width 205 height 37
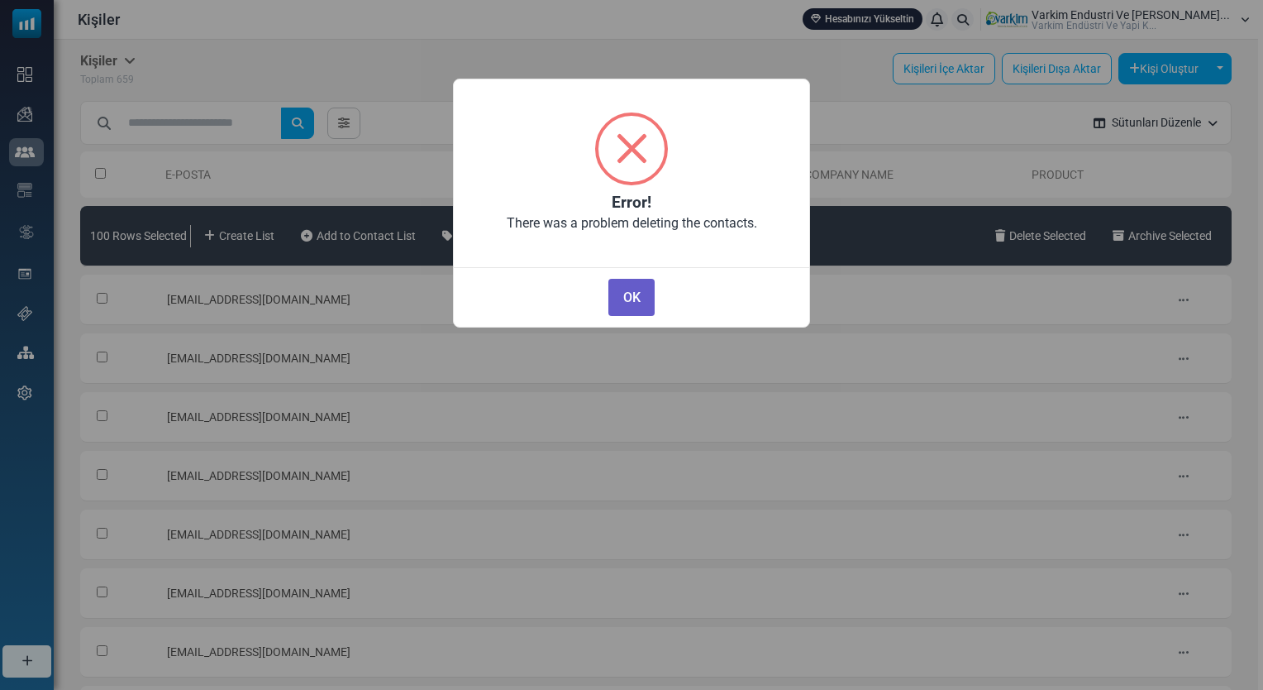
click at [633, 308] on button "OK" at bounding box center [632, 297] width 46 height 37
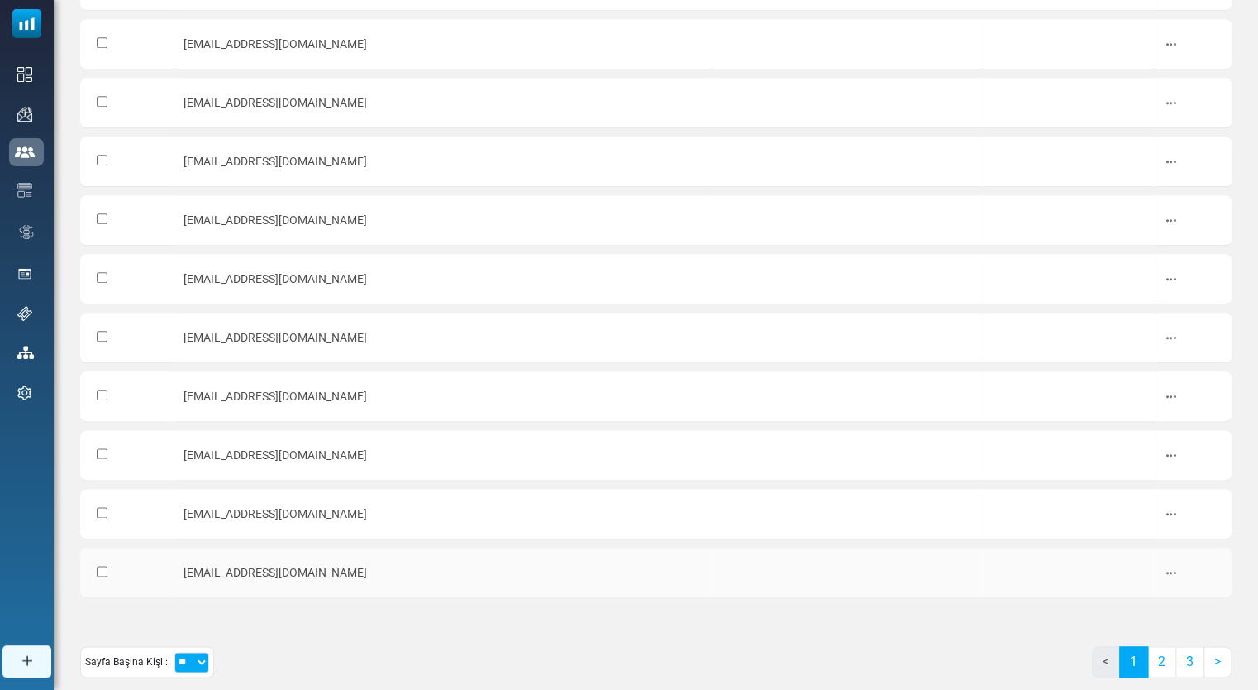
scroll to position [805, 0]
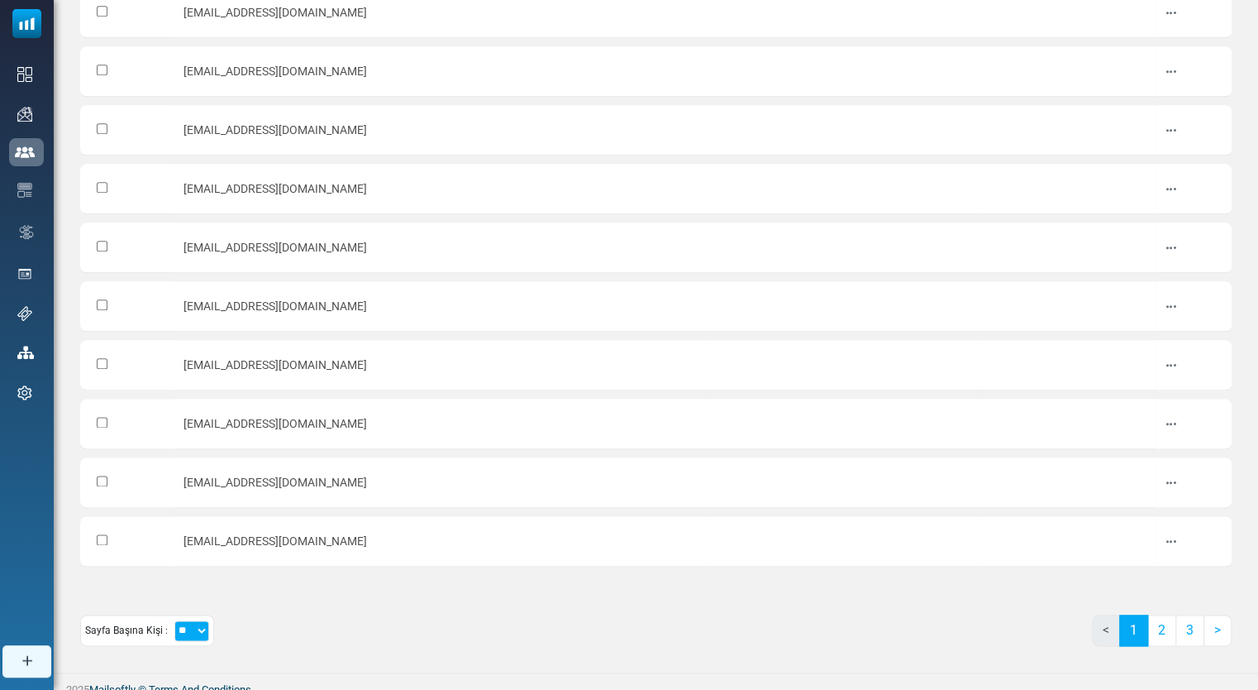
click at [186, 626] on select "** ** ***" at bounding box center [191, 630] width 35 height 21
select select "***"
click at [174, 620] on select "** ** ***" at bounding box center [191, 630] width 35 height 21
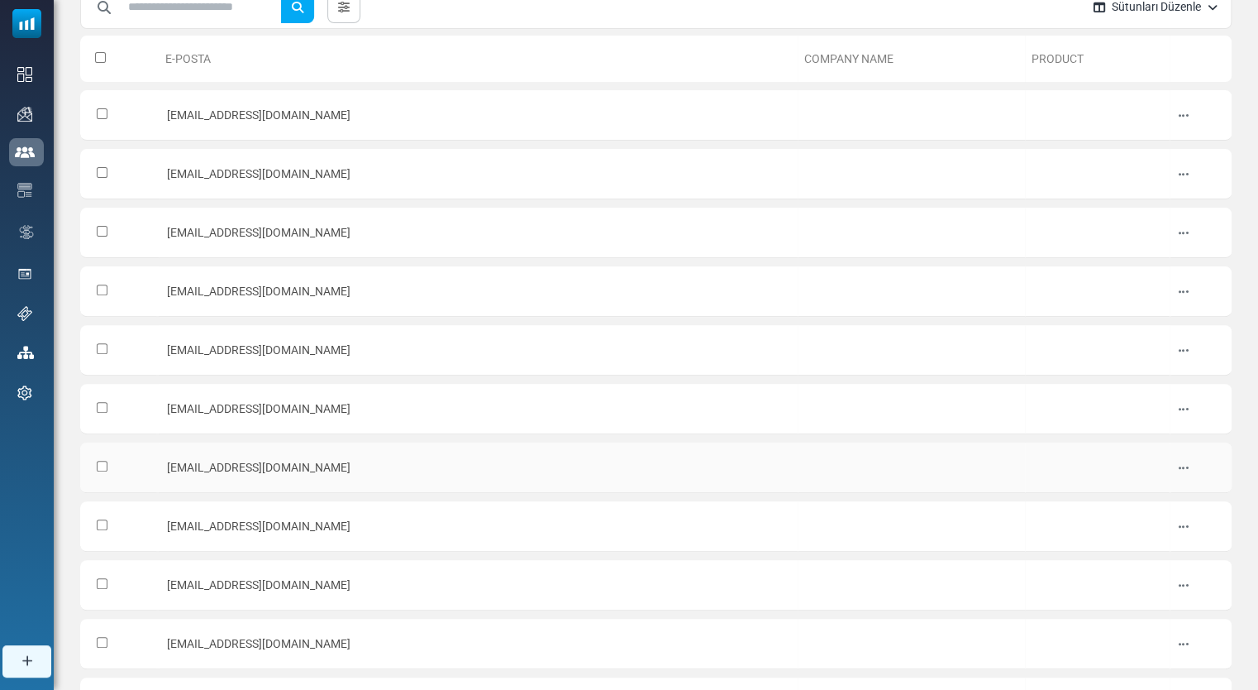
scroll to position [0, 0]
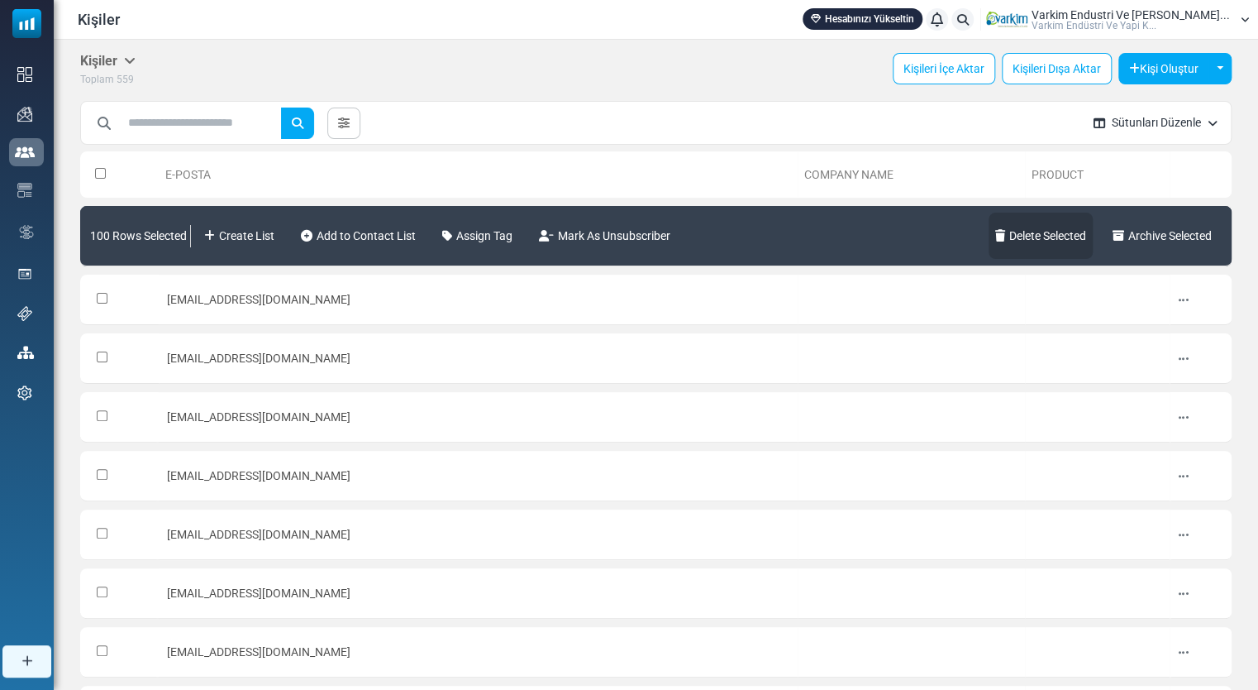
click at [1044, 245] on link "Delete Selected" at bounding box center [1041, 236] width 104 height 46
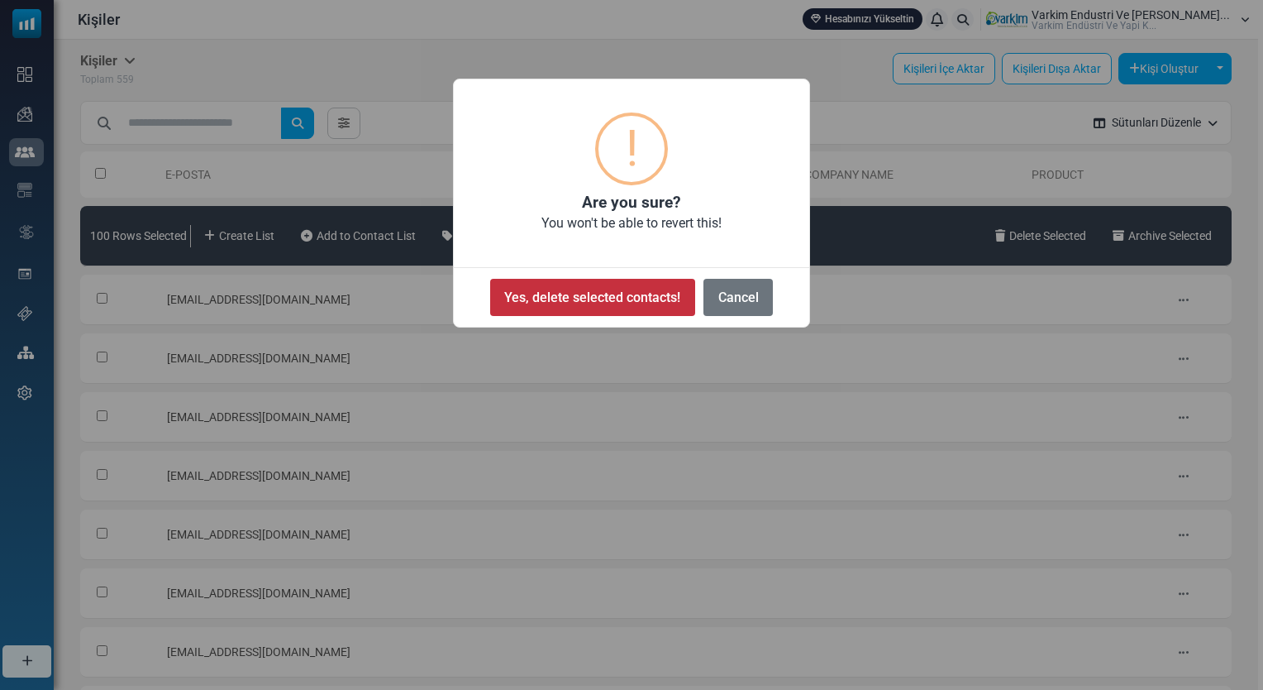
click at [622, 310] on button "Yes, delete selected contacts!" at bounding box center [592, 297] width 205 height 37
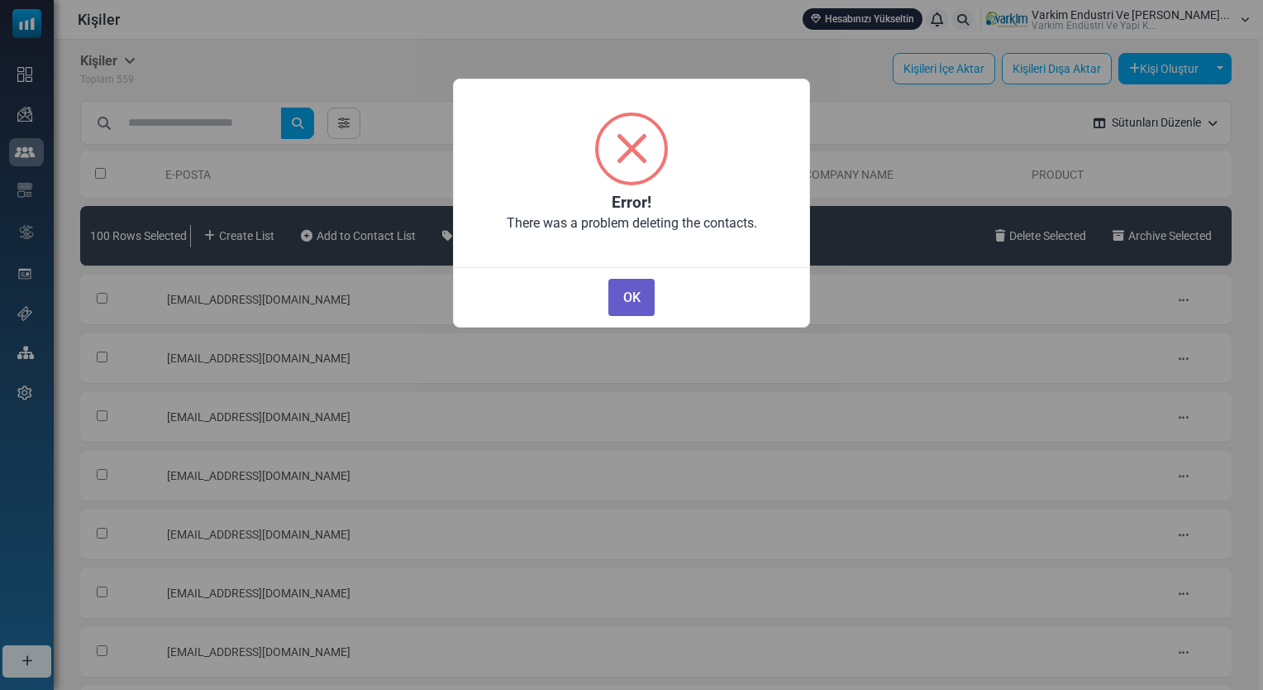
click at [631, 301] on button "OK" at bounding box center [632, 297] width 46 height 37
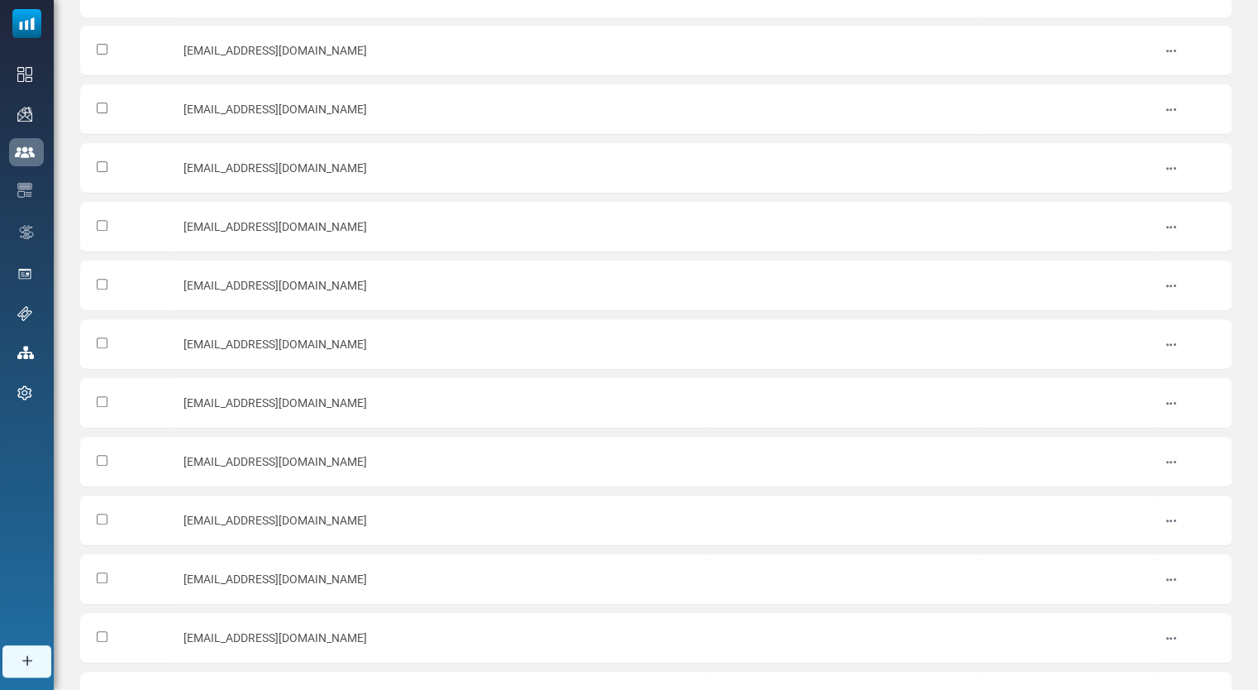
scroll to position [805, 0]
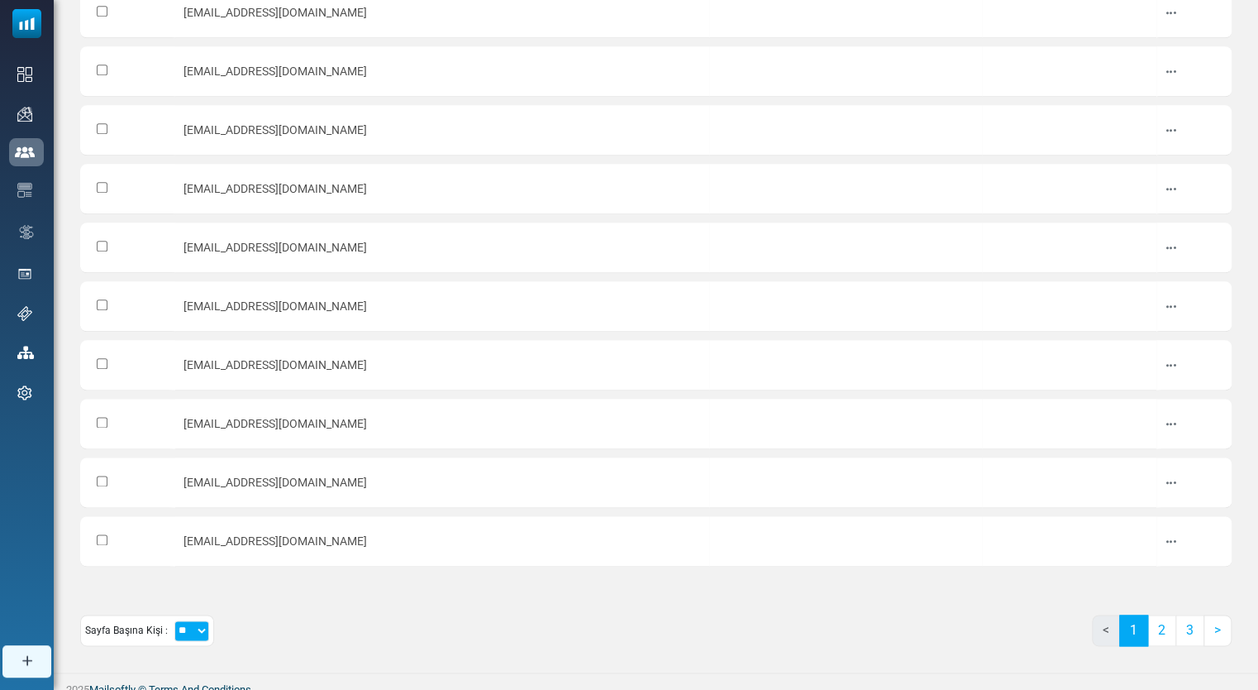
click at [194, 623] on select "** ** ***" at bounding box center [191, 630] width 35 height 21
select select "***"
click at [174, 620] on select "** ** ***" at bounding box center [191, 630] width 35 height 21
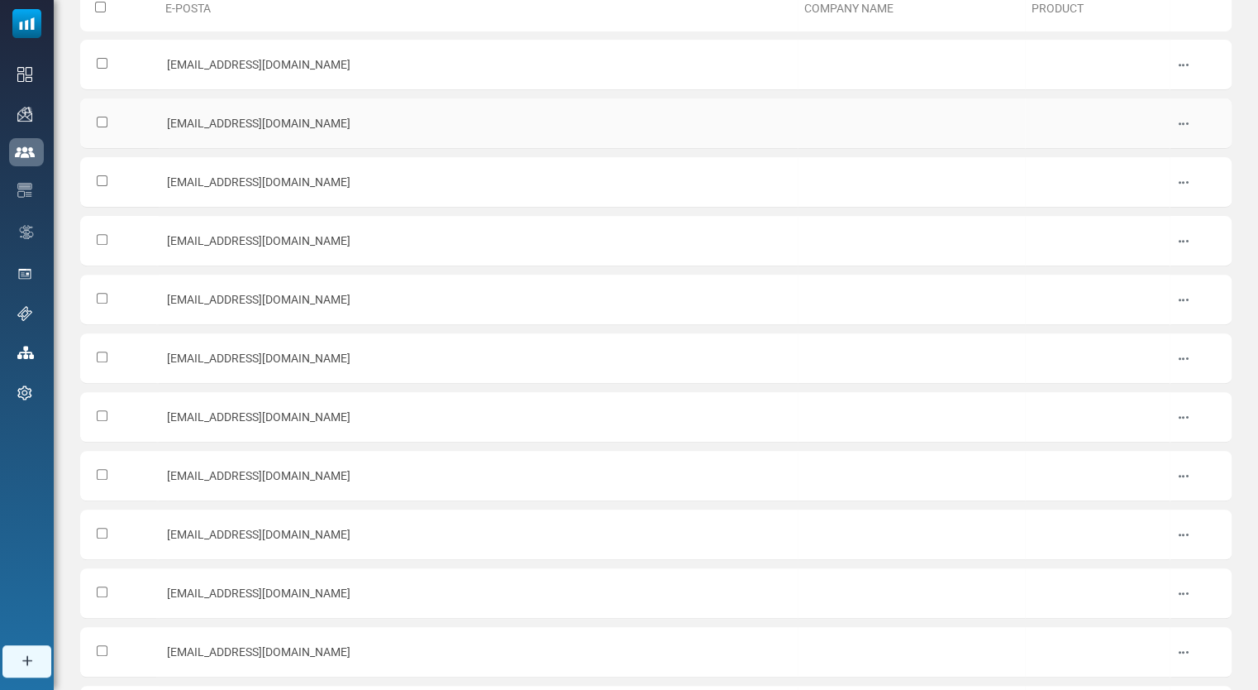
scroll to position [0, 0]
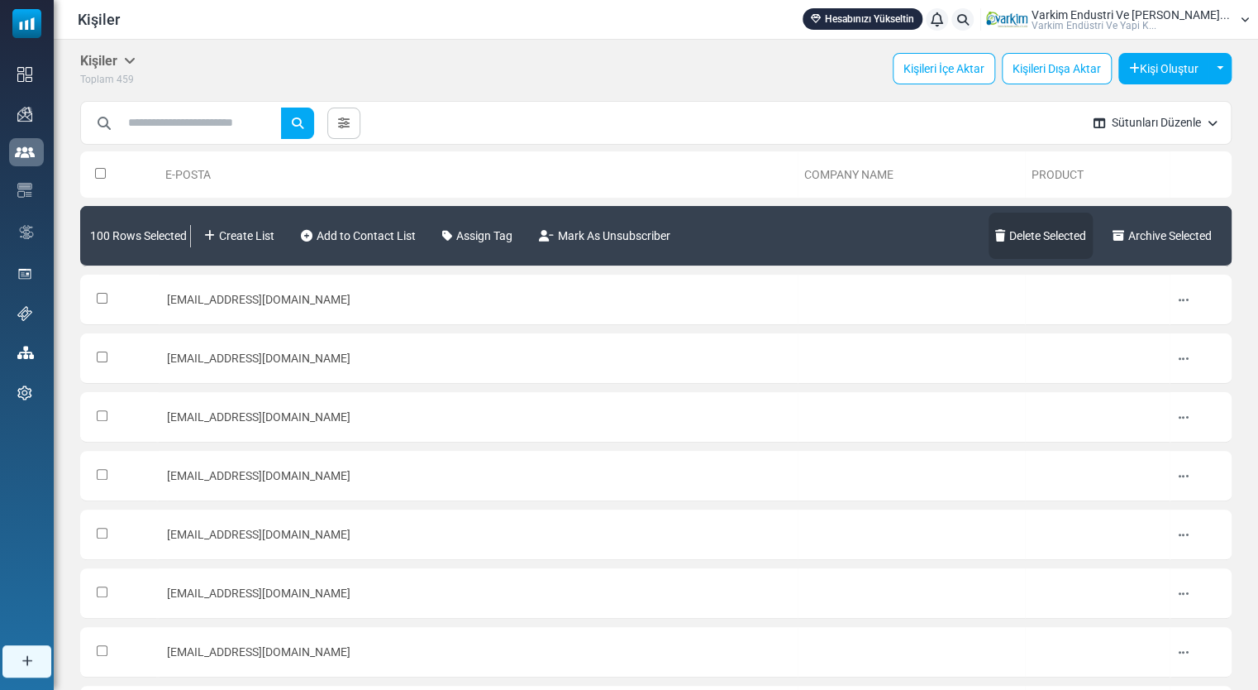
click at [1028, 240] on link "Delete Selected" at bounding box center [1041, 236] width 104 height 46
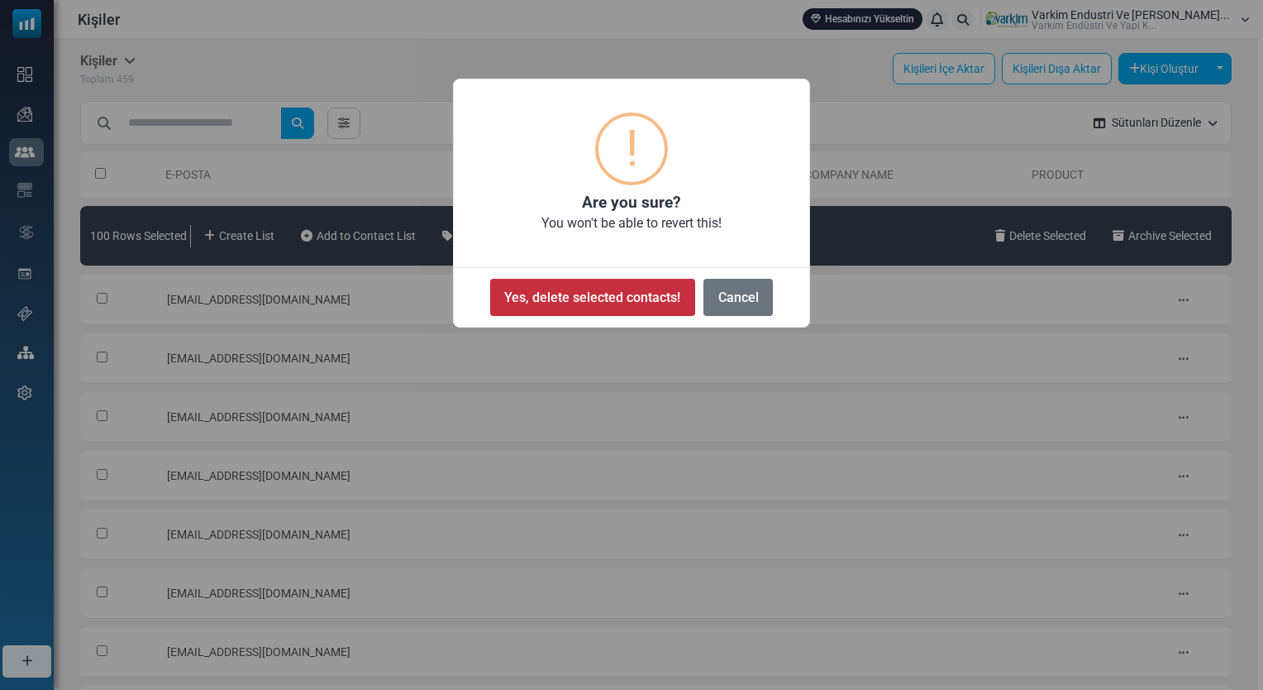
click at [652, 296] on button "Yes, delete selected contacts!" at bounding box center [592, 297] width 205 height 37
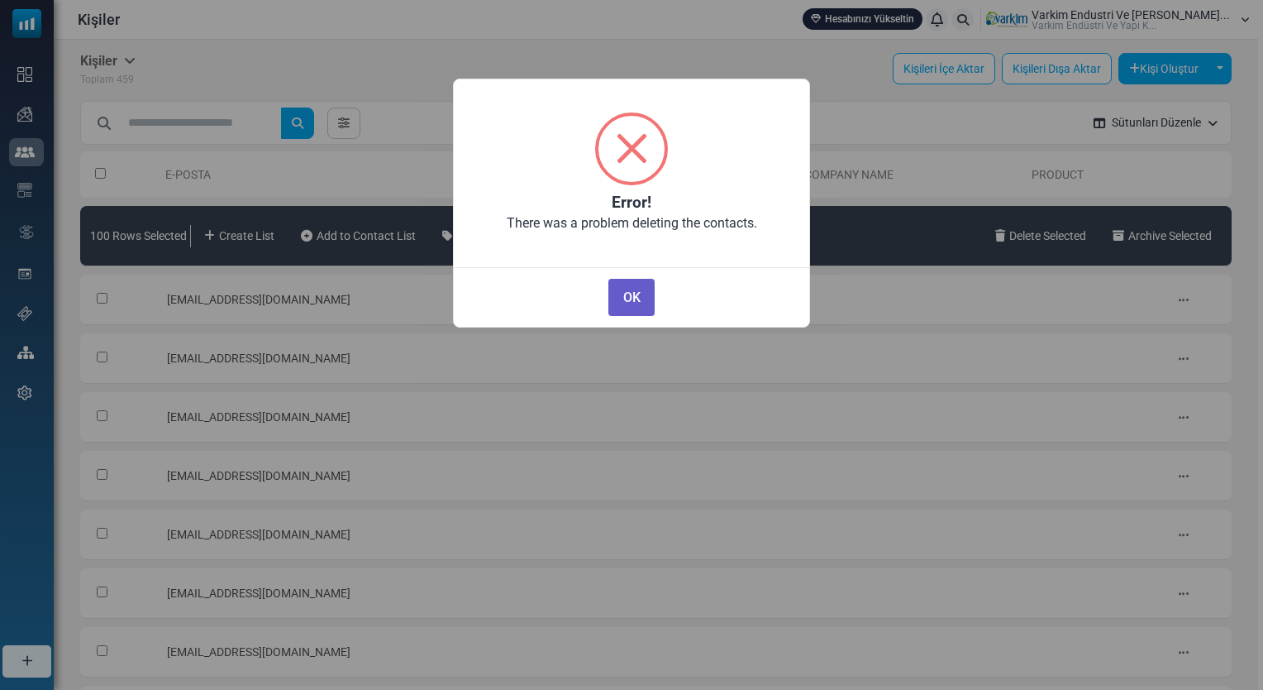
click at [642, 299] on button "OK" at bounding box center [632, 297] width 46 height 37
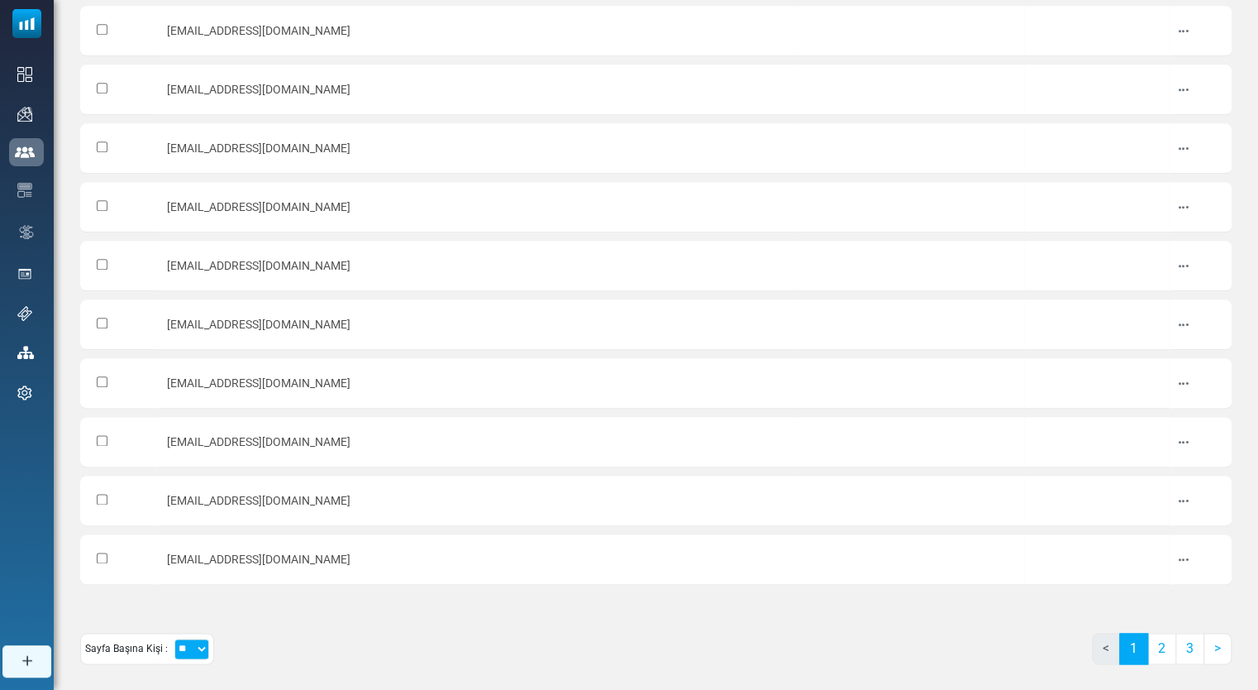
scroll to position [805, 0]
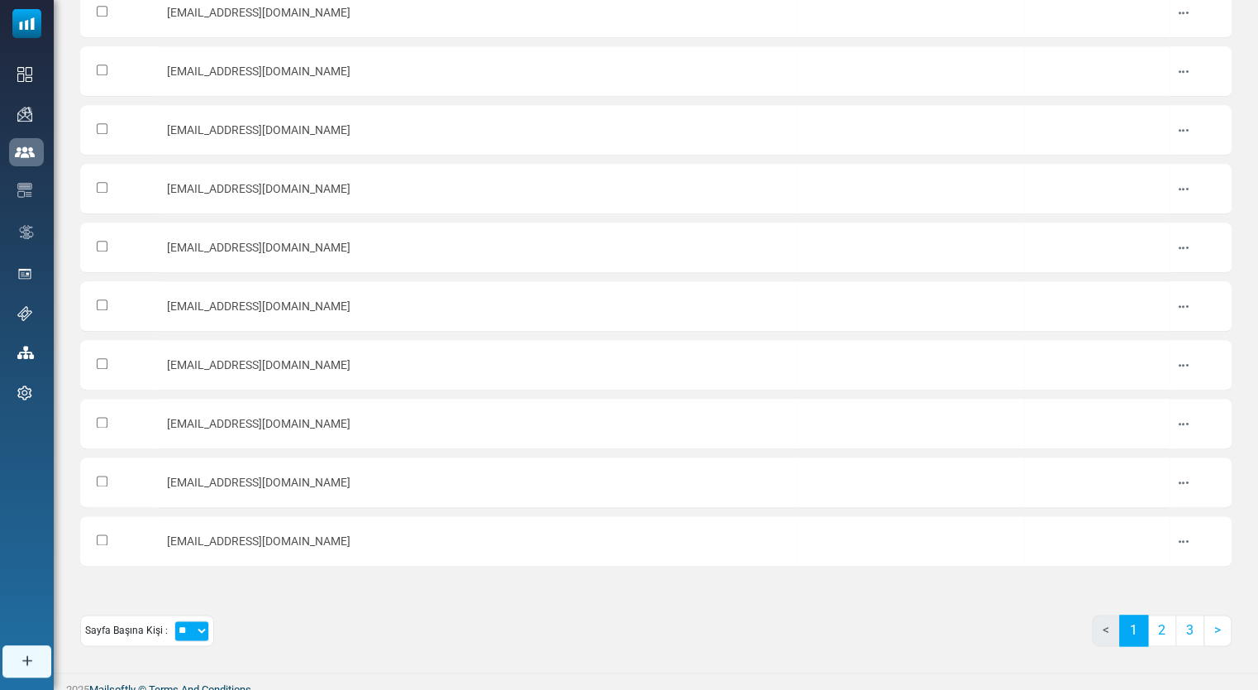
click at [189, 620] on select "** ** ***" at bounding box center [191, 630] width 35 height 21
select select "***"
click at [174, 620] on select "** ** ***" at bounding box center [191, 630] width 35 height 21
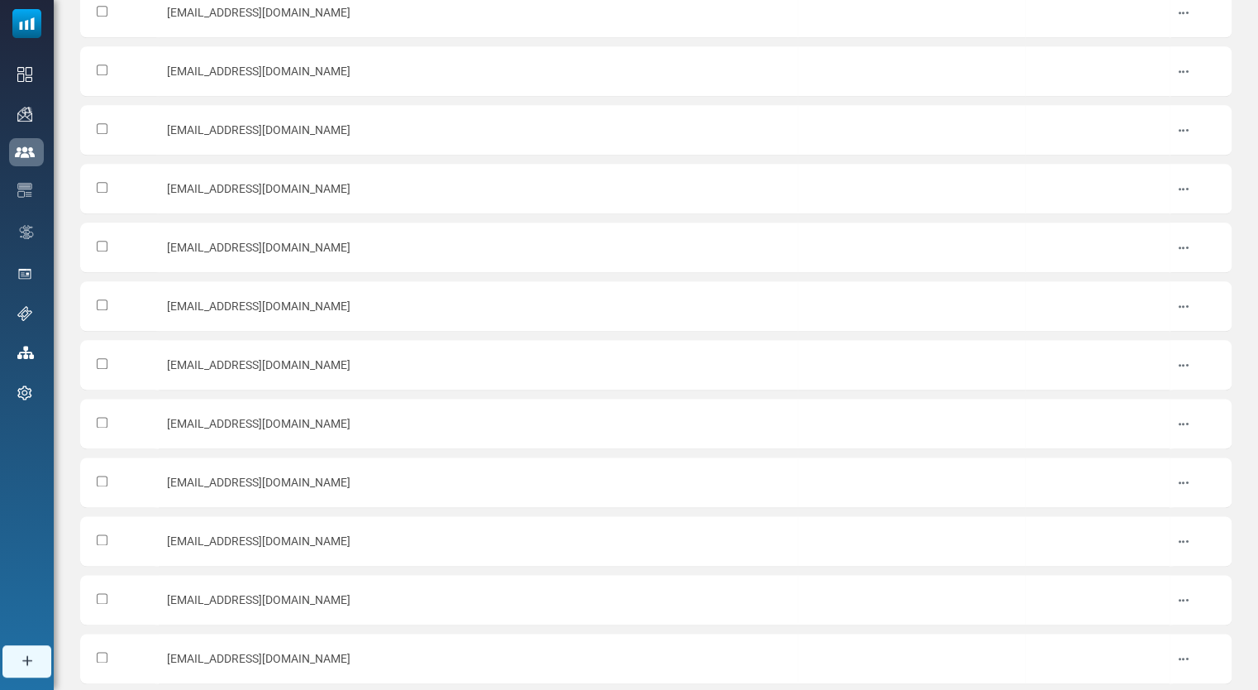
drag, startPoint x: 1255, startPoint y: 125, endPoint x: 1260, endPoint y: 117, distance: 9.6
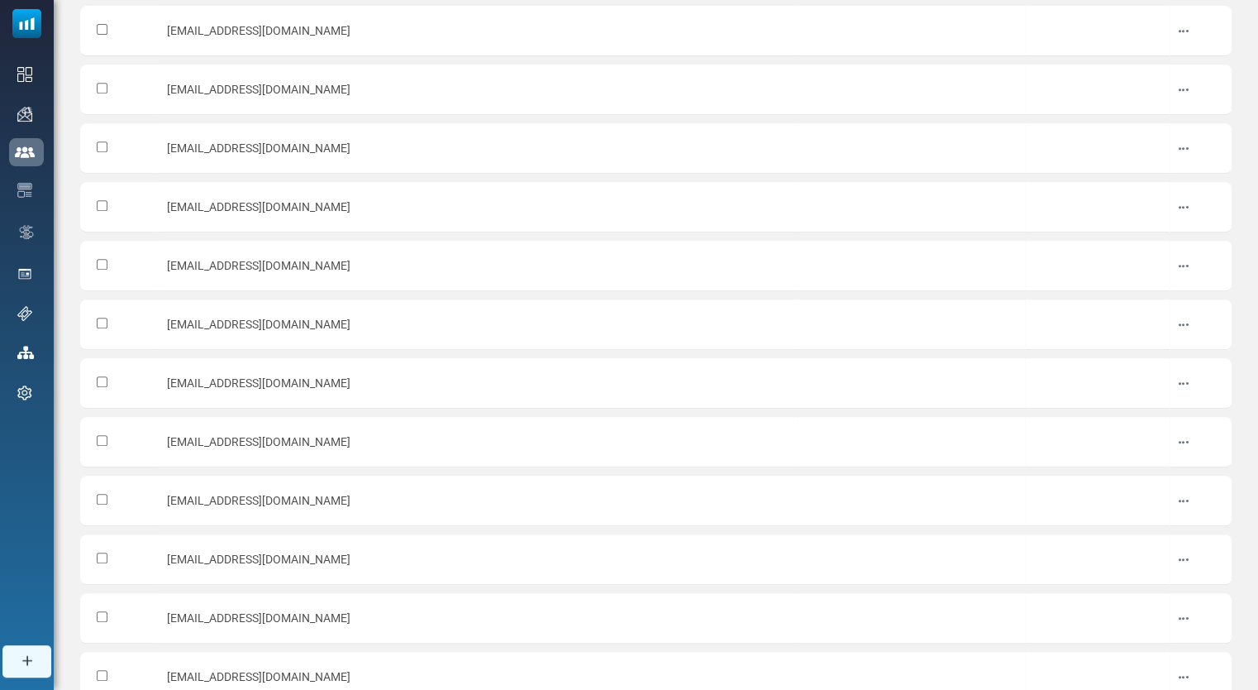
scroll to position [0, 0]
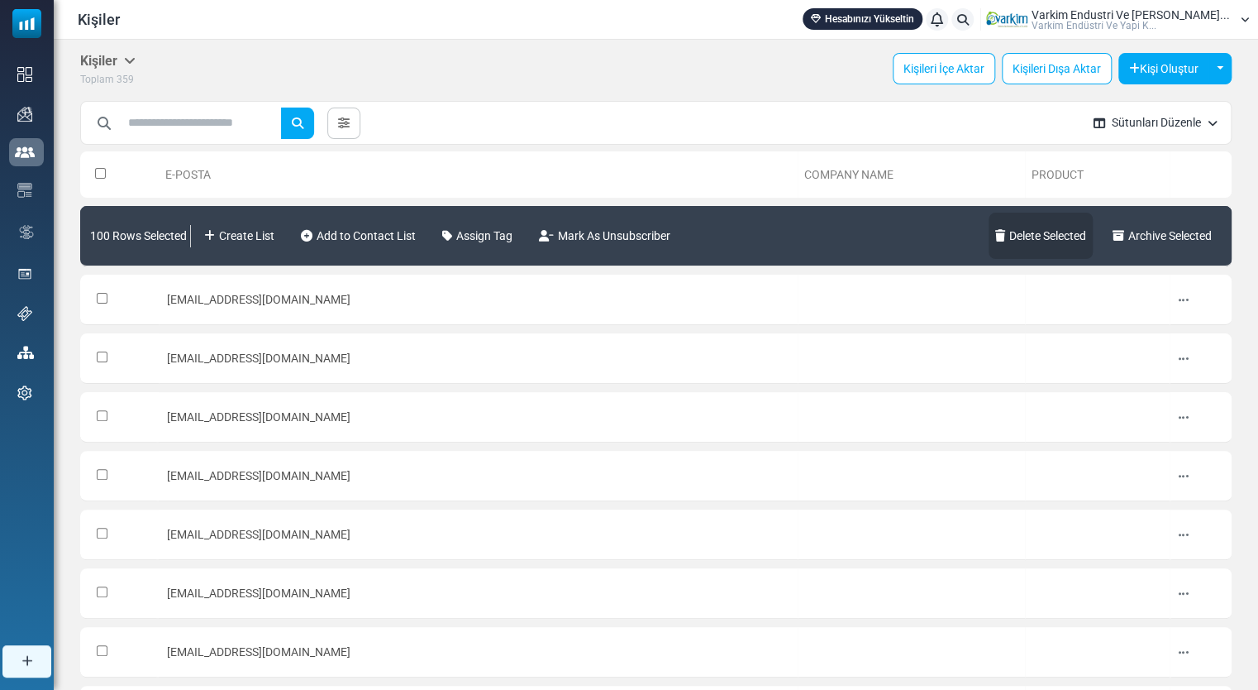
click at [1064, 236] on link "Delete Selected" at bounding box center [1041, 236] width 104 height 46
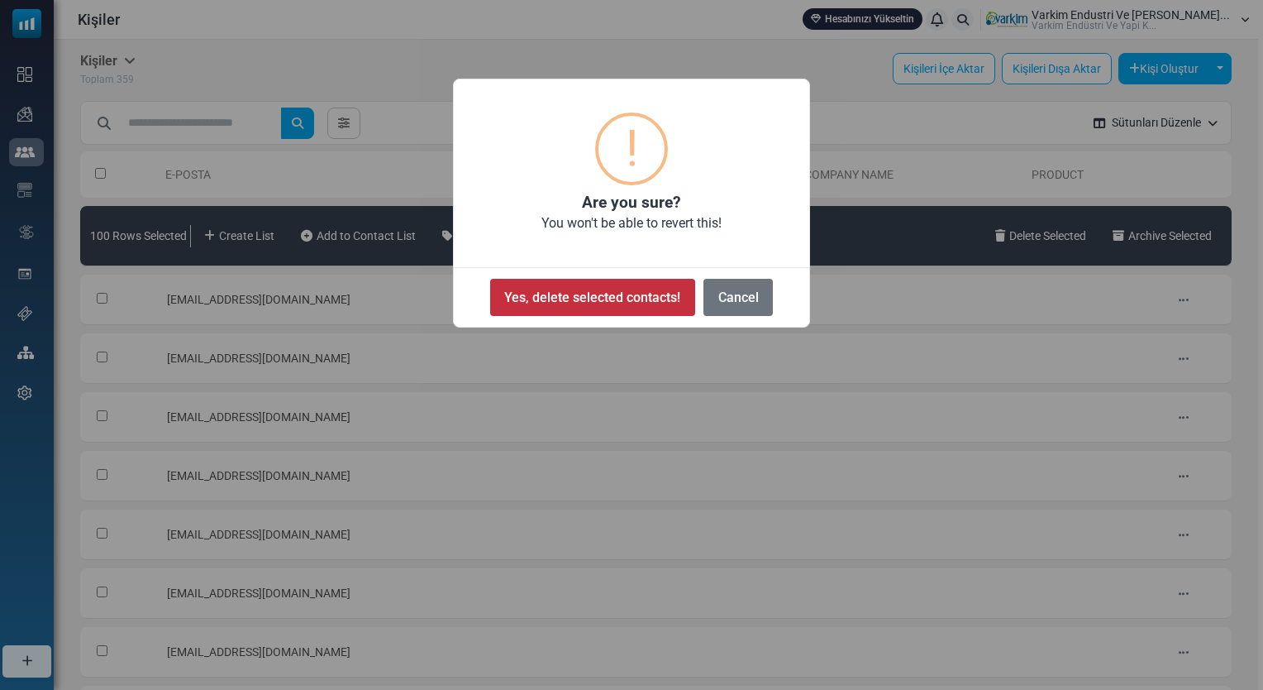
click at [633, 279] on button "Yes, delete selected contacts!" at bounding box center [592, 297] width 205 height 37
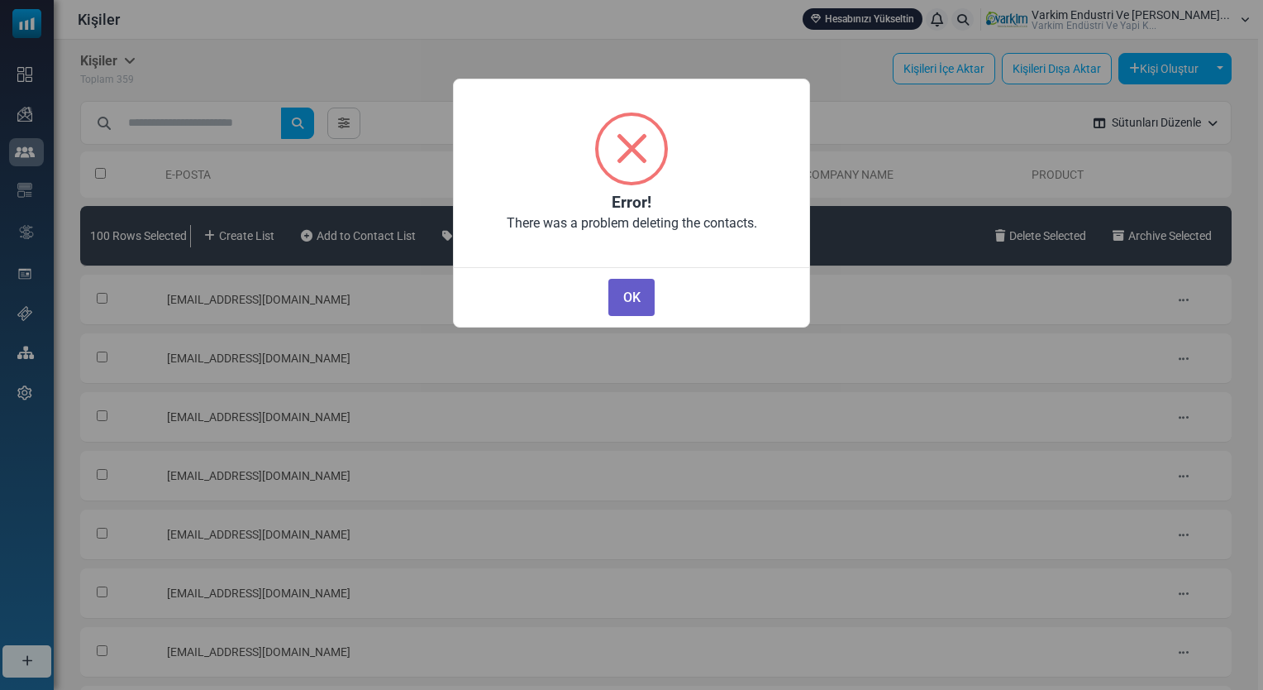
click at [628, 297] on button "OK" at bounding box center [632, 297] width 46 height 37
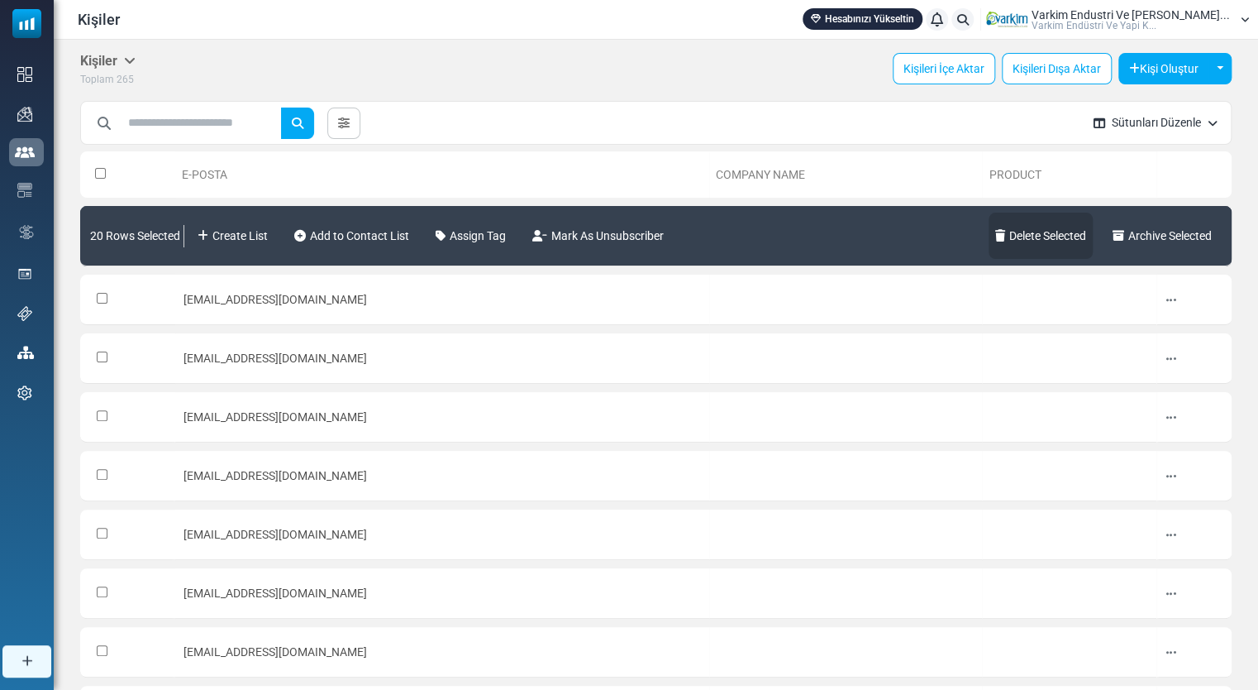
click at [1065, 248] on link "Delete Selected" at bounding box center [1041, 236] width 104 height 46
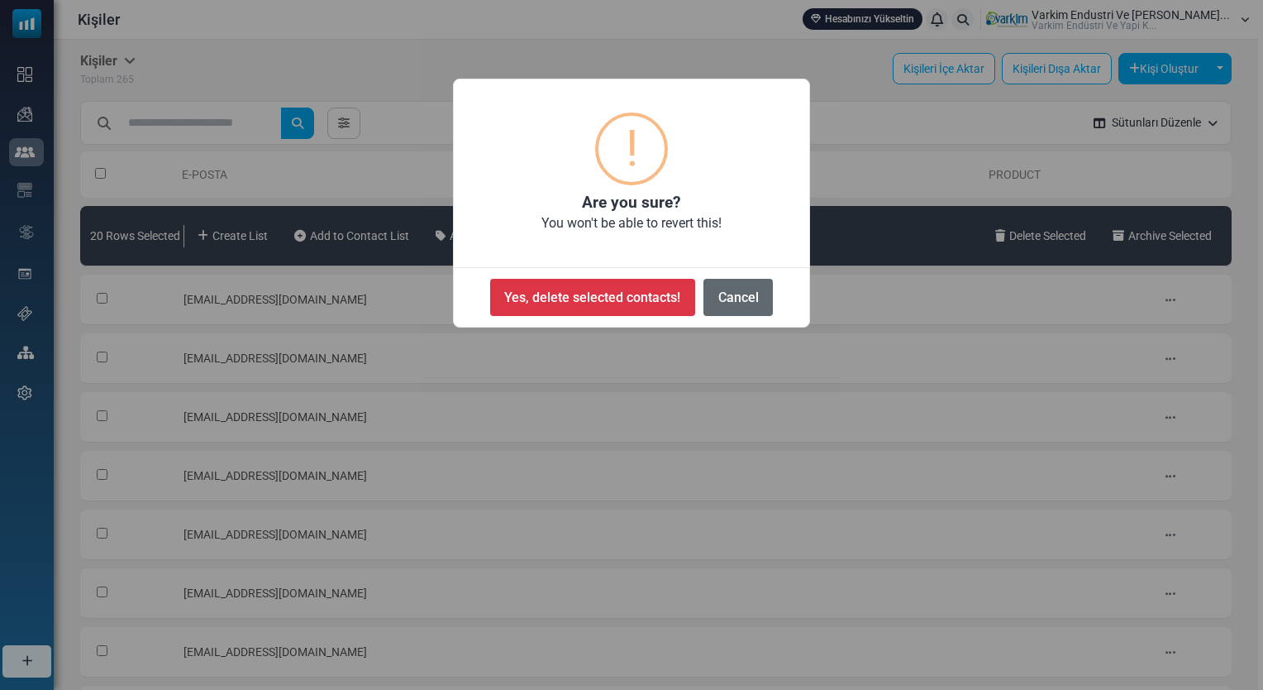
click at [761, 294] on button "Cancel" at bounding box center [738, 297] width 69 height 37
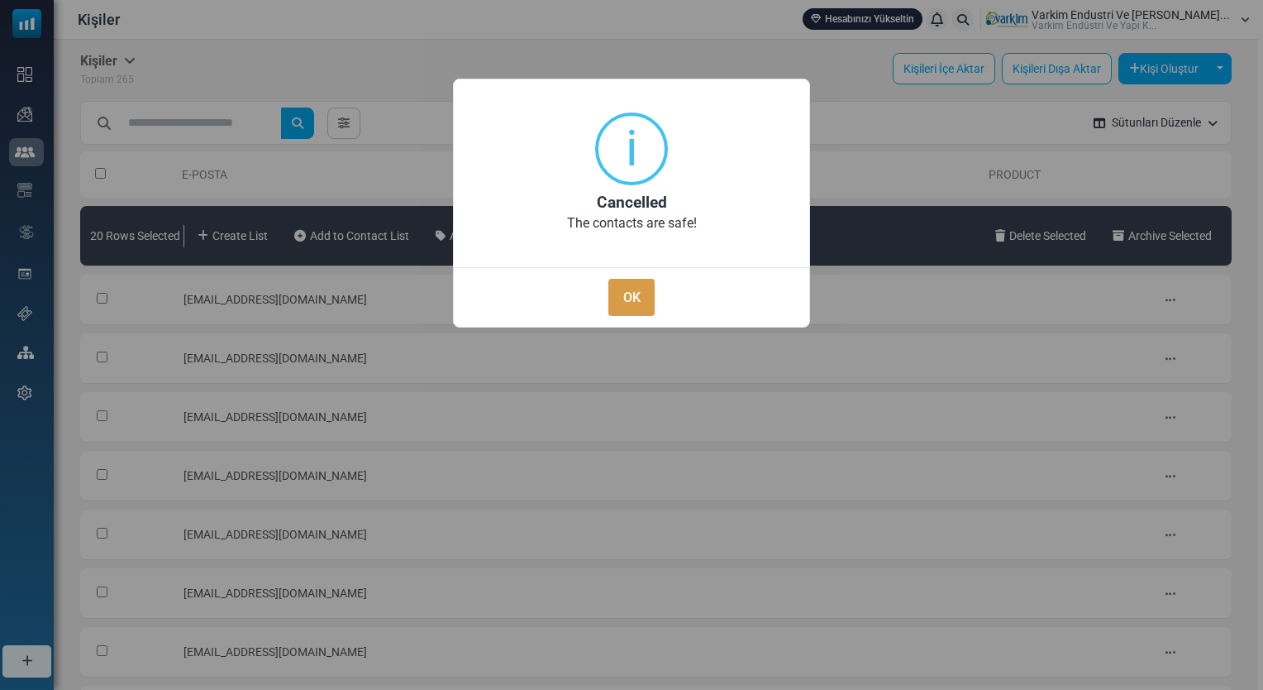
click at [645, 298] on button "OK" at bounding box center [632, 297] width 46 height 37
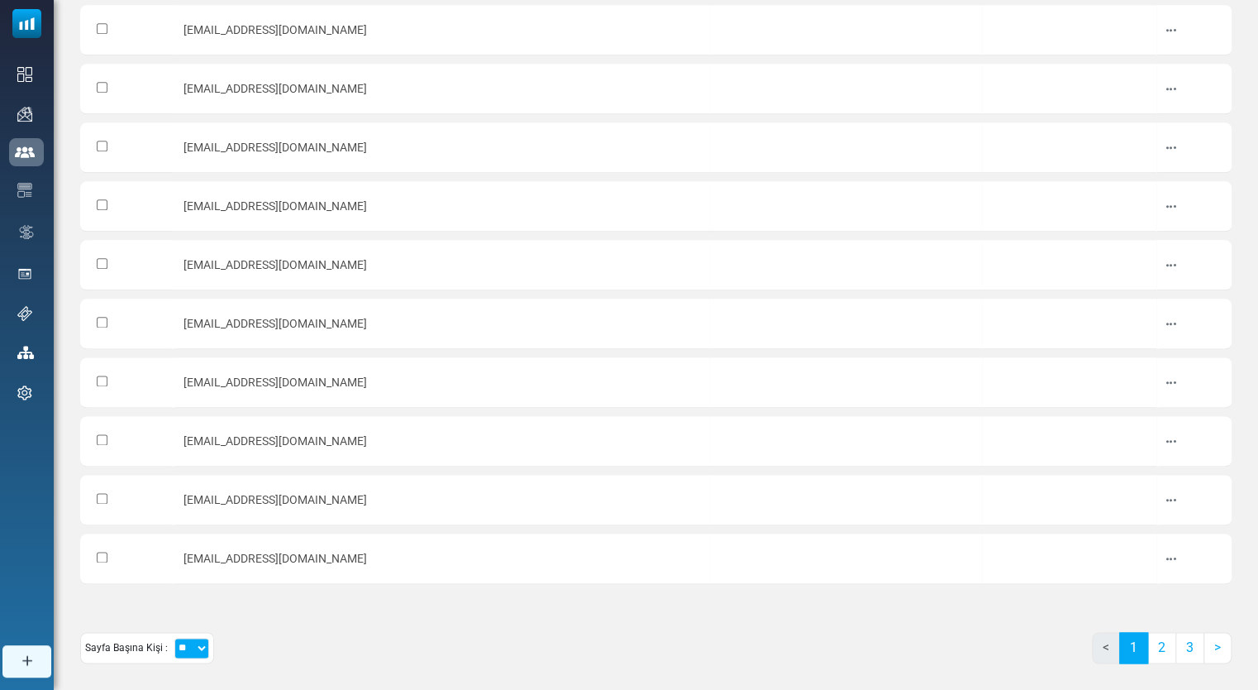
scroll to position [873, 0]
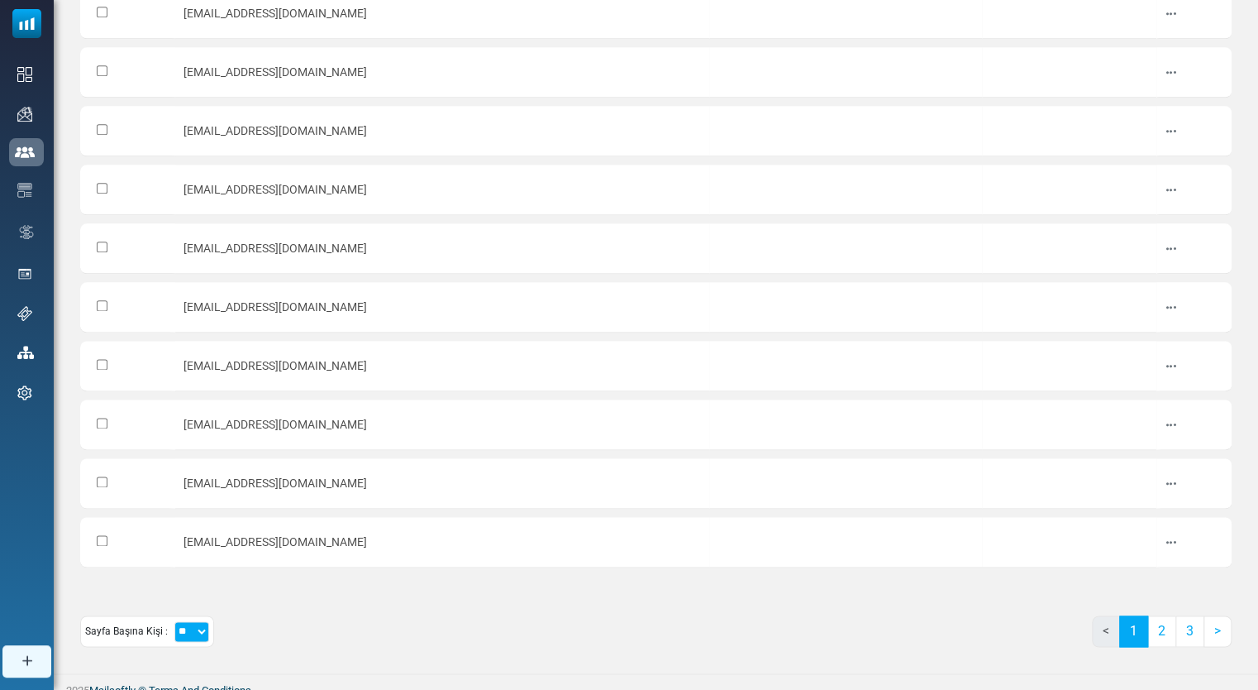
click at [203, 621] on select "** ** ***" at bounding box center [191, 631] width 35 height 21
select select "***"
click at [174, 621] on select "** ** ***" at bounding box center [191, 631] width 35 height 21
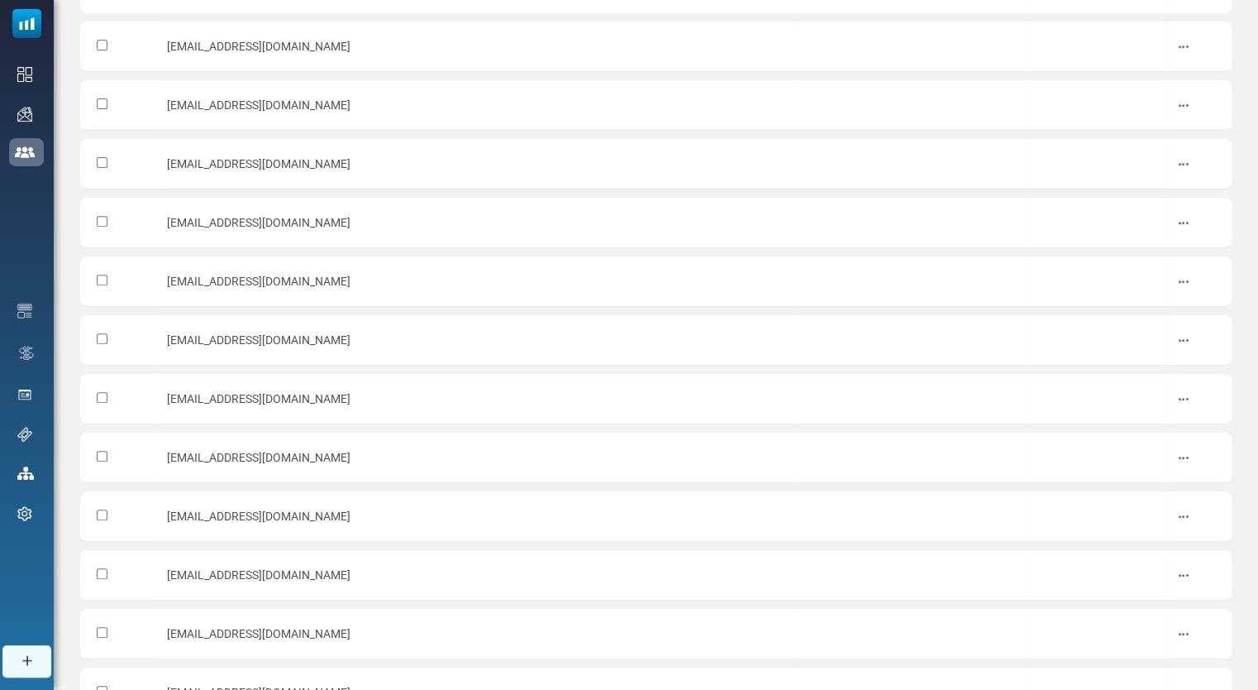
scroll to position [0, 0]
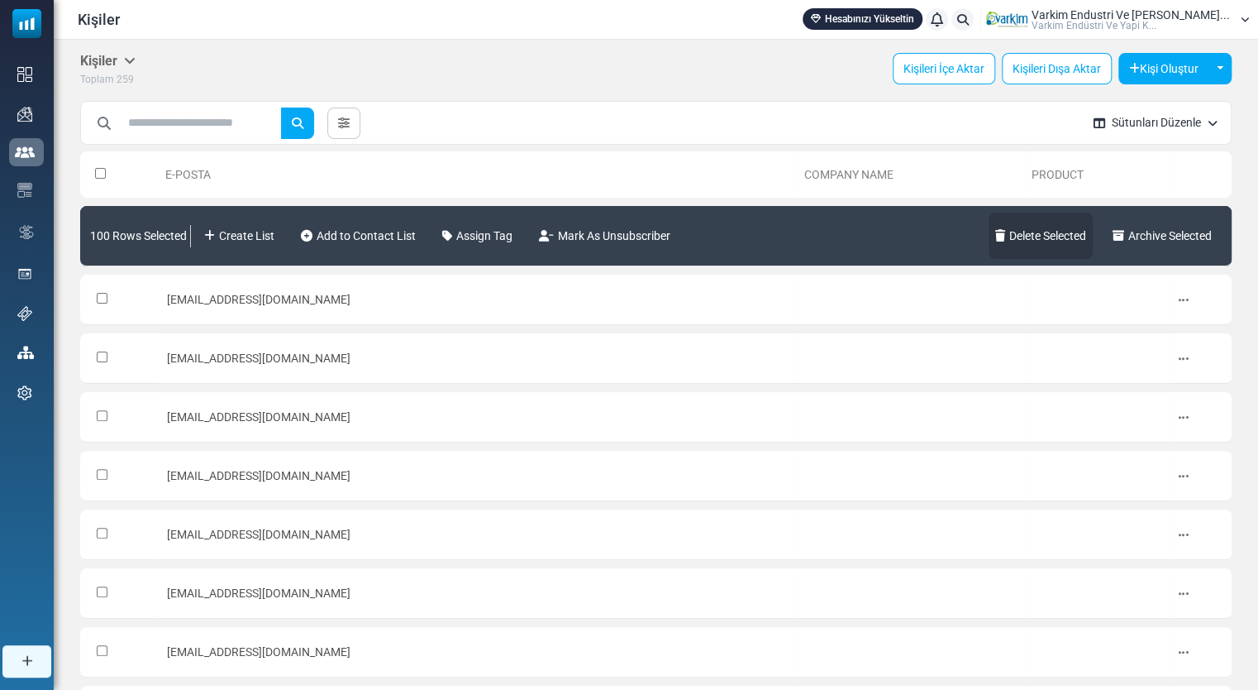
click at [1072, 238] on link "Delete Selected" at bounding box center [1041, 236] width 104 height 46
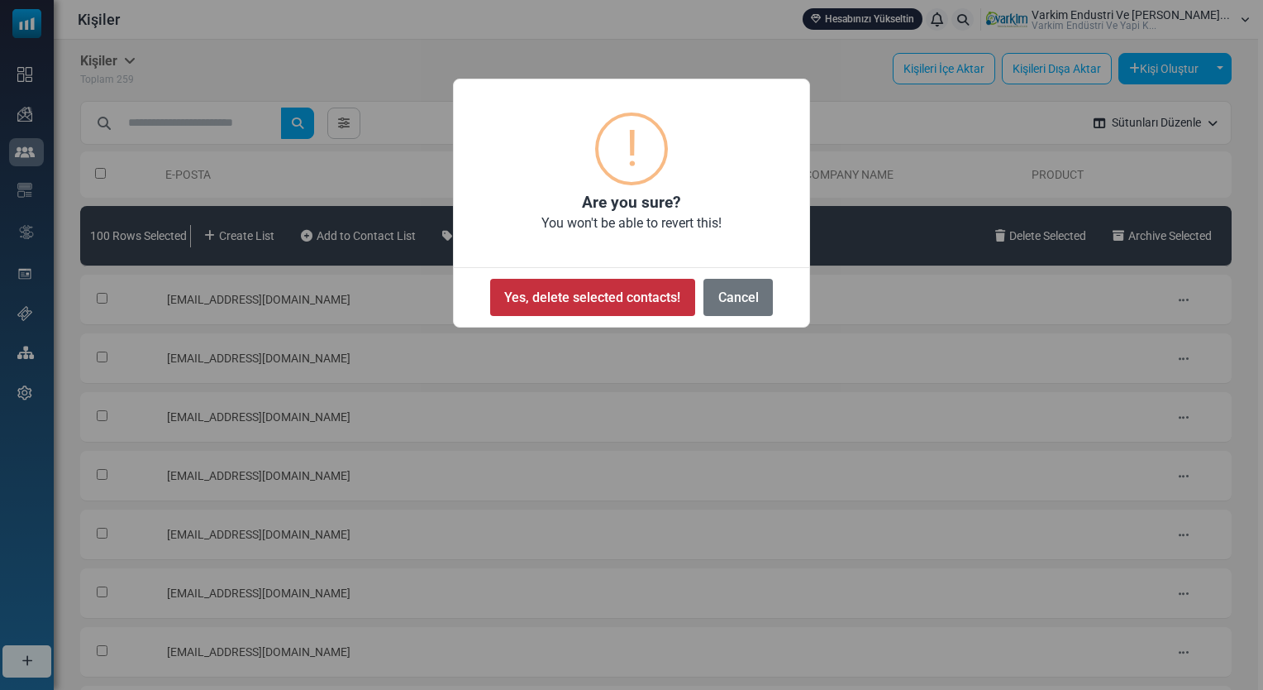
click at [659, 293] on button "Yes, delete selected contacts!" at bounding box center [592, 297] width 205 height 37
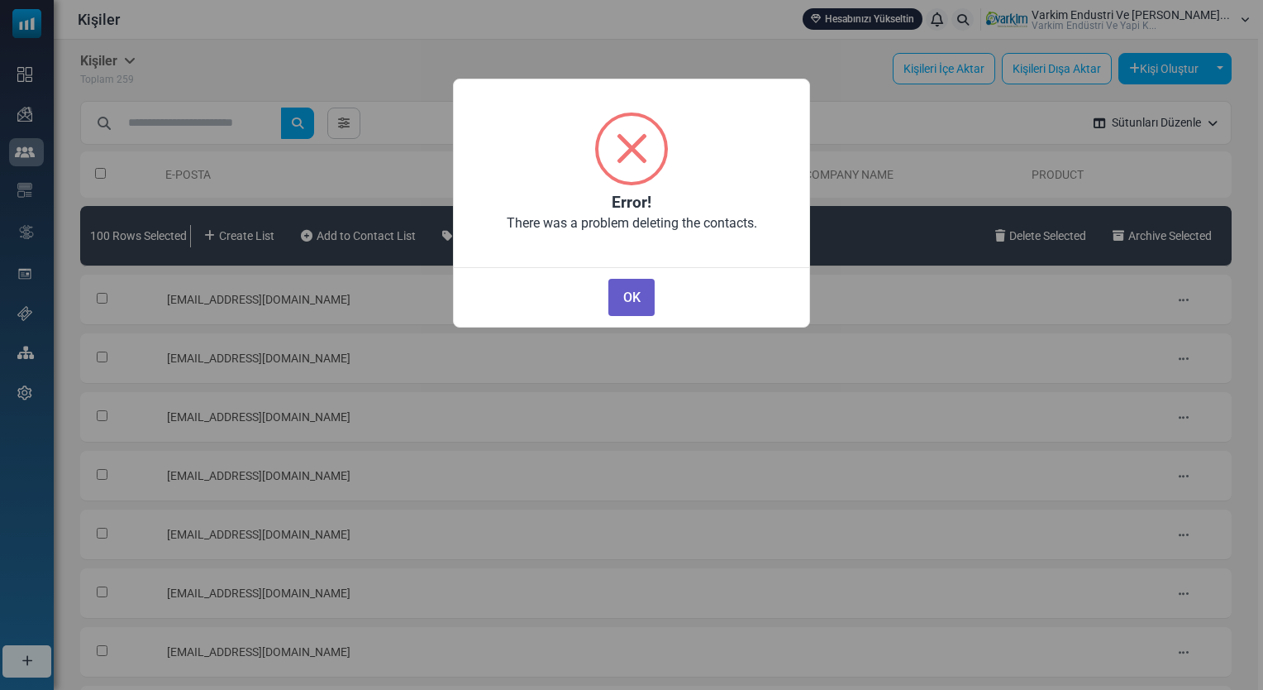
click at [655, 288] on button "OK" at bounding box center [632, 297] width 46 height 37
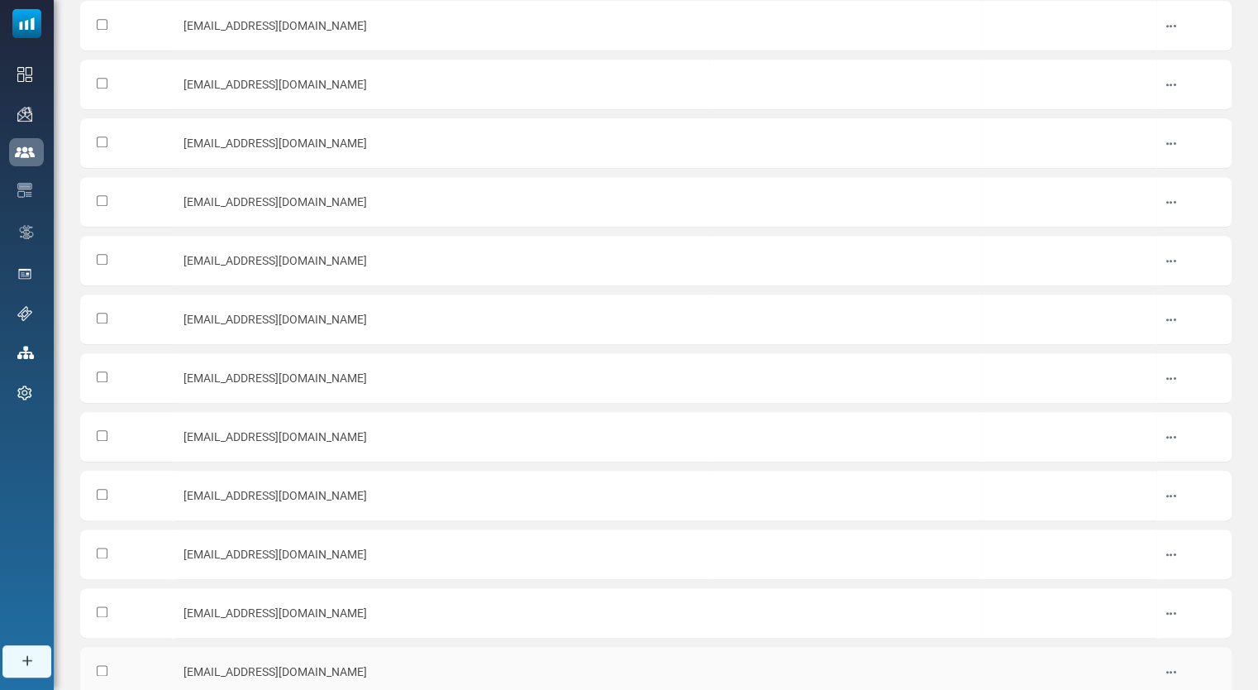
scroll to position [805, 0]
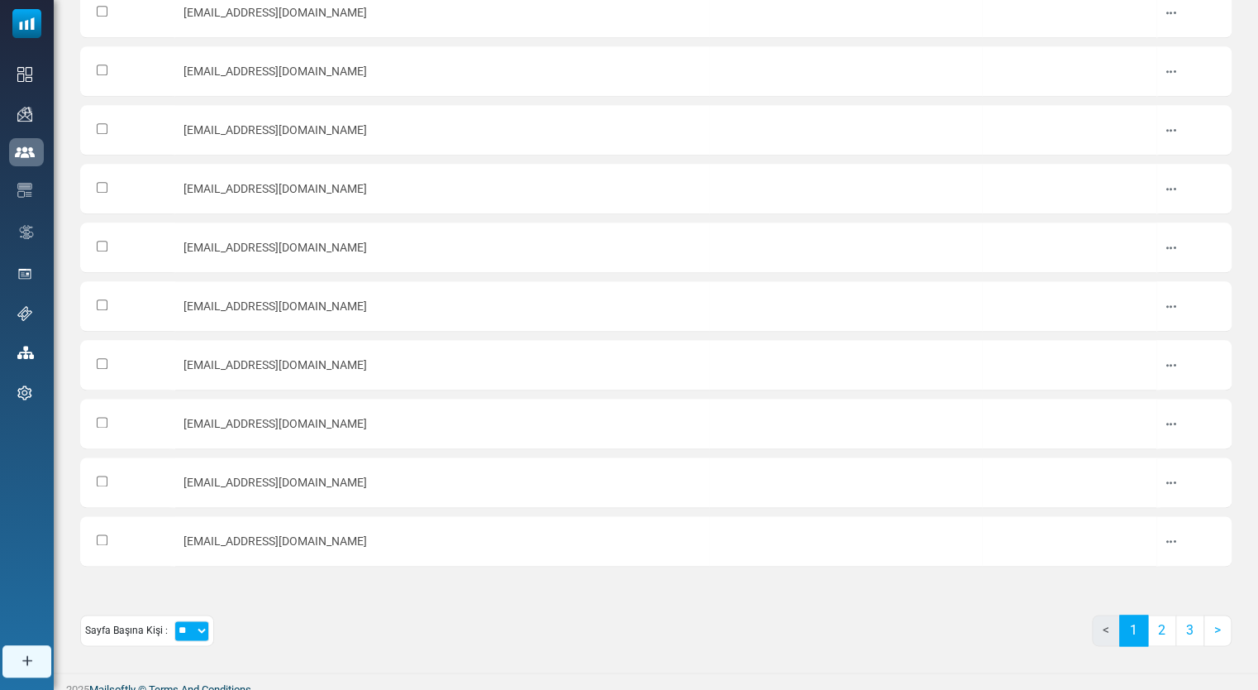
click at [177, 620] on select "** ** ***" at bounding box center [191, 630] width 35 height 21
select select "***"
click at [174, 620] on select "** ** ***" at bounding box center [191, 630] width 35 height 21
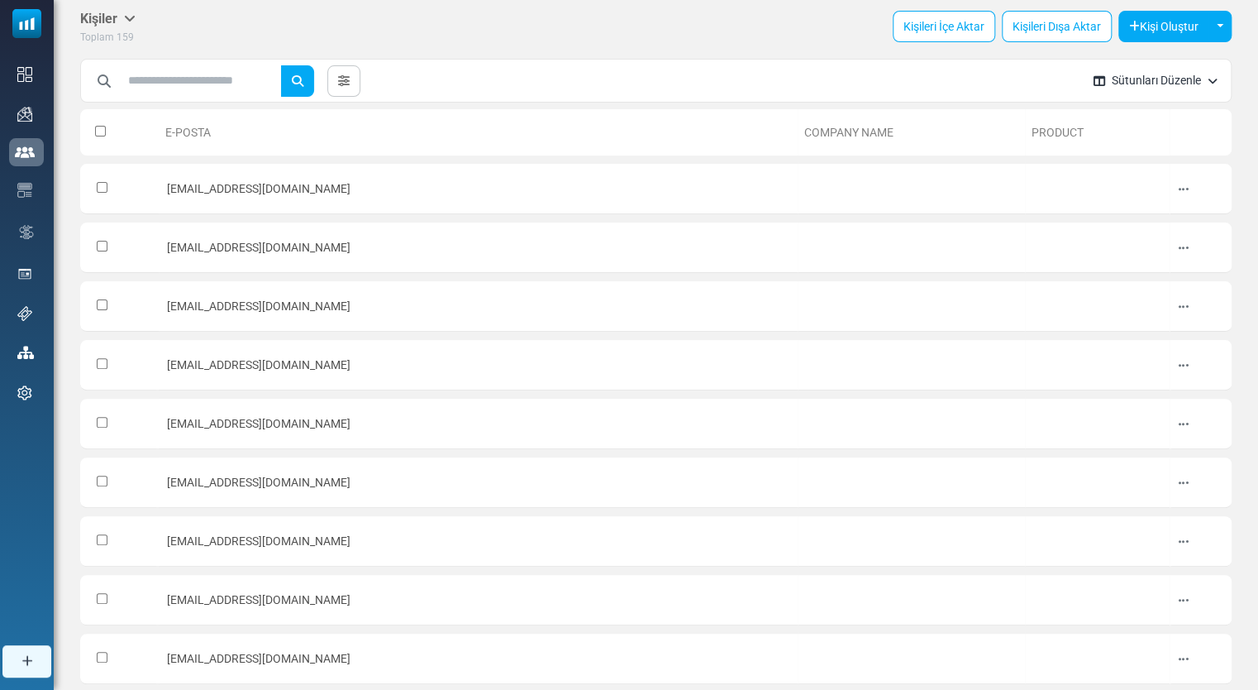
scroll to position [0, 0]
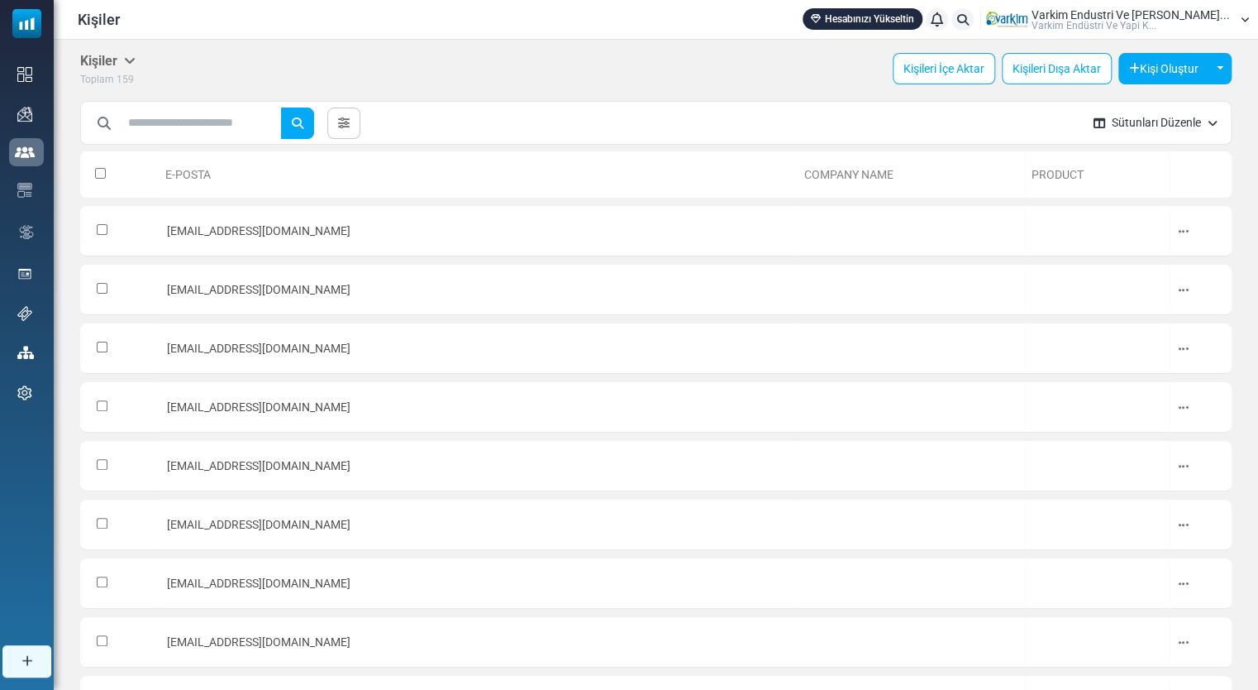
click at [175, 174] on th "E-Posta" at bounding box center [478, 174] width 639 height 46
click at [107, 171] on th at bounding box center [119, 174] width 79 height 46
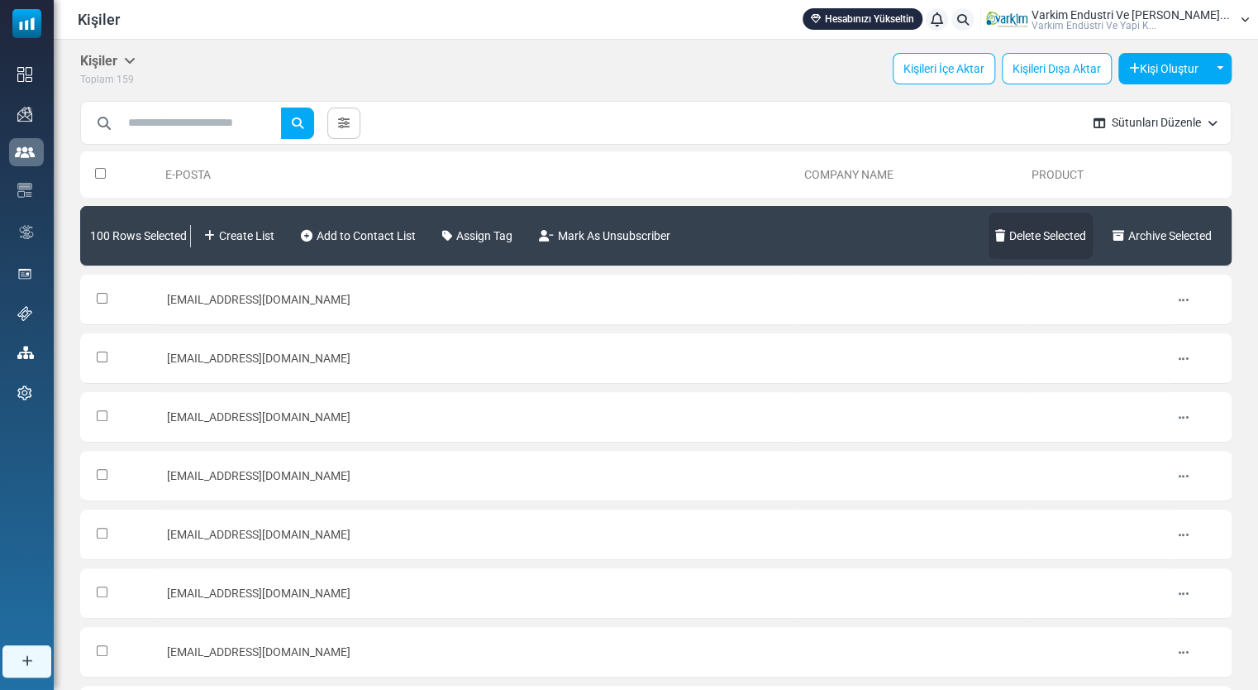
click at [1062, 229] on link "Delete Selected" at bounding box center [1041, 236] width 104 height 46
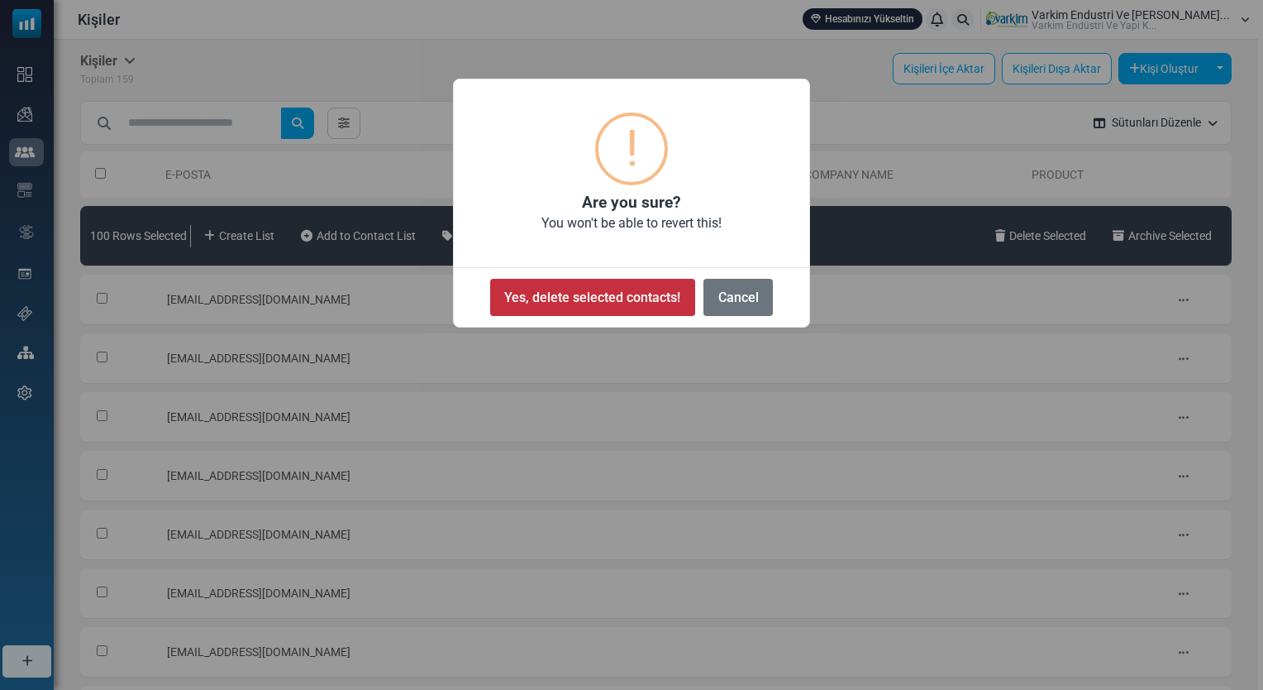
click at [618, 287] on button "Yes, delete selected contacts!" at bounding box center [592, 297] width 205 height 37
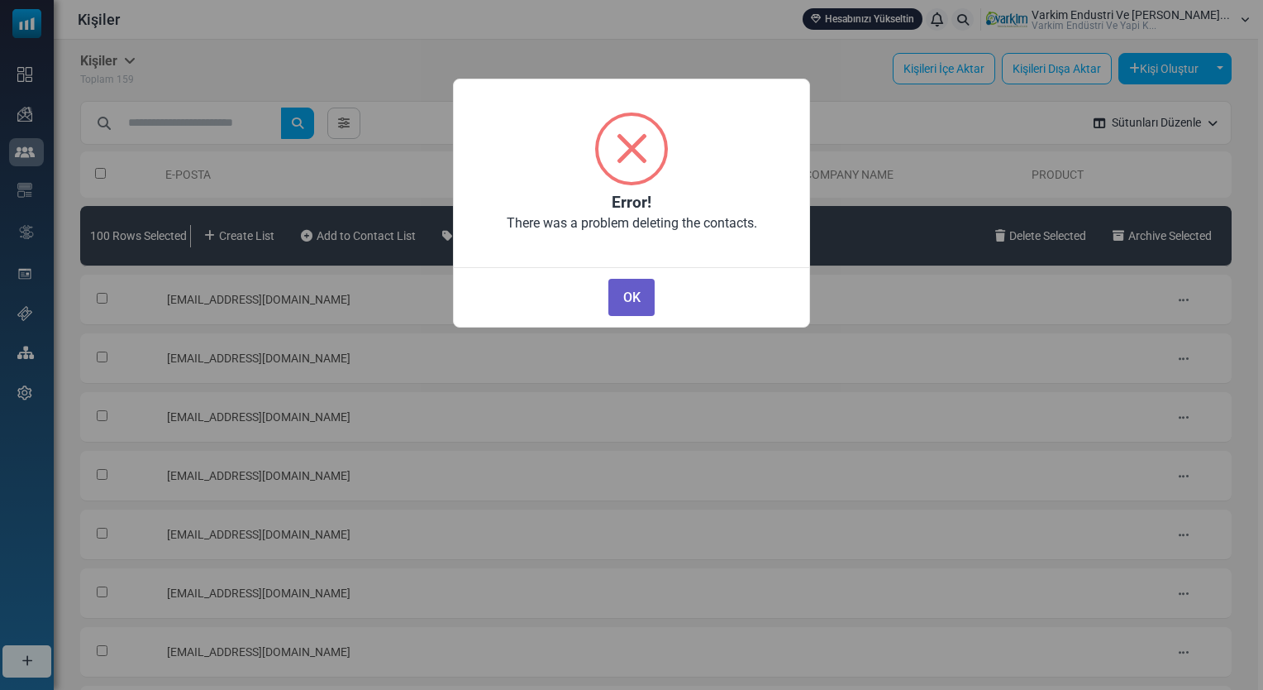
click at [624, 301] on button "OK" at bounding box center [632, 297] width 46 height 37
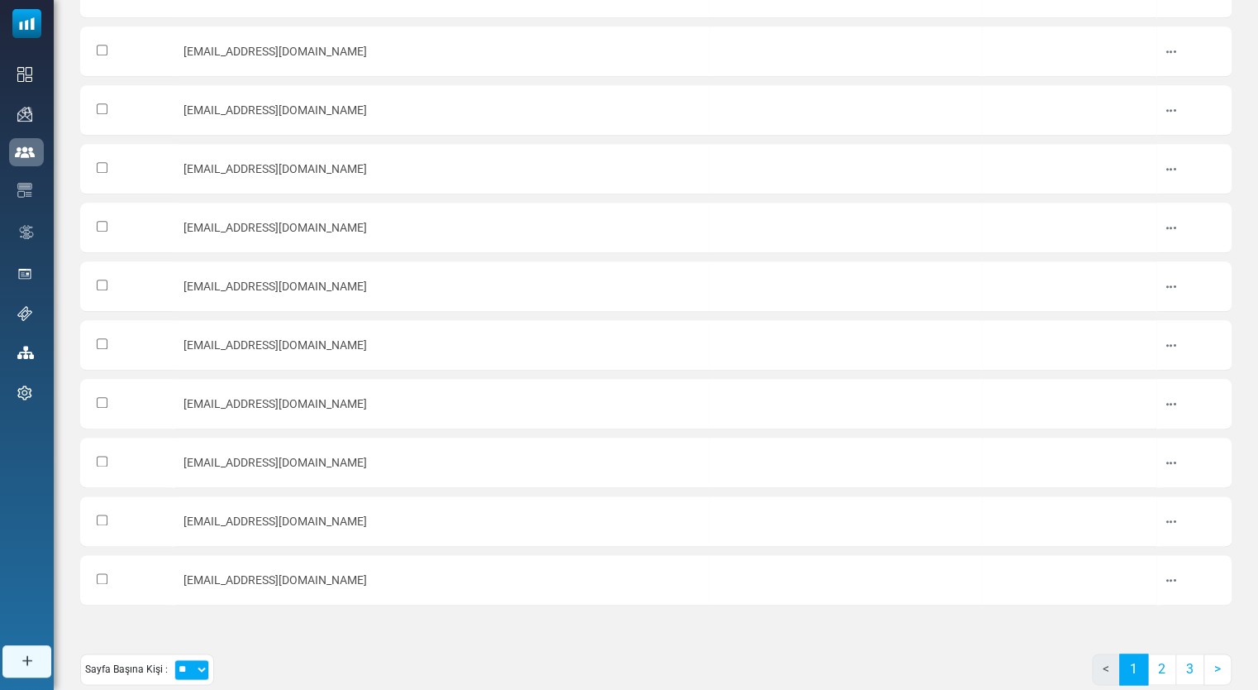
scroll to position [805, 0]
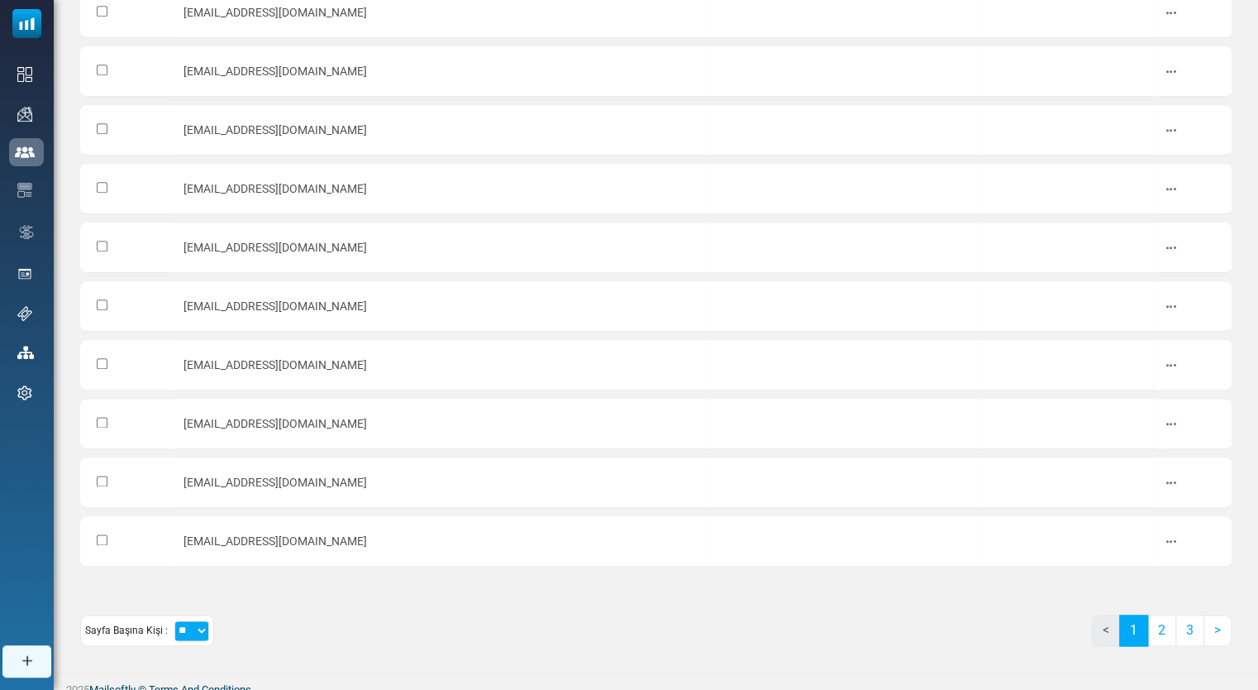
click at [193, 622] on select "** ** ***" at bounding box center [191, 630] width 35 height 21
select select "***"
click at [174, 620] on select "** ** ***" at bounding box center [191, 630] width 35 height 21
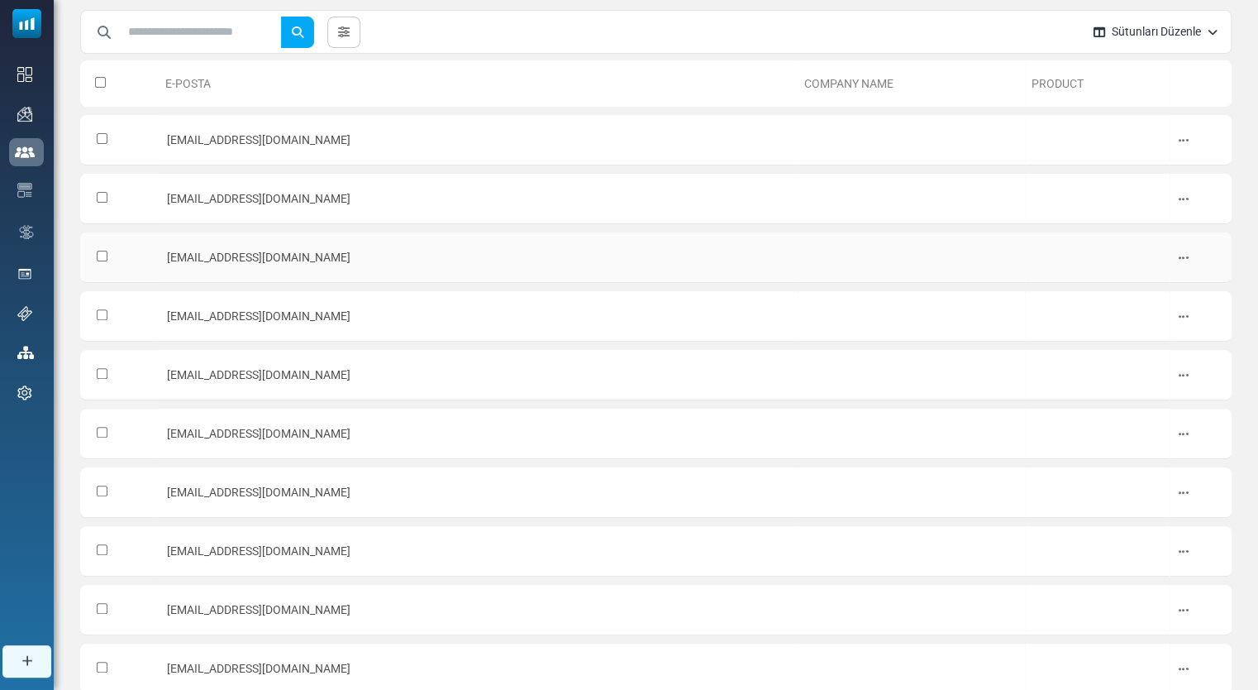
scroll to position [0, 0]
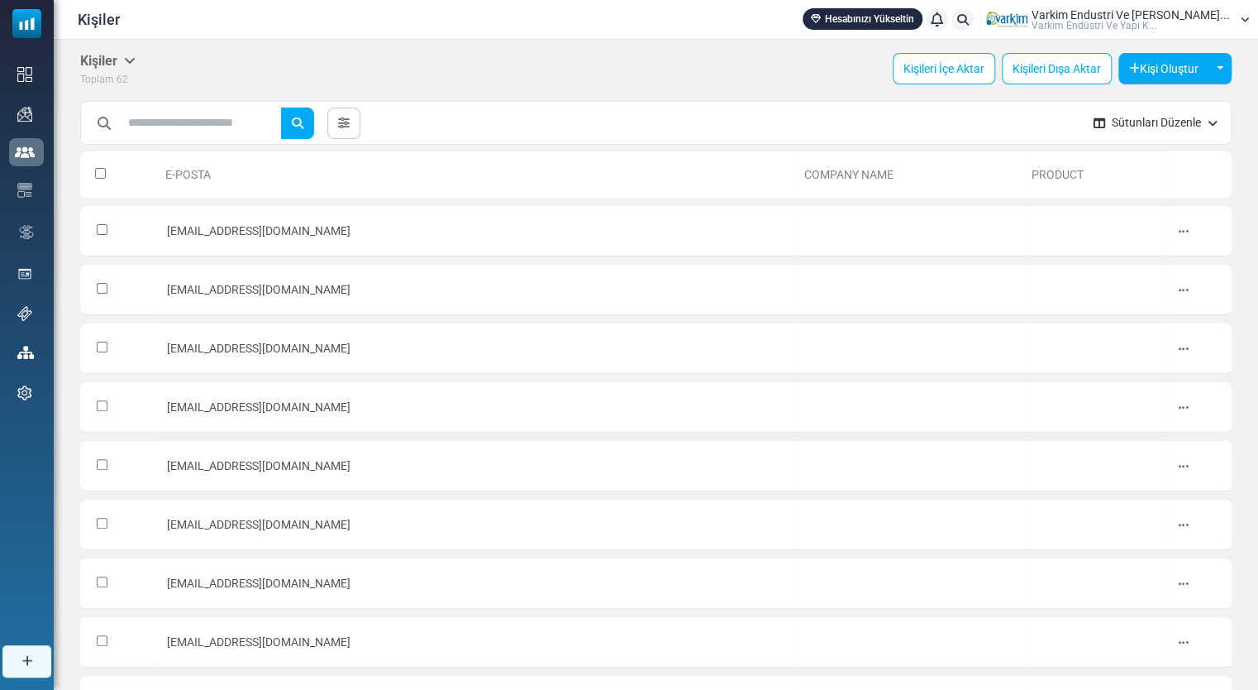
click at [95, 166] on th at bounding box center [119, 174] width 79 height 46
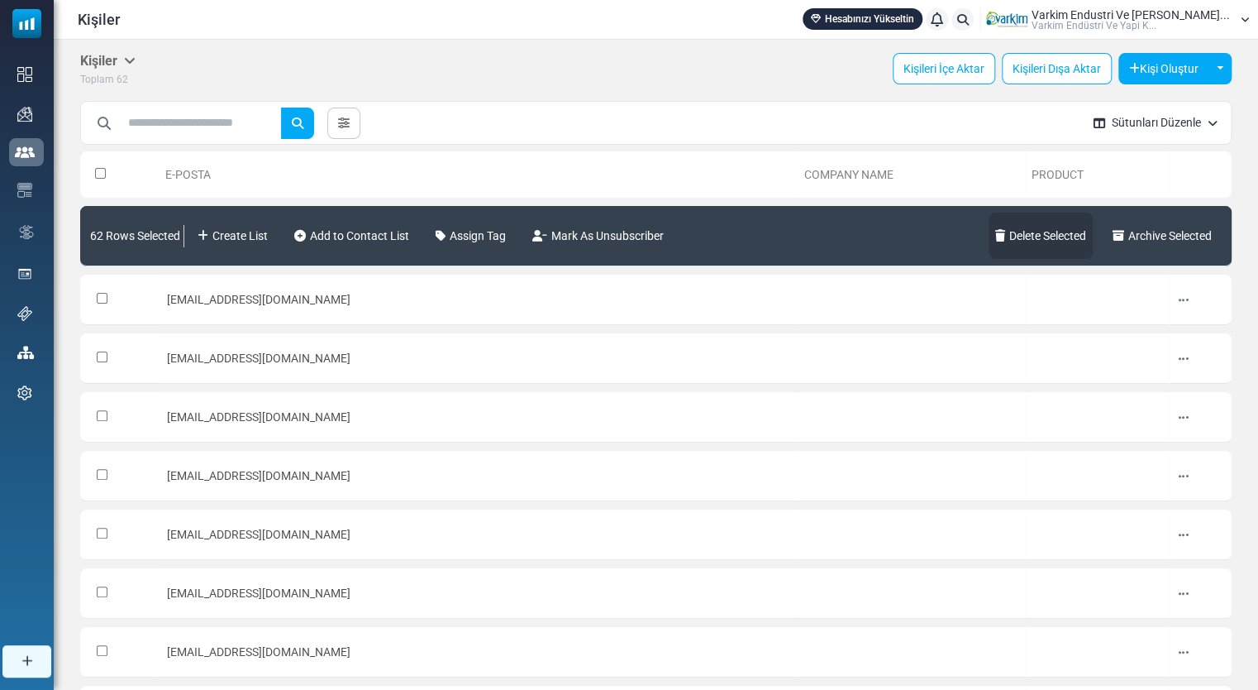
click at [1004, 240] on link "Delete Selected" at bounding box center [1041, 236] width 104 height 46
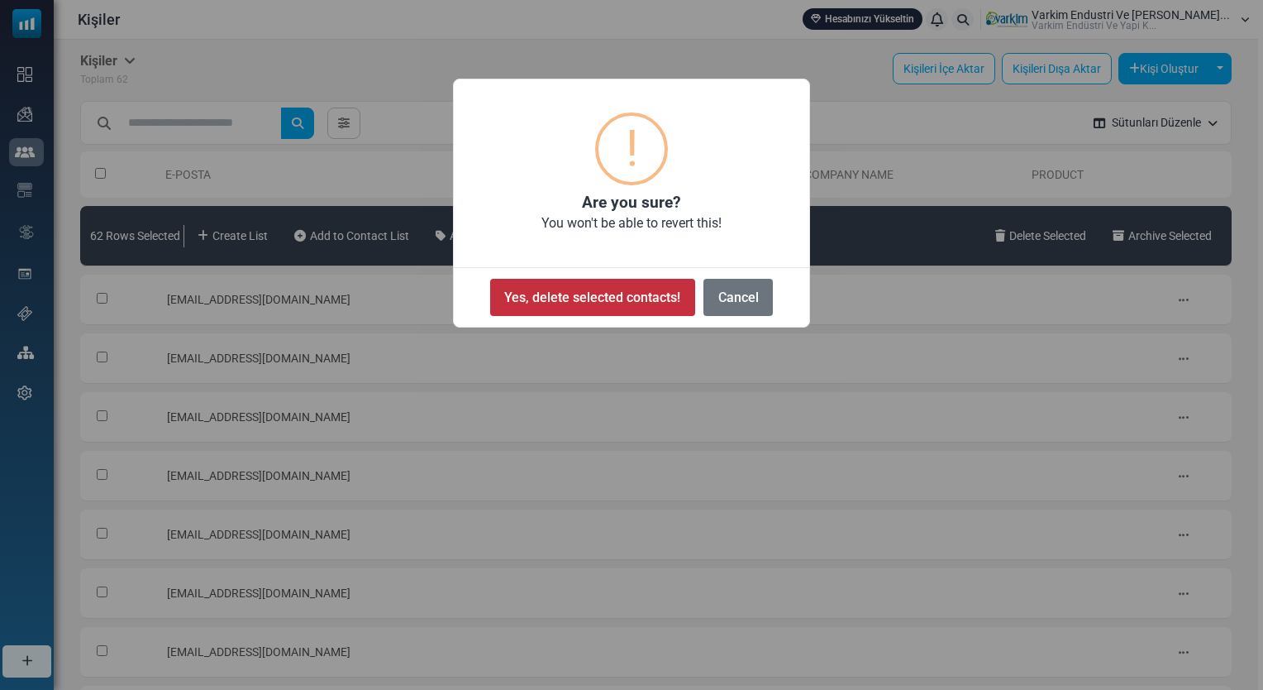
click at [648, 302] on button "Yes, delete selected contacts!" at bounding box center [592, 297] width 205 height 37
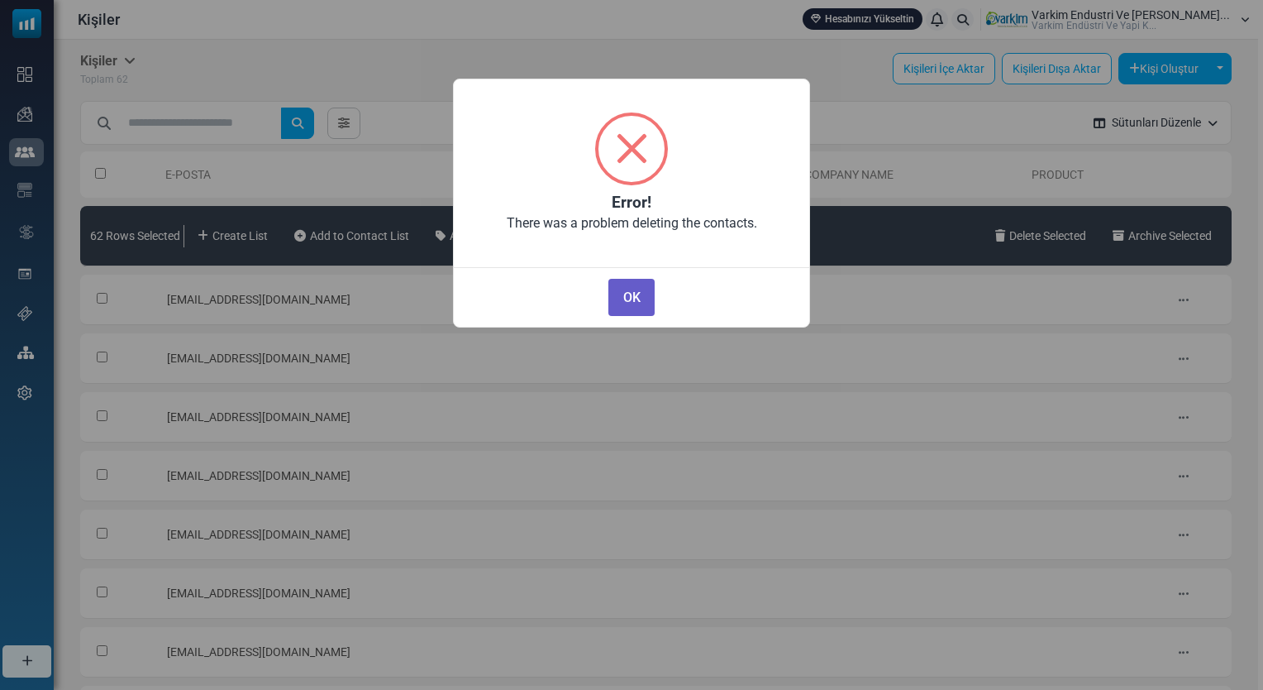
click at [633, 300] on button "OK" at bounding box center [632, 297] width 46 height 37
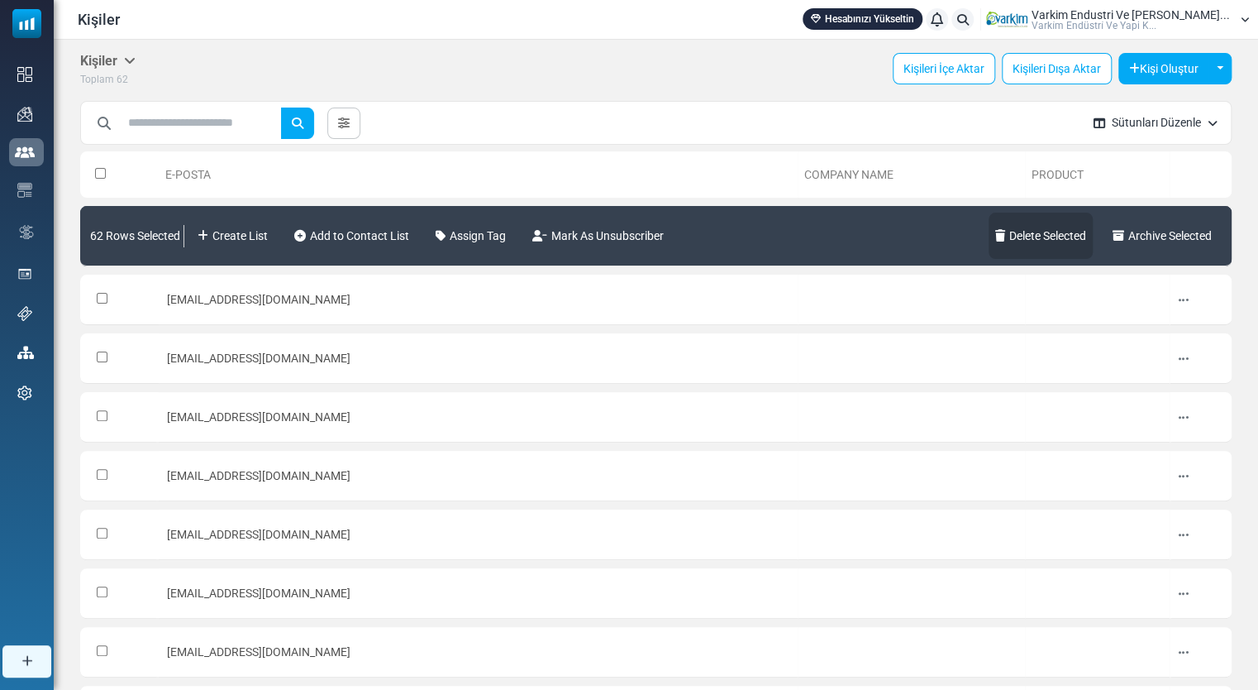
click at [1039, 234] on link "Delete Selected" at bounding box center [1041, 236] width 104 height 46
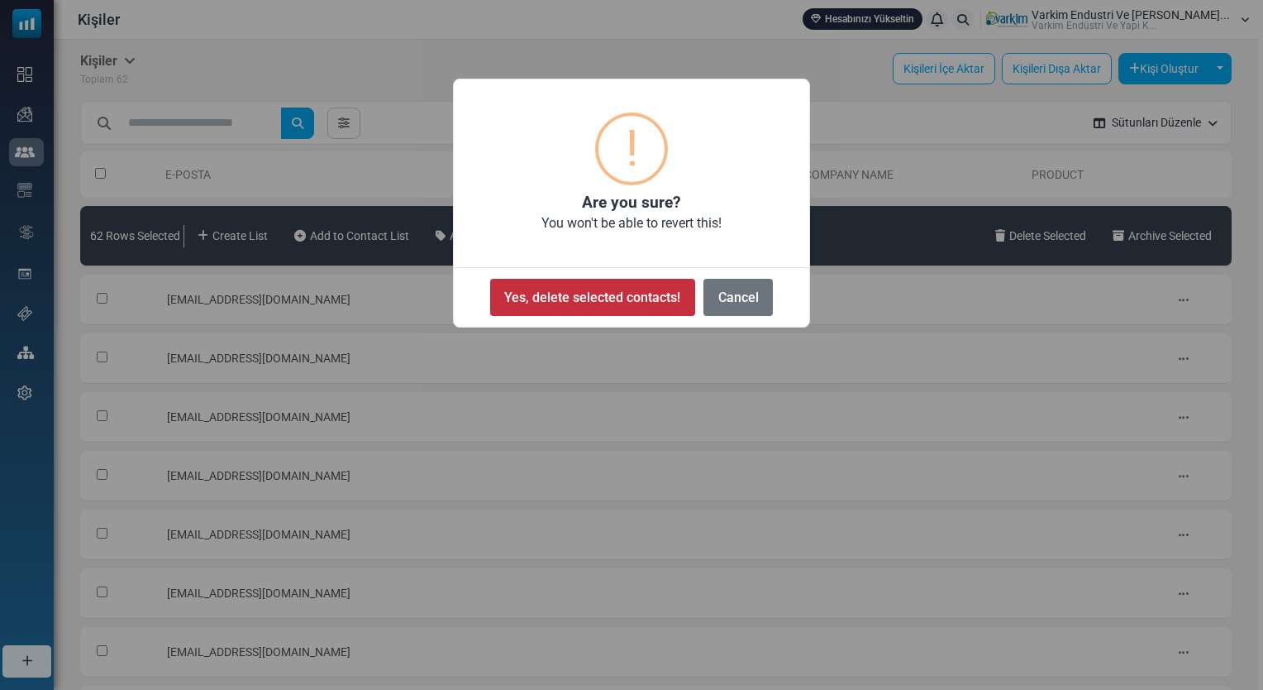
click at [676, 289] on button "Yes, delete selected contacts!" at bounding box center [592, 297] width 205 height 37
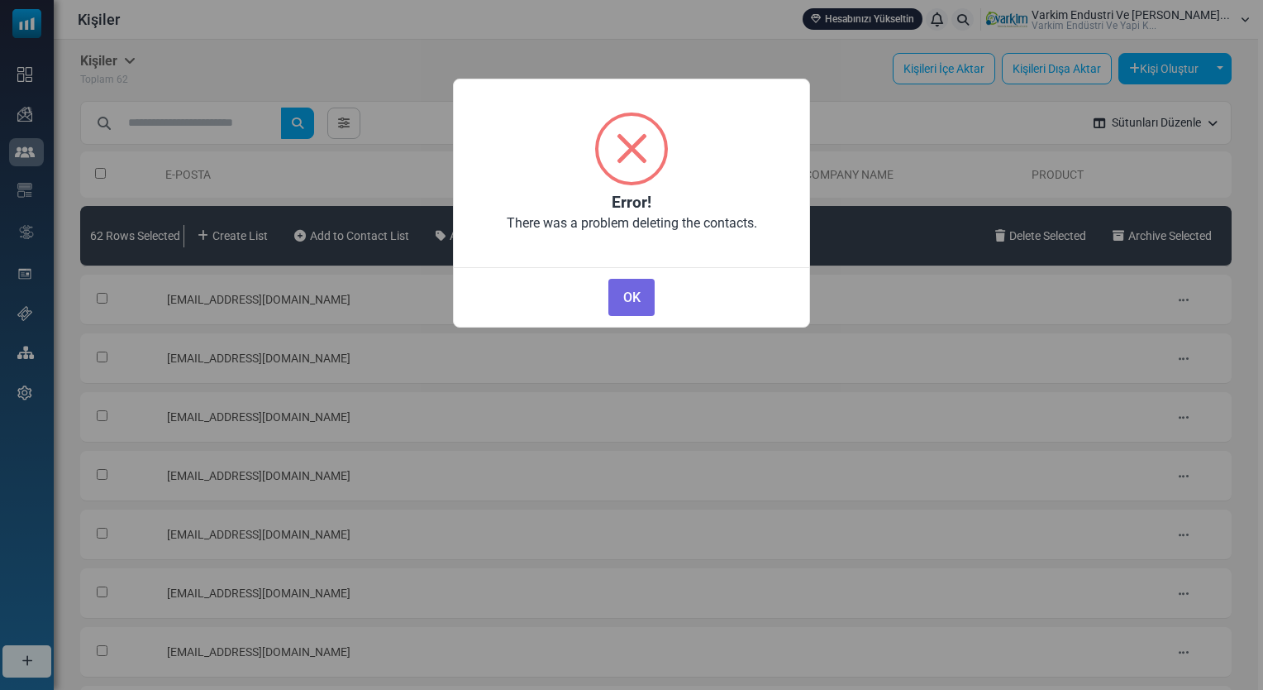
drag, startPoint x: 630, startPoint y: 303, endPoint x: 609, endPoint y: 279, distance: 31.6
click at [628, 297] on button "OK" at bounding box center [632, 297] width 46 height 37
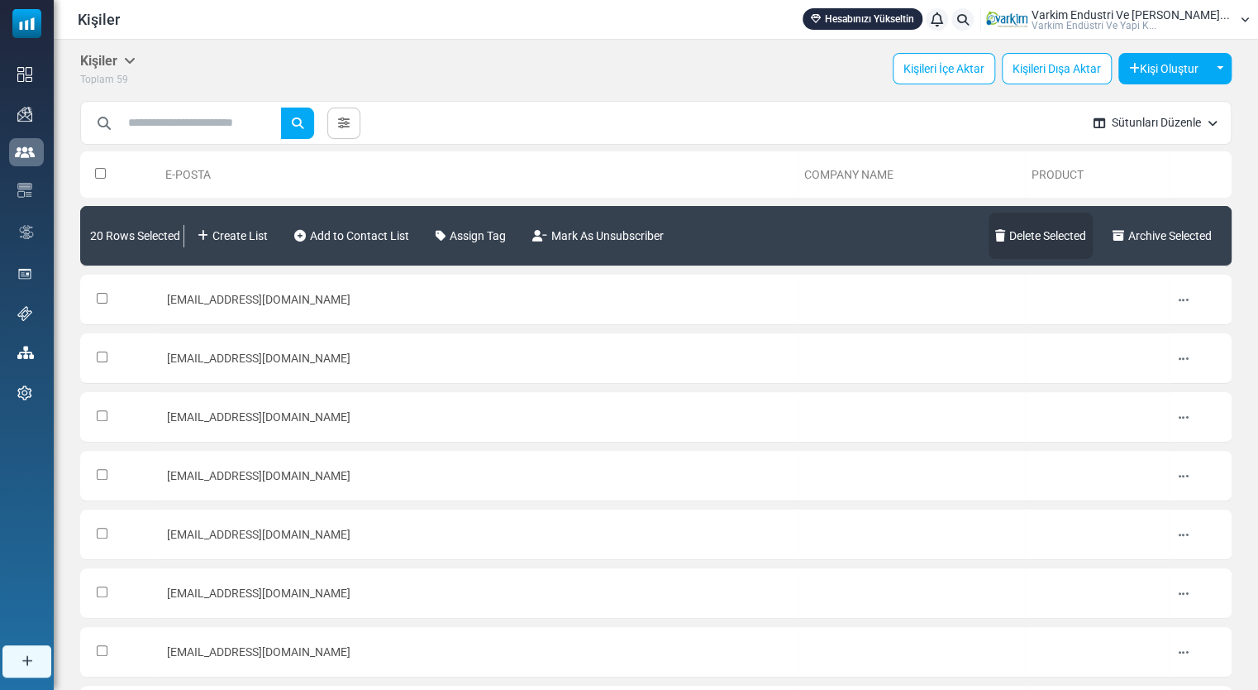
click at [1008, 233] on link "Delete Selected" at bounding box center [1041, 236] width 104 height 46
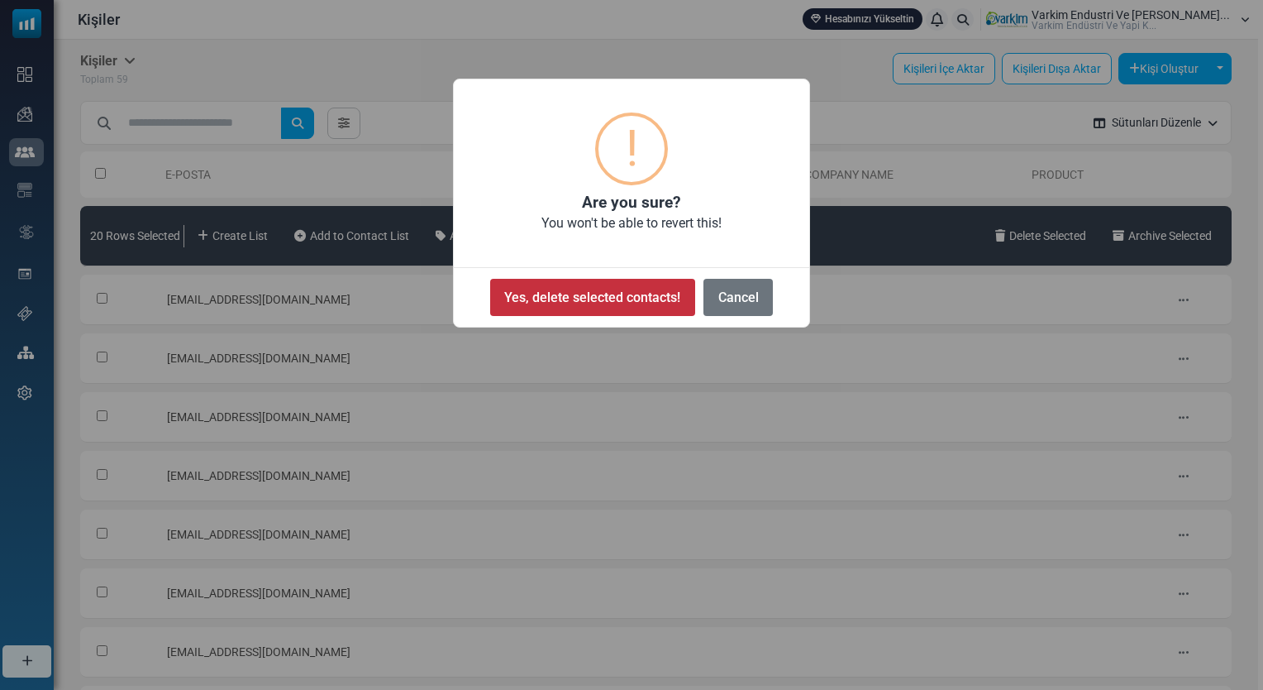
click at [640, 295] on button "Yes, delete selected contacts!" at bounding box center [592, 297] width 205 height 37
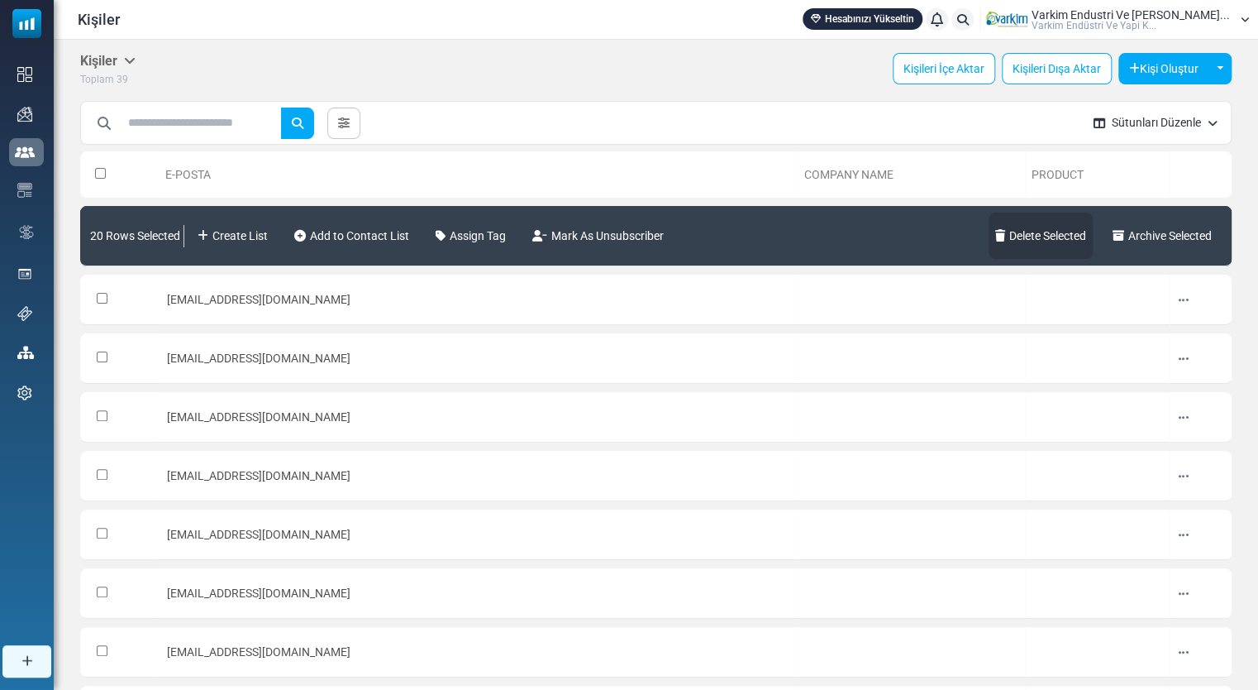
click at [1030, 251] on link "Delete Selected" at bounding box center [1041, 236] width 104 height 46
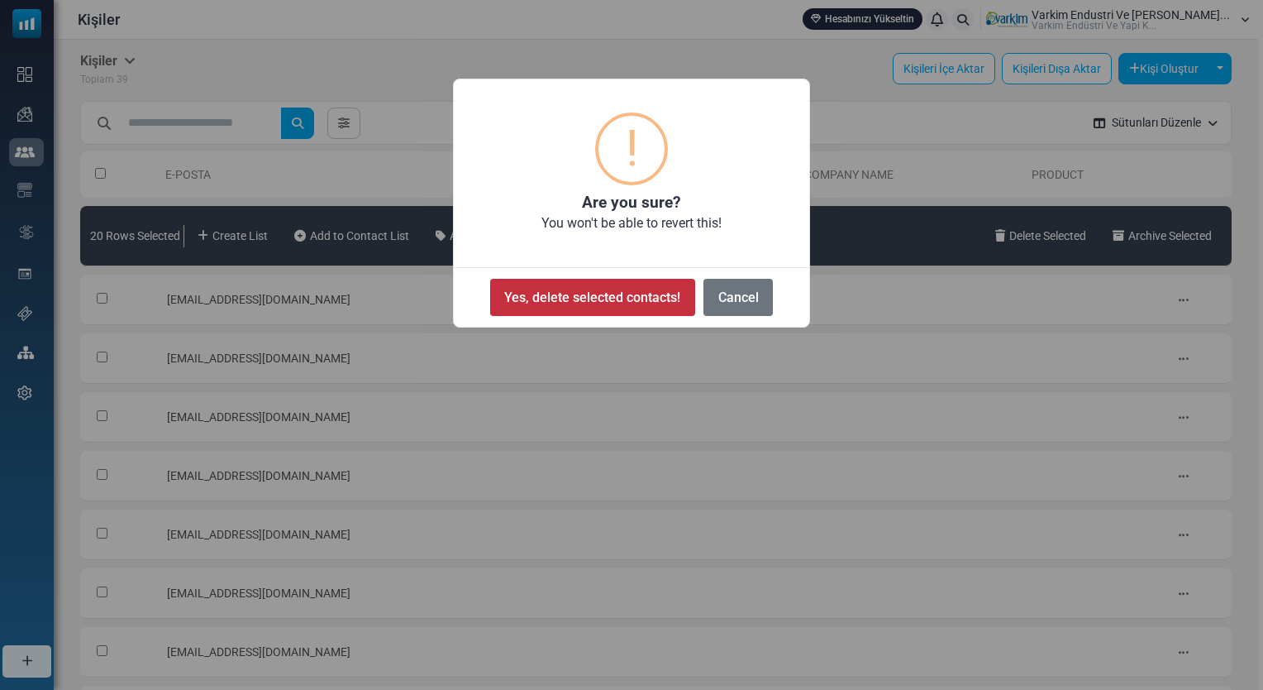
click at [556, 303] on button "Yes, delete selected contacts!" at bounding box center [592, 297] width 205 height 37
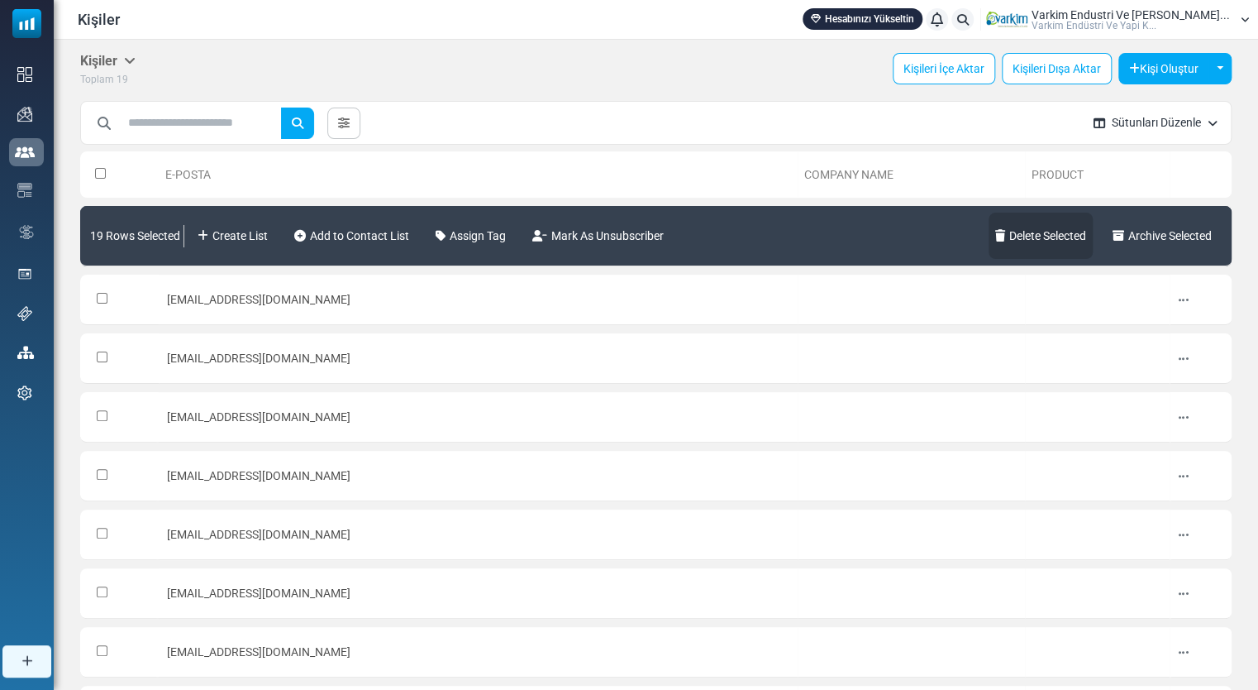
click at [1056, 240] on link "Delete Selected" at bounding box center [1041, 236] width 104 height 46
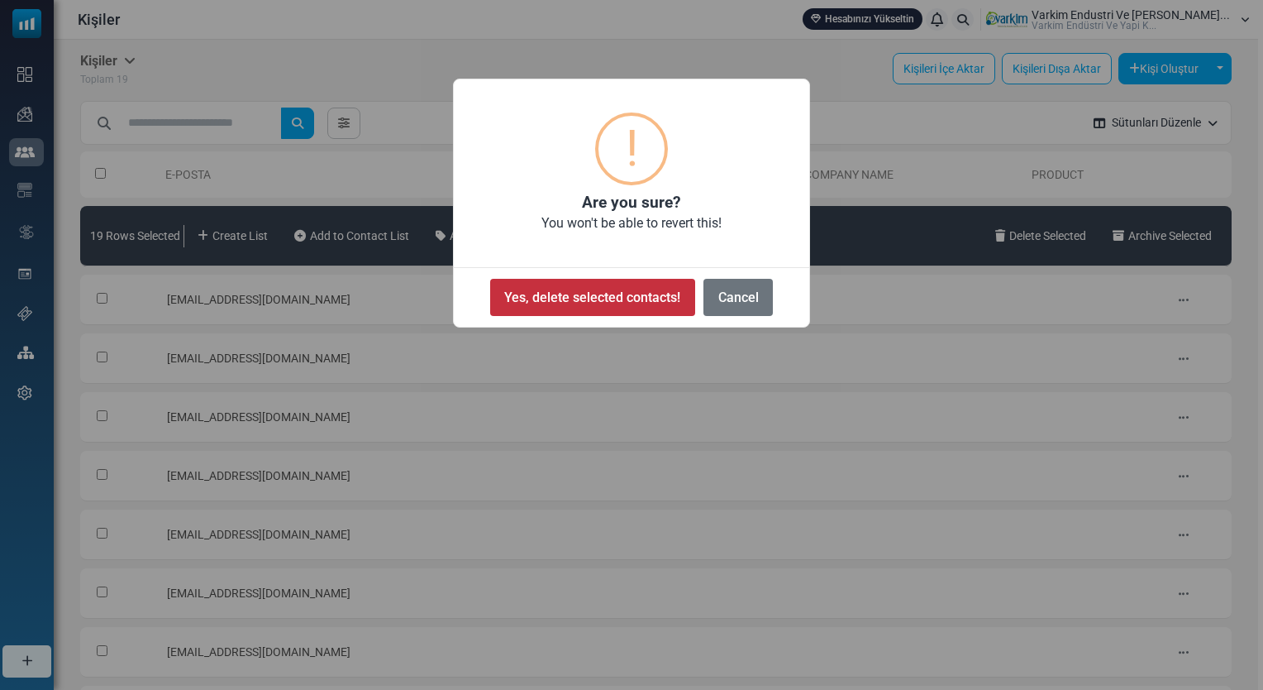
click at [676, 292] on button "Yes, delete selected contacts!" at bounding box center [592, 297] width 205 height 37
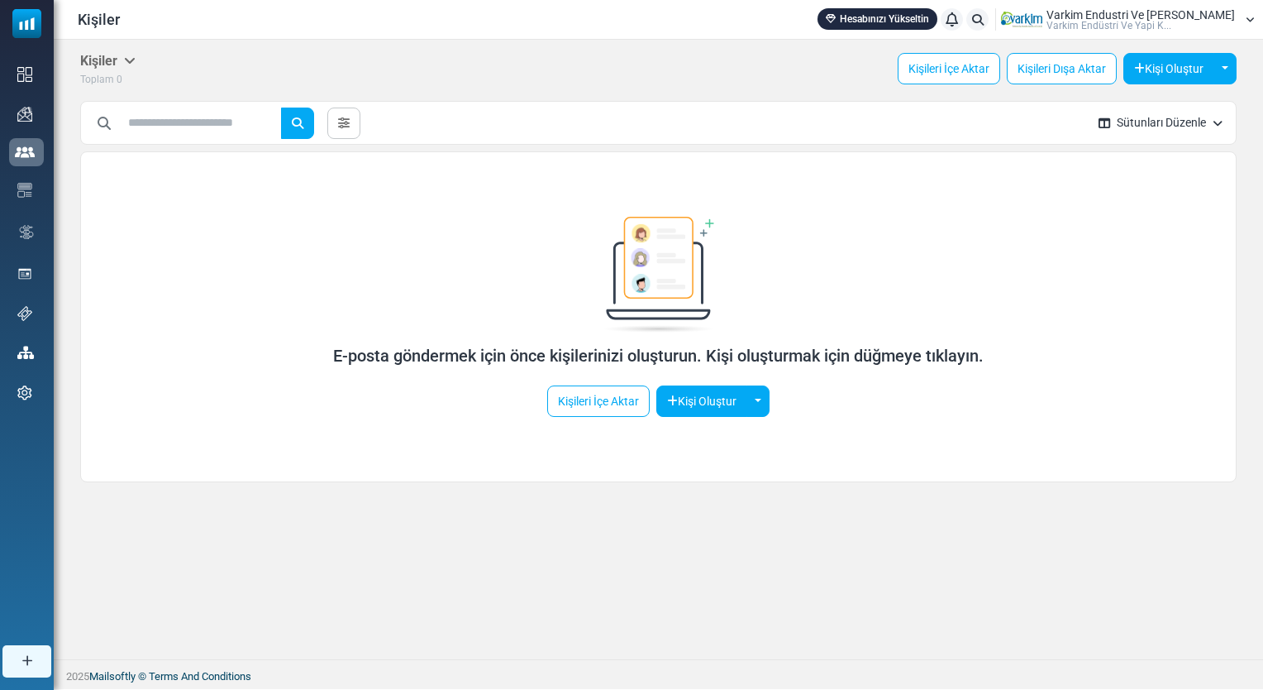
click at [197, 265] on div "E-posta göndermek için önce kişilerinizi oluşturun. Kişi oluşturmak için düğmey…" at bounding box center [659, 316] width 1072 height 199
click at [622, 405] on link "Kişileri İçe Aktar" at bounding box center [598, 400] width 103 height 31
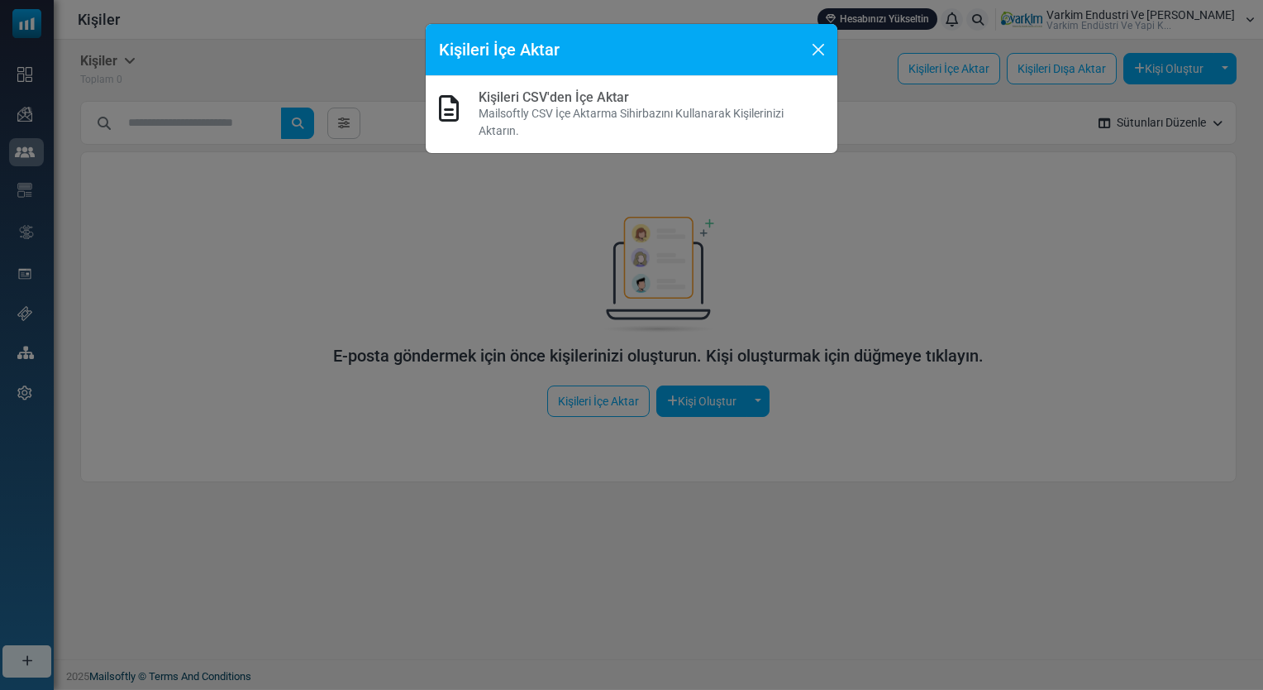
click at [575, 114] on p "Mailsoftly CSV İçe Aktarma Sihirbazını Kullanarak Kişilerinizi Aktarın." at bounding box center [652, 122] width 346 height 35
click at [804, 51] on div "Kişileri İçe Aktar" at bounding box center [632, 50] width 412 height 52
click at [819, 42] on button "Close" at bounding box center [818, 49] width 25 height 25
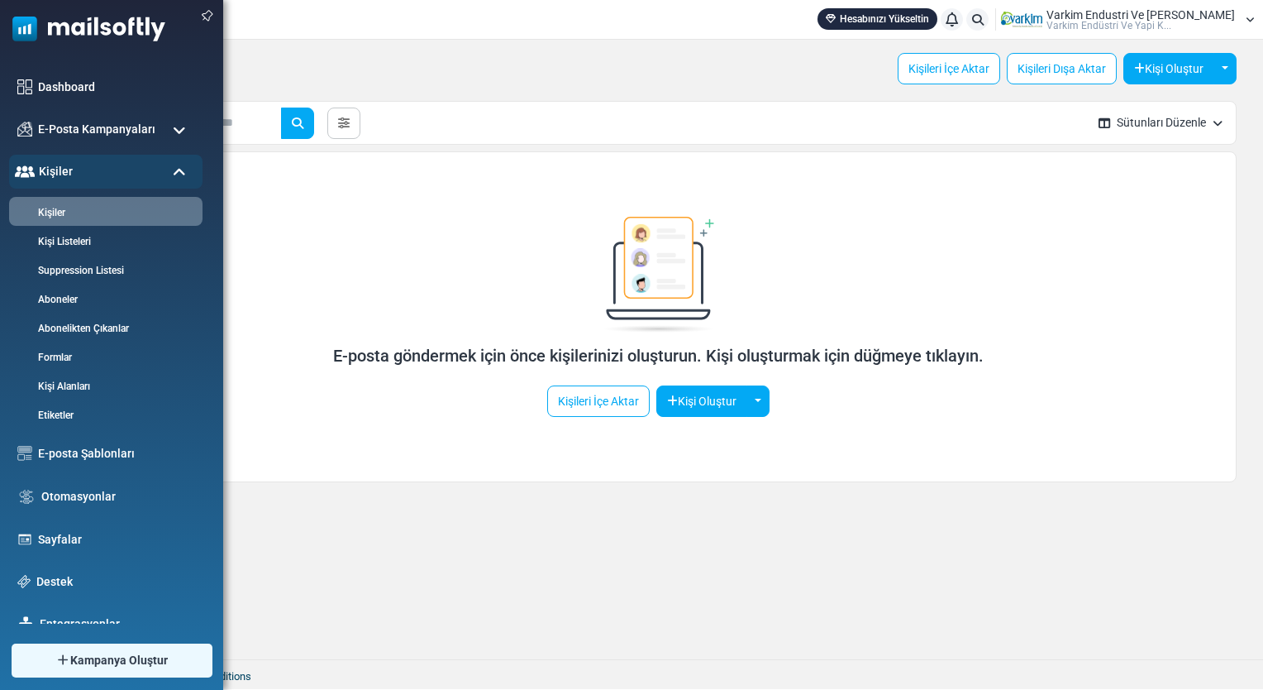
click at [77, 32] on img at bounding box center [82, 25] width 165 height 50
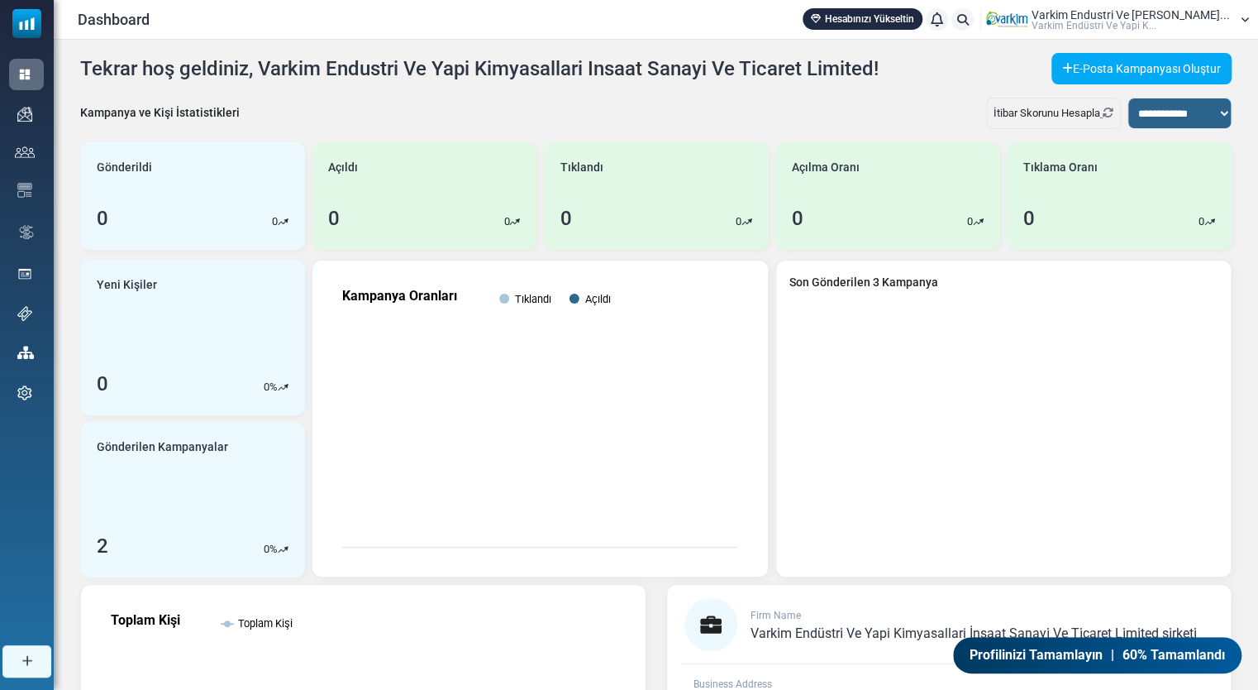
click at [1144, 12] on span "Varkim Endustri Ve [PERSON_NAME]..." at bounding box center [1131, 15] width 198 height 12
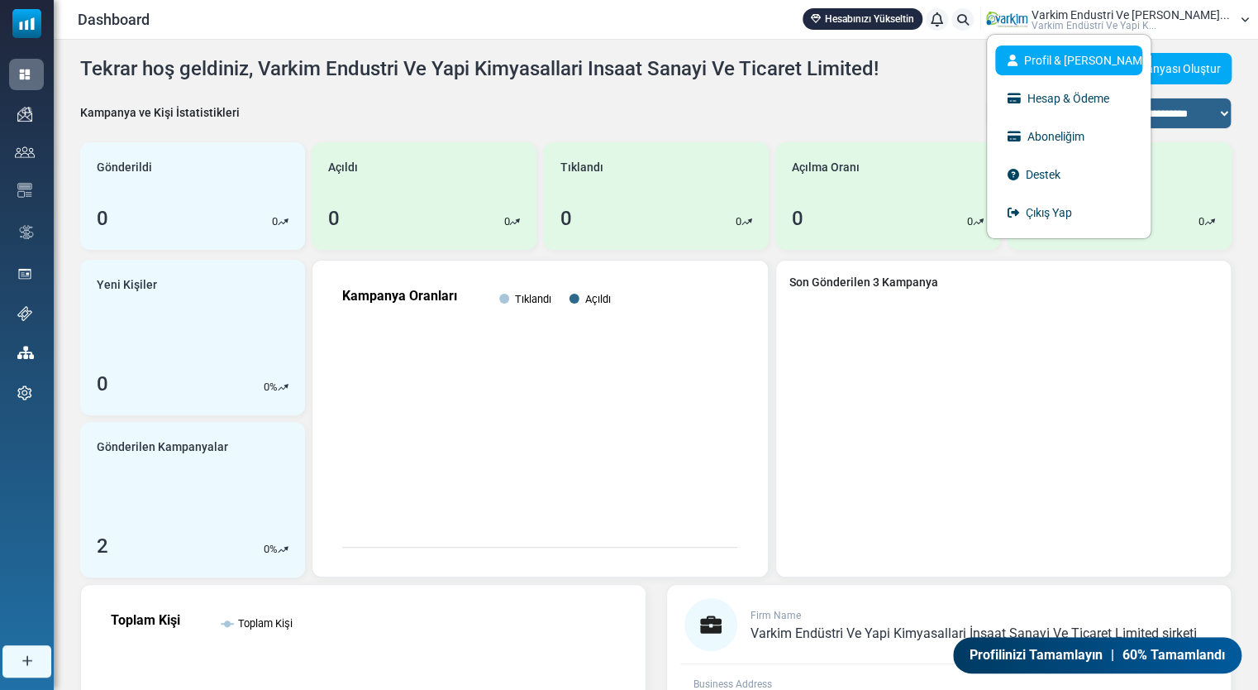
click at [1128, 59] on link "Profil & [PERSON_NAME]" at bounding box center [1069, 60] width 147 height 30
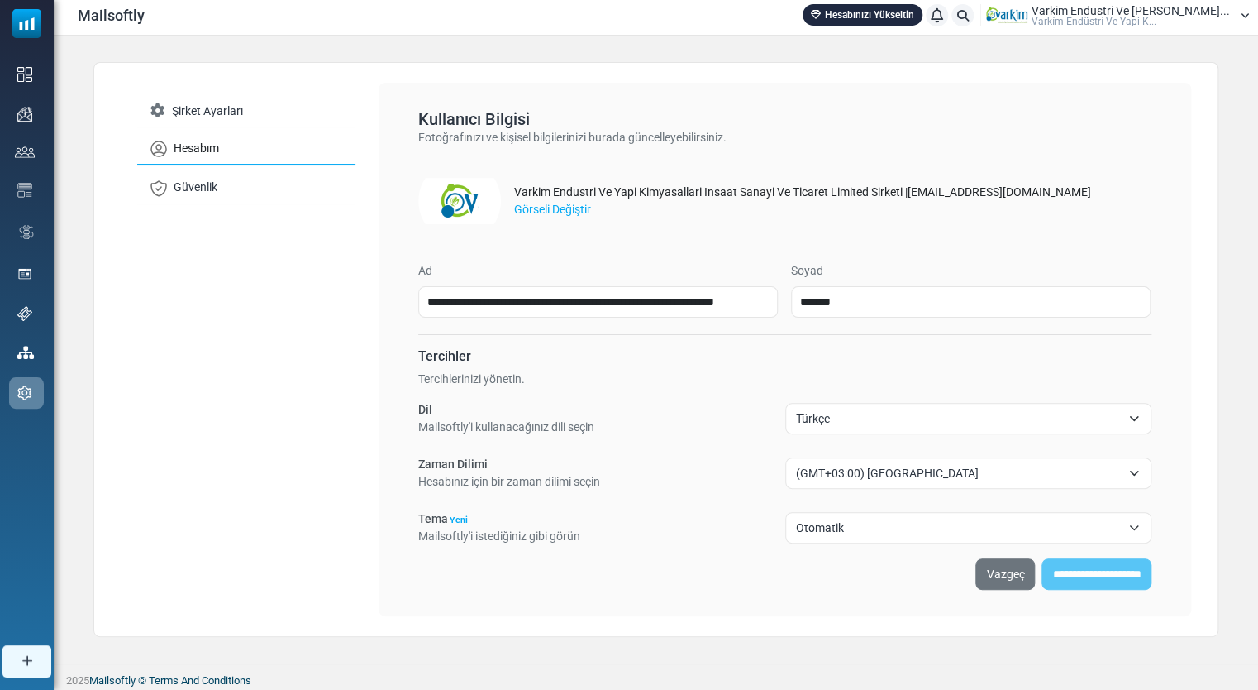
scroll to position [6, 0]
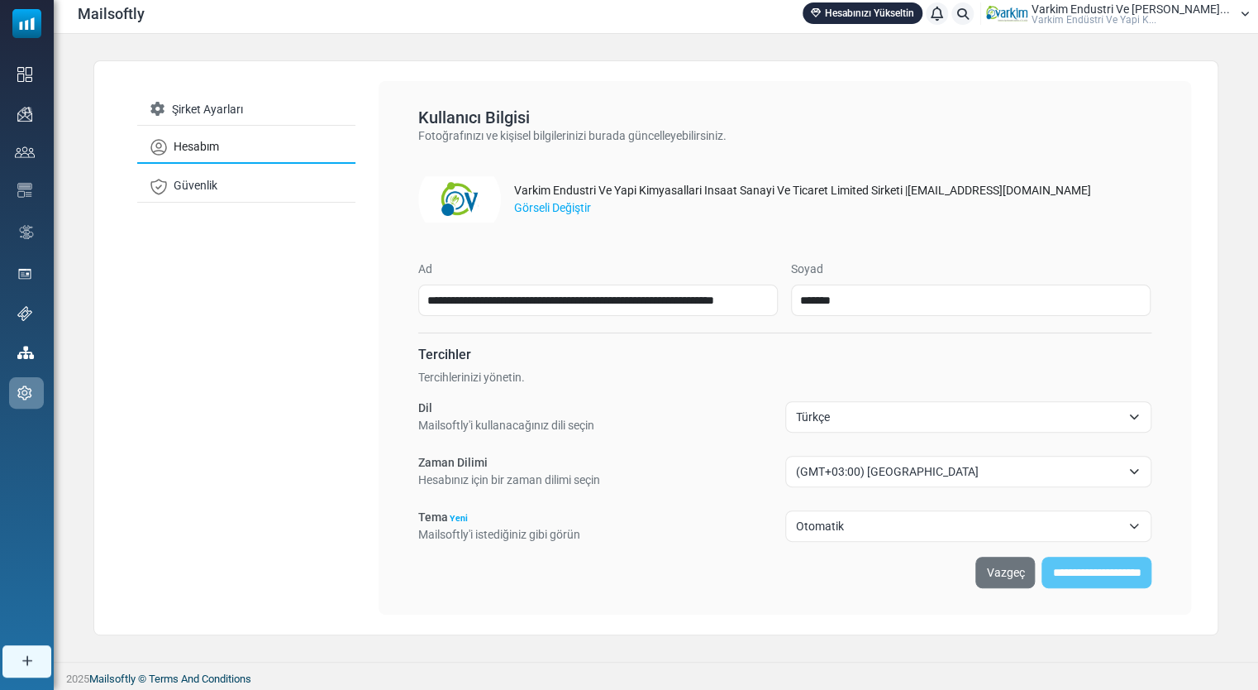
click at [865, 528] on span "Otomatik" at bounding box center [959, 526] width 326 height 20
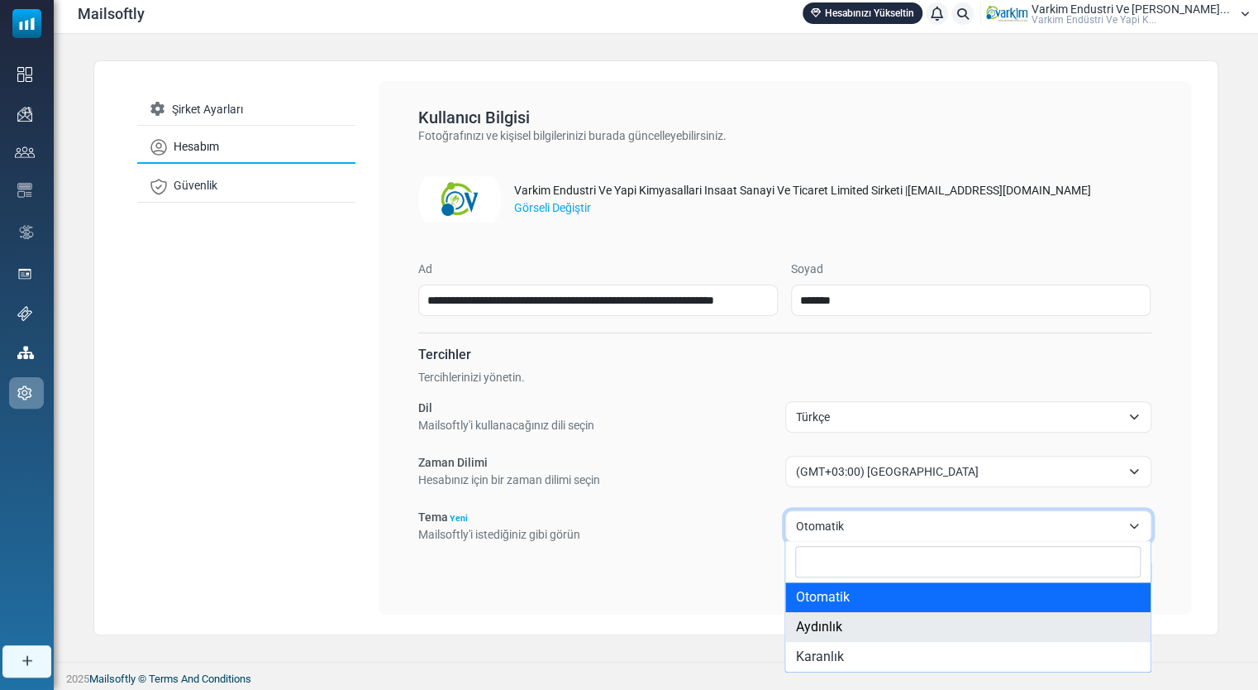
click at [615, 586] on div "**********" at bounding box center [784, 571] width 733 height 31
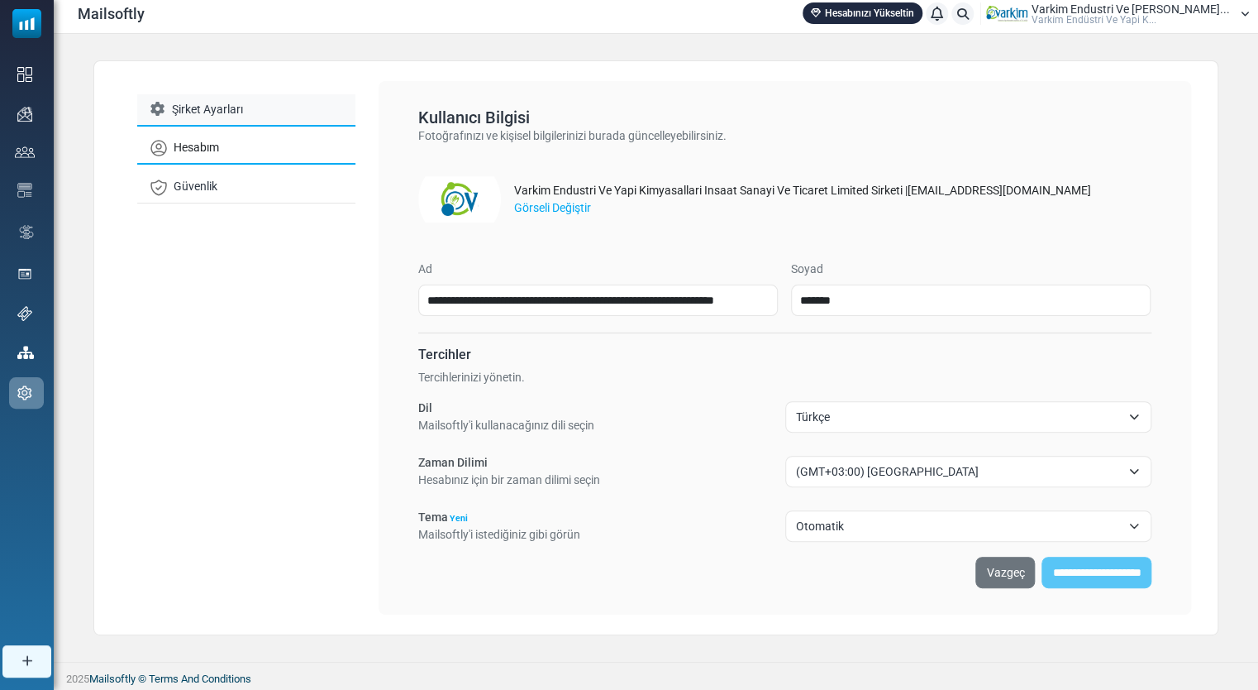
click at [233, 104] on link "Şirket Ayarları" at bounding box center [246, 110] width 218 height 32
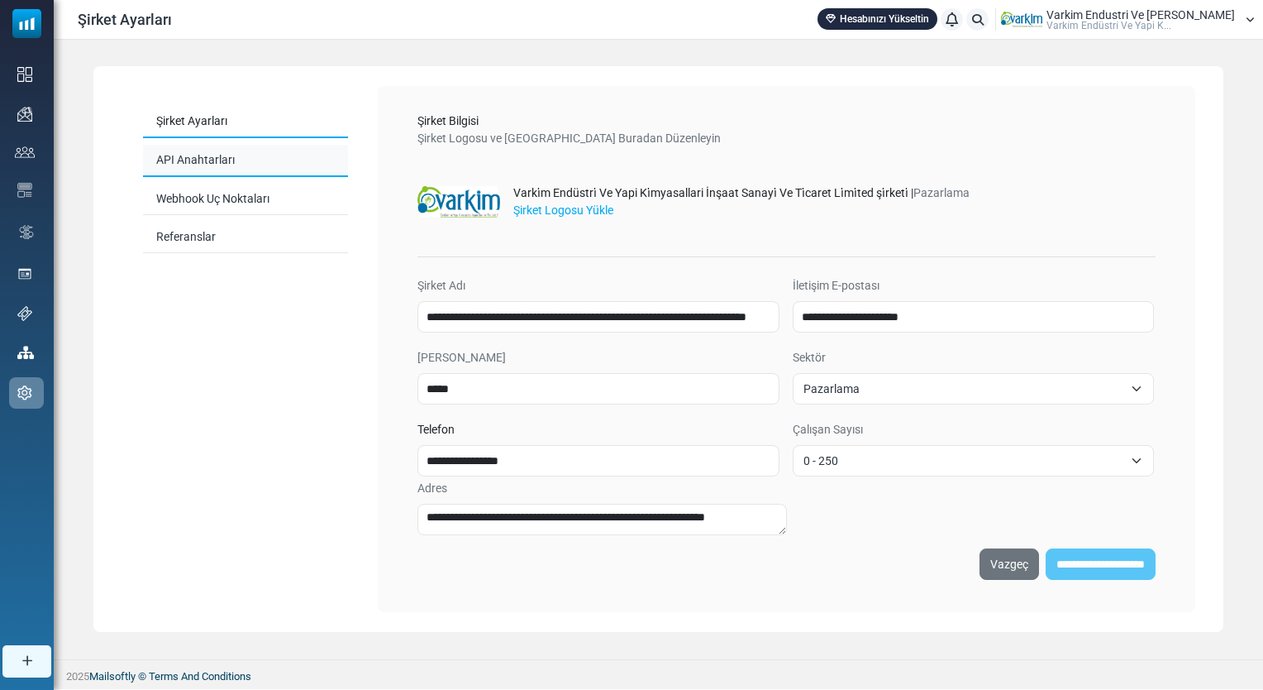
click at [270, 168] on link "API Anahtarları" at bounding box center [245, 161] width 205 height 32
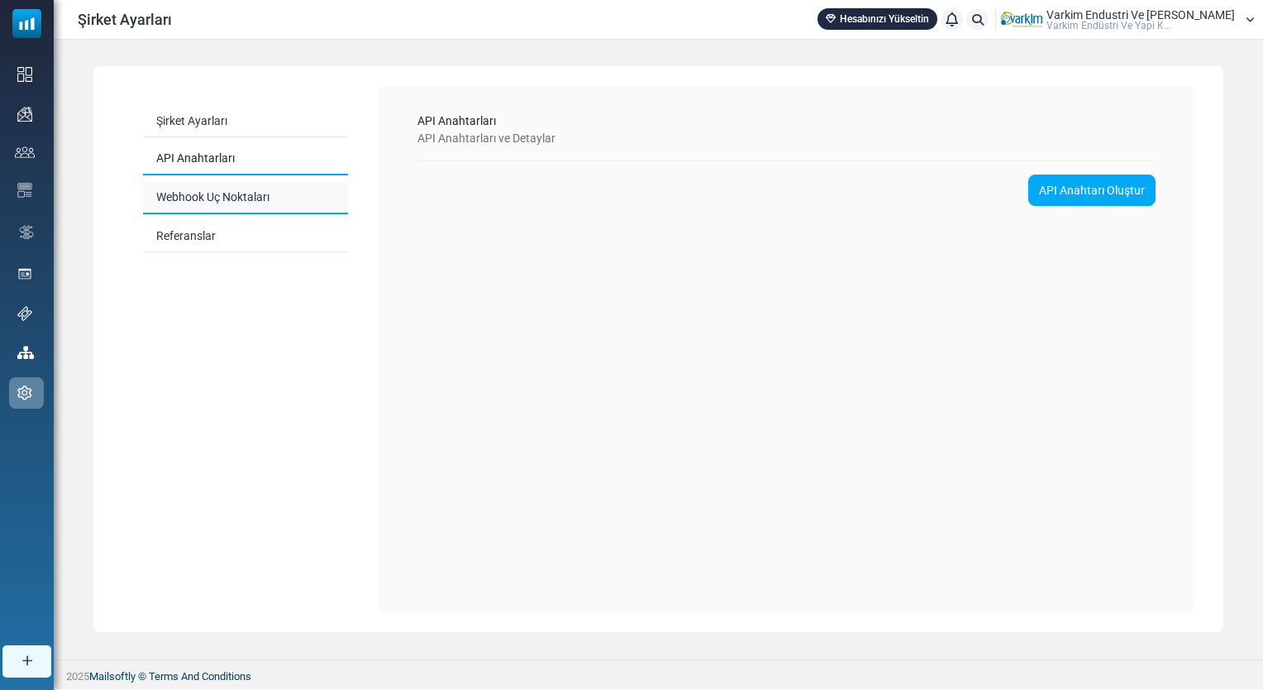
click at [261, 195] on link "Webhook Uç Noktaları" at bounding box center [245, 198] width 205 height 32
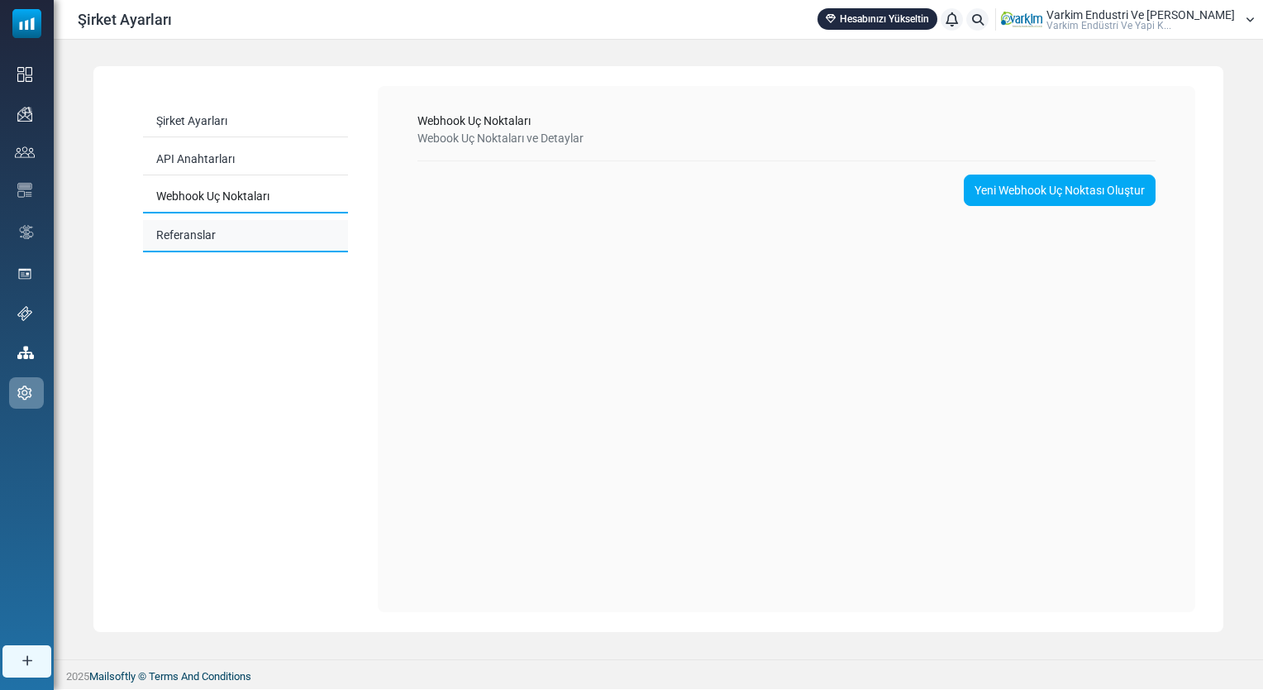
click at [264, 240] on link "Referanslar" at bounding box center [245, 236] width 205 height 32
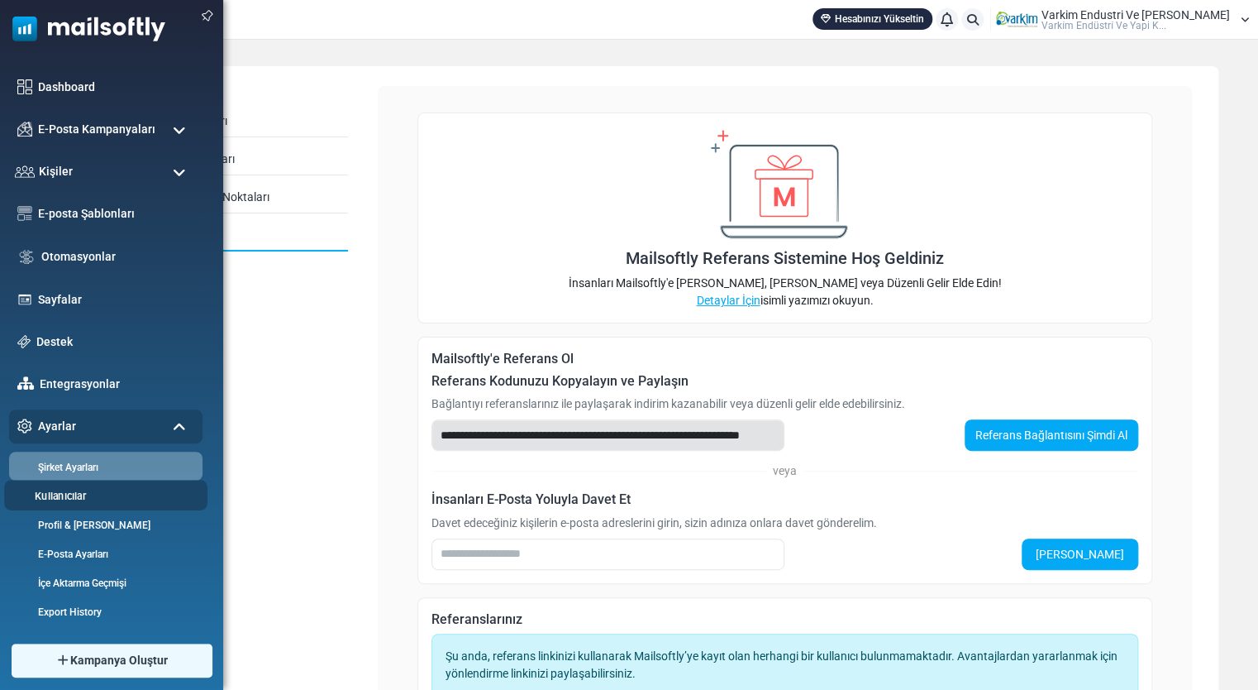
click at [91, 497] on link "Kullanıcılar" at bounding box center [103, 496] width 198 height 16
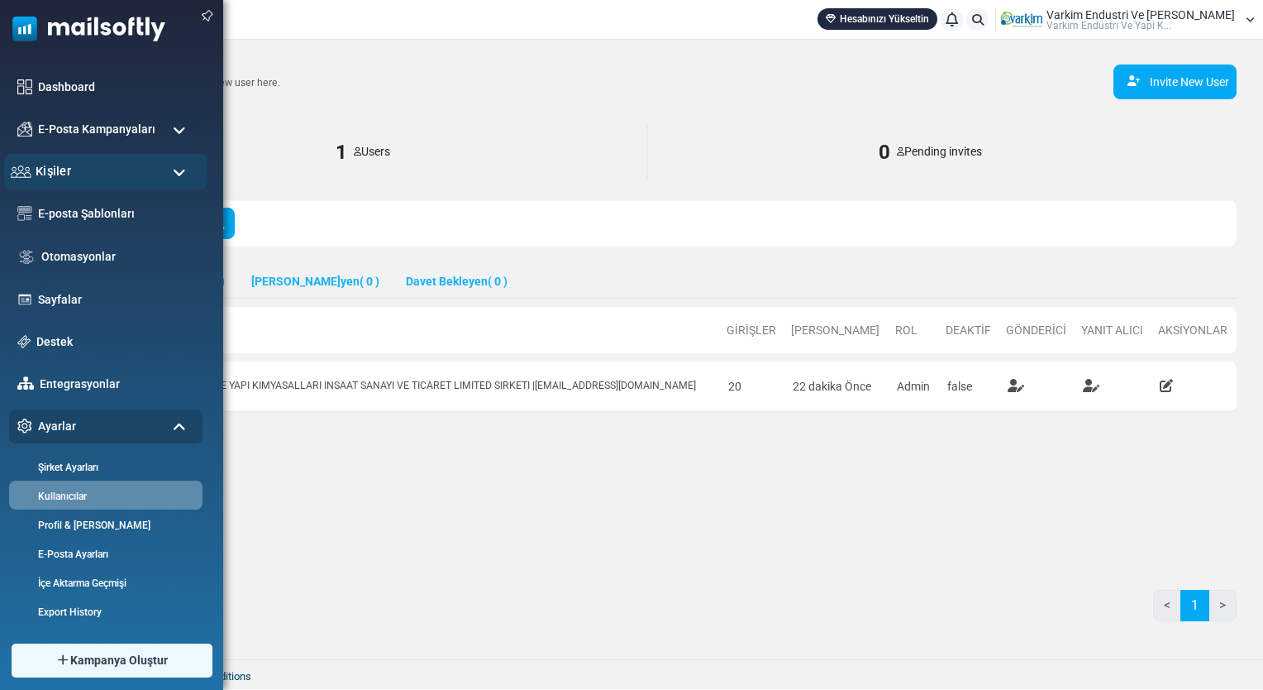
click at [93, 170] on div "Kişiler" at bounding box center [105, 172] width 203 height 36
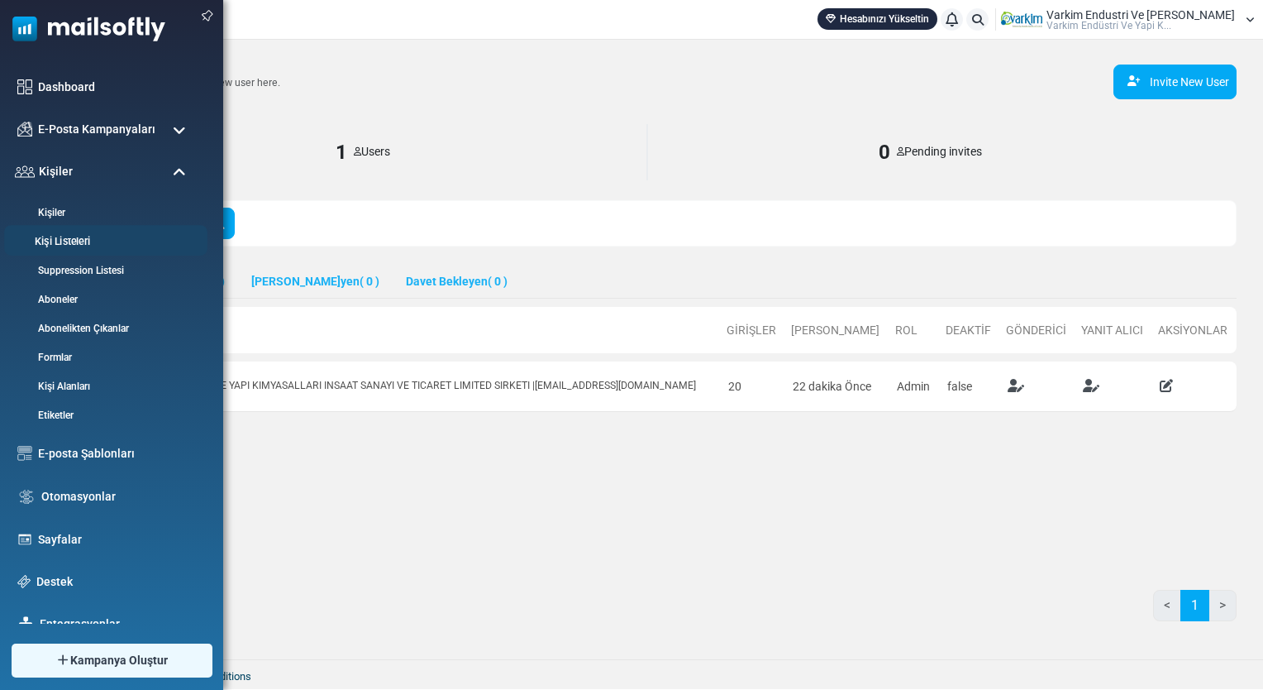
click at [84, 250] on li "Kişi Listeleri" at bounding box center [105, 240] width 203 height 31
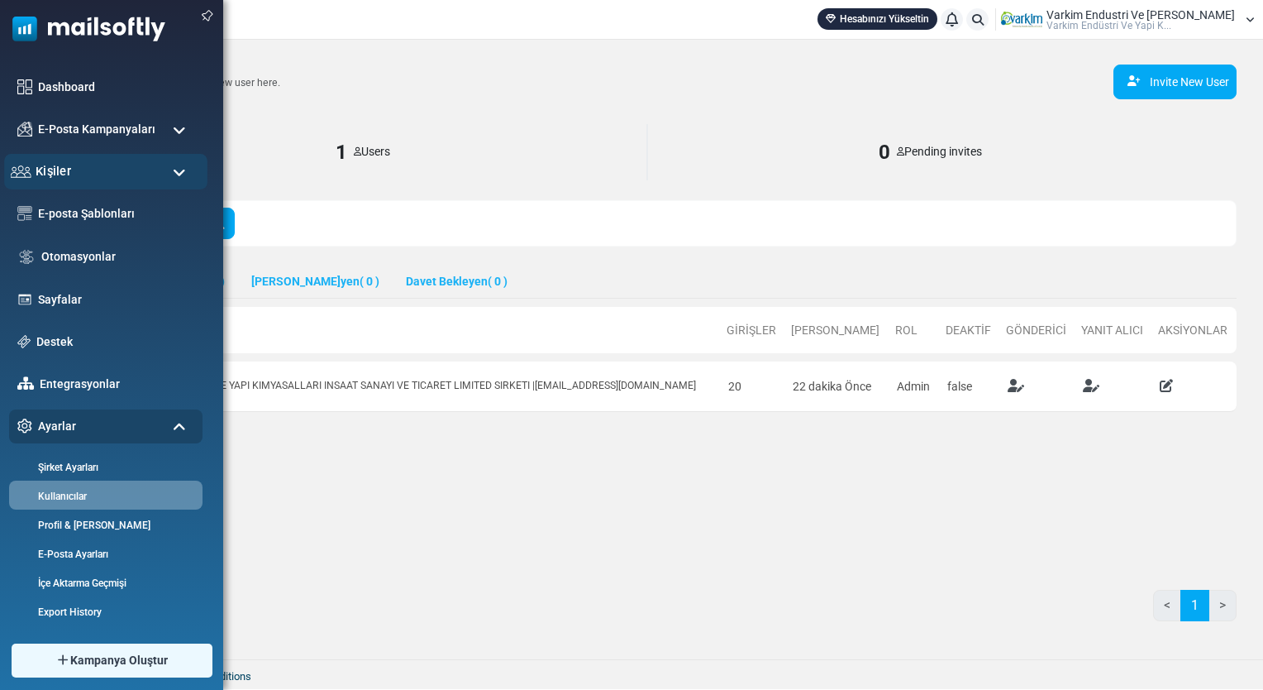
click at [88, 175] on div "Kişiler" at bounding box center [105, 172] width 203 height 36
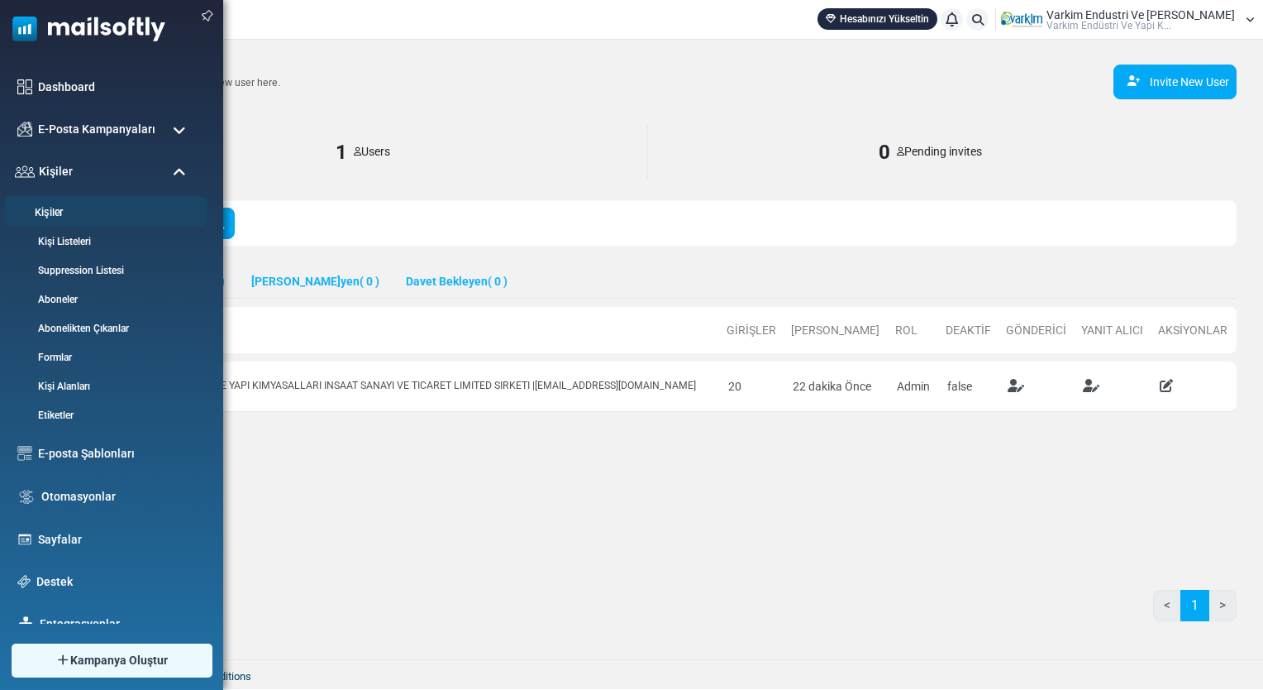
click at [87, 217] on link "Kişiler" at bounding box center [103, 213] width 198 height 16
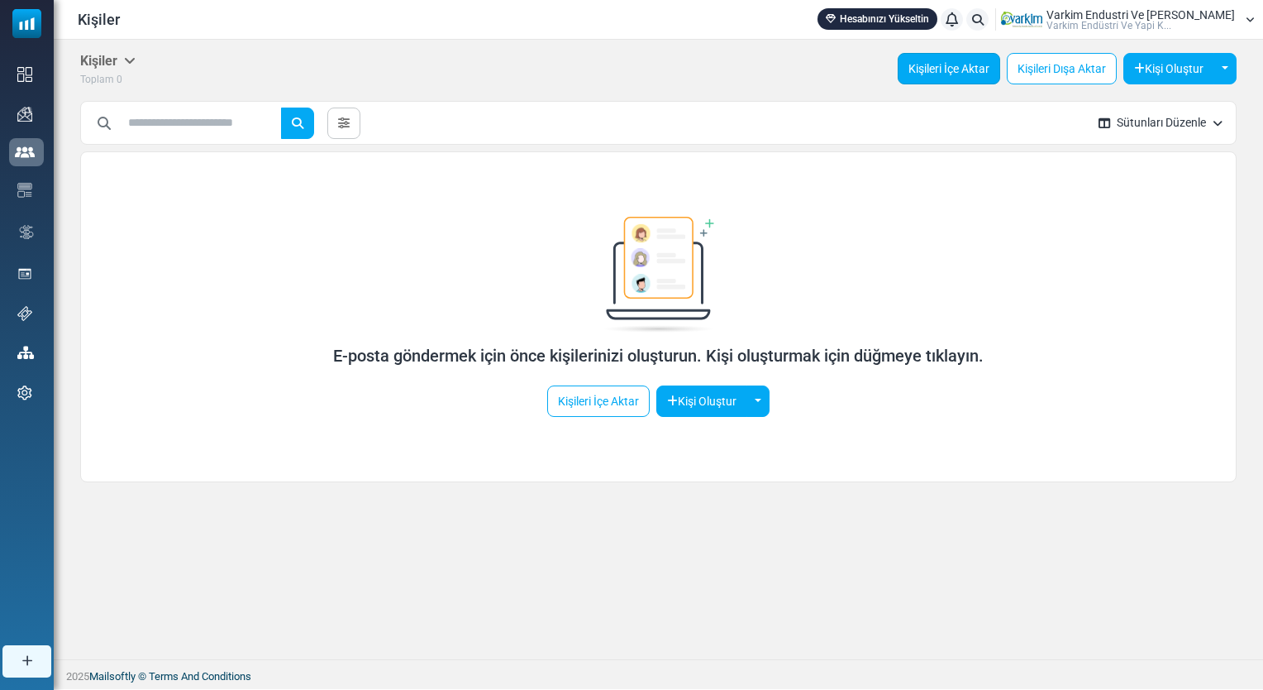
click at [950, 79] on link "Kişileri İçe Aktar" at bounding box center [949, 68] width 103 height 31
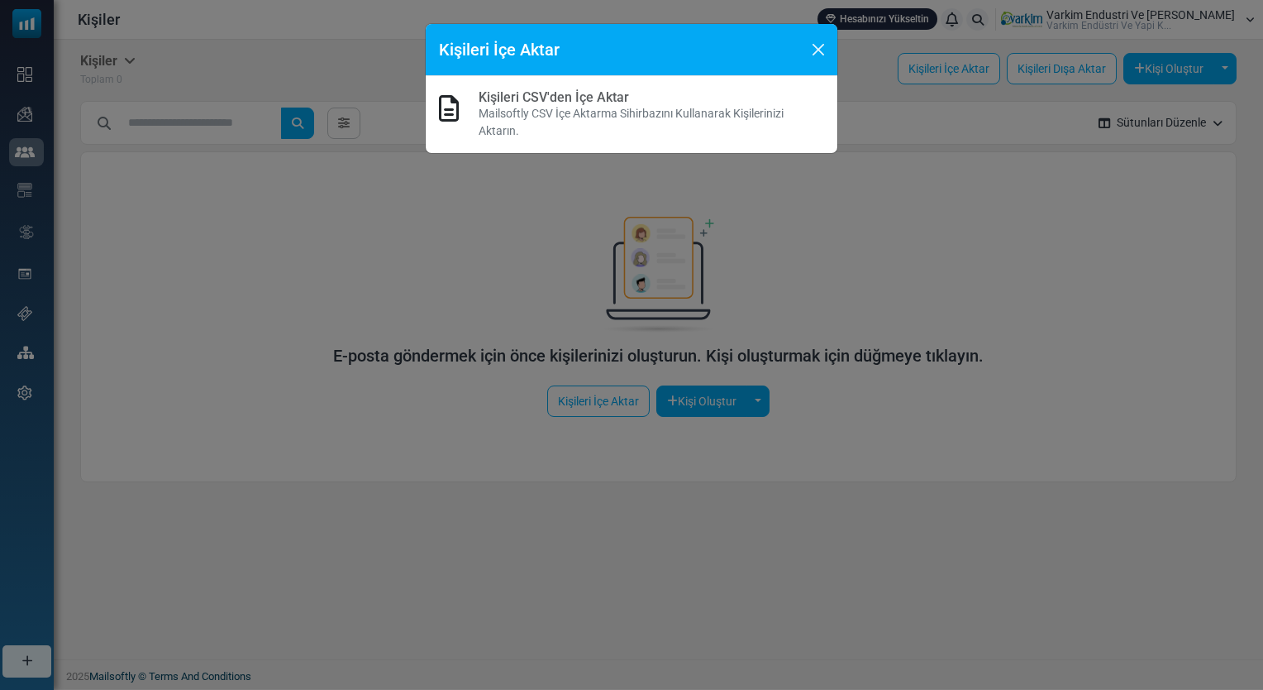
click at [834, 33] on div "Kişileri İçe Aktar" at bounding box center [632, 50] width 412 height 52
click at [614, 127] on p "Mailsoftly CSV İçe Aktarma Sihirbazını Kullanarak Kişilerinizi Aktarın." at bounding box center [652, 122] width 346 height 35
drag, startPoint x: 817, startPoint y: 45, endPoint x: 805, endPoint y: 46, distance: 12.5
click at [817, 45] on button "Close" at bounding box center [818, 49] width 25 height 25
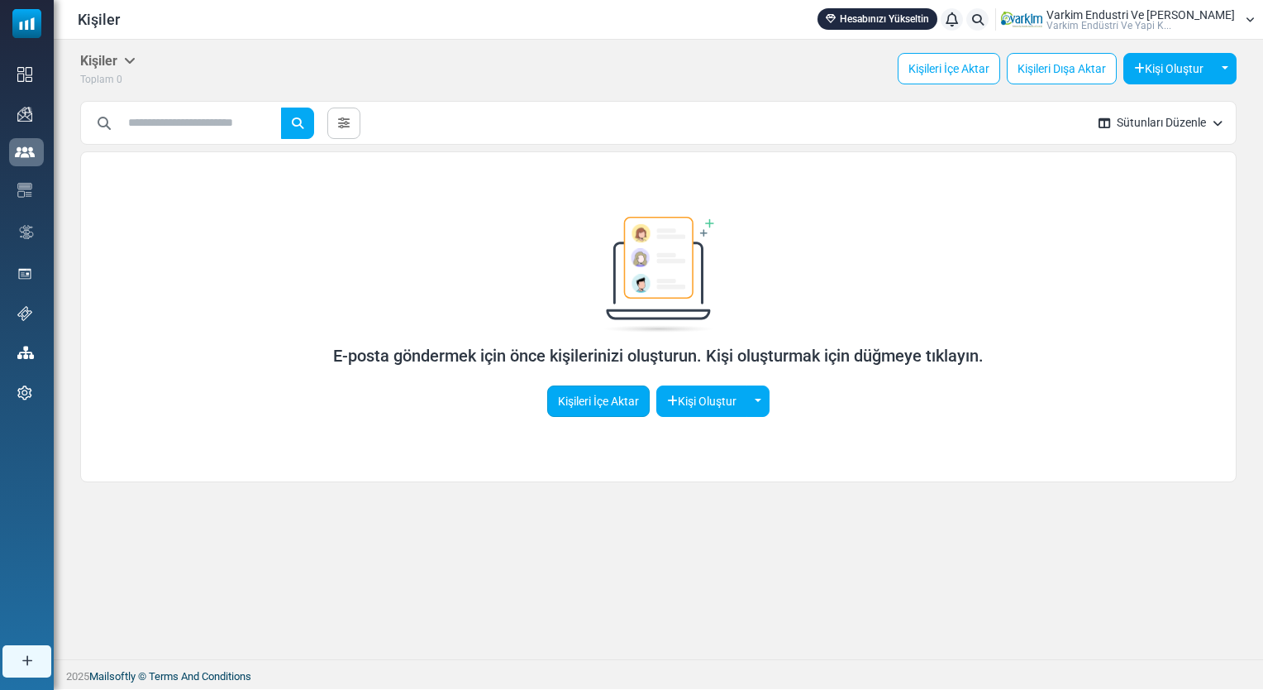
click at [619, 393] on link "Kişileri İçe Aktar" at bounding box center [598, 400] width 103 height 31
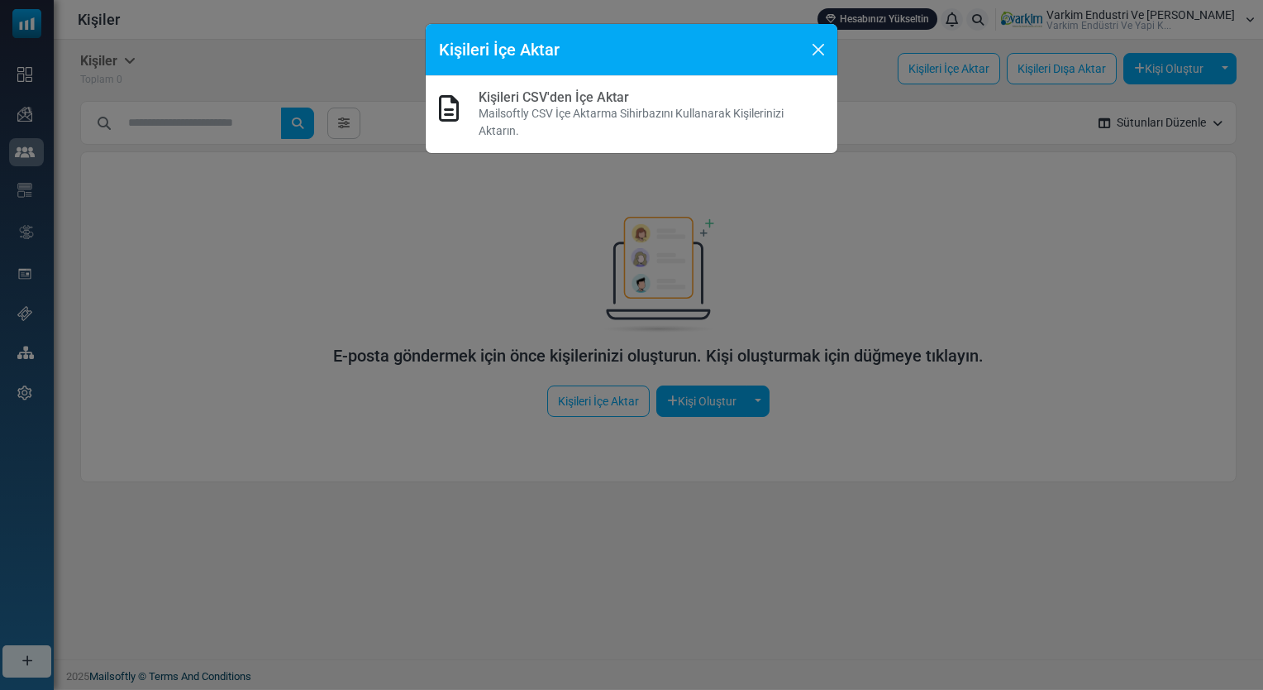
click at [595, 103] on link "Kişileri CSV'den İçe Aktar" at bounding box center [554, 97] width 150 height 16
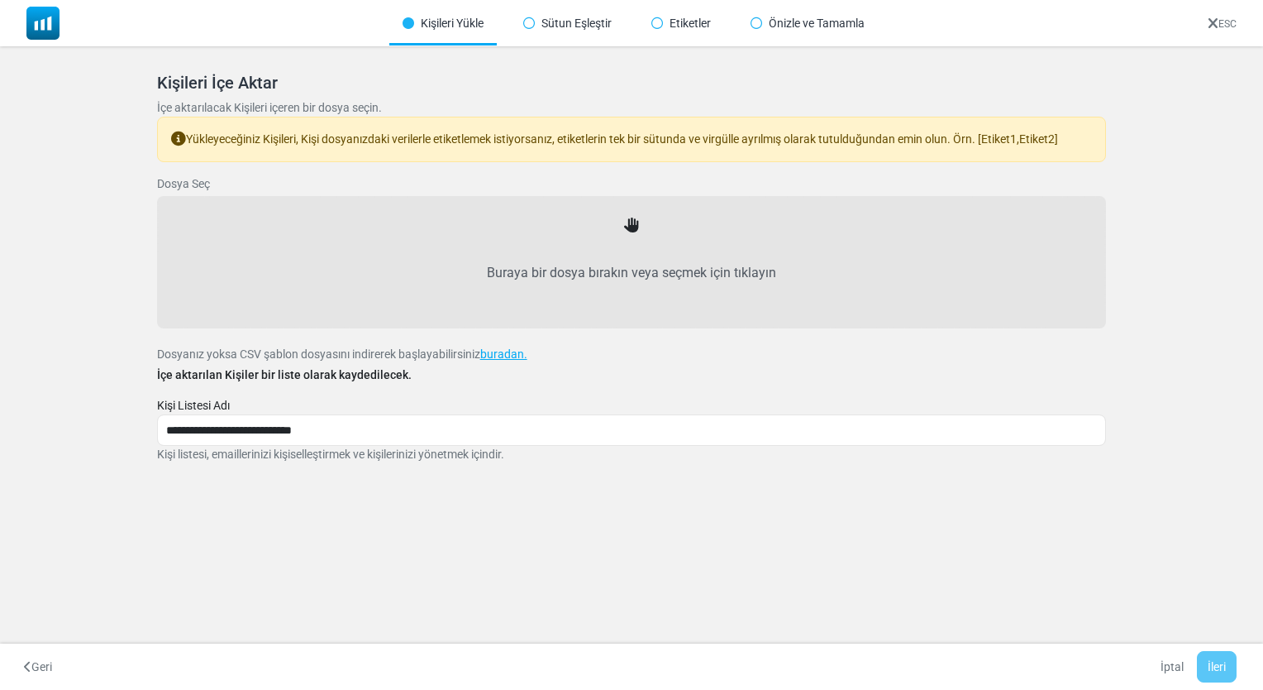
click at [525, 25] on icon at bounding box center [529, 23] width 12 height 12
click at [529, 20] on icon at bounding box center [529, 23] width 12 height 12
click at [528, 20] on icon at bounding box center [529, 23] width 12 height 12
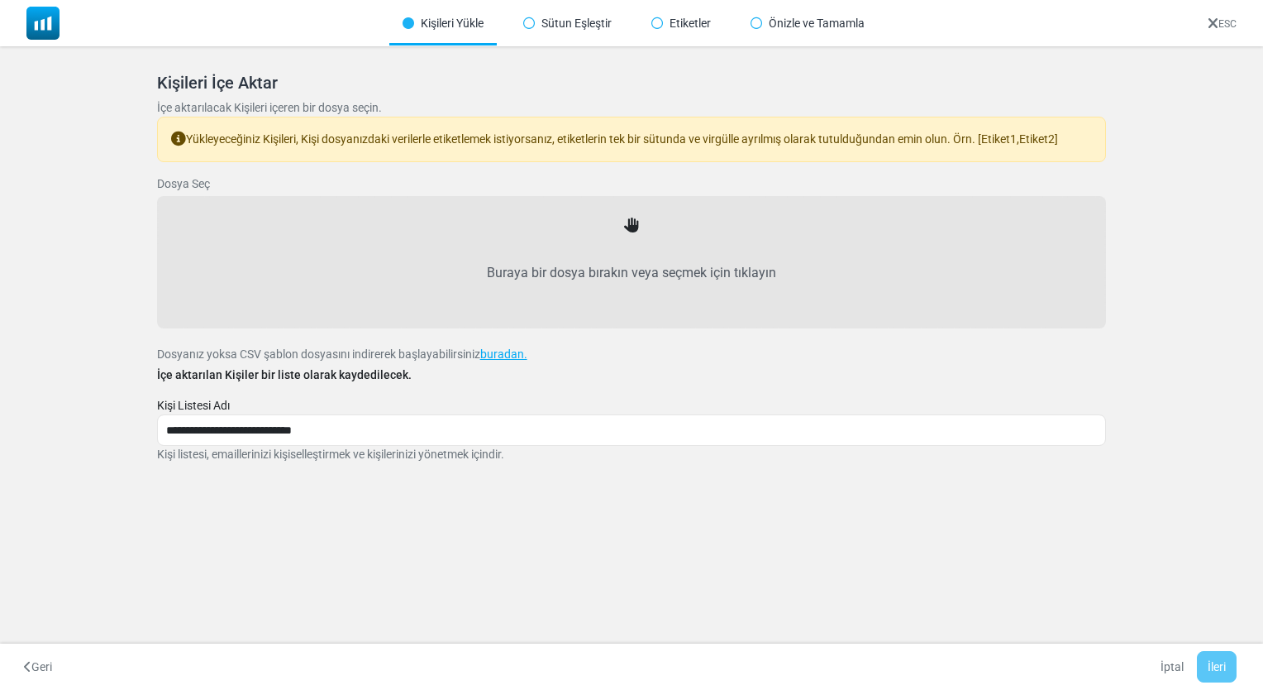
click at [437, 253] on label "Buraya bir dosya bırakın veya seçmek için tıklayın" at bounding box center [632, 272] width 914 height 73
click at [0, 0] on input "Buraya bir dosya bırakın veya seçmek için tıklayın" at bounding box center [0, 0] width 0 height 0
type input "**********"
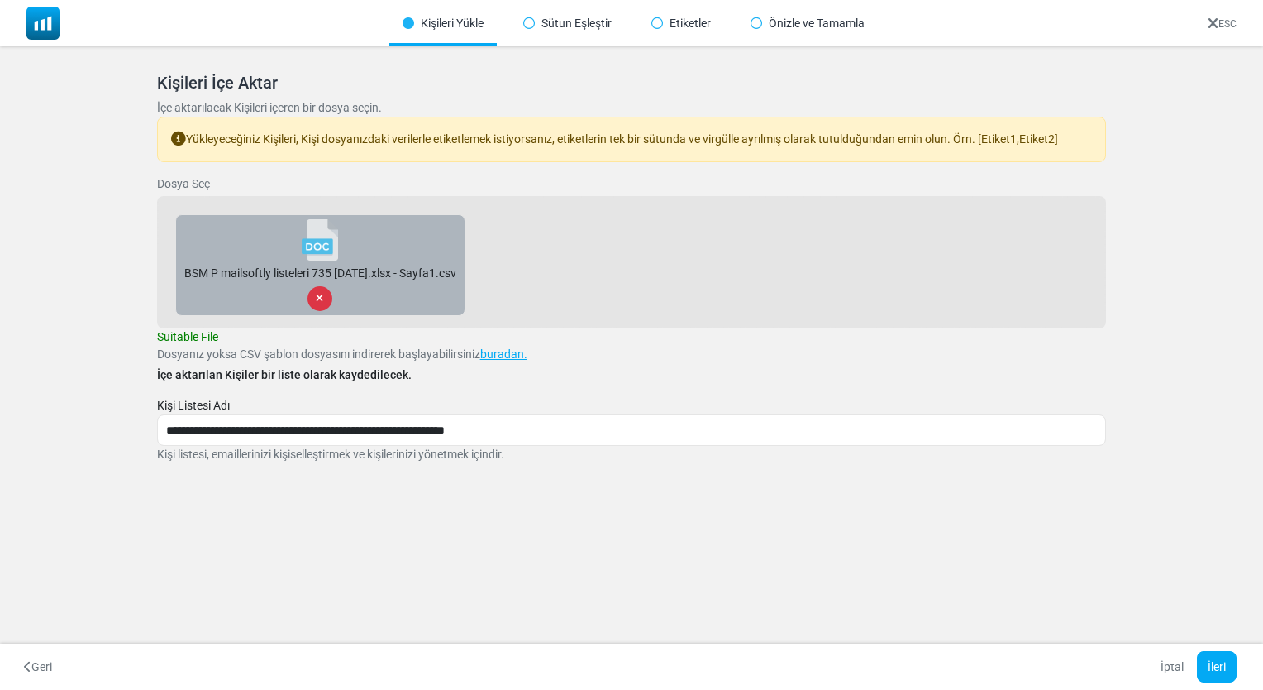
click at [536, 21] on div "Sütun Eşleştir" at bounding box center [567, 24] width 115 height 44
click at [526, 21] on icon at bounding box center [529, 23] width 12 height 12
click at [519, 352] on link "buradan." at bounding box center [503, 353] width 47 height 13
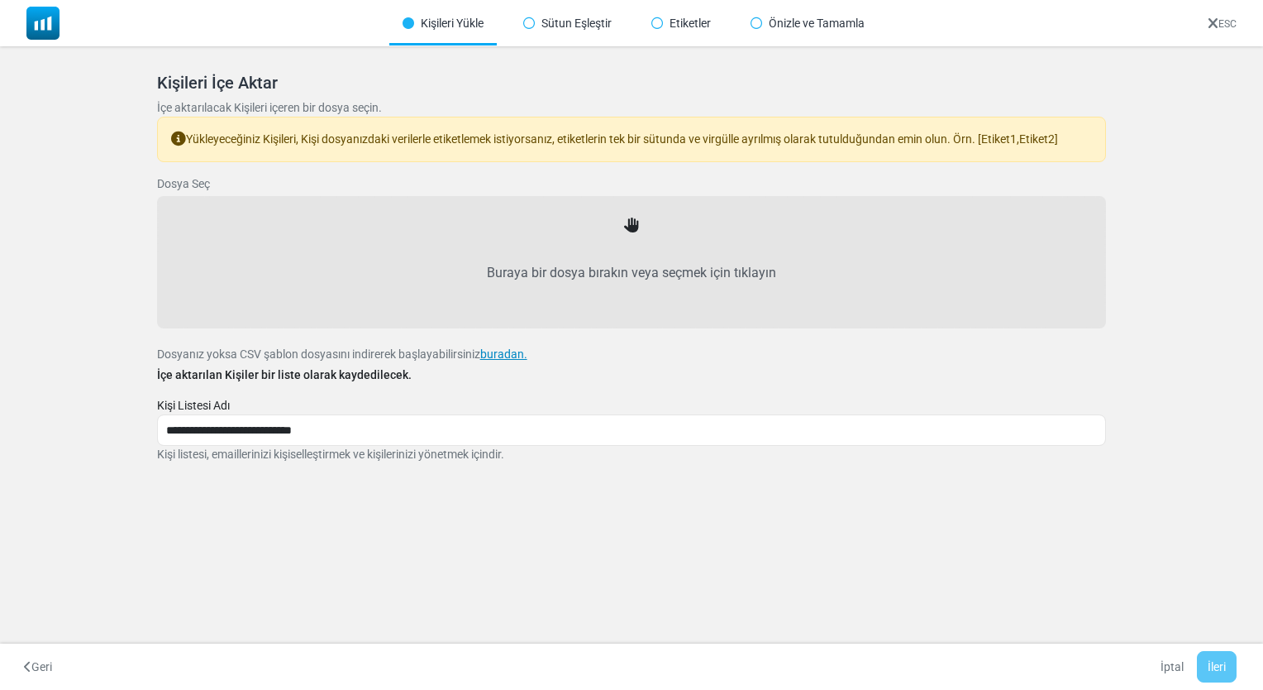
click at [504, 356] on link "buradan." at bounding box center [503, 353] width 47 height 13
drag, startPoint x: 633, startPoint y: 229, endPoint x: 633, endPoint y: 246, distance: 17.4
click at [633, 246] on div "Buraya bir dosya bırakın veya seçmek için tıklayın" at bounding box center [632, 261] width 914 height 95
drag, startPoint x: 633, startPoint y: 246, endPoint x: 667, endPoint y: 288, distance: 54.0
click at [667, 288] on label "Buraya bir dosya bırakın veya seçmek için tıklayın" at bounding box center [632, 272] width 914 height 73
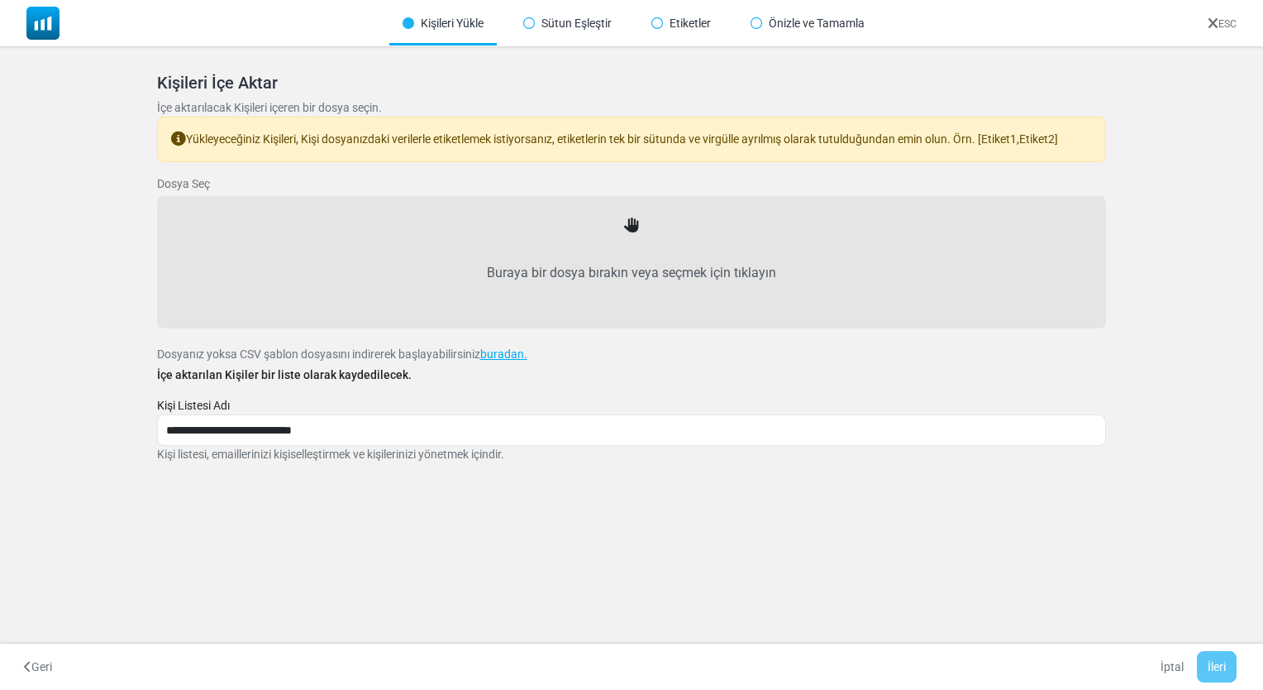
click at [0, 0] on input "Buraya bir dosya bırakın veya seçmek için tıklayın" at bounding box center [0, 0] width 0 height 0
type input "**********"
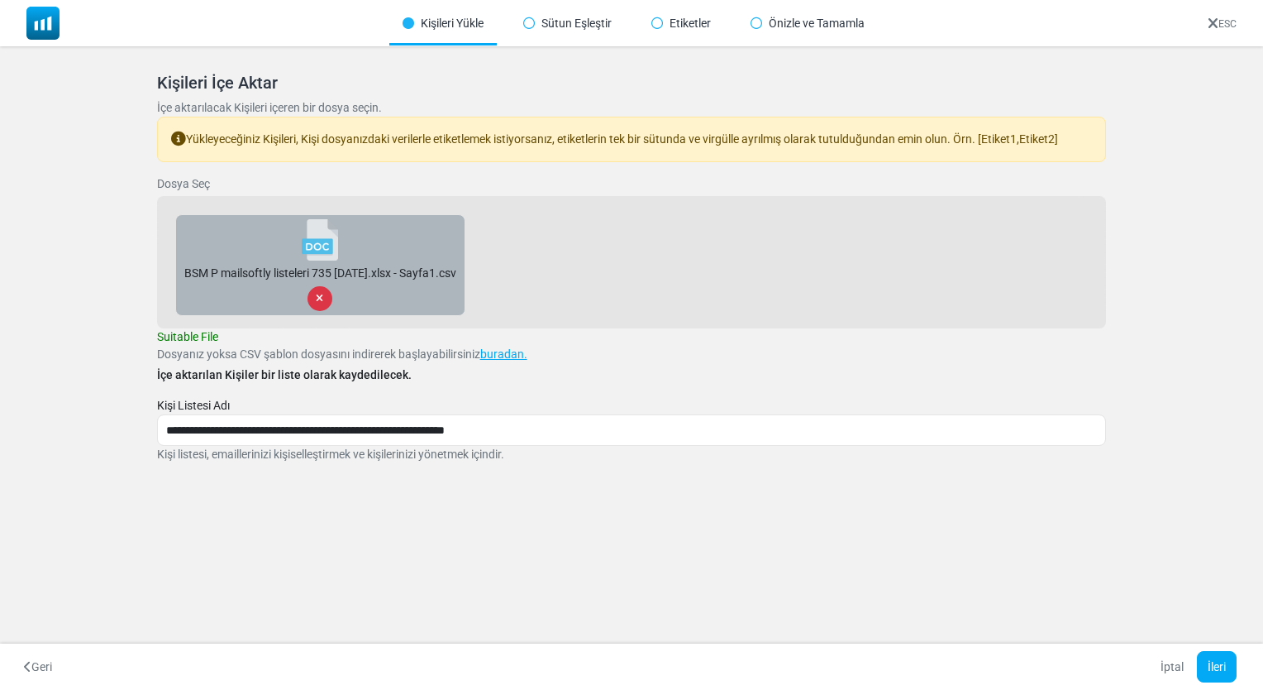
click at [323, 294] on icon at bounding box center [319, 299] width 7 height 10
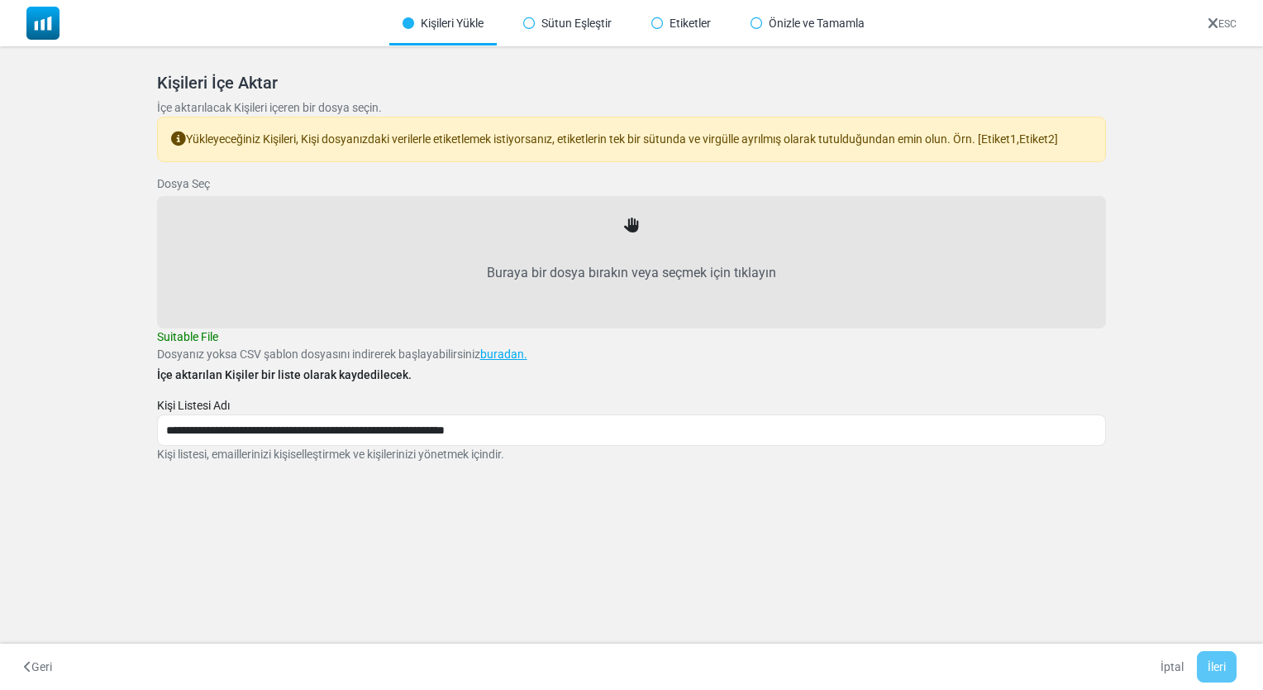
click at [602, 255] on label "Buraya bir dosya bırakın veya seçmek için tıklayın" at bounding box center [632, 272] width 914 height 73
click at [0, 0] on input "Buraya bir dosya bırakın veya seçmek için tıklayın" at bounding box center [0, 0] width 0 height 0
click at [619, 260] on label "Buraya bir dosya bırakın veya seçmek için tıklayın" at bounding box center [632, 272] width 914 height 73
click at [0, 0] on input "Buraya bir dosya bırakın veya seçmek için tıklayın" at bounding box center [0, 0] width 0 height 0
click at [595, 285] on label "Buraya bir dosya bırakın veya seçmek için tıklayın" at bounding box center [632, 272] width 914 height 73
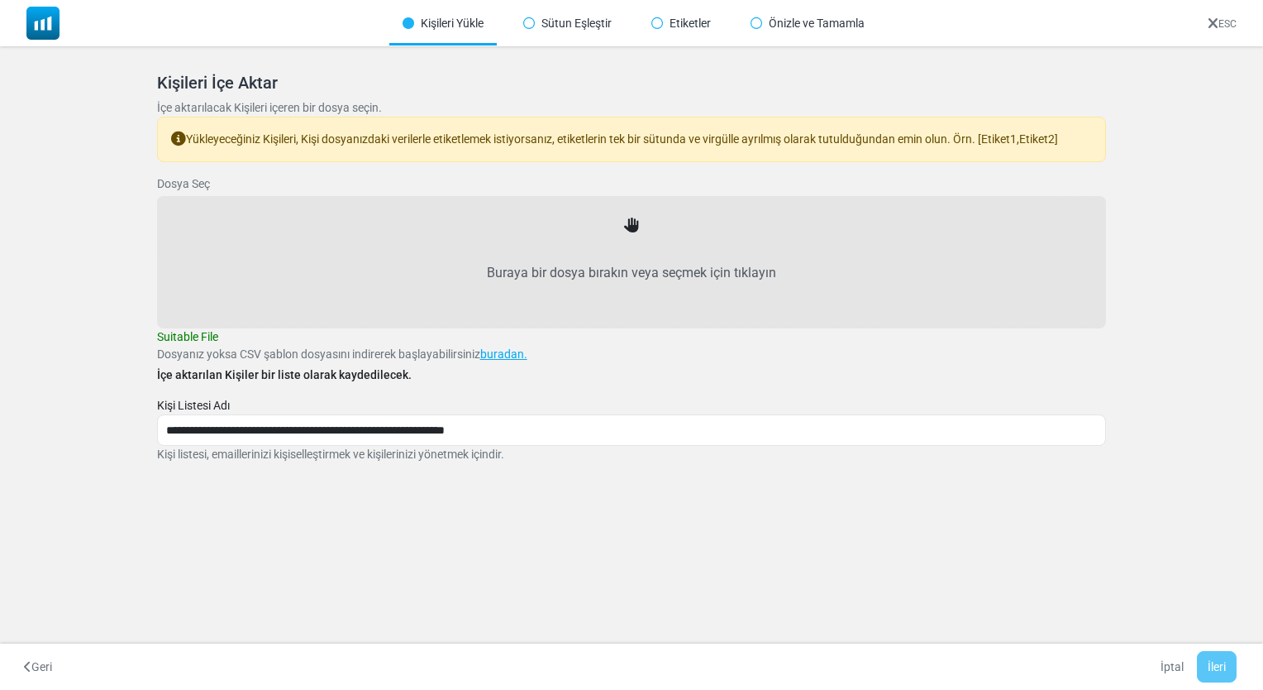
click at [0, 0] on input "Buraya bir dosya bırakın veya seçmek için tıklayın" at bounding box center [0, 0] width 0 height 0
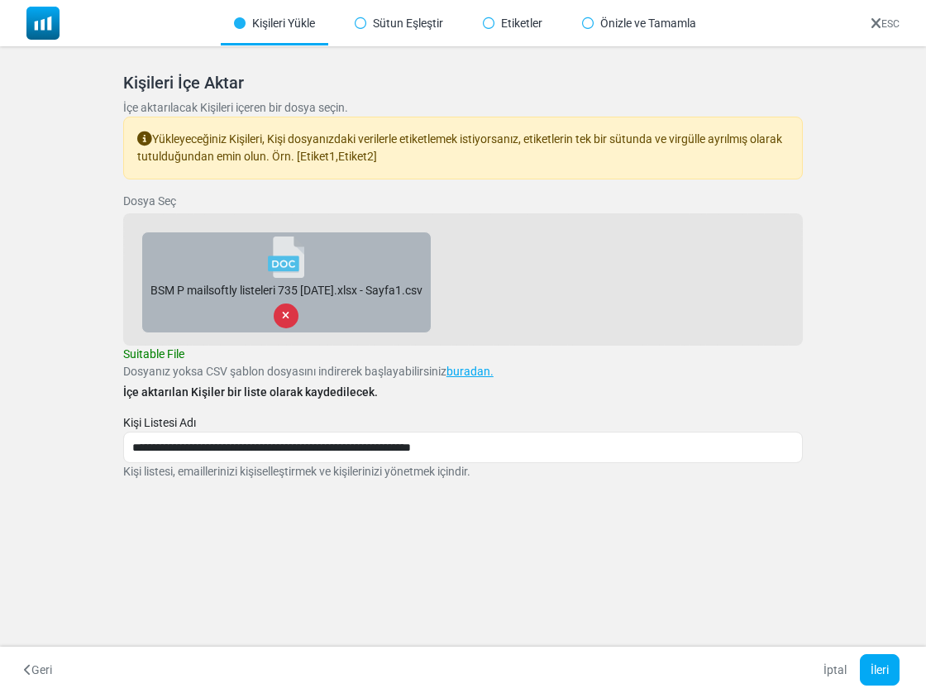
click at [289, 319] on icon at bounding box center [285, 316] width 7 height 10
click at [289, 313] on icon at bounding box center [285, 316] width 7 height 10
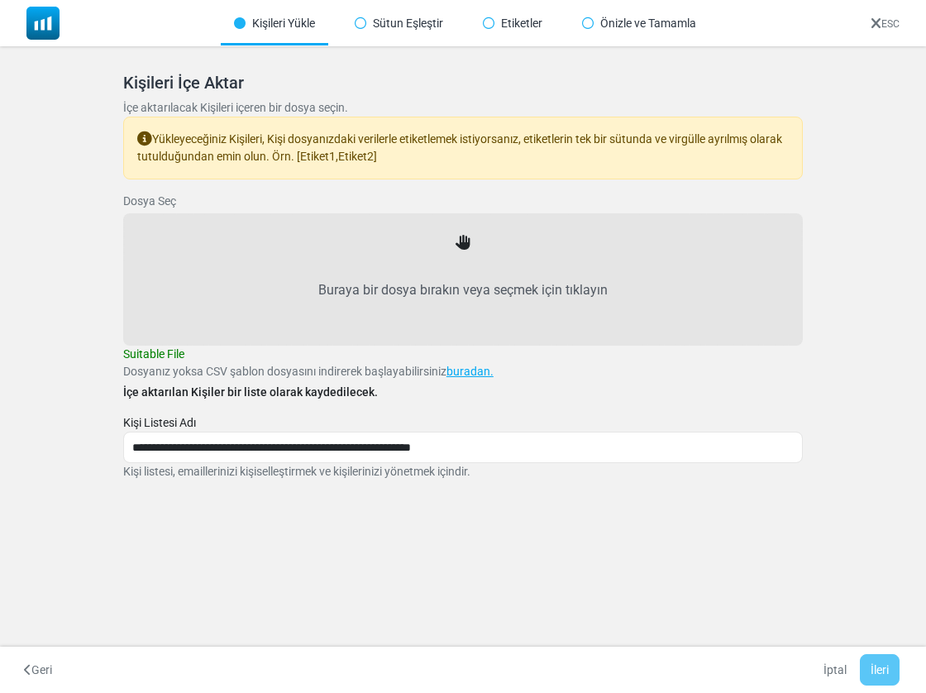
click at [473, 378] on p "Dosyanız yoksa CSV şablon dosyasını indirerek başlayabilirsiniz buradan." at bounding box center [463, 371] width 680 height 17
click at [361, 25] on icon at bounding box center [361, 23] width 12 height 12
